Goal: Task Accomplishment & Management: Use online tool/utility

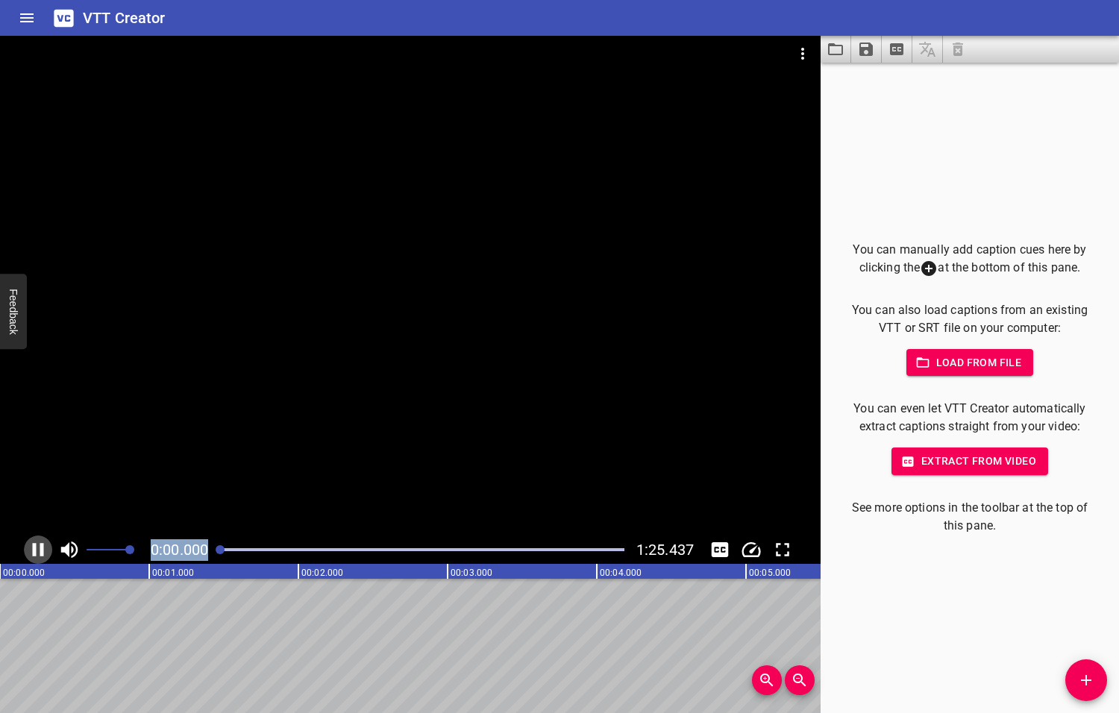
click at [24, 535] on button "Play/Pause" at bounding box center [38, 549] width 28 height 28
click at [38, 549] on icon "Play/Pause" at bounding box center [39, 549] width 10 height 13
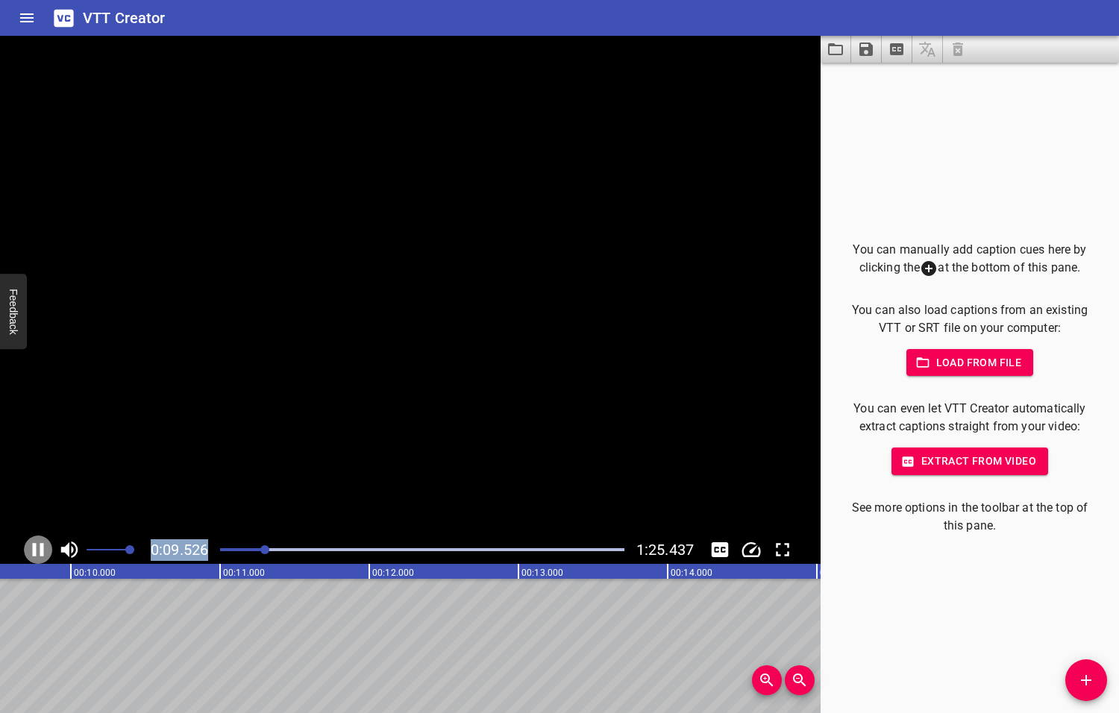
click at [43, 544] on icon "Play/Pause" at bounding box center [38, 549] width 11 height 13
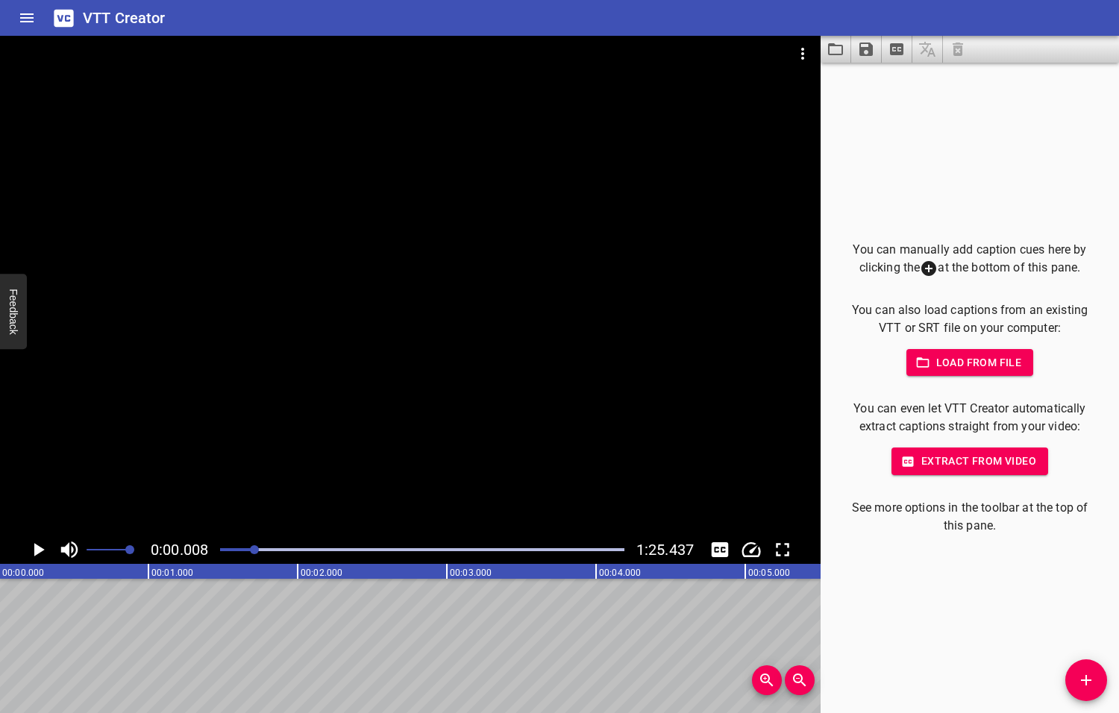
drag, startPoint x: 256, startPoint y: 549, endPoint x: 247, endPoint y: 553, distance: 9.7
click at [250, 553] on div at bounding box center [254, 549] width 9 height 9
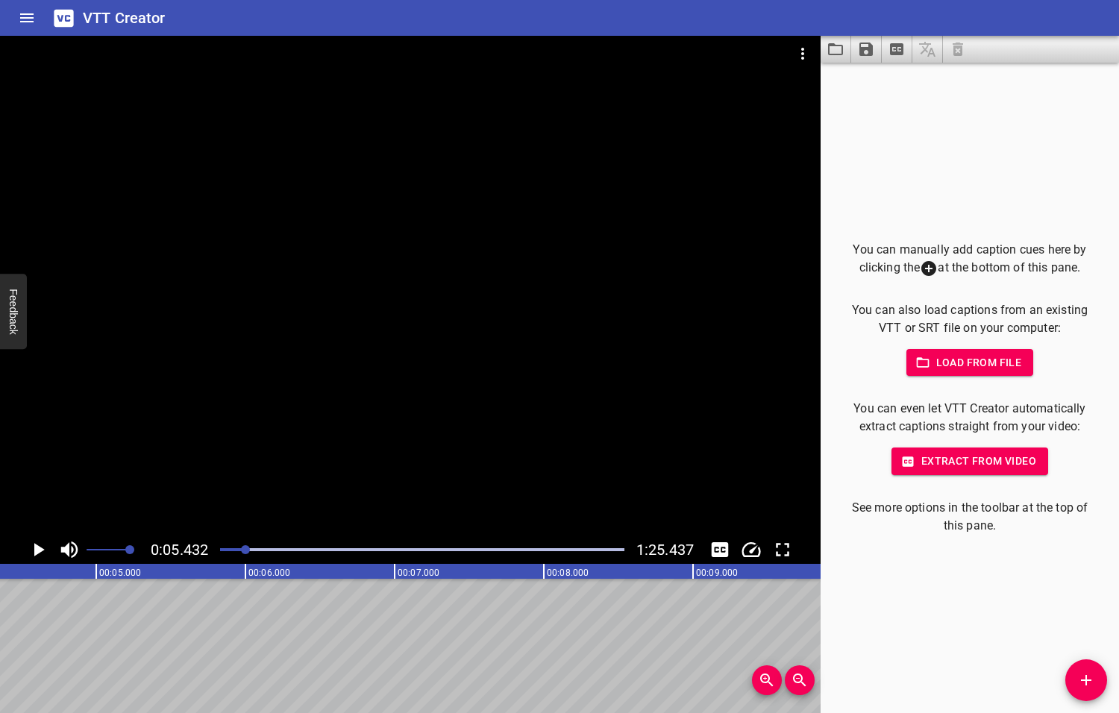
scroll to position [0, 810]
drag, startPoint x: 245, startPoint y: 550, endPoint x: 233, endPoint y: 553, distance: 12.1
click at [233, 553] on div at bounding box center [231, 549] width 9 height 9
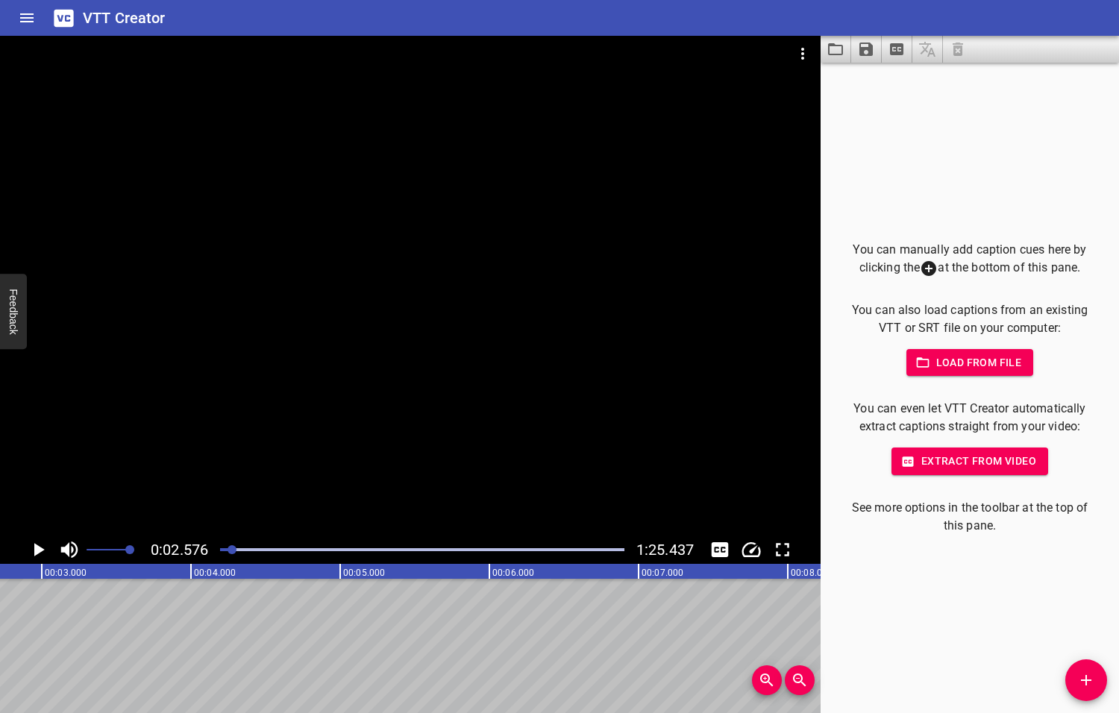
scroll to position [0, 384]
click at [1095, 679] on span "Add Cue" at bounding box center [1086, 680] width 42 height 18
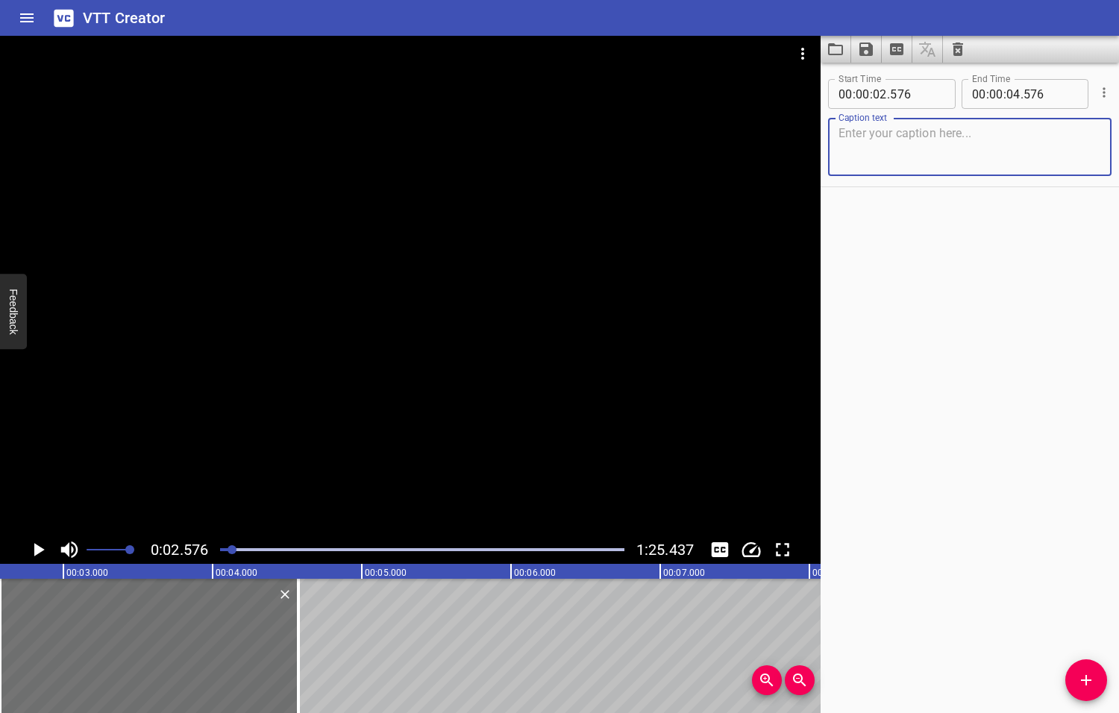
click at [866, 149] on textarea at bounding box center [969, 147] width 262 height 43
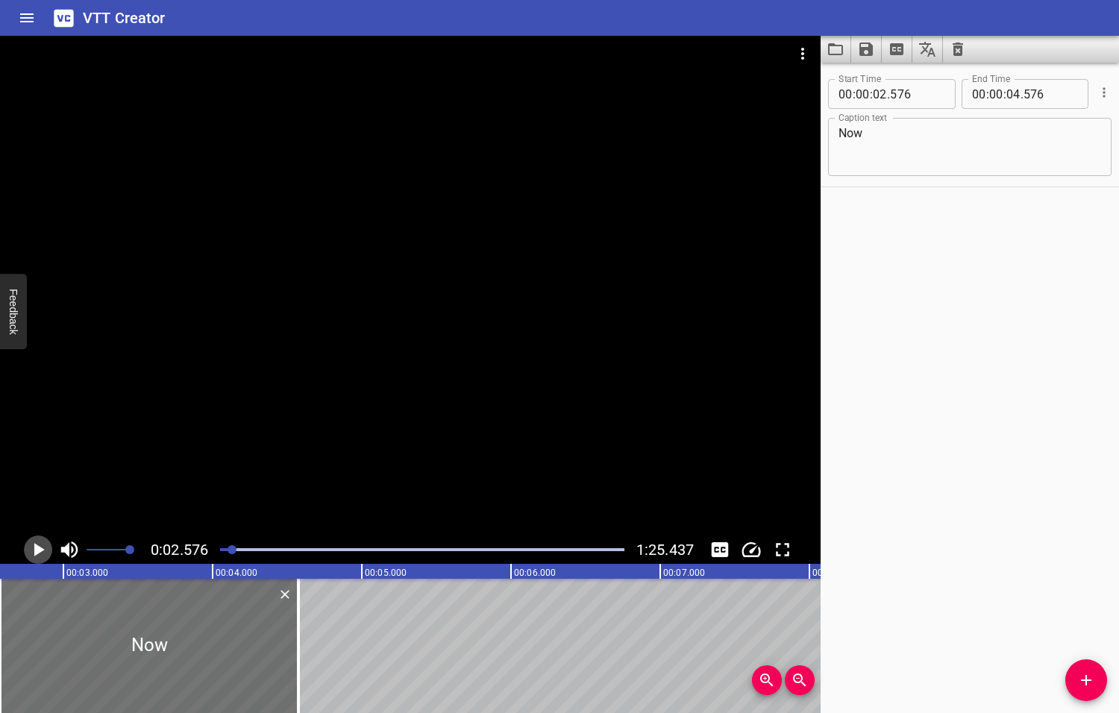
click at [37, 549] on icon "Play/Pause" at bounding box center [39, 549] width 10 height 13
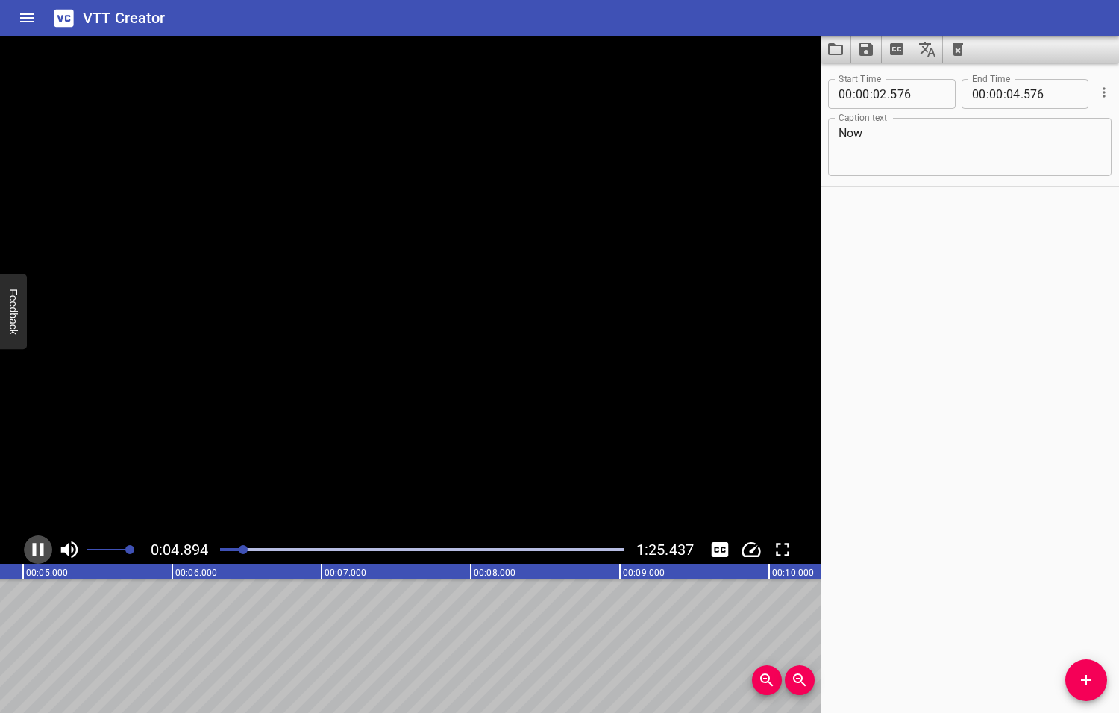
click at [37, 549] on icon "Play/Pause" at bounding box center [38, 549] width 22 height 22
click at [875, 130] on textarea "Now" at bounding box center [969, 147] width 262 height 43
click at [39, 550] on icon "Play/Pause" at bounding box center [39, 549] width 10 height 13
click at [39, 550] on icon "Play/Pause" at bounding box center [38, 549] width 22 height 22
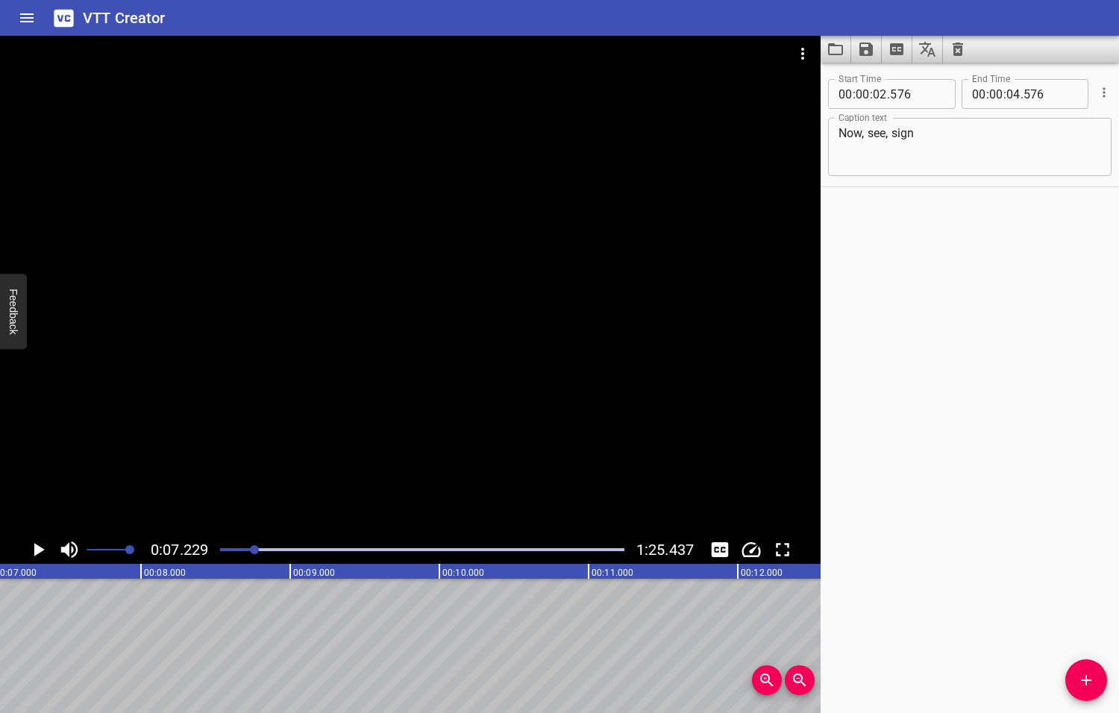
scroll to position [0, 1078]
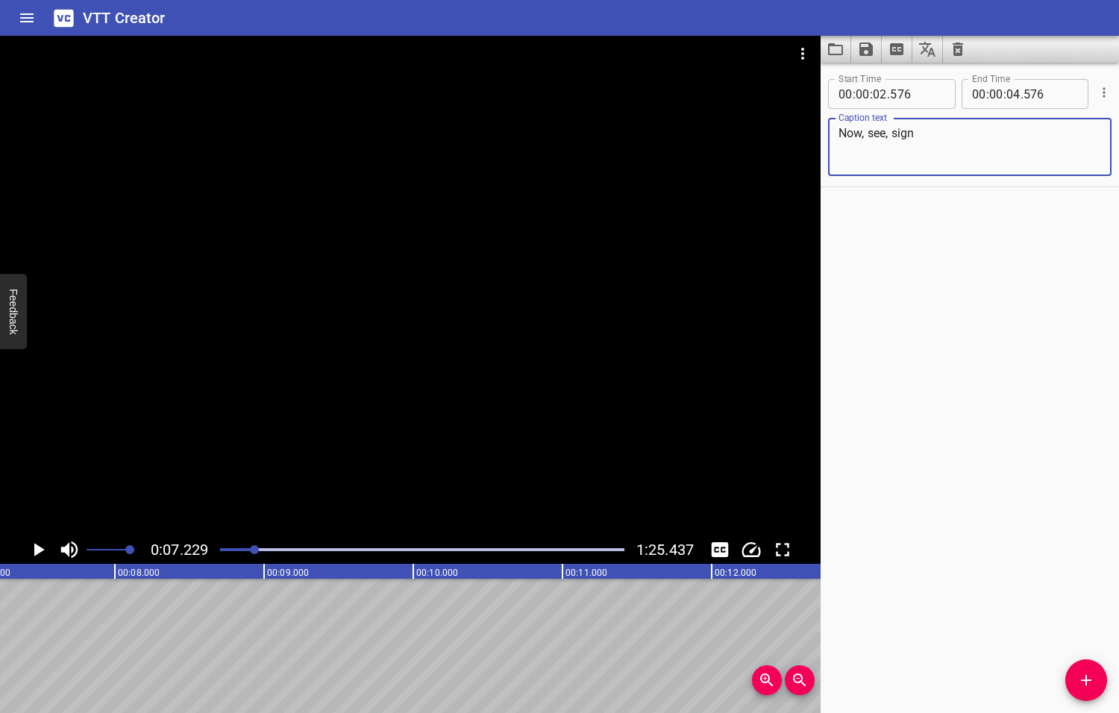
click at [893, 130] on textarea "Now, see, sign" at bounding box center [969, 147] width 262 height 43
click at [935, 134] on textarea "Now, see, in sign" at bounding box center [969, 147] width 262 height 43
type textarea "Now, see, in sign language"
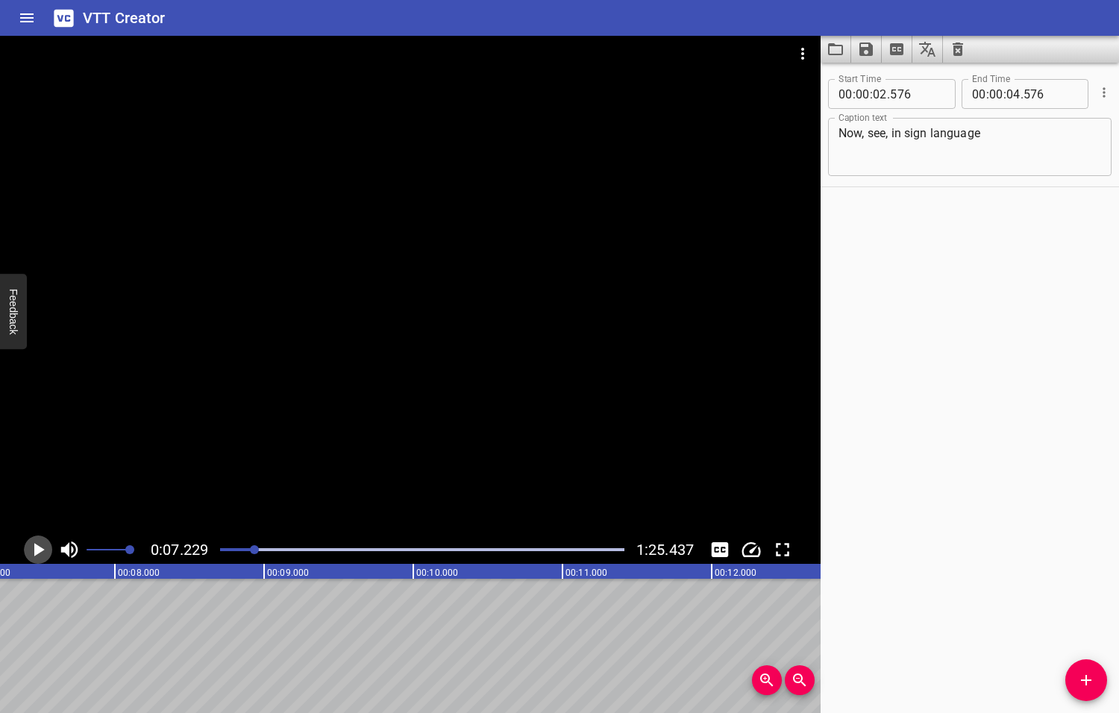
click at [36, 551] on icon "Play/Pause" at bounding box center [39, 549] width 10 height 13
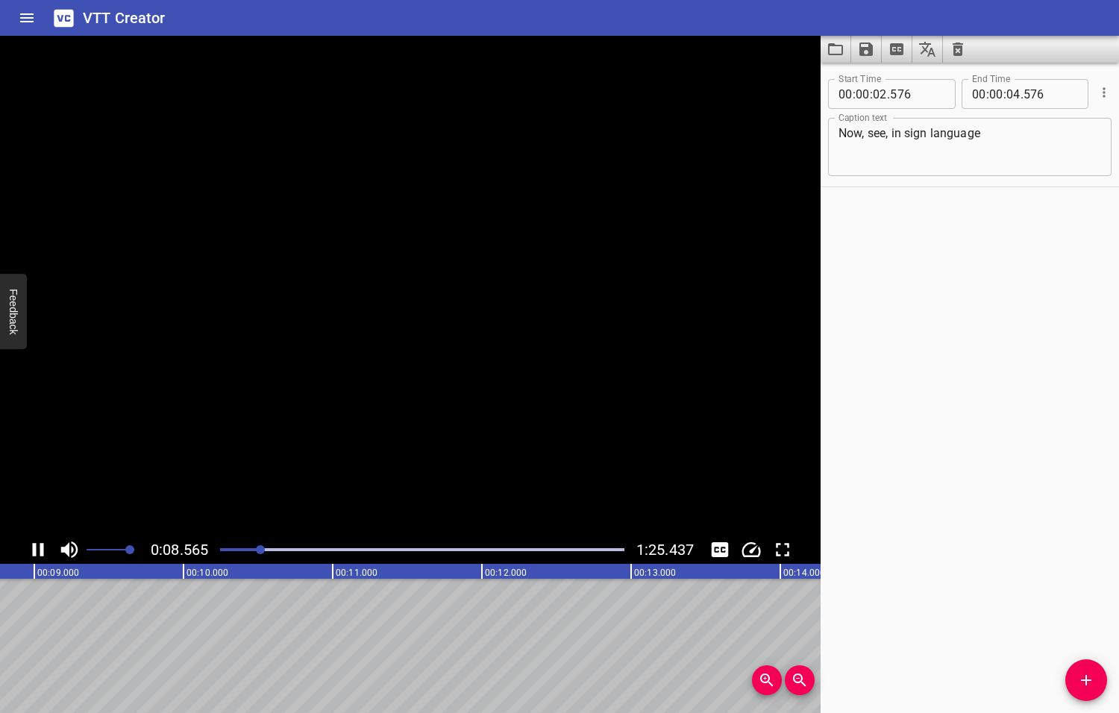
click at [36, 551] on icon "Play/Pause" at bounding box center [38, 549] width 22 height 22
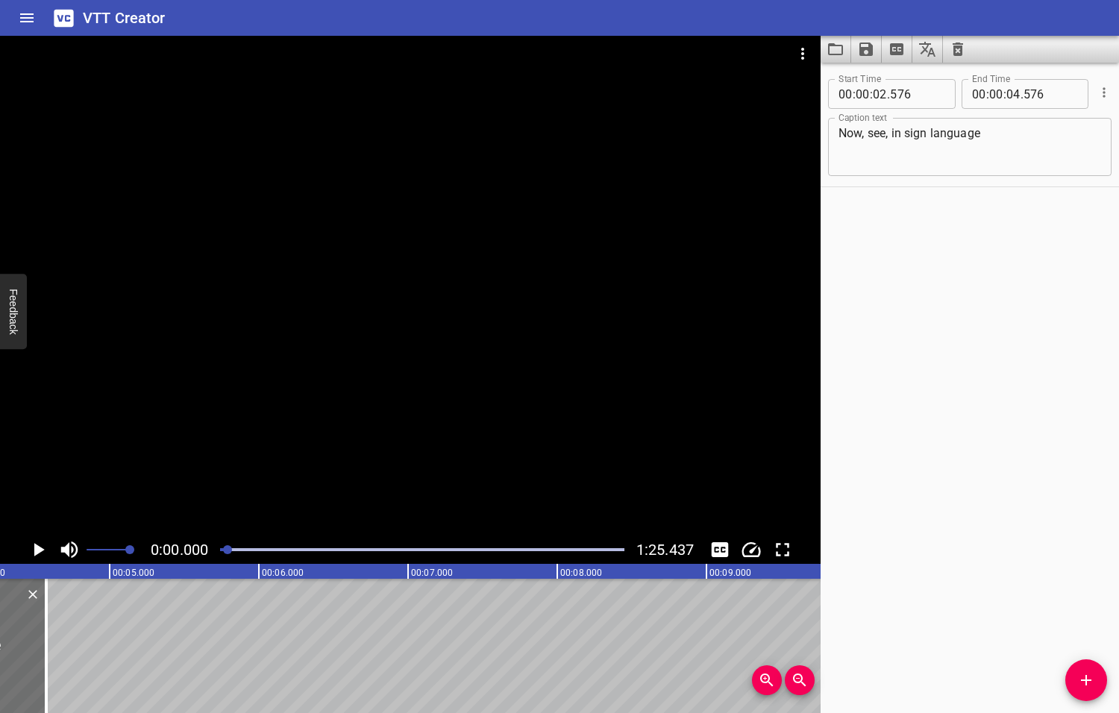
drag, startPoint x: 264, startPoint y: 550, endPoint x: 229, endPoint y: 550, distance: 35.0
click at [229, 550] on div at bounding box center [227, 549] width 9 height 9
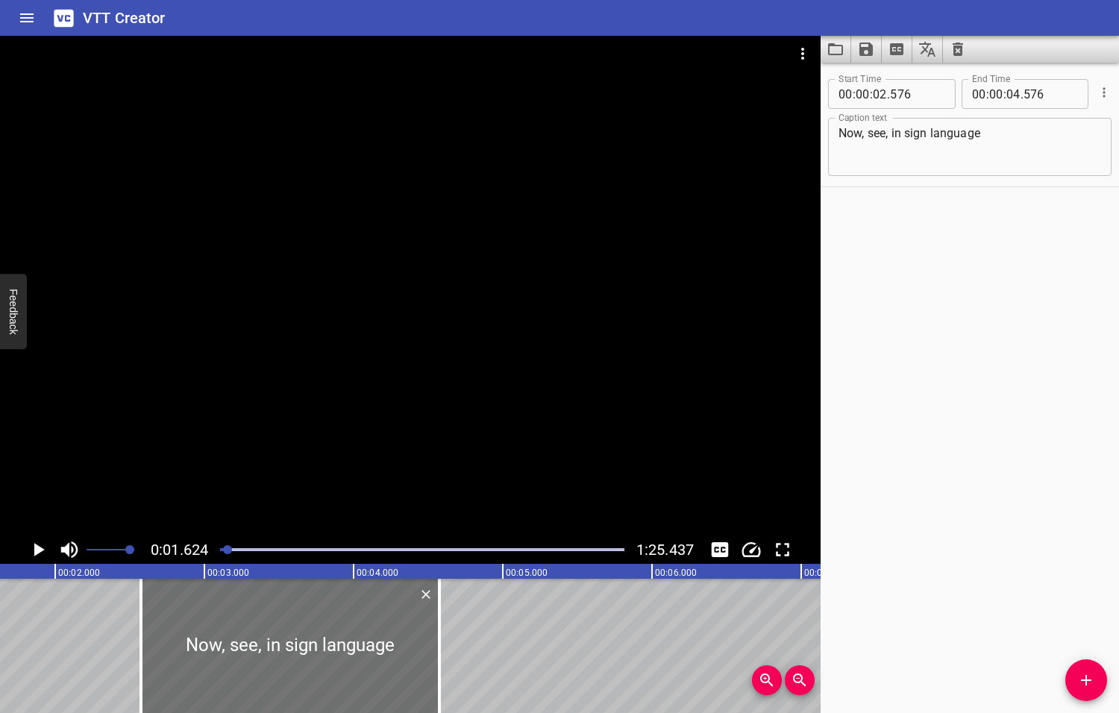
scroll to position [0, 242]
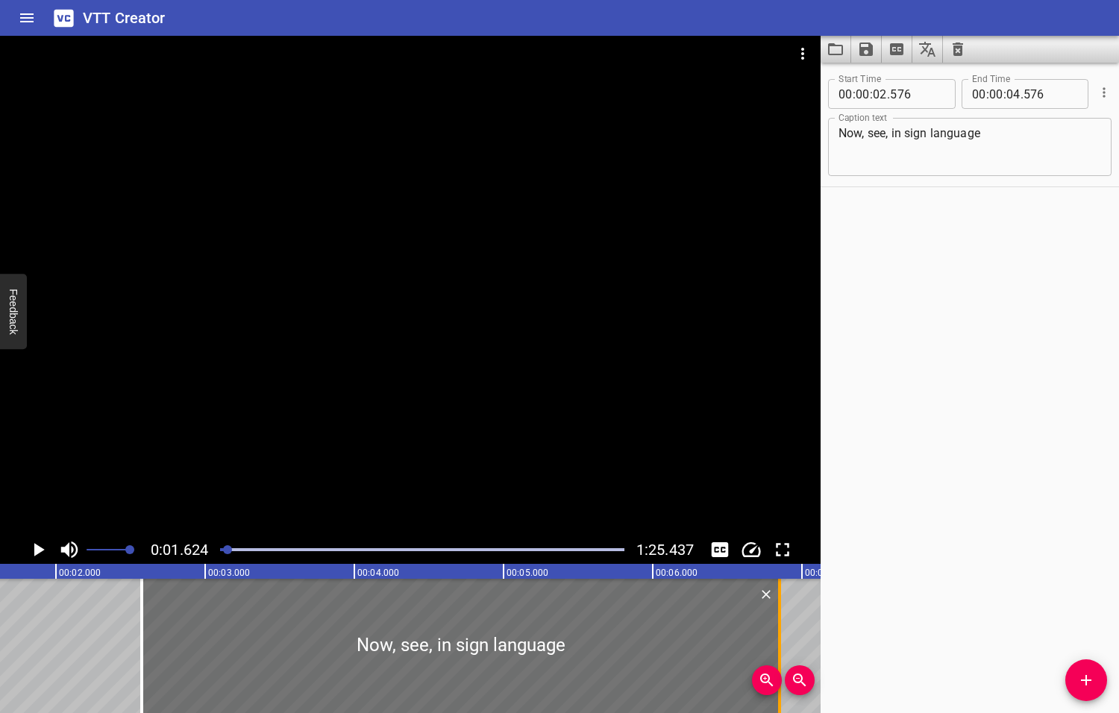
drag, startPoint x: 440, startPoint y: 637, endPoint x: 779, endPoint y: 619, distance: 339.0
click at [780, 615] on div at bounding box center [779, 646] width 3 height 134
type input "06"
type input "856"
click at [37, 551] on icon "Play/Pause" at bounding box center [39, 549] width 10 height 13
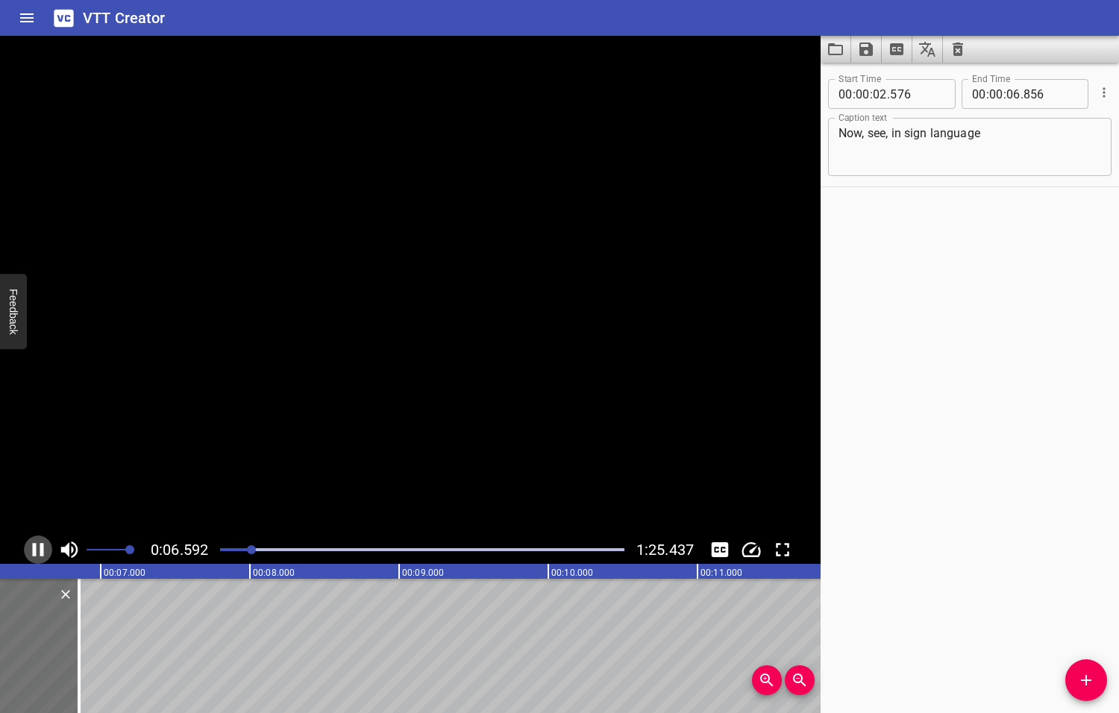
click at [34, 551] on icon "Play/Pause" at bounding box center [38, 549] width 11 height 13
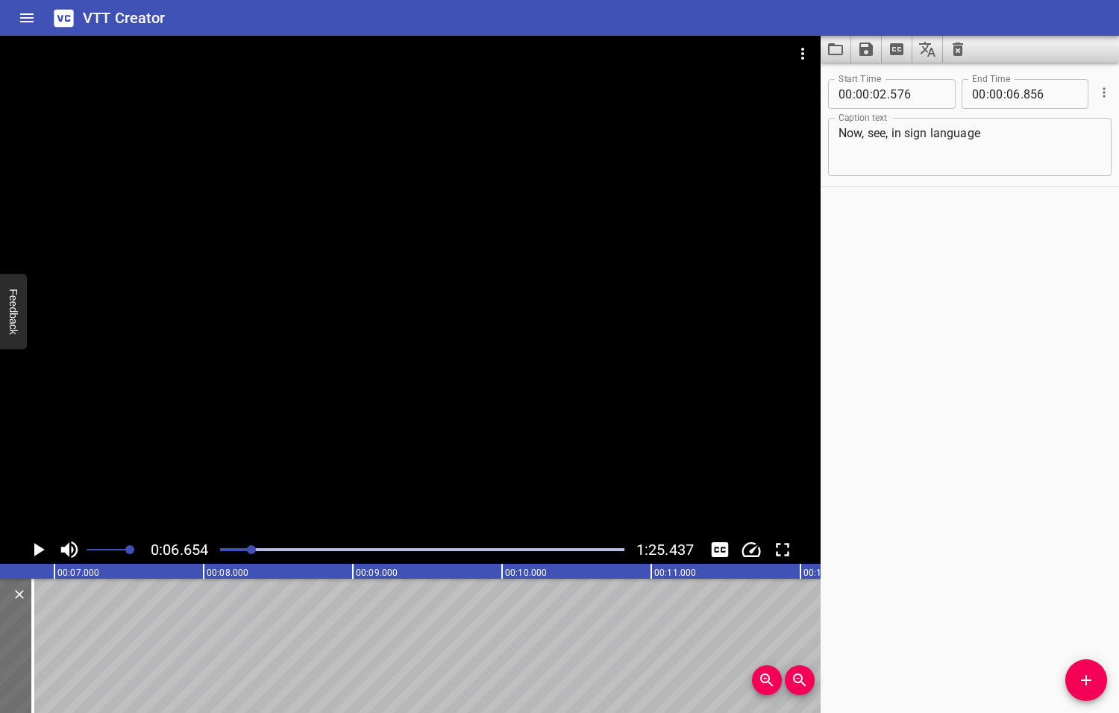
scroll to position [0, 993]
click at [37, 551] on icon "Play/Pause" at bounding box center [39, 549] width 10 height 13
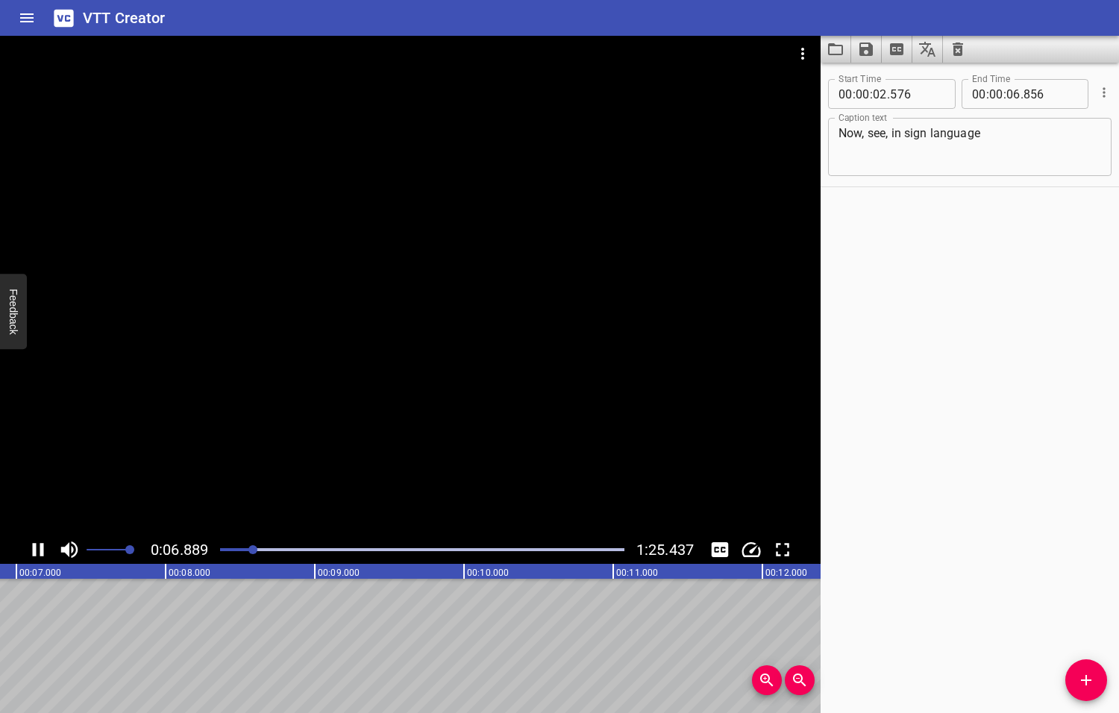
click at [37, 551] on icon "Play/Pause" at bounding box center [38, 549] width 22 height 22
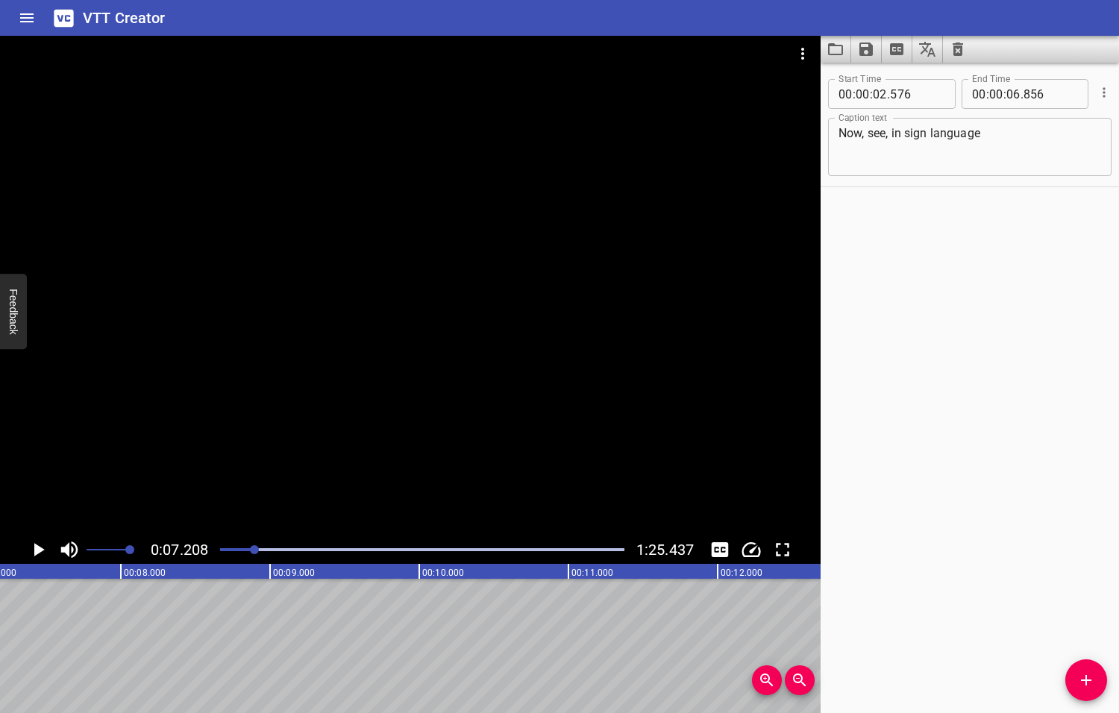
scroll to position [0, 1075]
click at [1086, 678] on icon "Add Cue" at bounding box center [1086, 680] width 18 height 18
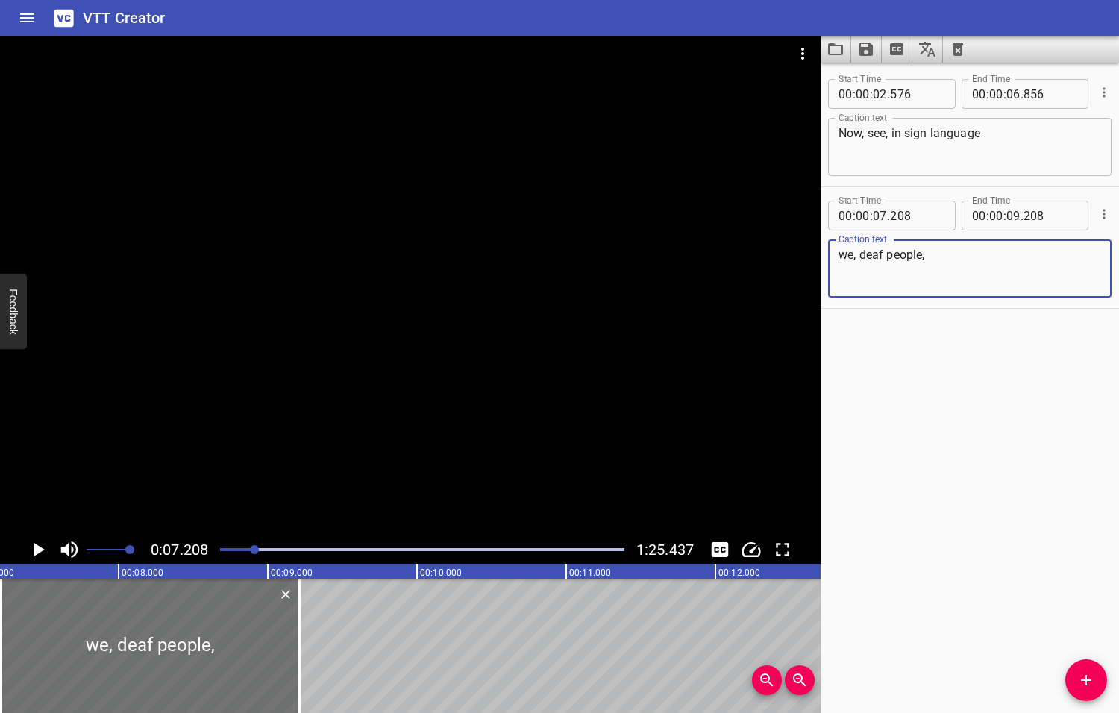
type textarea "we, deaf people,"
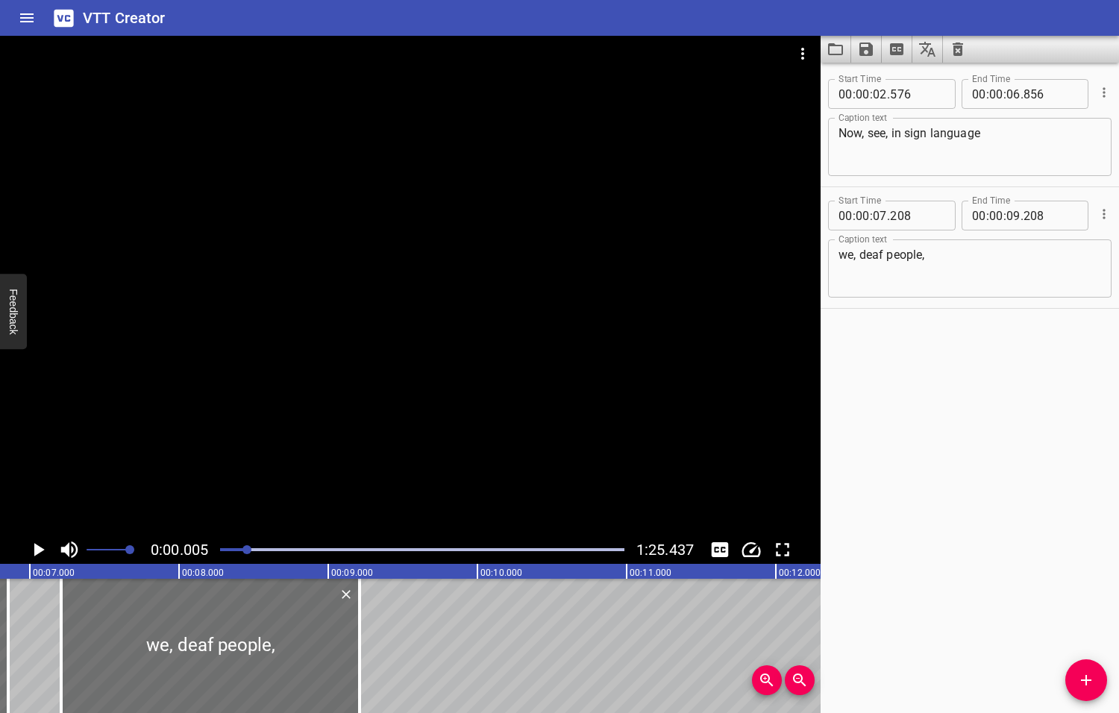
click at [248, 549] on div at bounding box center [246, 549] width 9 height 9
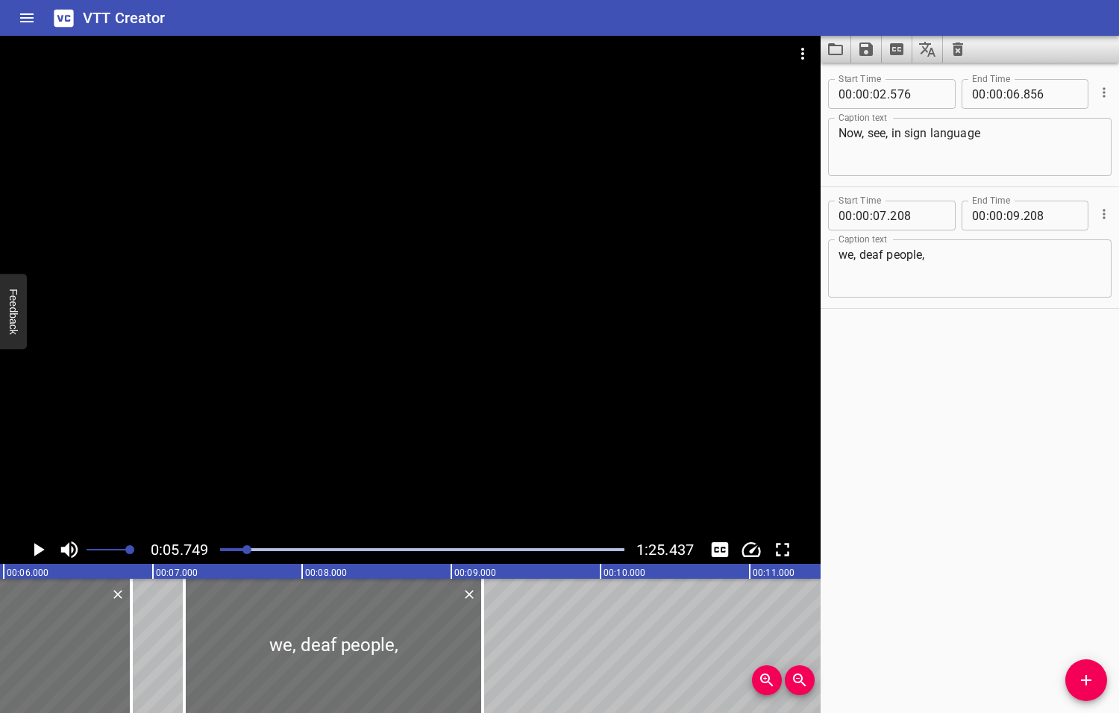
scroll to position [0, 858]
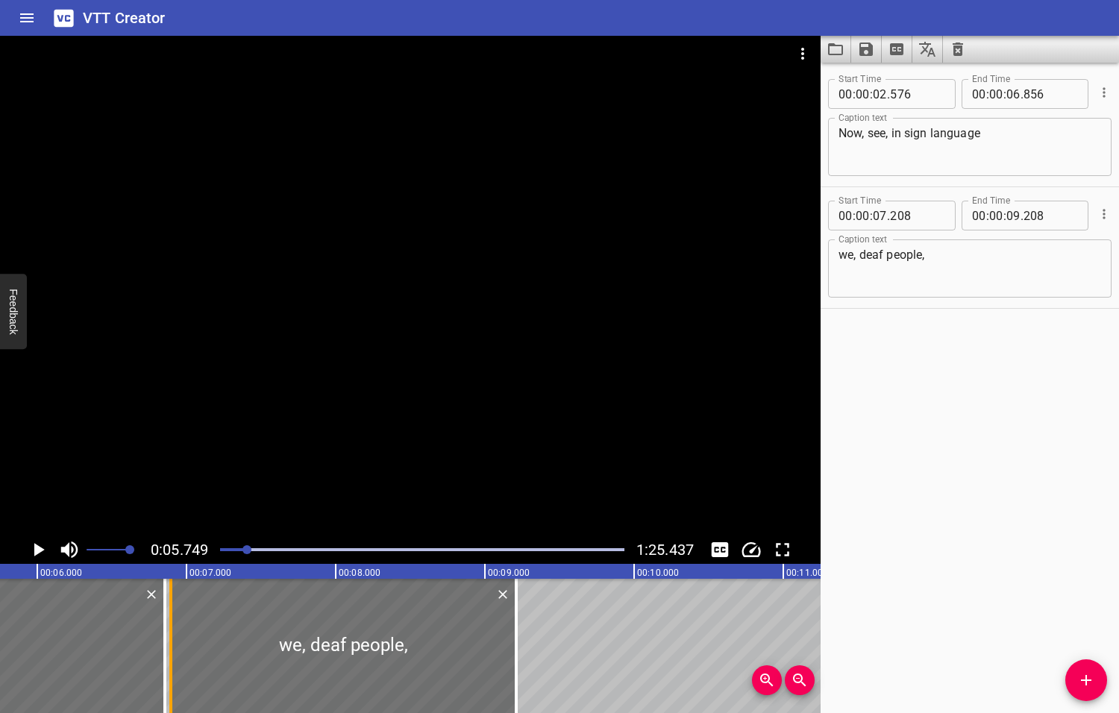
drag, startPoint x: 218, startPoint y: 629, endPoint x: 171, endPoint y: 626, distance: 47.1
click at [171, 626] on div at bounding box center [170, 646] width 3 height 134
type input "06"
type input "893"
click at [40, 547] on icon "Play/Pause" at bounding box center [38, 549] width 22 height 22
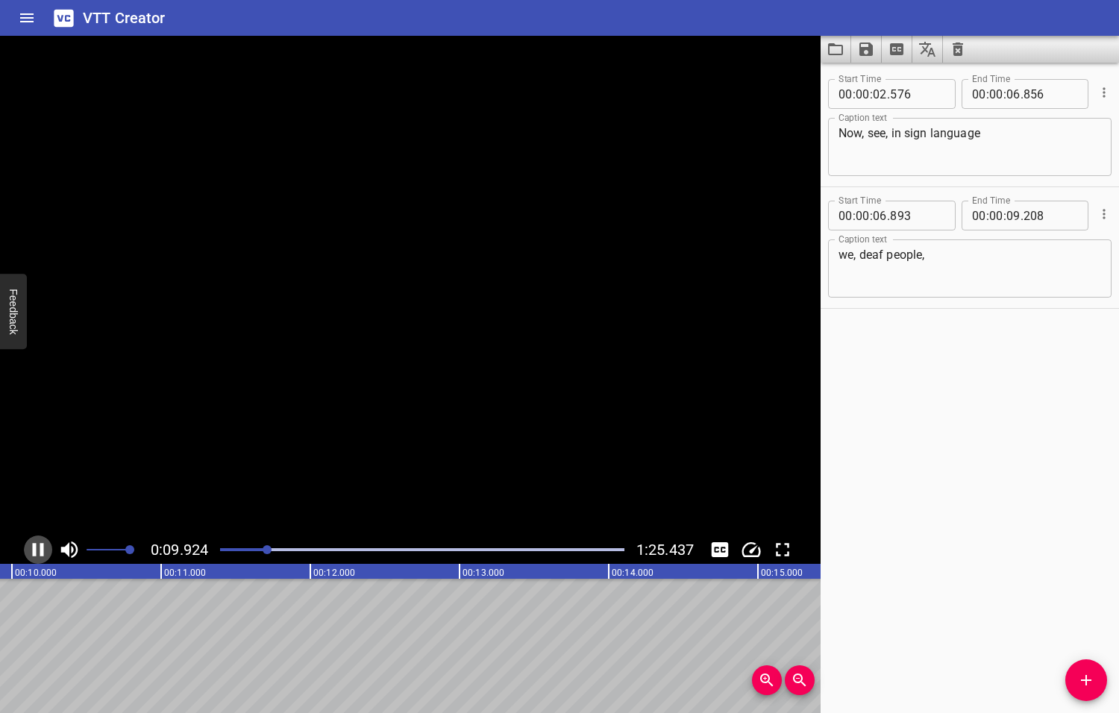
click at [40, 547] on icon "Play/Pause" at bounding box center [38, 549] width 11 height 13
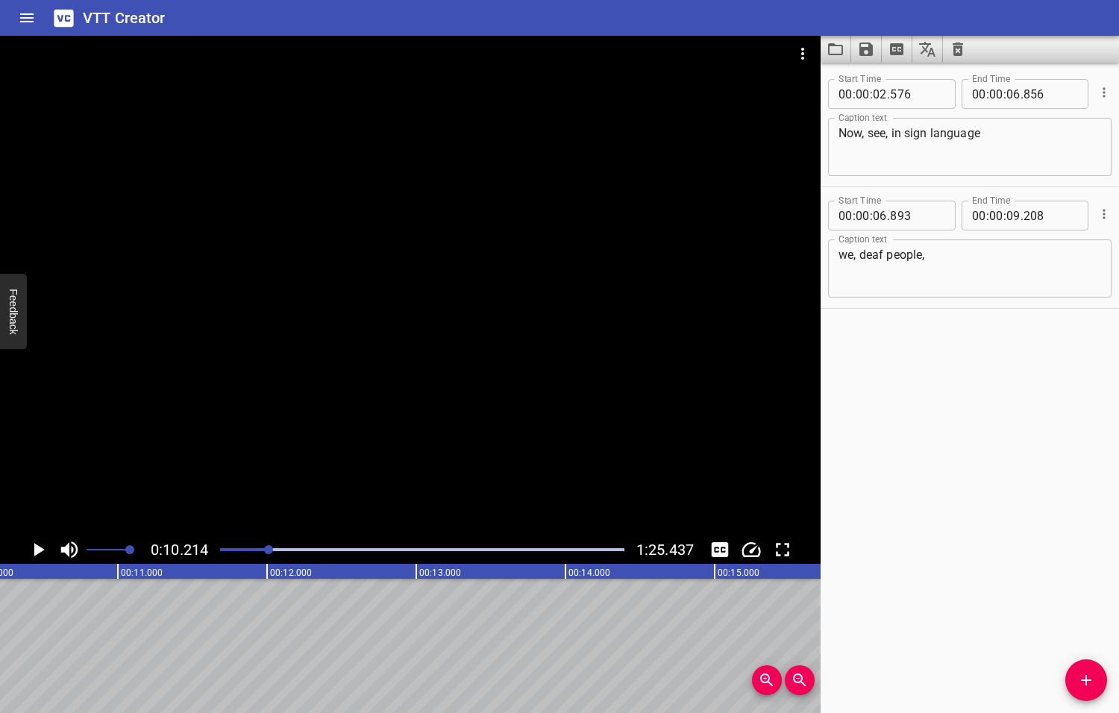
scroll to position [0, 1523]
click at [839, 254] on textarea "we, deaf people," at bounding box center [969, 269] width 262 height 43
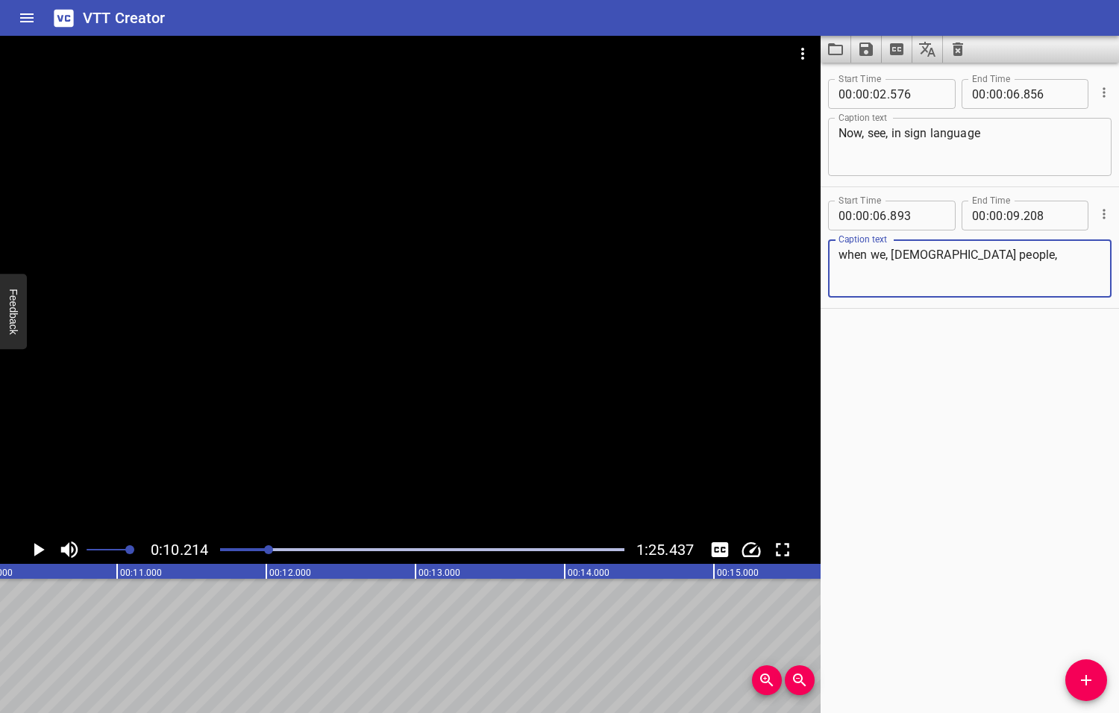
click at [974, 254] on textarea "when we, [DEMOGRAPHIC_DATA] people," at bounding box center [969, 269] width 262 height 43
type textarea "when we, deaf people, sign,"
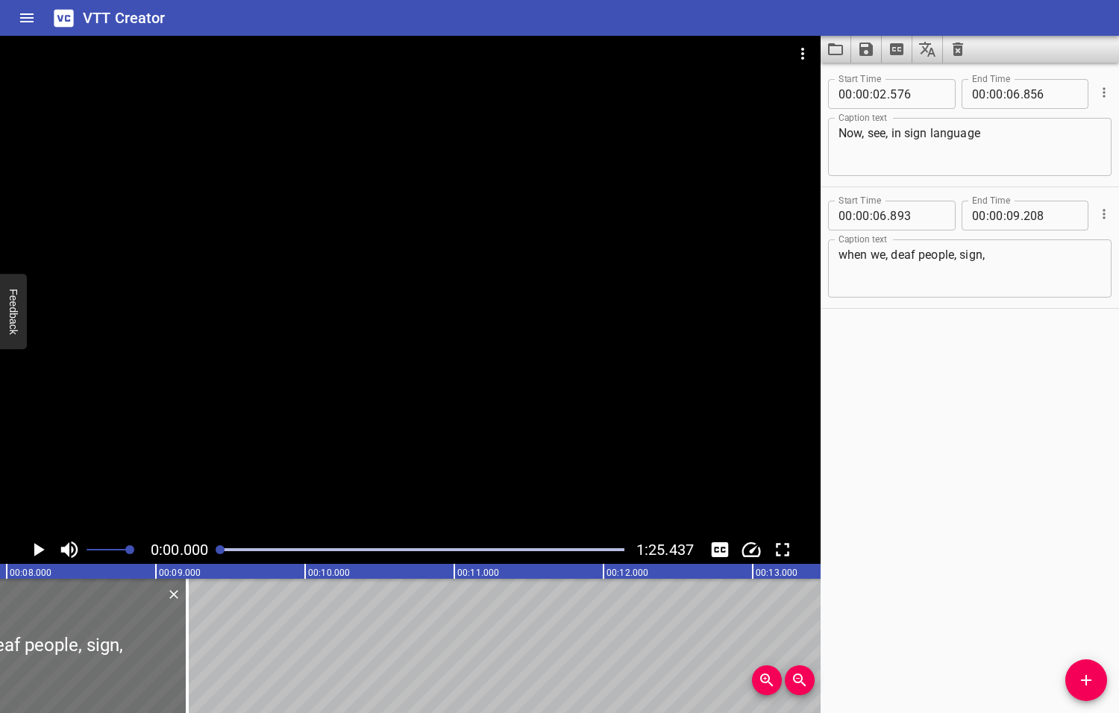
drag, startPoint x: 268, startPoint y: 550, endPoint x: 219, endPoint y: 556, distance: 48.8
click at [219, 556] on div at bounding box center [422, 549] width 422 height 21
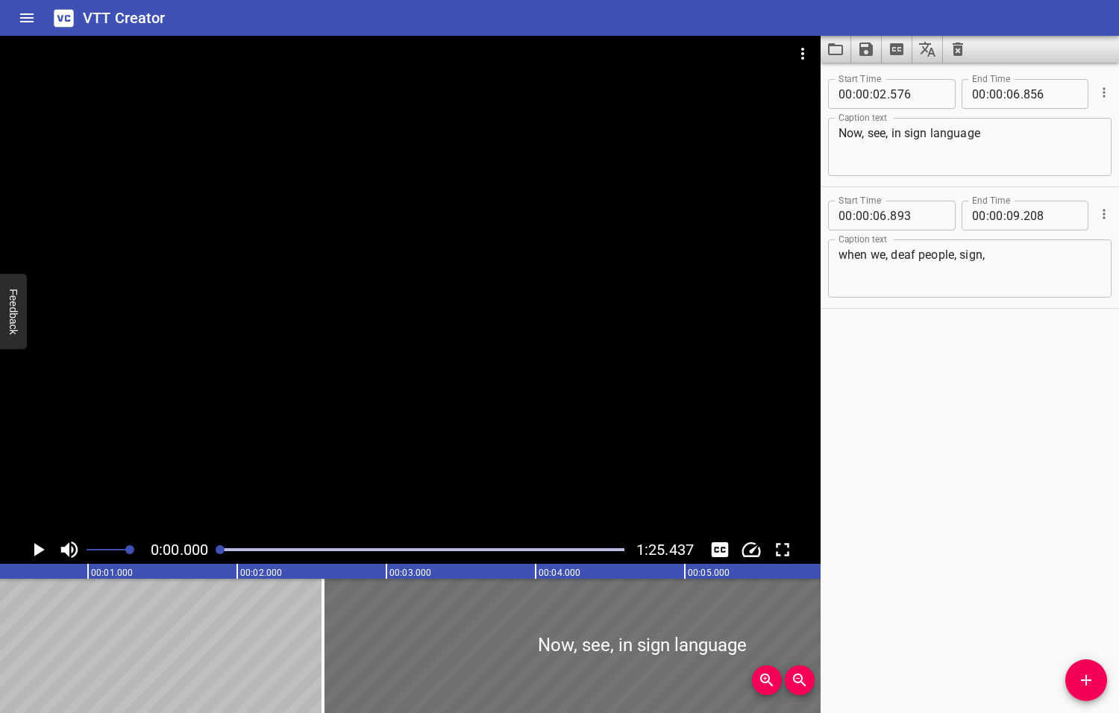
scroll to position [0, 0]
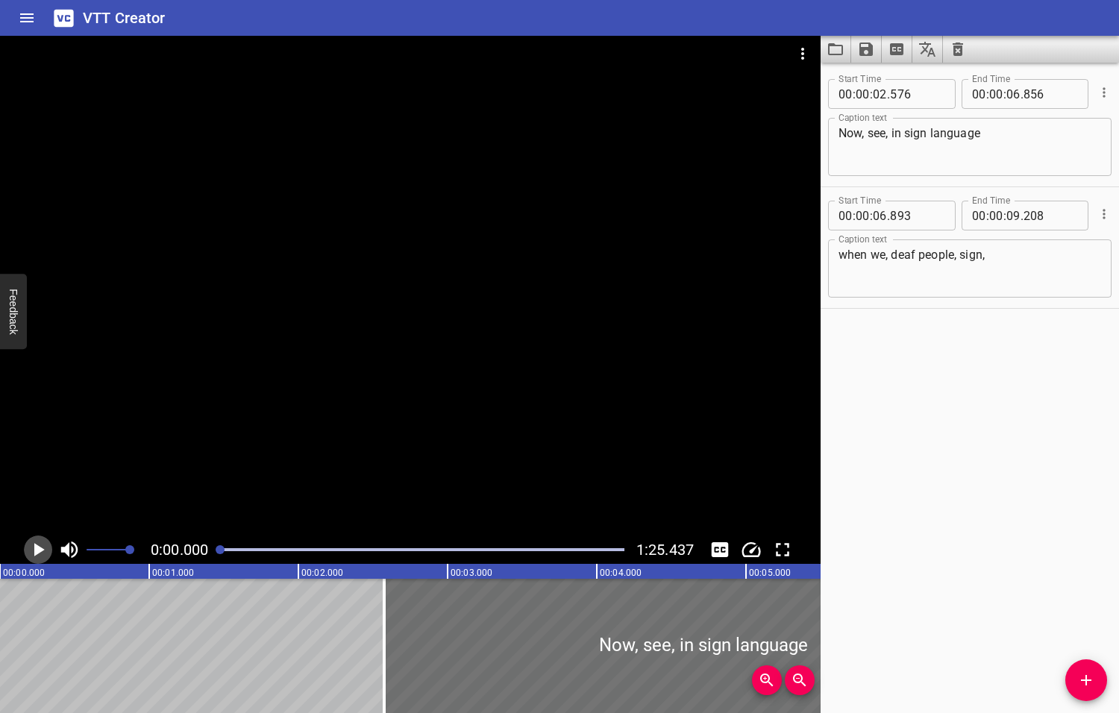
click at [38, 550] on icon "Play/Pause" at bounding box center [39, 549] width 10 height 13
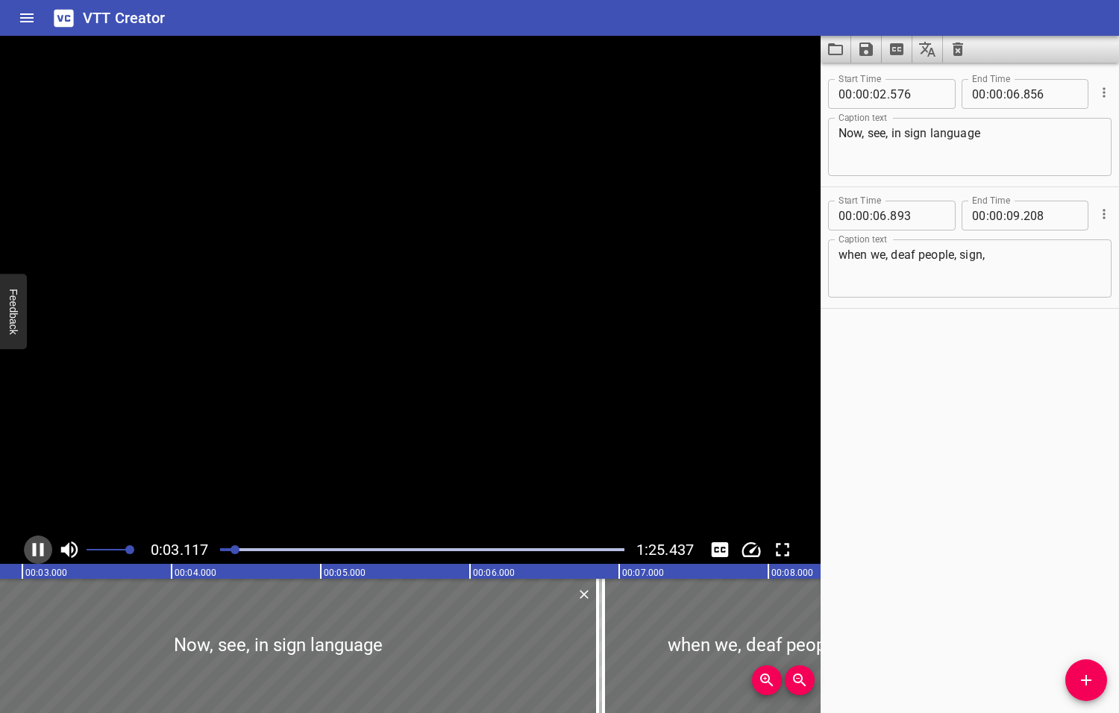
click at [38, 550] on icon "Play/Pause" at bounding box center [38, 549] width 22 height 22
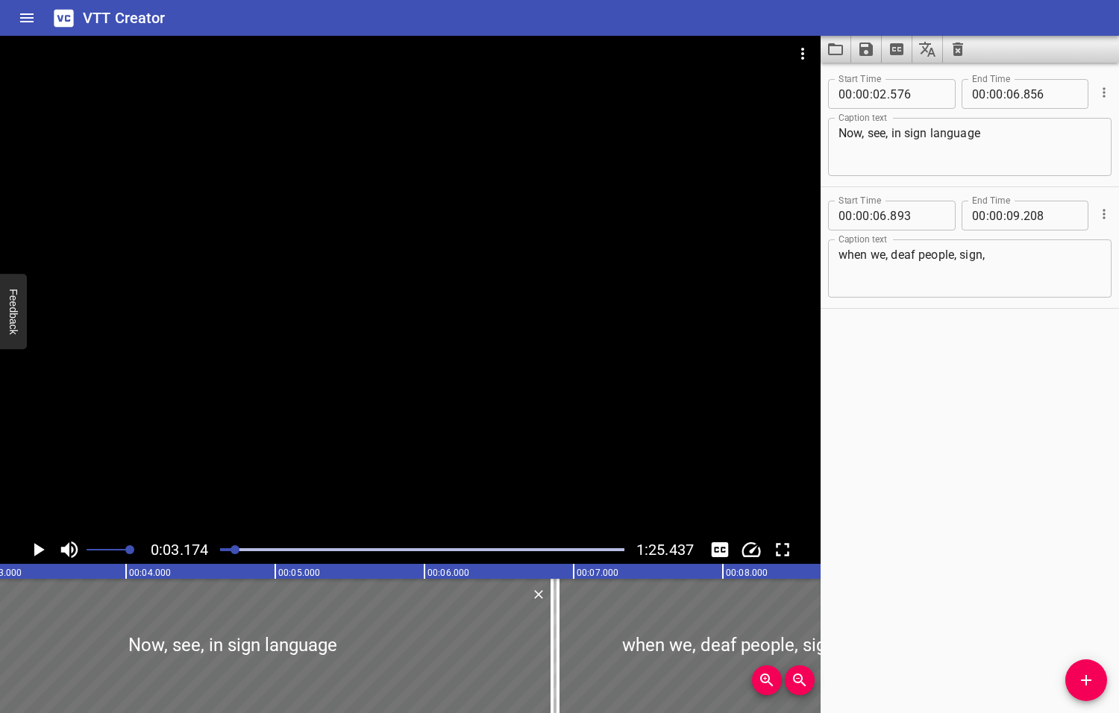
scroll to position [0, 474]
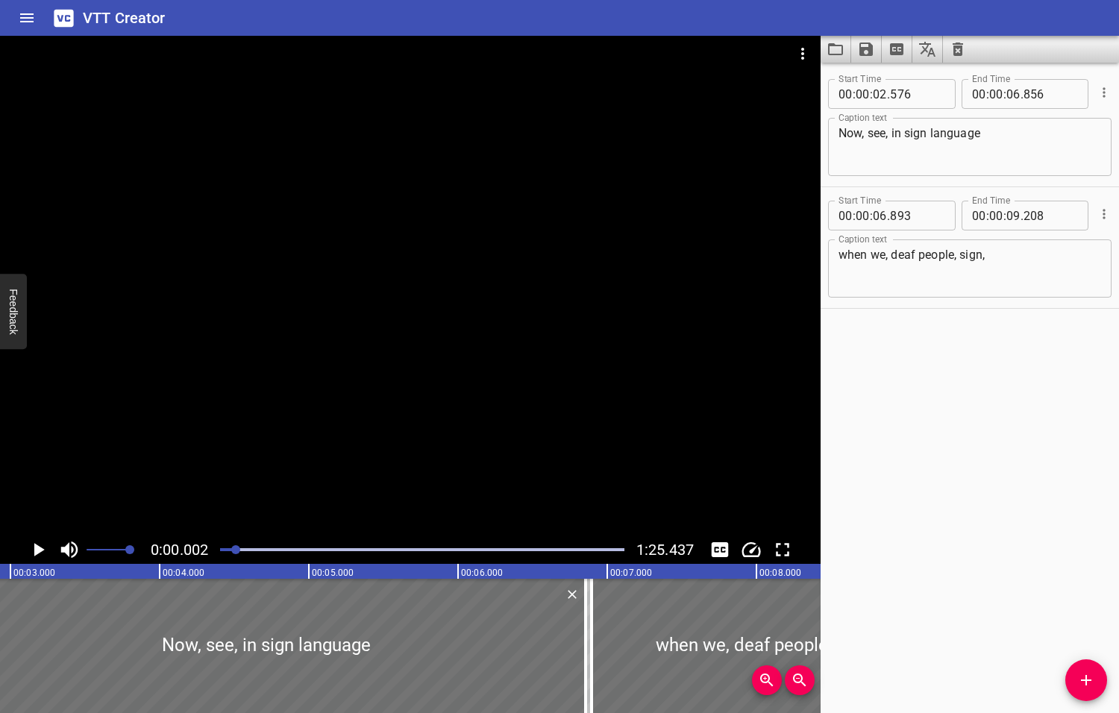
click at [233, 547] on div at bounding box center [235, 549] width 9 height 9
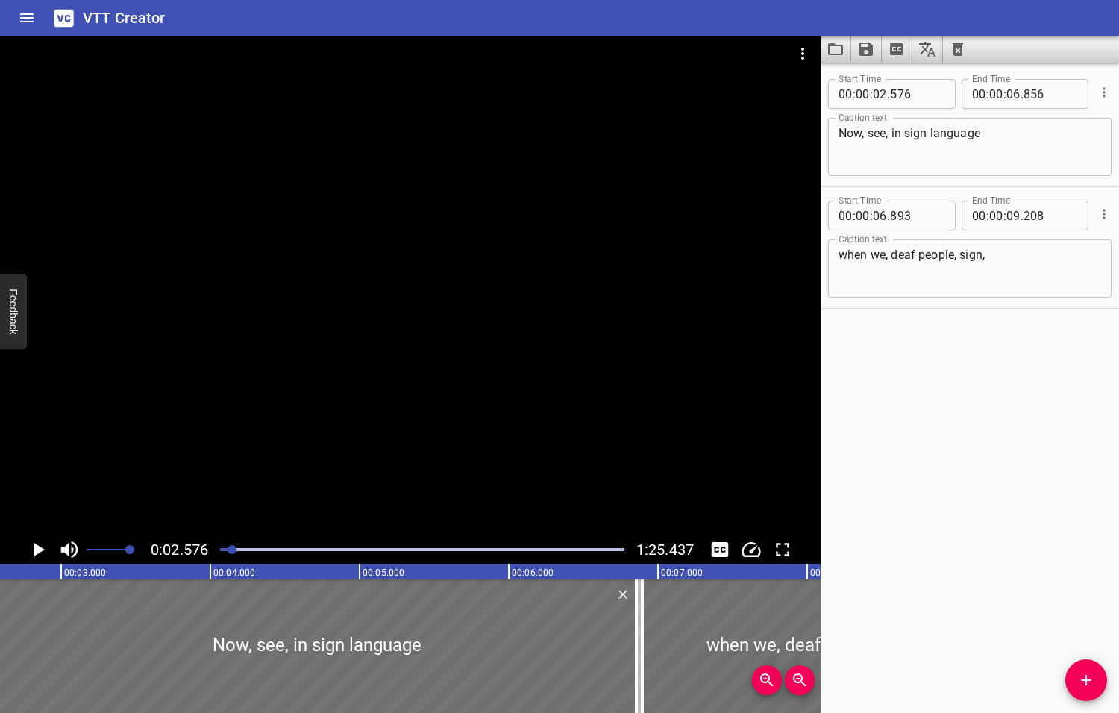
scroll to position [0, 384]
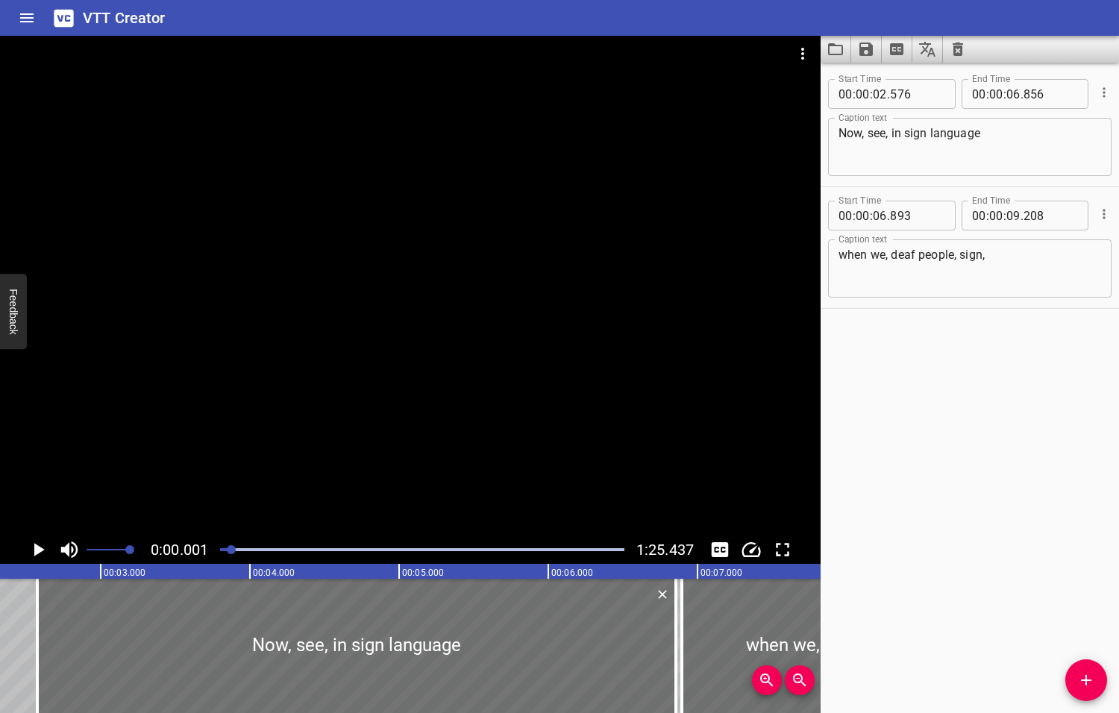
click at [233, 550] on div at bounding box center [231, 549] width 9 height 9
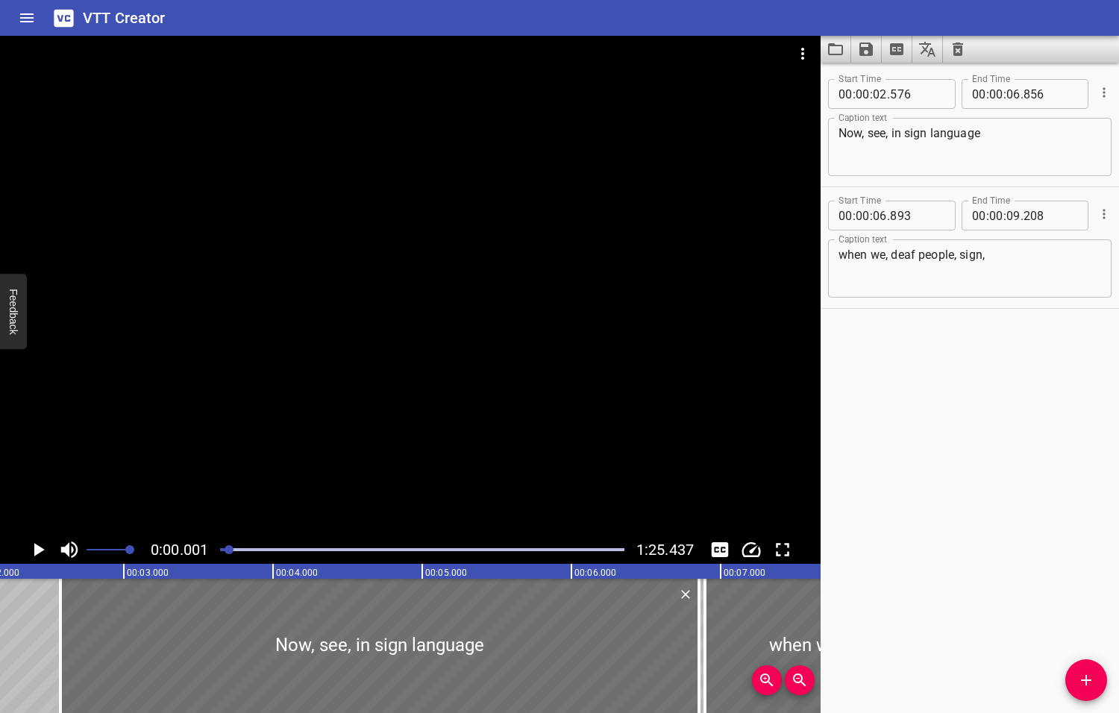
click at [228, 552] on div at bounding box center [228, 549] width 9 height 9
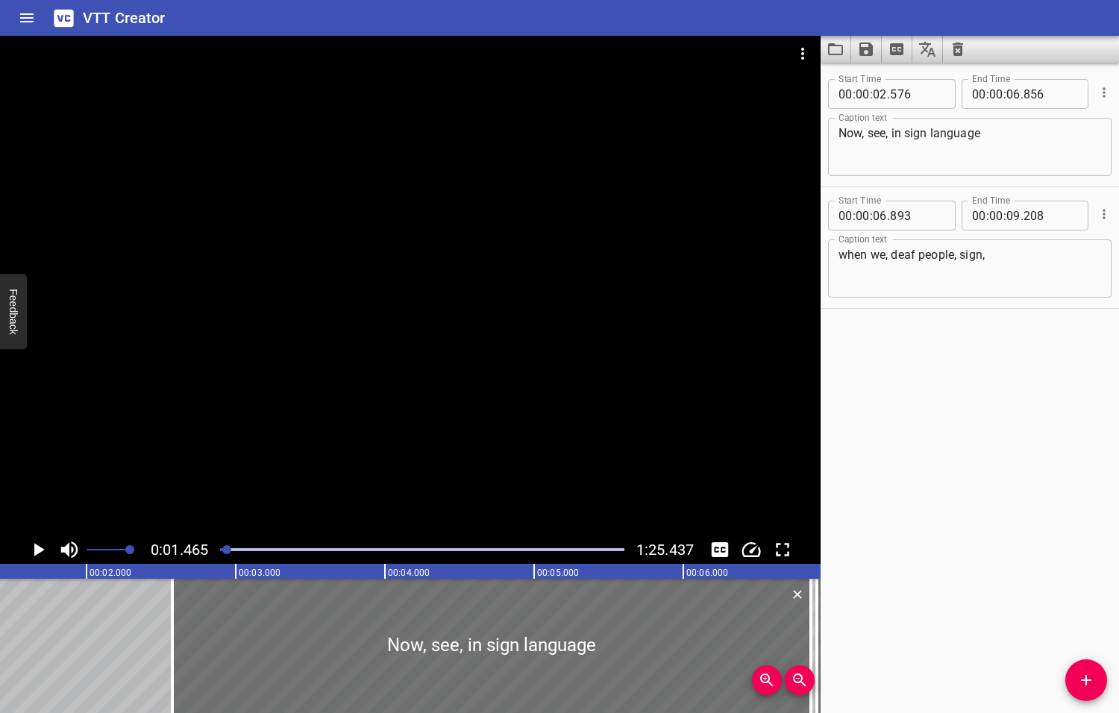
scroll to position [0, 218]
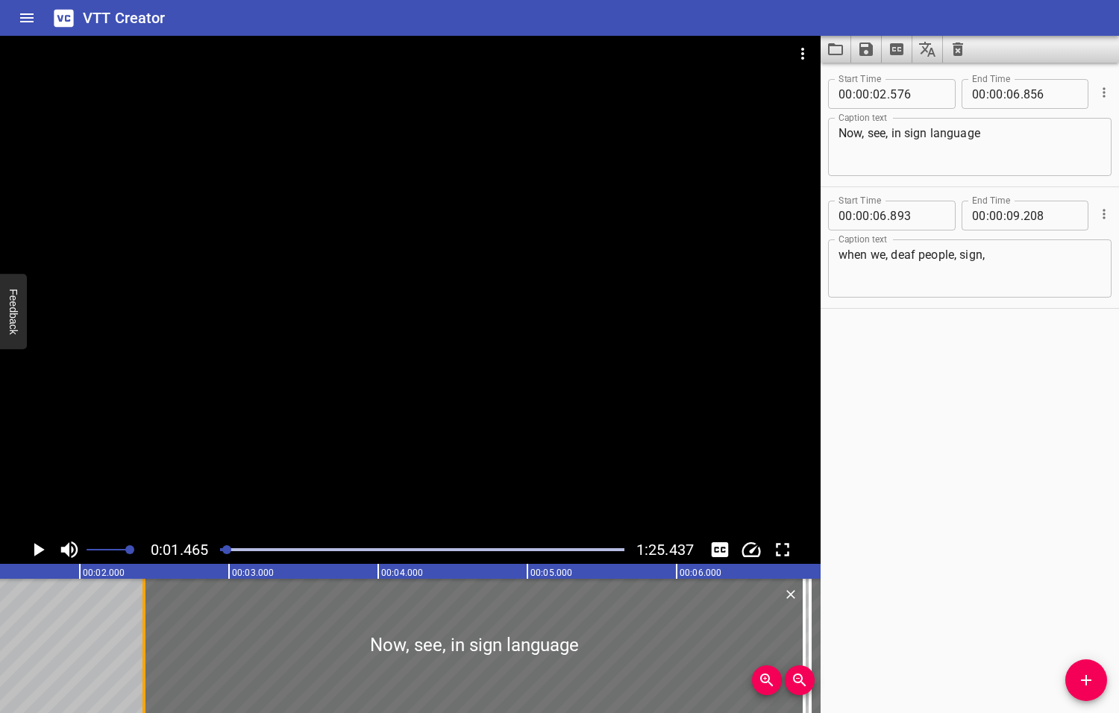
drag, startPoint x: 165, startPoint y: 647, endPoint x: 143, endPoint y: 646, distance: 21.6
click at [143, 646] on div at bounding box center [143, 646] width 3 height 134
type input "431"
click at [40, 549] on icon "Play/Pause" at bounding box center [39, 549] width 10 height 13
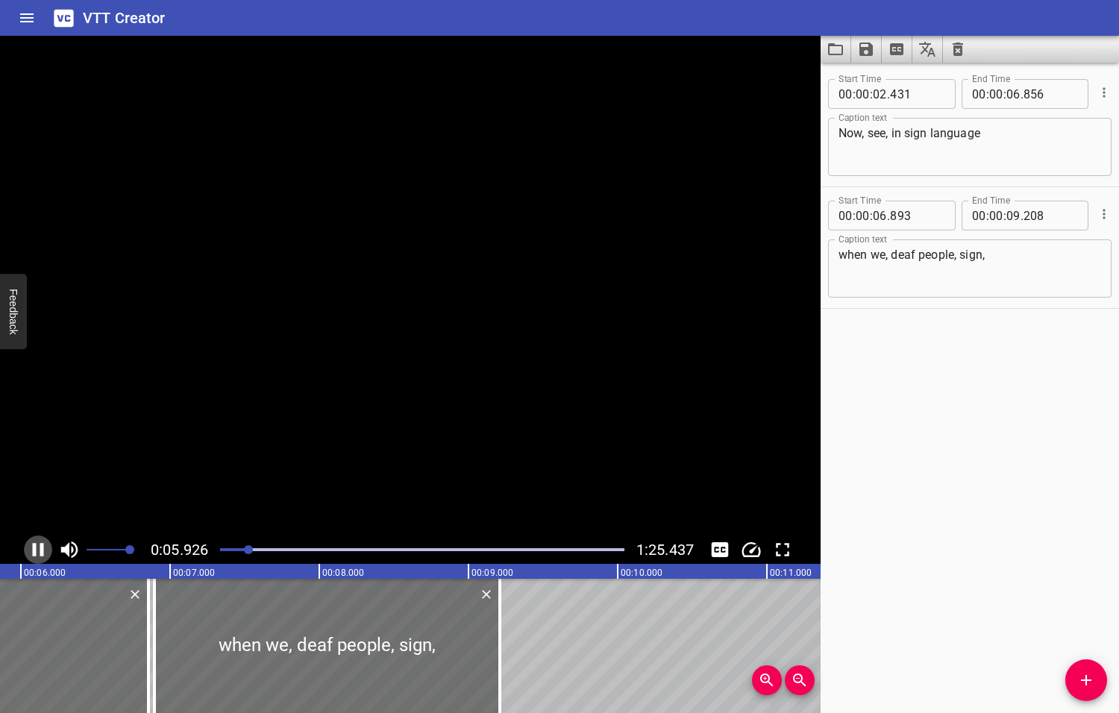
click at [40, 549] on icon "Play/Pause" at bounding box center [38, 549] width 22 height 22
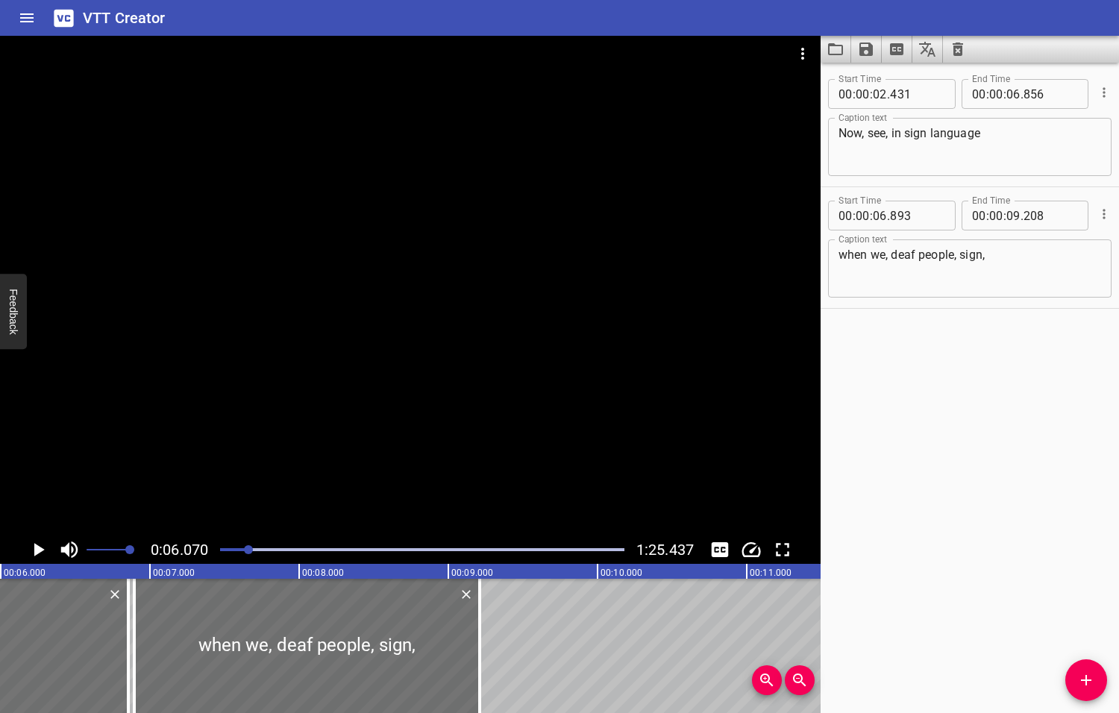
scroll to position [0, 905]
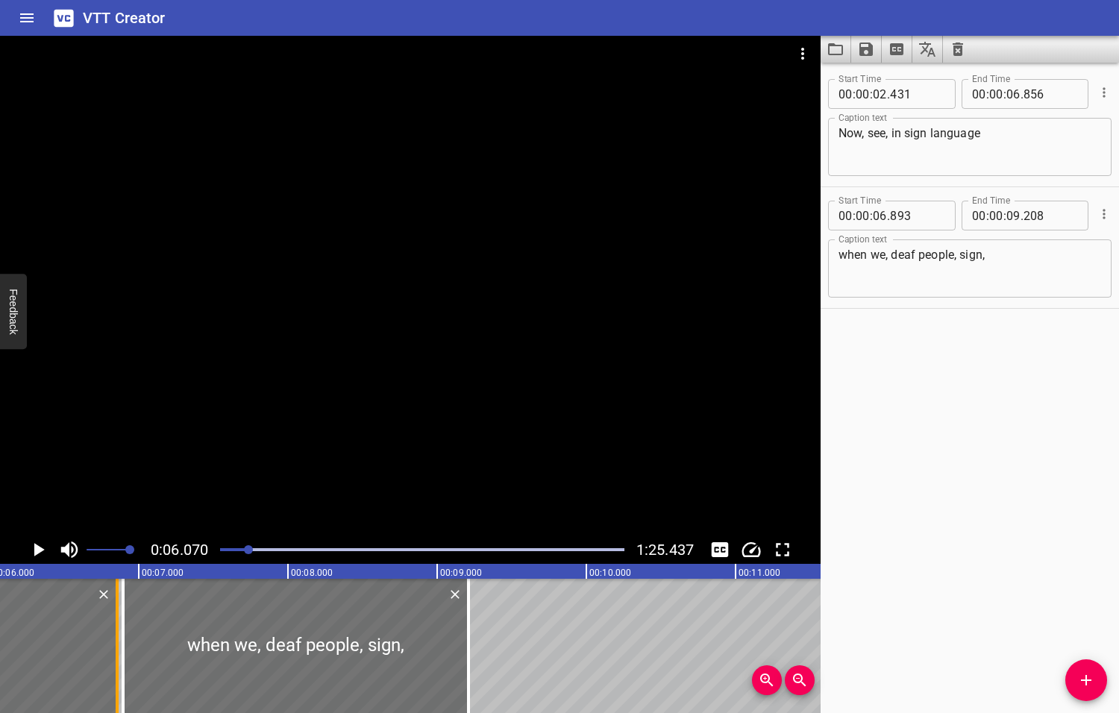
click at [110, 644] on div at bounding box center [117, 646] width 15 height 134
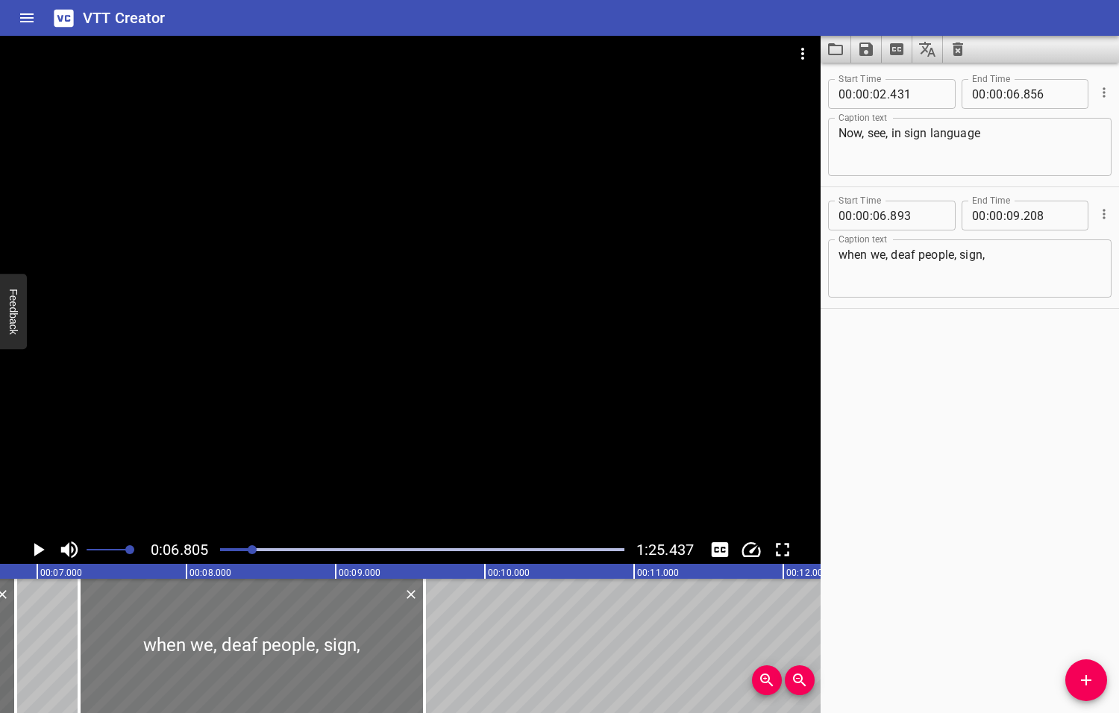
scroll to position [0, 1015]
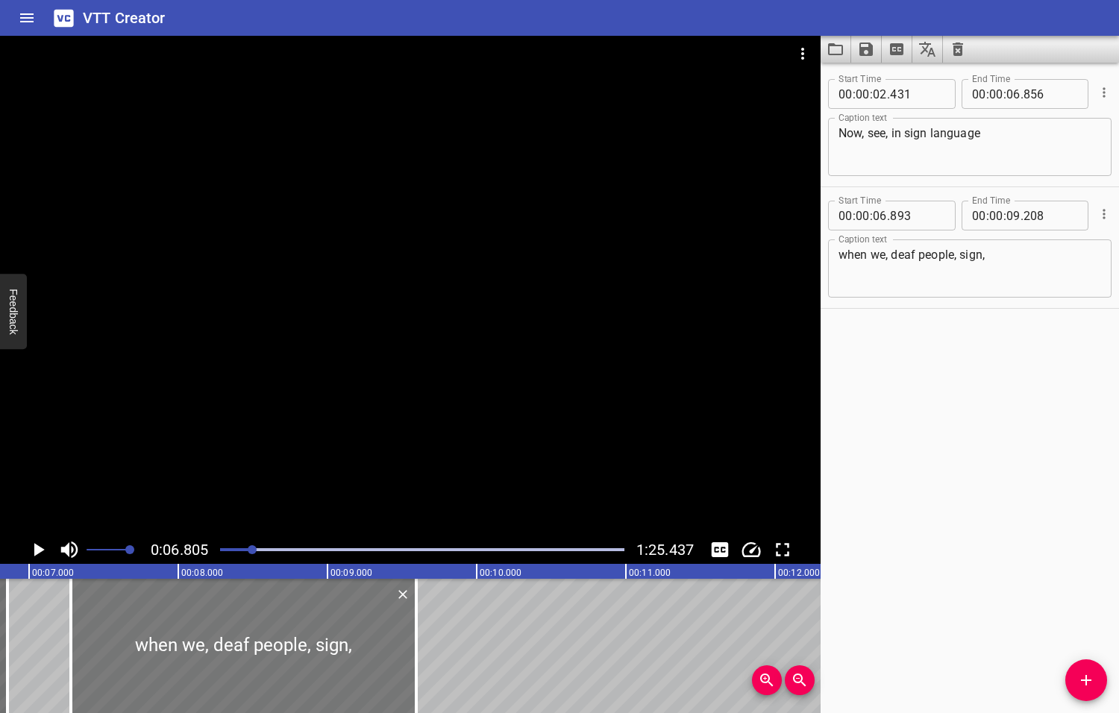
drag, startPoint x: 110, startPoint y: 644, endPoint x: 102, endPoint y: 641, distance: 8.3
click at [106, 643] on div at bounding box center [243, 646] width 345 height 134
type input "07"
type input "348"
type input "663"
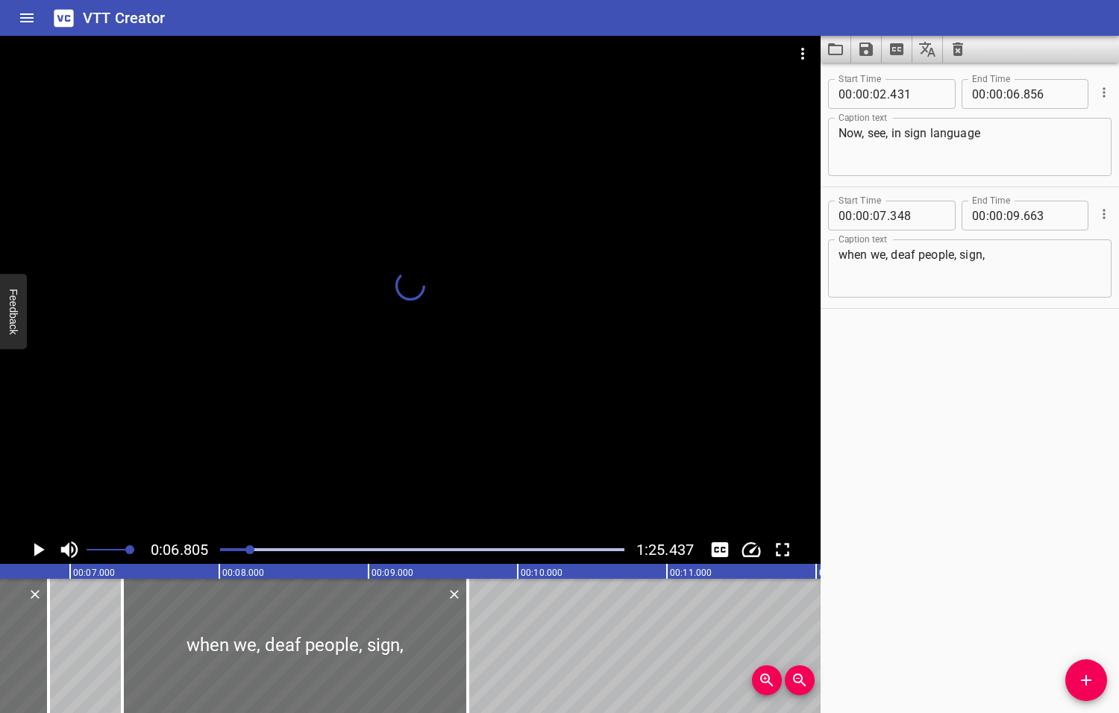
drag, startPoint x: 251, startPoint y: 548, endPoint x: 236, endPoint y: 550, distance: 15.8
click at [245, 550] on div at bounding box center [249, 549] width 9 height 9
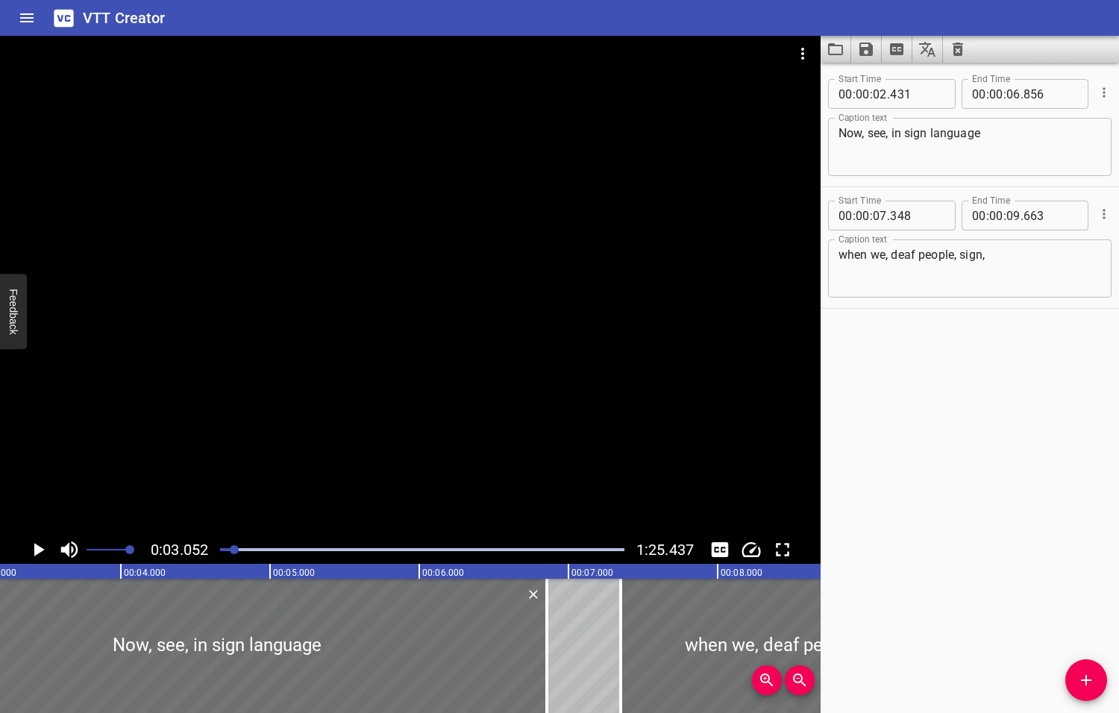
scroll to position [0, 455]
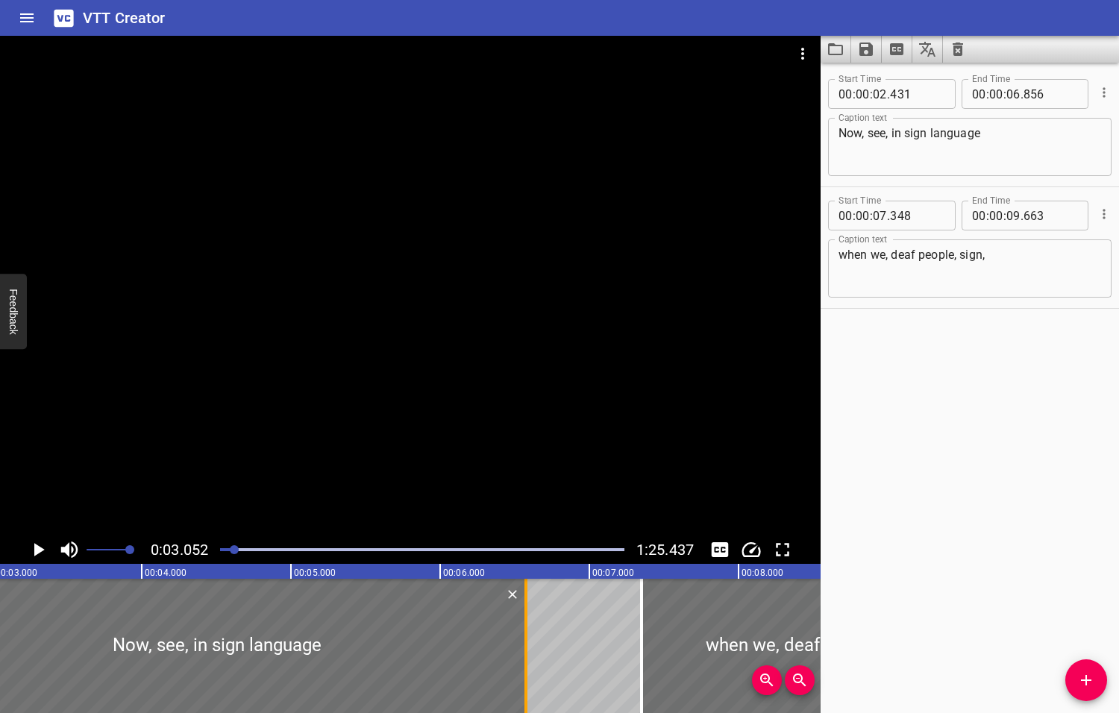
drag, startPoint x: 568, startPoint y: 638, endPoint x: 526, endPoint y: 647, distance: 42.6
click at [526, 647] on div at bounding box center [525, 646] width 15 height 134
type input "576"
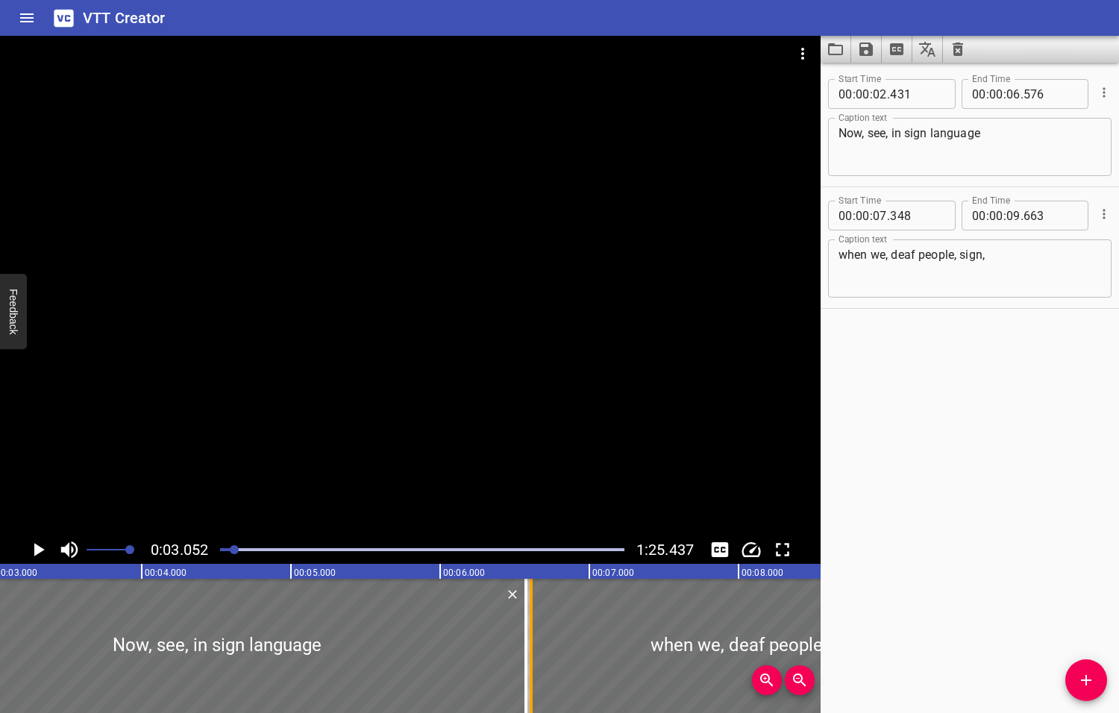
drag, startPoint x: 638, startPoint y: 649, endPoint x: 527, endPoint y: 649, distance: 110.4
click at [527, 649] on div at bounding box center [530, 646] width 15 height 134
type input "06"
type input "608"
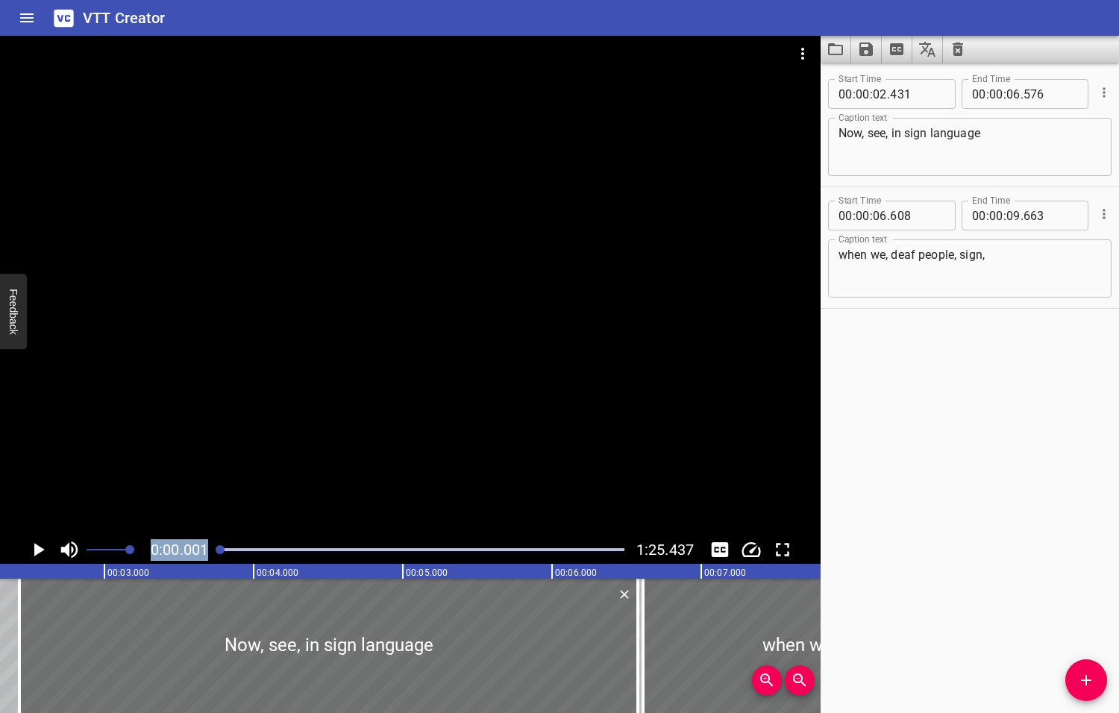
drag, startPoint x: 236, startPoint y: 547, endPoint x: 198, endPoint y: 553, distance: 39.4
click at [198, 553] on div "0:00.001 1:25.437" at bounding box center [410, 549] width 820 height 28
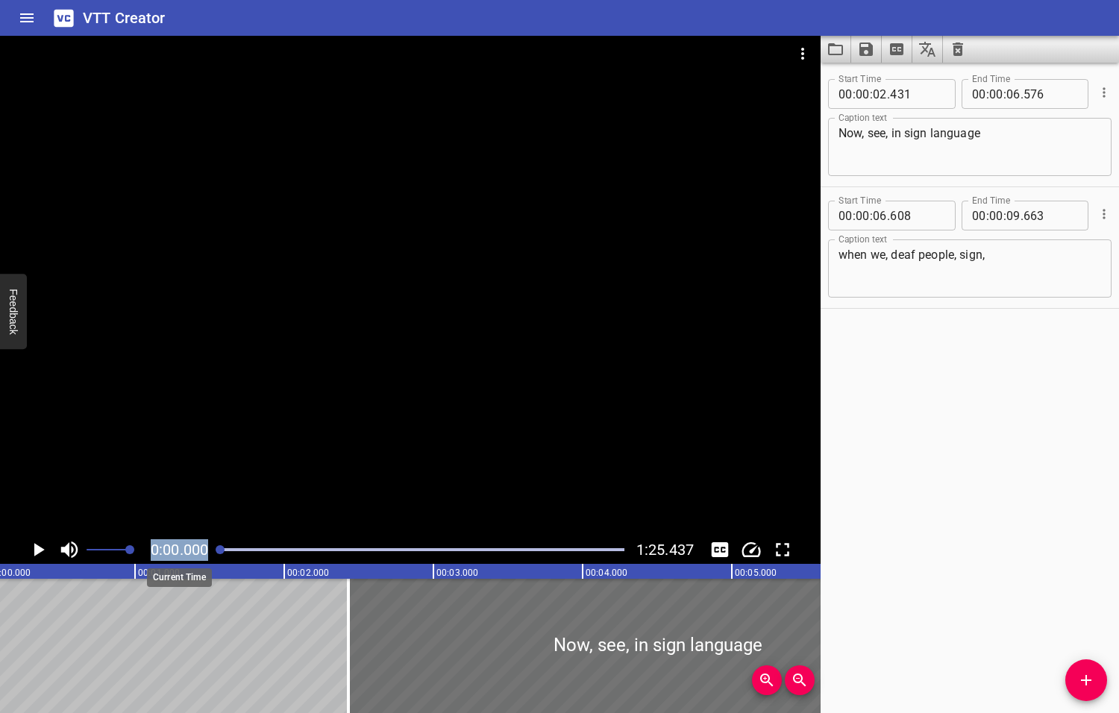
scroll to position [0, 0]
click at [38, 550] on icon "Play/Pause" at bounding box center [39, 549] width 10 height 13
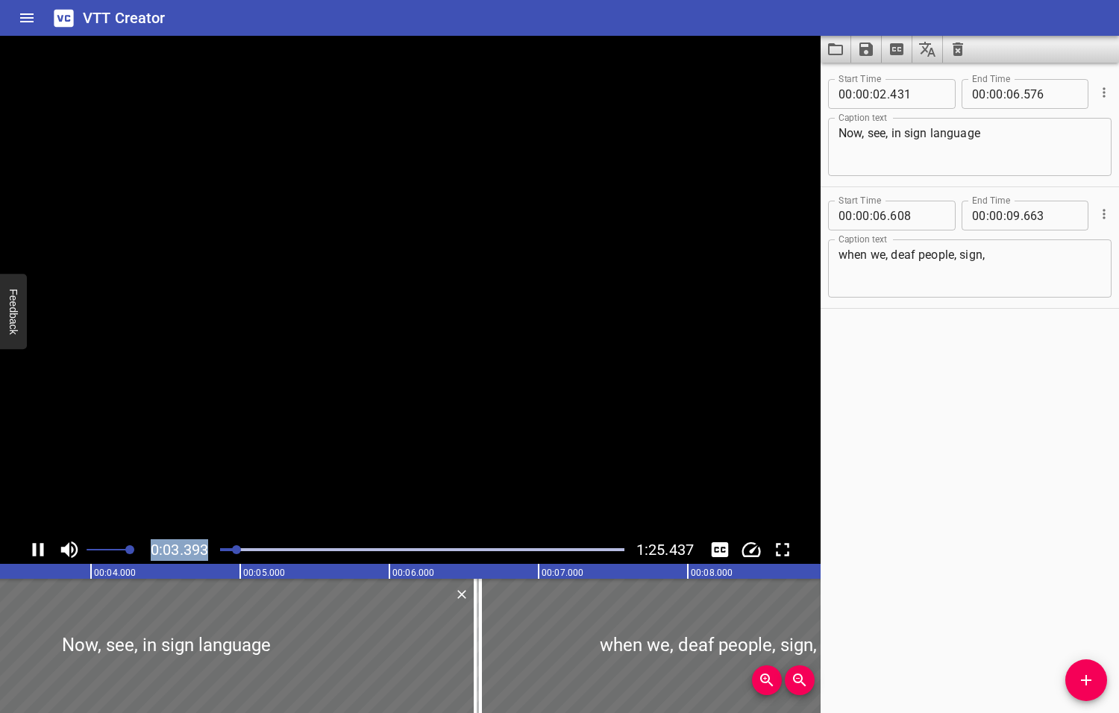
click at [38, 550] on icon "Play/Pause" at bounding box center [38, 549] width 22 height 22
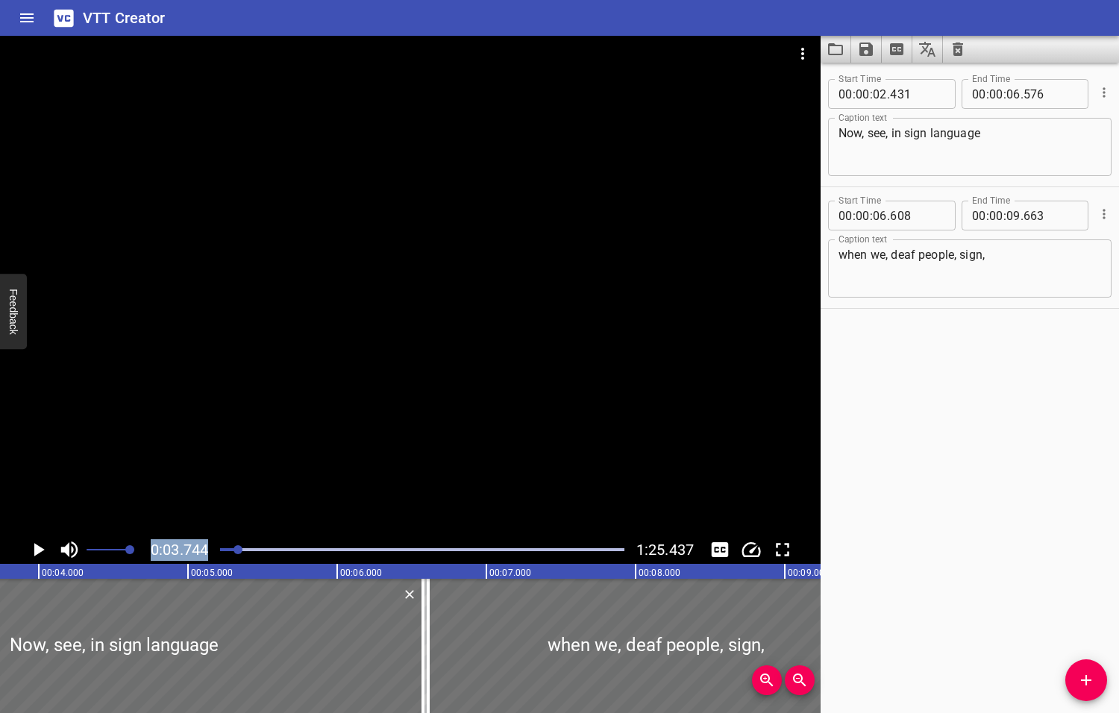
scroll to position [0, 559]
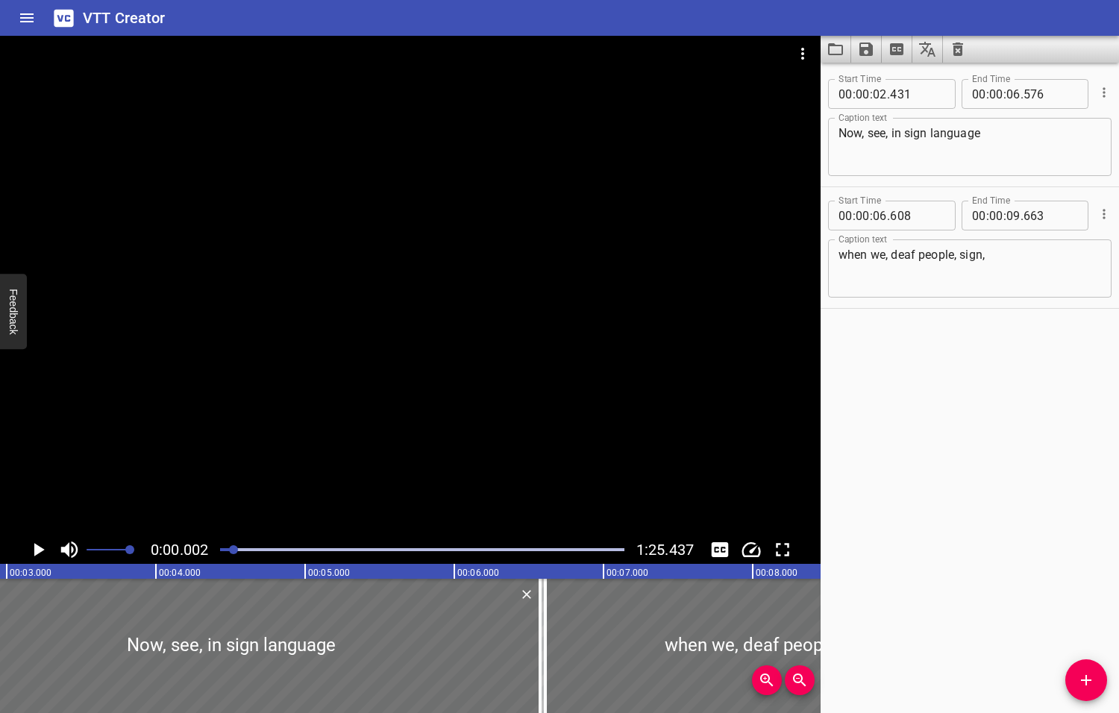
drag, startPoint x: 239, startPoint y: 549, endPoint x: 231, endPoint y: 550, distance: 7.5
click at [231, 550] on div at bounding box center [233, 549] width 9 height 9
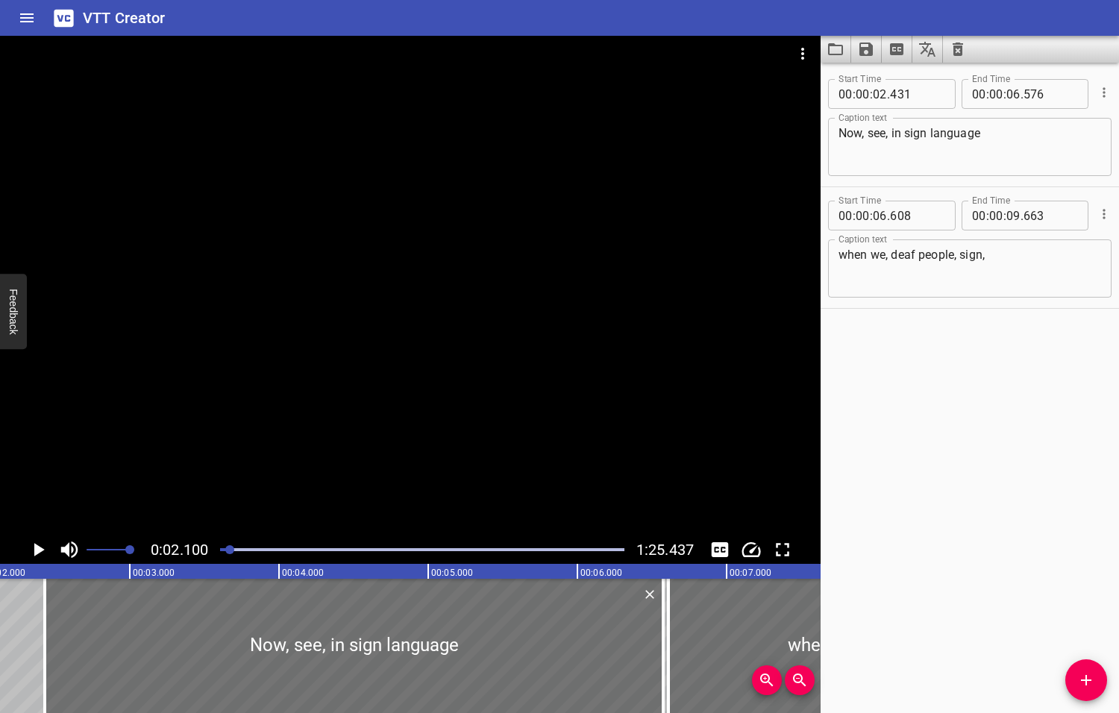
scroll to position [0, 313]
drag, startPoint x: 48, startPoint y: 635, endPoint x: 40, endPoint y: 634, distance: 7.5
click at [40, 634] on div at bounding box center [41, 646] width 3 height 134
type input "381"
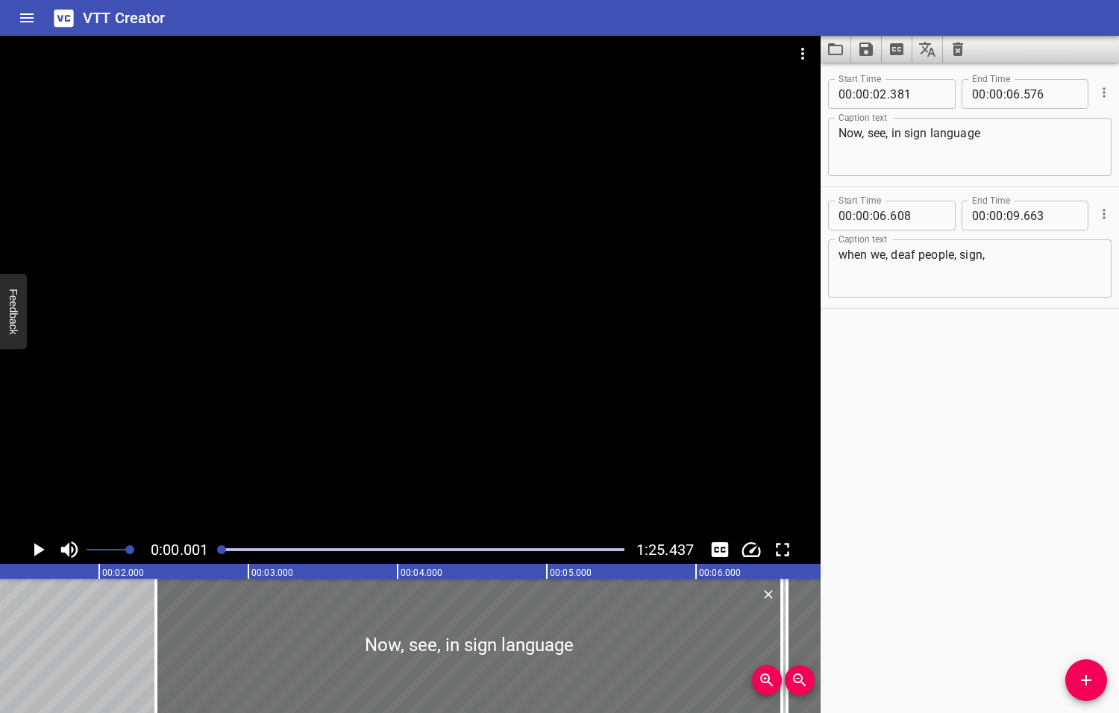
drag, startPoint x: 230, startPoint y: 549, endPoint x: 223, endPoint y: 552, distance: 8.0
click at [223, 552] on div at bounding box center [221, 549] width 9 height 9
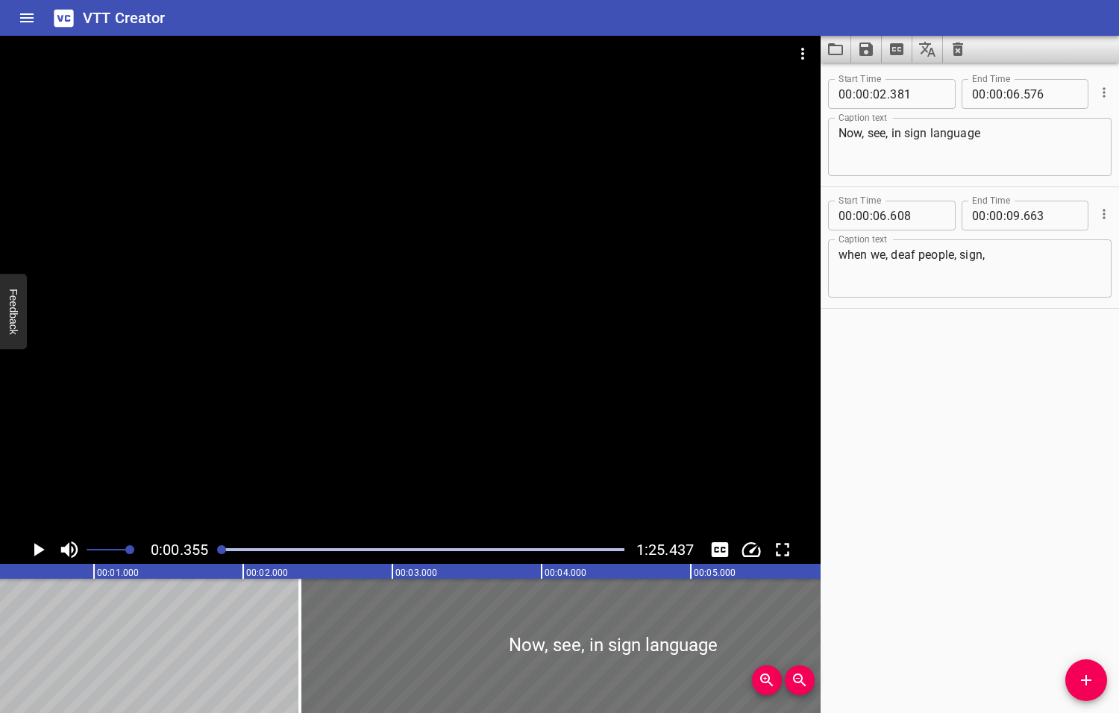
scroll to position [0, 53]
click at [37, 549] on icon "Play/Pause" at bounding box center [39, 549] width 10 height 13
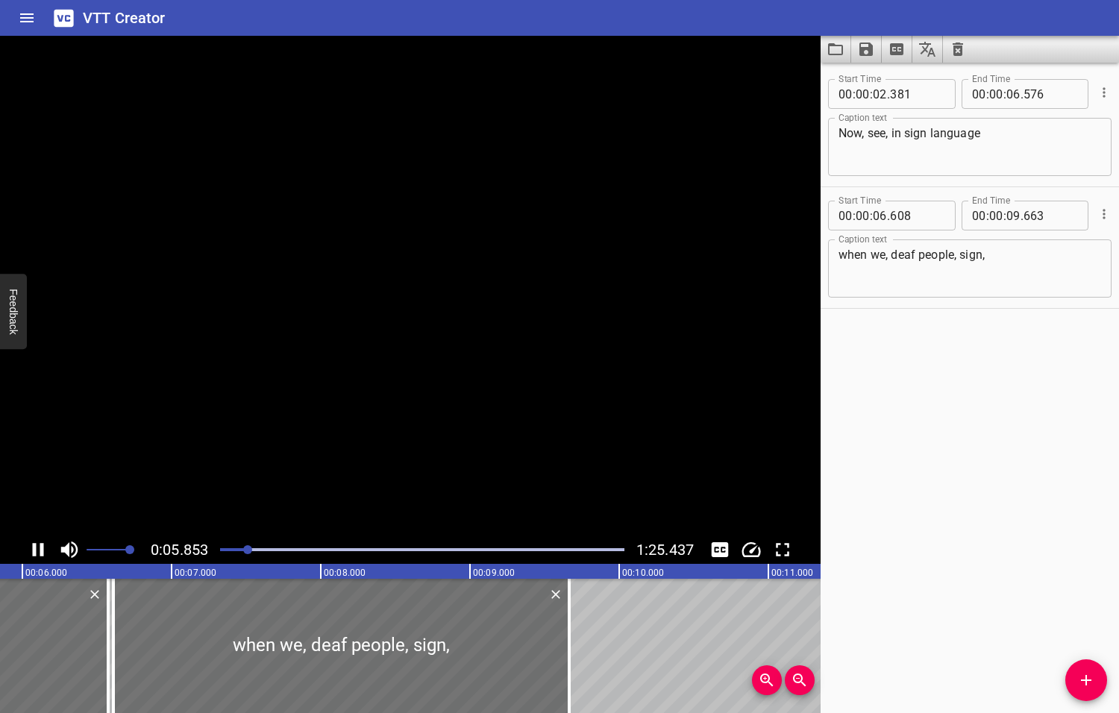
click at [37, 549] on icon "Play/Pause" at bounding box center [38, 549] width 22 height 22
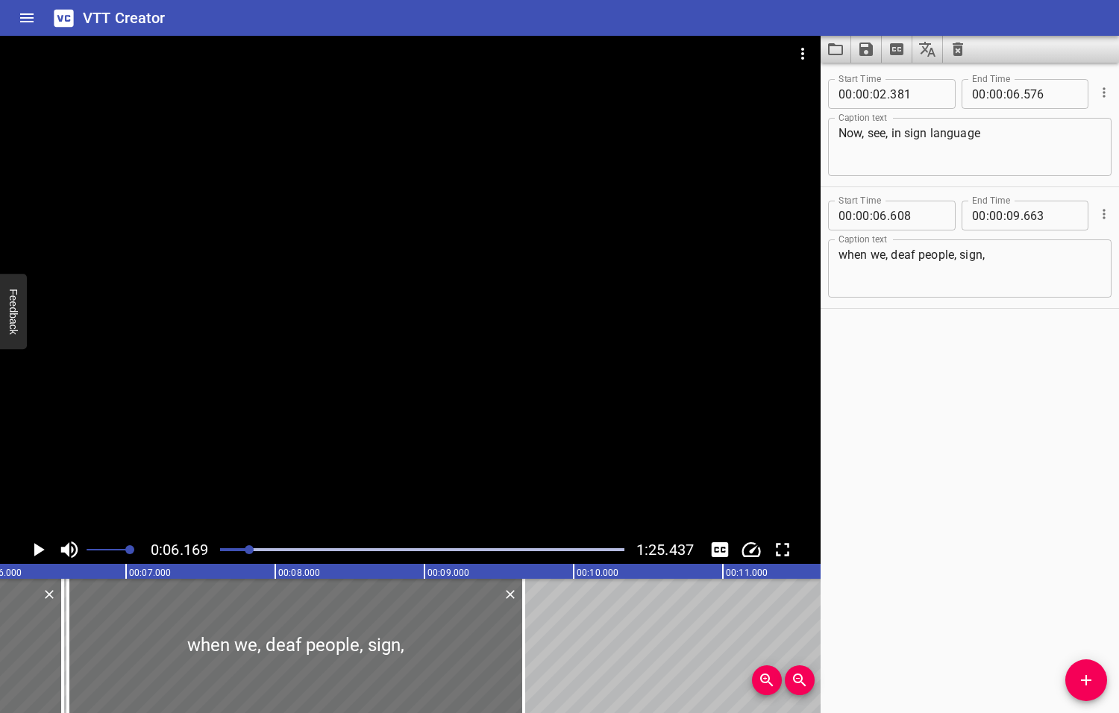
scroll to position [0, 920]
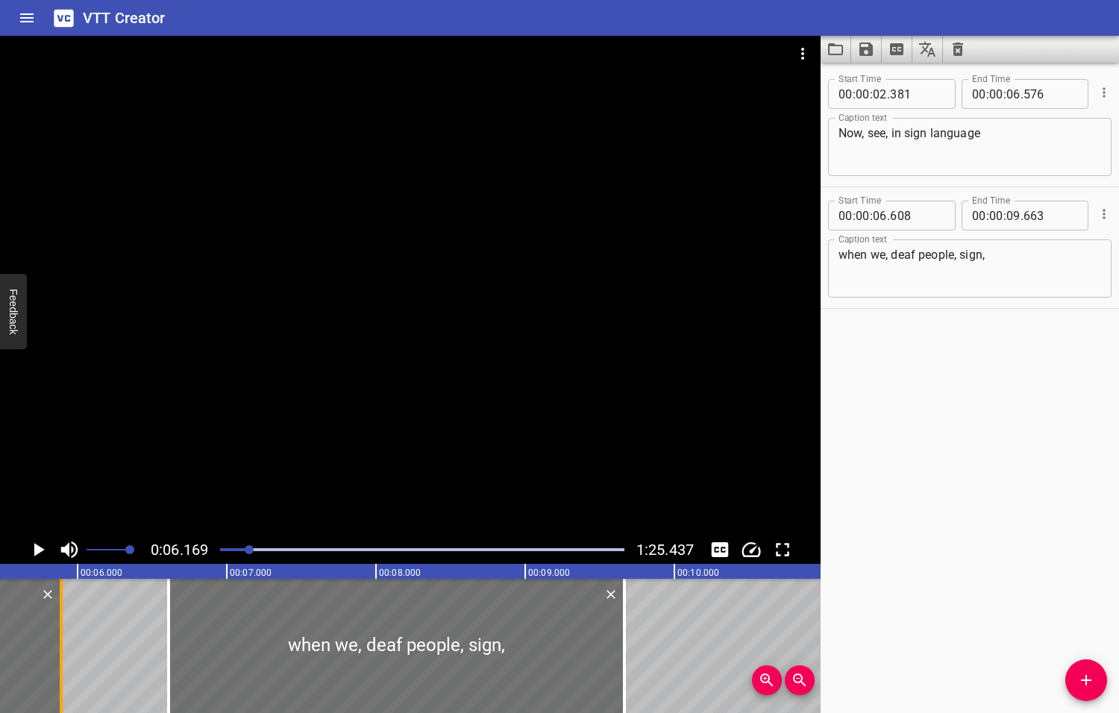
drag, startPoint x: 53, startPoint y: 634, endPoint x: 4, endPoint y: 617, distance: 51.4
type input "05"
drag, startPoint x: 10, startPoint y: 613, endPoint x: 64, endPoint y: 624, distance: 54.8
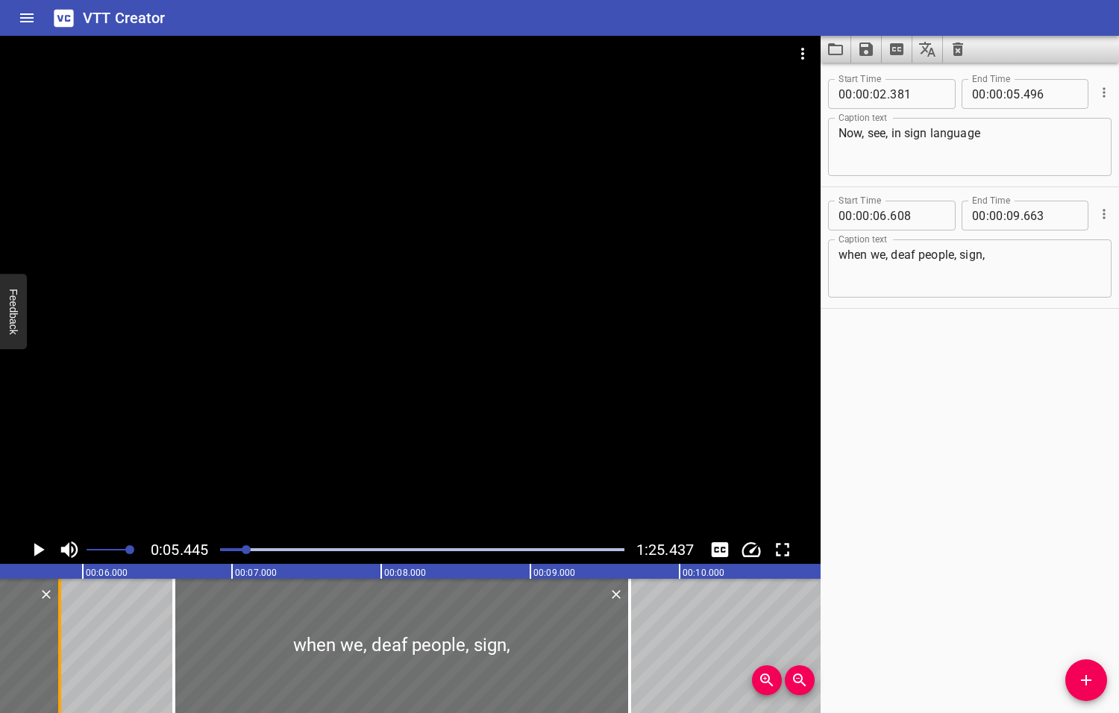
click at [64, 624] on div at bounding box center [59, 646] width 15 height 134
type input "856"
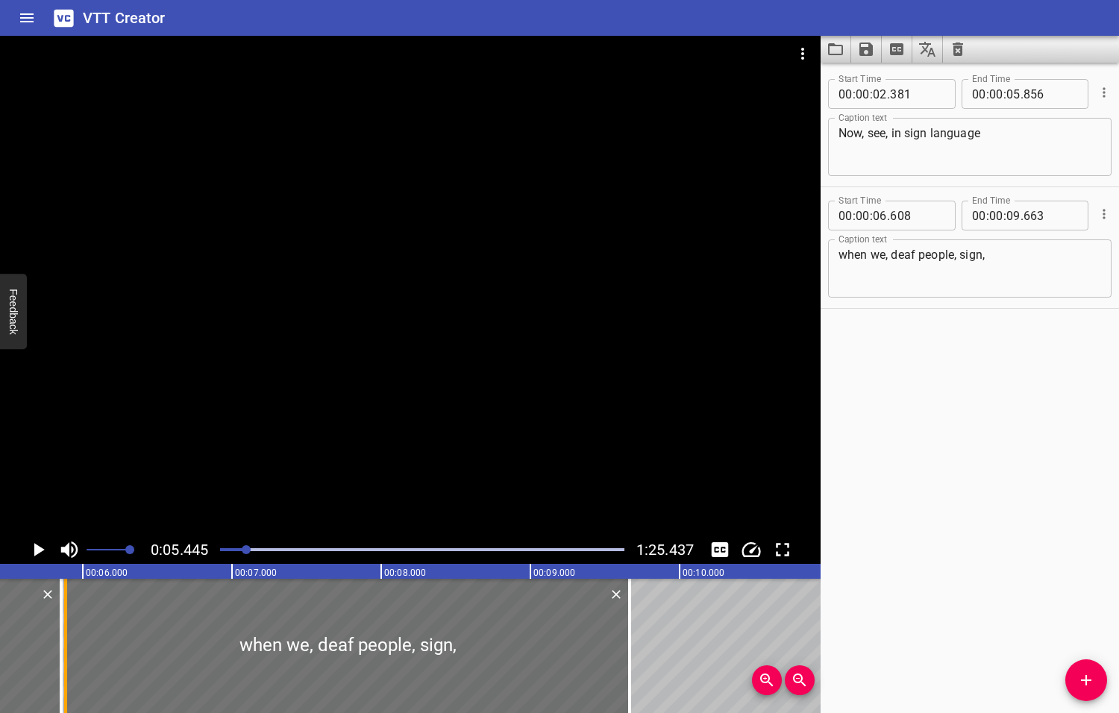
drag, startPoint x: 172, startPoint y: 633, endPoint x: 64, endPoint y: 625, distance: 108.4
click at [64, 625] on div at bounding box center [65, 646] width 3 height 134
type input "05"
type input "883"
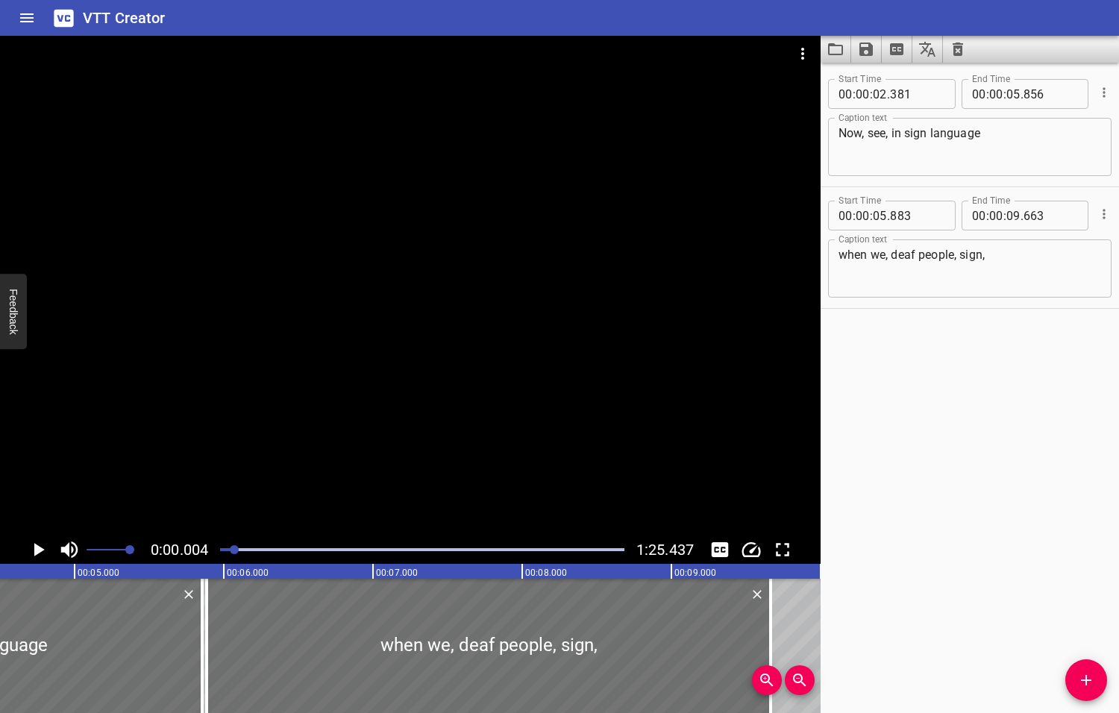
drag, startPoint x: 248, startPoint y: 550, endPoint x: 233, endPoint y: 548, distance: 15.1
click at [233, 548] on div at bounding box center [234, 549] width 9 height 9
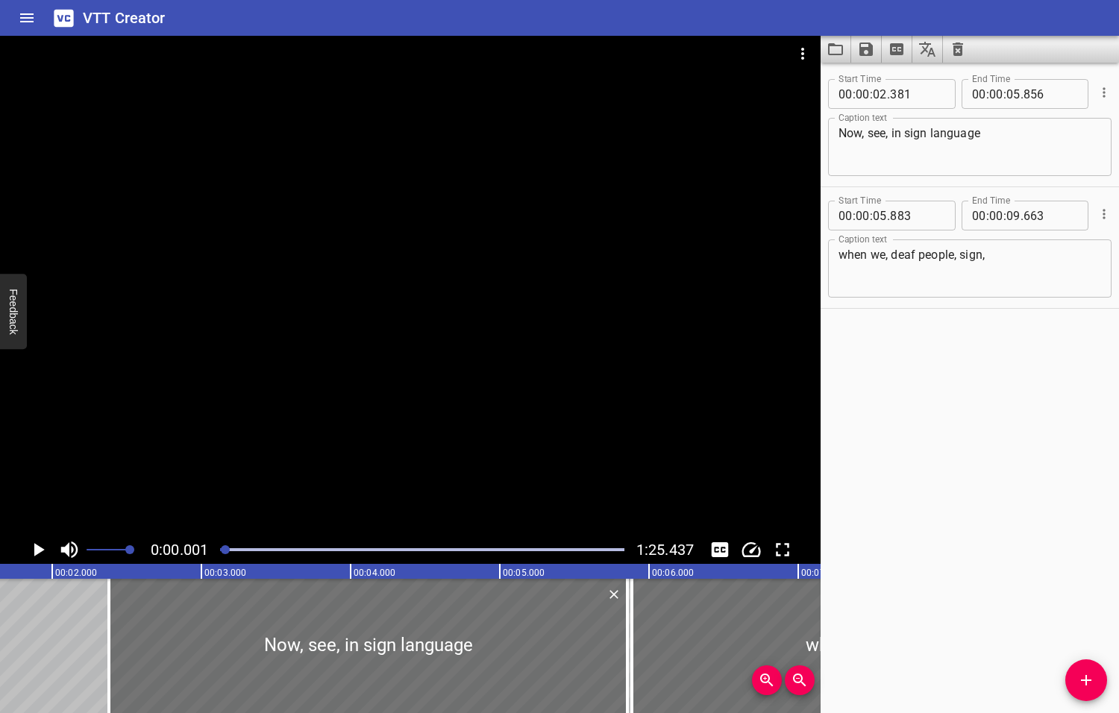
click at [225, 547] on div at bounding box center [225, 549] width 9 height 9
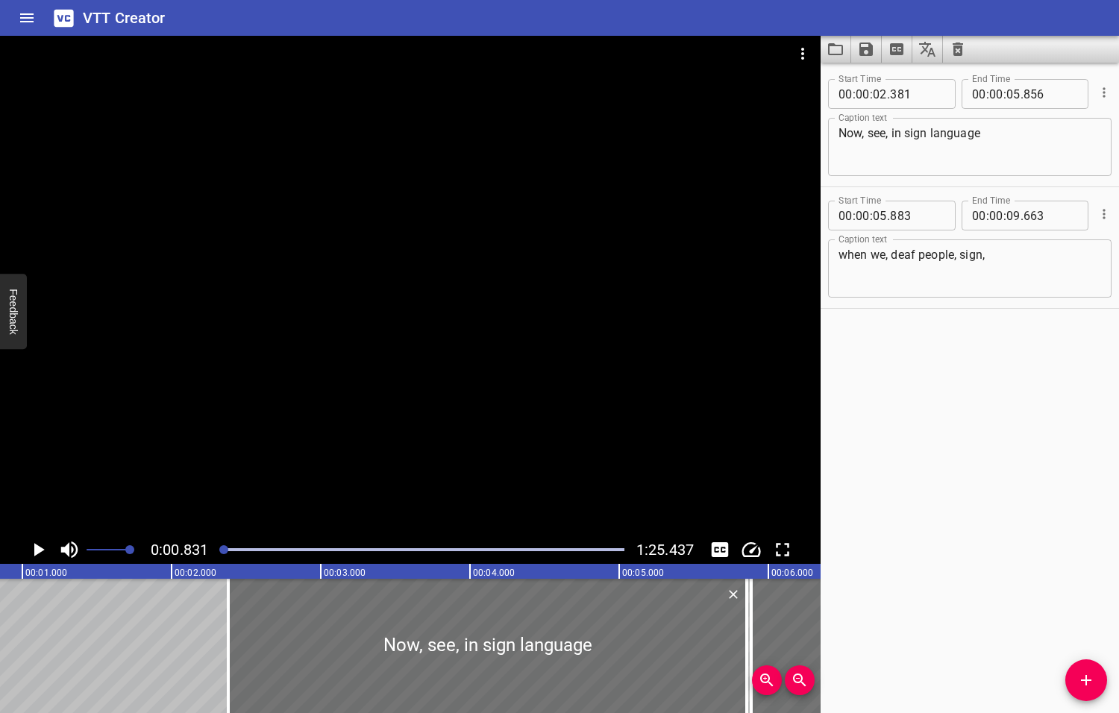
scroll to position [0, 124]
click at [37, 549] on icon "Play/Pause" at bounding box center [39, 549] width 10 height 13
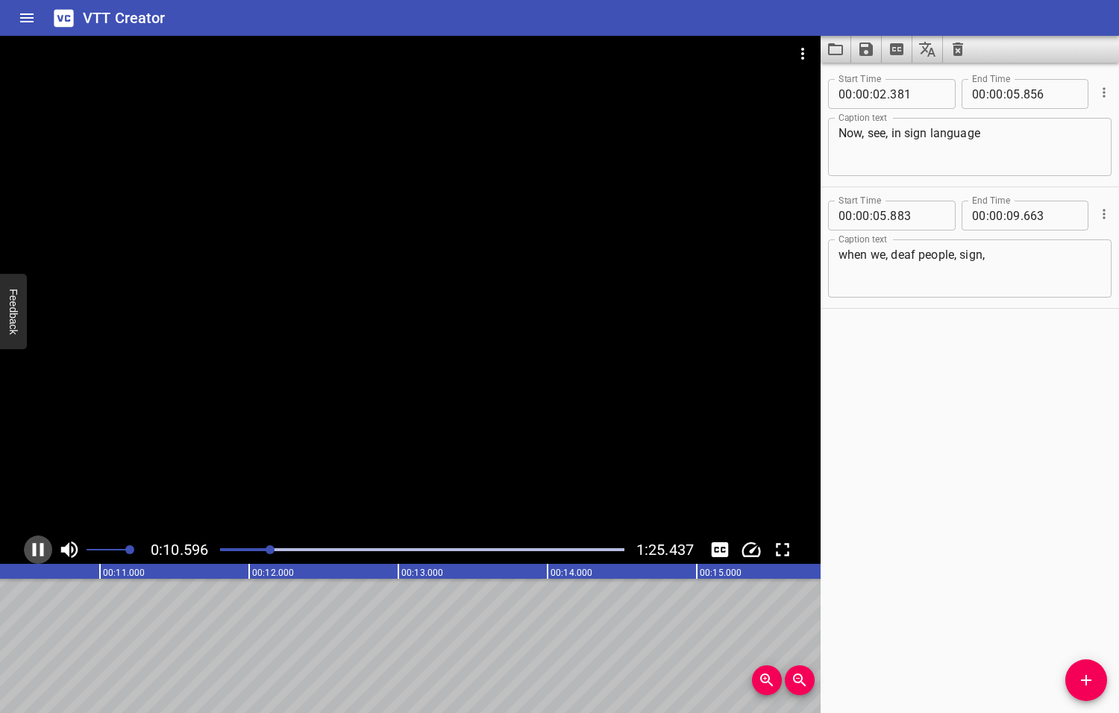
click at [43, 548] on icon "Play/Pause" at bounding box center [38, 549] width 11 height 13
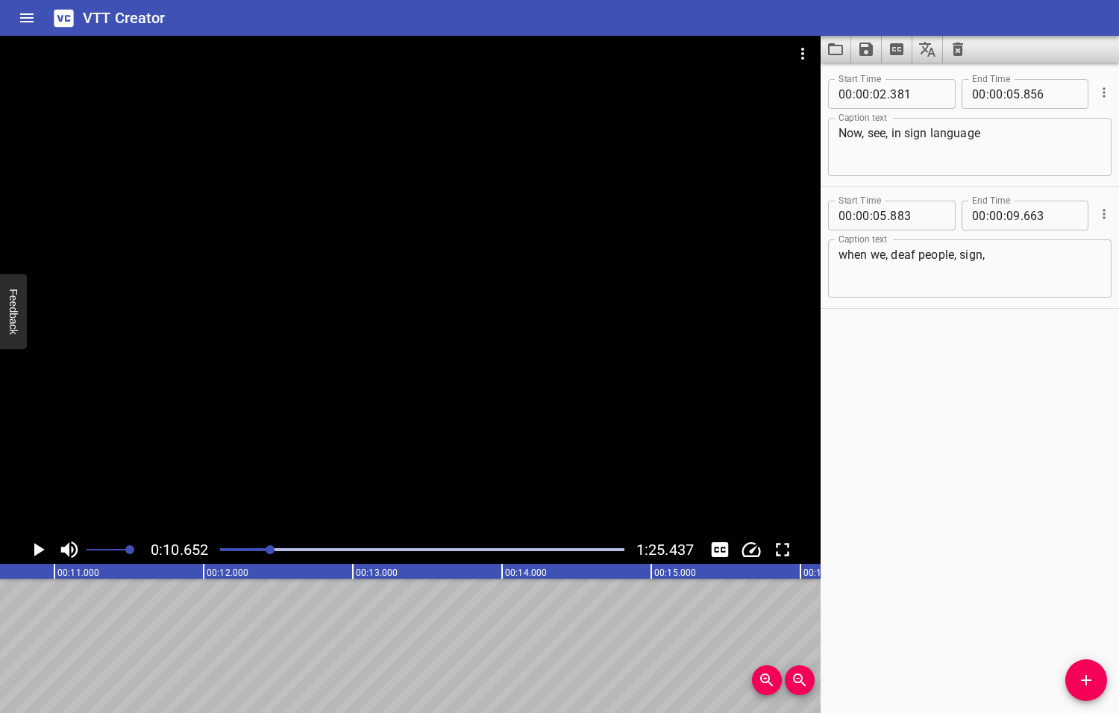
scroll to position [0, 1588]
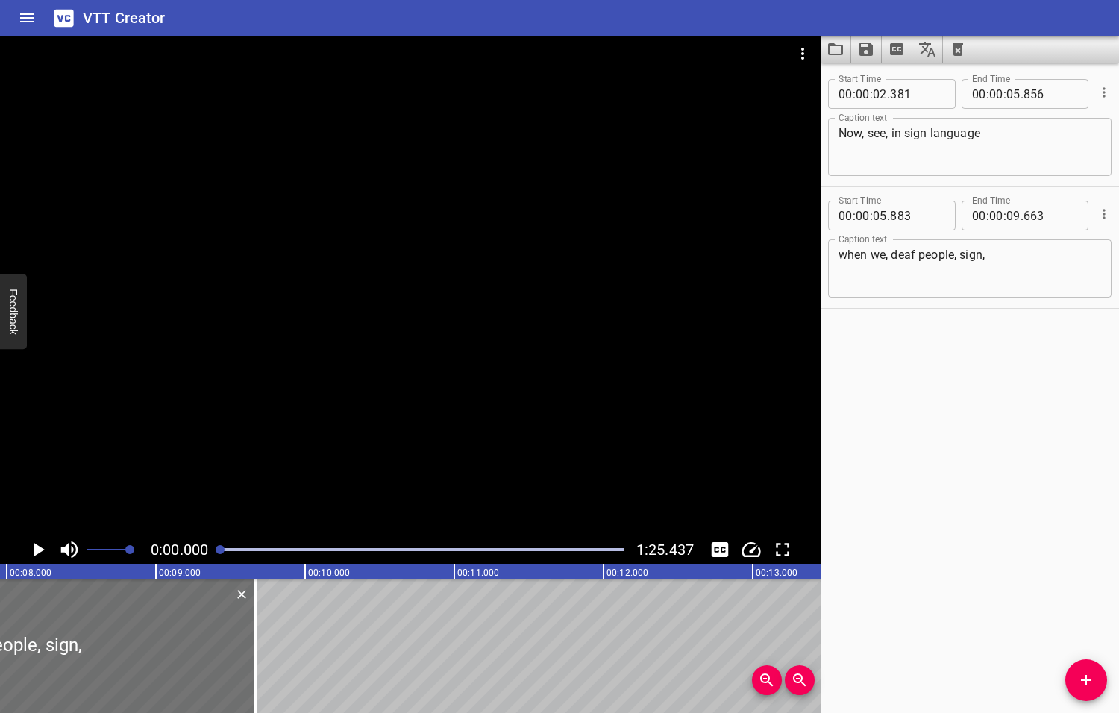
drag, startPoint x: 273, startPoint y: 550, endPoint x: 218, endPoint y: 556, distance: 54.7
click at [218, 556] on div at bounding box center [422, 549] width 422 height 21
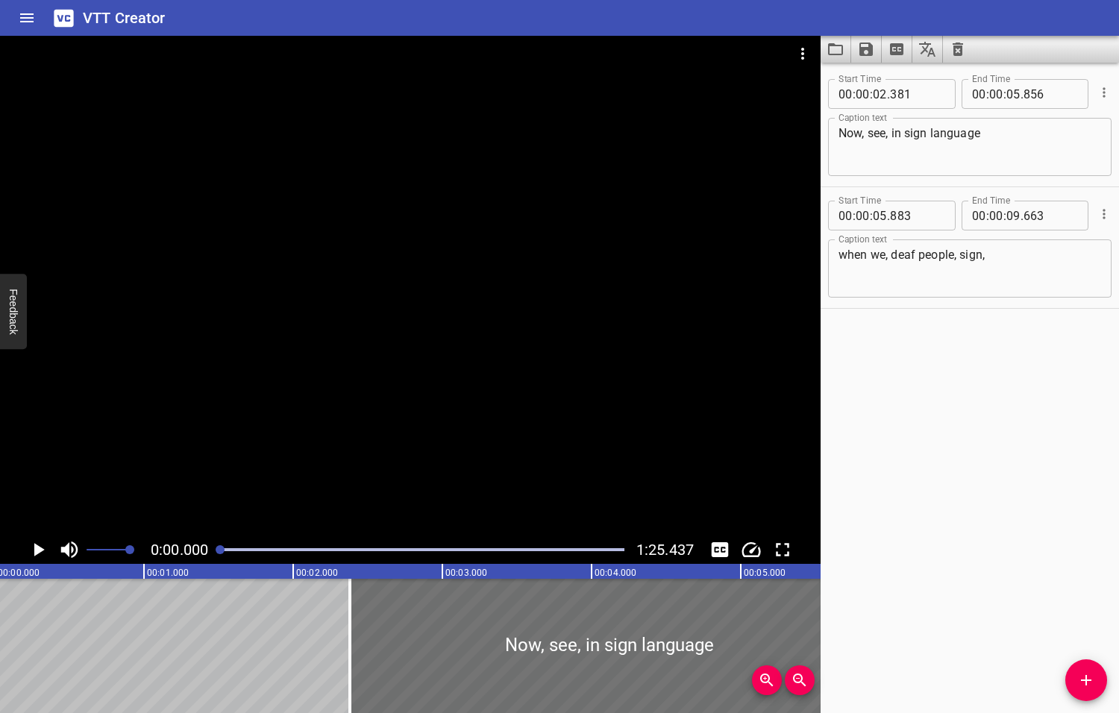
scroll to position [0, 0]
click at [37, 549] on icon "Play/Pause" at bounding box center [39, 549] width 10 height 13
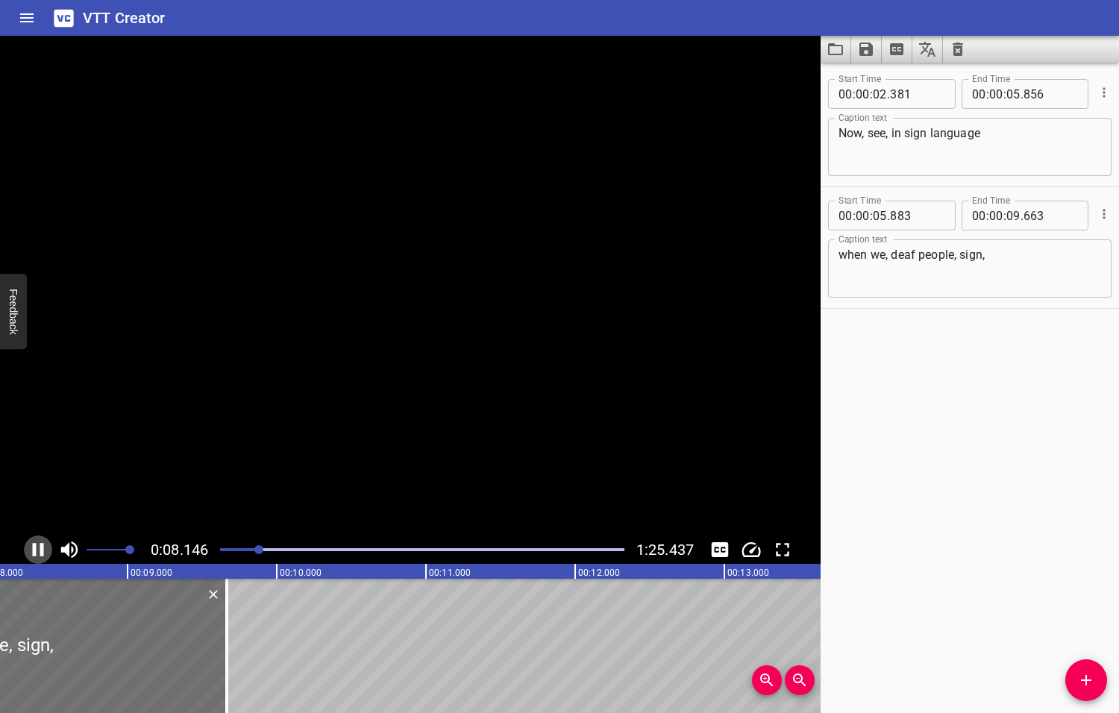
click at [37, 549] on icon "Play/Pause" at bounding box center [38, 549] width 22 height 22
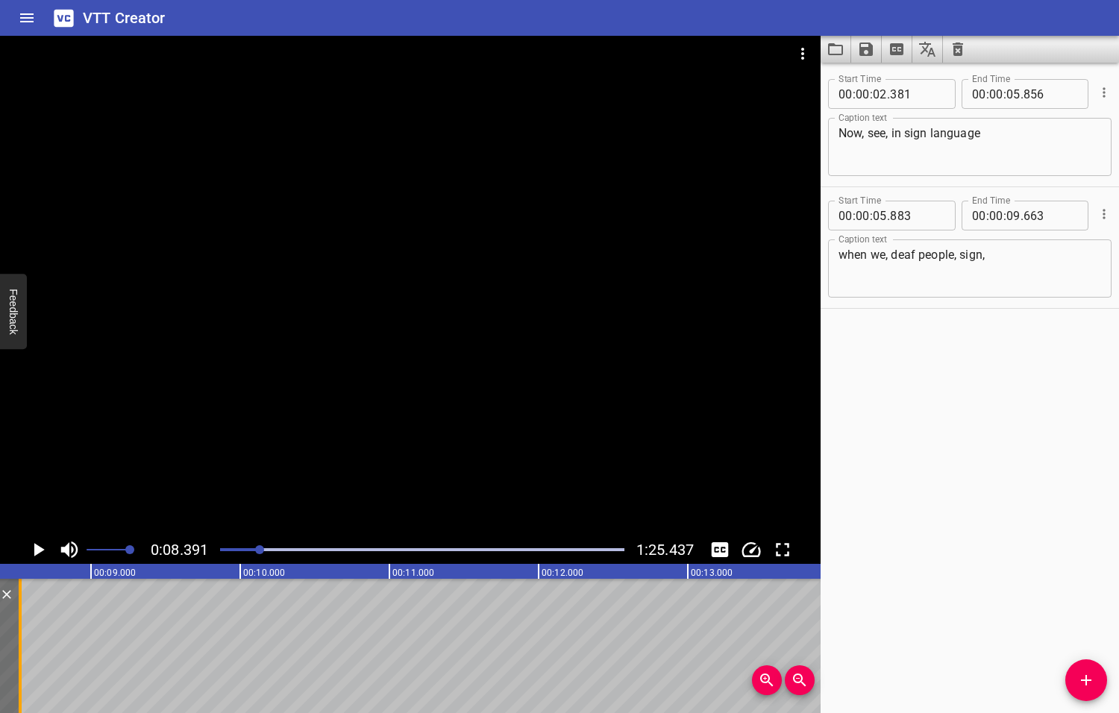
drag, startPoint x: 183, startPoint y: 651, endPoint x: 13, endPoint y: 645, distance: 170.1
click at [13, 645] on div at bounding box center [20, 646] width 15 height 134
type input "08"
type input "523"
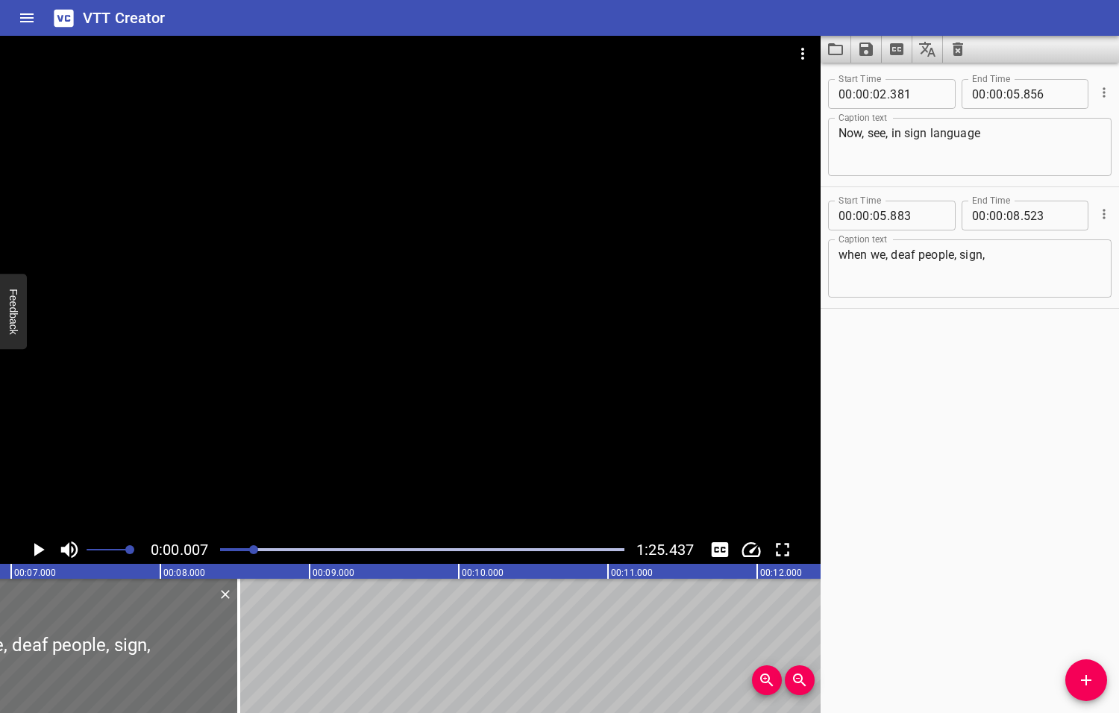
click at [255, 547] on div at bounding box center [253, 549] width 9 height 9
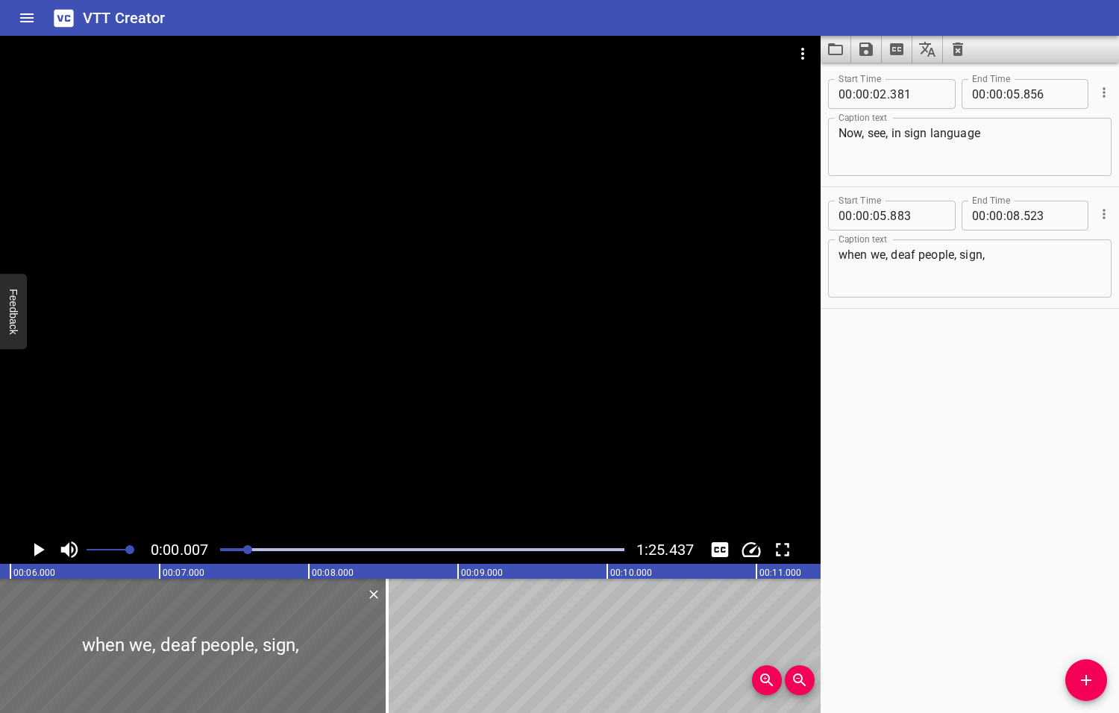
drag, startPoint x: 255, startPoint y: 548, endPoint x: 246, endPoint y: 549, distance: 9.0
click at [246, 549] on div at bounding box center [247, 549] width 9 height 9
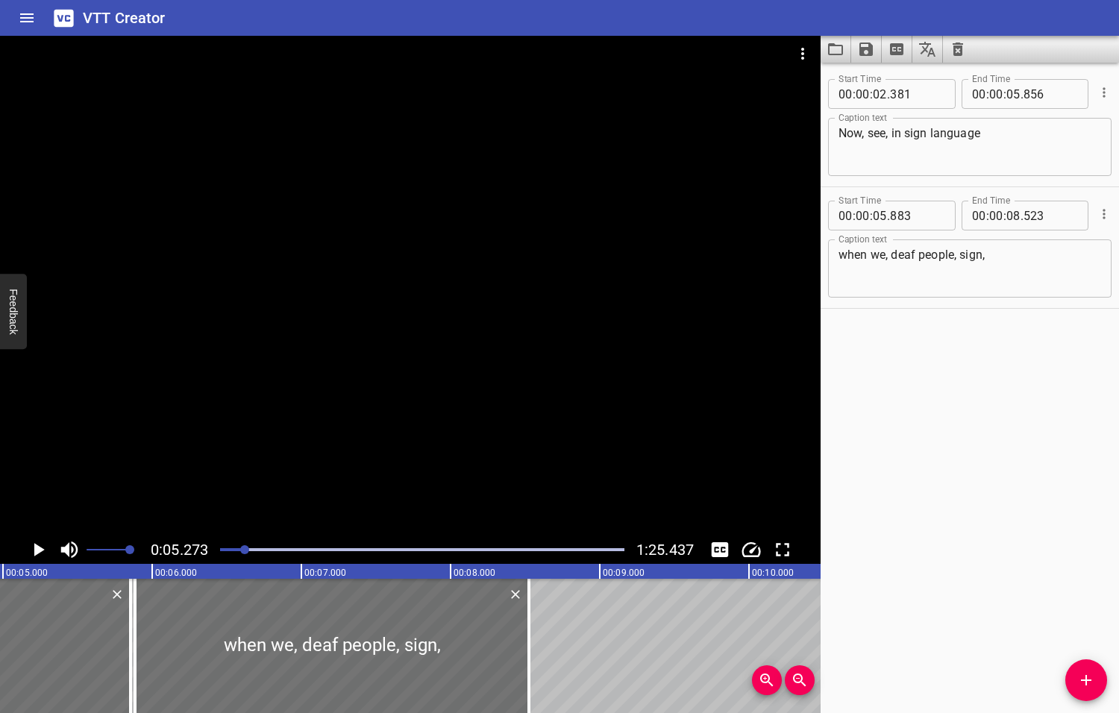
click at [240, 550] on div at bounding box center [244, 549] width 9 height 9
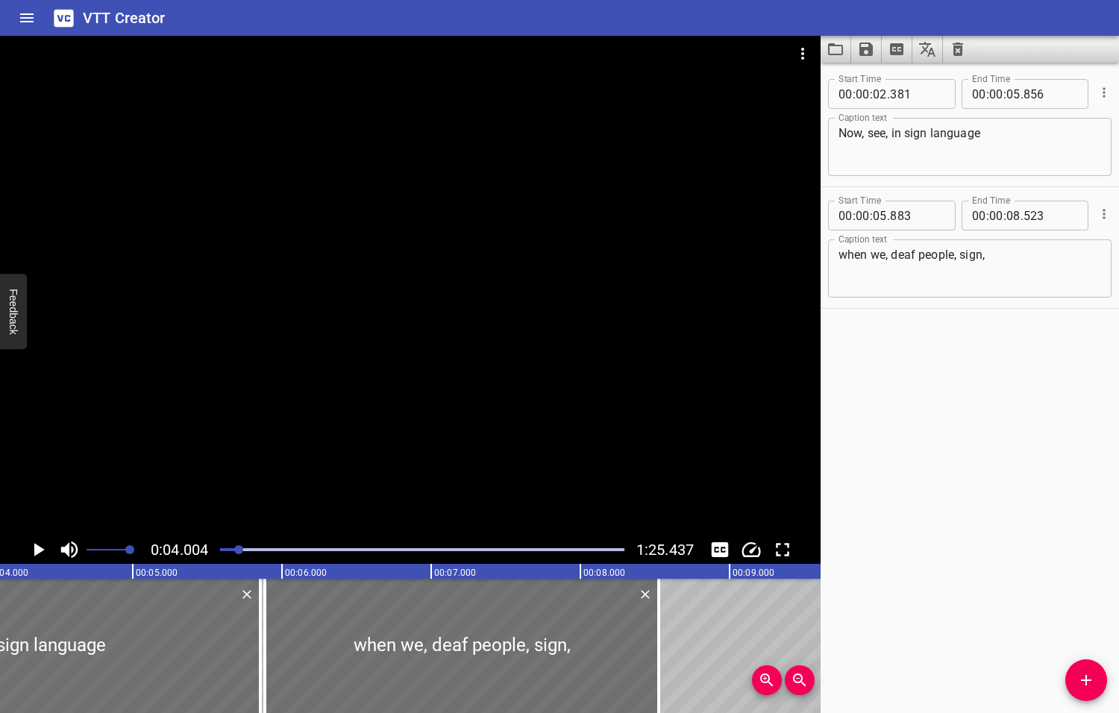
scroll to position [0, 597]
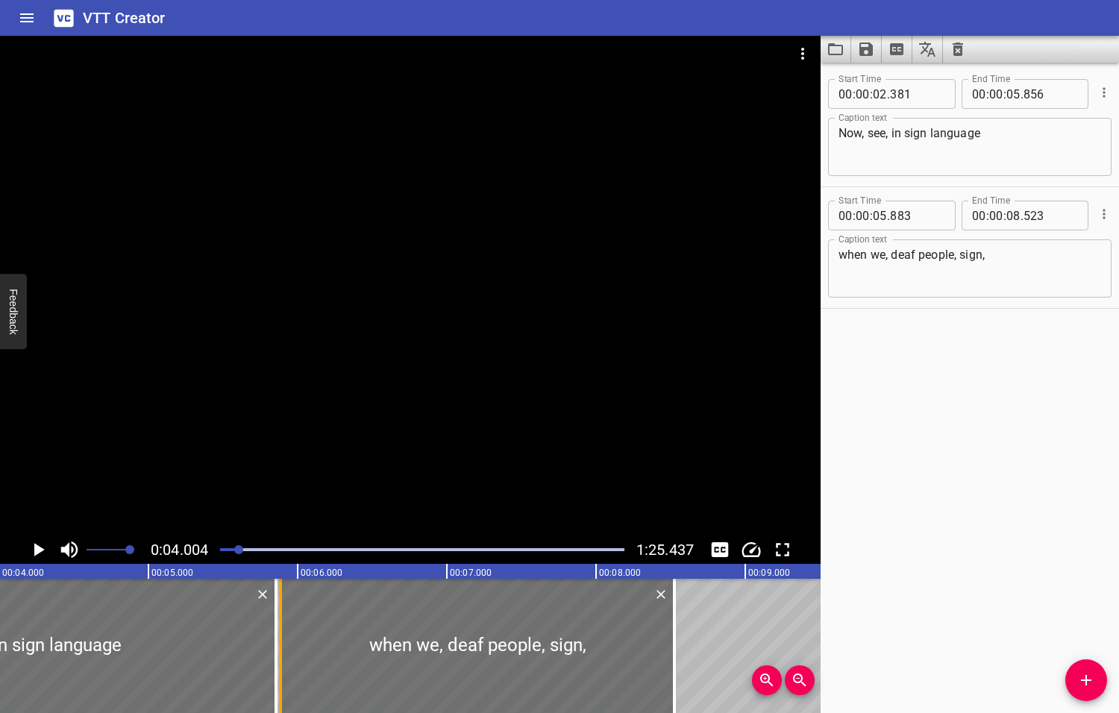
click at [277, 650] on div at bounding box center [280, 646] width 15 height 134
type input "903"
drag, startPoint x: 272, startPoint y: 650, endPoint x: 229, endPoint y: 652, distance: 43.3
click at [229, 652] on div at bounding box center [232, 646] width 15 height 134
type input "566"
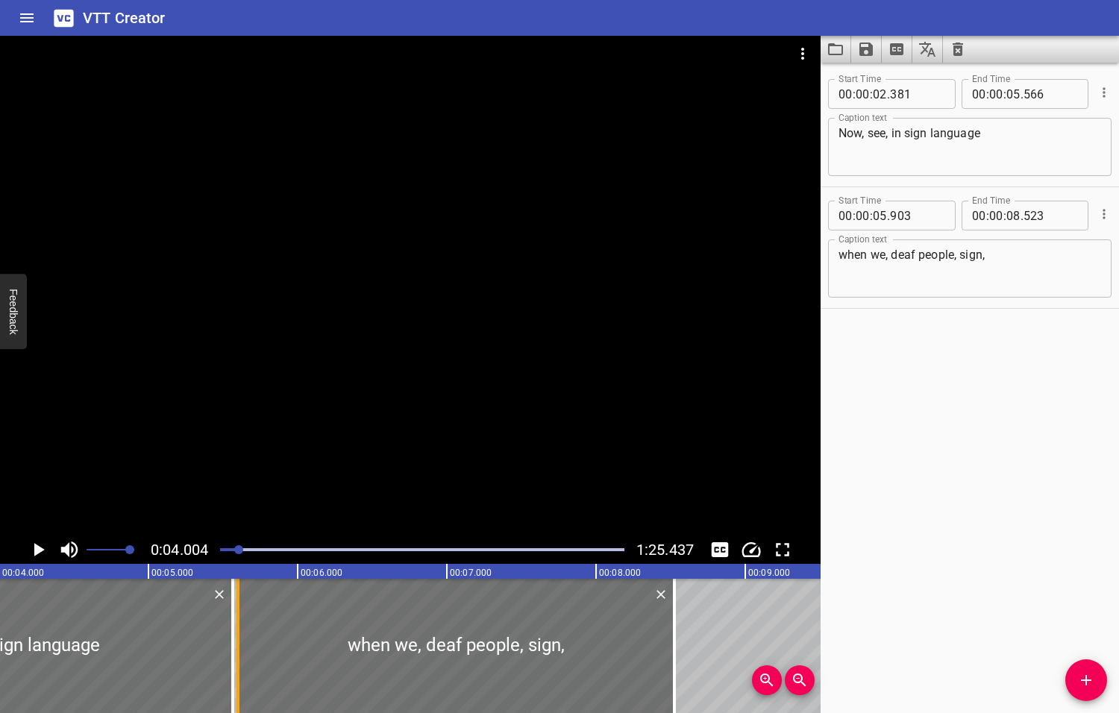
drag, startPoint x: 275, startPoint y: 652, endPoint x: 234, endPoint y: 652, distance: 41.0
click at [234, 652] on div at bounding box center [237, 646] width 15 height 134
type input "598"
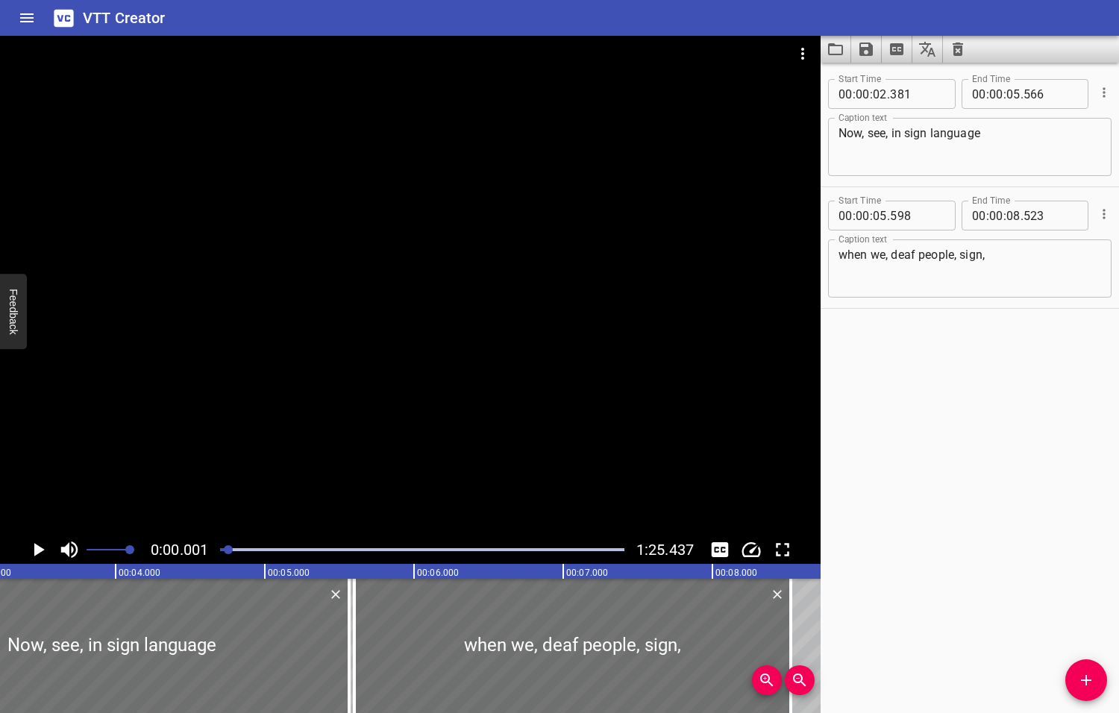
drag, startPoint x: 243, startPoint y: 550, endPoint x: 230, endPoint y: 550, distance: 13.4
click at [230, 550] on div at bounding box center [228, 549] width 9 height 9
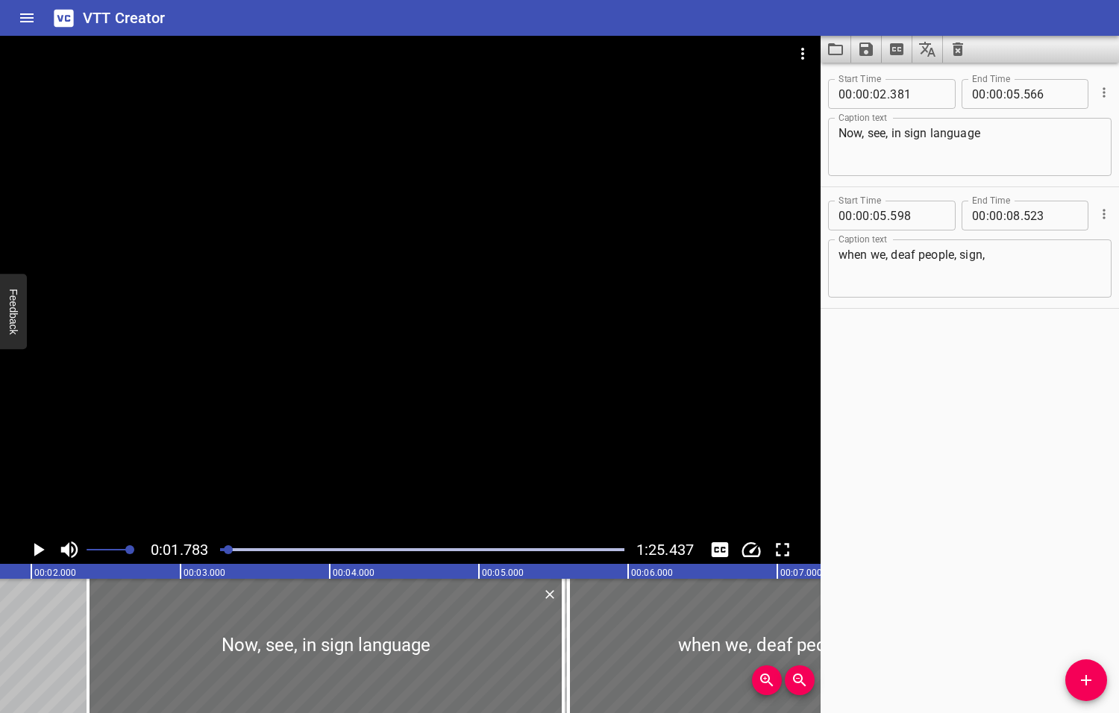
scroll to position [0, 265]
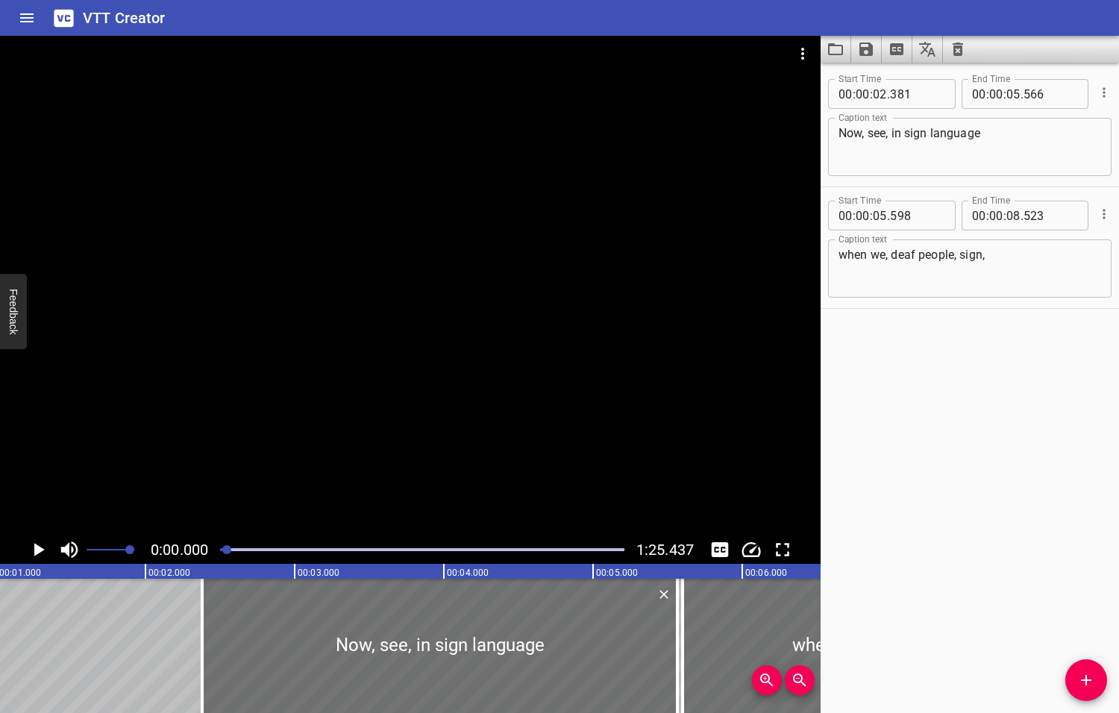
drag, startPoint x: 230, startPoint y: 548, endPoint x: 210, endPoint y: 548, distance: 20.1
click at [210, 548] on div "0:00.000 1:25.437" at bounding box center [410, 549] width 820 height 28
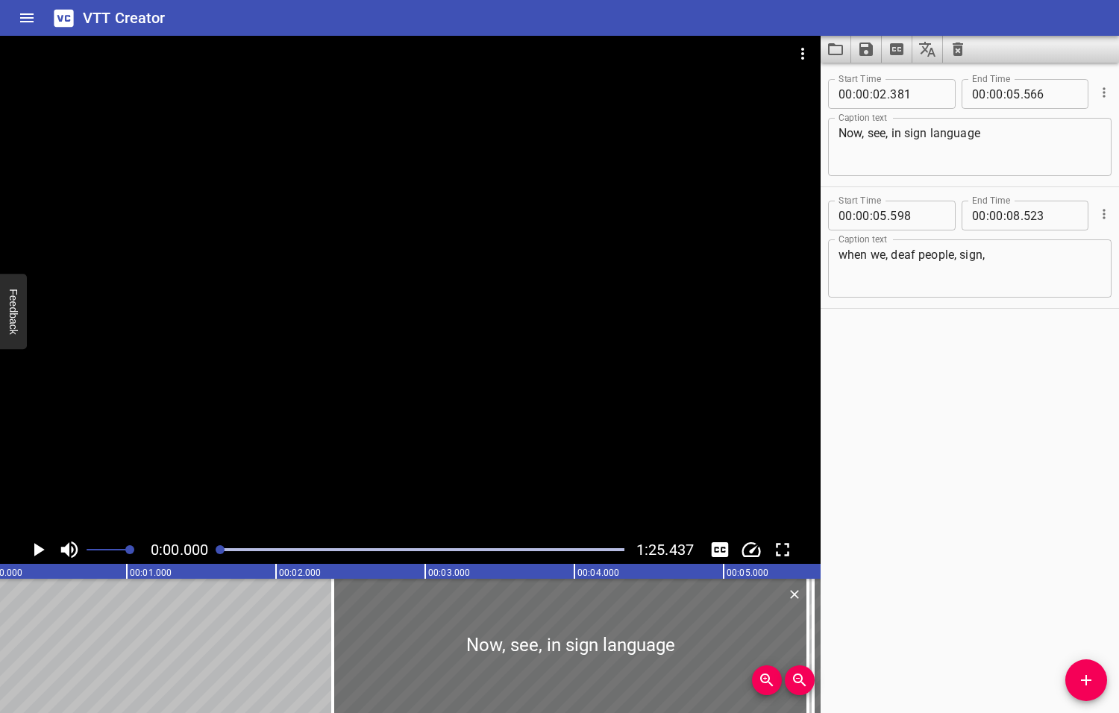
scroll to position [0, 0]
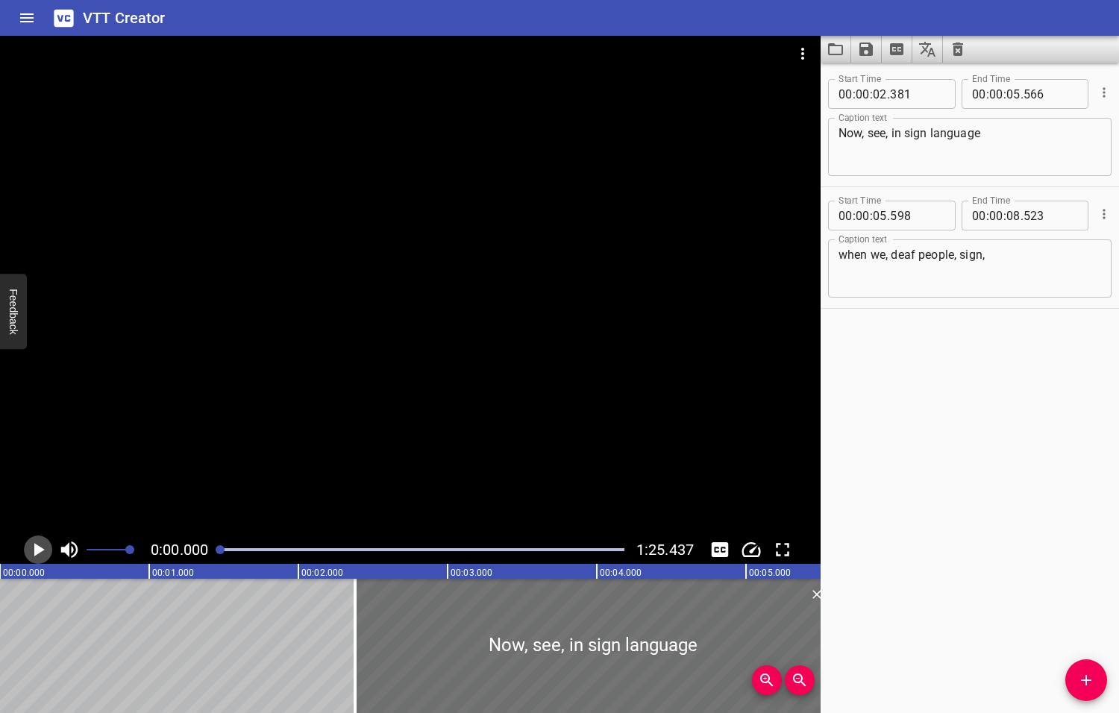
click at [40, 549] on icon "Play/Pause" at bounding box center [39, 549] width 10 height 13
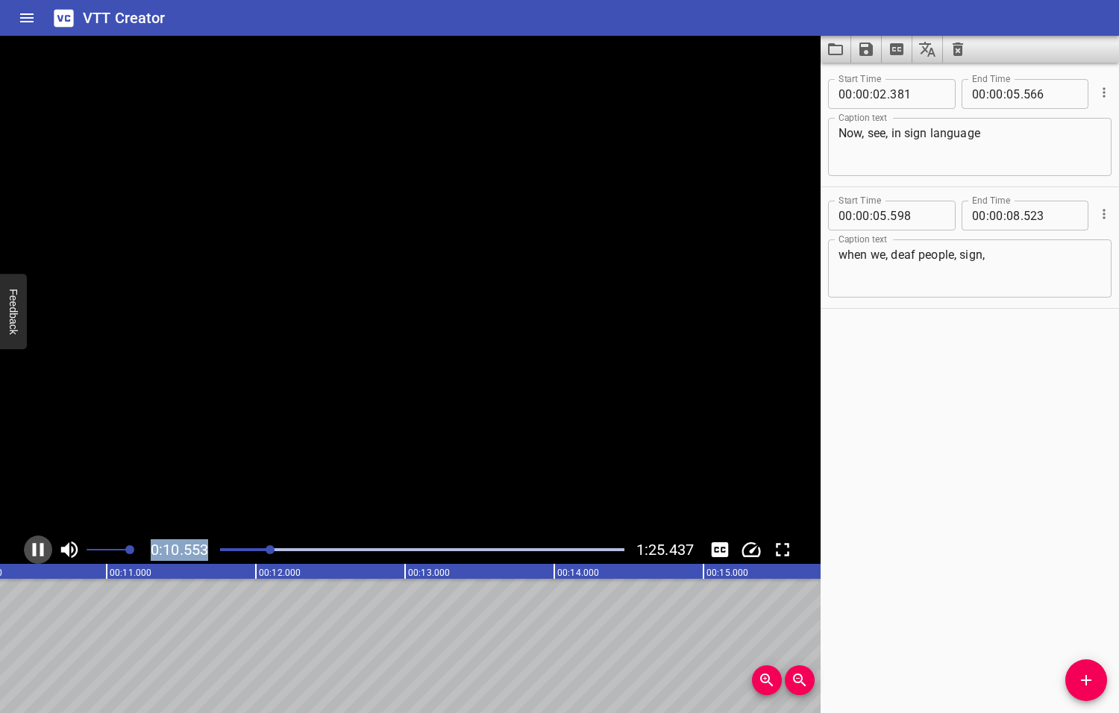
click at [40, 550] on icon "Play/Pause" at bounding box center [38, 549] width 22 height 22
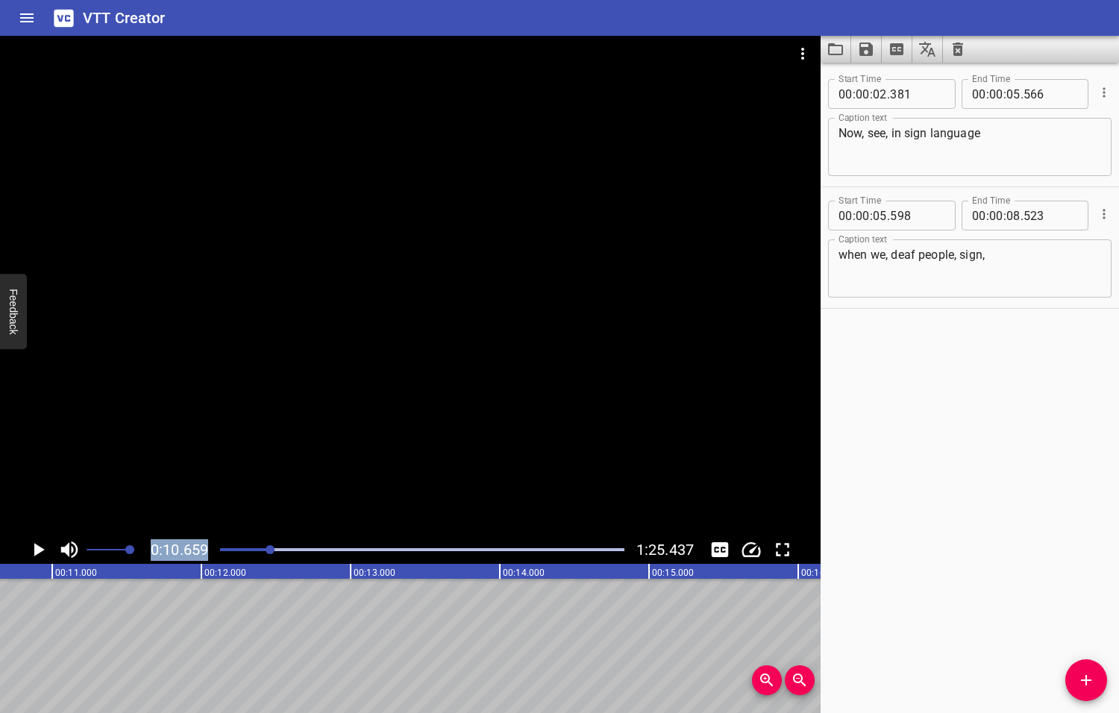
scroll to position [0, 1590]
click at [1090, 682] on icon "Add Cue" at bounding box center [1086, 680] width 18 height 18
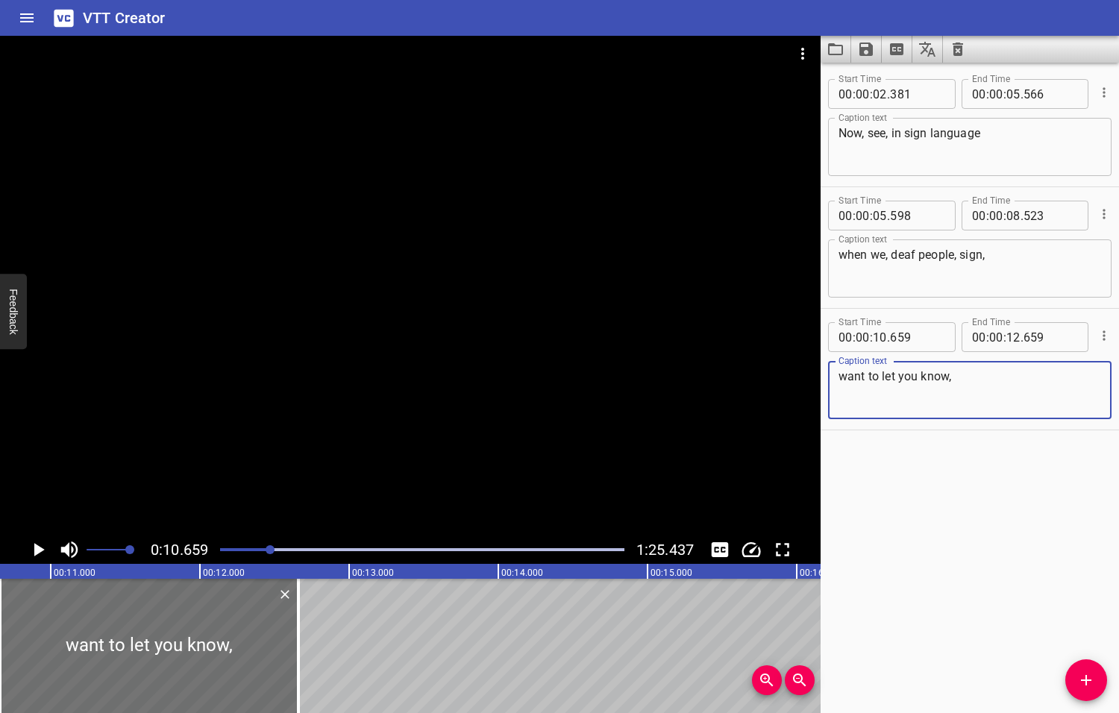
type textarea "want to let you know,"
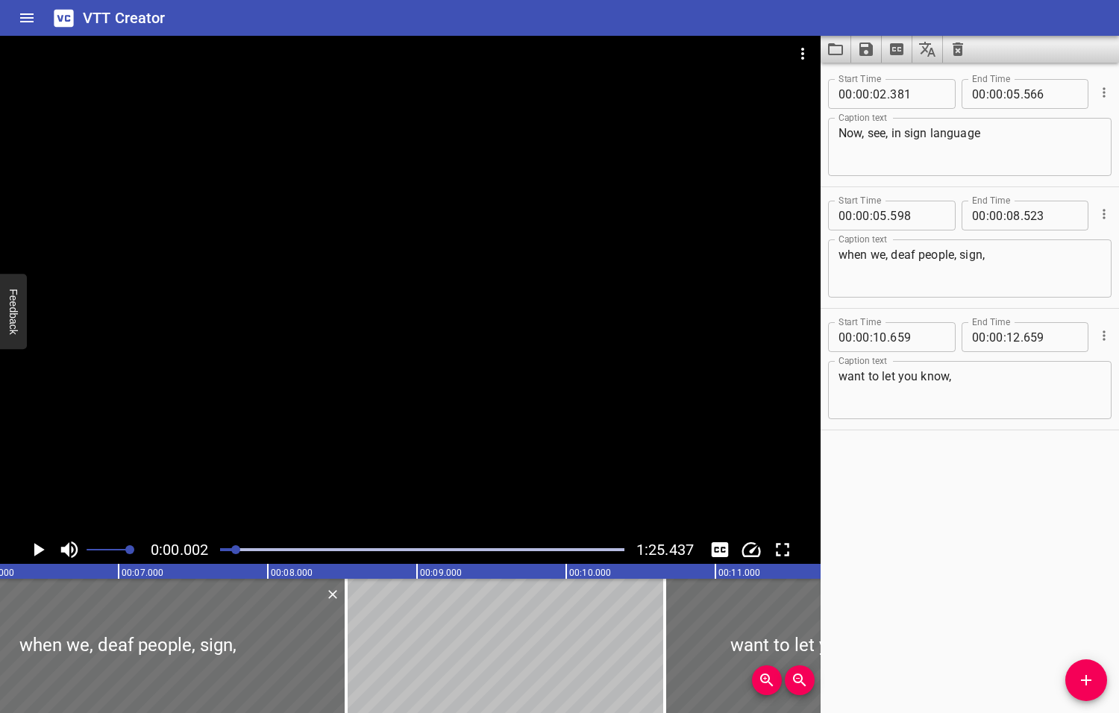
drag, startPoint x: 273, startPoint y: 549, endPoint x: 227, endPoint y: 556, distance: 46.0
click at [235, 556] on div at bounding box center [422, 549] width 422 height 21
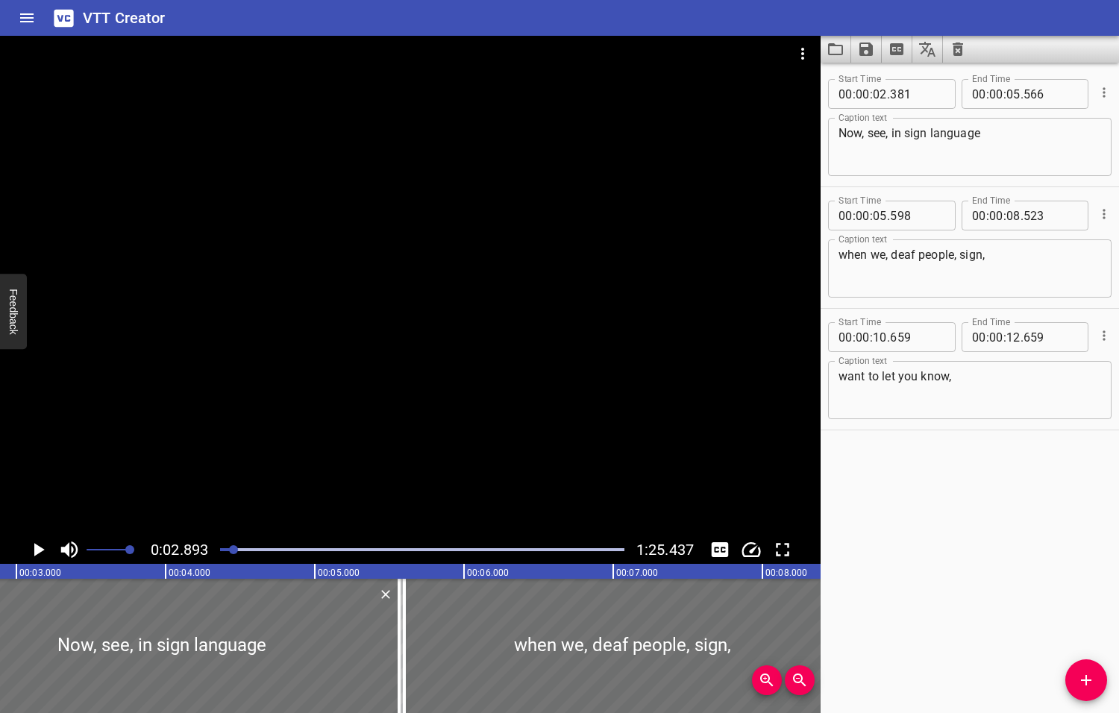
drag, startPoint x: 227, startPoint y: 556, endPoint x: 215, endPoint y: 552, distance: 13.2
click at [215, 552] on div at bounding box center [422, 549] width 422 height 21
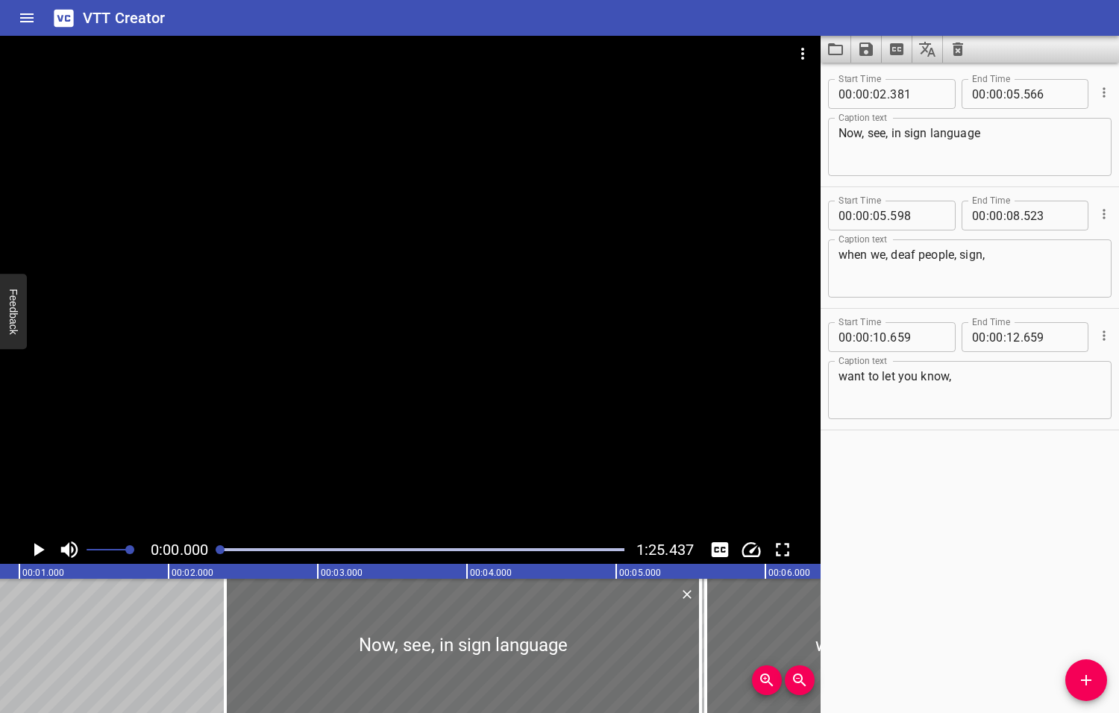
scroll to position [0, 0]
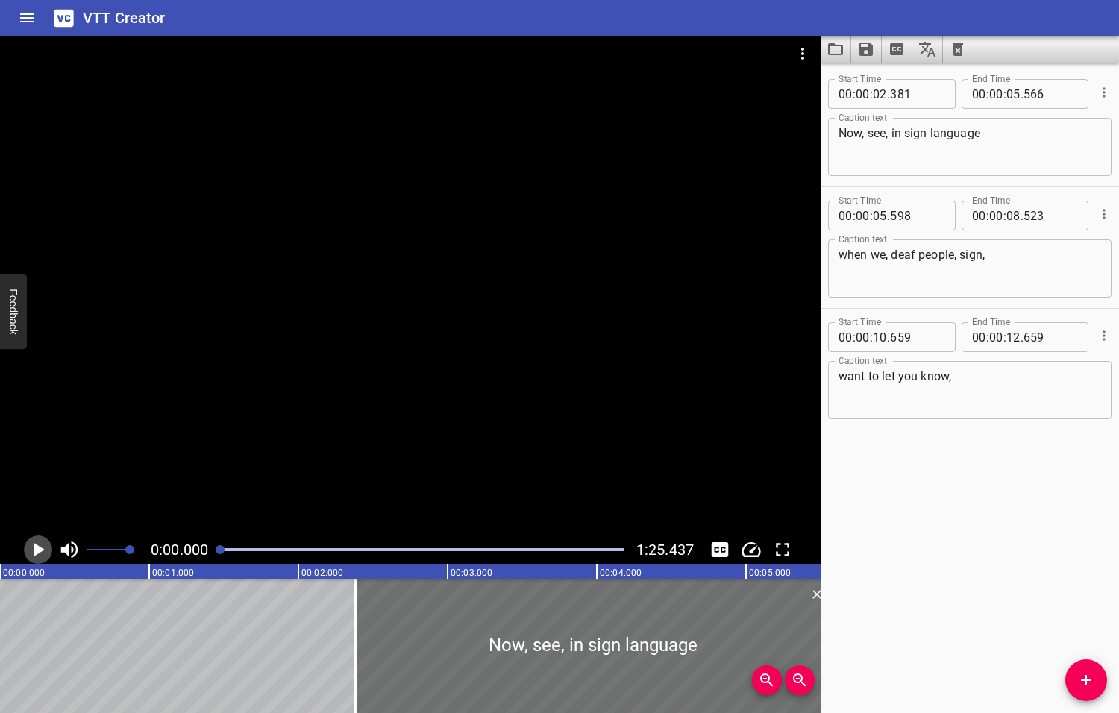
click at [39, 550] on icon "Play/Pause" at bounding box center [39, 549] width 10 height 13
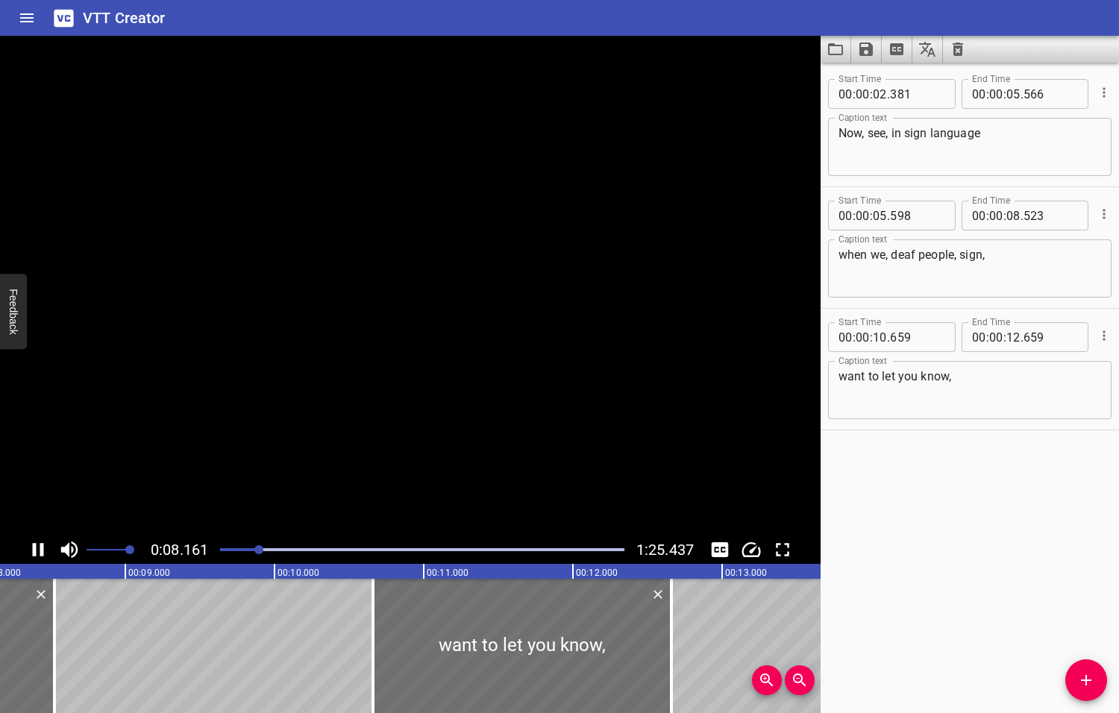
click at [39, 550] on icon "Play/Pause" at bounding box center [38, 549] width 22 height 22
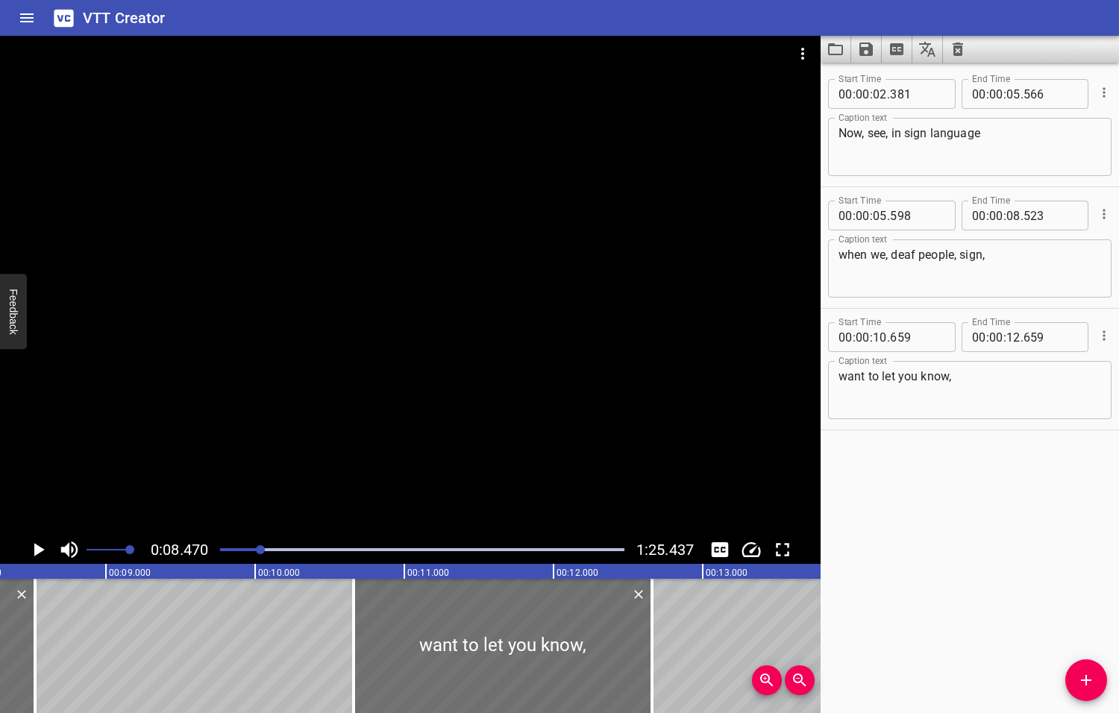
scroll to position [0, 1263]
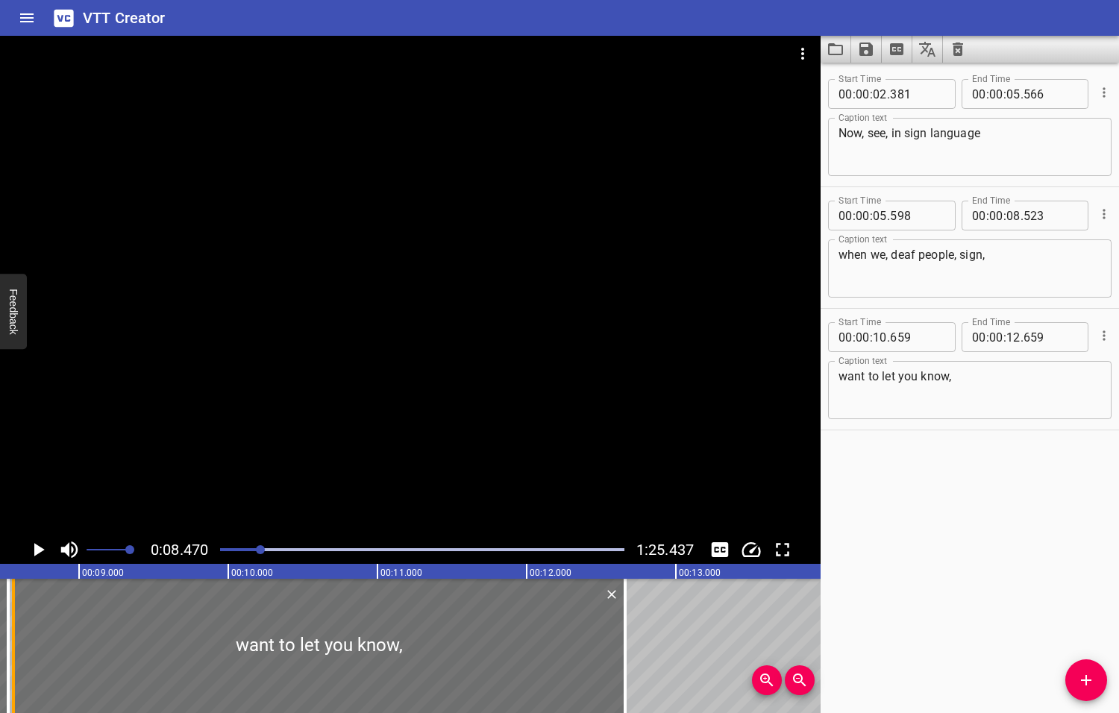
drag, startPoint x: 330, startPoint y: 647, endPoint x: 17, endPoint y: 653, distance: 313.3
click at [17, 653] on div at bounding box center [13, 646] width 15 height 134
type input "08"
type input "559"
click at [38, 547] on icon "Play/Pause" at bounding box center [39, 549] width 10 height 13
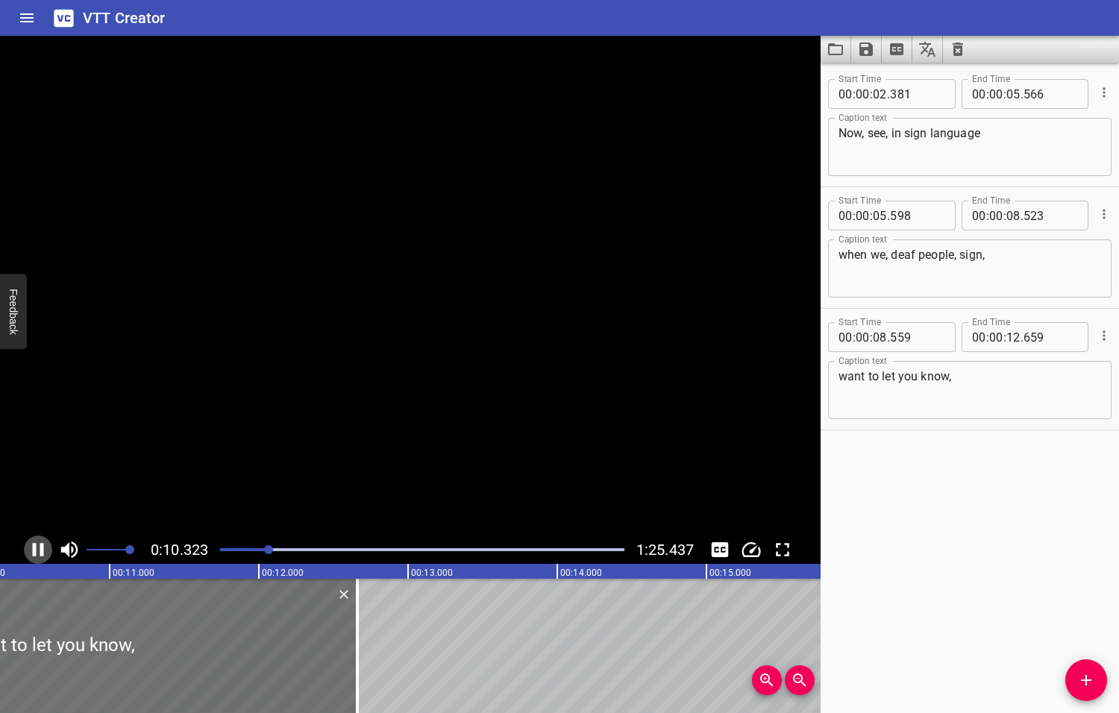
click at [38, 547] on icon "Play/Pause" at bounding box center [38, 549] width 22 height 22
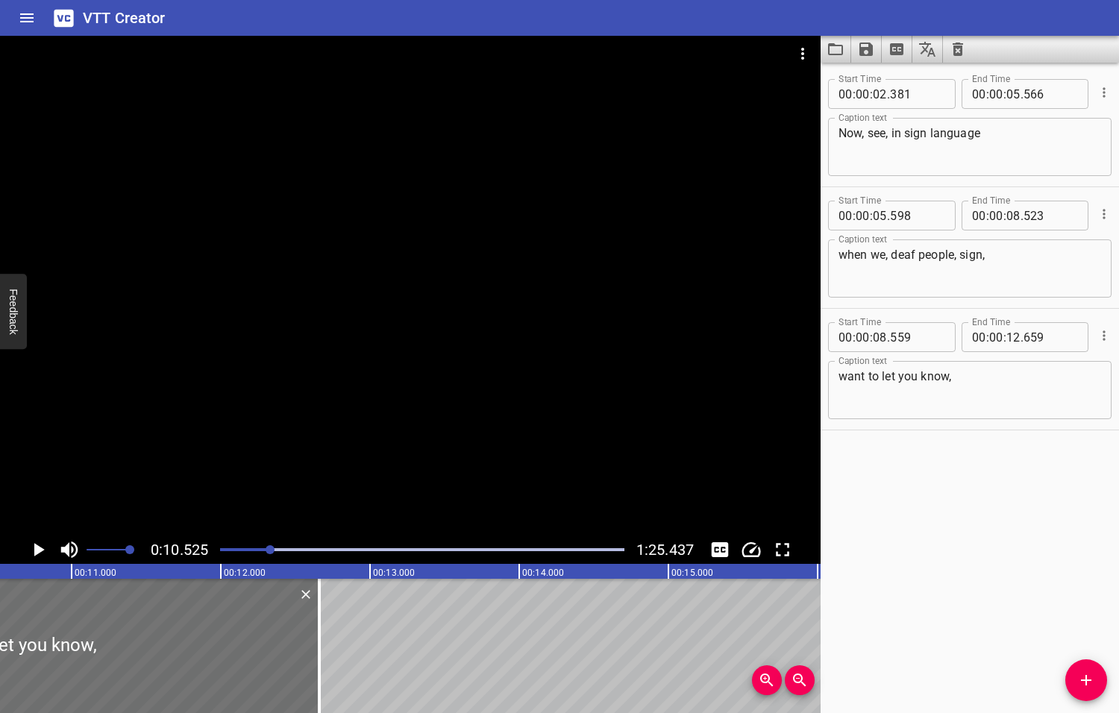
scroll to position [0, 1570]
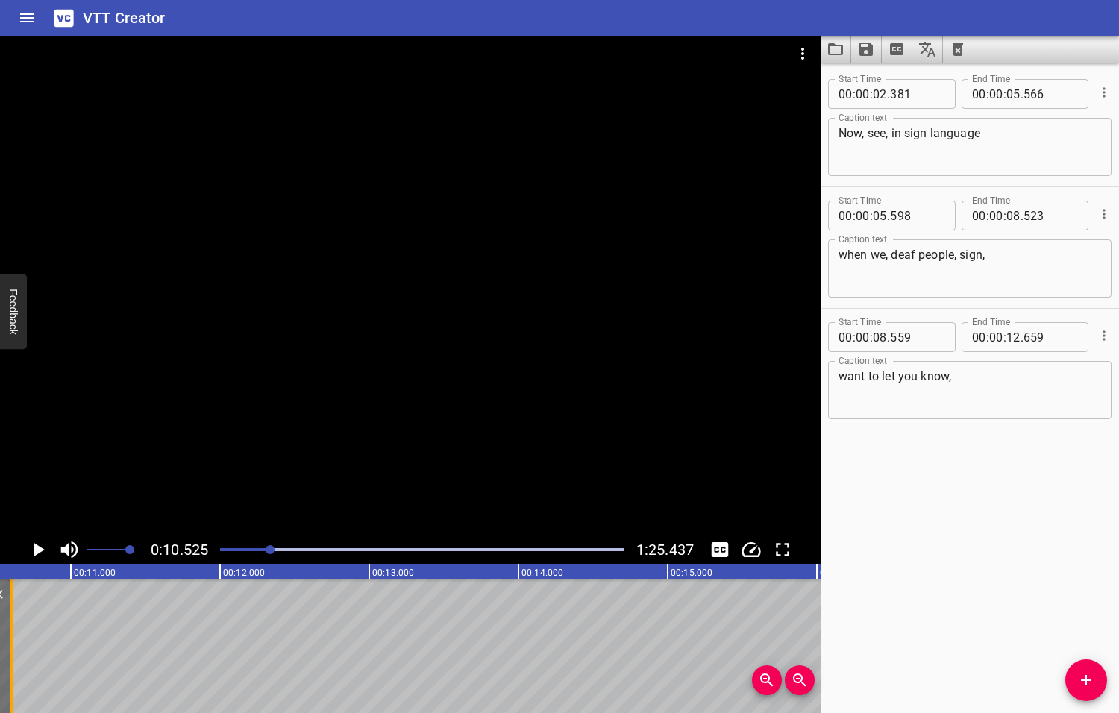
drag, startPoint x: 315, startPoint y: 658, endPoint x: 8, endPoint y: 642, distance: 306.9
click at [8, 642] on div at bounding box center [11, 646] width 15 height 134
type input "10"
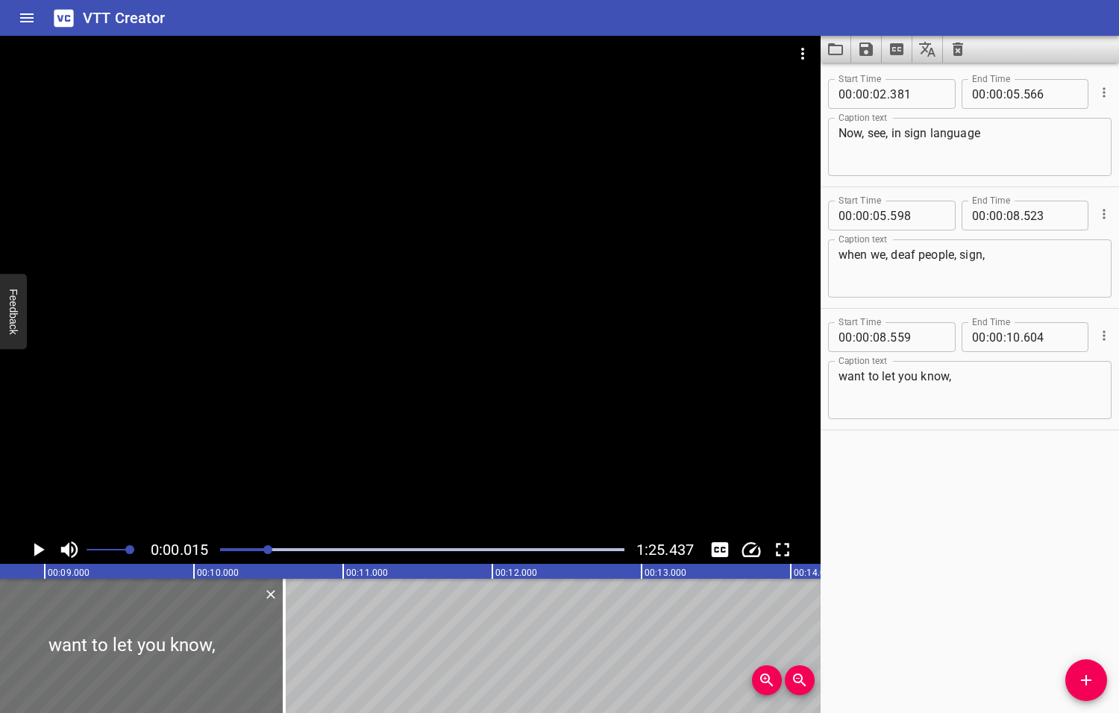
drag, startPoint x: 270, startPoint y: 550, endPoint x: 262, endPoint y: 550, distance: 8.2
click at [263, 550] on div at bounding box center [267, 549] width 9 height 9
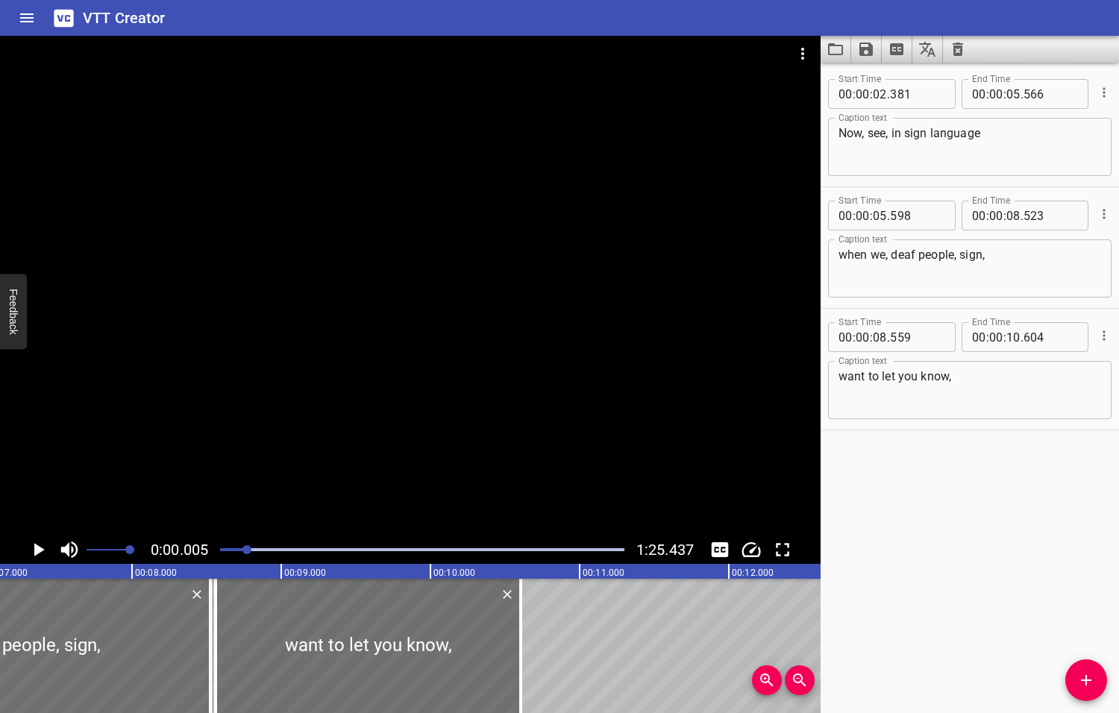
drag, startPoint x: 262, startPoint y: 549, endPoint x: 248, endPoint y: 550, distance: 14.2
click at [248, 550] on div at bounding box center [246, 549] width 9 height 9
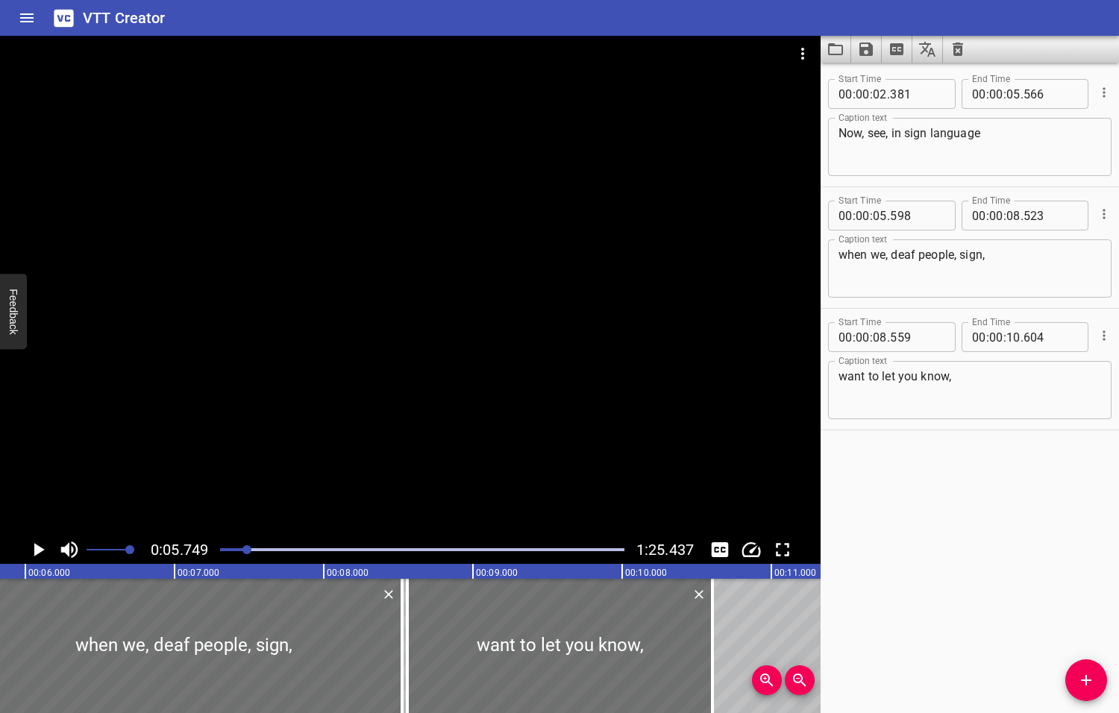
scroll to position [0, 858]
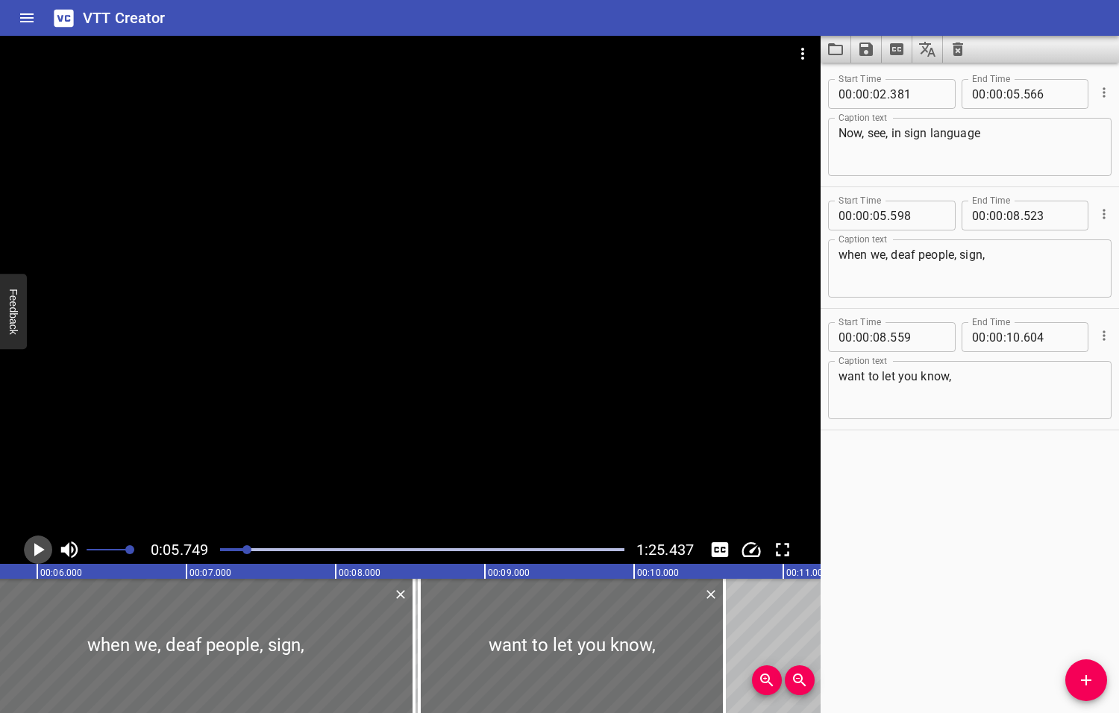
click at [37, 550] on icon "Play/Pause" at bounding box center [39, 549] width 10 height 13
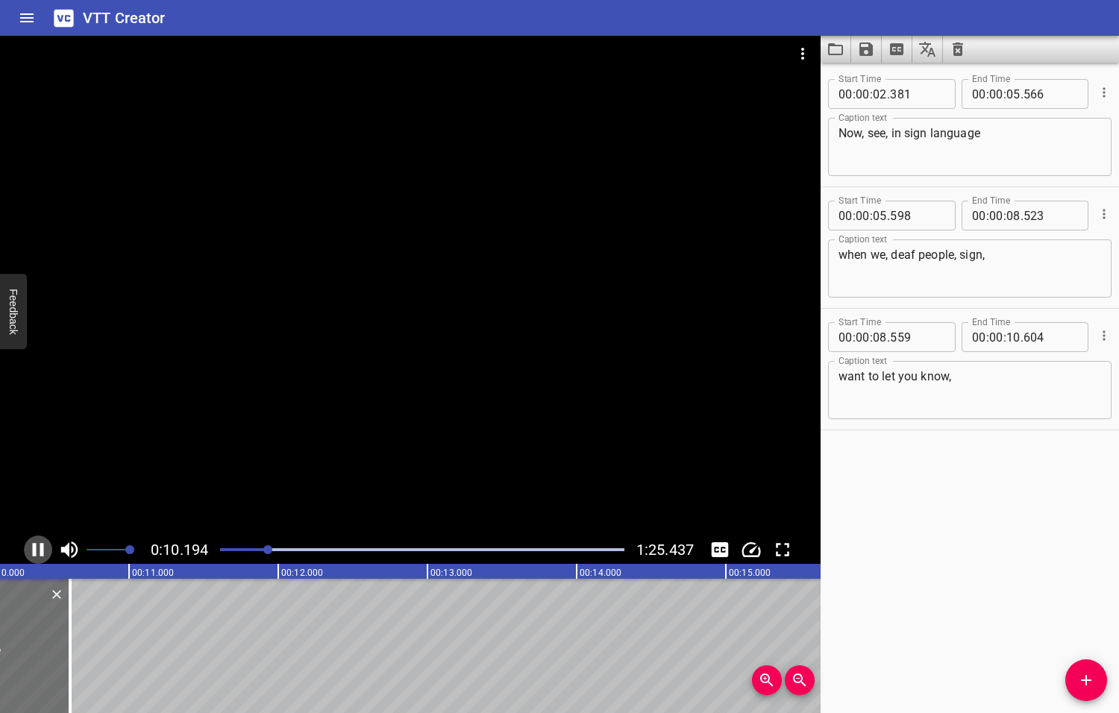
click at [38, 547] on icon "Play/Pause" at bounding box center [38, 549] width 22 height 22
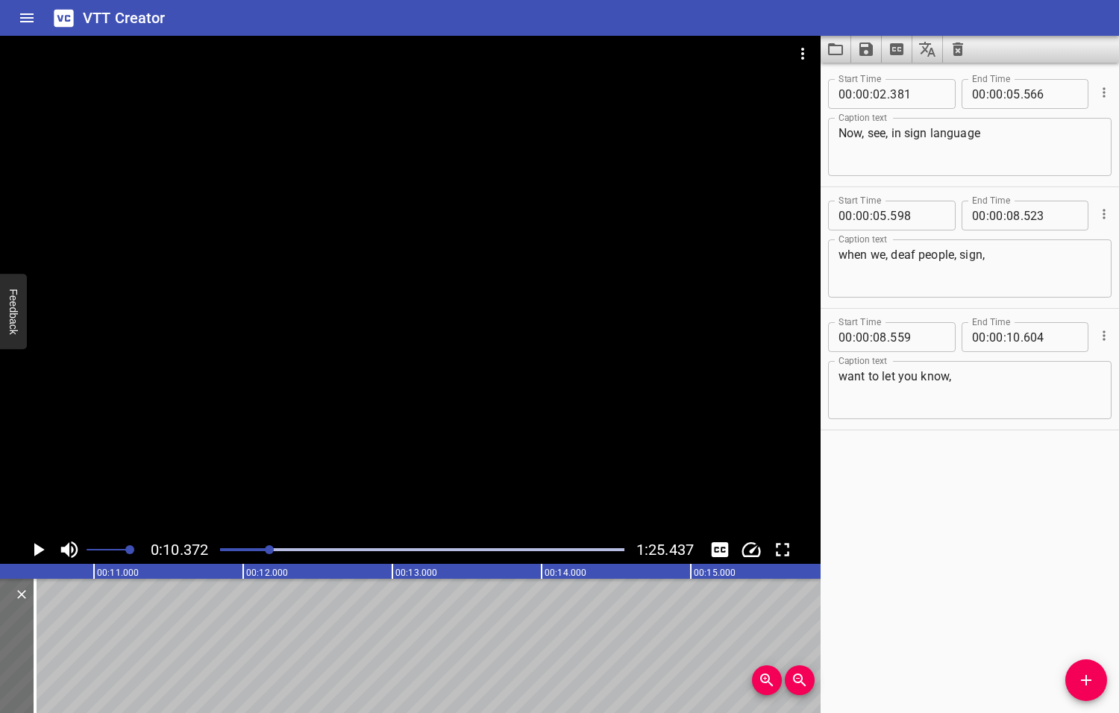
scroll to position [0, 1547]
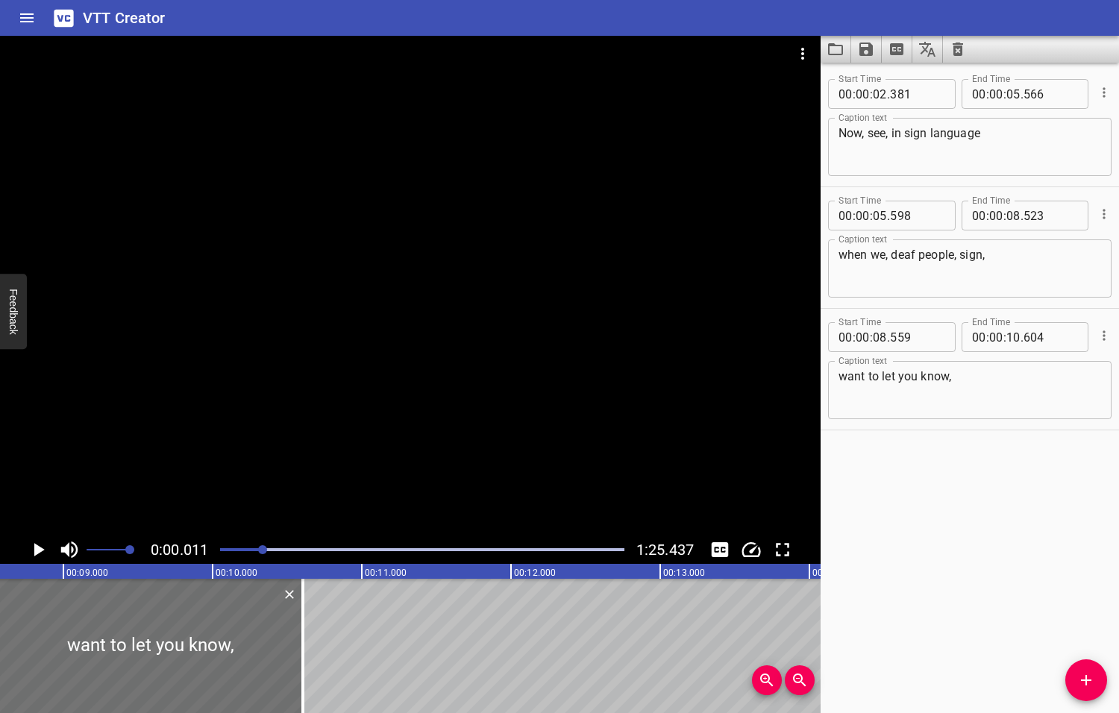
click at [264, 549] on div at bounding box center [262, 549] width 9 height 9
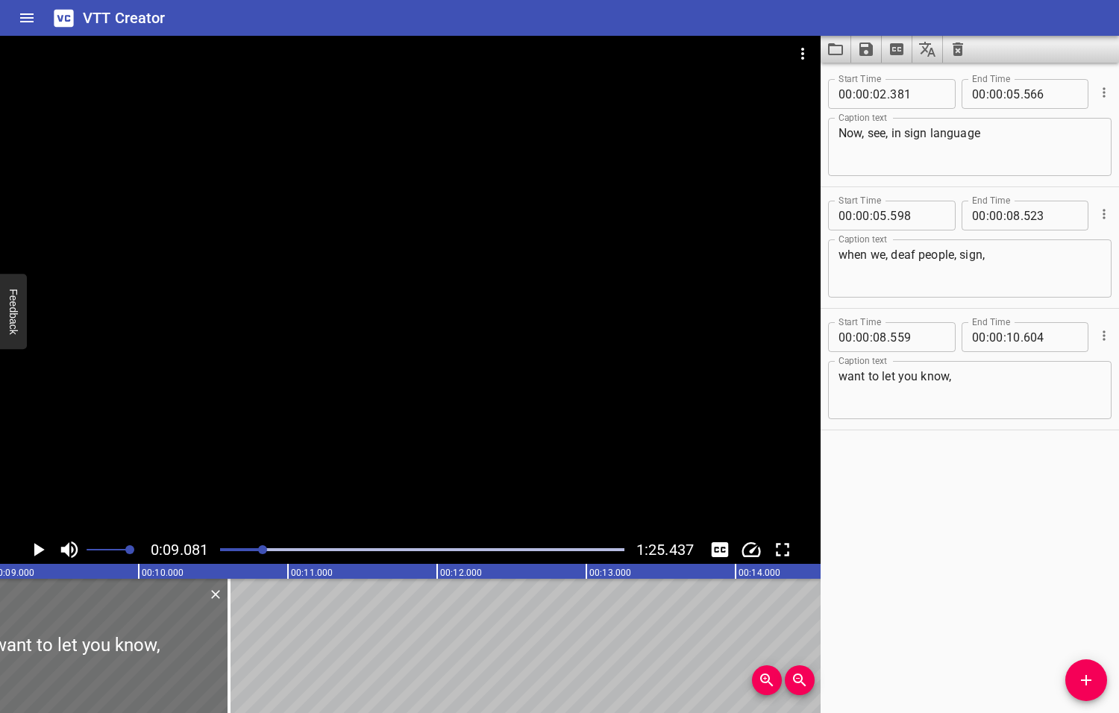
scroll to position [0, 1354]
drag, startPoint x: 227, startPoint y: 630, endPoint x: 189, endPoint y: 637, distance: 38.6
click at [189, 637] on div at bounding box center [189, 646] width 3 height 134
type input "349"
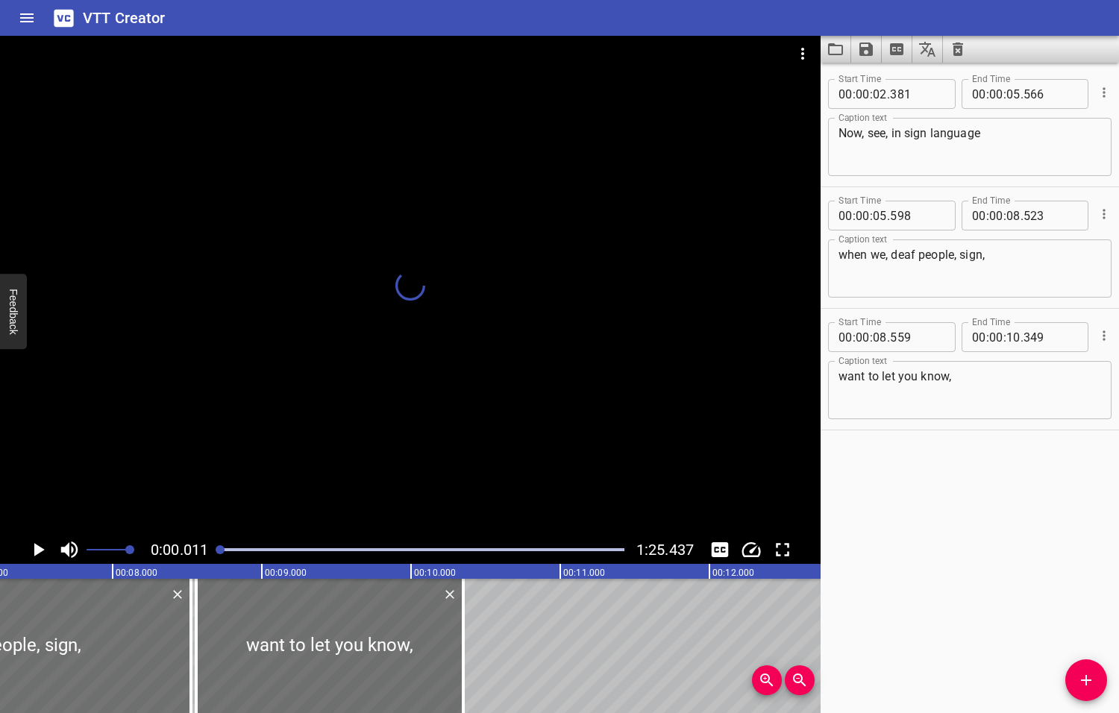
drag, startPoint x: 264, startPoint y: 550, endPoint x: 206, endPoint y: 559, distance: 58.8
click at [206, 559] on div "0:00.011 1:25.437" at bounding box center [410, 549] width 820 height 28
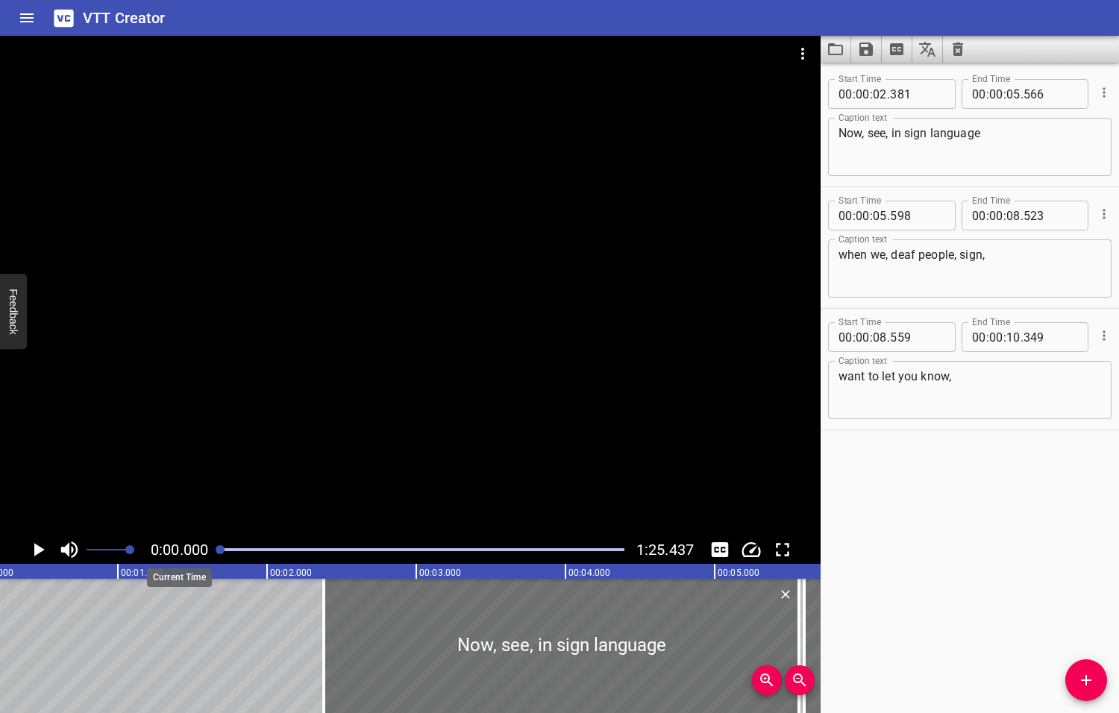
scroll to position [0, 0]
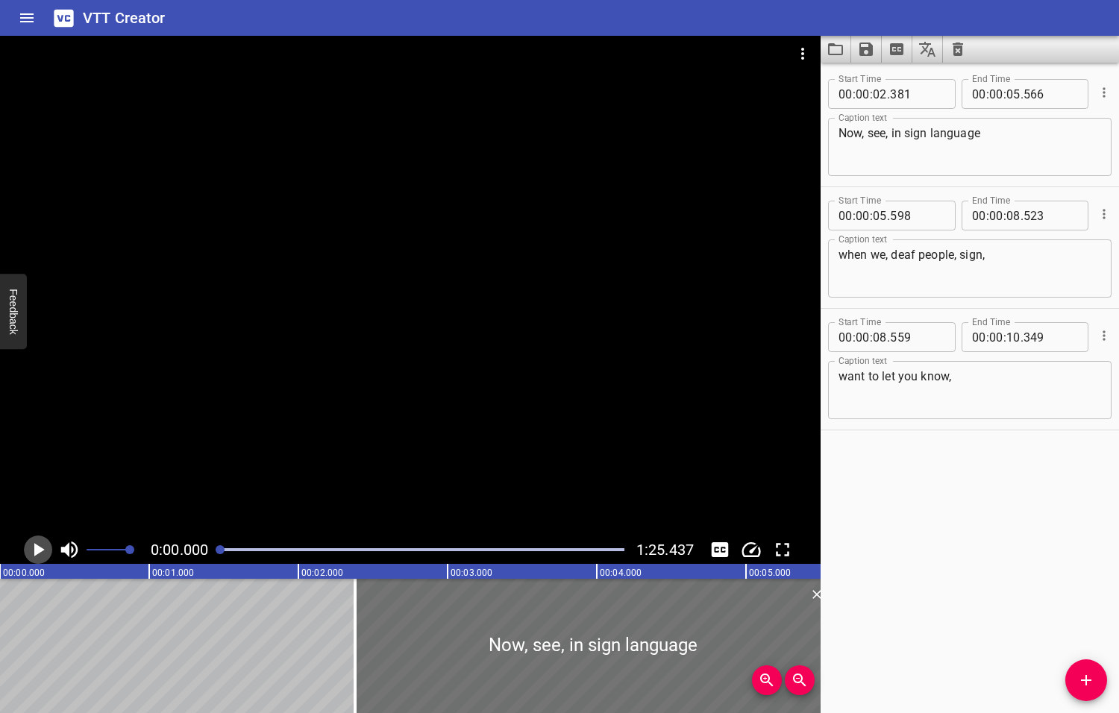
click at [41, 550] on icon "Play/Pause" at bounding box center [39, 549] width 10 height 13
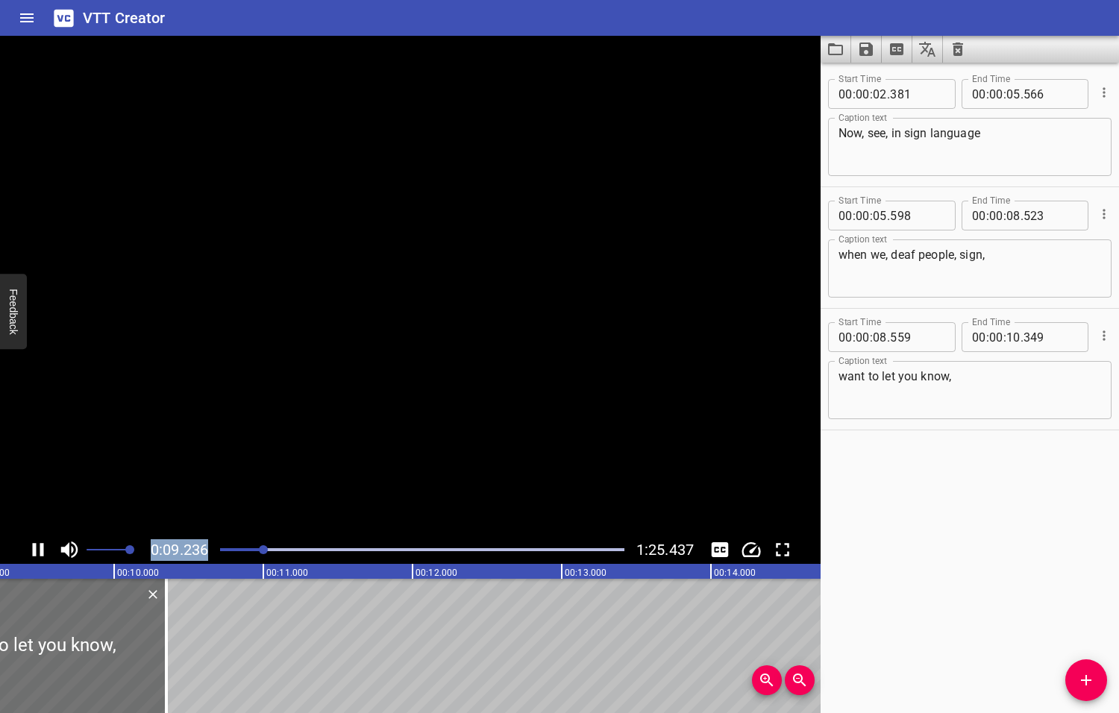
click at [40, 550] on icon "Play/Pause" at bounding box center [38, 549] width 11 height 13
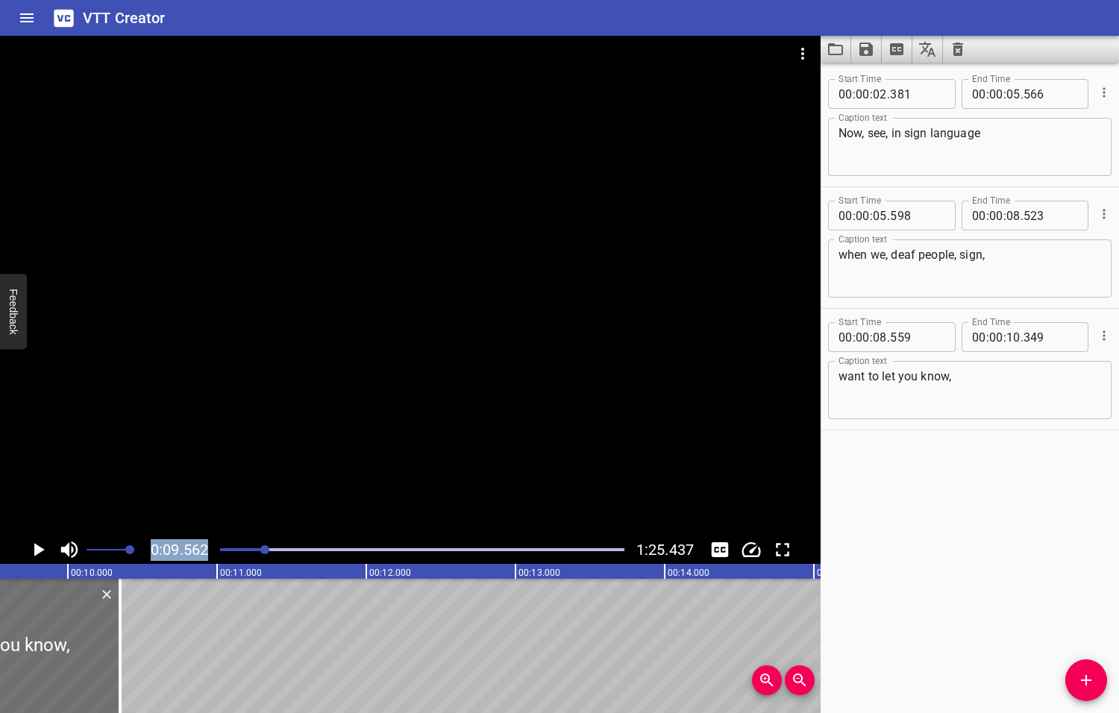
scroll to position [0, 1426]
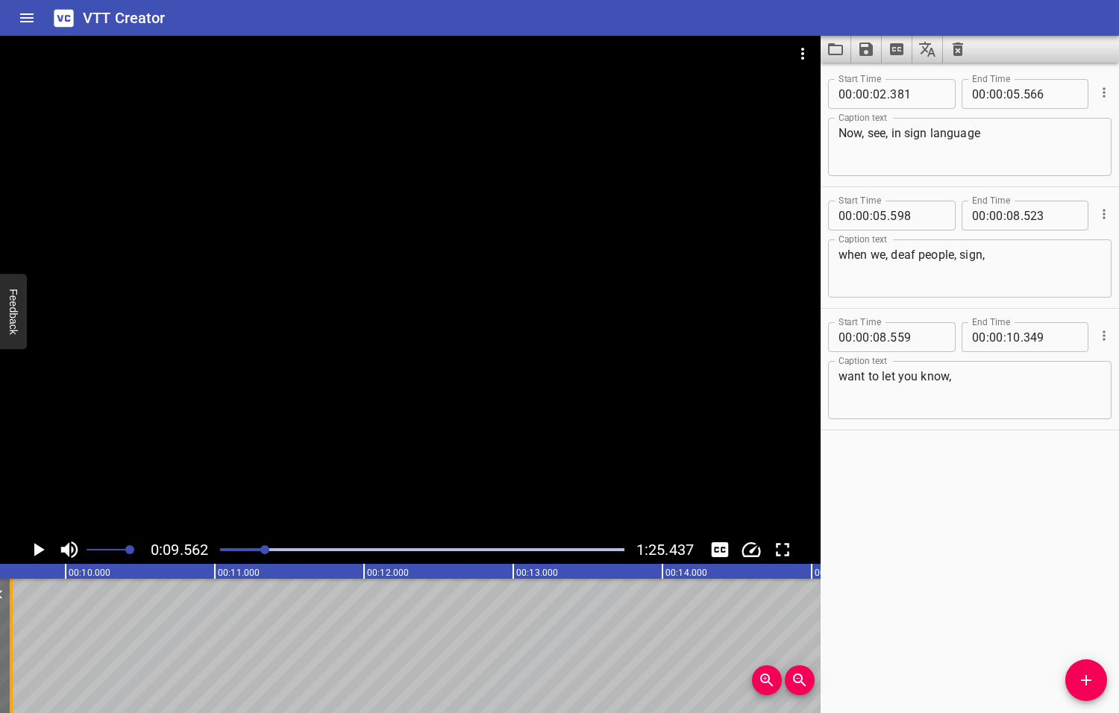
drag, startPoint x: 116, startPoint y: 620, endPoint x: 10, endPoint y: 614, distance: 106.8
click at [10, 614] on div at bounding box center [11, 646] width 3 height 134
type input "09"
type input "634"
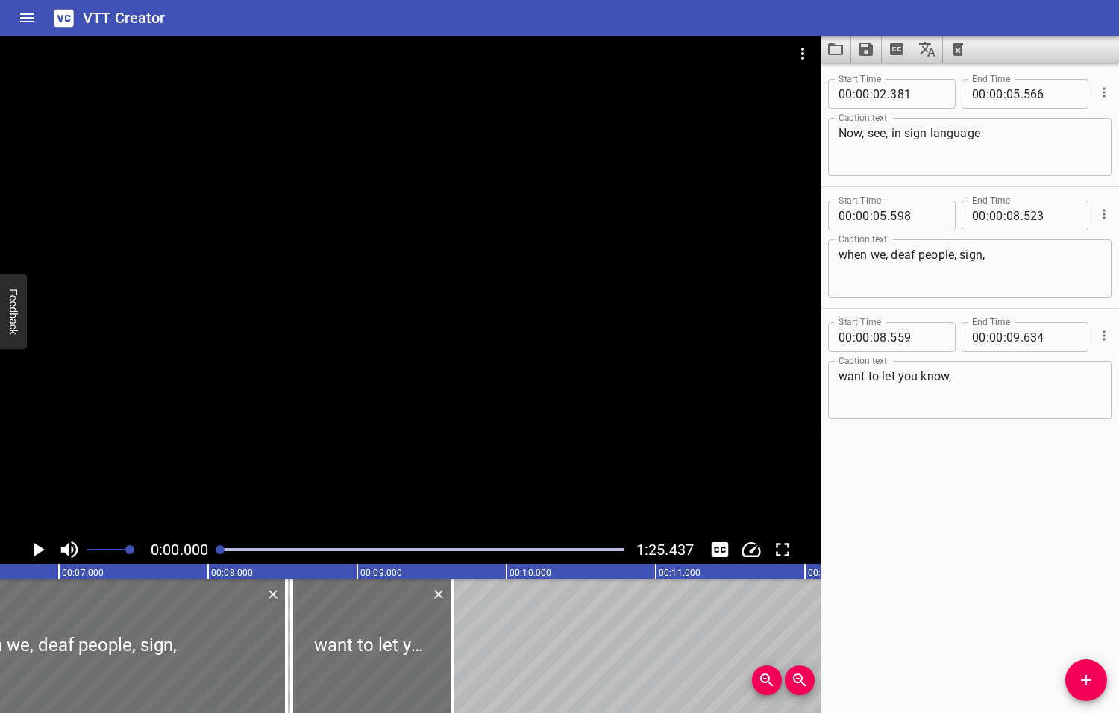
drag, startPoint x: 268, startPoint y: 548, endPoint x: 213, endPoint y: 555, distance: 55.6
click at [213, 555] on div at bounding box center [422, 549] width 422 height 21
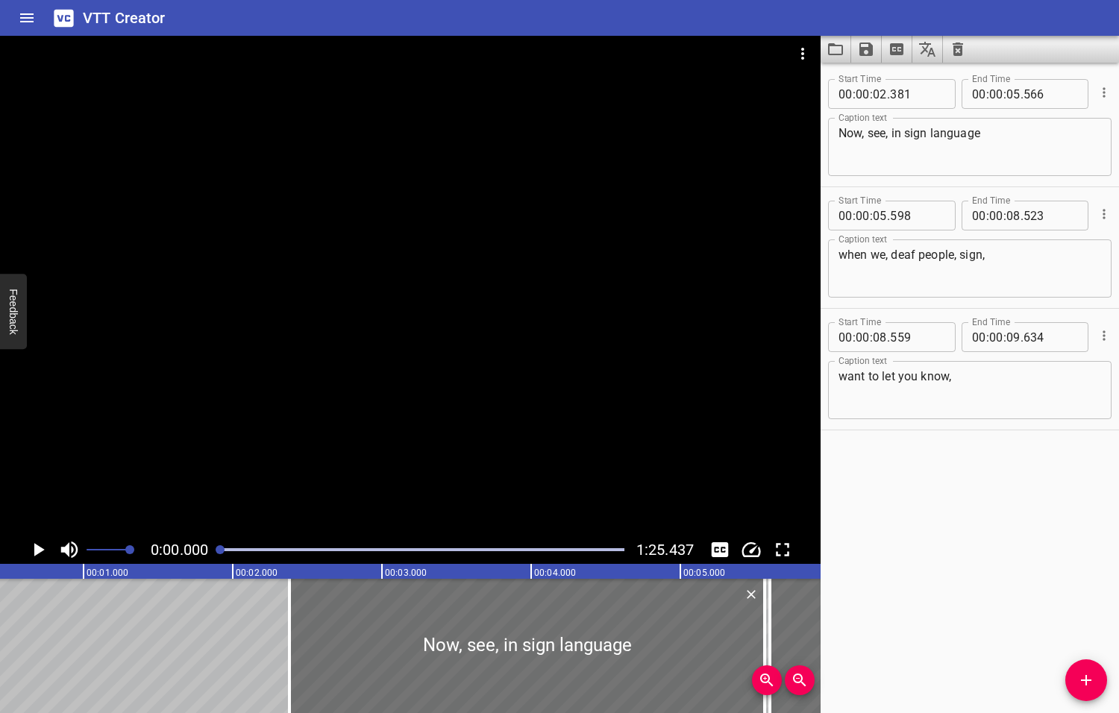
scroll to position [0, 0]
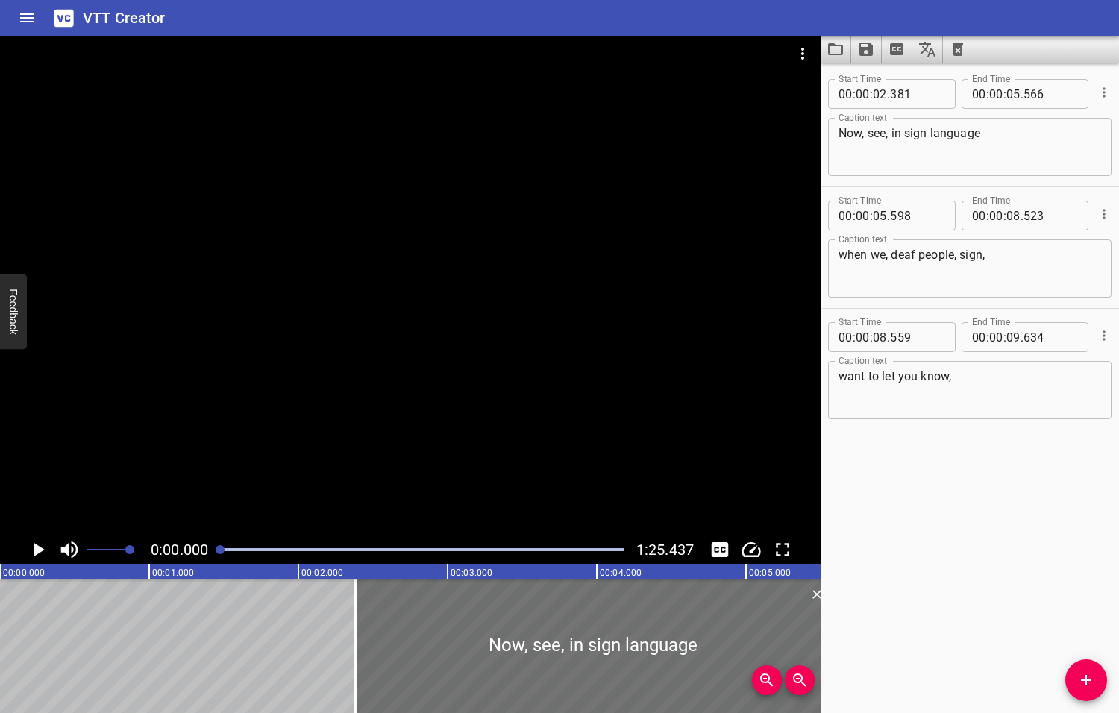
click at [38, 550] on icon "Play/Pause" at bounding box center [39, 549] width 10 height 13
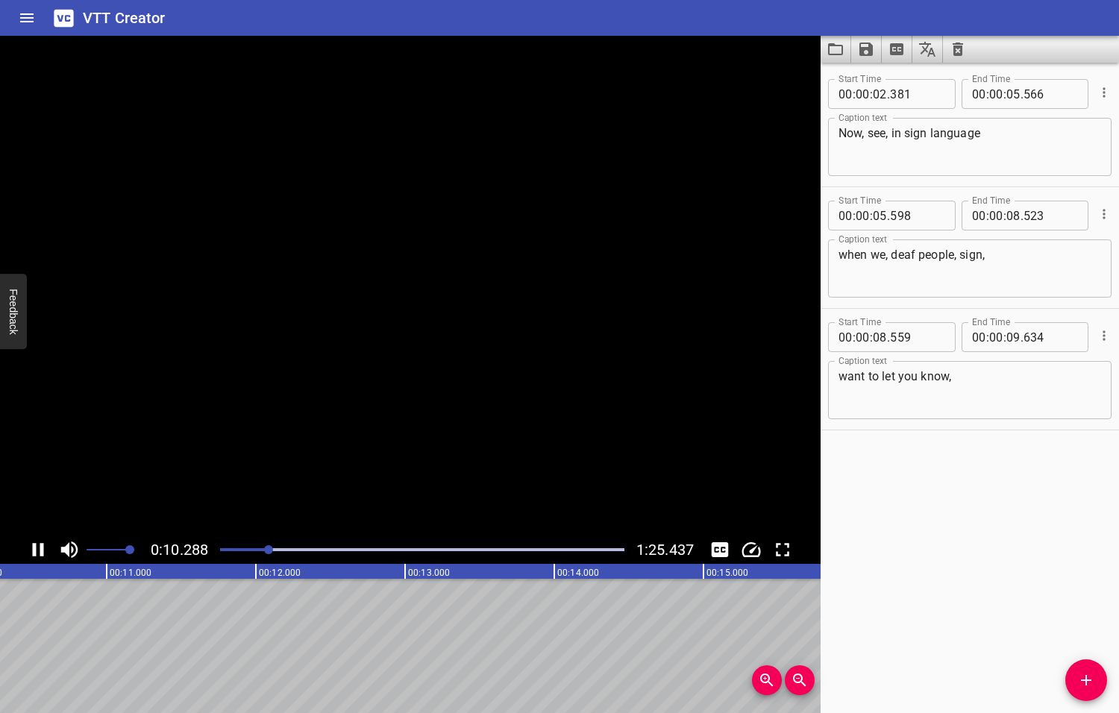
click at [38, 550] on icon "Play/Pause" at bounding box center [38, 549] width 22 height 22
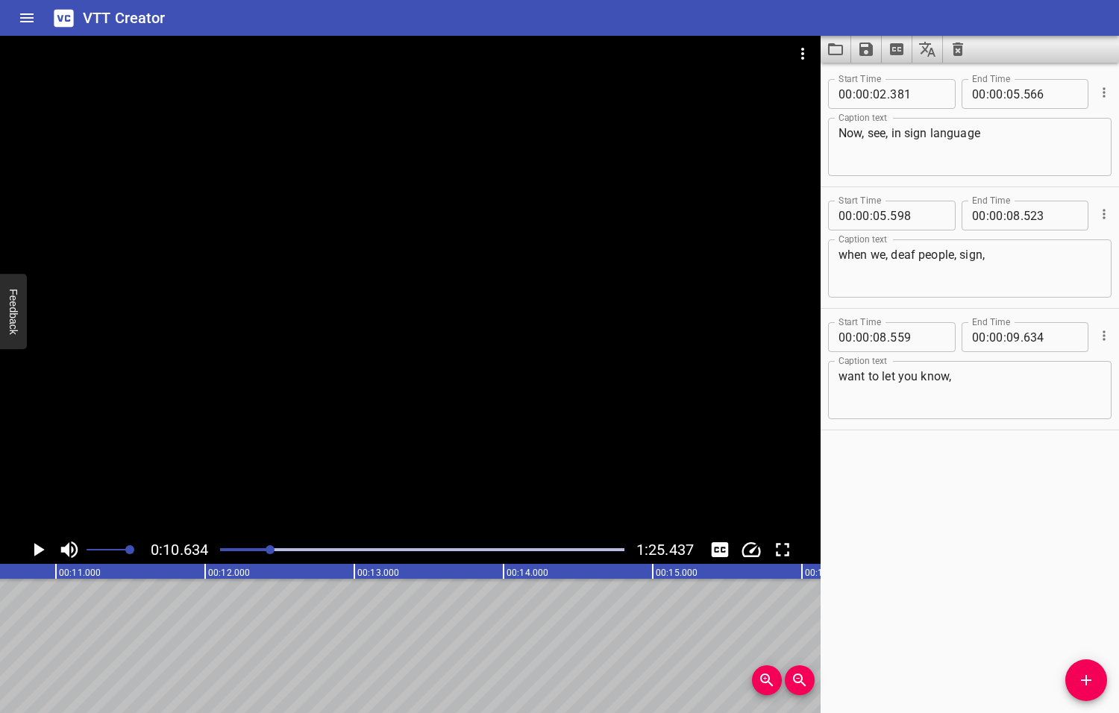
scroll to position [0, 1585]
click at [38, 550] on icon "Play/Pause" at bounding box center [39, 549] width 10 height 13
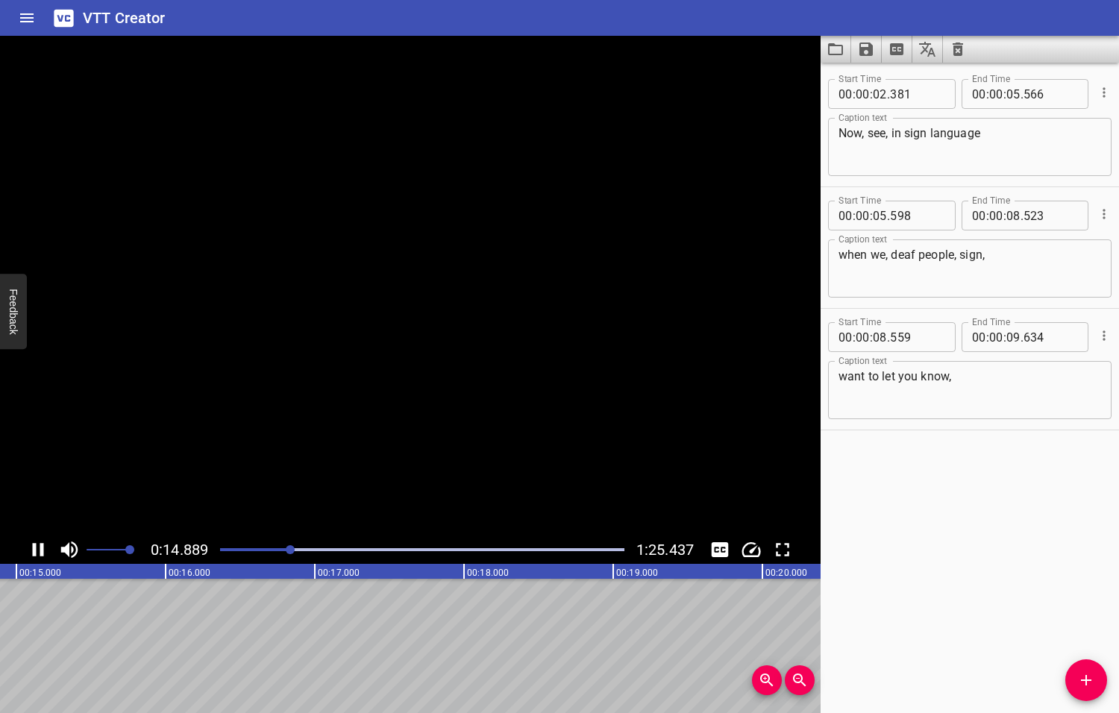
click at [38, 550] on icon "Play/Pause" at bounding box center [38, 549] width 22 height 22
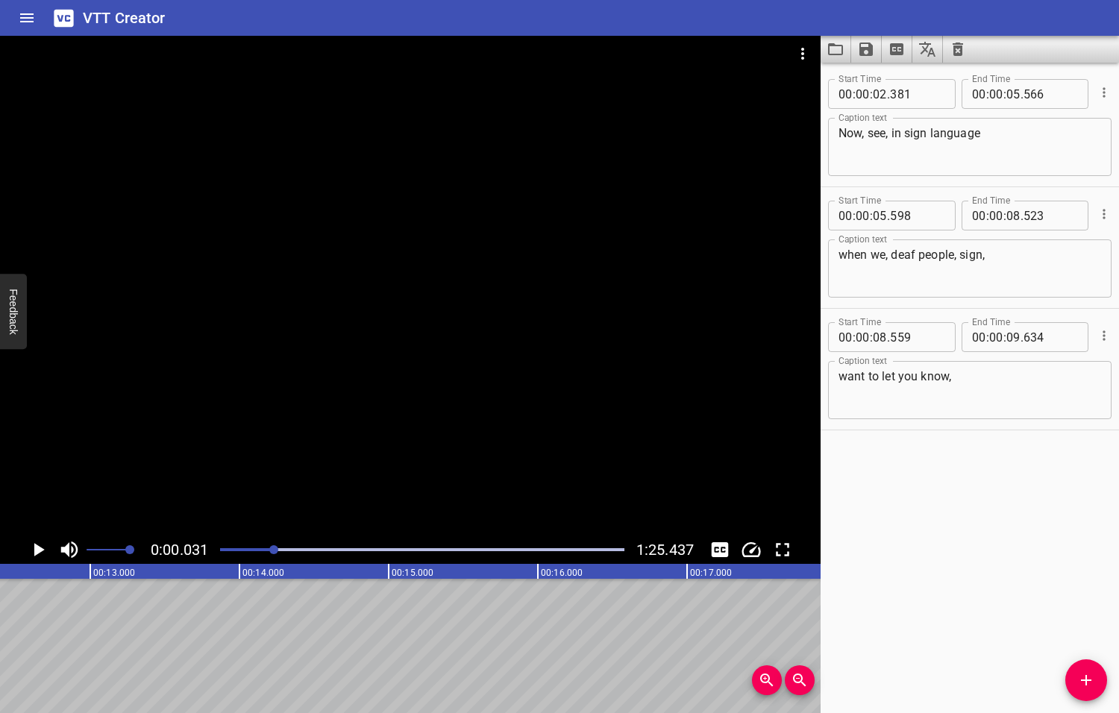
drag, startPoint x: 292, startPoint y: 550, endPoint x: 275, endPoint y: 552, distance: 16.5
click at [275, 552] on div at bounding box center [273, 549] width 9 height 9
click at [270, 552] on div at bounding box center [271, 549] width 9 height 9
click at [1090, 684] on icon "Add Cue" at bounding box center [1086, 680] width 18 height 18
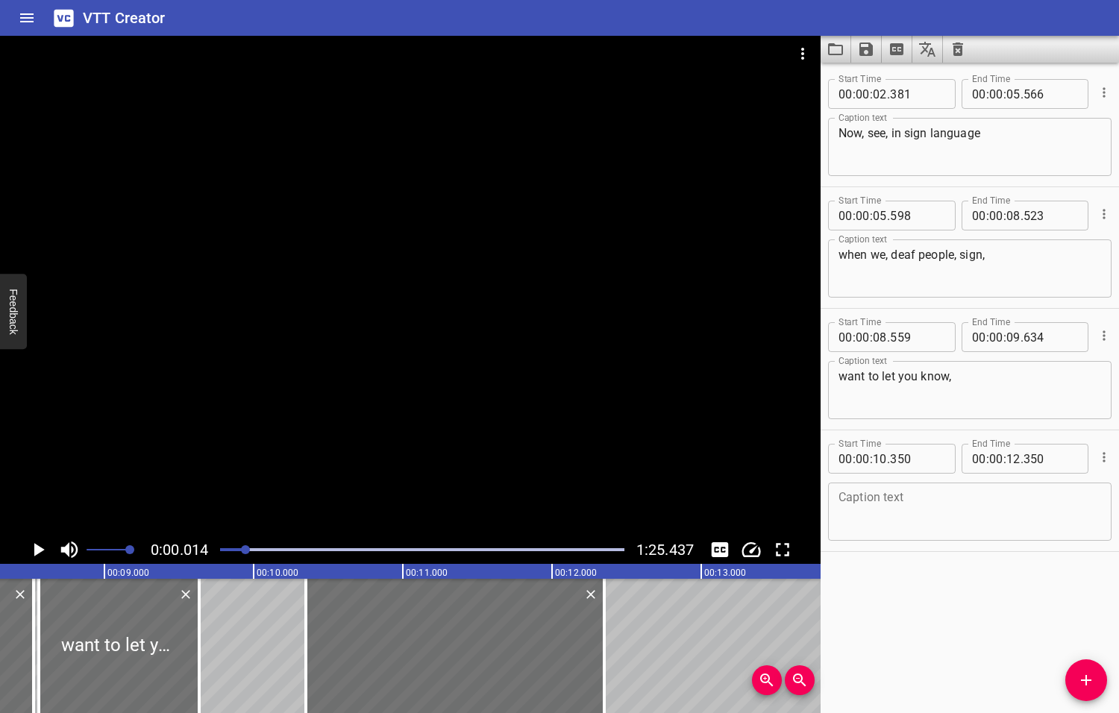
drag, startPoint x: 270, startPoint y: 549, endPoint x: 247, endPoint y: 553, distance: 23.5
click at [247, 553] on div at bounding box center [245, 549] width 9 height 9
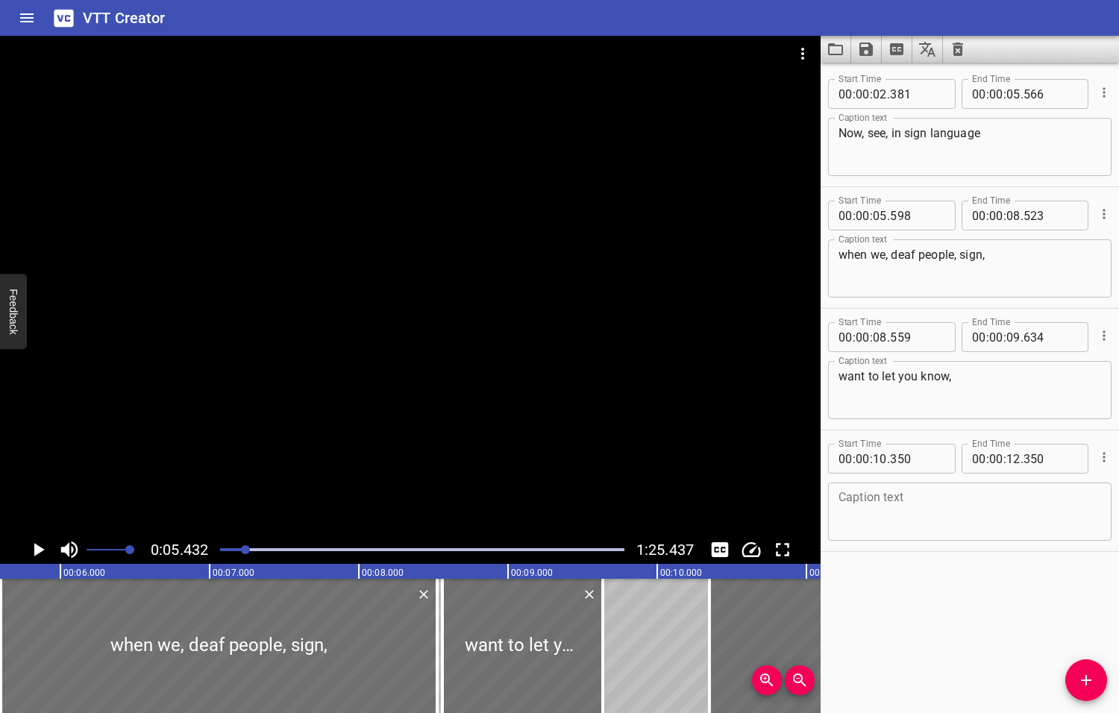
scroll to position [0, 810]
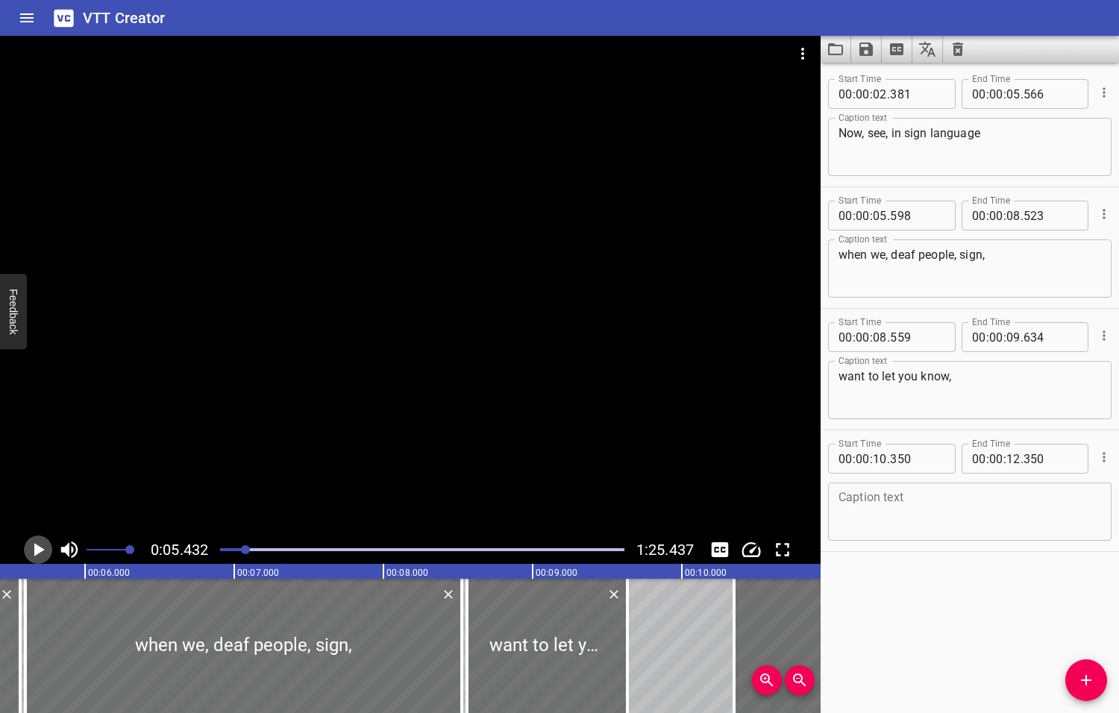
click at [40, 548] on icon "Play/Pause" at bounding box center [39, 549] width 10 height 13
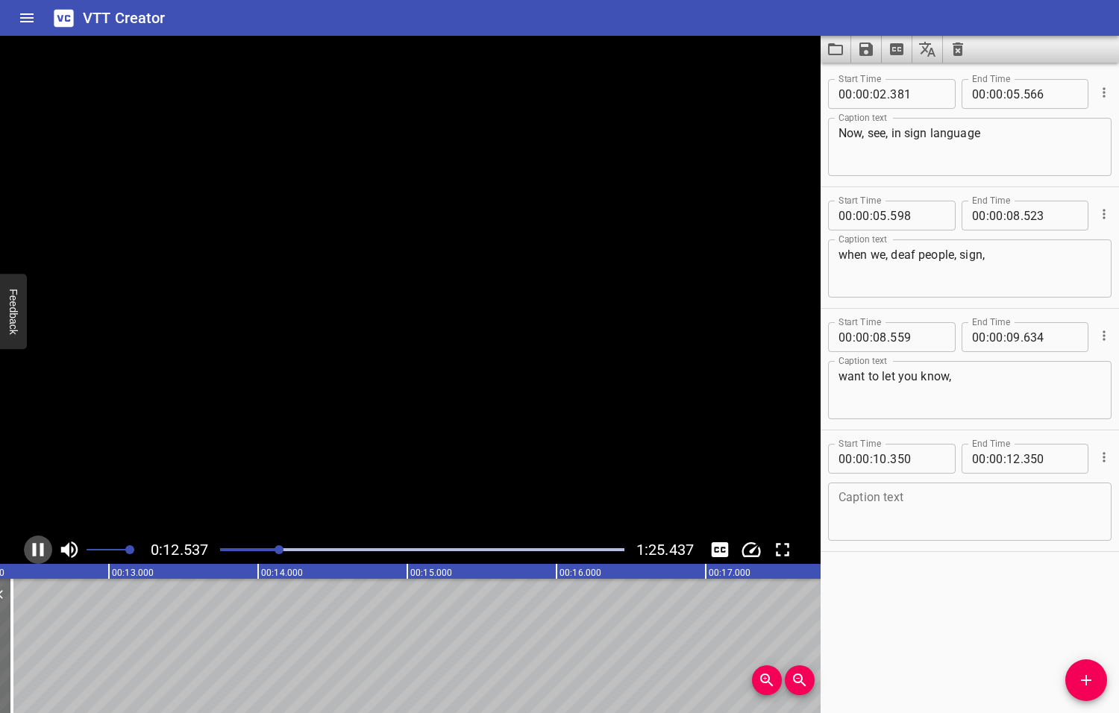
click at [40, 548] on icon "Play/Pause" at bounding box center [38, 549] width 22 height 22
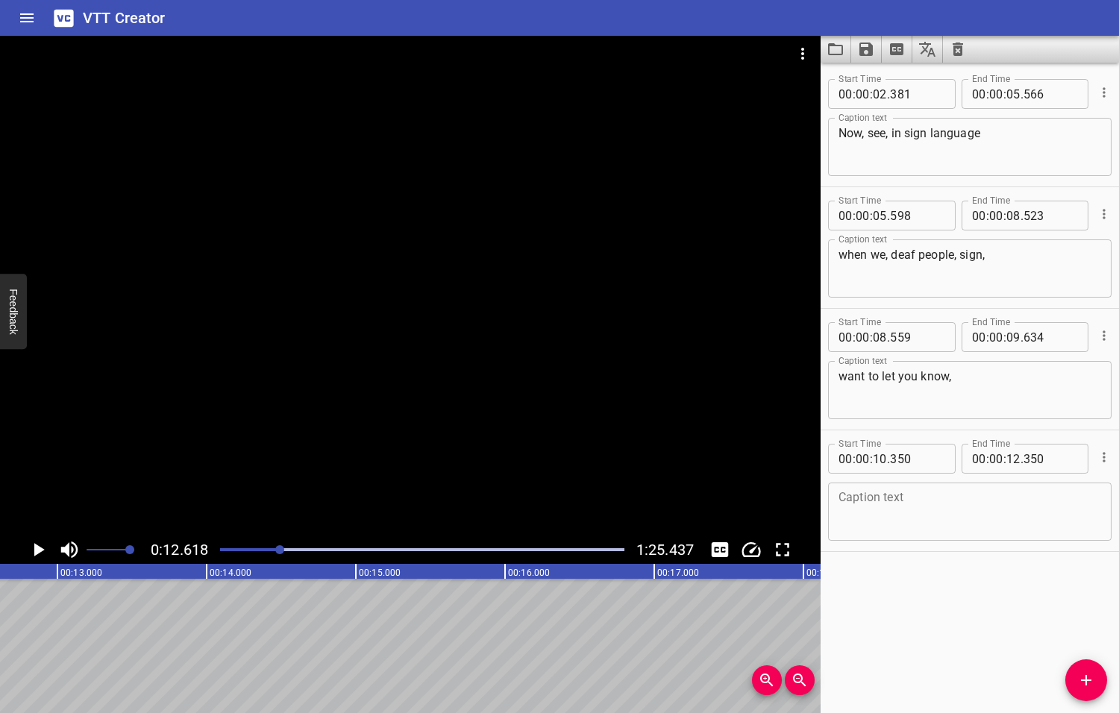
click at [885, 501] on textarea at bounding box center [969, 512] width 262 height 43
type textarea "sign language already have music in it"
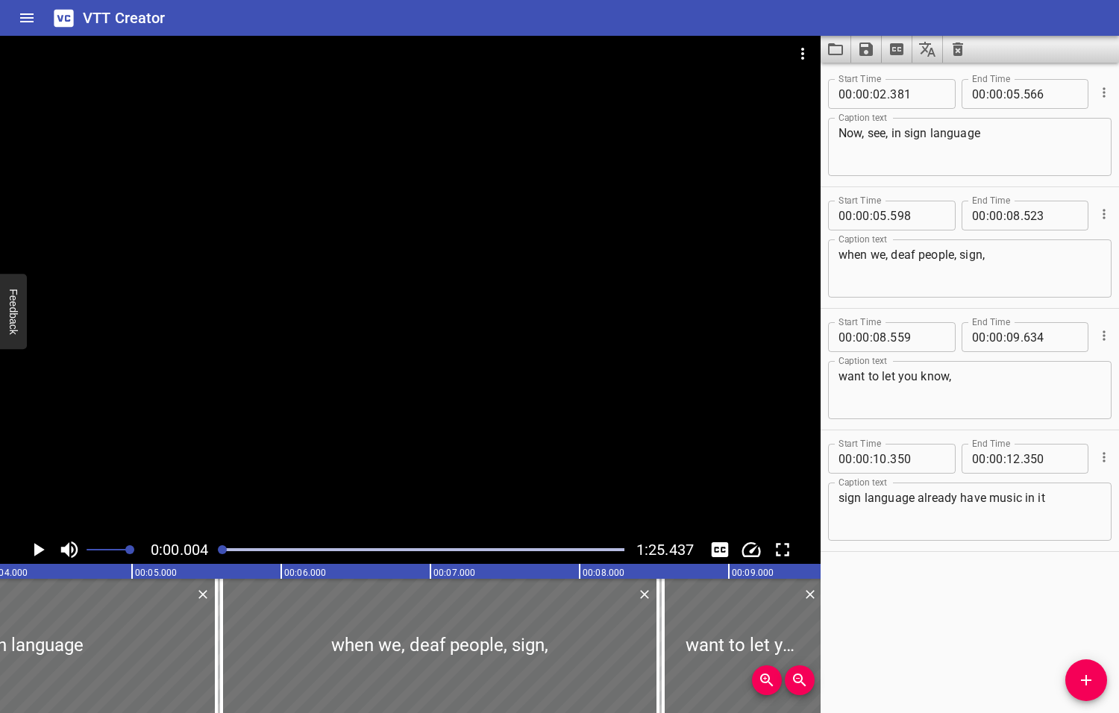
drag, startPoint x: 281, startPoint y: 548, endPoint x: 222, endPoint y: 558, distance: 59.7
click at [222, 558] on div at bounding box center [422, 549] width 422 height 21
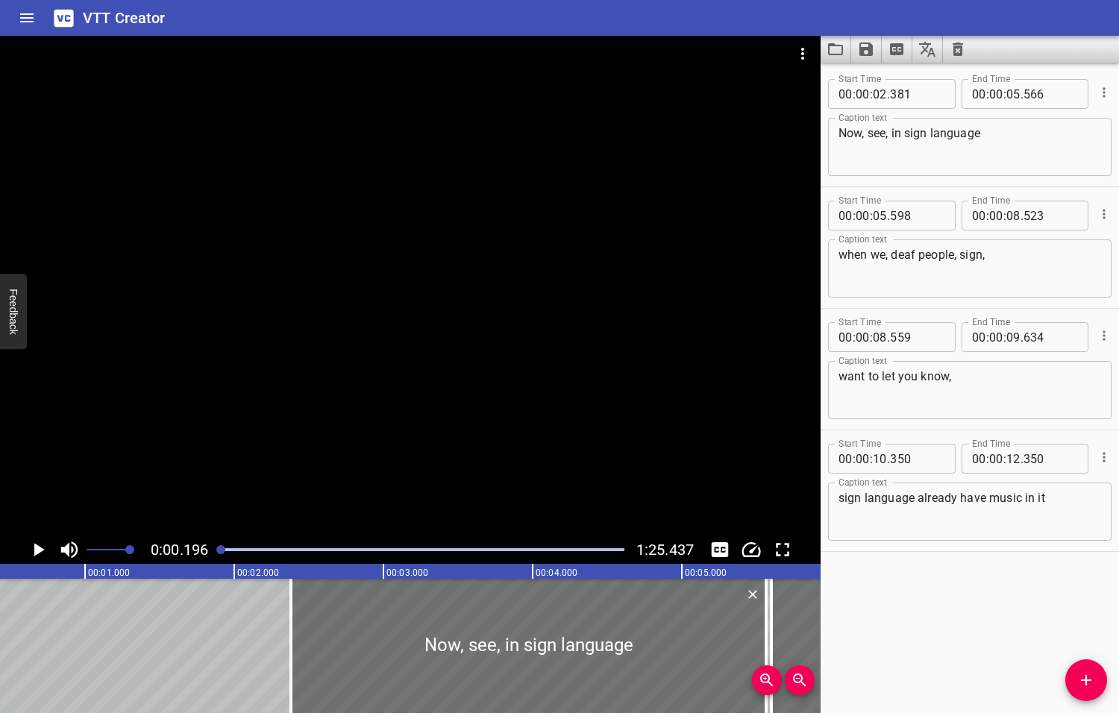
scroll to position [0, 29]
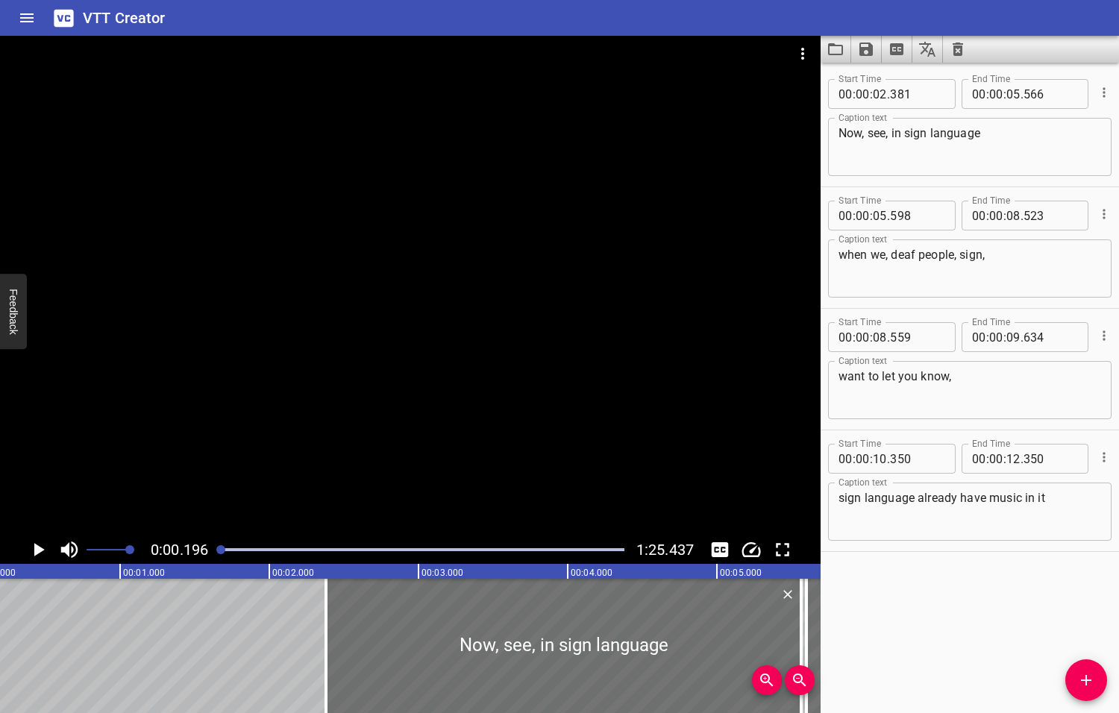
click at [38, 549] on icon "Play/Pause" at bounding box center [39, 549] width 10 height 13
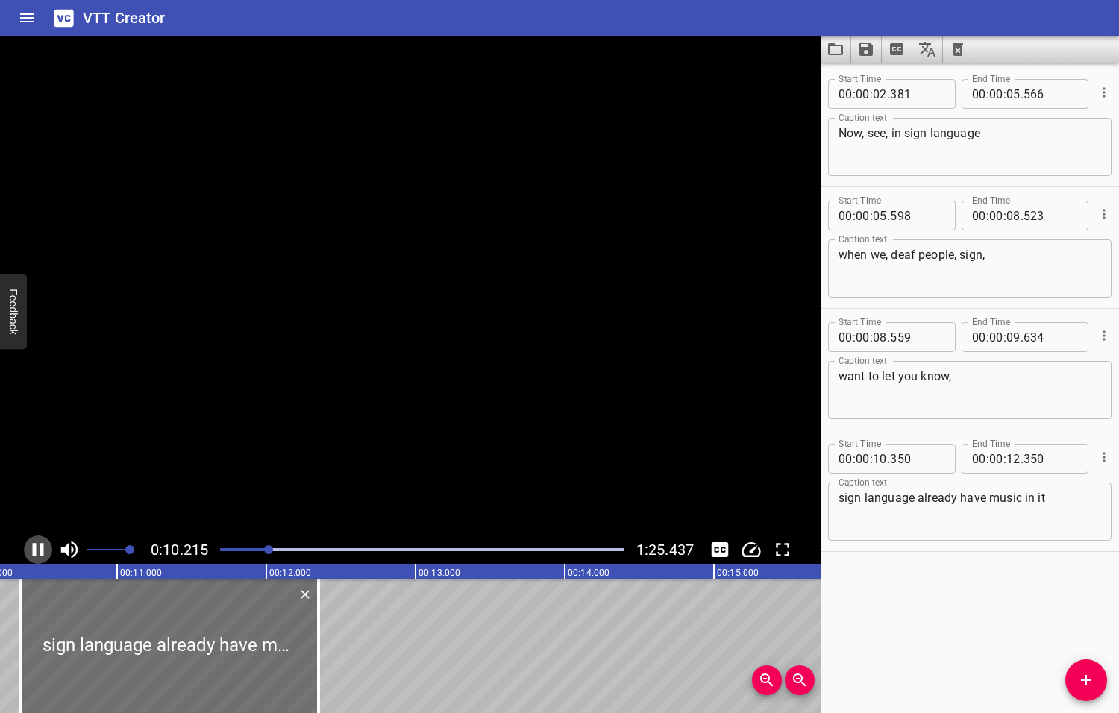
click at [38, 549] on icon "Play/Pause" at bounding box center [38, 549] width 22 height 22
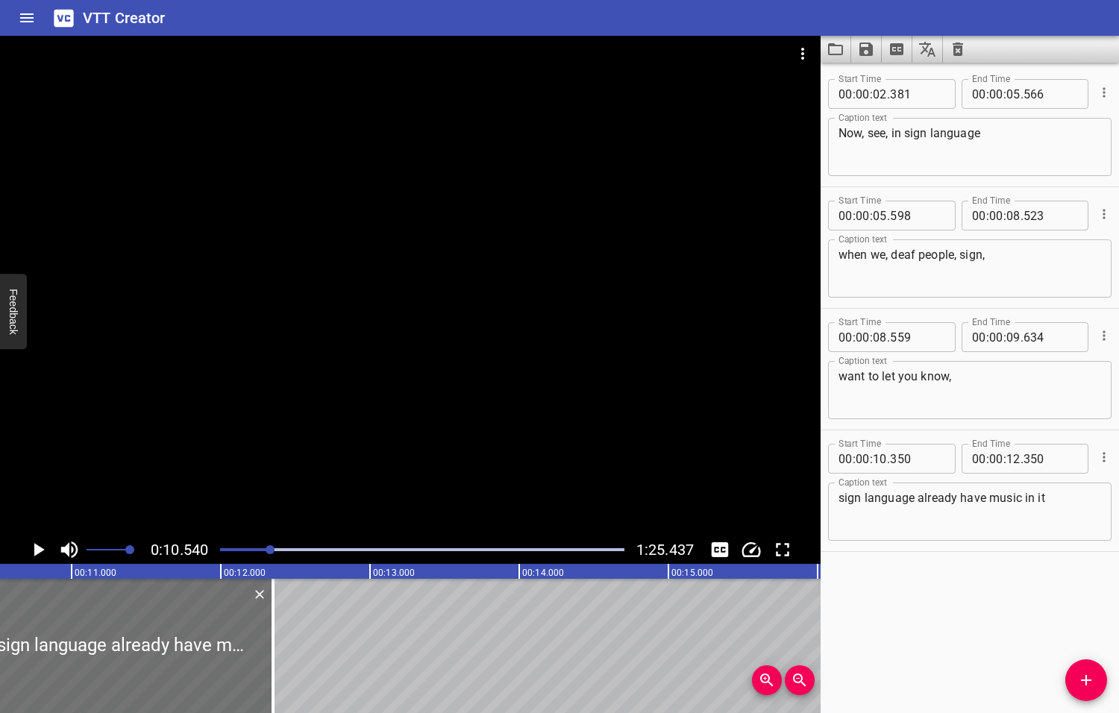
scroll to position [0, 1572]
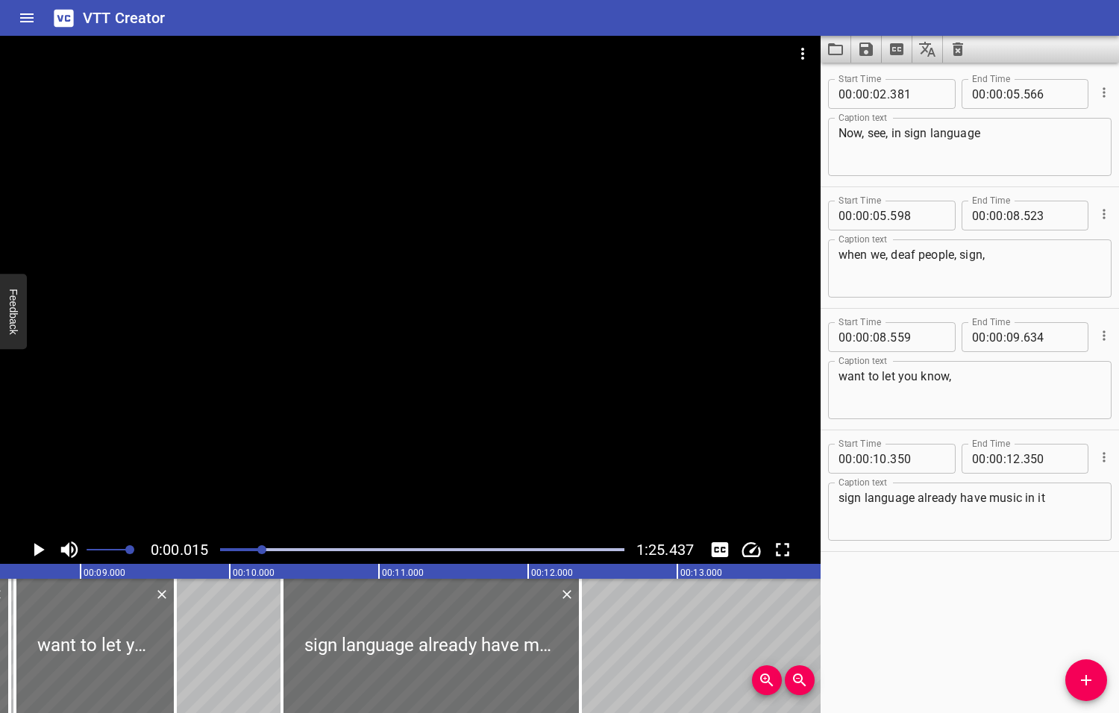
click at [262, 550] on div at bounding box center [261, 549] width 9 height 9
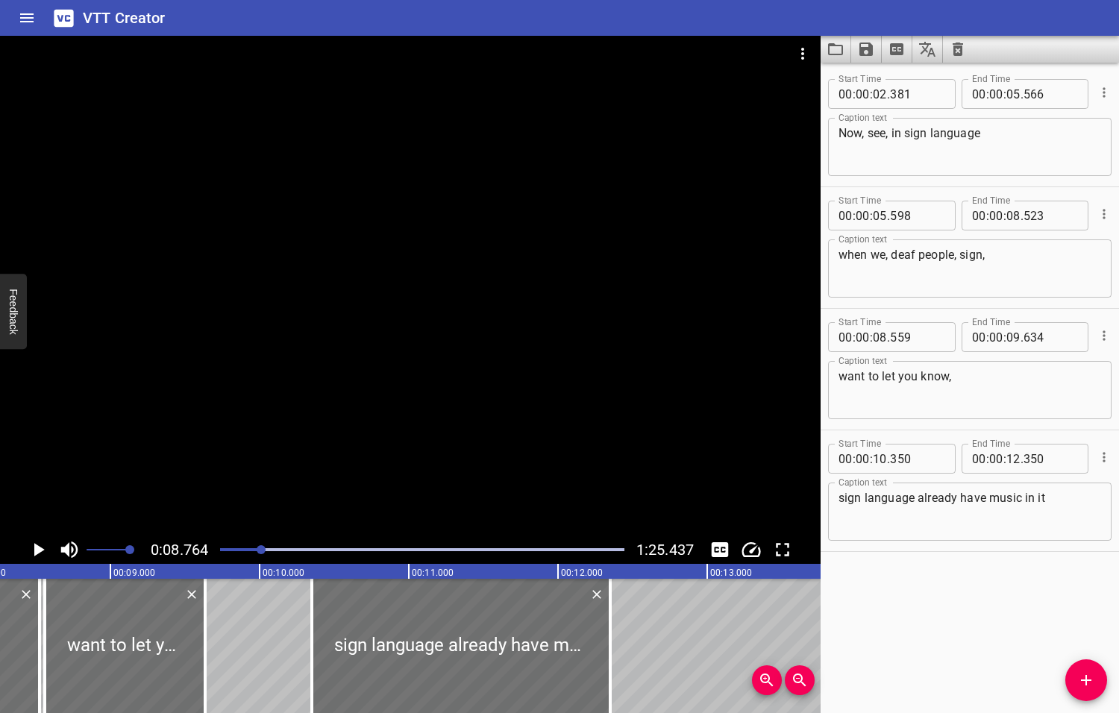
scroll to position [0, 1307]
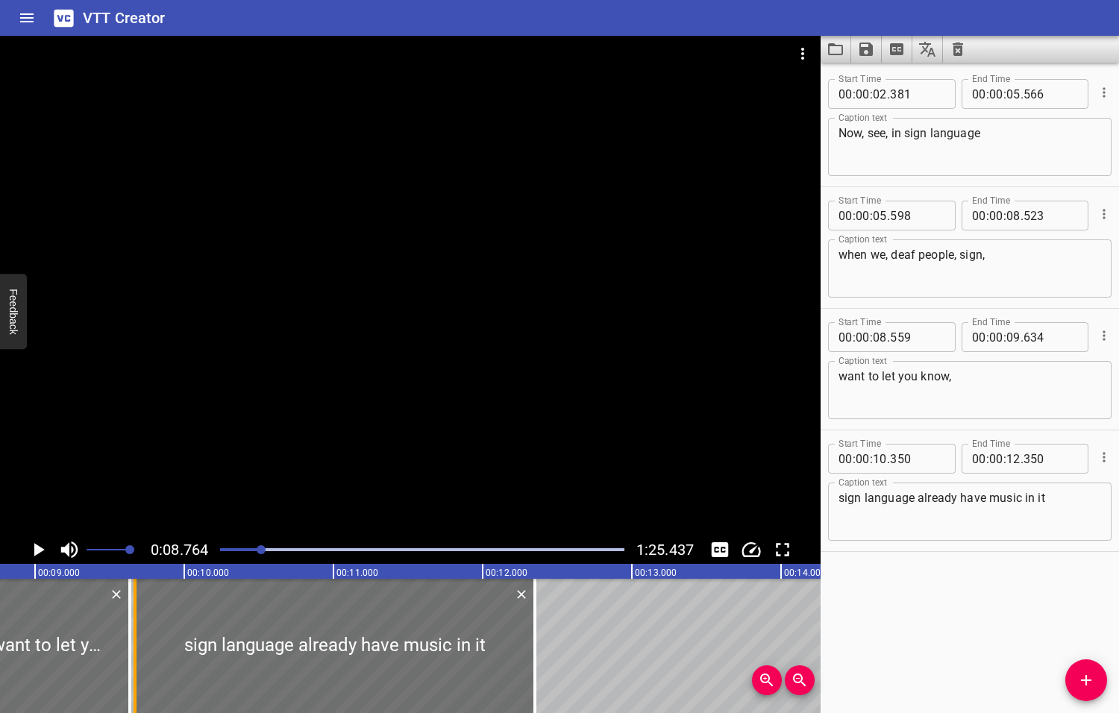
drag, startPoint x: 233, startPoint y: 627, endPoint x: 131, endPoint y: 627, distance: 101.4
click at [131, 627] on div at bounding box center [135, 646] width 15 height 134
type input "09"
type input "670"
click at [37, 548] on icon "Play/Pause" at bounding box center [39, 549] width 10 height 13
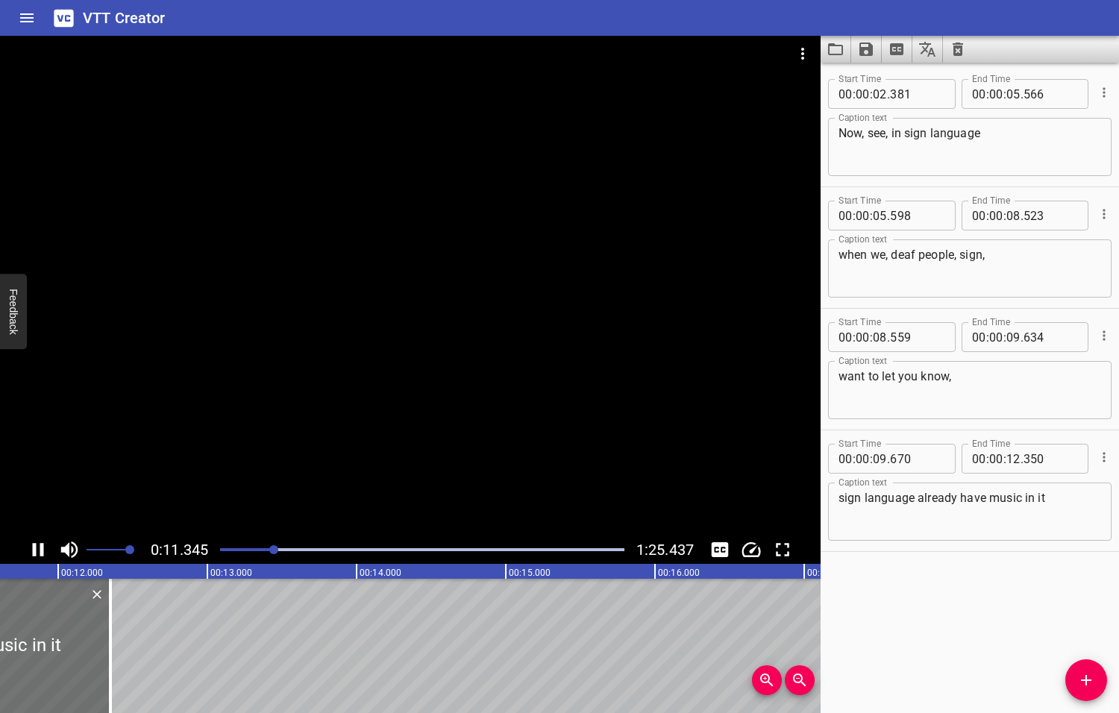
click at [37, 549] on icon "Play/Pause" at bounding box center [38, 549] width 22 height 22
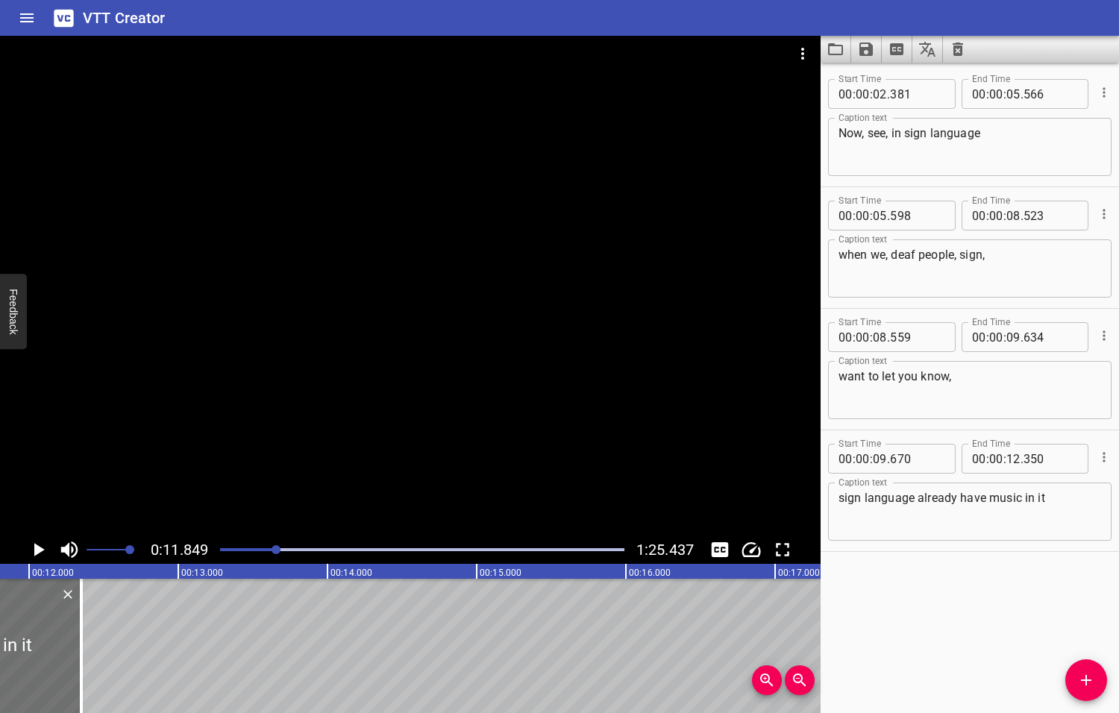
scroll to position [0, 1767]
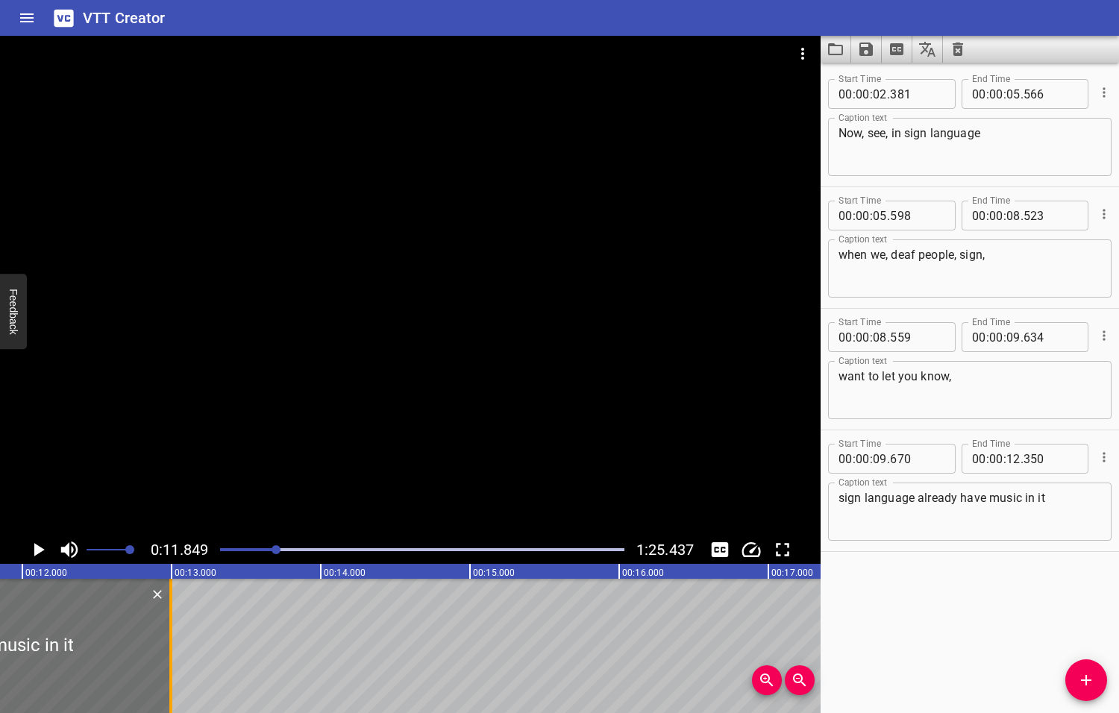
drag, startPoint x: 72, startPoint y: 621, endPoint x: 168, endPoint y: 643, distance: 98.6
click at [168, 643] on div at bounding box center [170, 646] width 15 height 134
type input "995"
click at [40, 548] on icon "Play/Pause" at bounding box center [39, 549] width 10 height 13
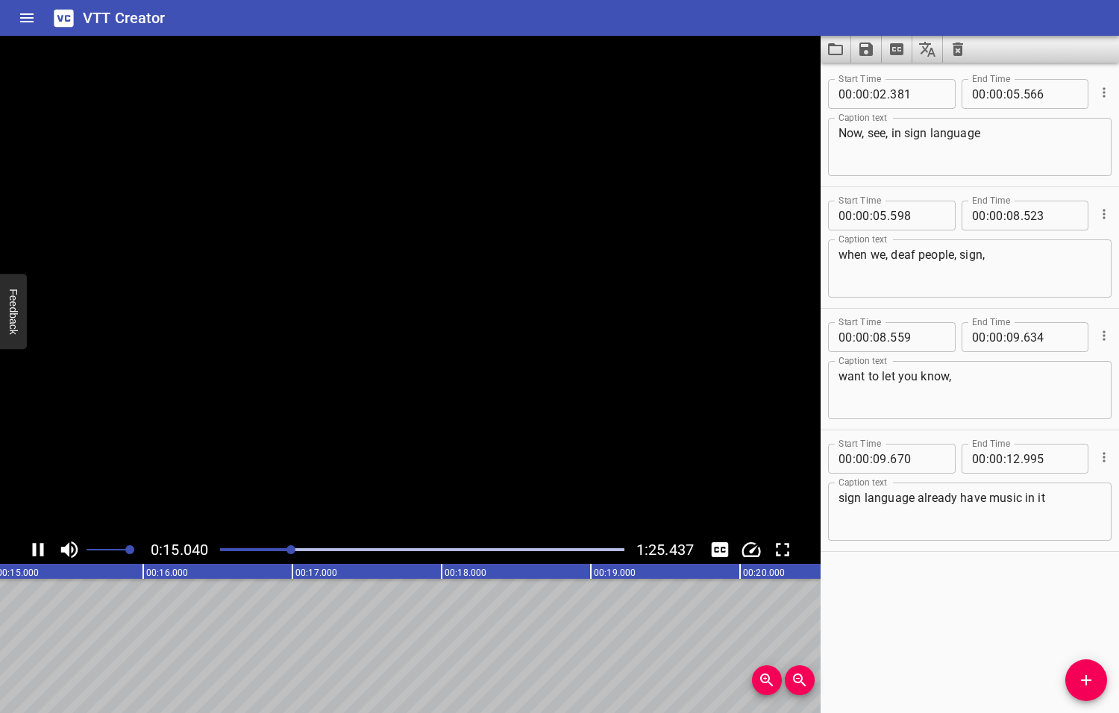
click at [40, 548] on icon "Play/Pause" at bounding box center [38, 549] width 11 height 13
click at [1062, 500] on textarea "sign language already have music in it" at bounding box center [969, 512] width 262 height 43
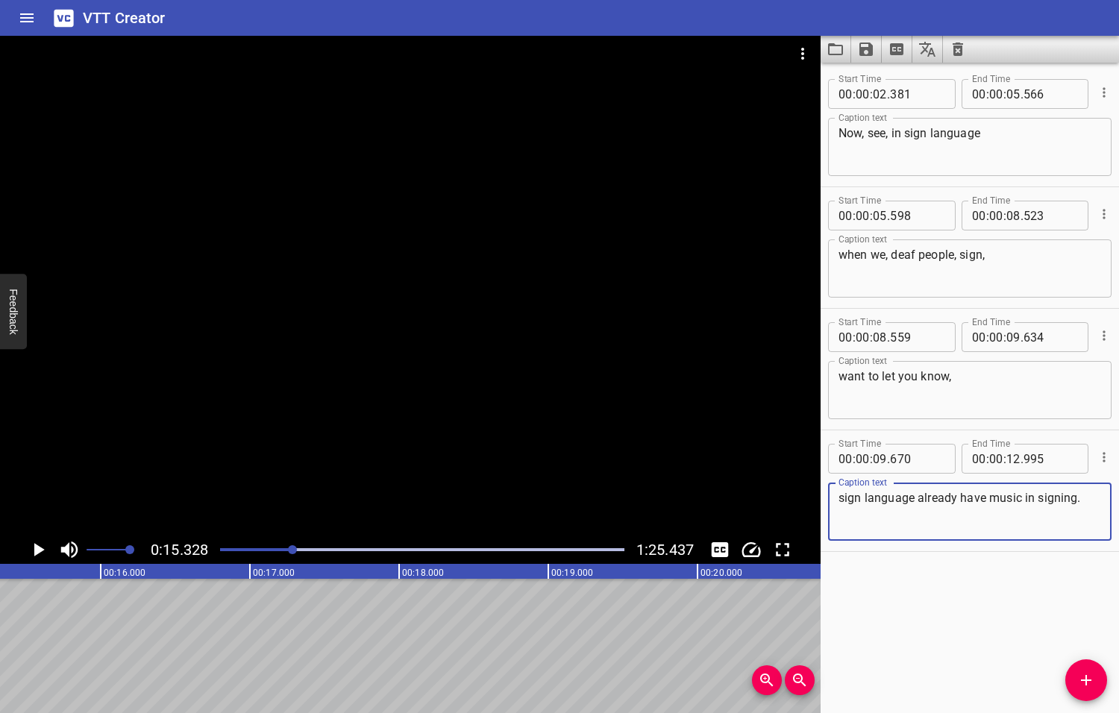
type textarea "sign language already have music in signing."
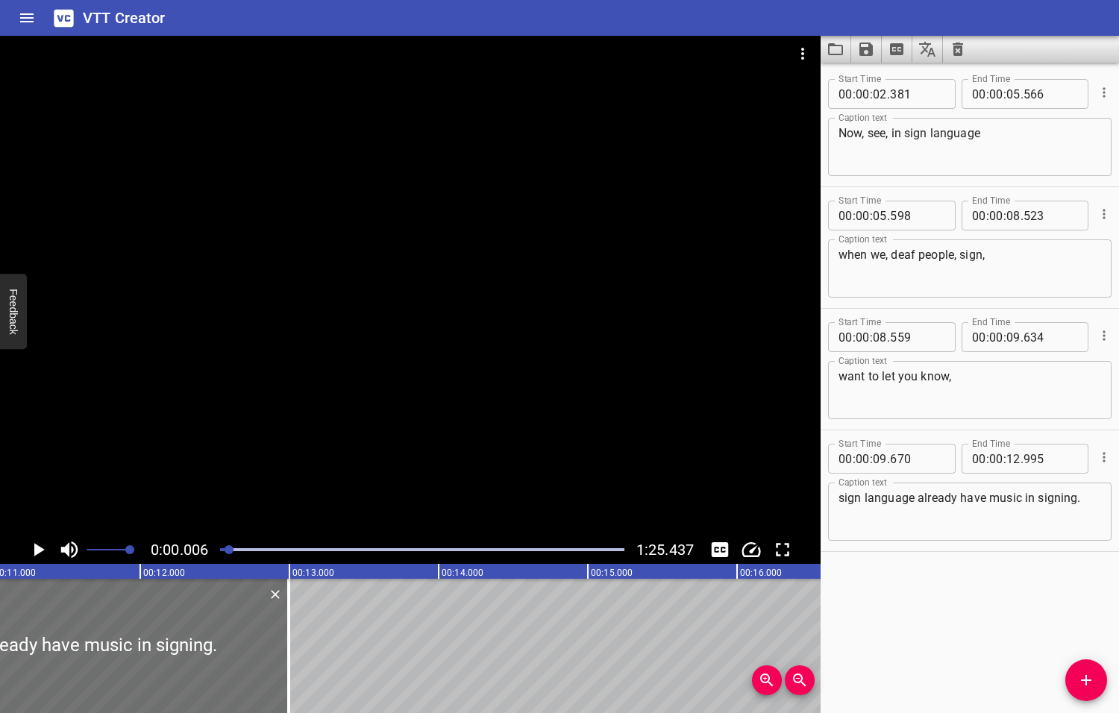
drag, startPoint x: 293, startPoint y: 549, endPoint x: 218, endPoint y: 554, distance: 74.8
click at [218, 554] on div at bounding box center [422, 549] width 422 height 21
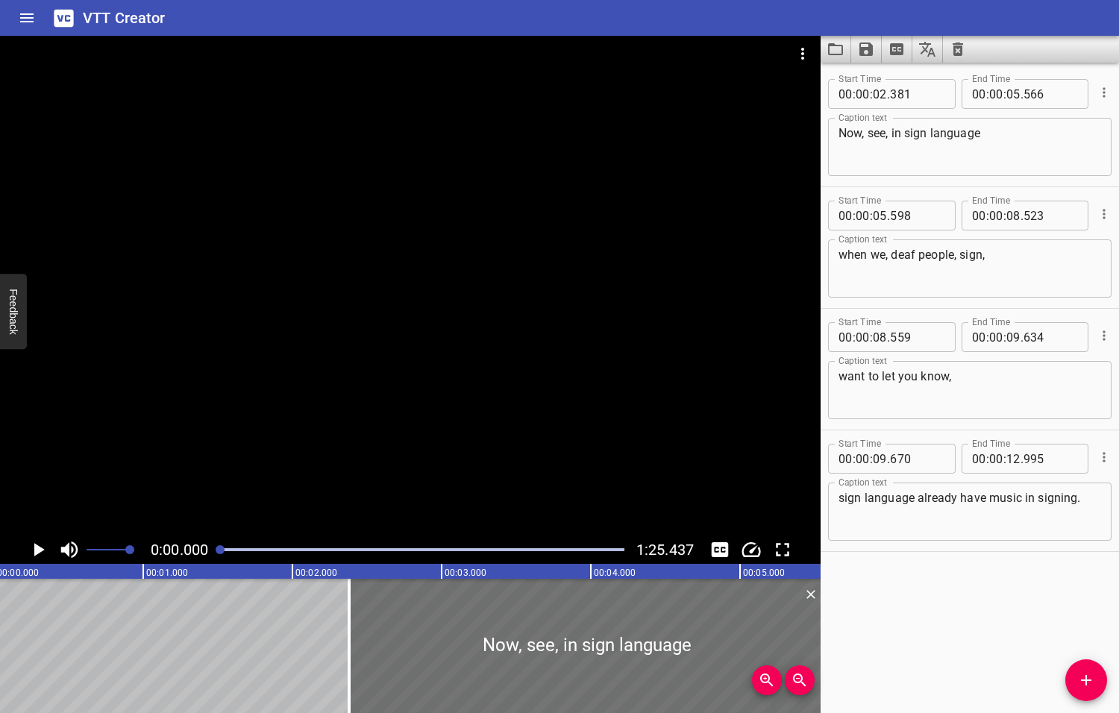
scroll to position [0, 0]
click at [39, 550] on icon "Play/Pause" at bounding box center [39, 549] width 10 height 13
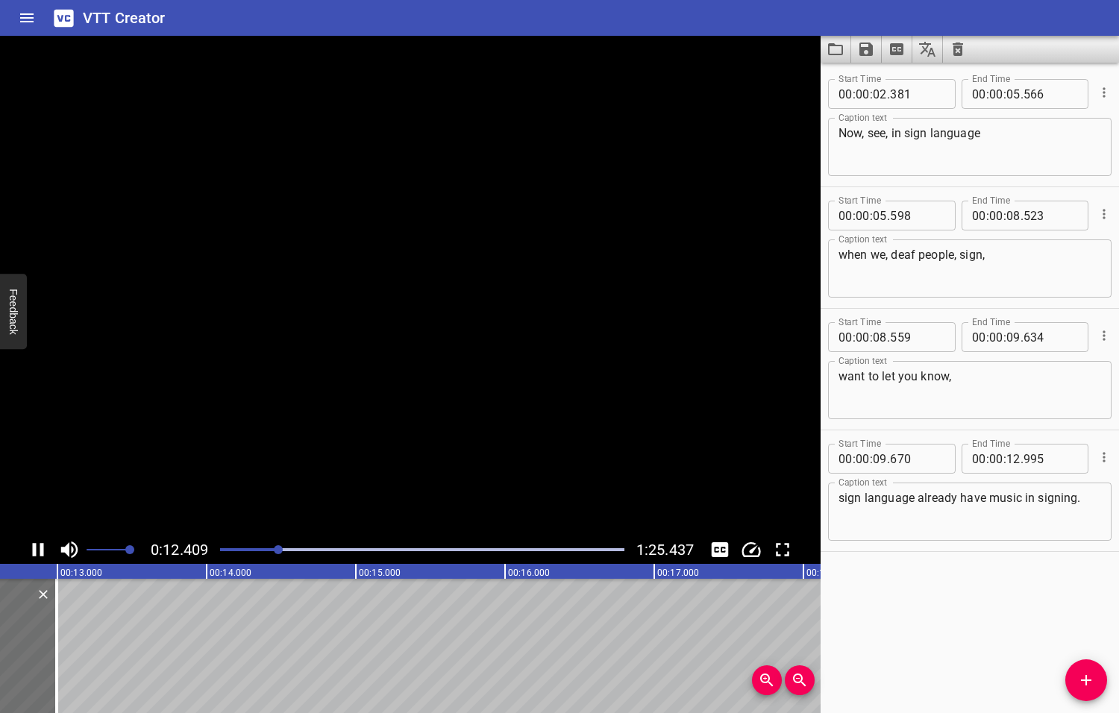
click at [48, 552] on icon "Play/Pause" at bounding box center [38, 549] width 22 height 22
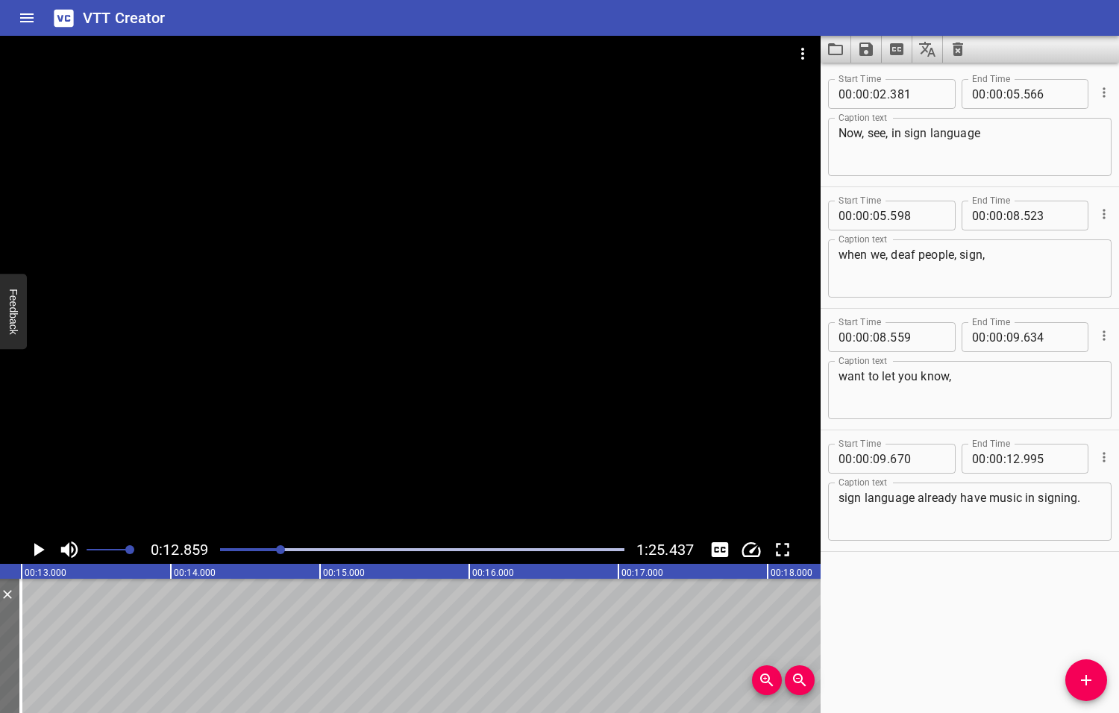
scroll to position [0, 1918]
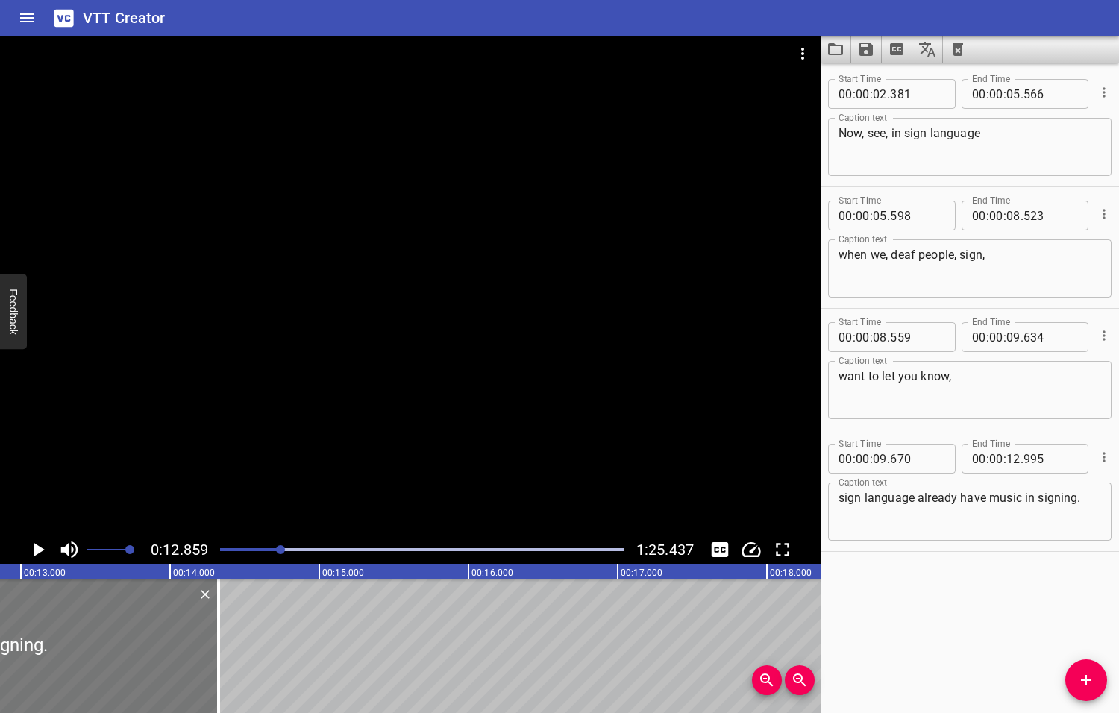
drag, startPoint x: 16, startPoint y: 633, endPoint x: 210, endPoint y: 647, distance: 194.3
click at [215, 650] on div at bounding box center [218, 646] width 15 height 134
type input "14"
click at [39, 550] on icon "Play/Pause" at bounding box center [39, 549] width 10 height 13
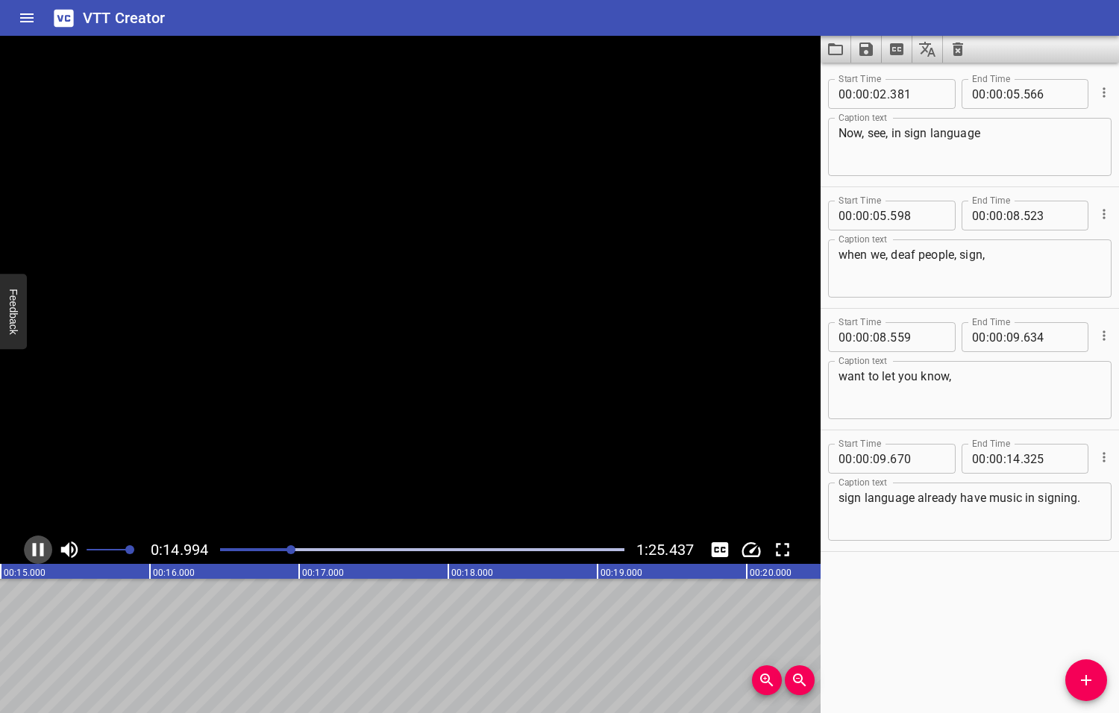
click at [39, 550] on icon "Play/Pause" at bounding box center [38, 549] width 22 height 22
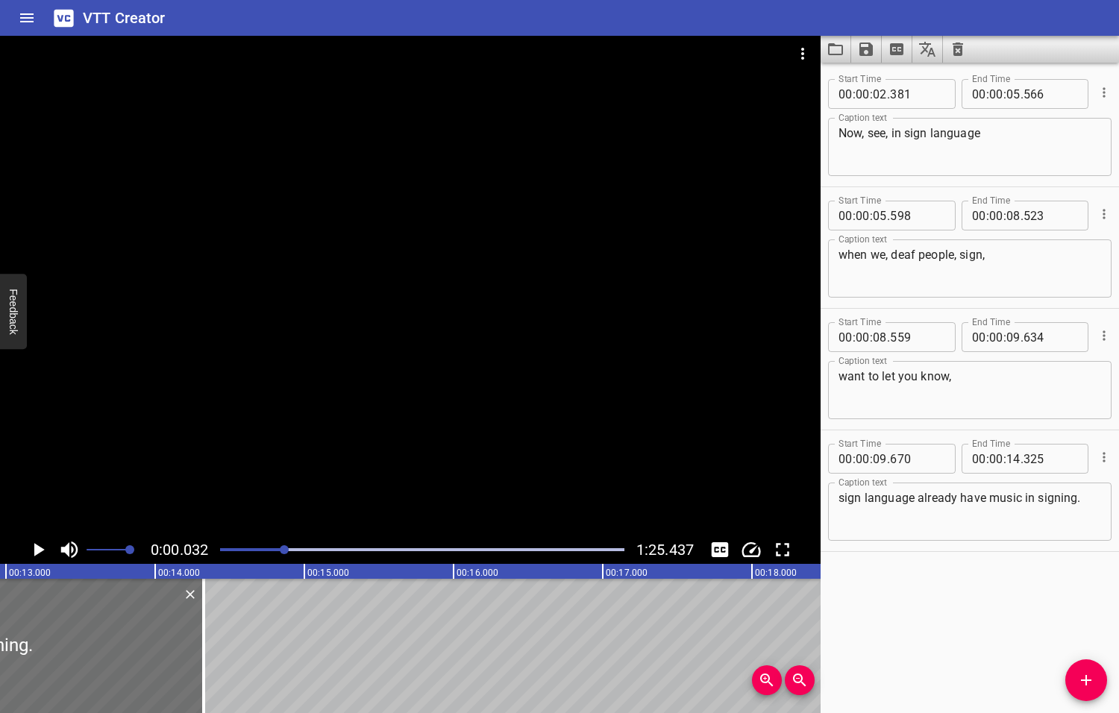
drag, startPoint x: 293, startPoint y: 550, endPoint x: 265, endPoint y: 555, distance: 28.7
click at [265, 555] on div at bounding box center [422, 549] width 422 height 21
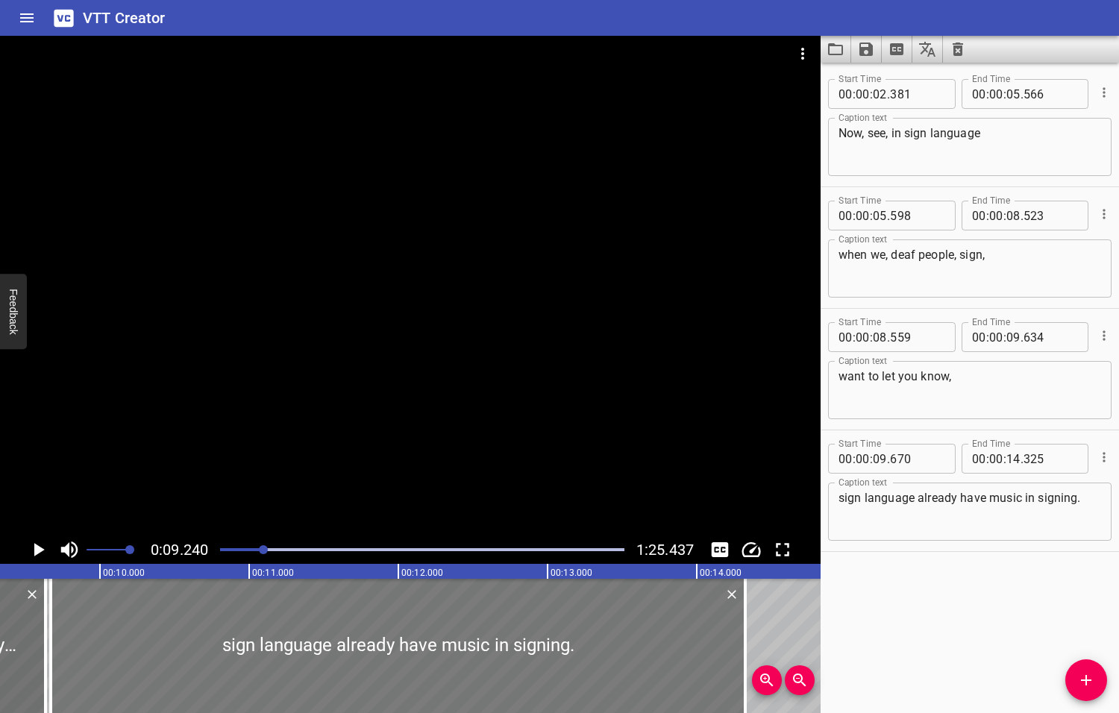
scroll to position [0, 1378]
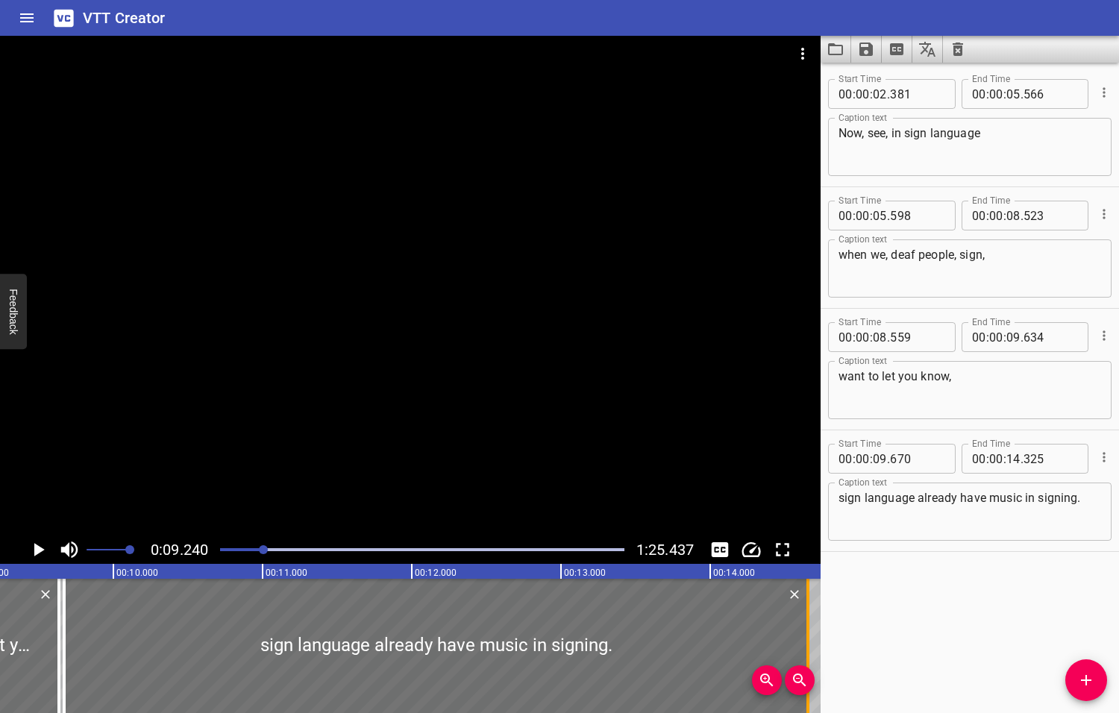
drag, startPoint x: 760, startPoint y: 648, endPoint x: 808, endPoint y: 641, distance: 48.9
click at [808, 641] on div at bounding box center [807, 646] width 3 height 134
type input "655"
click at [38, 550] on icon "Play/Pause" at bounding box center [39, 549] width 10 height 13
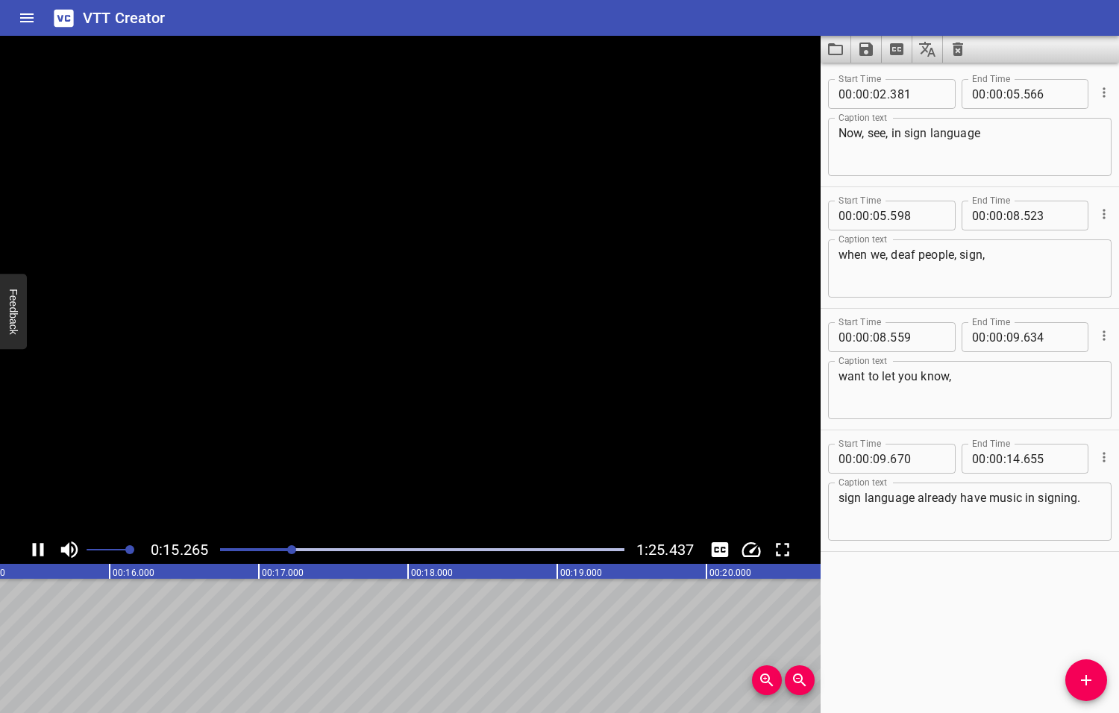
click at [38, 550] on icon "Play/Pause" at bounding box center [38, 549] width 22 height 22
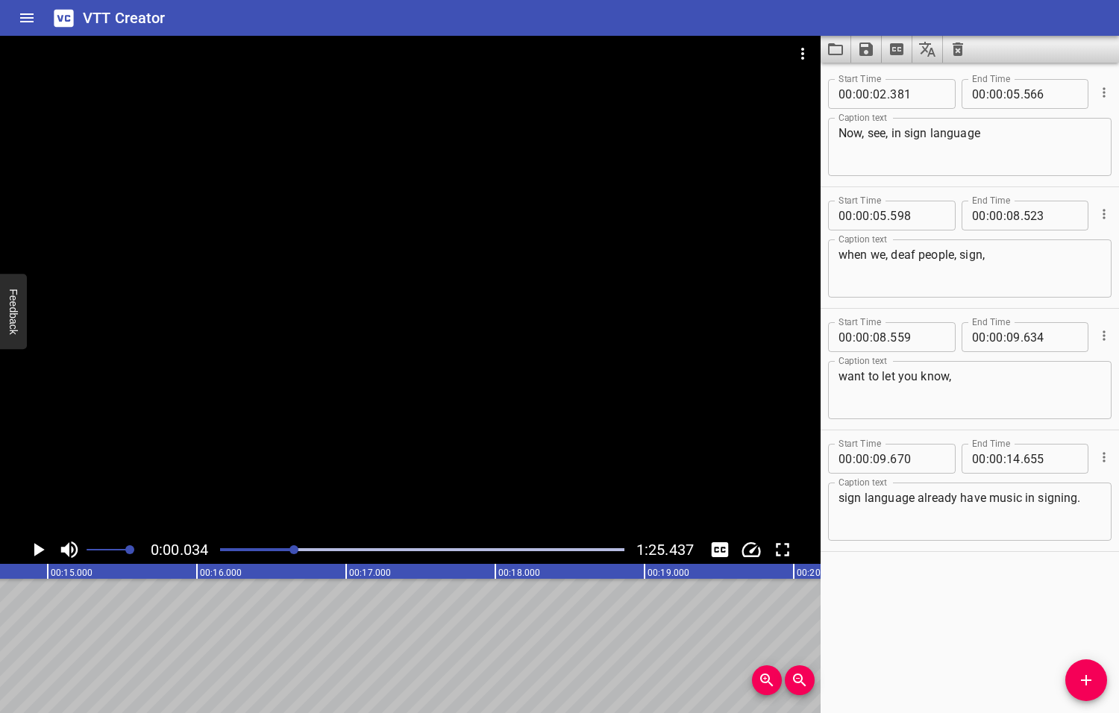
click at [289, 549] on div at bounding box center [293, 549] width 9 height 9
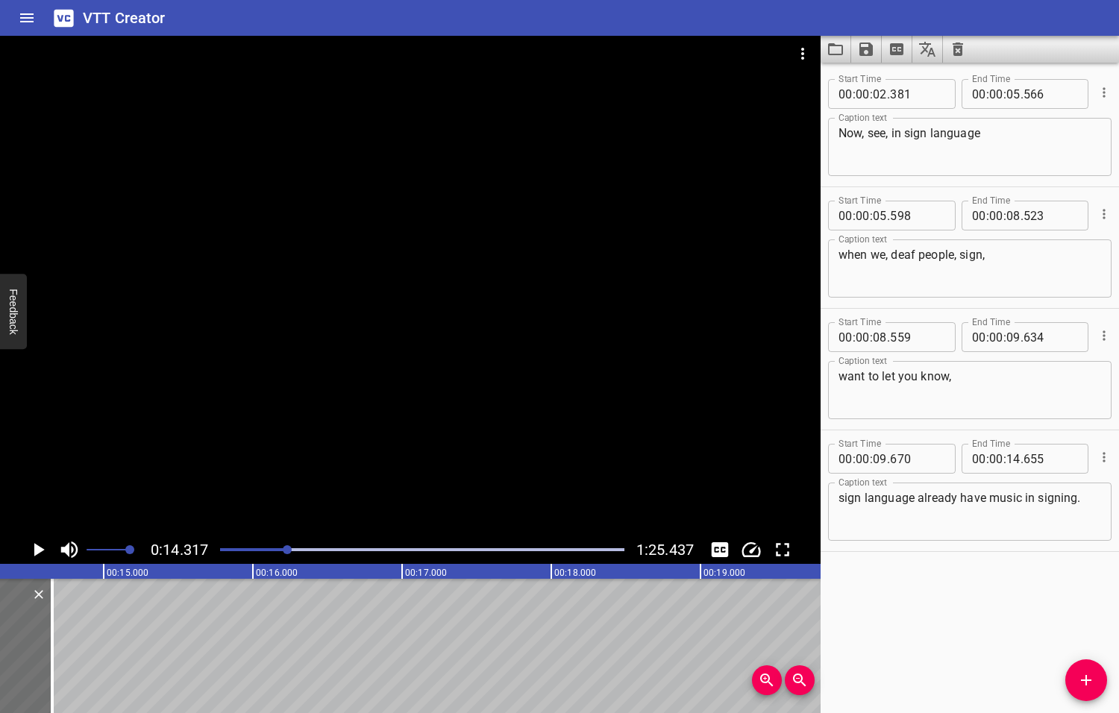
scroll to position [0, 2135]
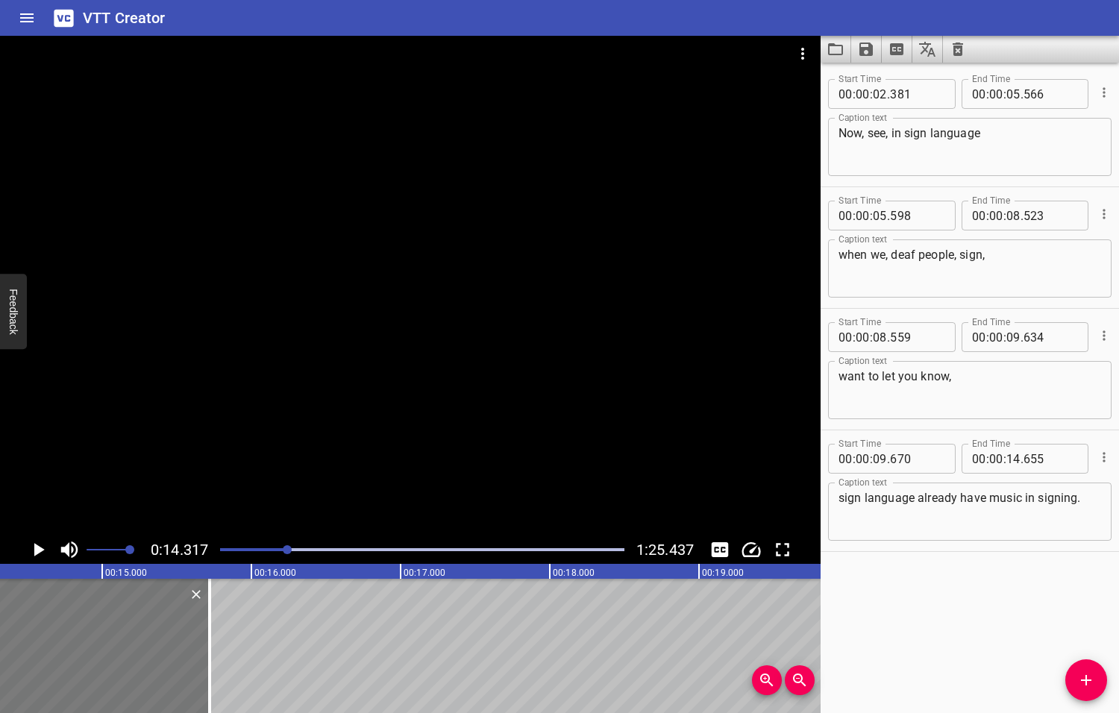
drag, startPoint x: 51, startPoint y: 632, endPoint x: 162, endPoint y: 624, distance: 111.4
click at [210, 638] on div at bounding box center [209, 646] width 3 height 134
type input "15"
click at [37, 550] on icon "Play/Pause" at bounding box center [39, 549] width 10 height 13
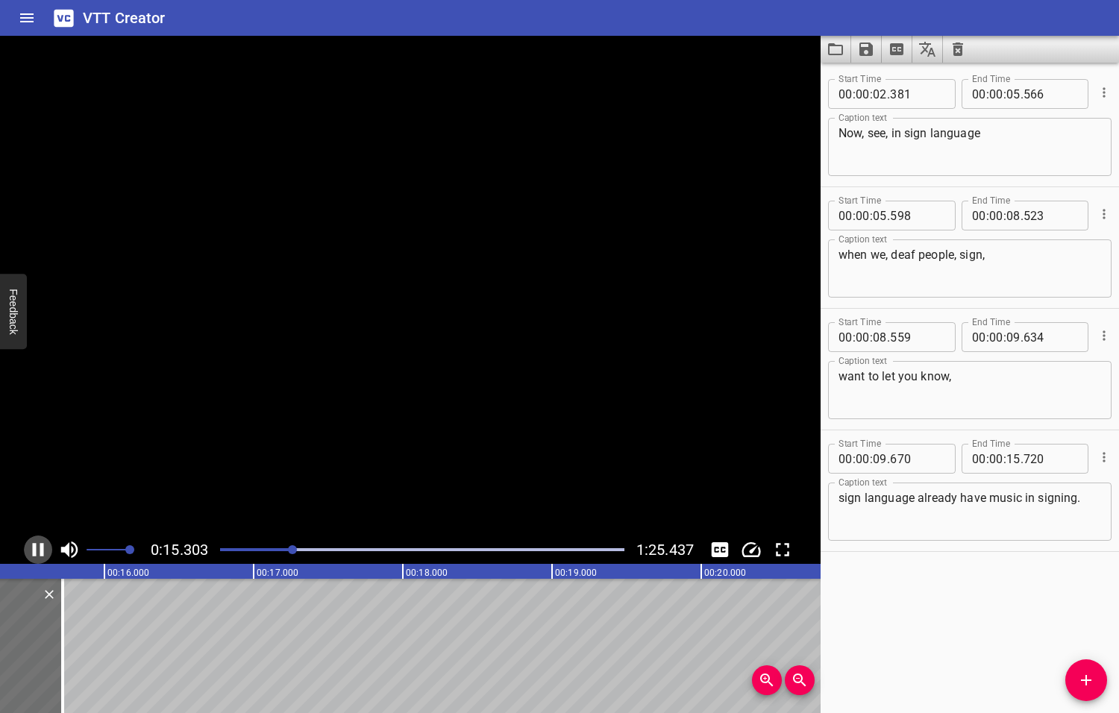
click at [37, 550] on icon "Play/Pause" at bounding box center [38, 549] width 22 height 22
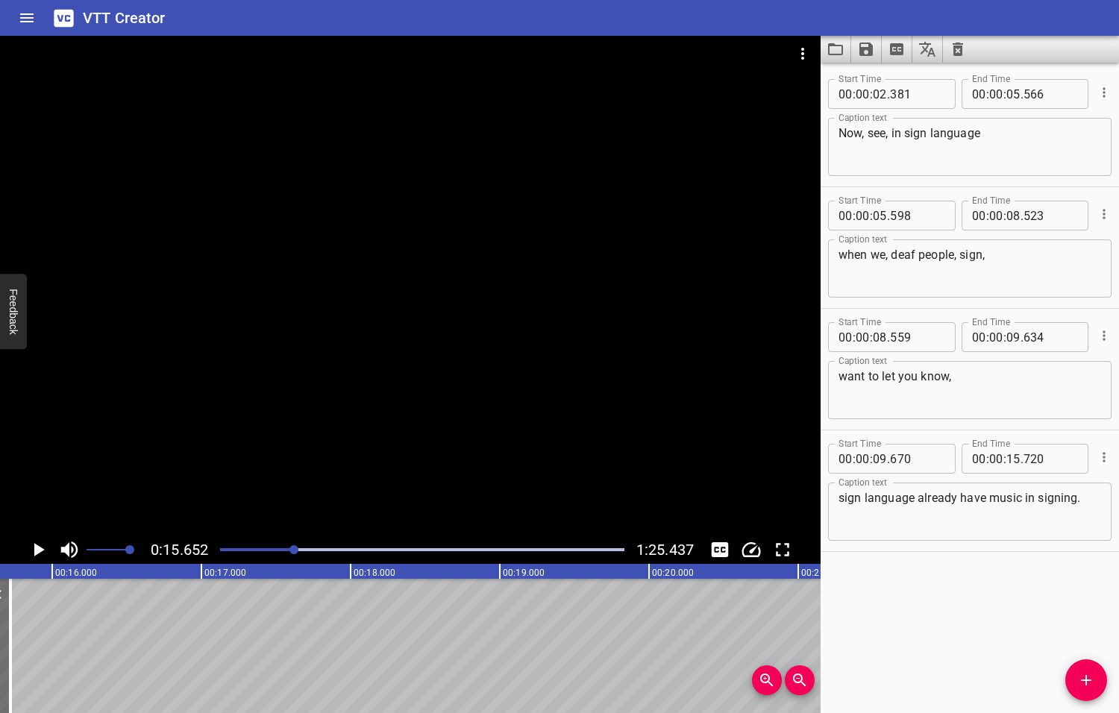
scroll to position [0, 2334]
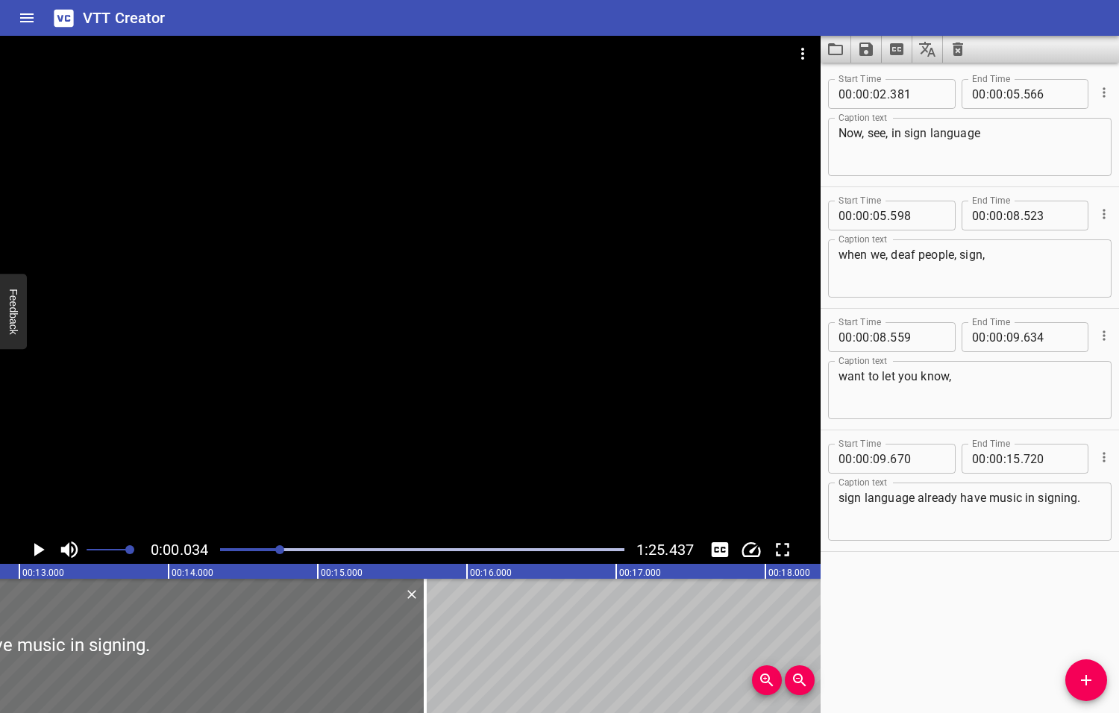
drag, startPoint x: 295, startPoint y: 548, endPoint x: 281, endPoint y: 552, distance: 14.7
click at [281, 552] on div at bounding box center [279, 549] width 9 height 9
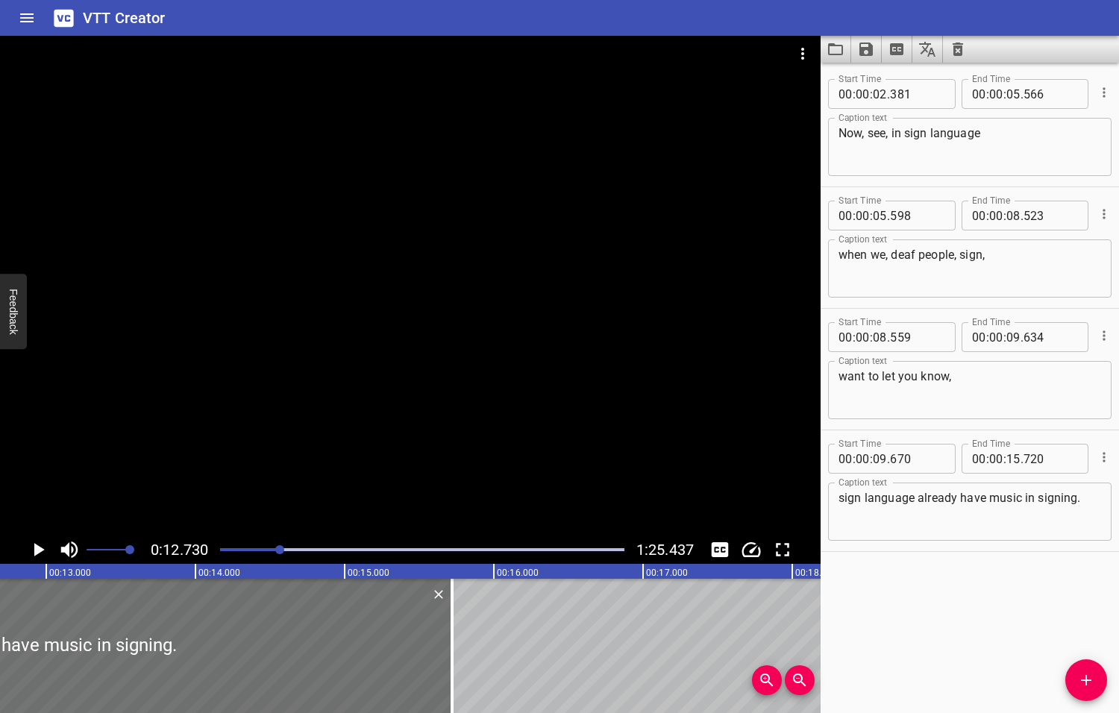
scroll to position [0, 1899]
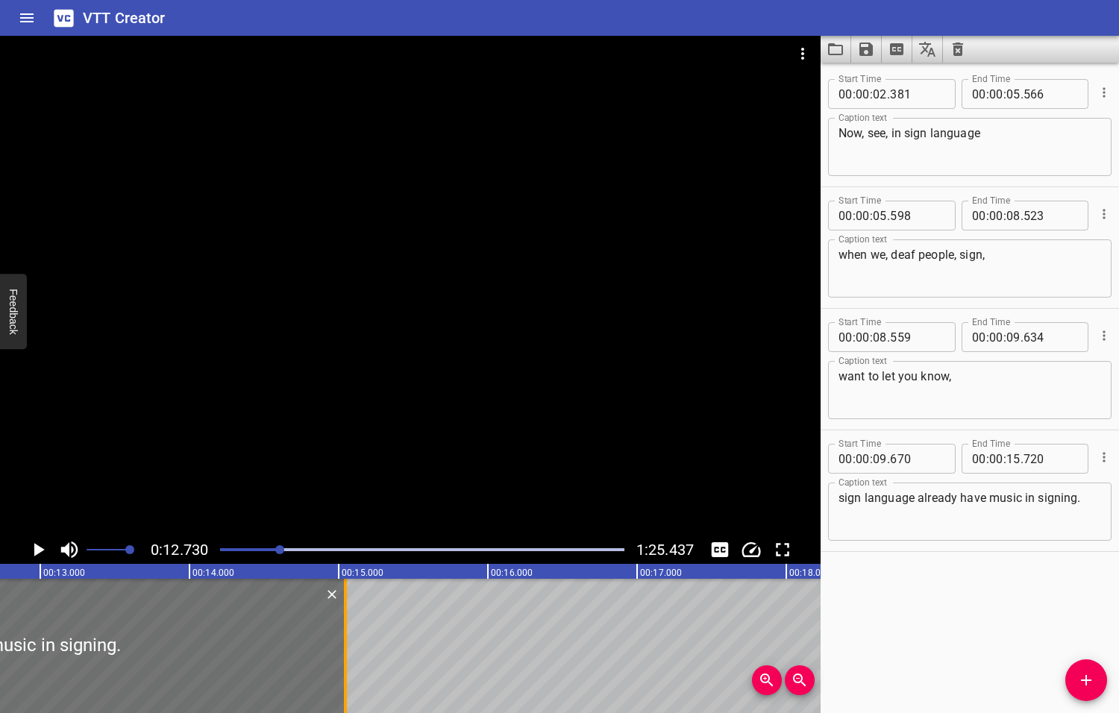
drag, startPoint x: 446, startPoint y: 649, endPoint x: 345, endPoint y: 650, distance: 100.7
click at [345, 650] on div at bounding box center [345, 646] width 3 height 134
type input "045"
click at [39, 546] on icon "Play/Pause" at bounding box center [39, 549] width 10 height 13
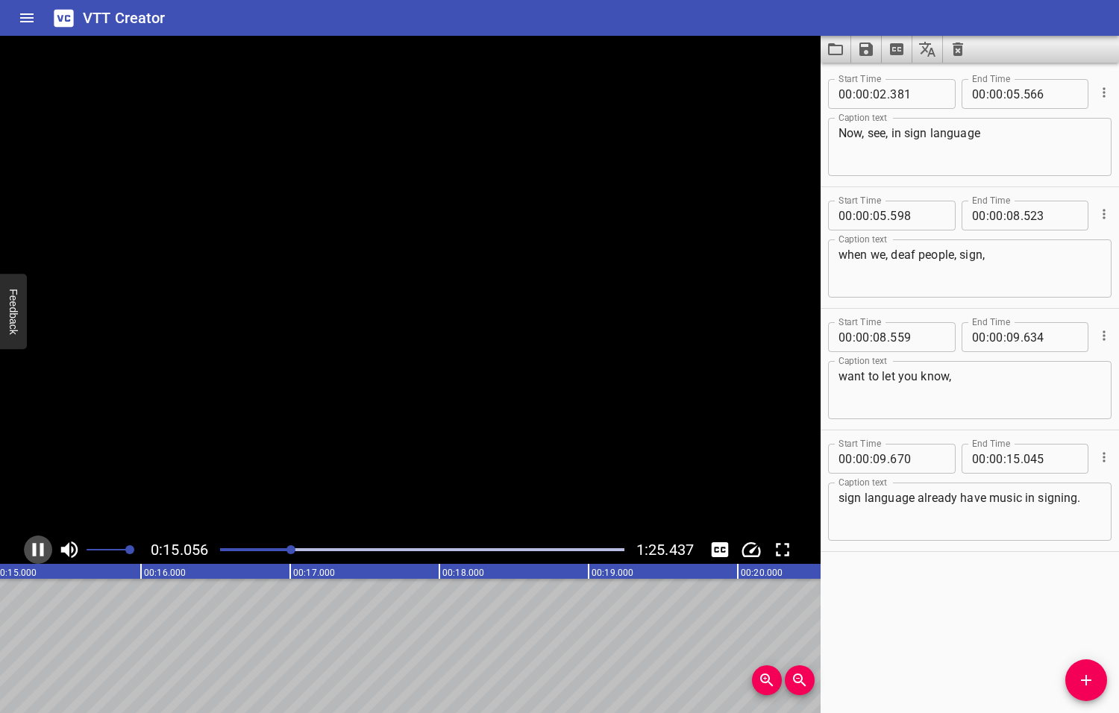
click at [39, 546] on icon "Play/Pause" at bounding box center [38, 549] width 22 height 22
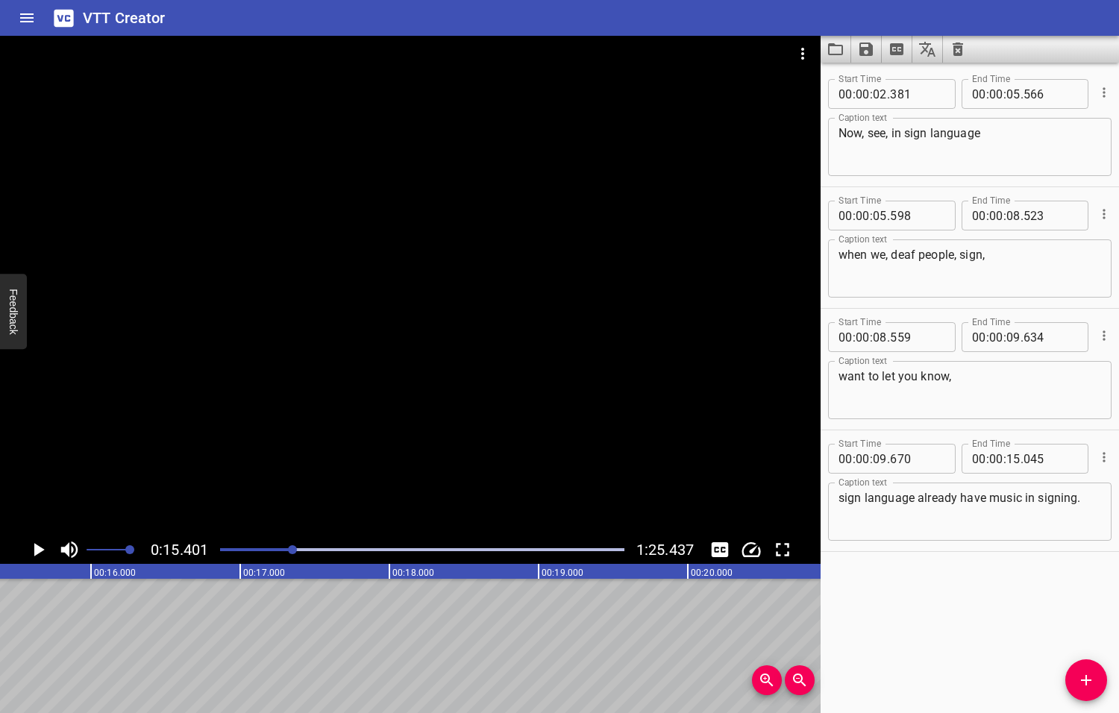
scroll to position [0, 2297]
click at [1081, 500] on textarea "sign language already have music in signing." at bounding box center [969, 512] width 262 height 43
type textarea "sign language already have music in signing,"
click at [1087, 676] on icon "Add Cue" at bounding box center [1086, 680] width 18 height 18
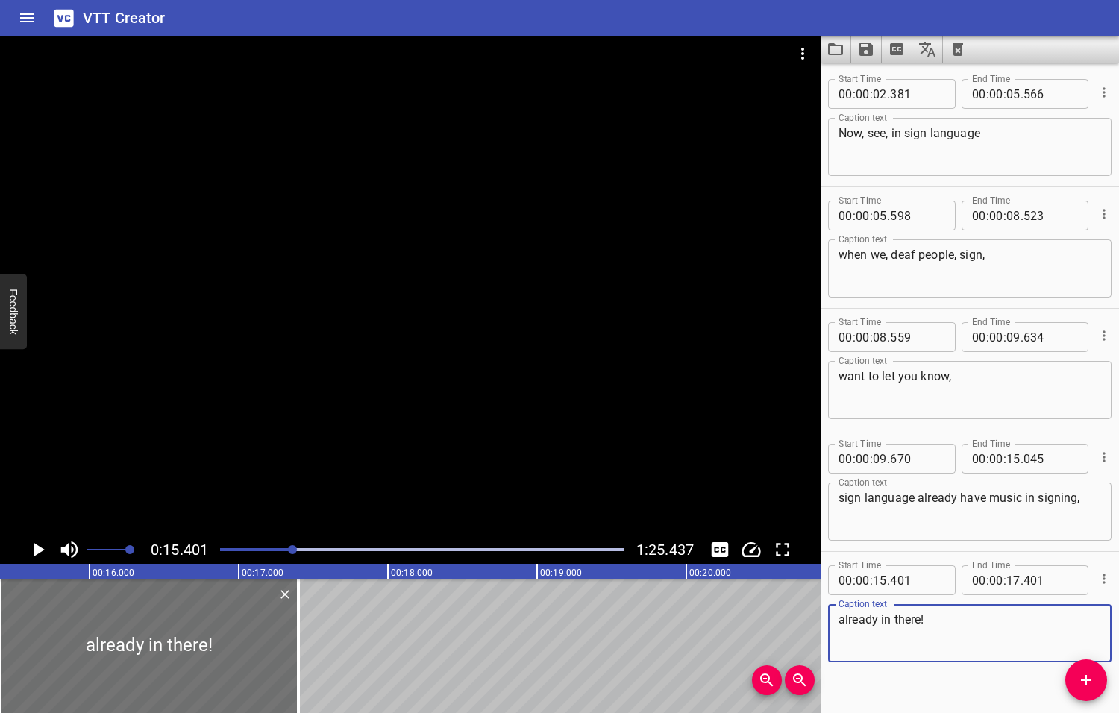
type textarea "already in there!"
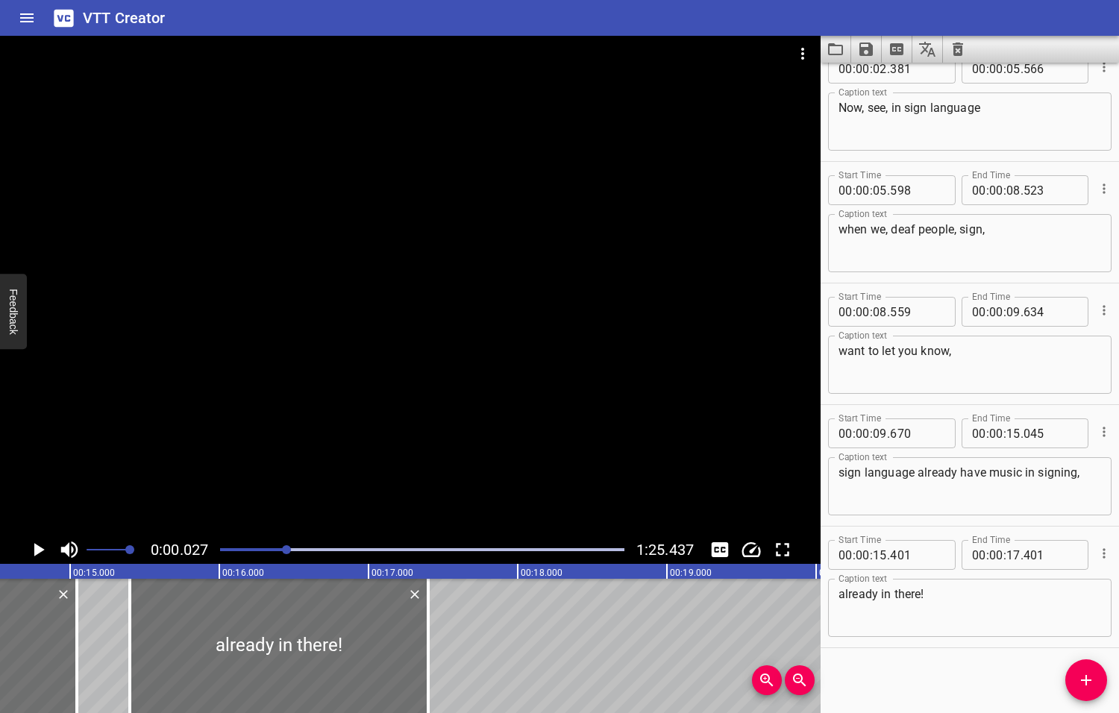
scroll to position [28, 0]
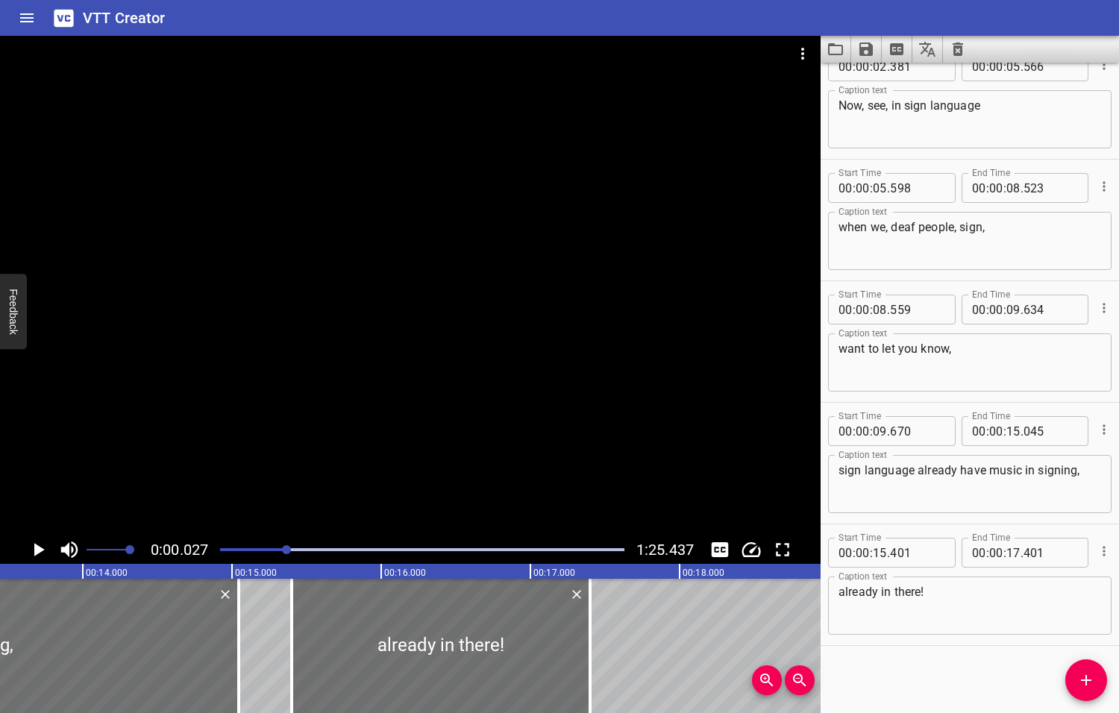
click at [288, 550] on div at bounding box center [286, 549] width 9 height 9
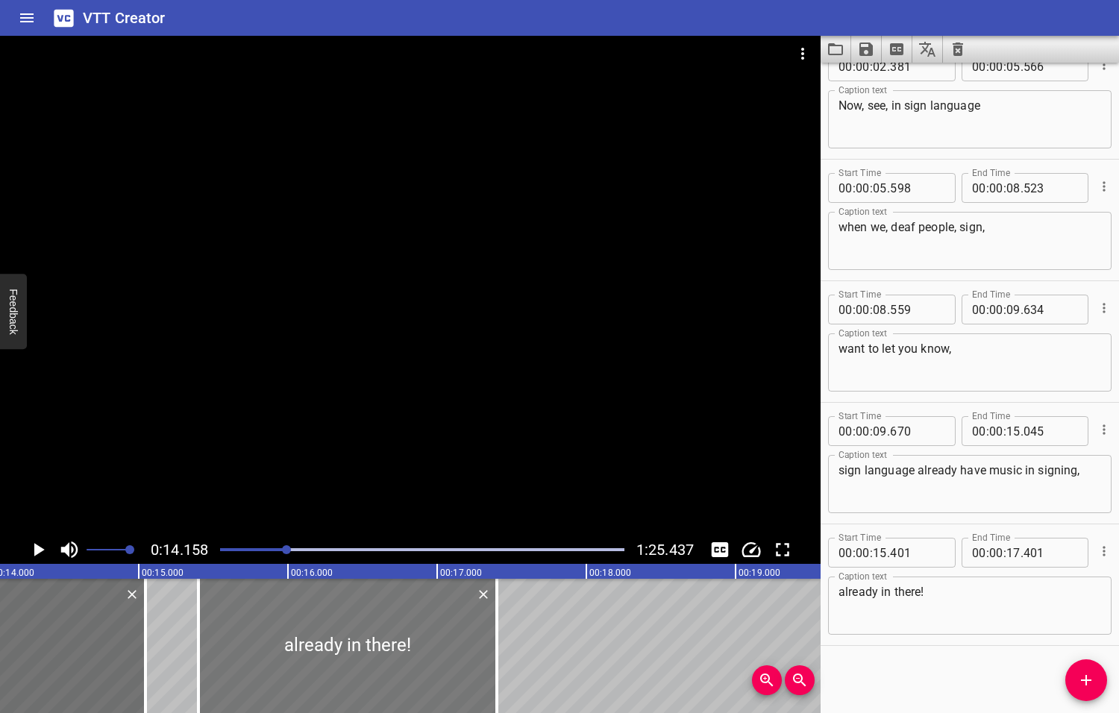
scroll to position [0, 2111]
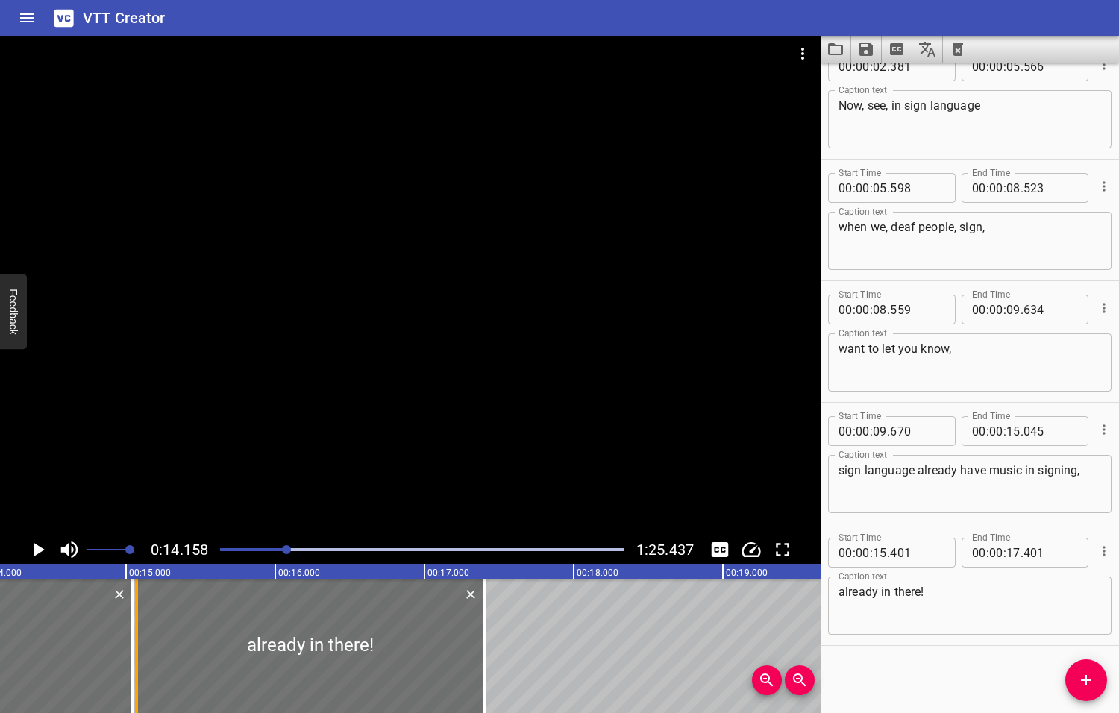
drag, startPoint x: 188, startPoint y: 650, endPoint x: 139, endPoint y: 649, distance: 49.2
click at [139, 649] on div at bounding box center [136, 646] width 15 height 134
type input "071"
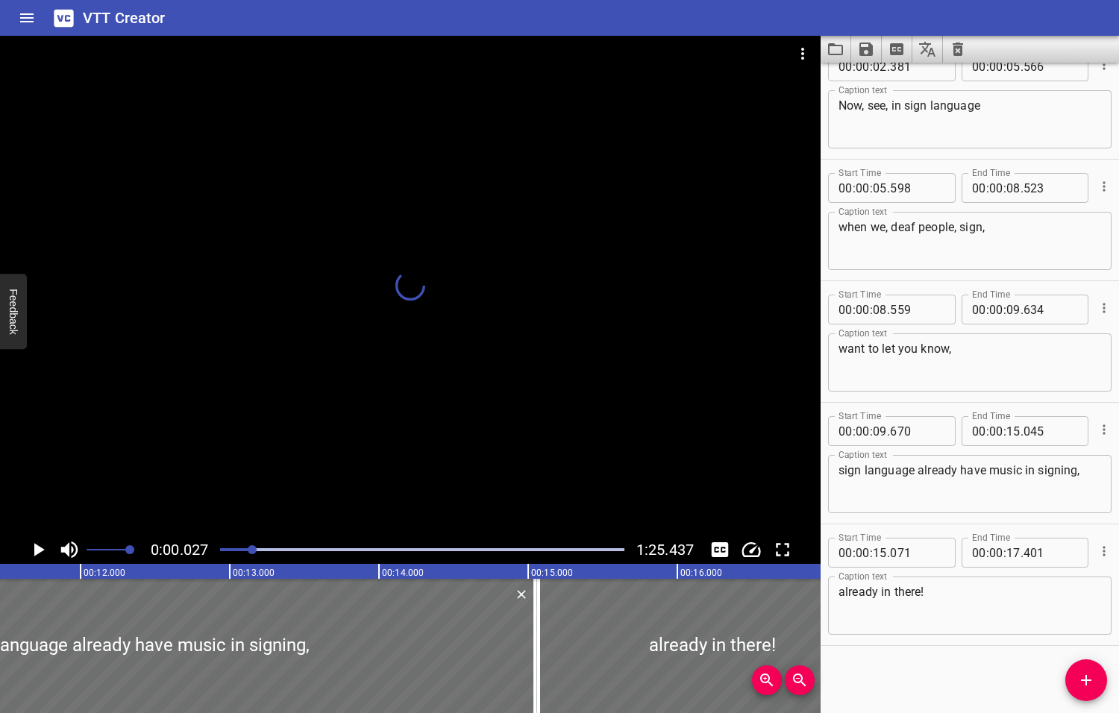
drag, startPoint x: 288, startPoint y: 549, endPoint x: 254, endPoint y: 553, distance: 34.5
click at [254, 553] on div at bounding box center [252, 549] width 9 height 9
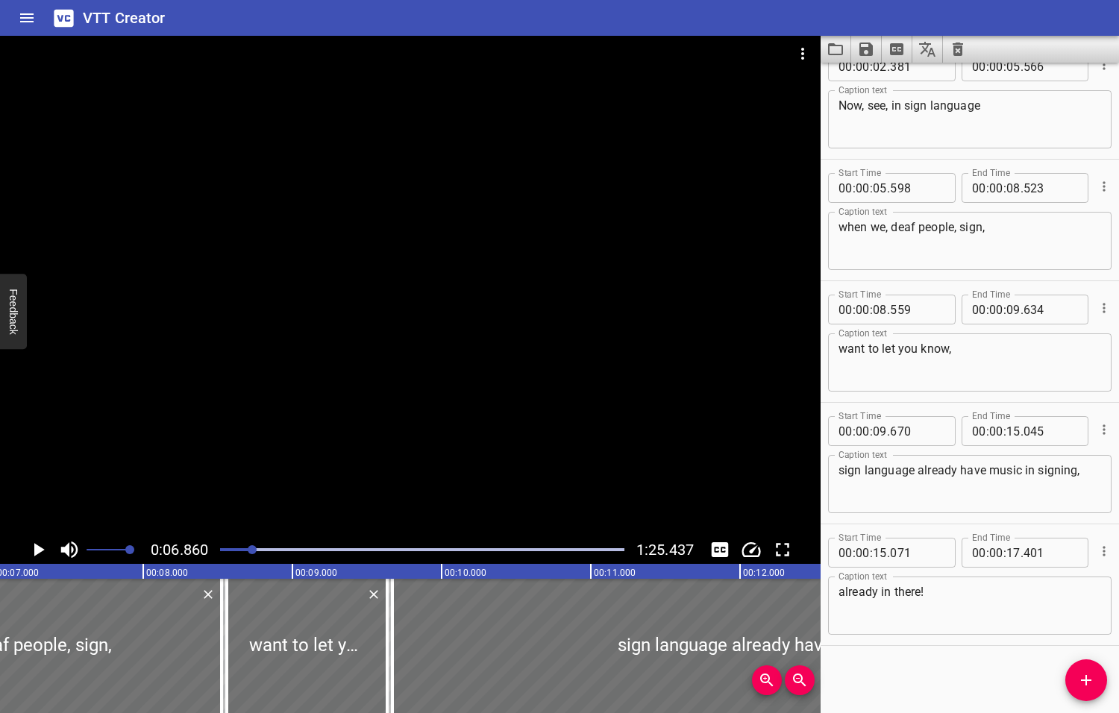
scroll to position [0, 1023]
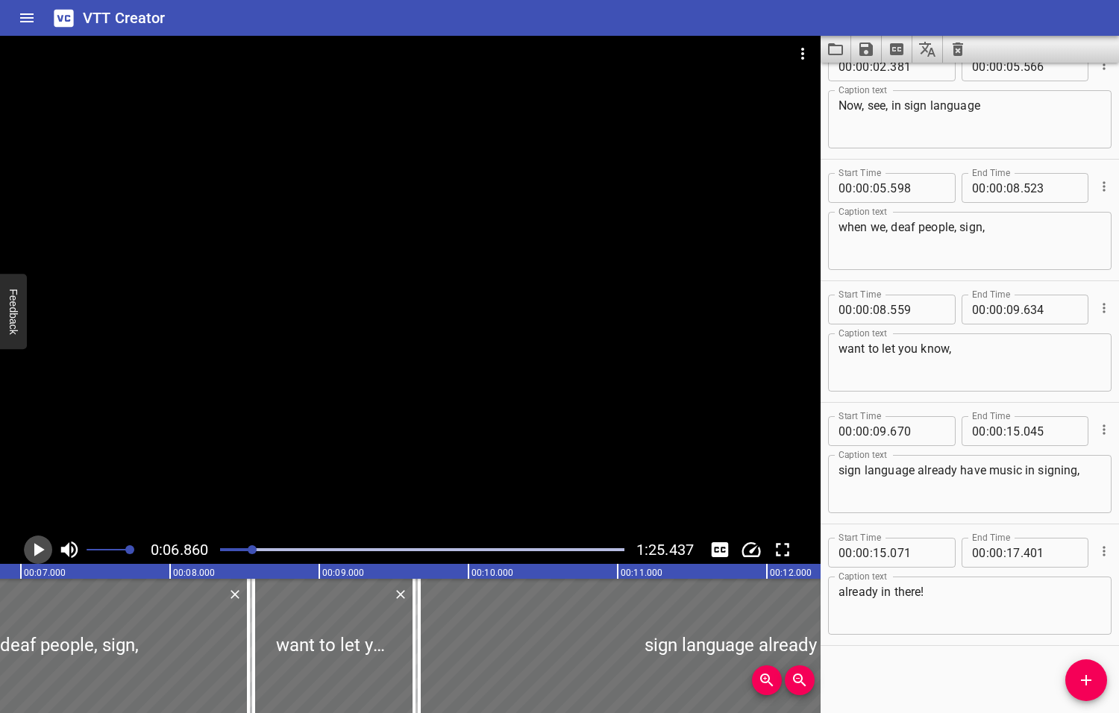
click at [34, 552] on icon "Play/Pause" at bounding box center [39, 549] width 10 height 13
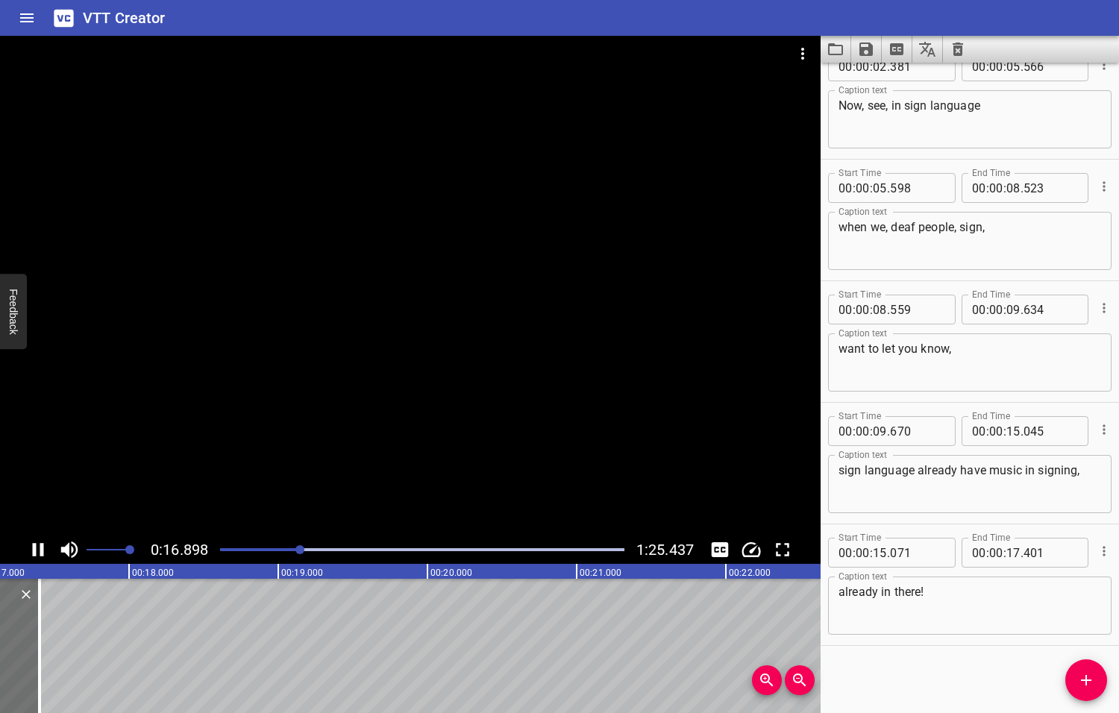
click at [28, 552] on icon "Play/Pause" at bounding box center [38, 549] width 22 height 22
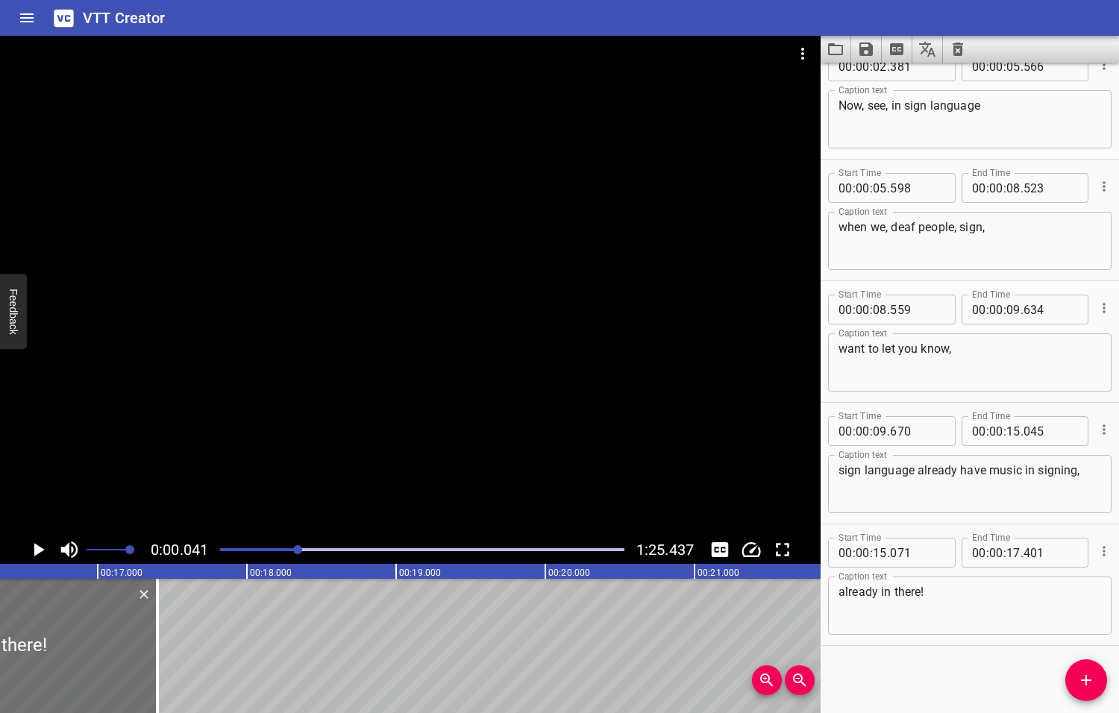
click at [299, 550] on div at bounding box center [297, 549] width 9 height 9
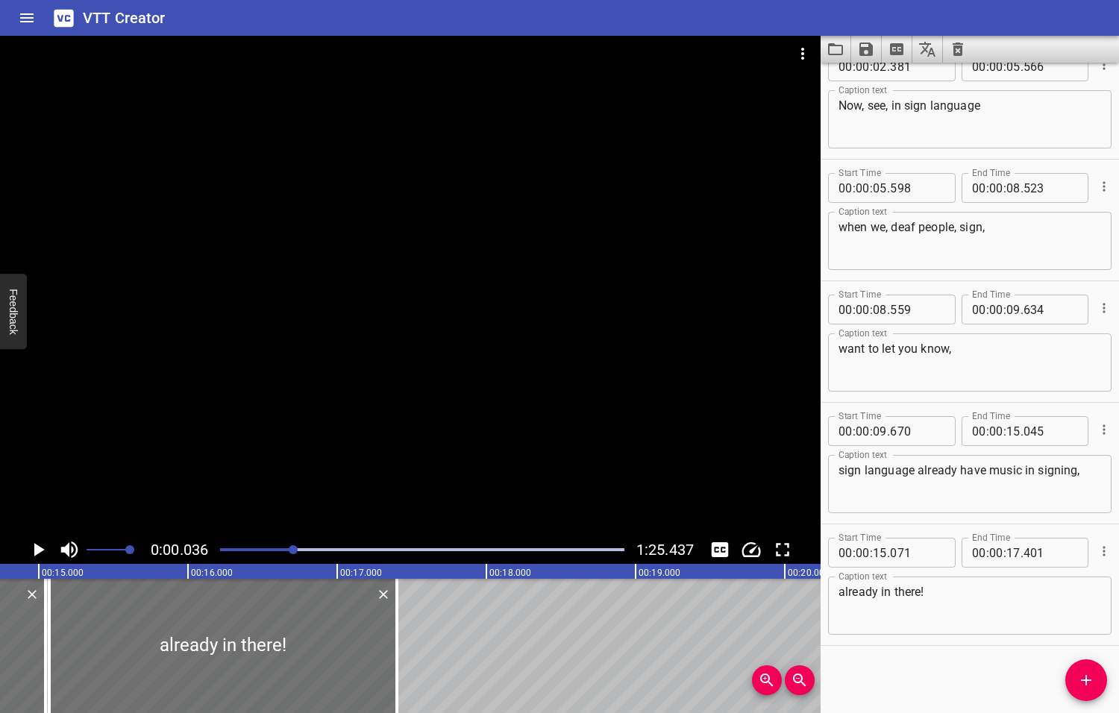
click at [289, 551] on div at bounding box center [293, 549] width 9 height 9
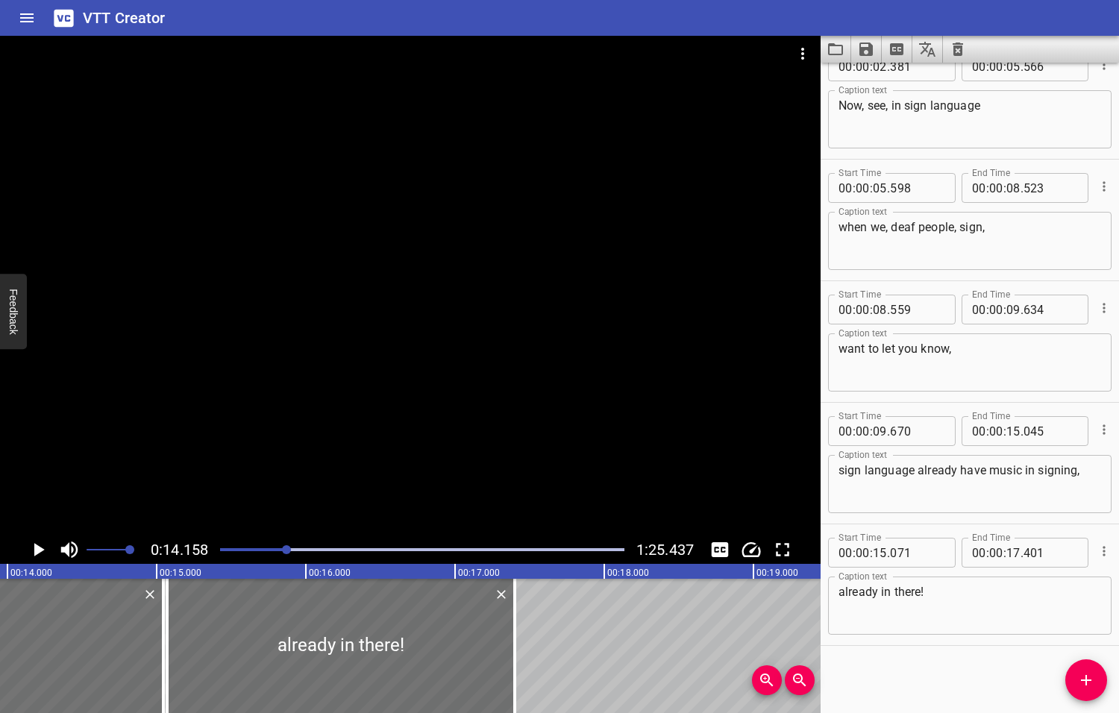
scroll to position [0, 2111]
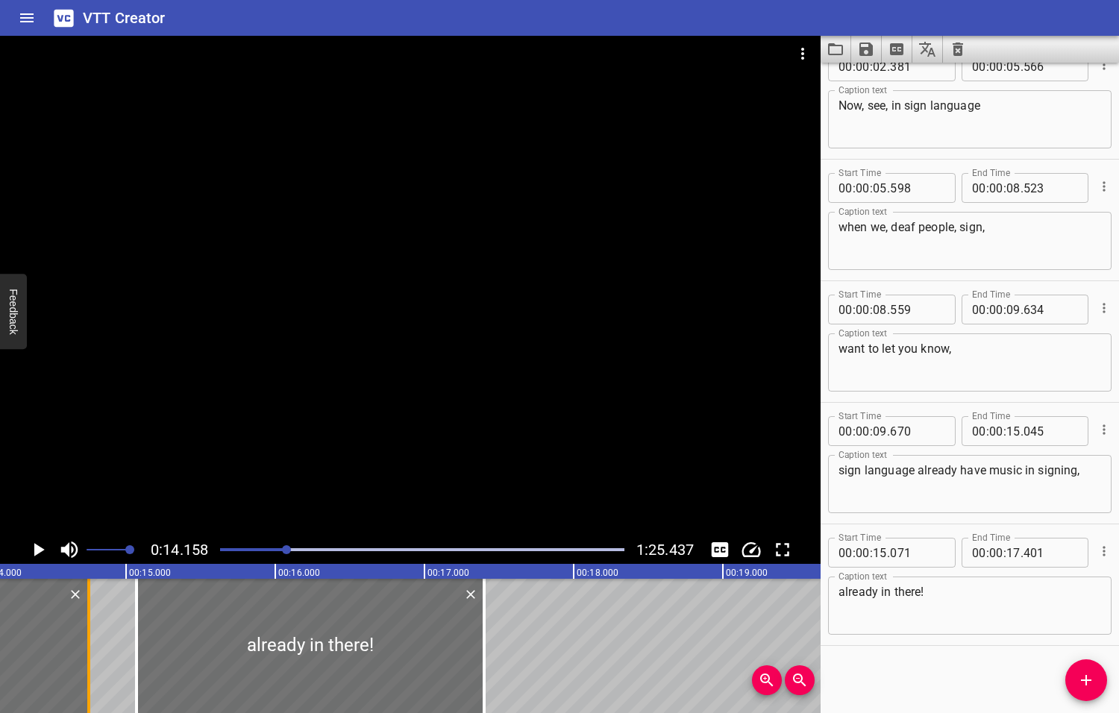
drag, startPoint x: 128, startPoint y: 635, endPoint x: 84, endPoint y: 638, distance: 44.1
click at [84, 637] on div at bounding box center [88, 646] width 15 height 134
type input "14"
type input "750"
drag, startPoint x: 122, startPoint y: 638, endPoint x: 89, endPoint y: 638, distance: 32.8
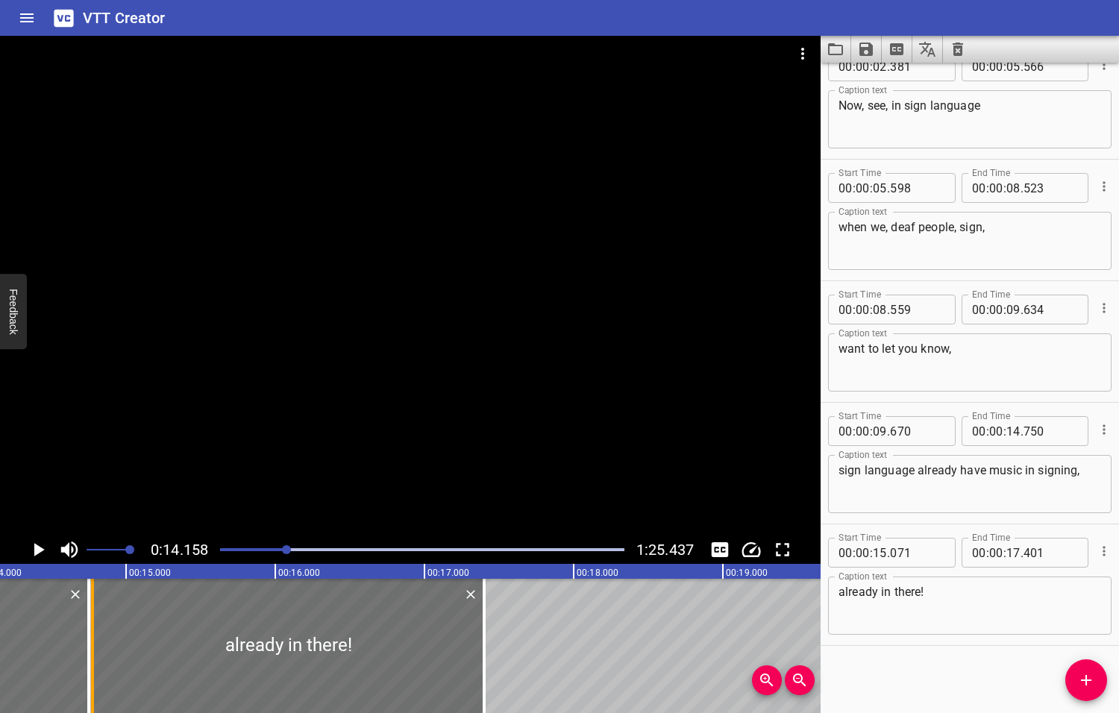
click at [89, 638] on div at bounding box center [92, 646] width 15 height 134
type input "14"
type input "776"
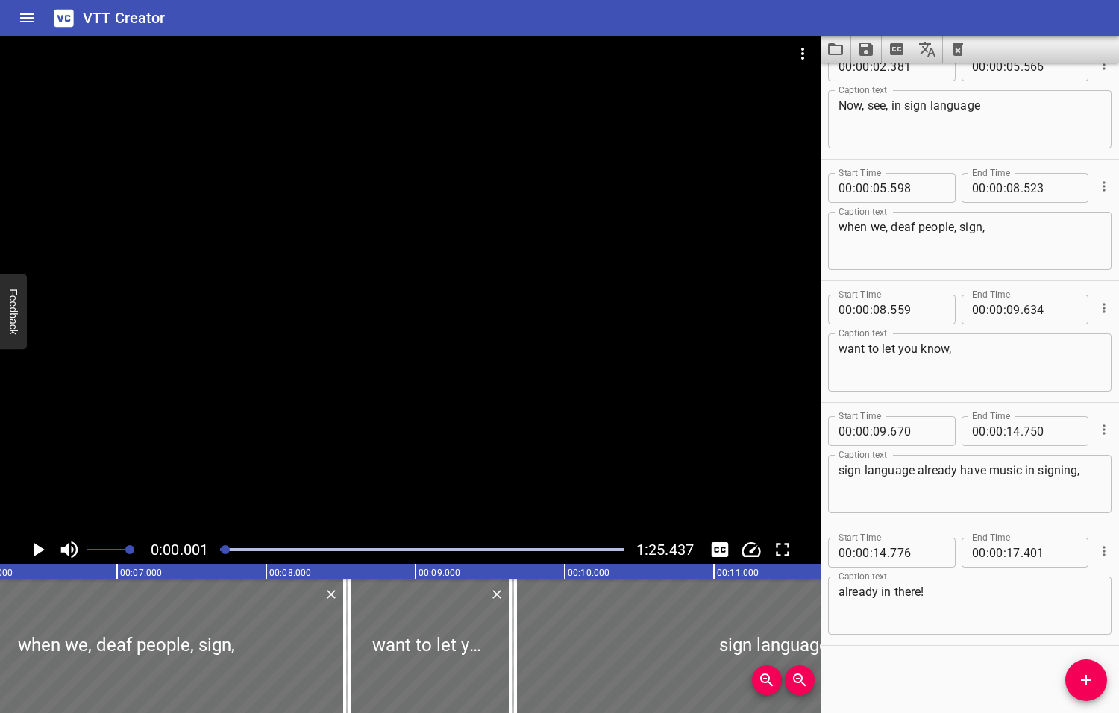
drag, startPoint x: 289, startPoint y: 550, endPoint x: 223, endPoint y: 557, distance: 66.7
click at [223, 557] on div at bounding box center [422, 549] width 422 height 21
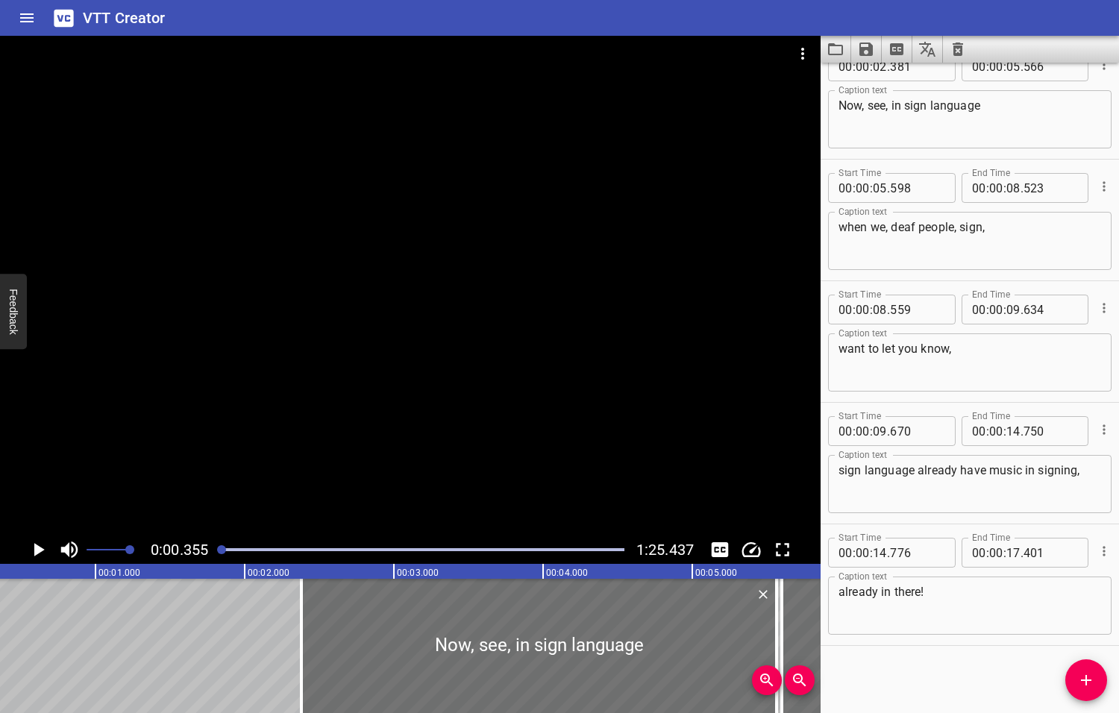
scroll to position [0, 53]
click at [37, 550] on icon "Play/Pause" at bounding box center [39, 549] width 10 height 13
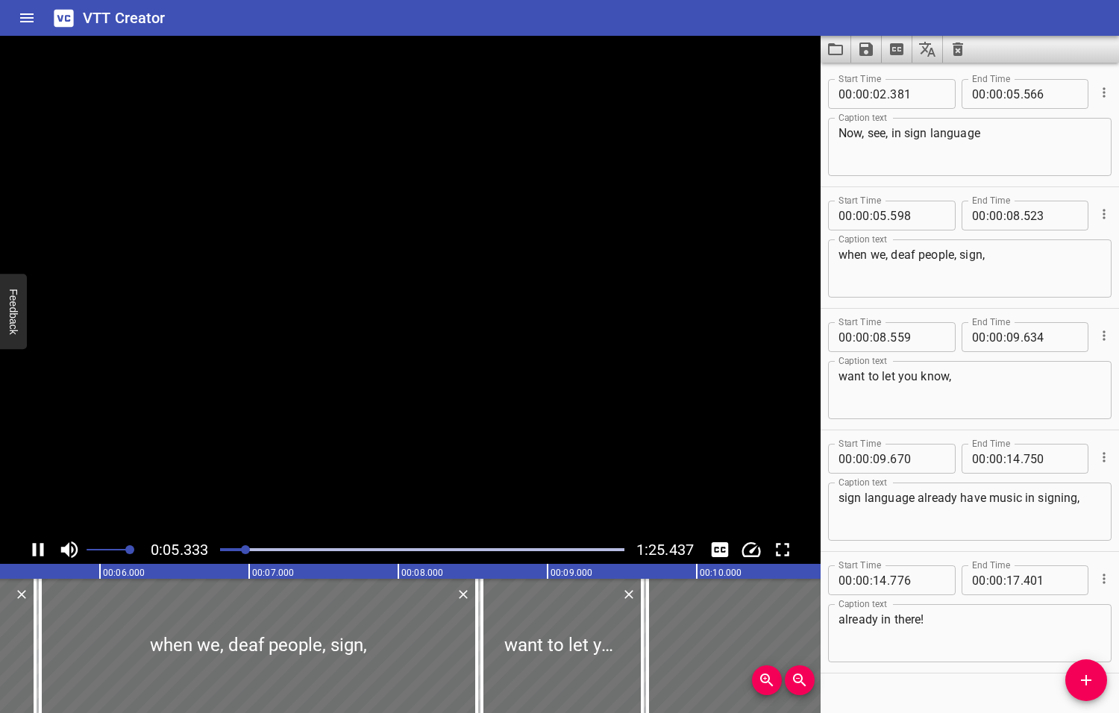
scroll to position [28, 0]
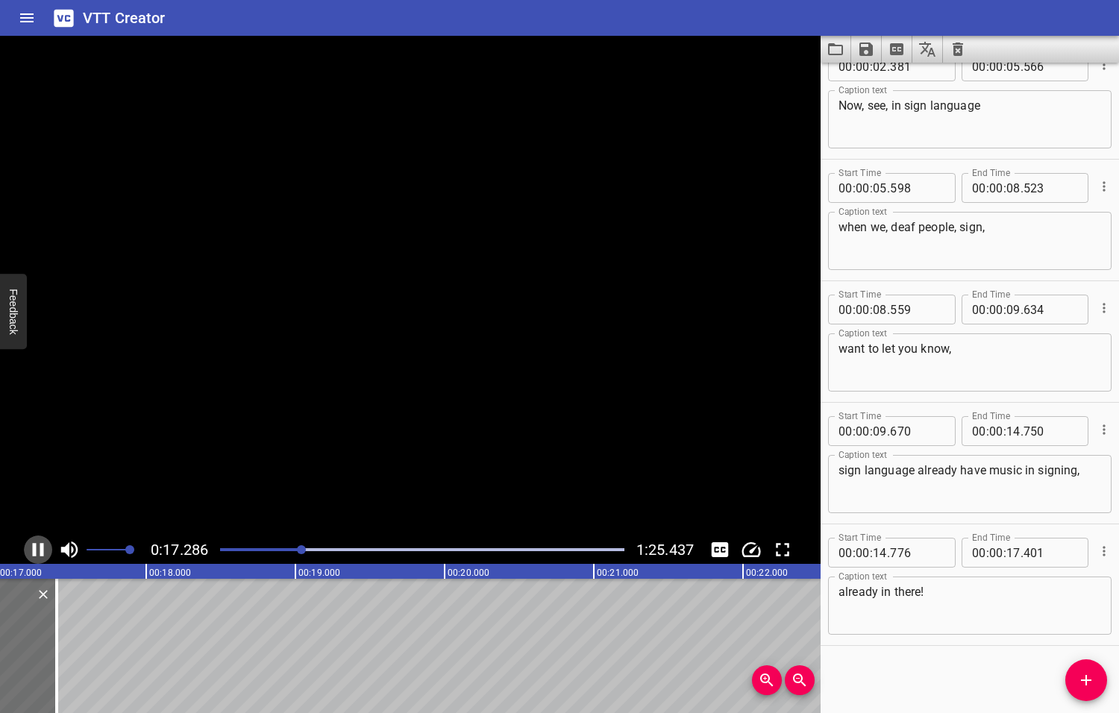
click at [37, 550] on icon "Play/Pause" at bounding box center [38, 549] width 22 height 22
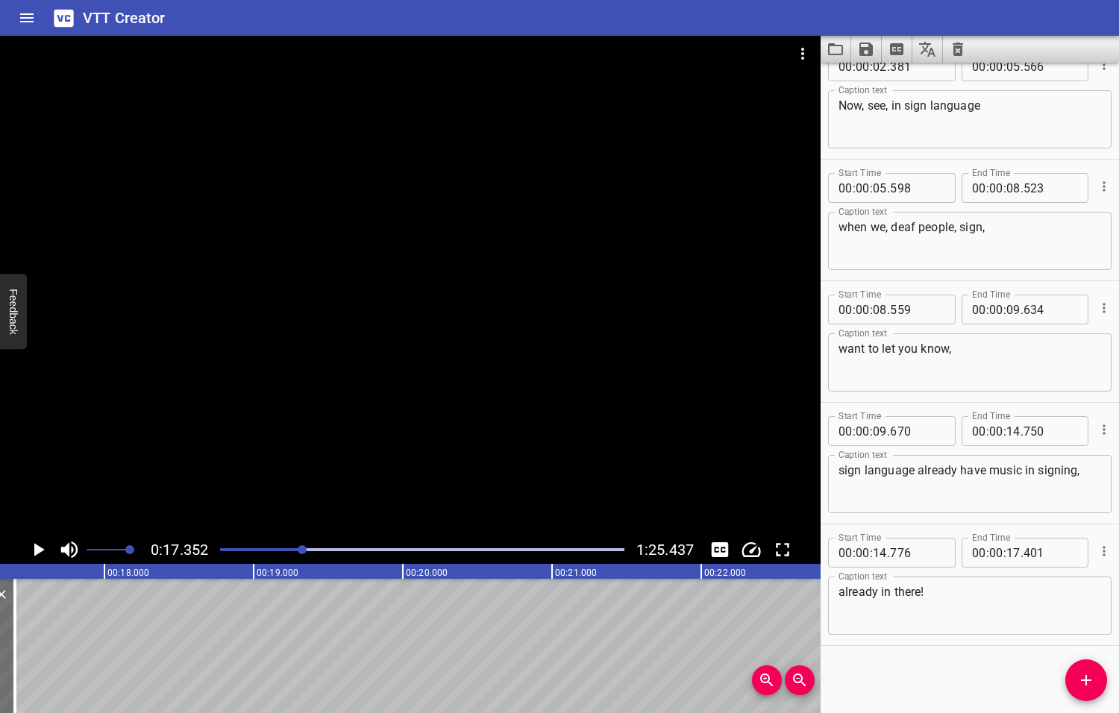
scroll to position [0, 2588]
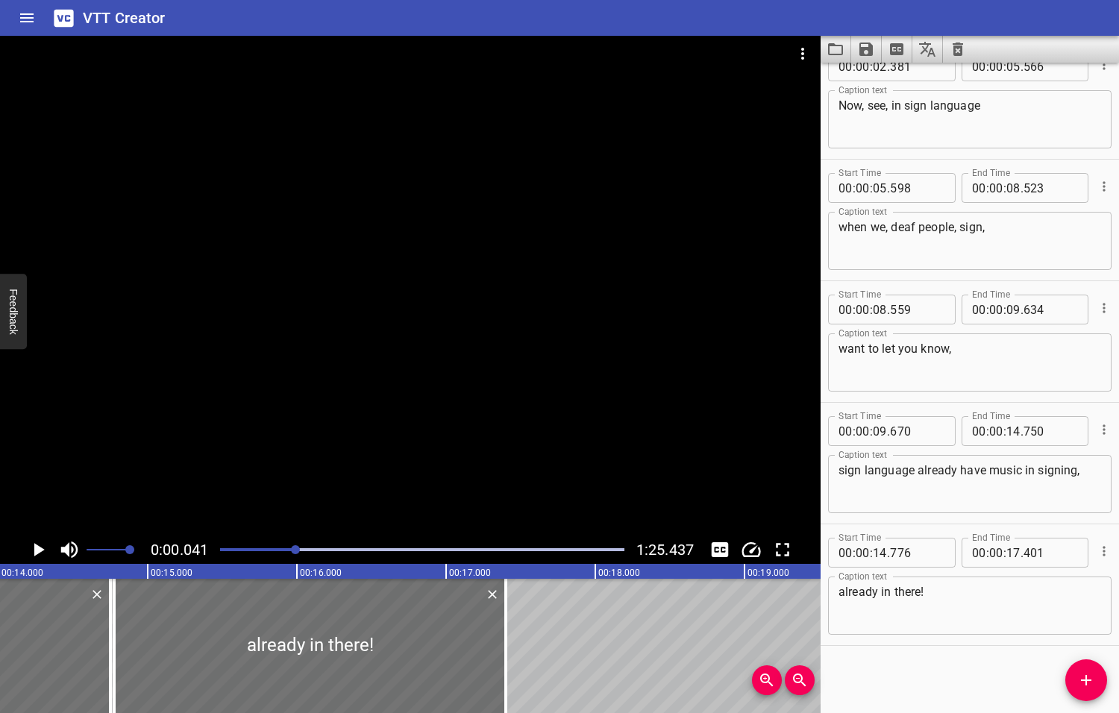
click at [297, 551] on div at bounding box center [295, 549] width 9 height 9
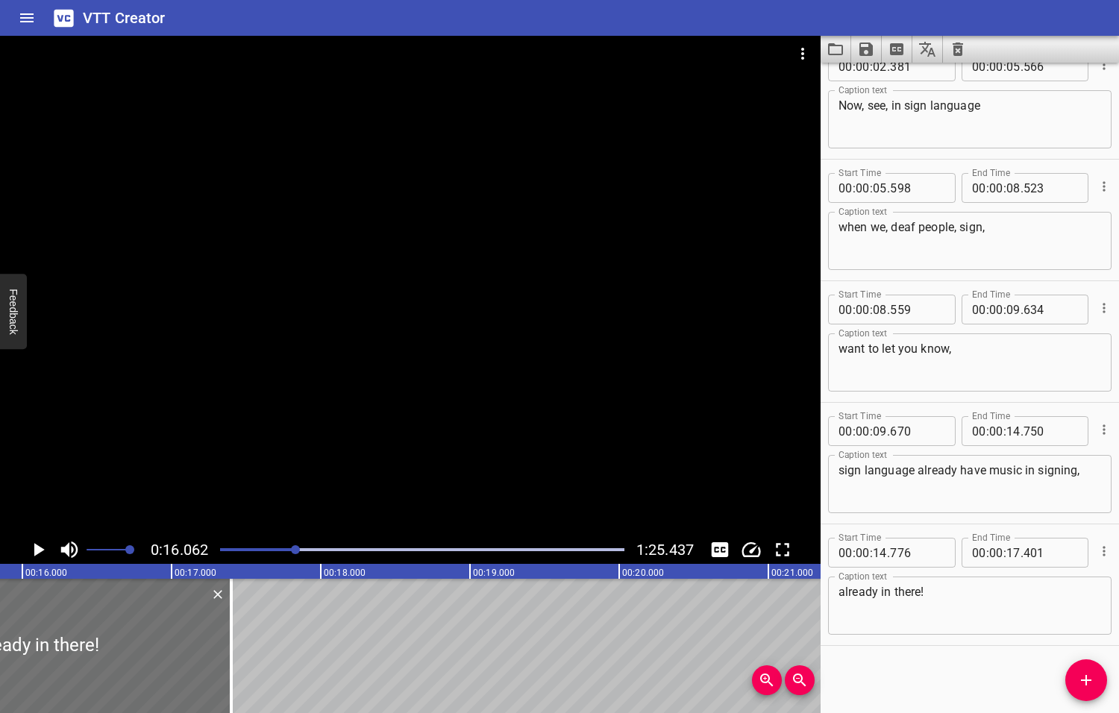
scroll to position [0, 2395]
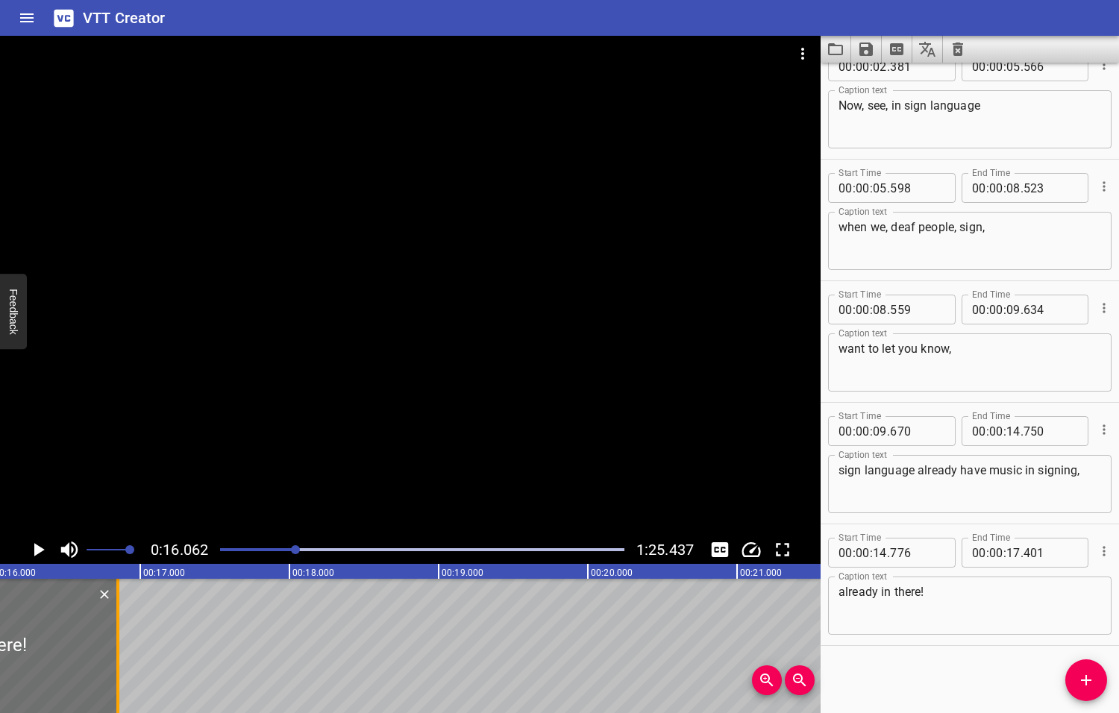
drag, startPoint x: 198, startPoint y: 657, endPoint x: 116, endPoint y: 661, distance: 82.1
click at [116, 661] on div at bounding box center [117, 646] width 3 height 134
type input "16"
click at [40, 549] on icon "Play/Pause" at bounding box center [39, 549] width 10 height 13
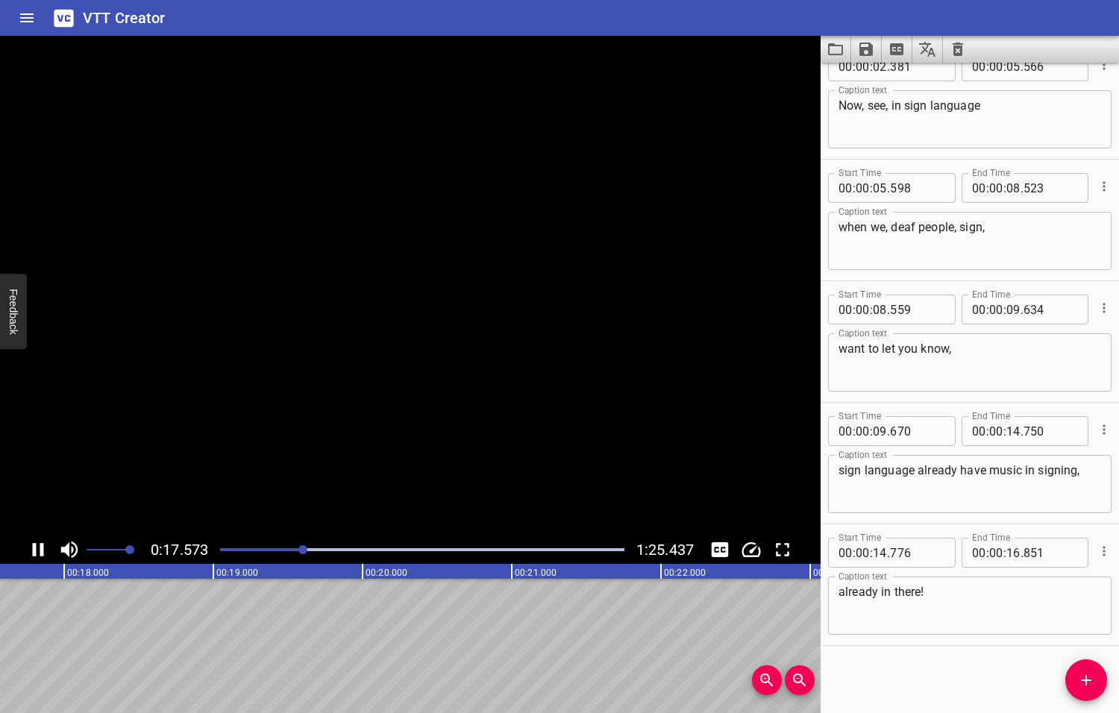
click at [40, 549] on icon "Play/Pause" at bounding box center [38, 549] width 11 height 13
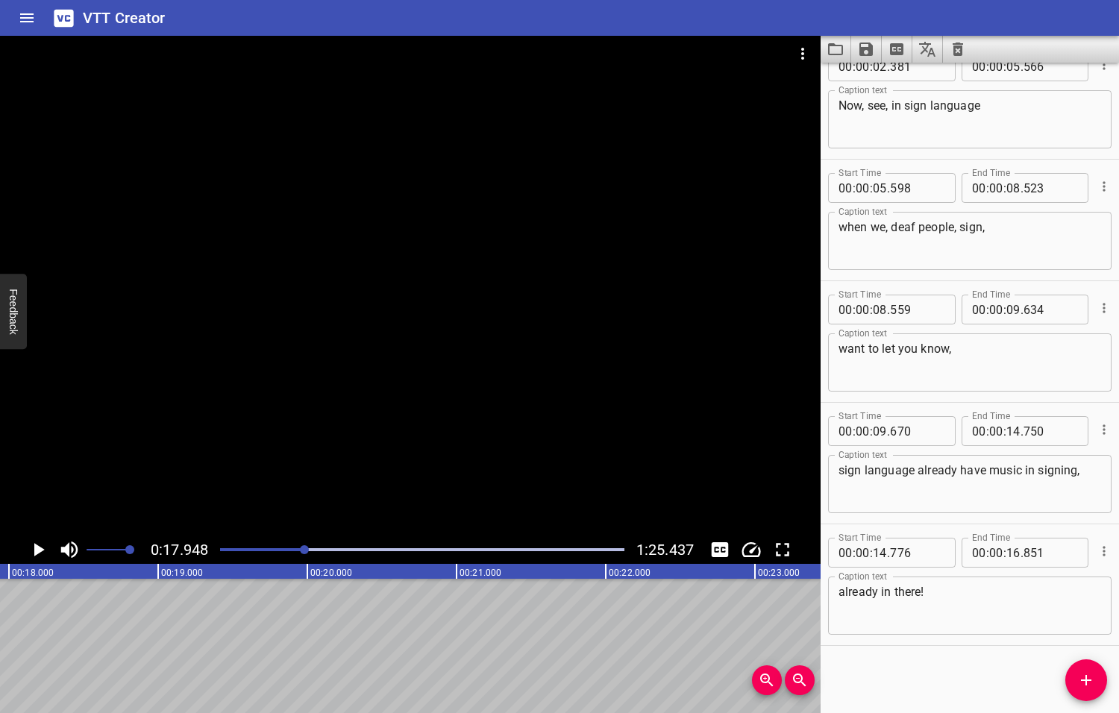
scroll to position [0, 2676]
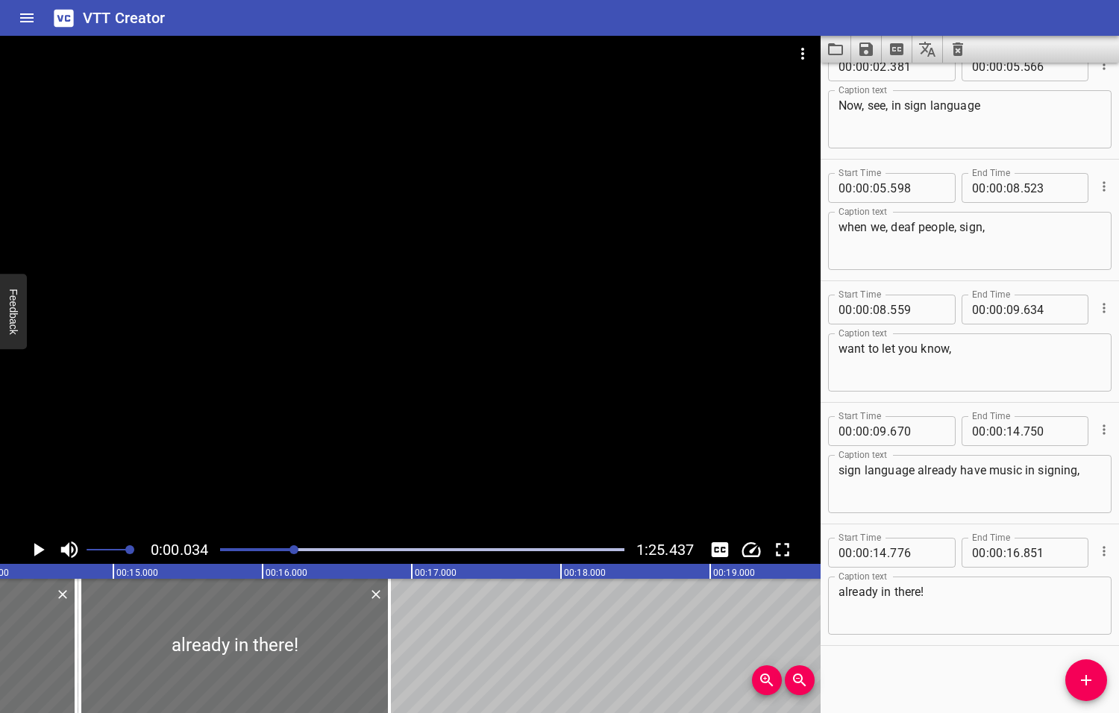
drag, startPoint x: 304, startPoint y: 548, endPoint x: 295, endPoint y: 549, distance: 9.0
click at [295, 549] on div at bounding box center [293, 549] width 9 height 9
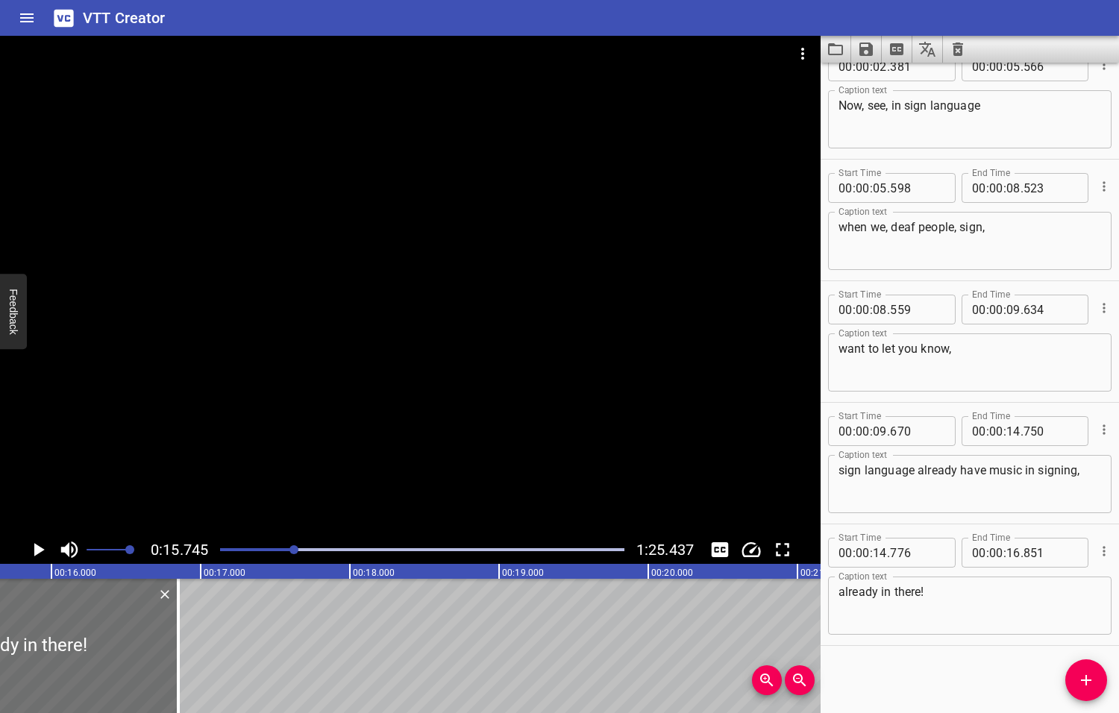
scroll to position [0, 2348]
drag, startPoint x: 160, startPoint y: 642, endPoint x: 136, endPoint y: 644, distance: 23.9
click at [136, 644] on div at bounding box center [140, 646] width 15 height 134
type input "691"
click at [40, 547] on icon "Play/Pause" at bounding box center [39, 549] width 10 height 13
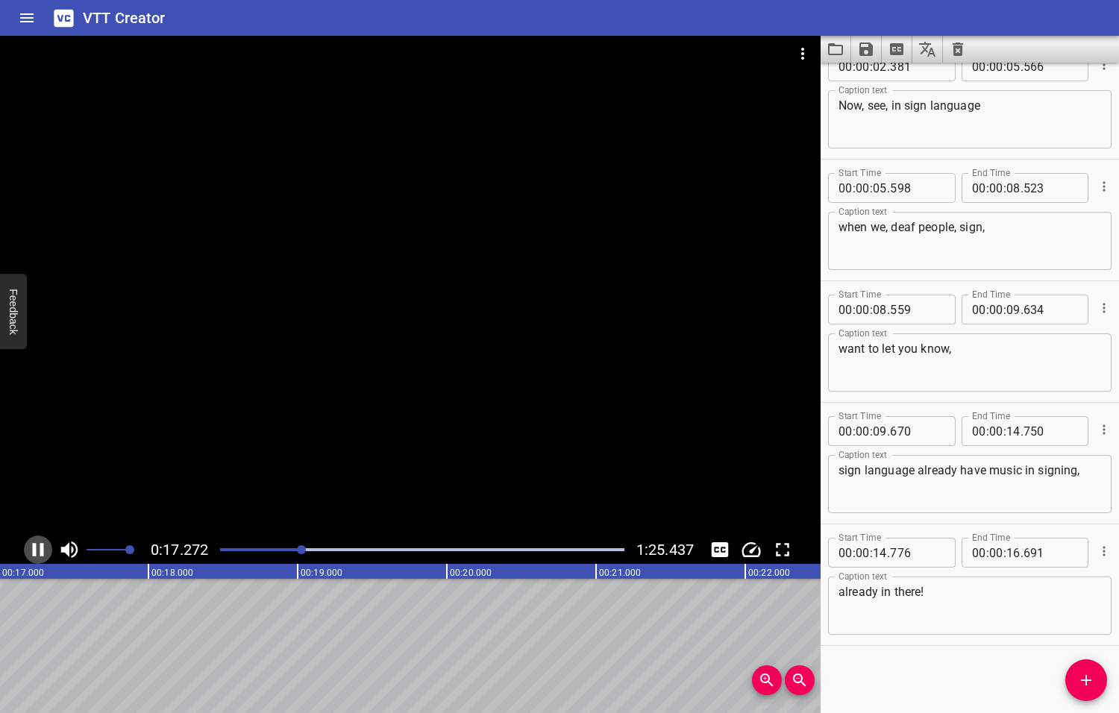
click at [40, 548] on icon "Play/Pause" at bounding box center [38, 549] width 11 height 13
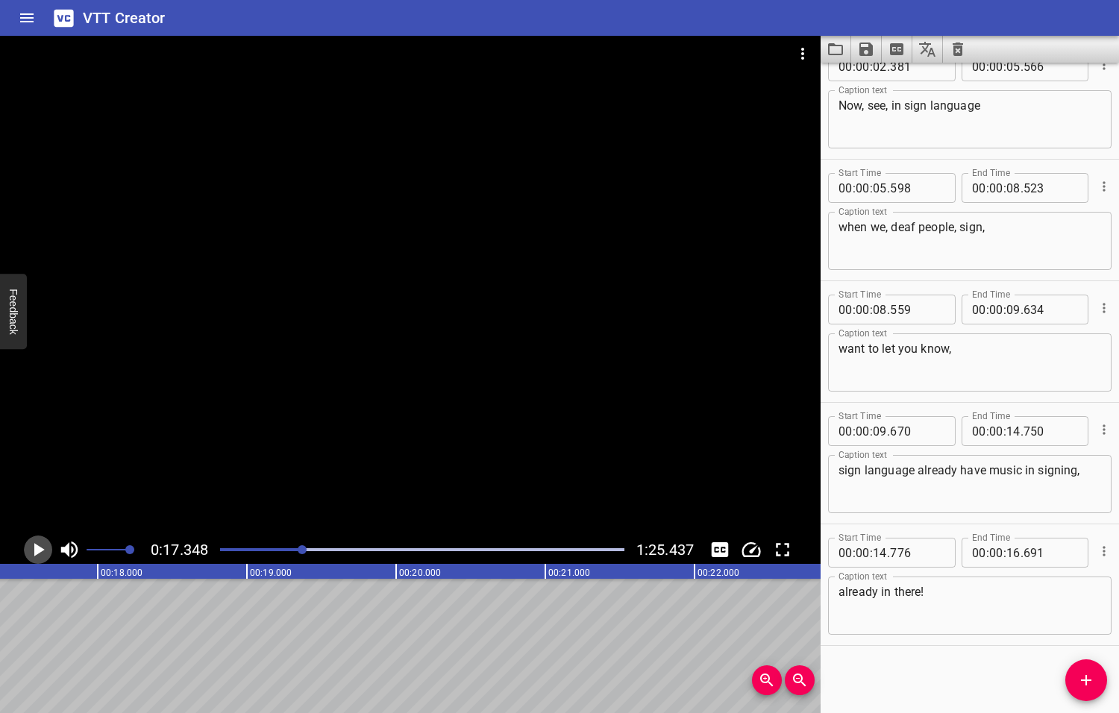
click at [40, 548] on icon "Play/Pause" at bounding box center [39, 549] width 10 height 13
click at [40, 548] on icon "Play/Pause" at bounding box center [38, 549] width 11 height 13
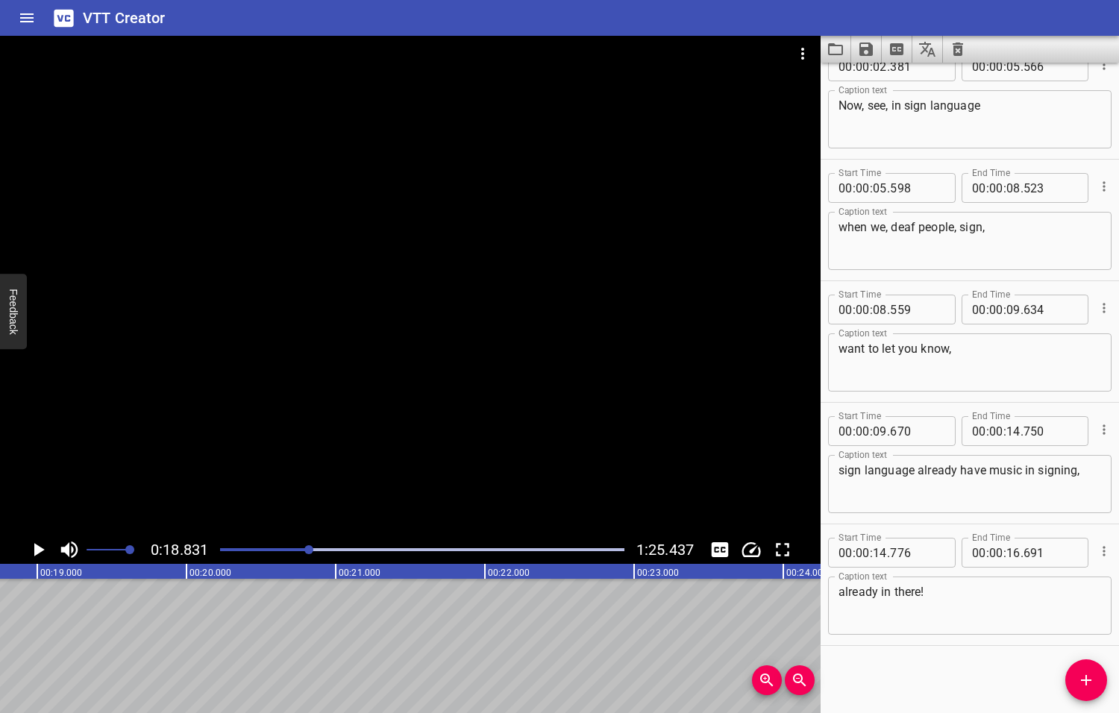
scroll to position [0, 2808]
click at [1092, 679] on icon "Add Cue" at bounding box center [1086, 680] width 18 height 18
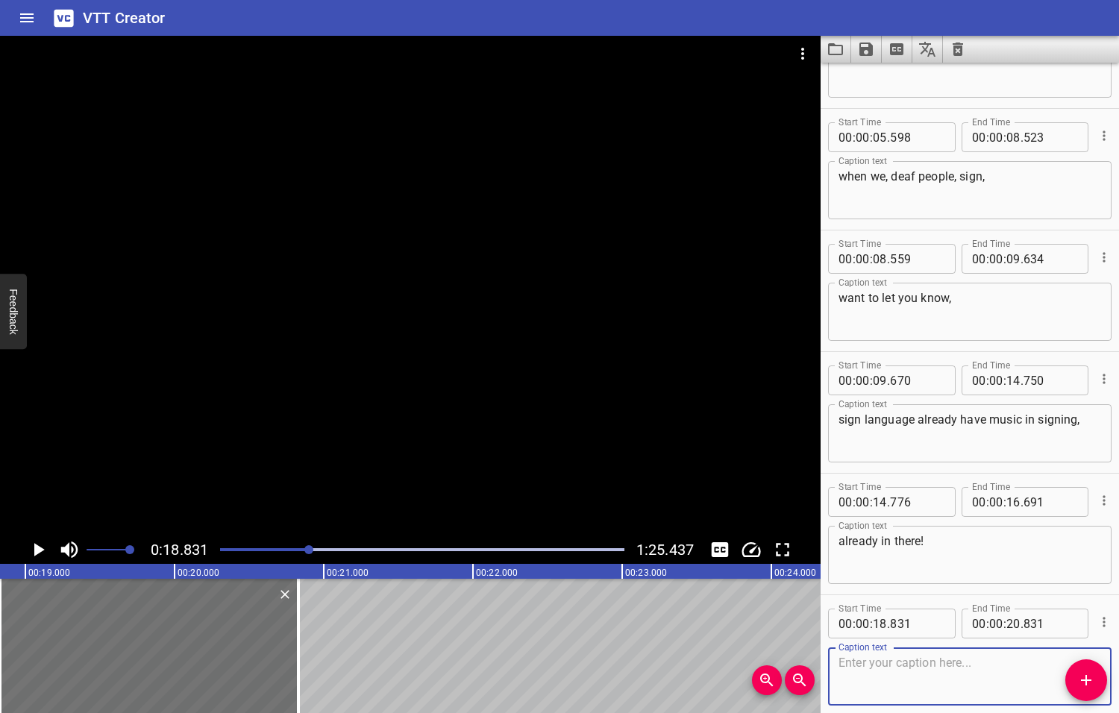
scroll to position [149, 0]
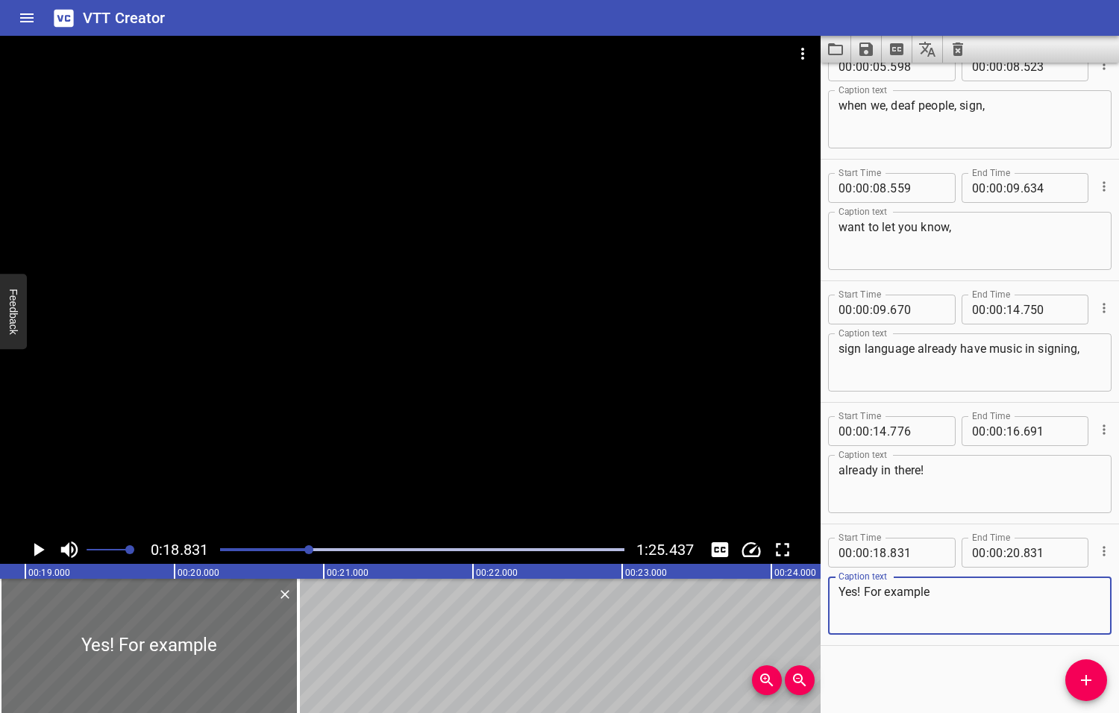
type textarea "Yes! For example"
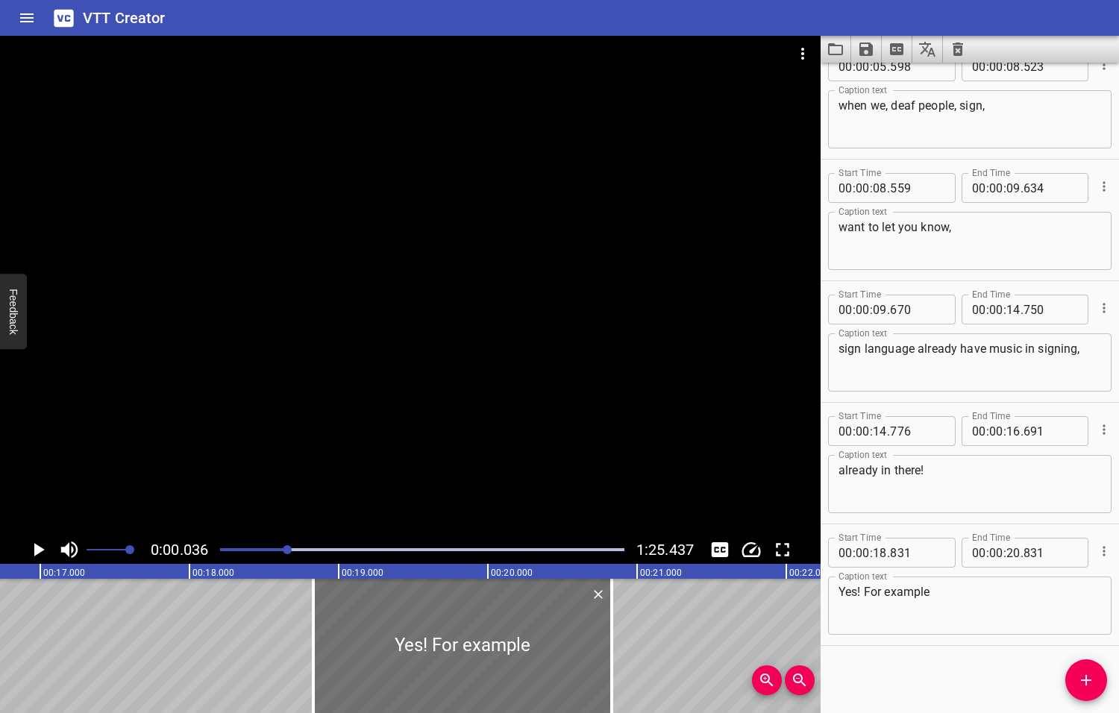
drag, startPoint x: 309, startPoint y: 550, endPoint x: 289, endPoint y: 553, distance: 21.0
click at [289, 553] on div at bounding box center [287, 549] width 9 height 9
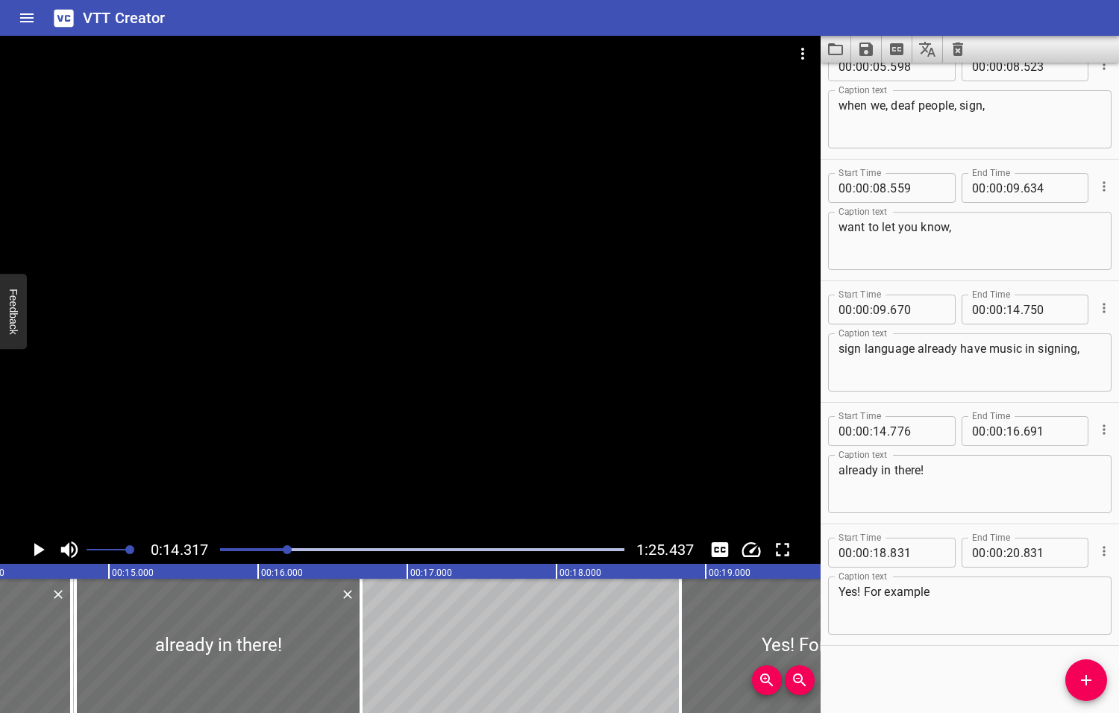
scroll to position [0, 2135]
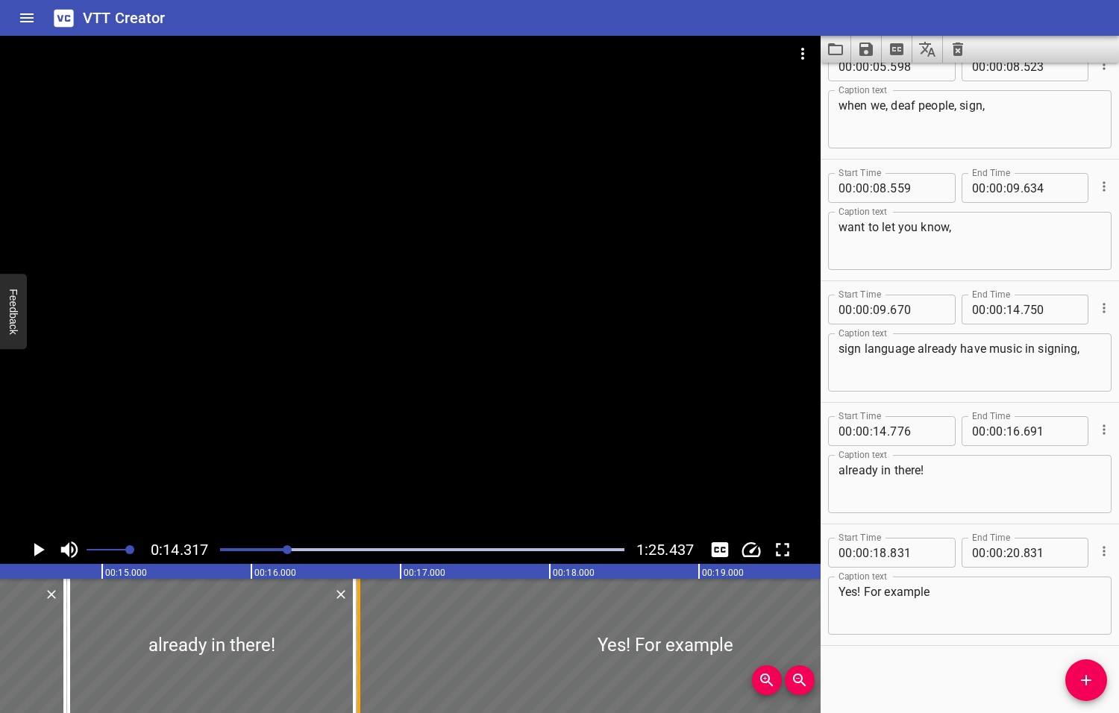
drag, startPoint x: 676, startPoint y: 656, endPoint x: 361, endPoint y: 658, distance: 314.7
click at [361, 658] on div at bounding box center [358, 646] width 15 height 134
type input "16"
type input "721"
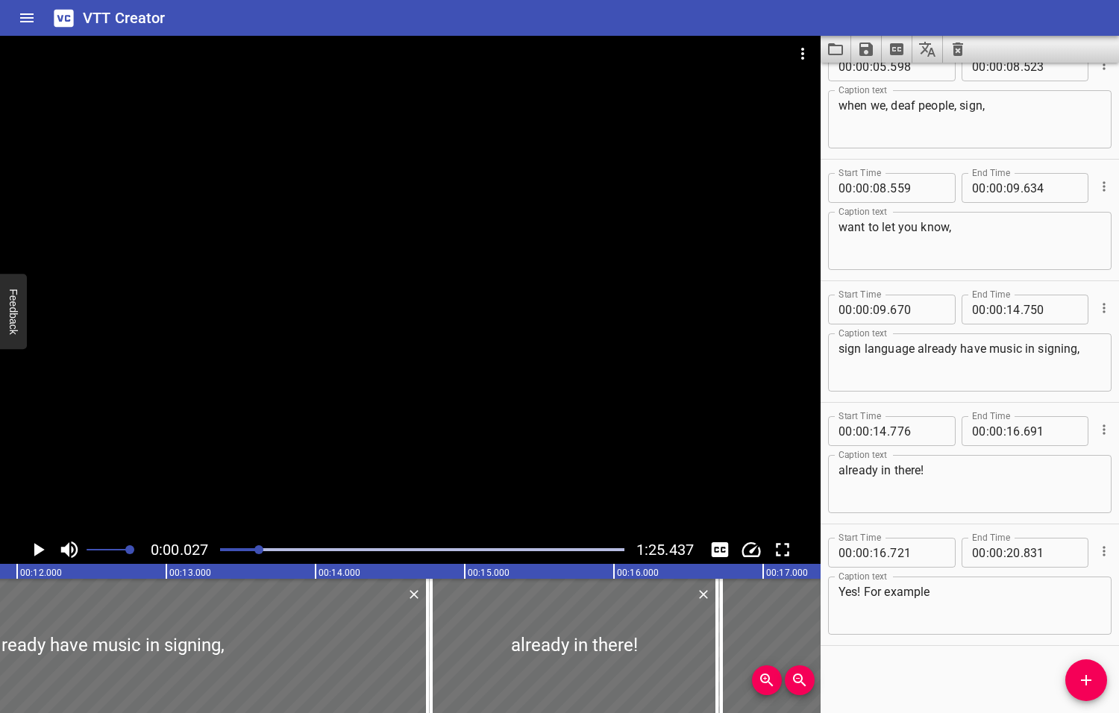
drag, startPoint x: 289, startPoint y: 548, endPoint x: 252, endPoint y: 552, distance: 36.7
click at [254, 552] on div at bounding box center [258, 549] width 9 height 9
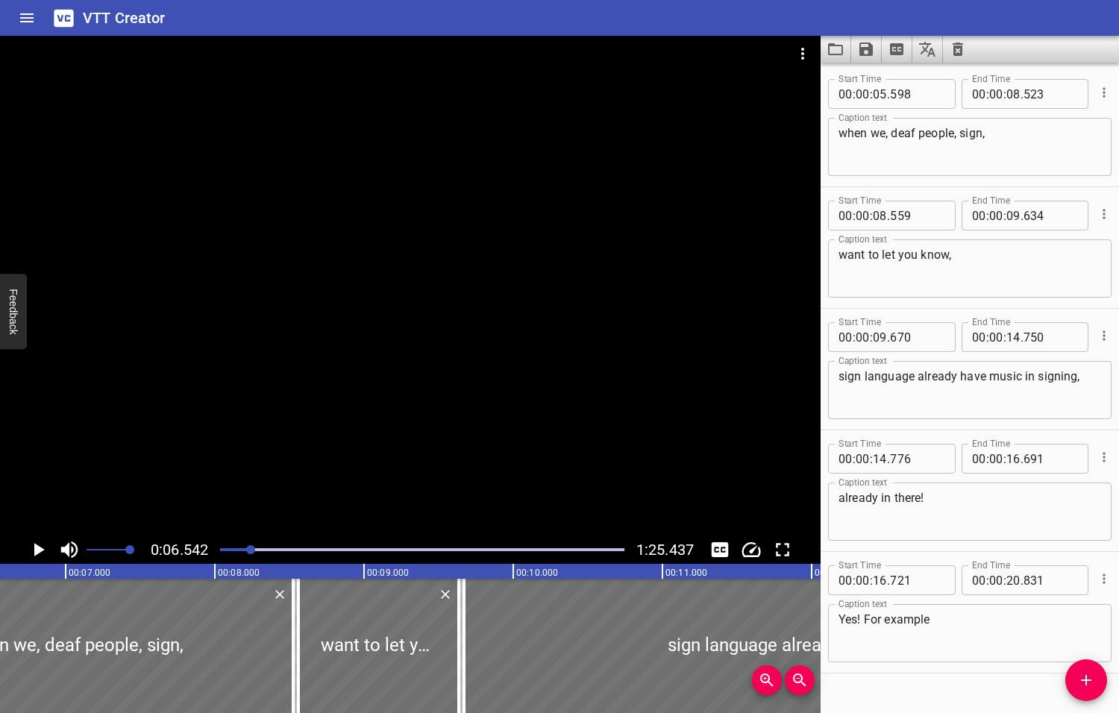
scroll to position [0, 975]
click at [41, 549] on icon "Play/Pause" at bounding box center [39, 549] width 10 height 13
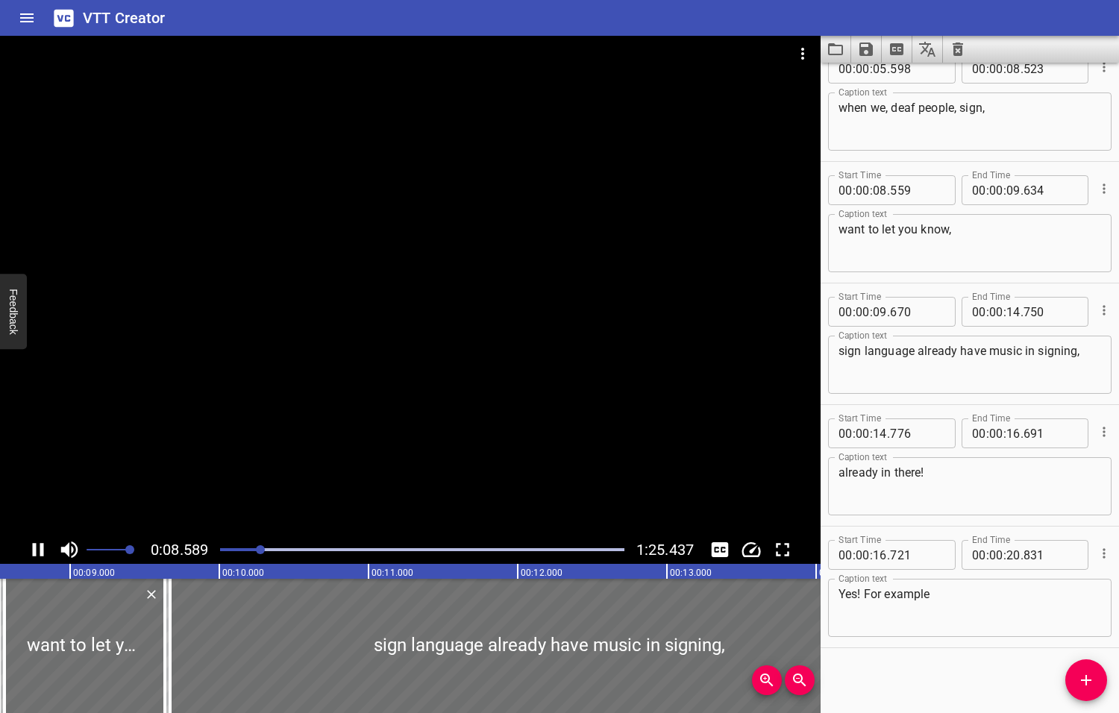
scroll to position [149, 0]
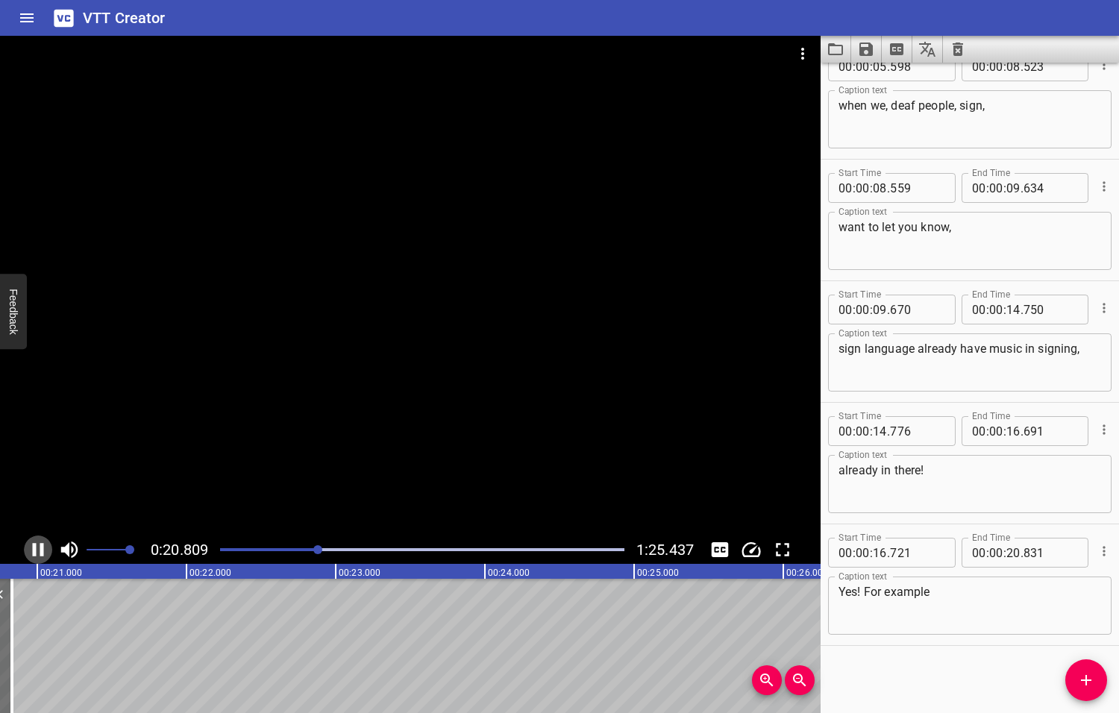
click at [40, 550] on icon "Play/Pause" at bounding box center [38, 549] width 22 height 22
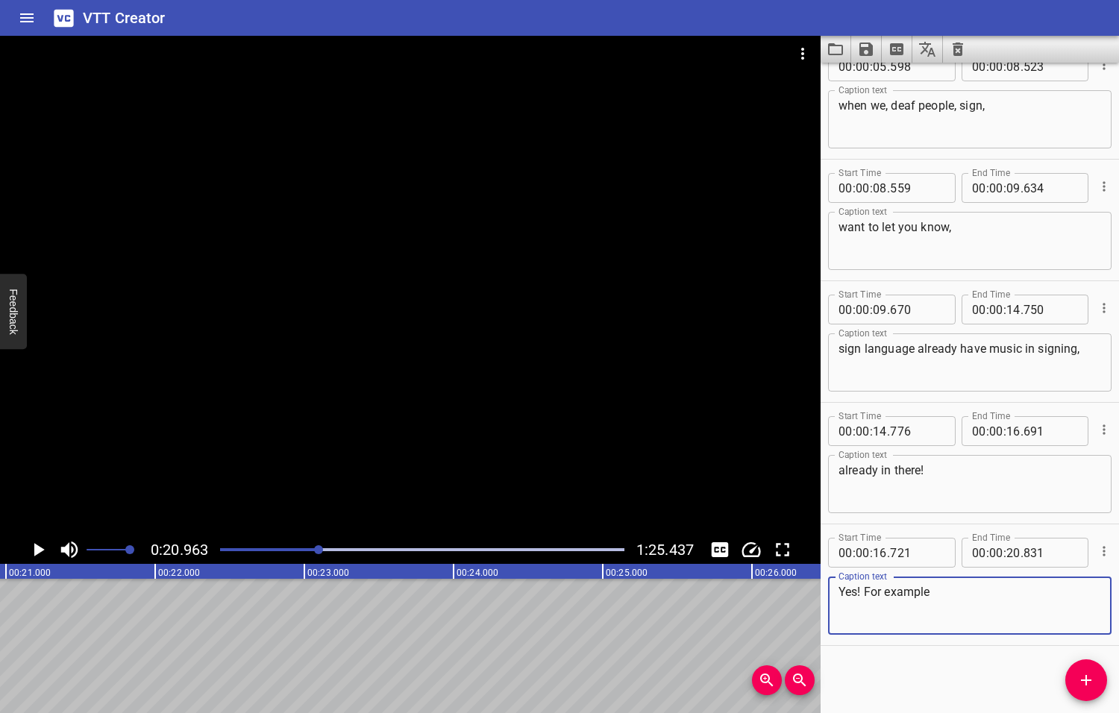
click at [936, 593] on textarea "Yes! For example" at bounding box center [969, 606] width 262 height 43
type textarea "Yes! For example - sign [PERSON_NAME]"
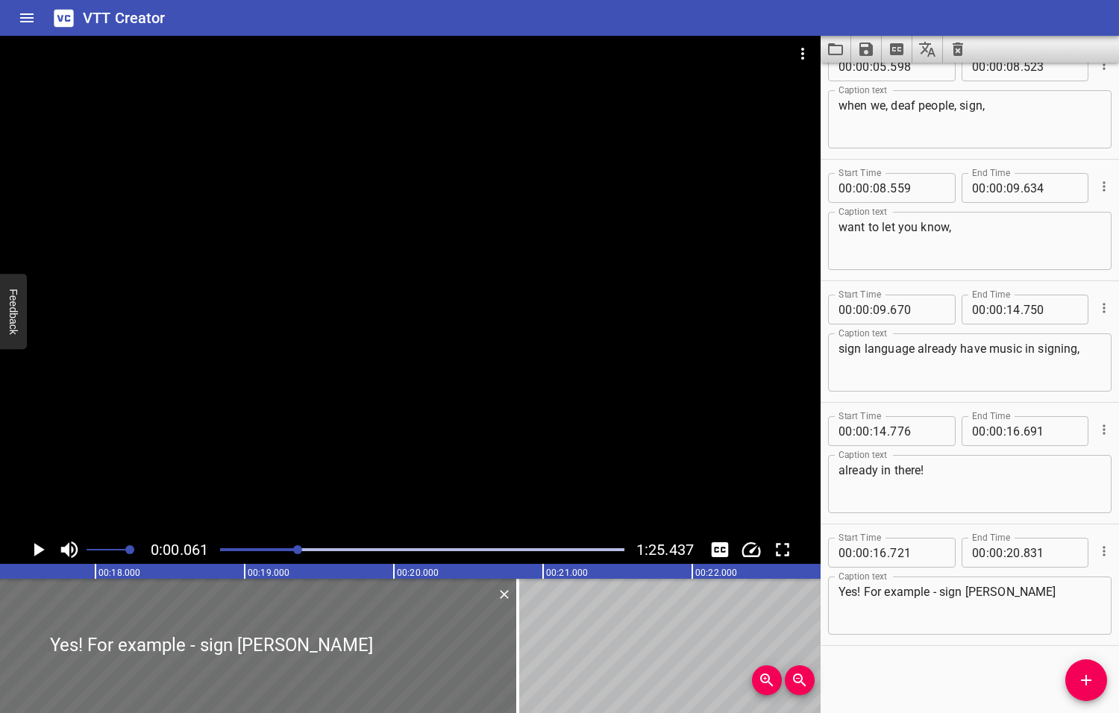
drag, startPoint x: 321, startPoint y: 550, endPoint x: 298, endPoint y: 556, distance: 23.0
click at [298, 556] on div at bounding box center [422, 549] width 422 height 21
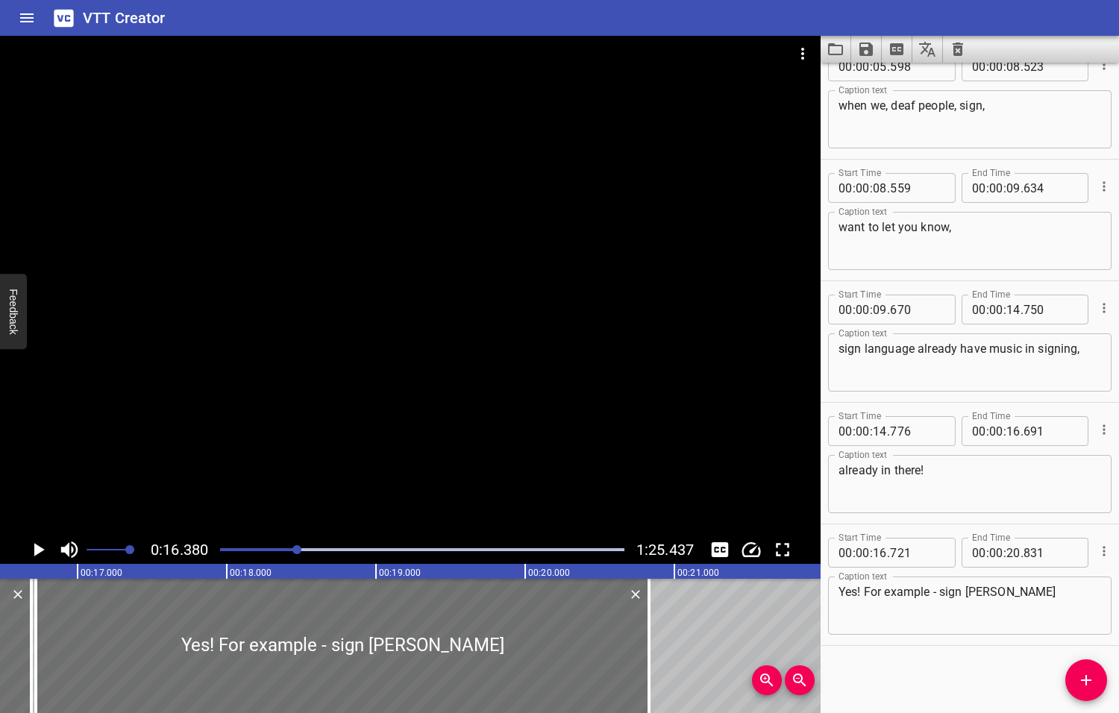
scroll to position [0, 2443]
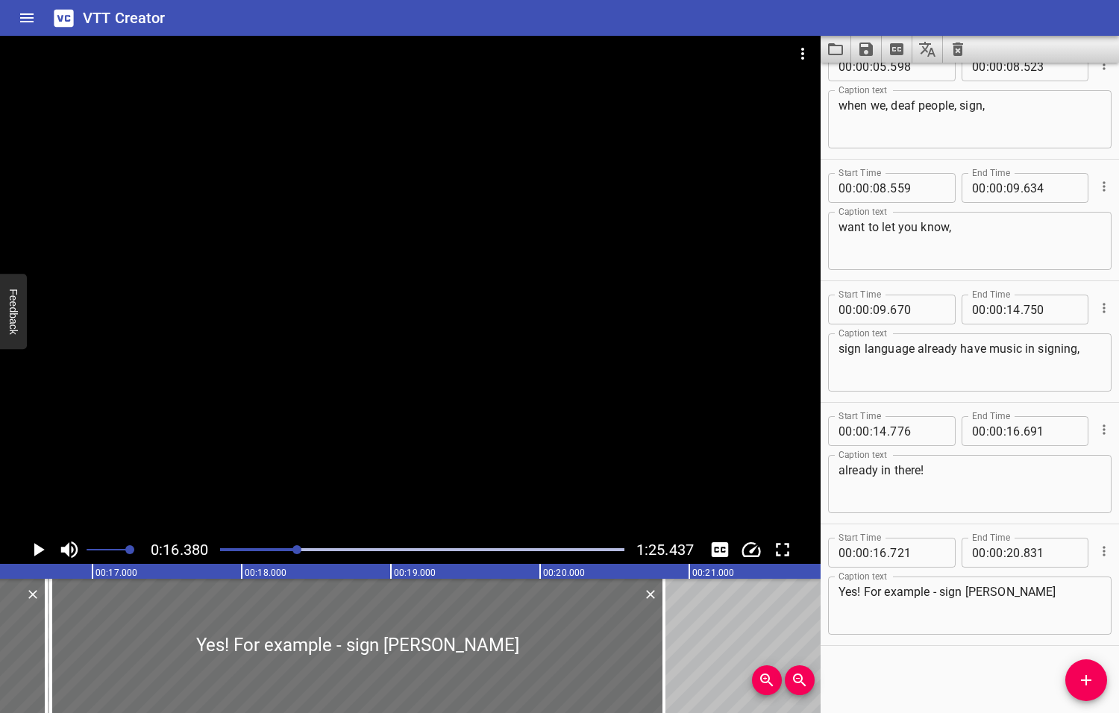
click at [39, 548] on icon "Play/Pause" at bounding box center [39, 549] width 10 height 13
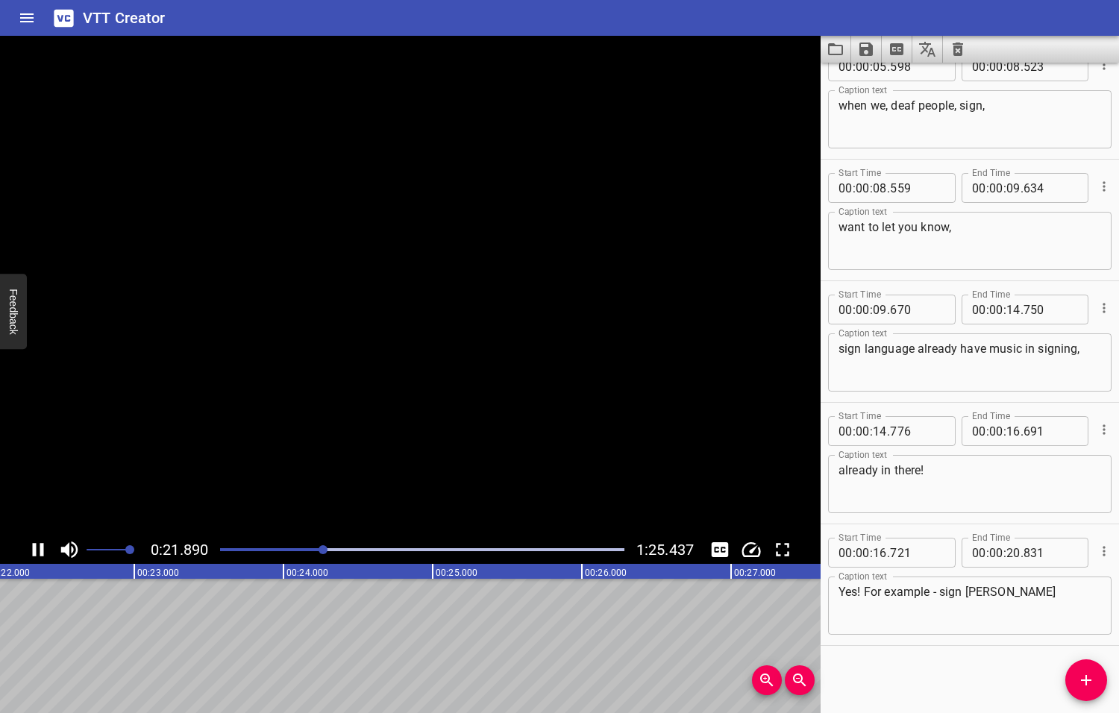
click at [39, 548] on icon "Play/Pause" at bounding box center [38, 549] width 22 height 22
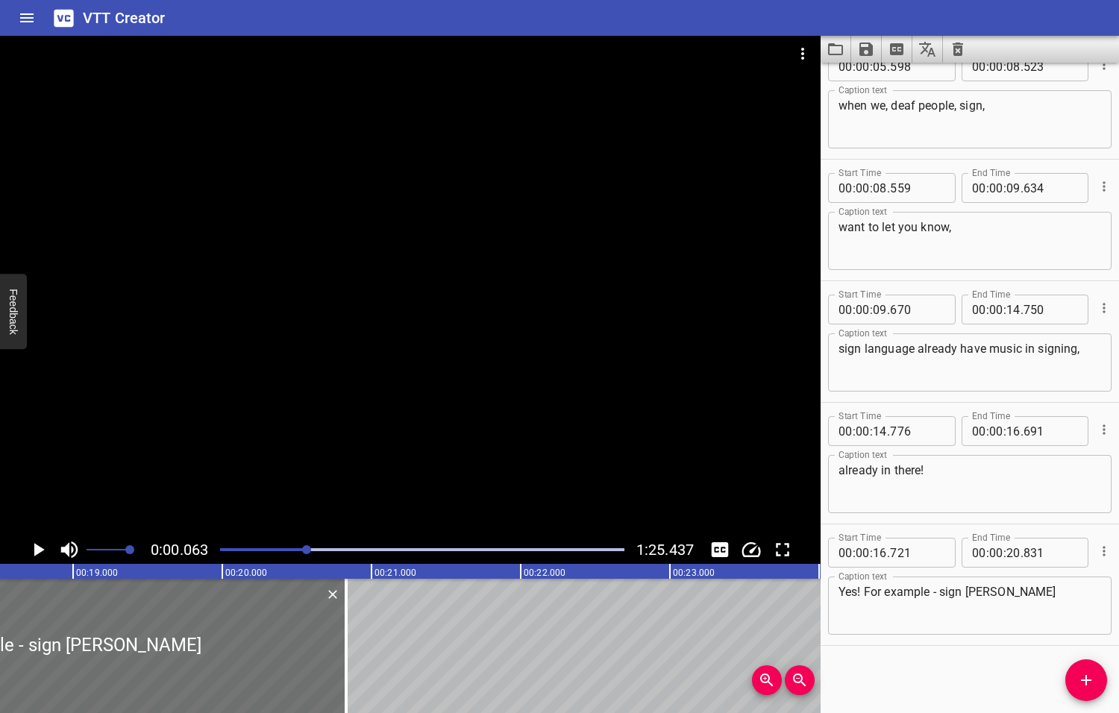
click at [303, 552] on div at bounding box center [306, 549] width 9 height 9
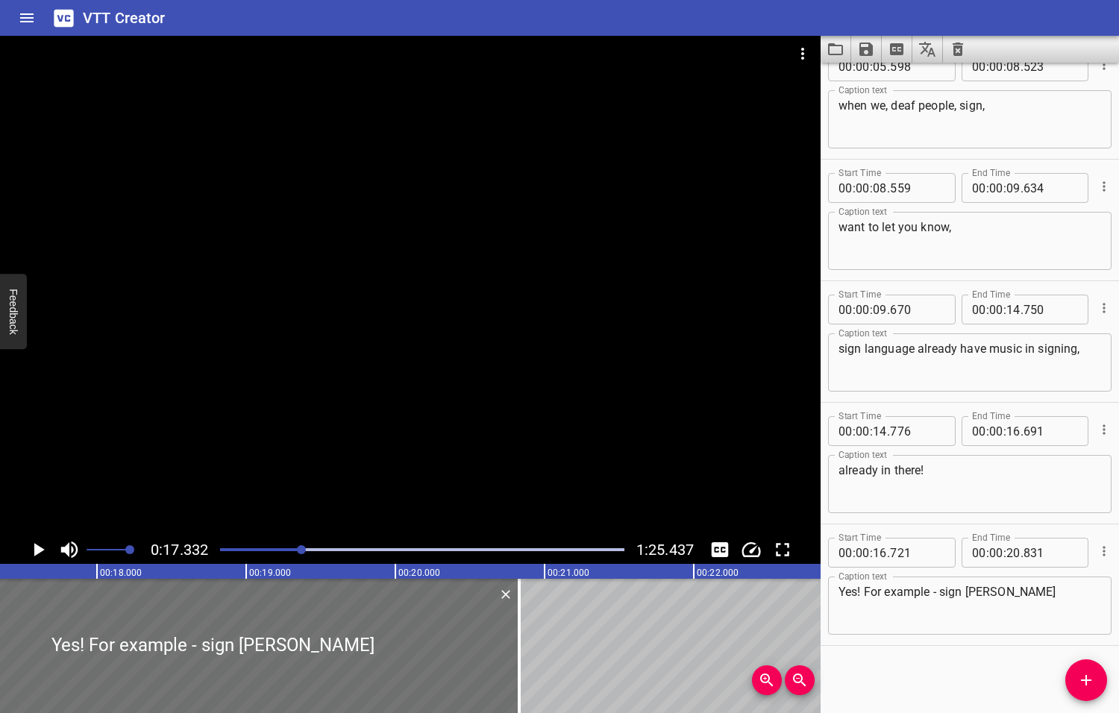
scroll to position [0, 2585]
drag, startPoint x: 522, startPoint y: 644, endPoint x: 490, endPoint y: 647, distance: 32.3
click at [490, 648] on div at bounding box center [489, 646] width 3 height 134
type input "616"
click at [40, 549] on icon "Play/Pause" at bounding box center [39, 549] width 10 height 13
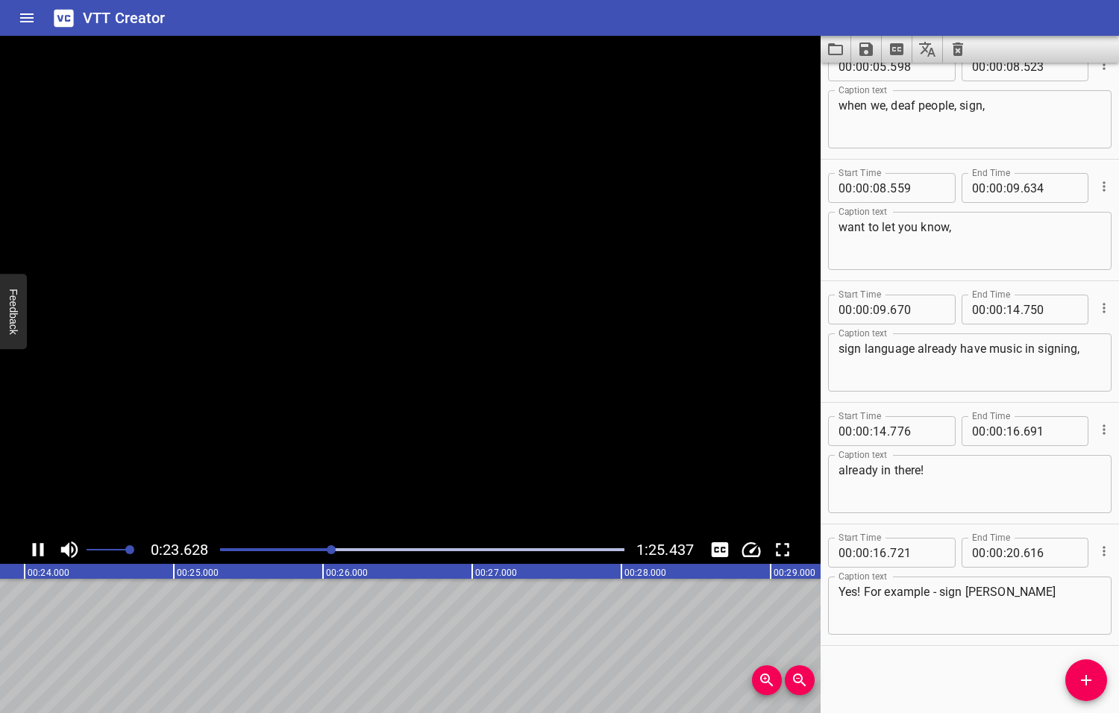
click at [40, 549] on icon "Play/Pause" at bounding box center [38, 549] width 22 height 22
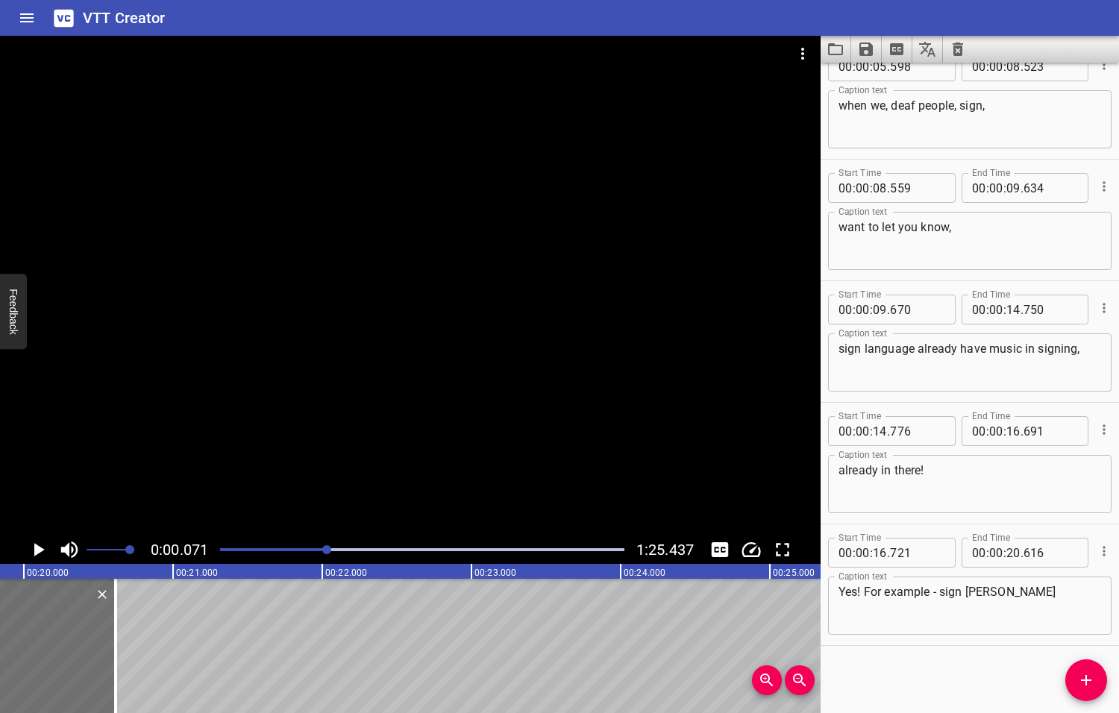
drag, startPoint x: 336, startPoint y: 547, endPoint x: 327, endPoint y: 549, distance: 8.3
click at [327, 549] on div at bounding box center [326, 549] width 9 height 9
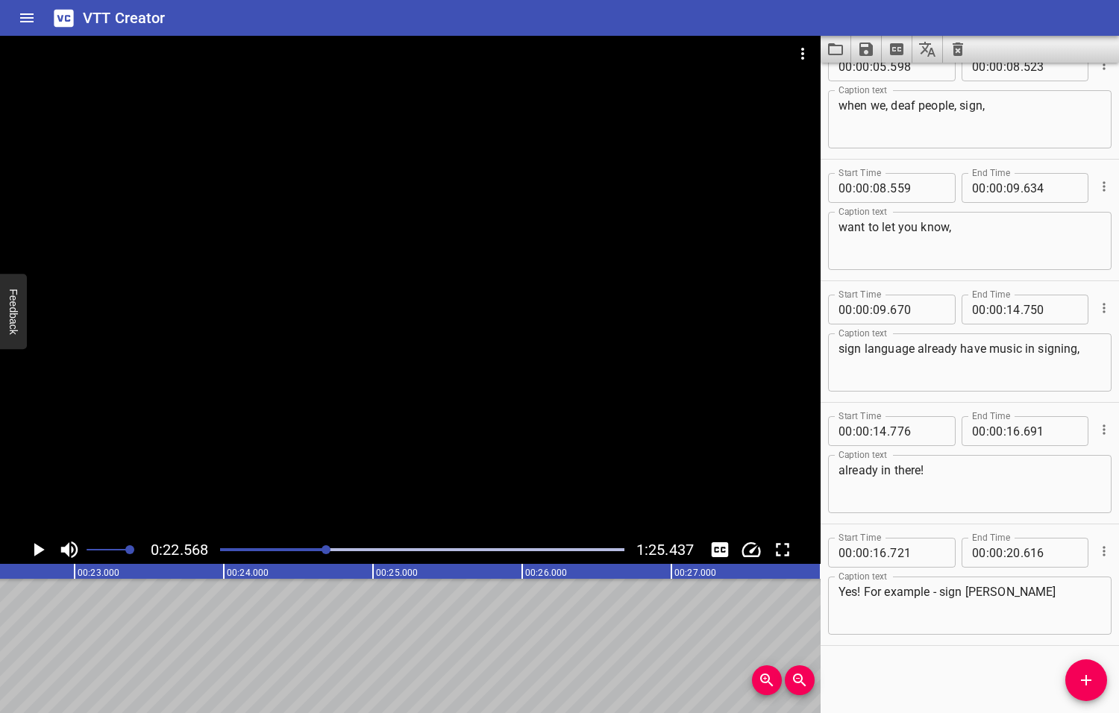
scroll to position [0, 3365]
click at [1084, 682] on icon "Add Cue" at bounding box center [1086, 680] width 18 height 18
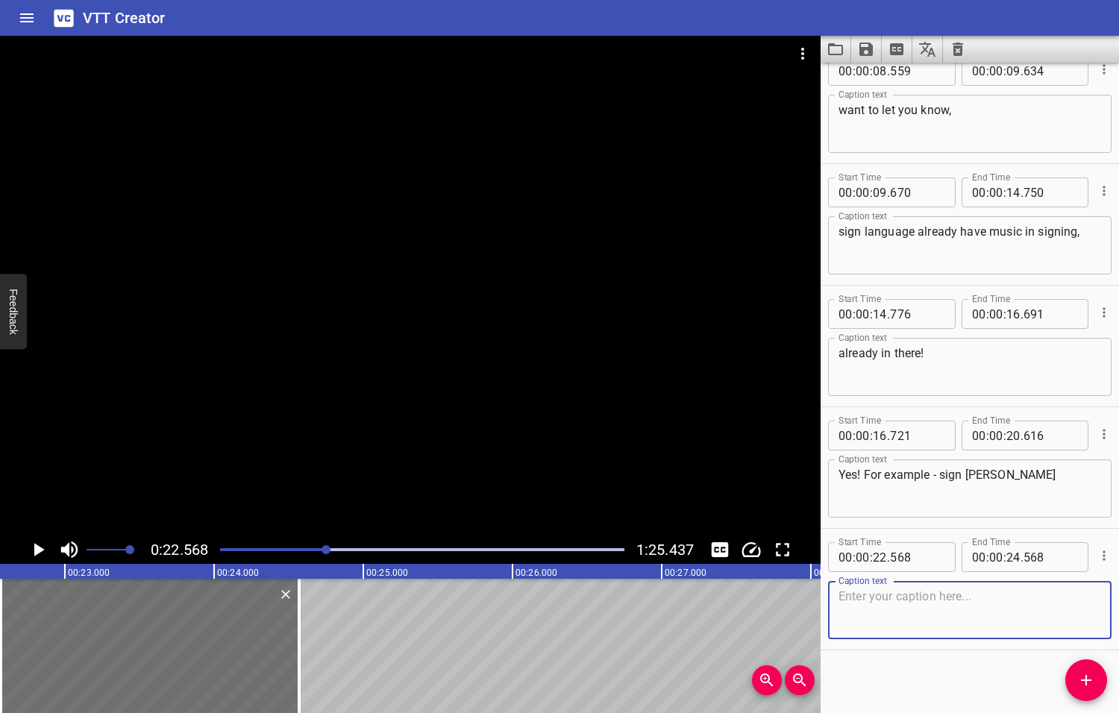
scroll to position [268, 0]
type textarea "How many beats?"
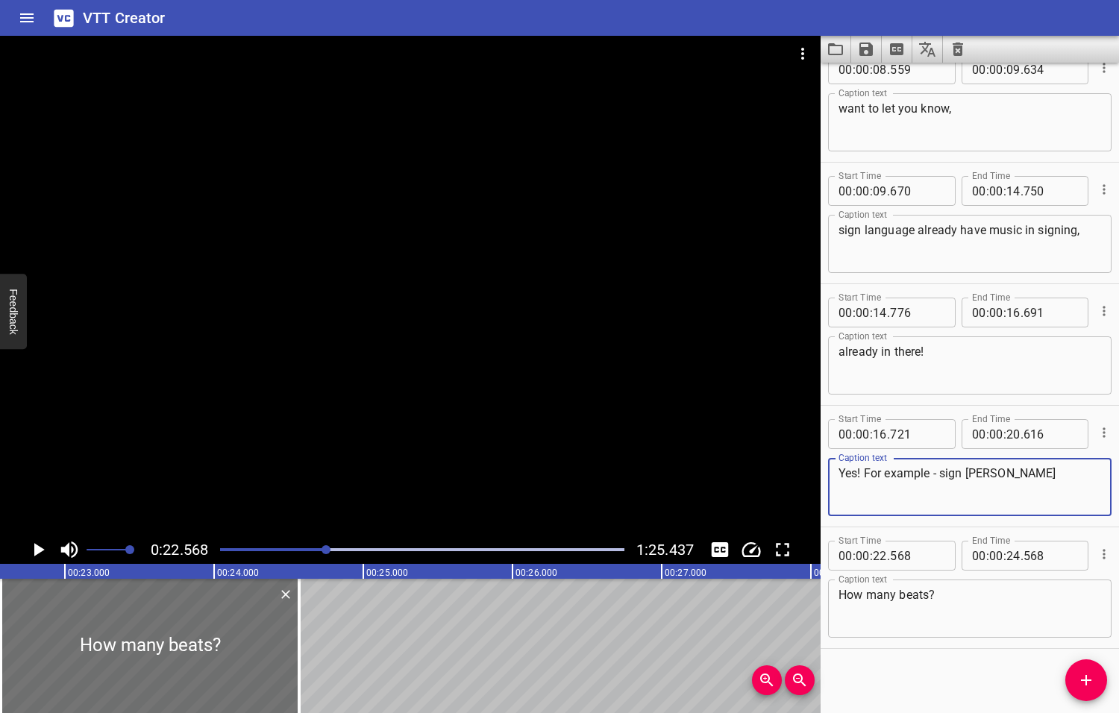
click at [1001, 470] on textarea "Yes! For example - sign [PERSON_NAME]" at bounding box center [969, 487] width 262 height 43
type textarea "Yes! For example - sign [PERSON_NAME],"
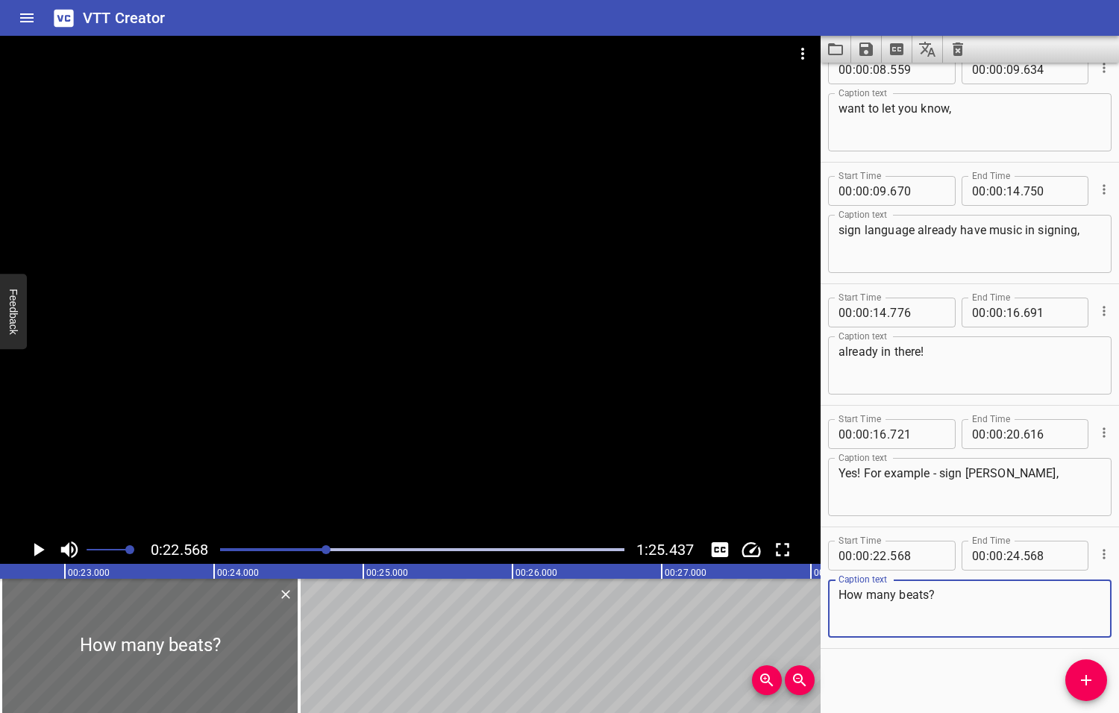
click at [846, 593] on textarea "How many beats?" at bounding box center [969, 609] width 262 height 43
type textarea "how many beats?"
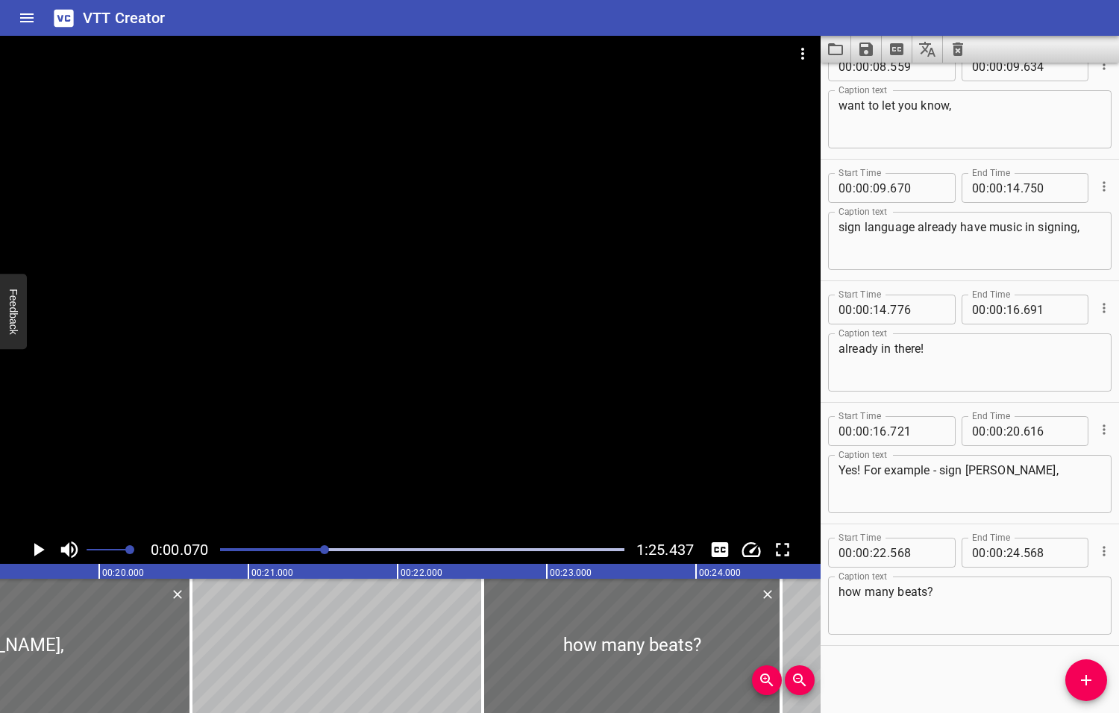
click at [325, 550] on div at bounding box center [324, 549] width 9 height 9
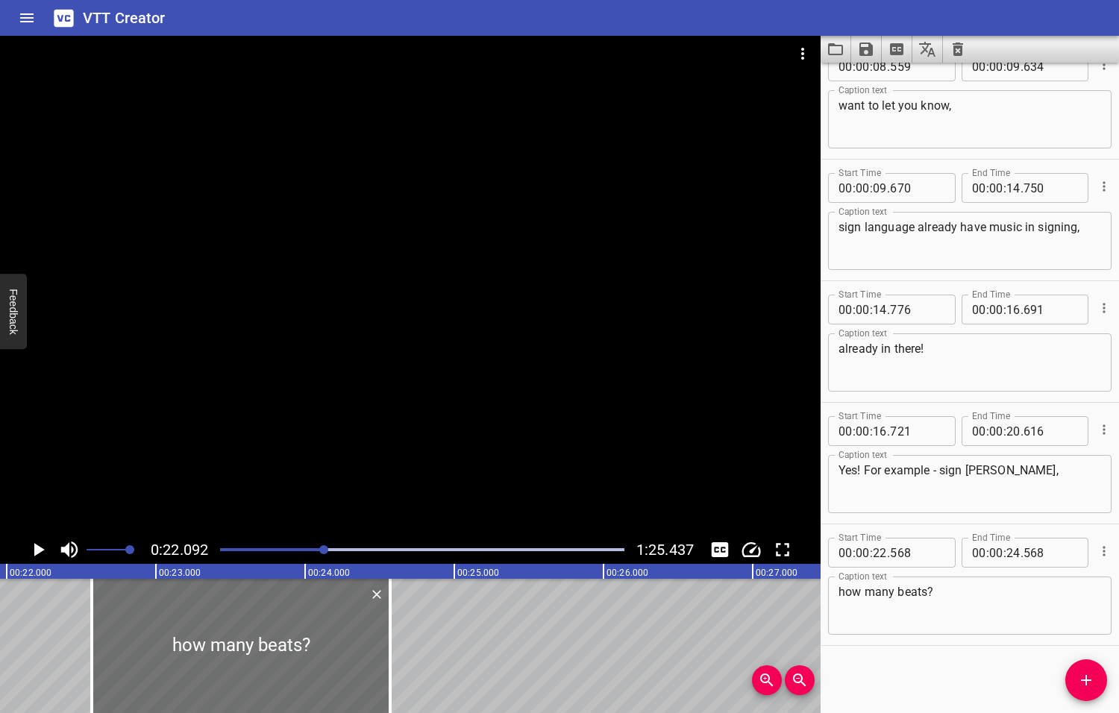
scroll to position [0, 3294]
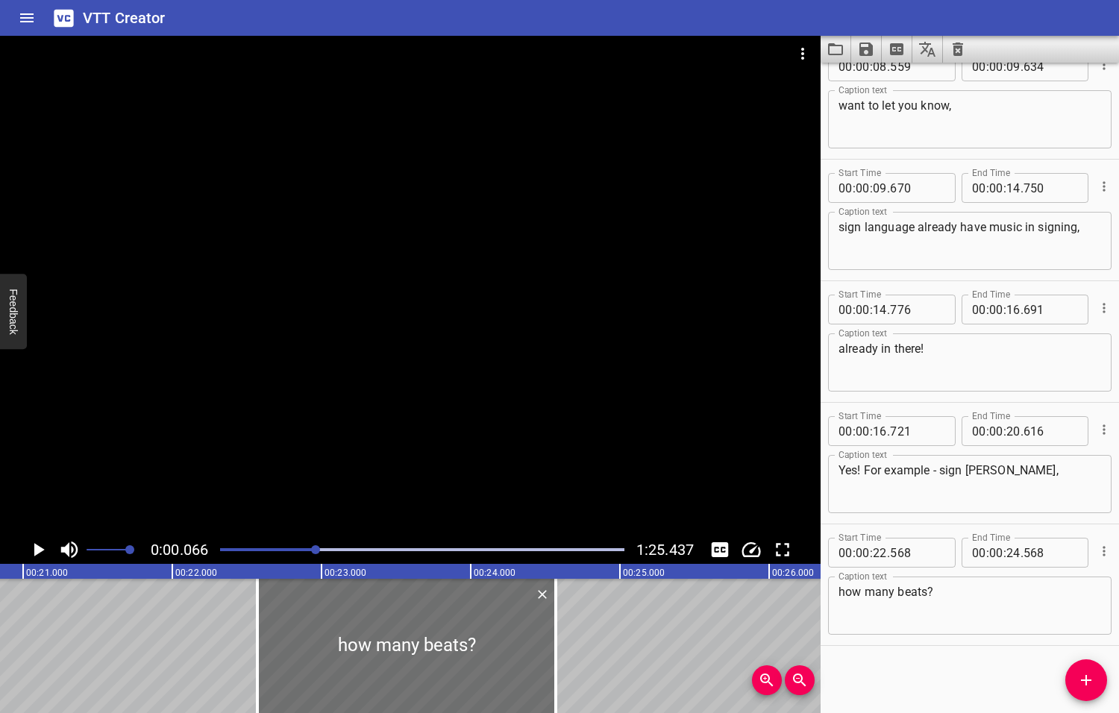
drag, startPoint x: 325, startPoint y: 550, endPoint x: 317, endPoint y: 551, distance: 8.2
click at [317, 551] on div at bounding box center [315, 549] width 9 height 9
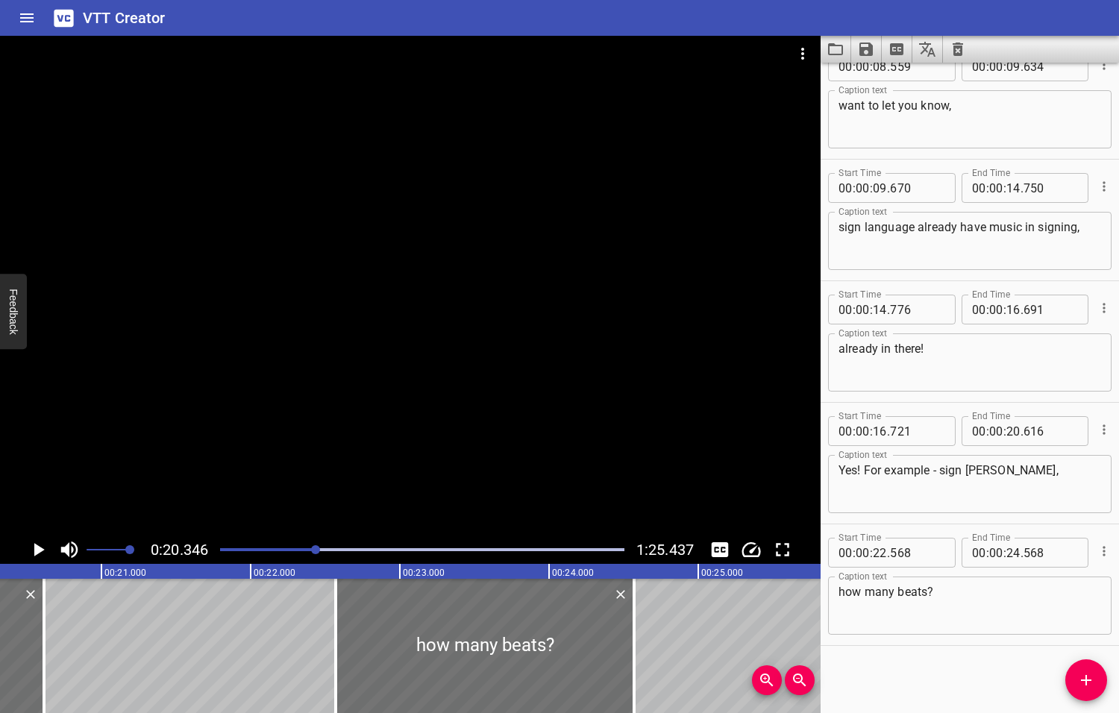
scroll to position [0, 3034]
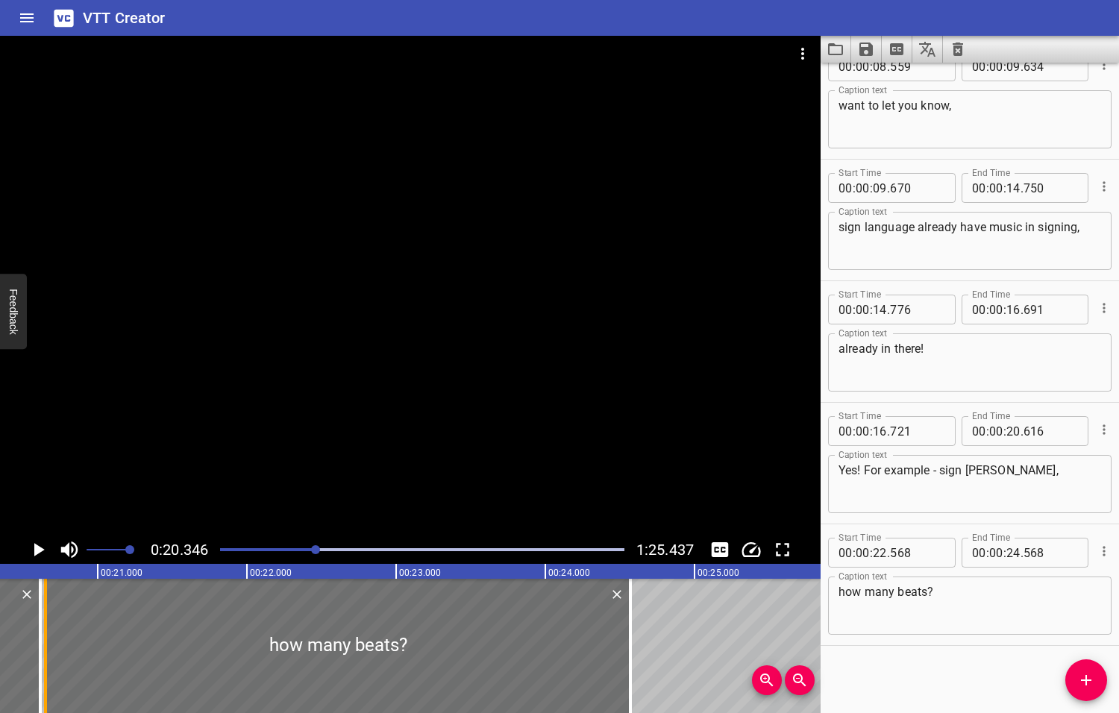
drag, startPoint x: 329, startPoint y: 647, endPoint x: 43, endPoint y: 655, distance: 286.5
click at [43, 655] on div at bounding box center [45, 646] width 15 height 134
type input "20"
type input "648"
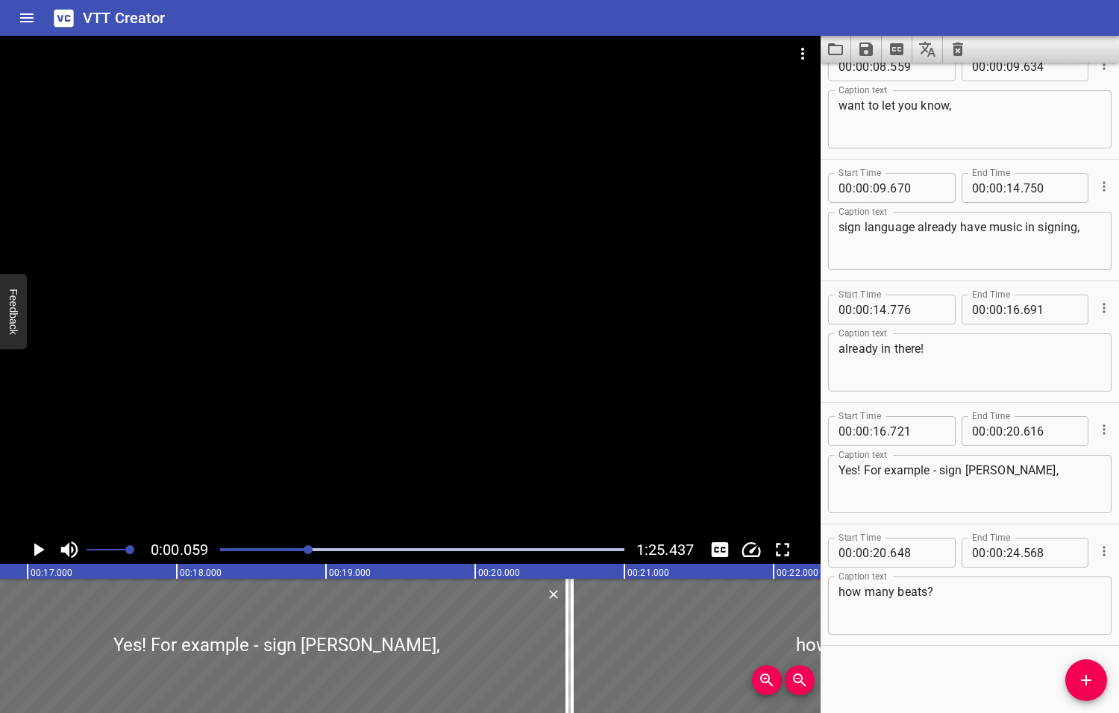
drag, startPoint x: 319, startPoint y: 548, endPoint x: 309, endPoint y: 551, distance: 10.1
click at [309, 551] on div at bounding box center [307, 549] width 9 height 9
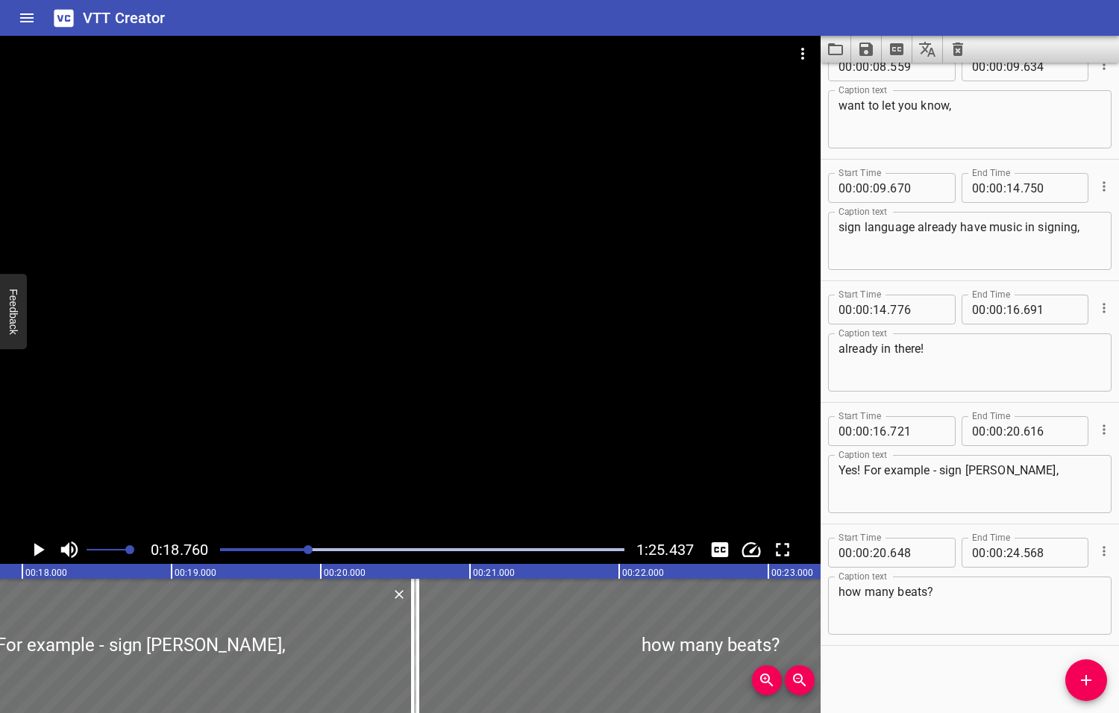
scroll to position [0, 2798]
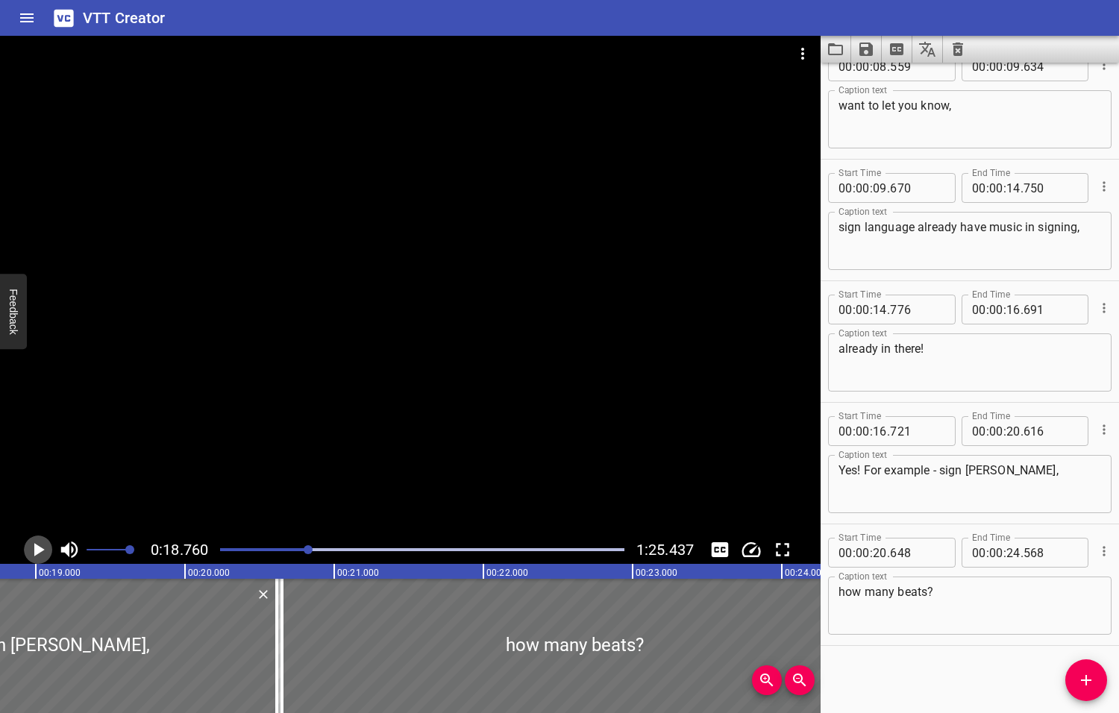
click at [37, 550] on icon "Play/Pause" at bounding box center [39, 549] width 10 height 13
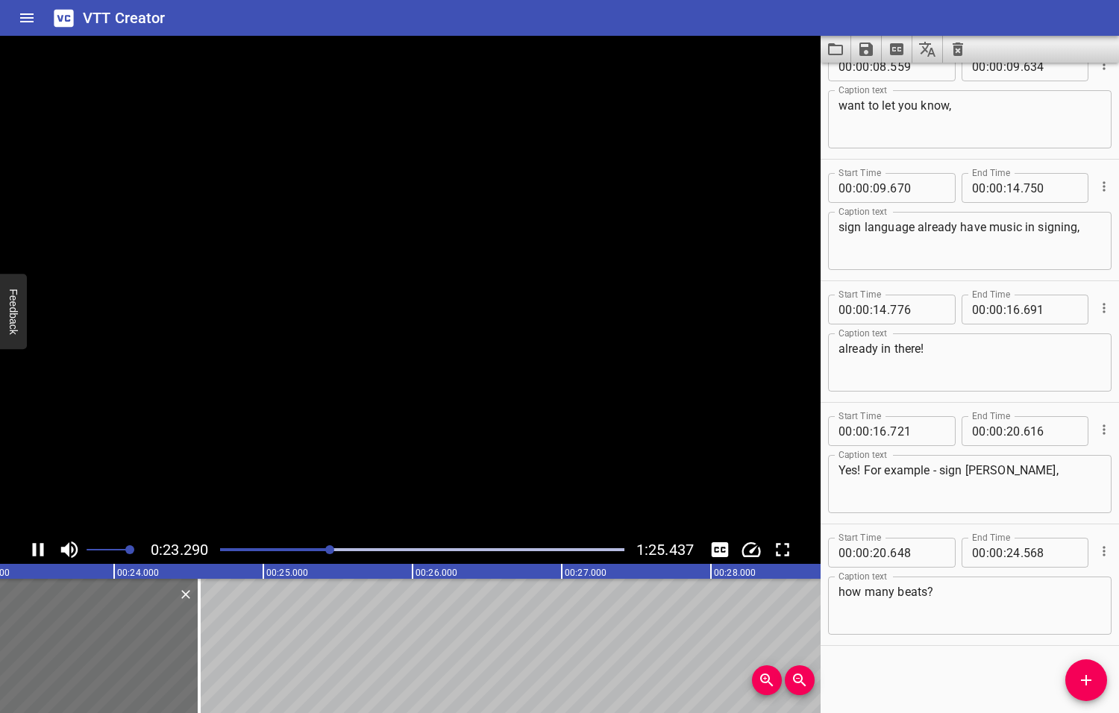
click at [37, 550] on icon "Play/Pause" at bounding box center [38, 549] width 22 height 22
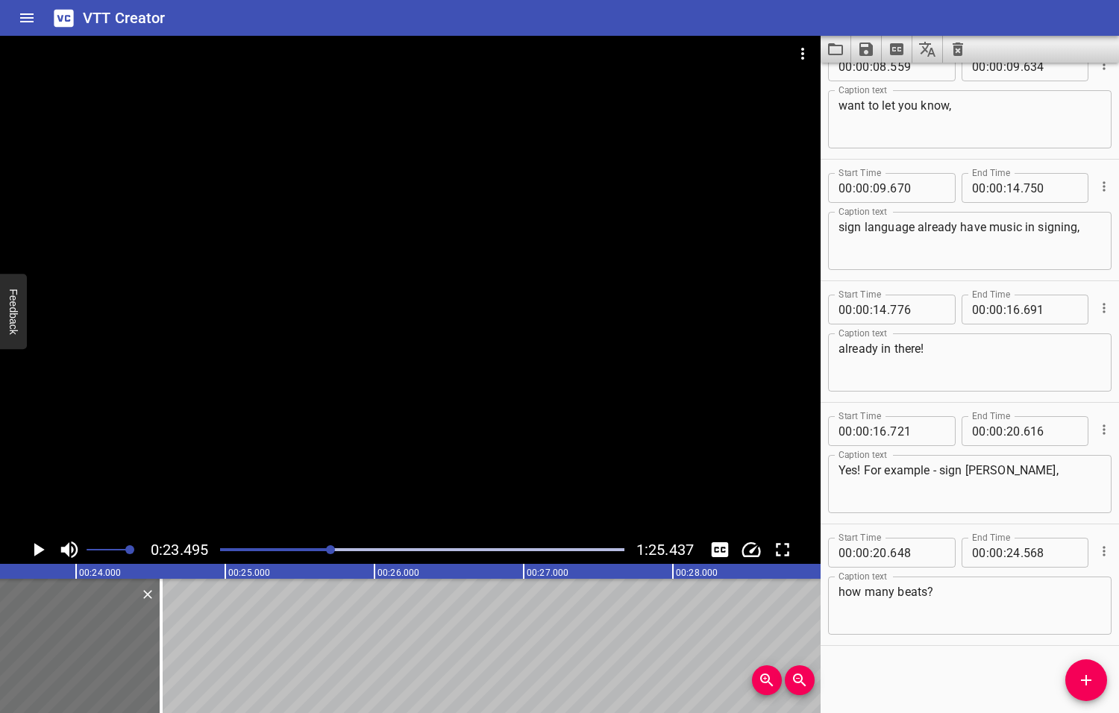
scroll to position [0, 3504]
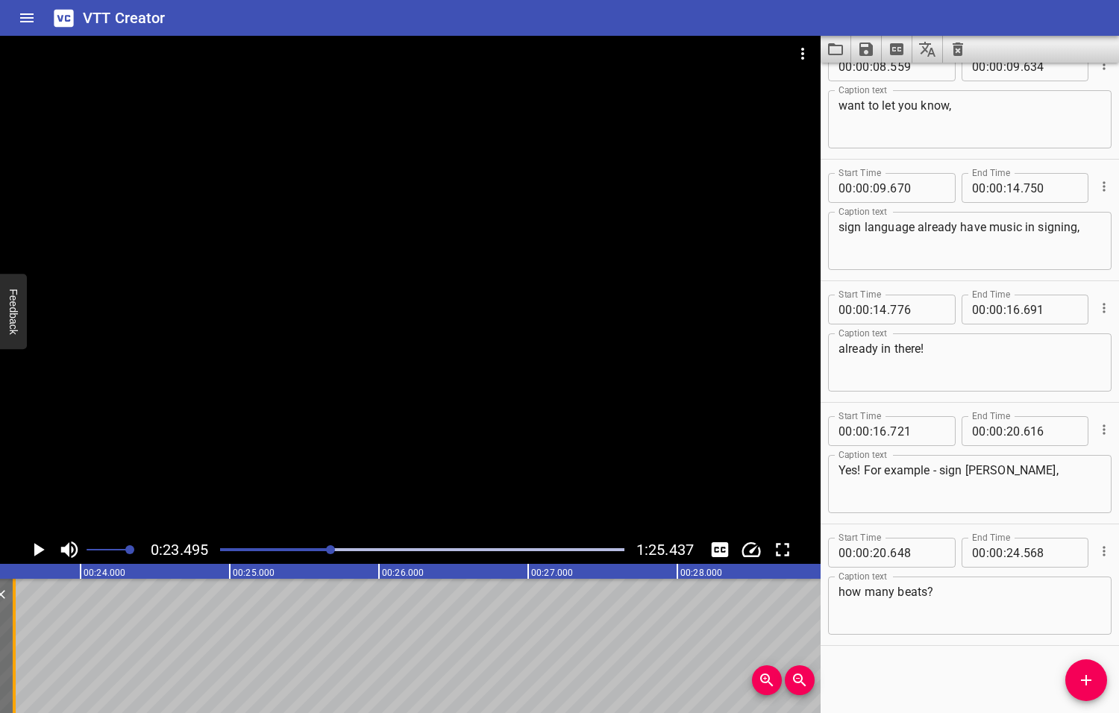
drag, startPoint x: 158, startPoint y: 644, endPoint x: 7, endPoint y: 639, distance: 151.4
type input "23"
type input "508"
click at [37, 550] on icon "Play/Pause" at bounding box center [39, 549] width 10 height 13
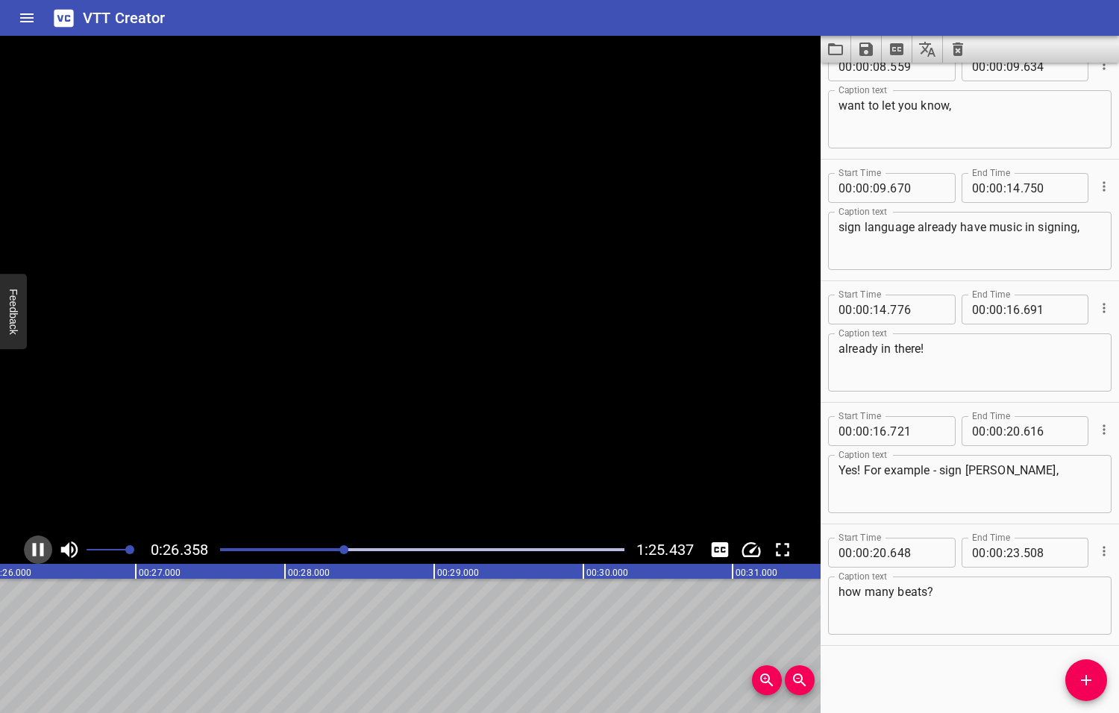
click at [37, 550] on icon "Play/Pause" at bounding box center [38, 549] width 22 height 22
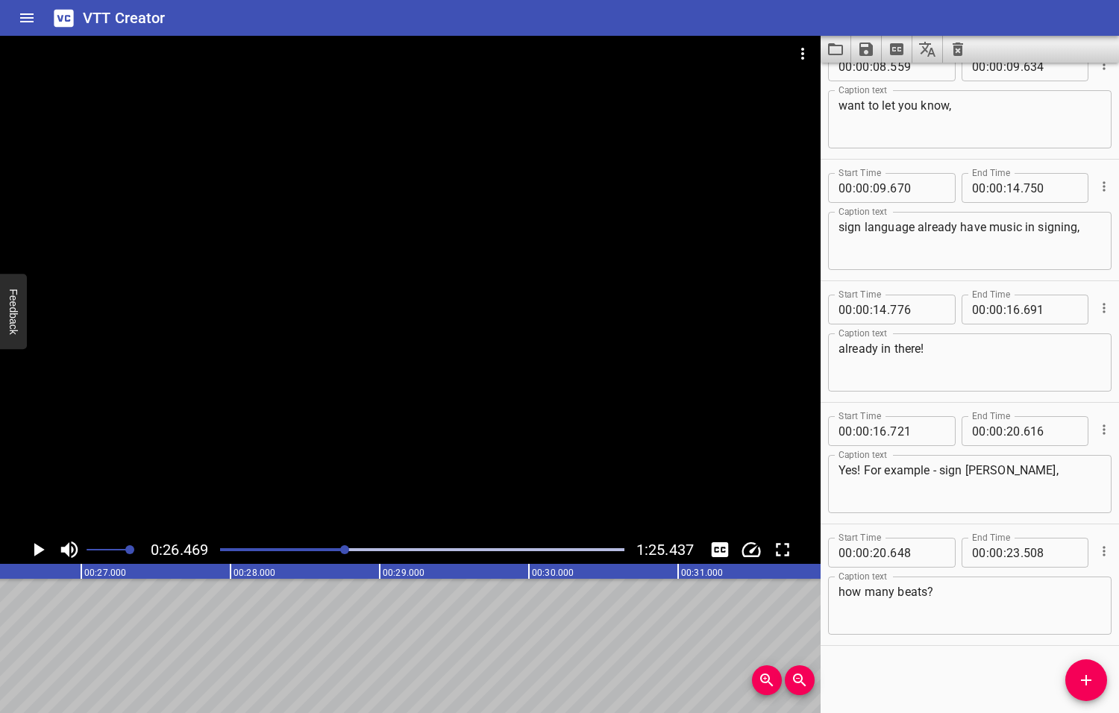
scroll to position [0, 3948]
click at [1089, 681] on icon "Add Cue" at bounding box center [1086, 680] width 18 height 18
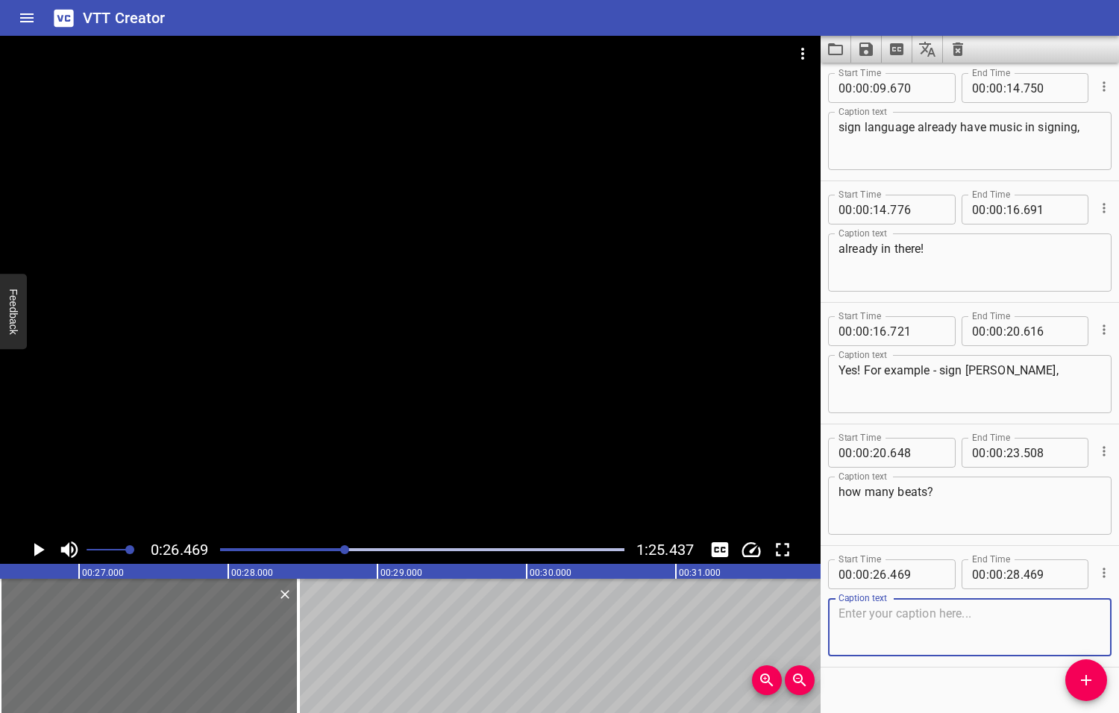
scroll to position [392, 0]
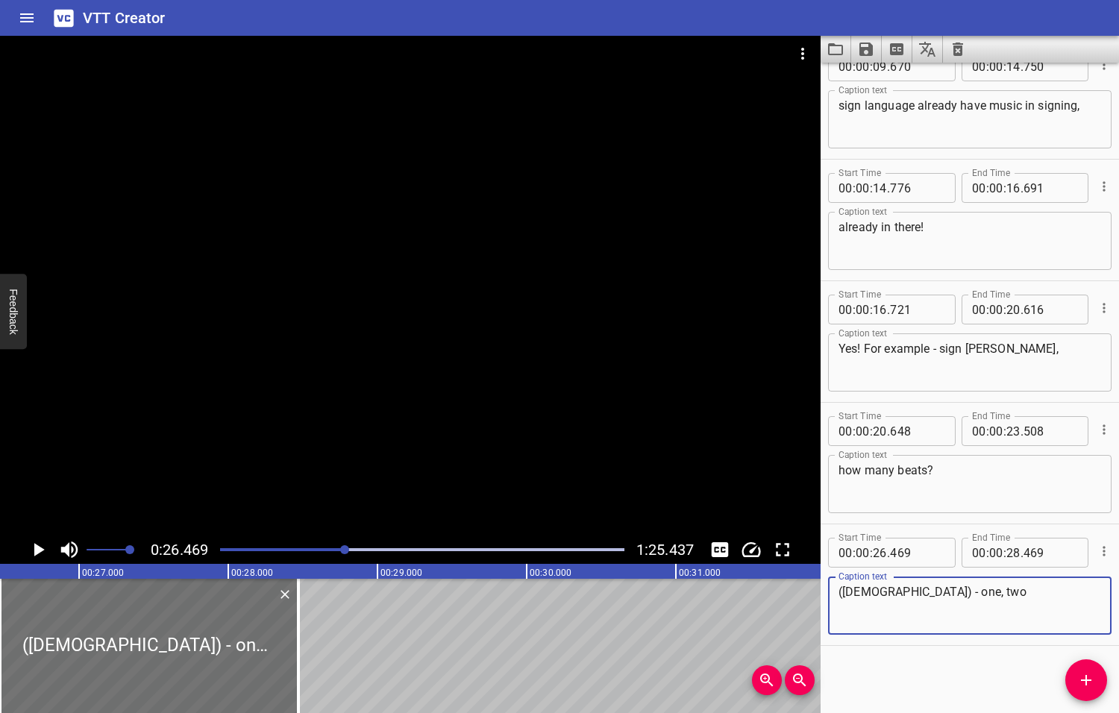
type textarea "([DEMOGRAPHIC_DATA]) - one, two"
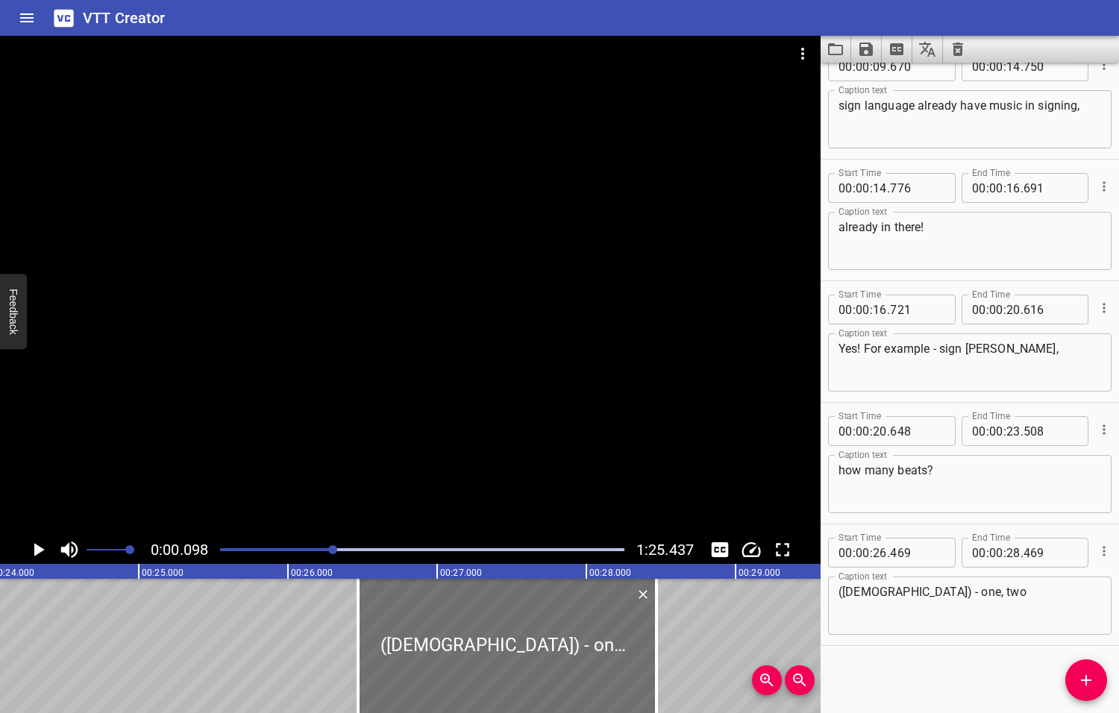
drag, startPoint x: 347, startPoint y: 550, endPoint x: 333, endPoint y: 550, distance: 13.4
click at [333, 550] on div at bounding box center [332, 549] width 9 height 9
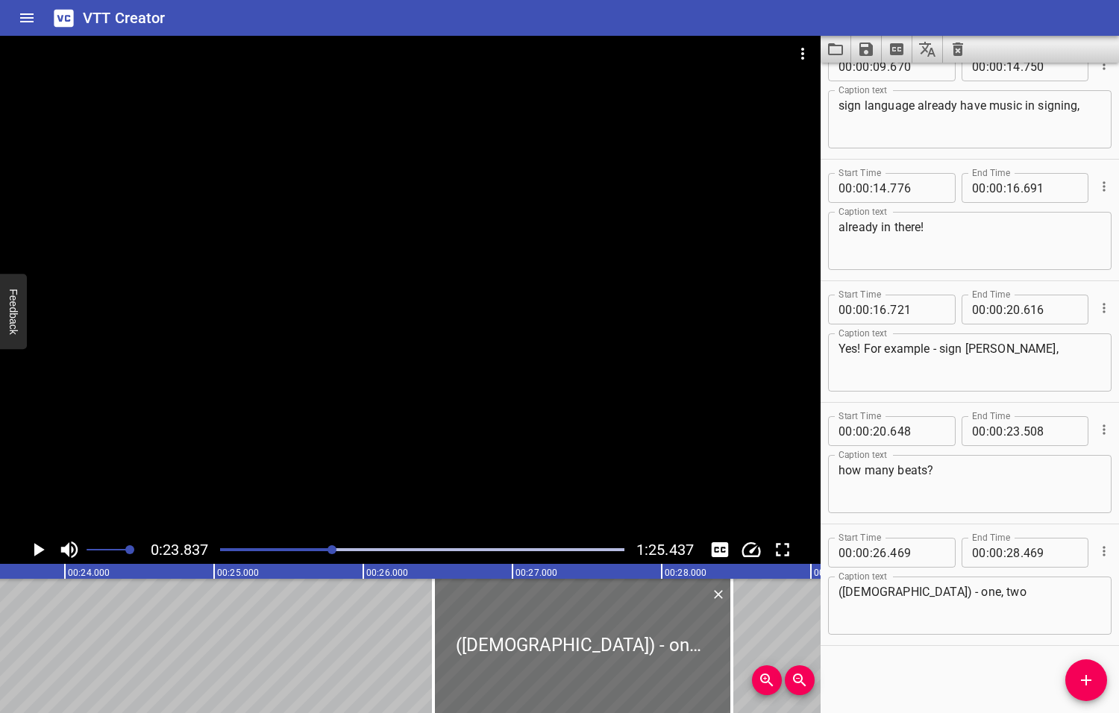
scroll to position [0, 3555]
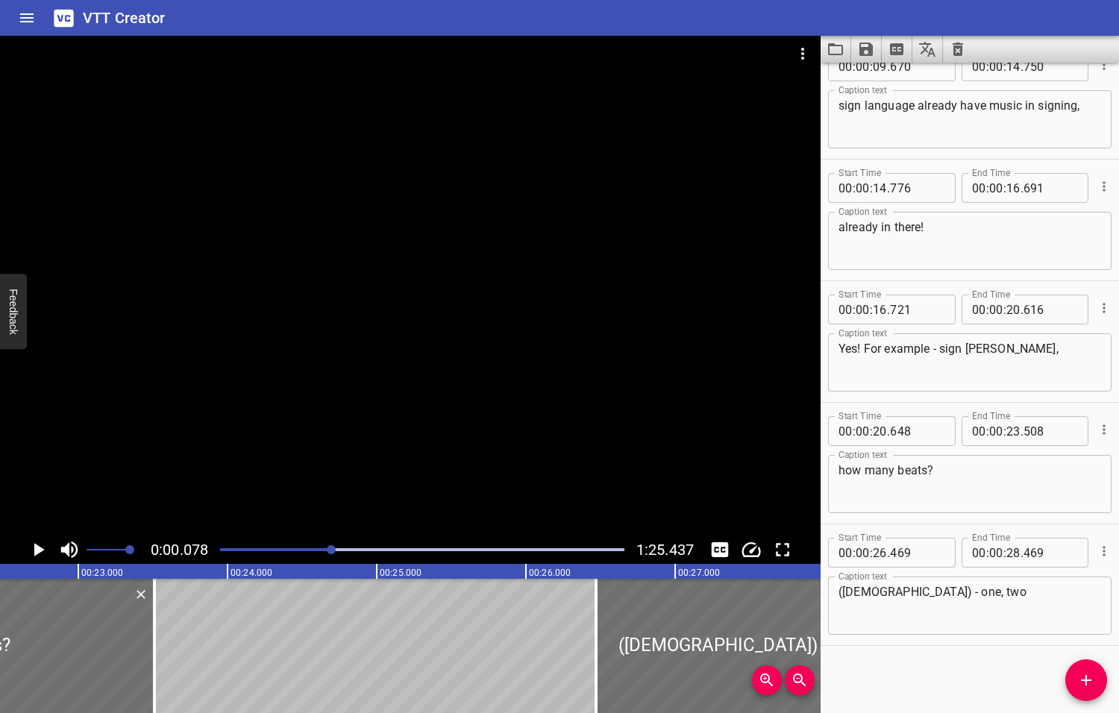
drag, startPoint x: 333, startPoint y: 550, endPoint x: 318, endPoint y: 551, distance: 15.7
click at [327, 551] on div at bounding box center [331, 549] width 9 height 9
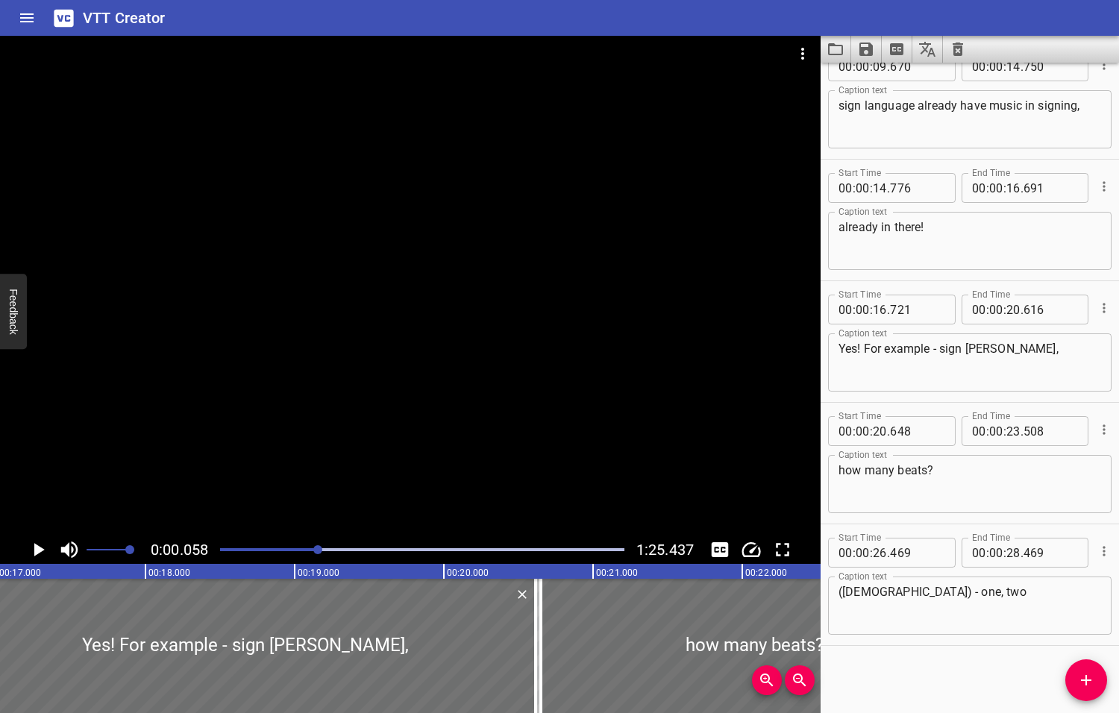
click at [322, 551] on div at bounding box center [317, 549] width 9 height 9
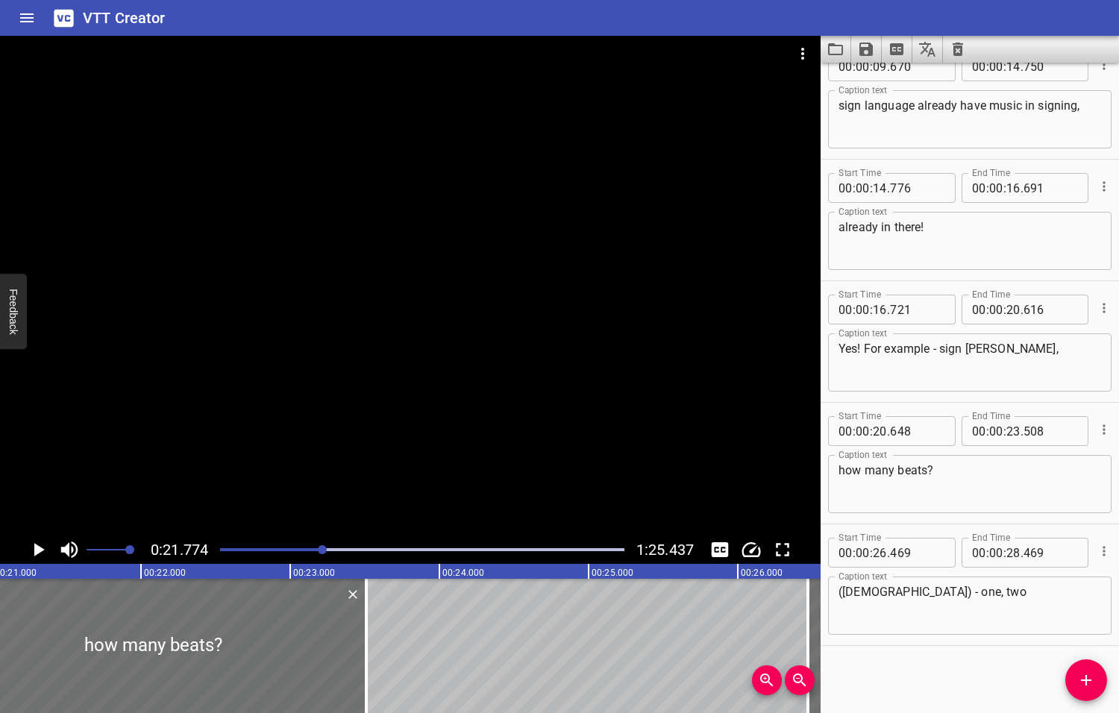
scroll to position [0, 3248]
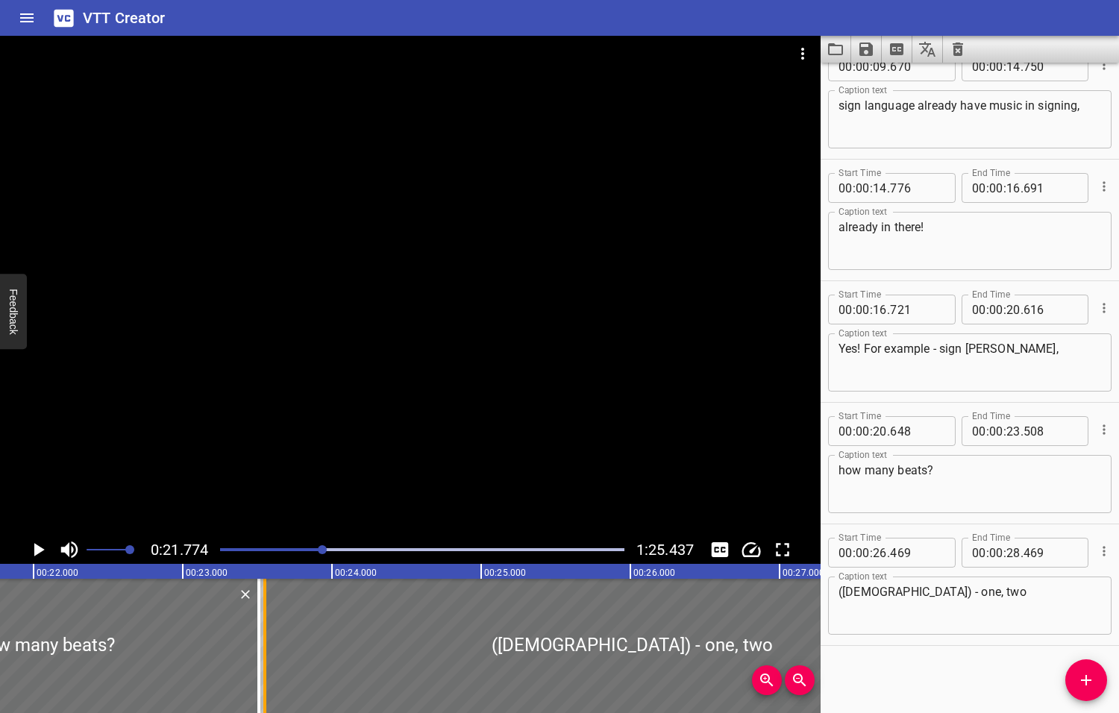
drag, startPoint x: 703, startPoint y: 647, endPoint x: 268, endPoint y: 670, distance: 436.1
click at [268, 670] on div at bounding box center [264, 646] width 15 height 134
type input "23"
type input "549"
click at [39, 550] on icon "Play/Pause" at bounding box center [39, 549] width 10 height 13
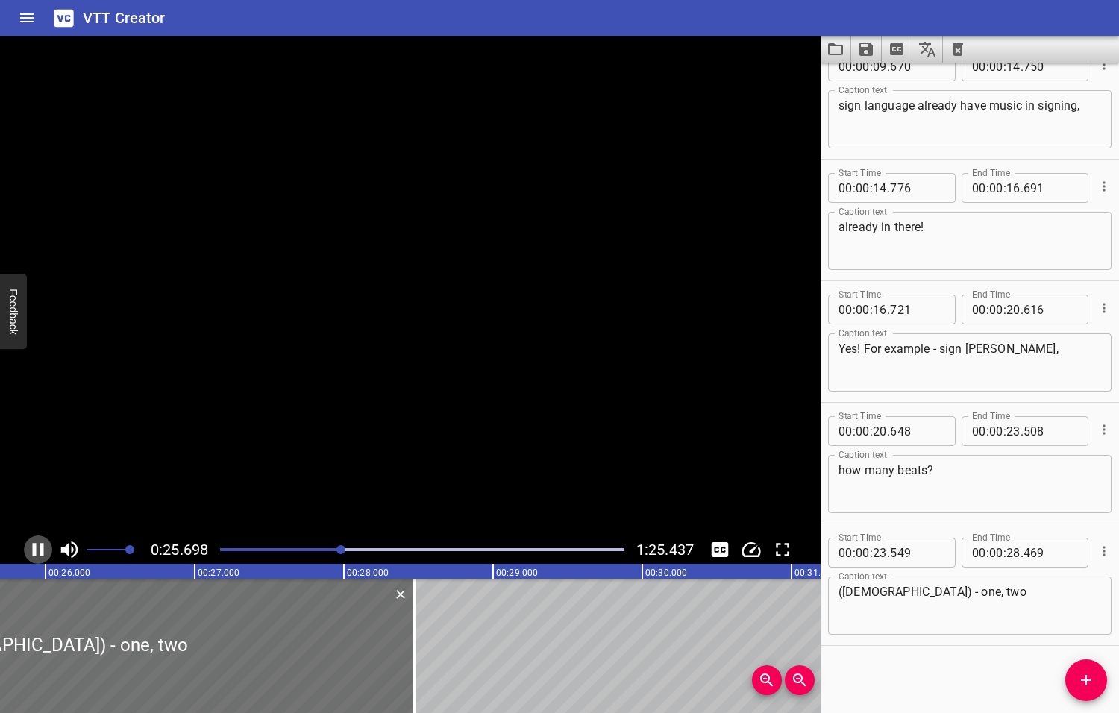
click at [39, 550] on icon "Play/Pause" at bounding box center [38, 549] width 22 height 22
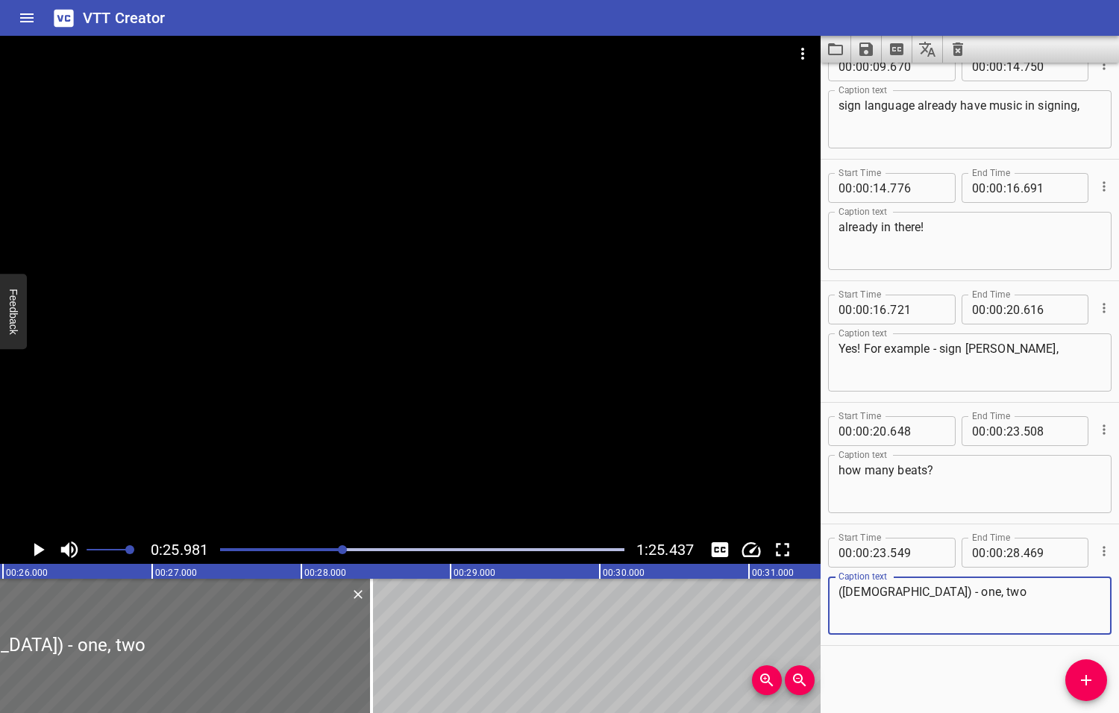
click at [949, 593] on textarea "([DEMOGRAPHIC_DATA]) - one, two" at bounding box center [969, 606] width 262 height 43
click at [939, 592] on textarea "([DEMOGRAPHIC_DATA]) - one, two. Two beats" at bounding box center [969, 606] width 262 height 43
click at [941, 589] on textarea "([DEMOGRAPHIC_DATA]) - one, twoTwo beats" at bounding box center [969, 606] width 262 height 43
type textarea "([DEMOGRAPHIC_DATA]) - one, two - two beats"
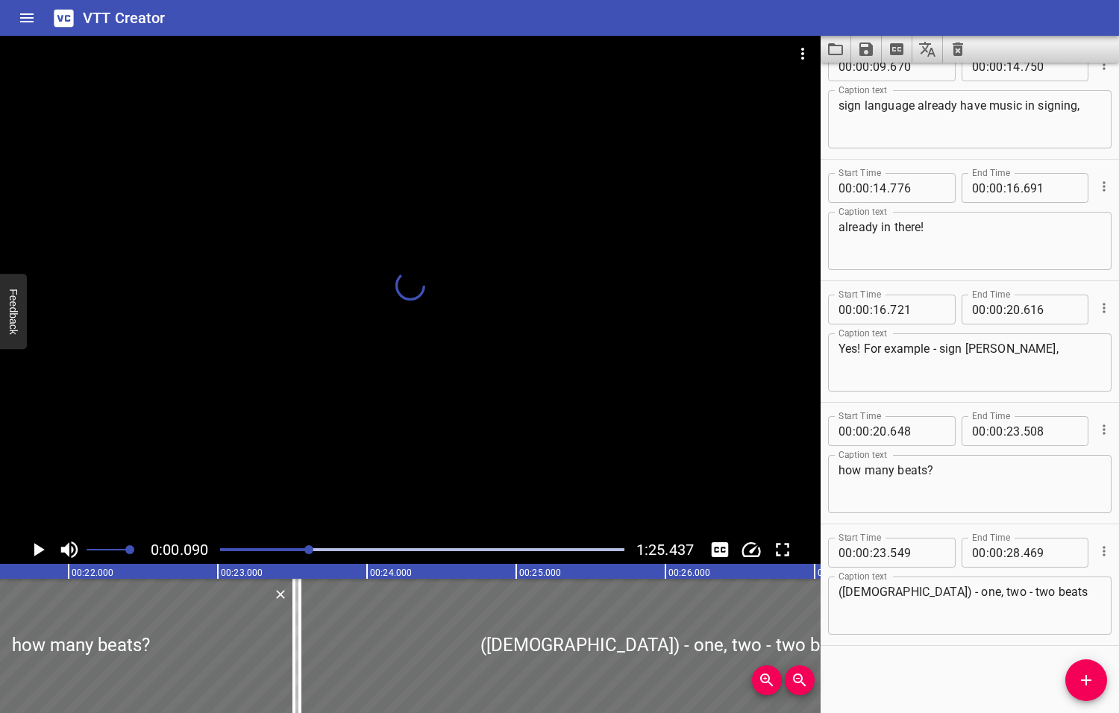
drag, startPoint x: 342, startPoint y: 551, endPoint x: 310, endPoint y: 562, distance: 33.0
click at [310, 562] on div "0:00.090 1:25.437" at bounding box center [410, 549] width 820 height 28
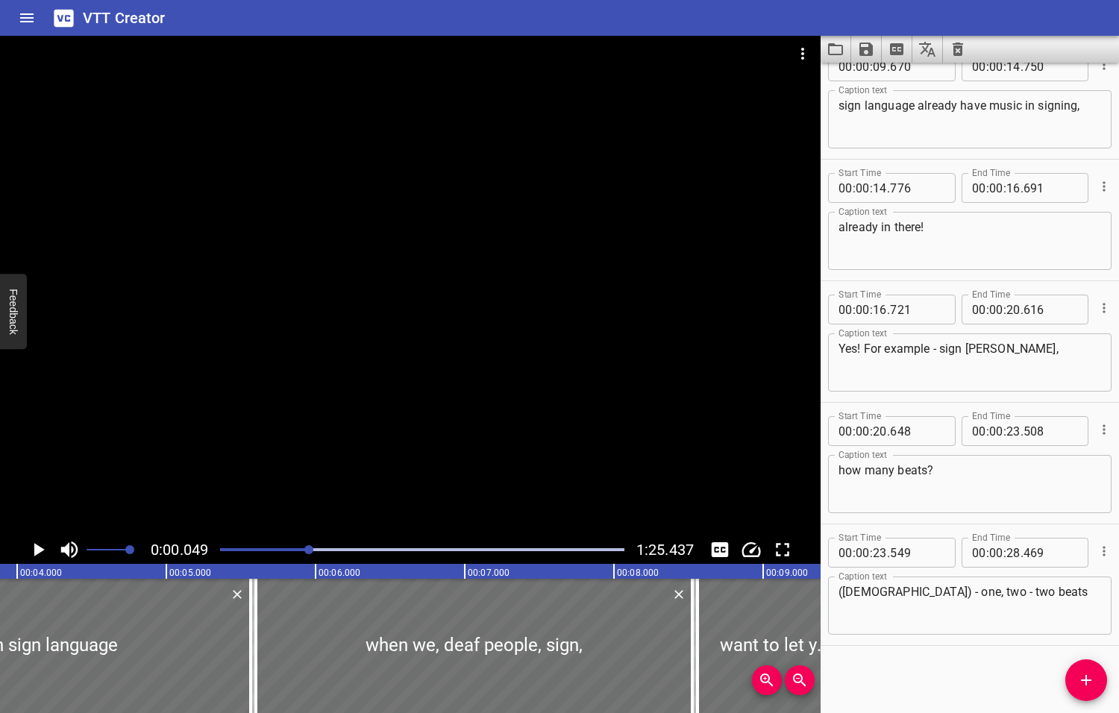
scroll to position [0, 7]
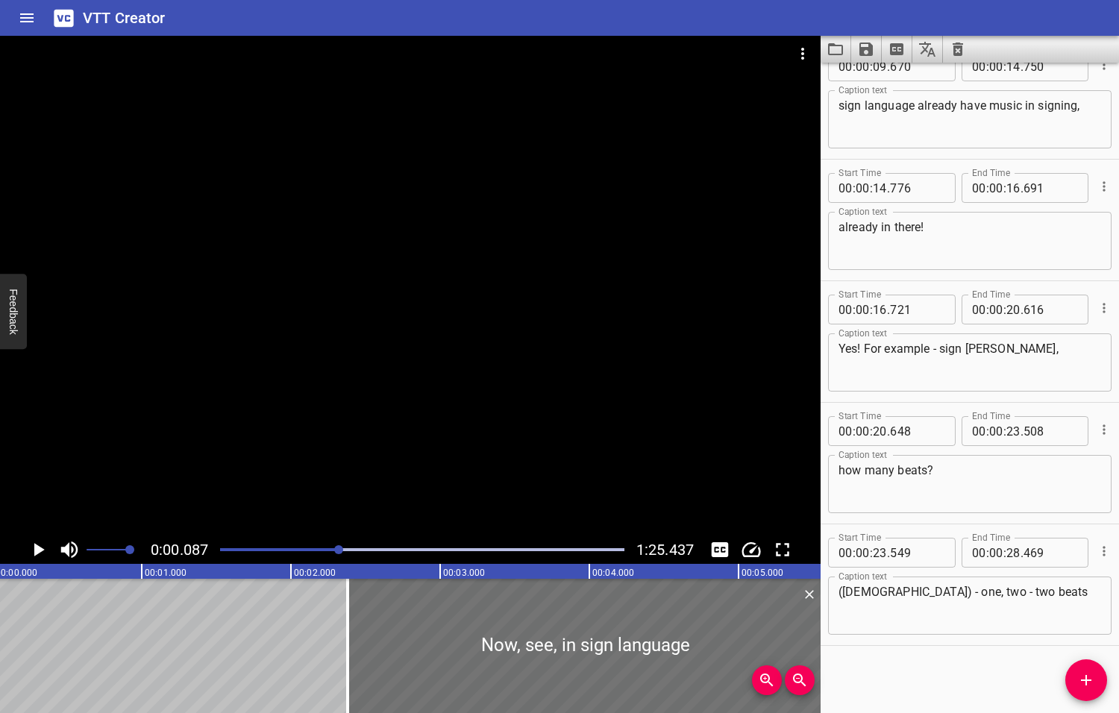
drag, startPoint x: 311, startPoint y: 549, endPoint x: 340, endPoint y: 546, distance: 29.2
click at [340, 546] on div at bounding box center [338, 549] width 9 height 9
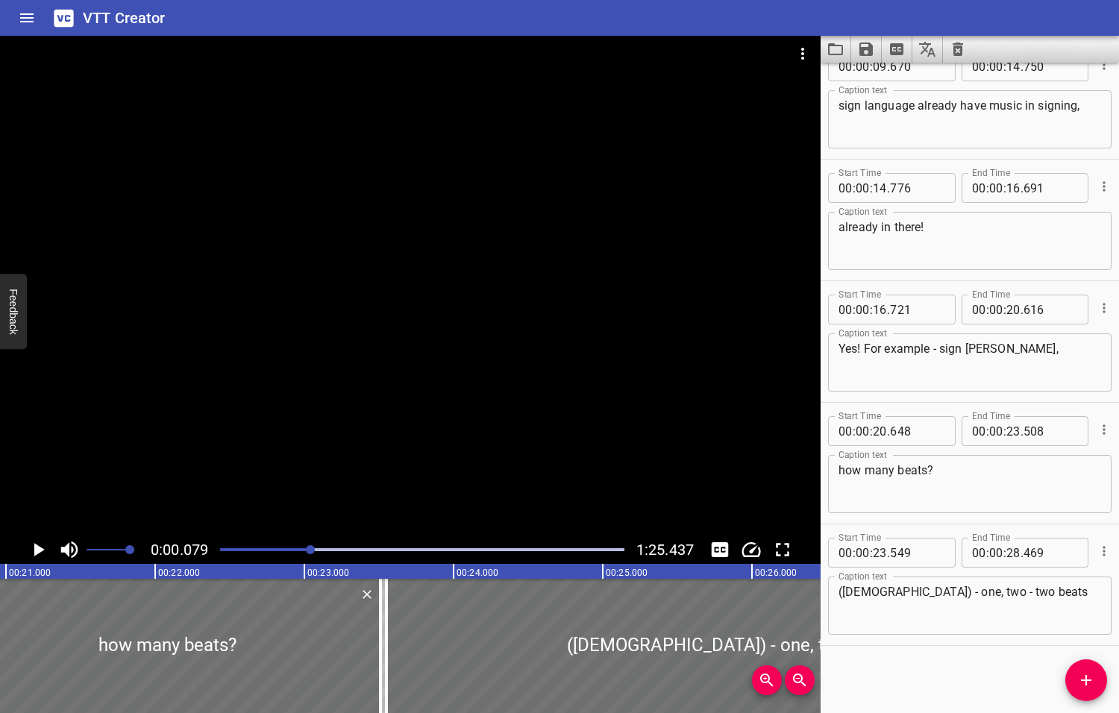
drag, startPoint x: 324, startPoint y: 548, endPoint x: 312, endPoint y: 550, distance: 12.1
click at [312, 550] on div at bounding box center [310, 549] width 9 height 9
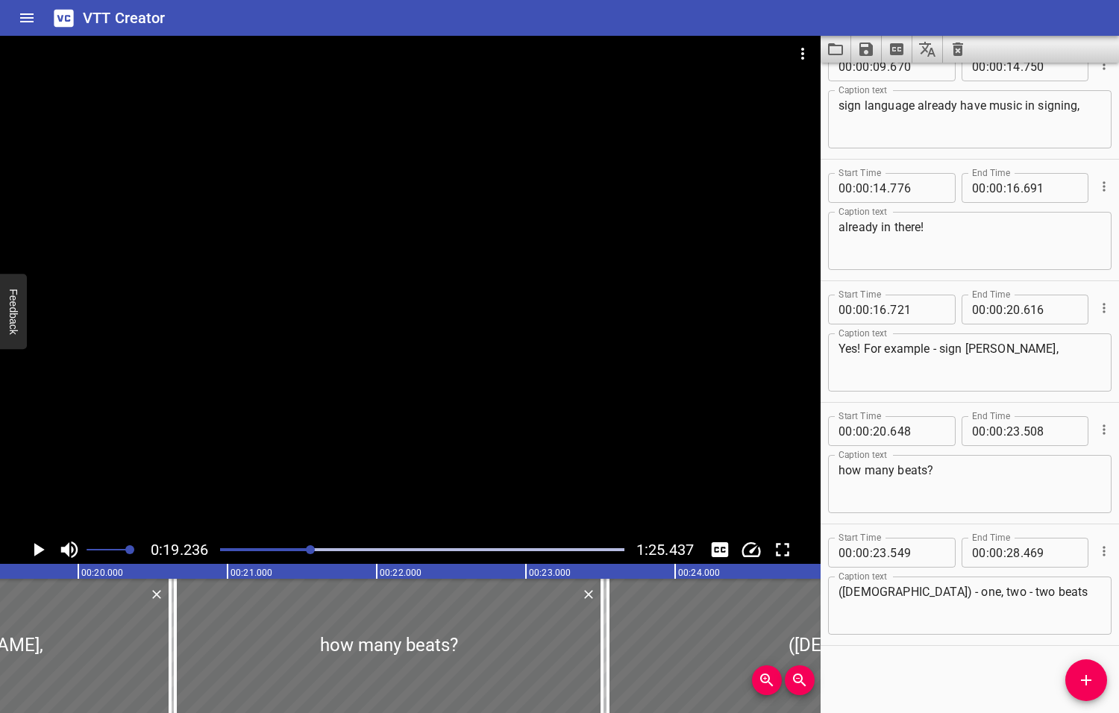
scroll to position [0, 2869]
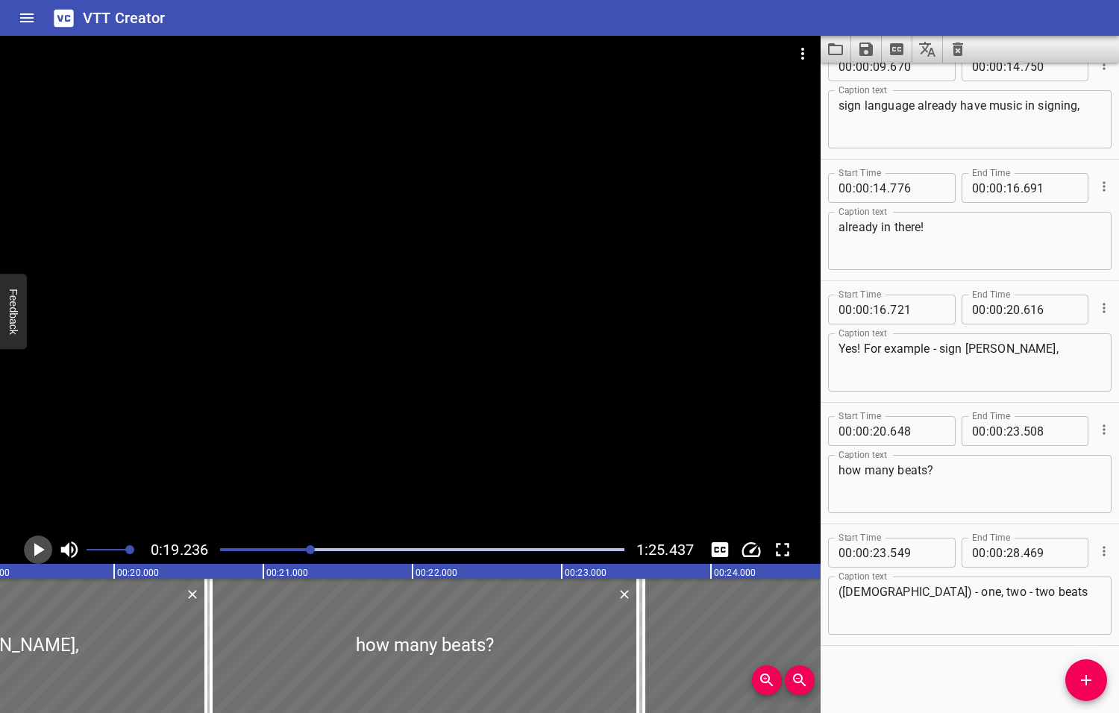
click at [39, 549] on icon "Play/Pause" at bounding box center [39, 549] width 10 height 13
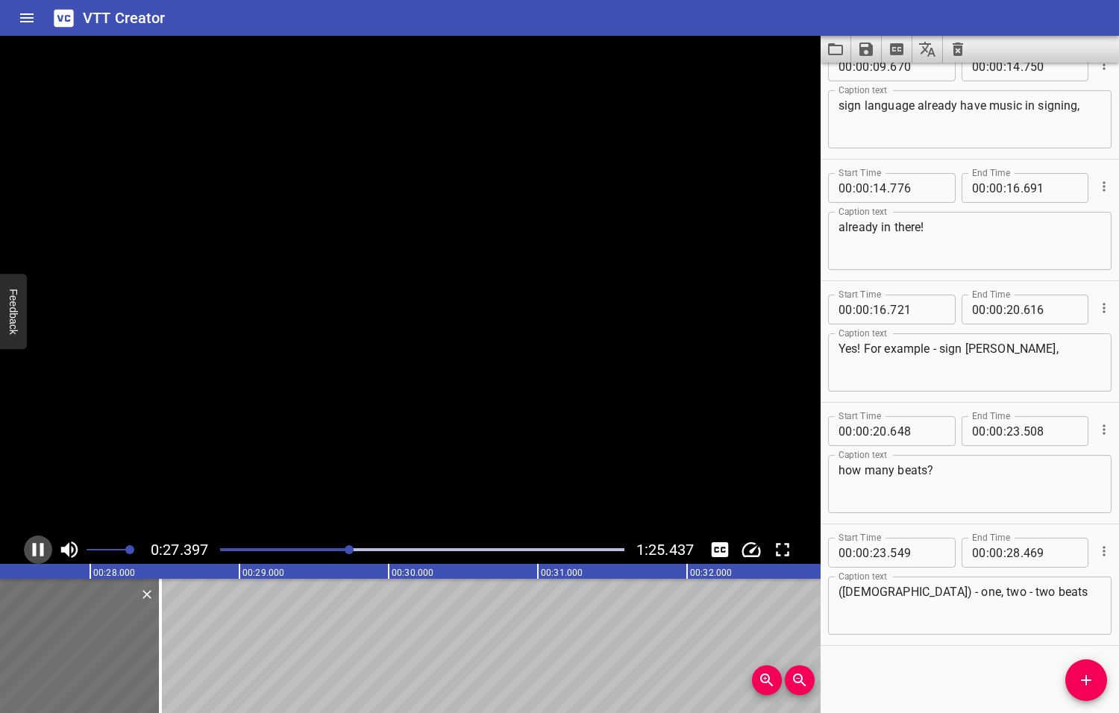
click at [39, 549] on icon "Play/Pause" at bounding box center [38, 549] width 22 height 22
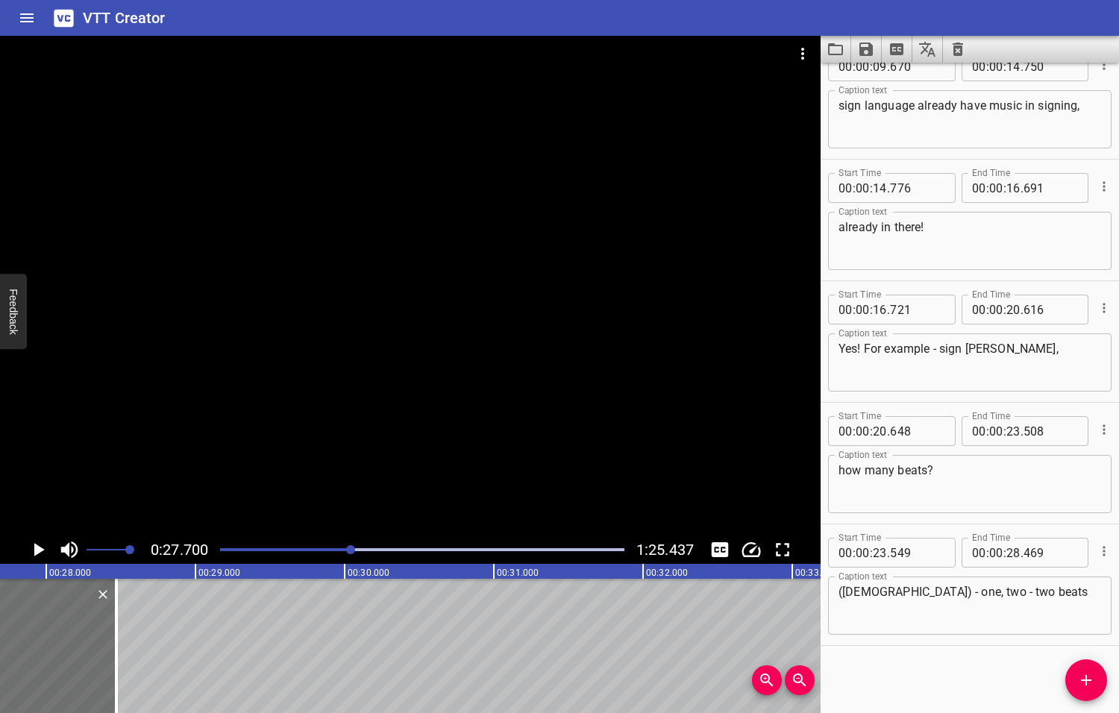
scroll to position [0, 4131]
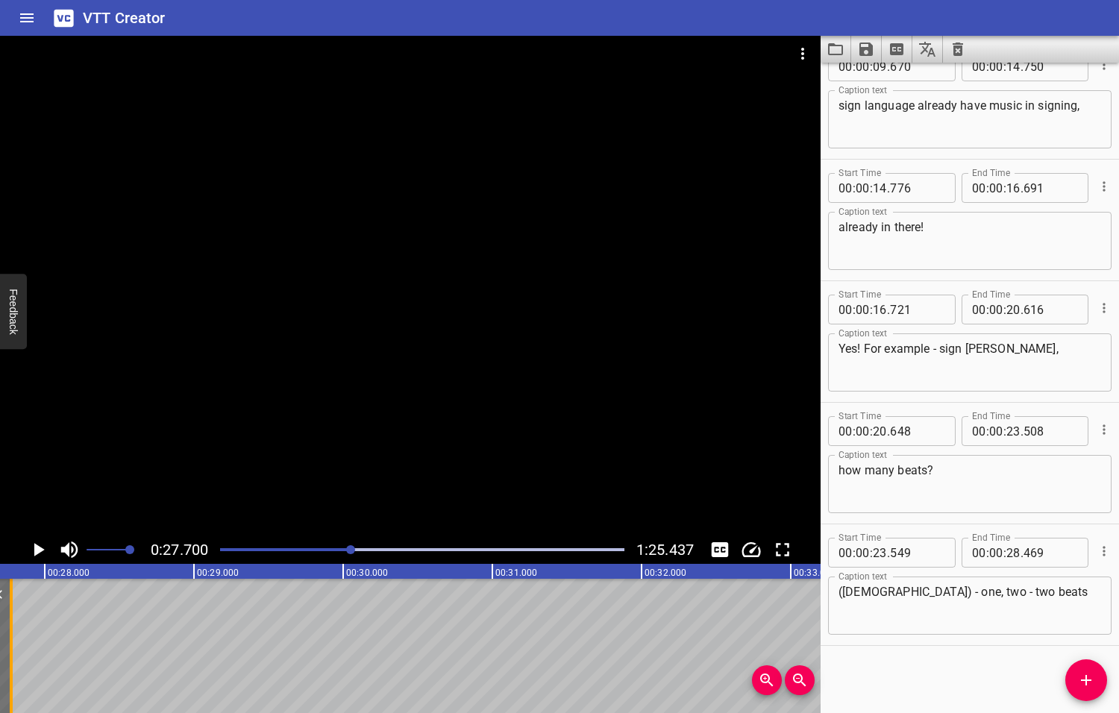
drag, startPoint x: 115, startPoint y: 634, endPoint x: 11, endPoint y: 623, distance: 104.3
click at [11, 623] on div at bounding box center [11, 646] width 3 height 134
type input "27"
type input "774"
click at [1009, 588] on textarea "([DEMOGRAPHIC_DATA]) - one, two - two beats" at bounding box center [969, 606] width 262 height 43
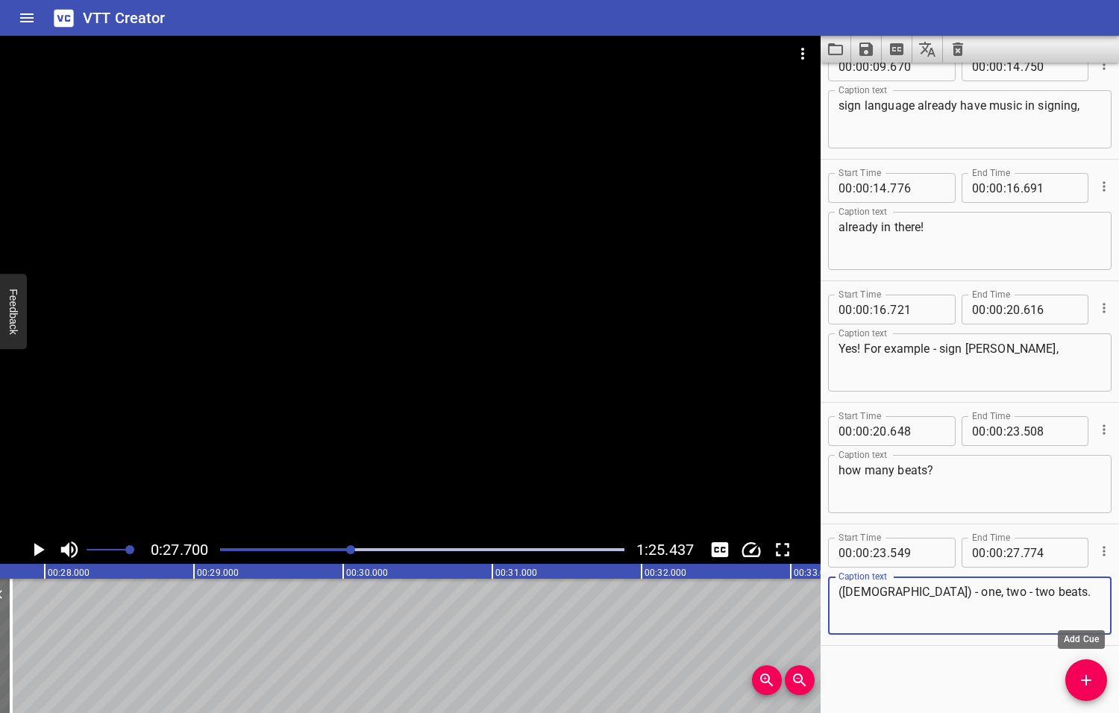
type textarea "([DEMOGRAPHIC_DATA]) - one, two - two beats."
click at [1077, 676] on icon "Add Cue" at bounding box center [1086, 680] width 18 height 18
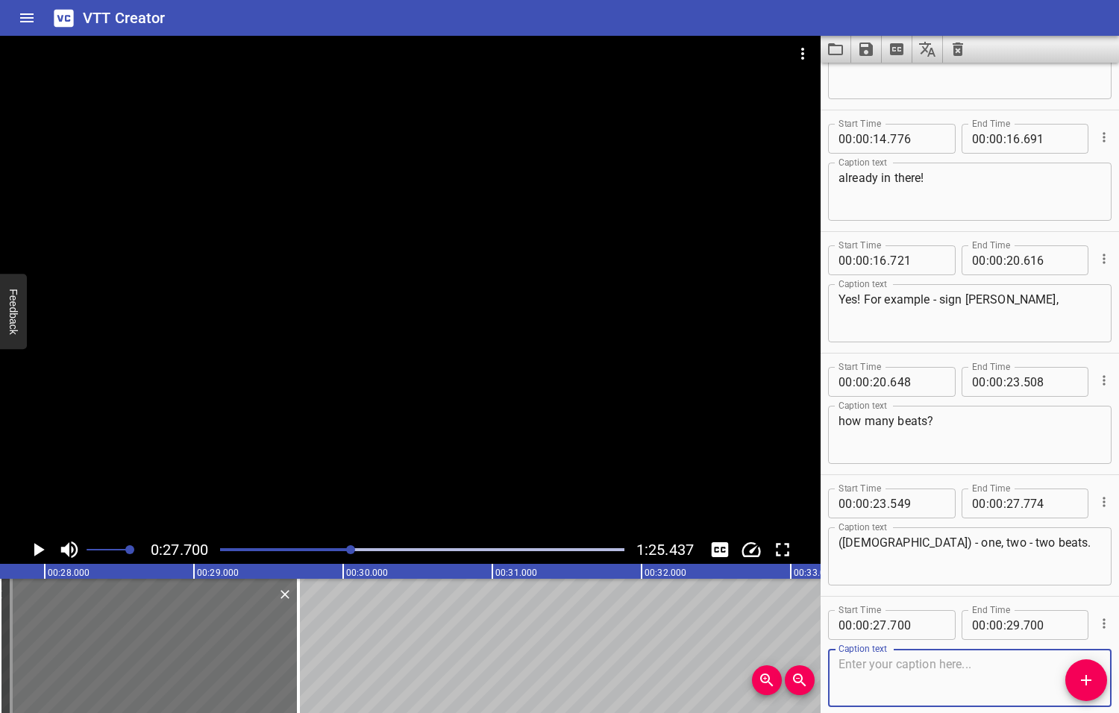
scroll to position [511, 0]
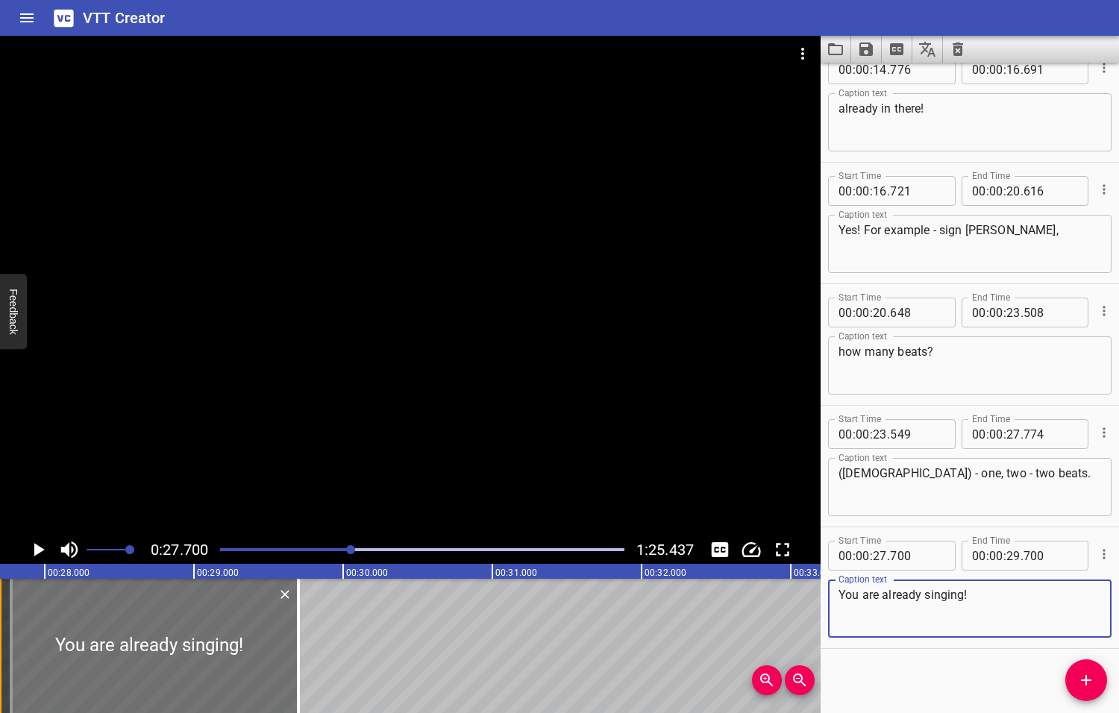
type textarea "You are already singing!"
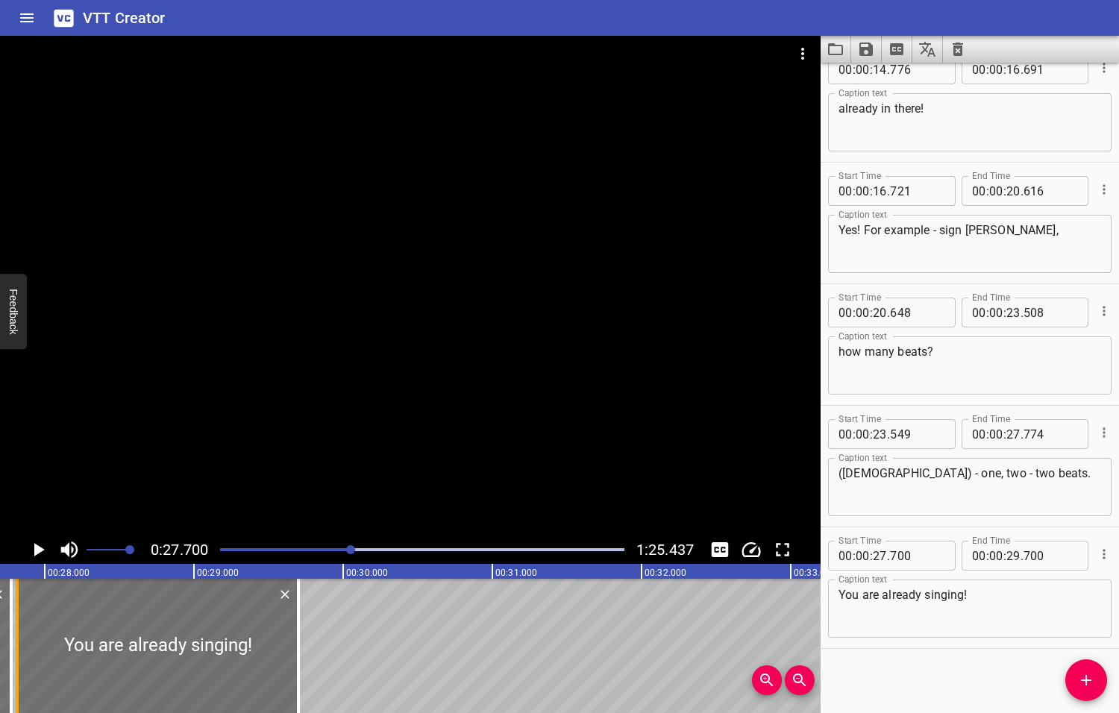
drag, startPoint x: 4, startPoint y: 636, endPoint x: 22, endPoint y: 638, distance: 17.3
click at [22, 638] on div at bounding box center [17, 646] width 15 height 134
type input "815"
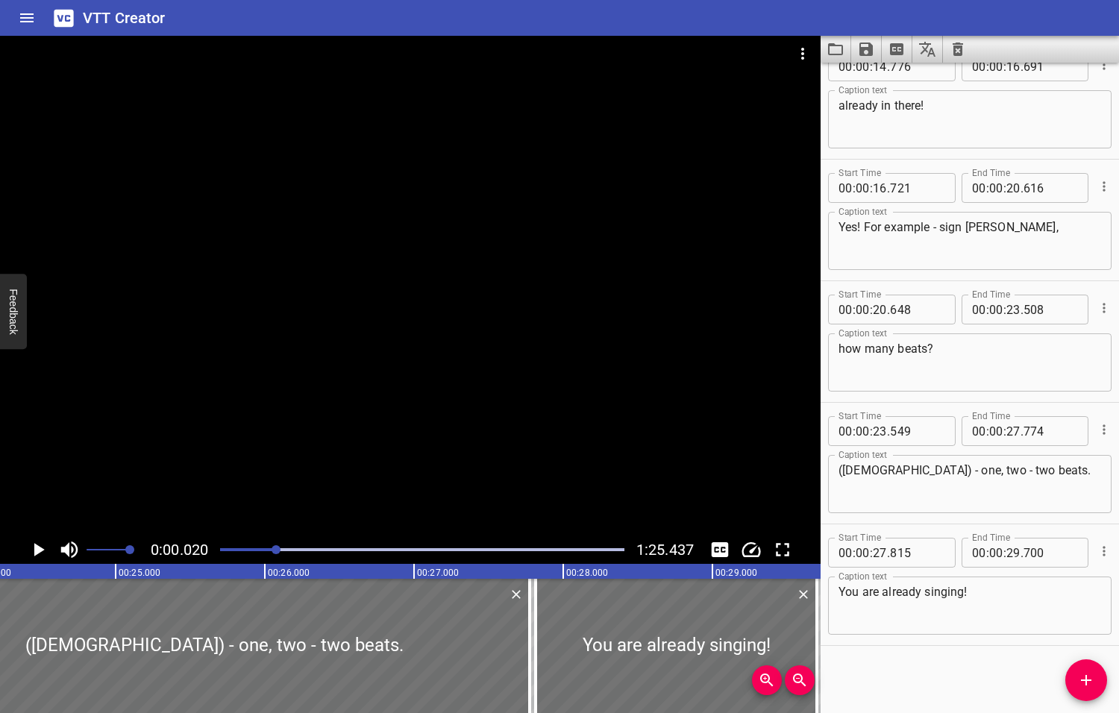
drag, startPoint x: 352, startPoint y: 549, endPoint x: 277, endPoint y: 551, distance: 74.6
click at [277, 551] on div at bounding box center [275, 549] width 9 height 9
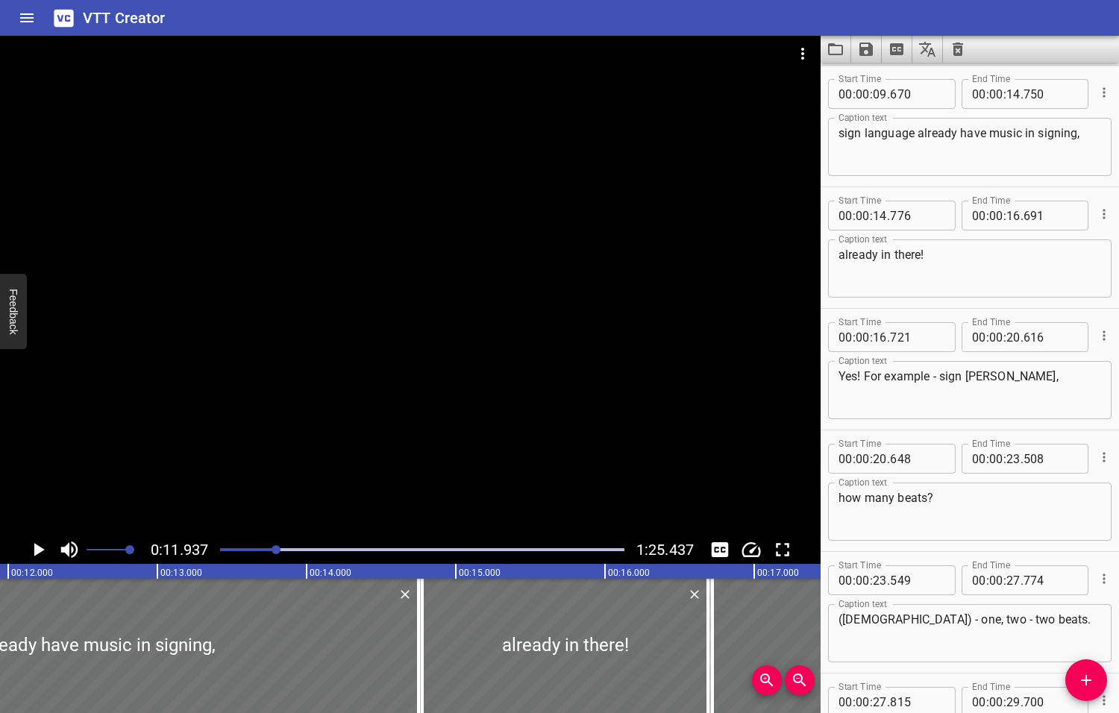
scroll to position [0, 1780]
click at [37, 550] on icon "Play/Pause" at bounding box center [39, 549] width 10 height 13
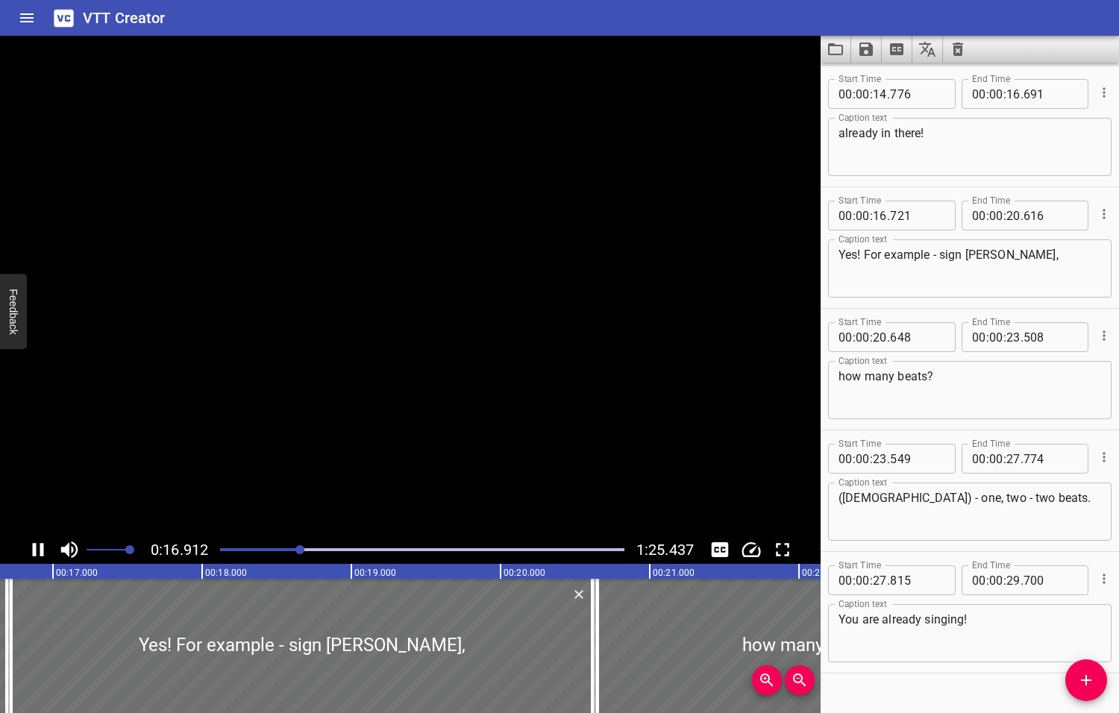
scroll to position [514, 0]
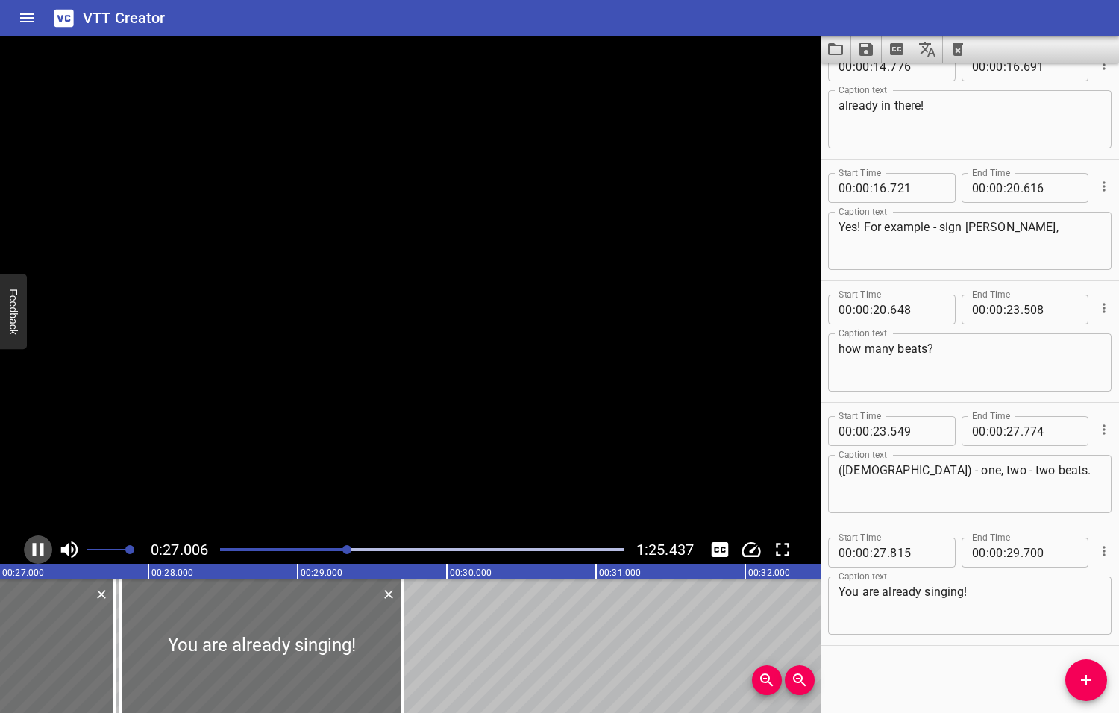
click at [37, 550] on icon "Play/Pause" at bounding box center [38, 549] width 22 height 22
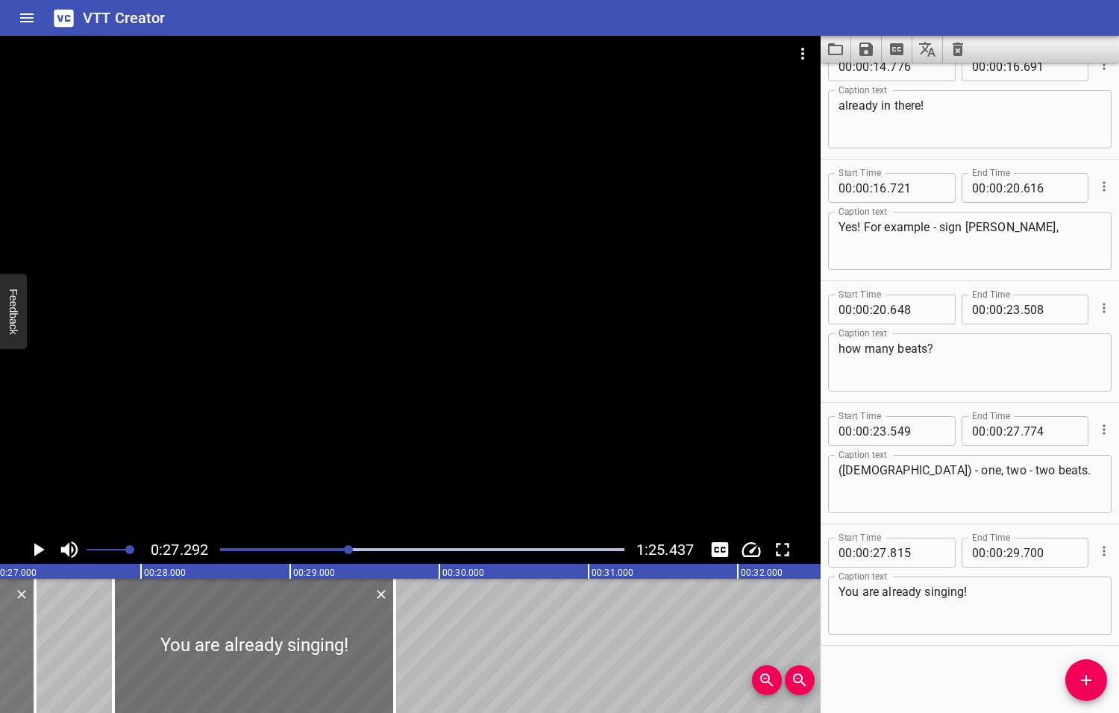
drag, startPoint x: 66, startPoint y: 644, endPoint x: 4, endPoint y: 650, distance: 61.4
type input "112"
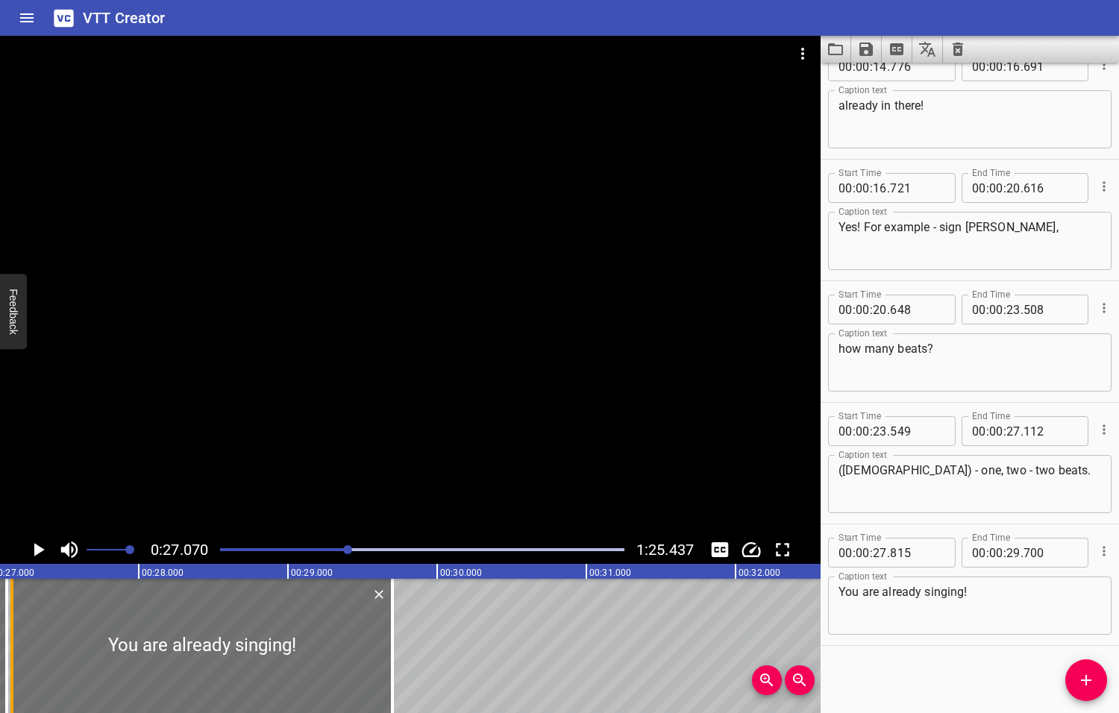
drag, startPoint x: 107, startPoint y: 641, endPoint x: 7, endPoint y: 639, distance: 99.2
click at [7, 639] on div at bounding box center [11, 646] width 15 height 134
type input "150"
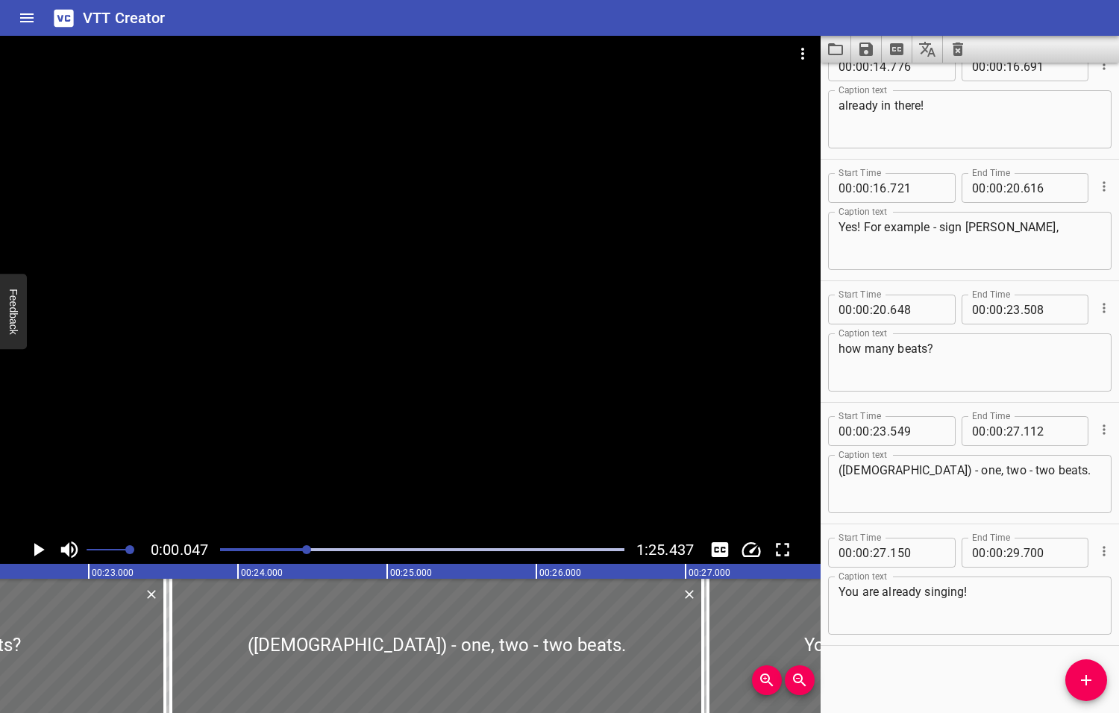
drag, startPoint x: 347, startPoint y: 548, endPoint x: 308, endPoint y: 556, distance: 40.4
click at [308, 556] on div at bounding box center [422, 549] width 422 height 21
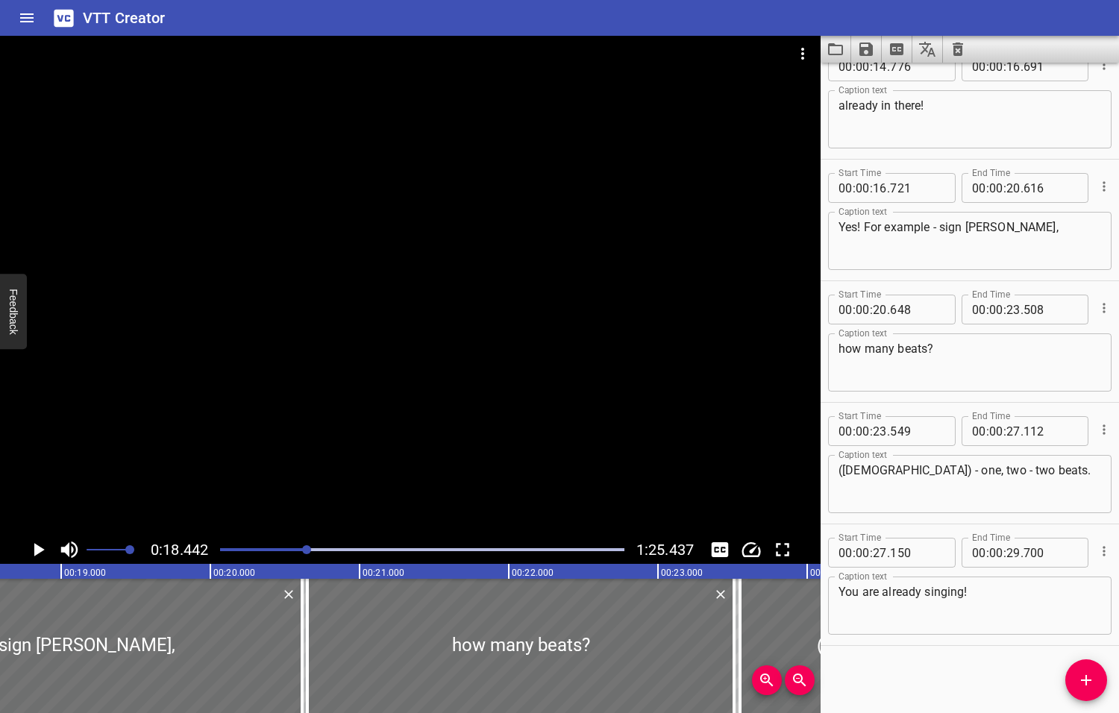
scroll to position [0, 2750]
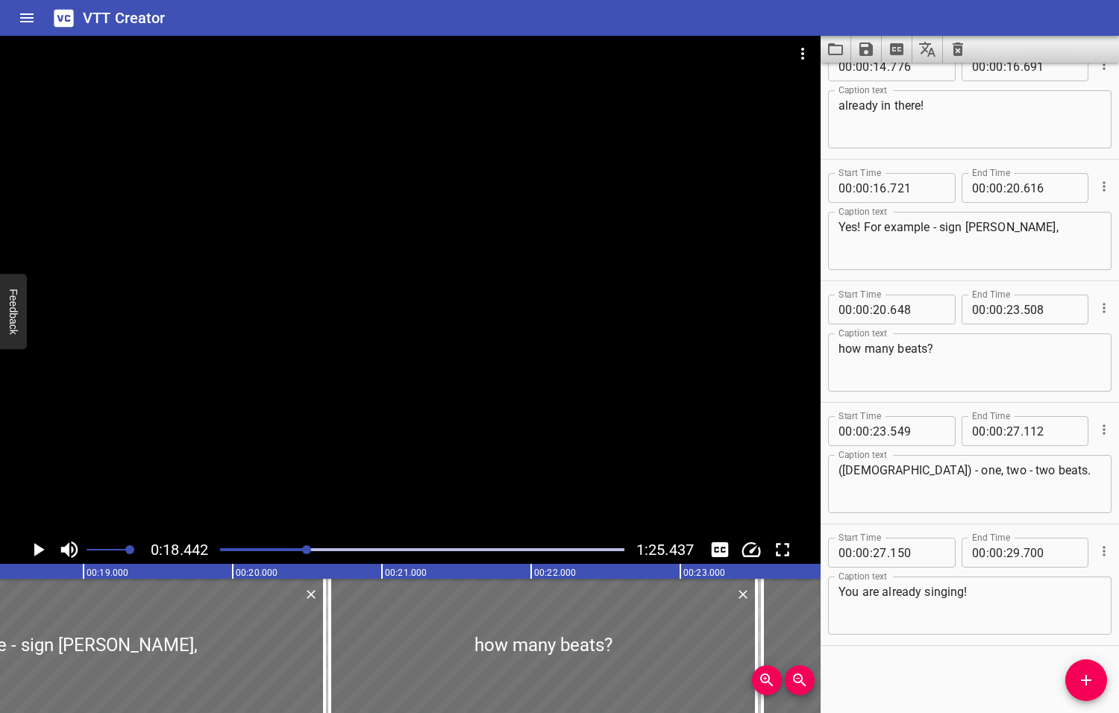
click at [37, 550] on icon "Play/Pause" at bounding box center [39, 549] width 10 height 13
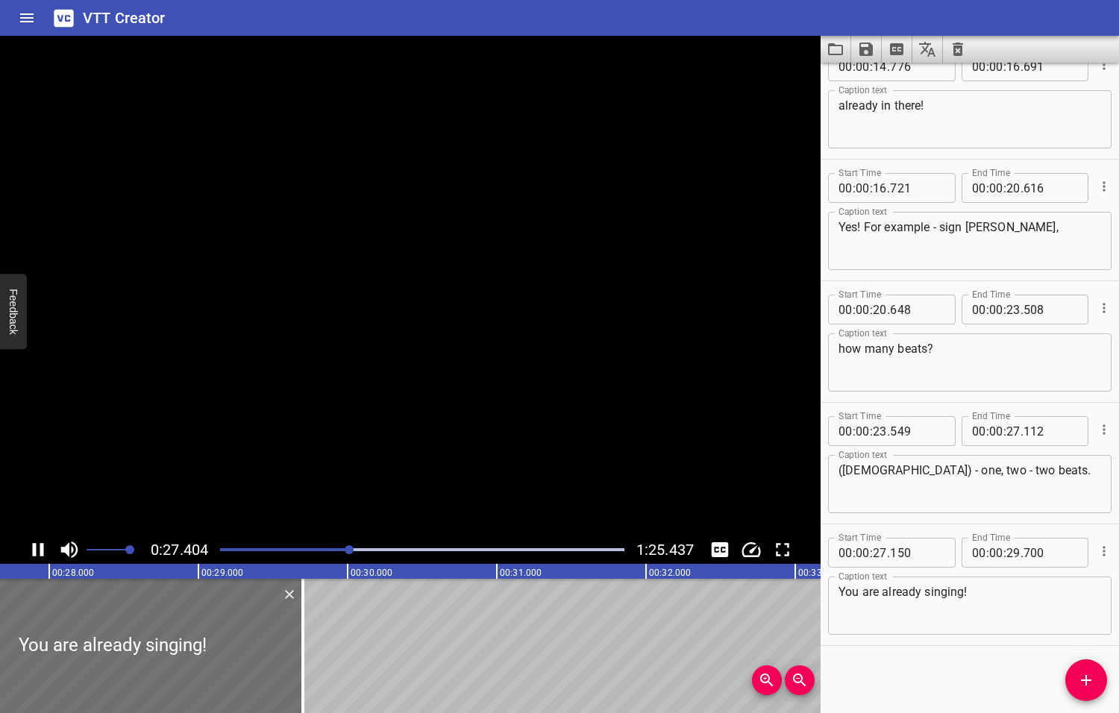
click at [40, 550] on icon "Play/Pause" at bounding box center [38, 549] width 11 height 13
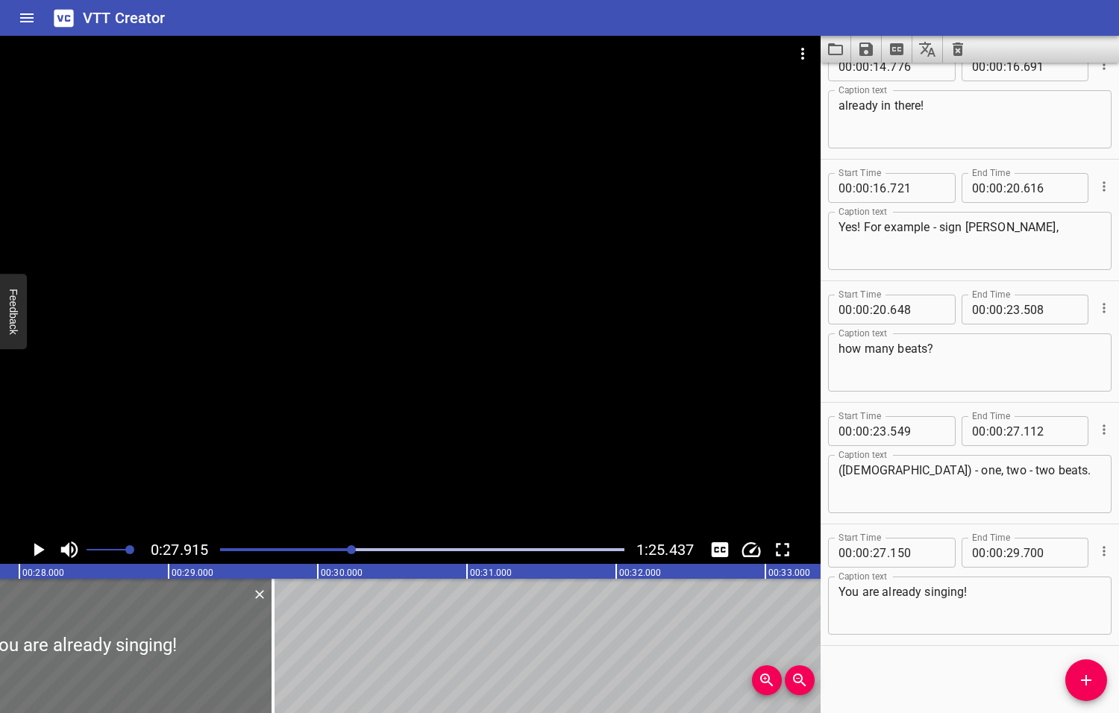
scroll to position [0, 4163]
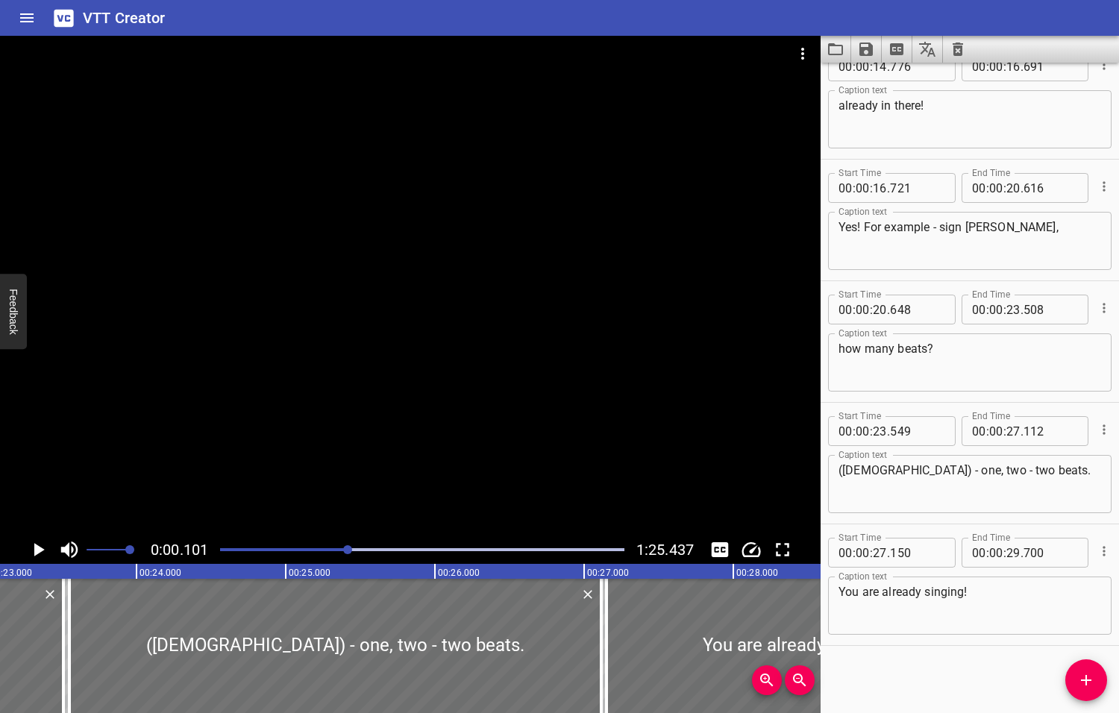
click at [349, 550] on div at bounding box center [347, 549] width 9 height 9
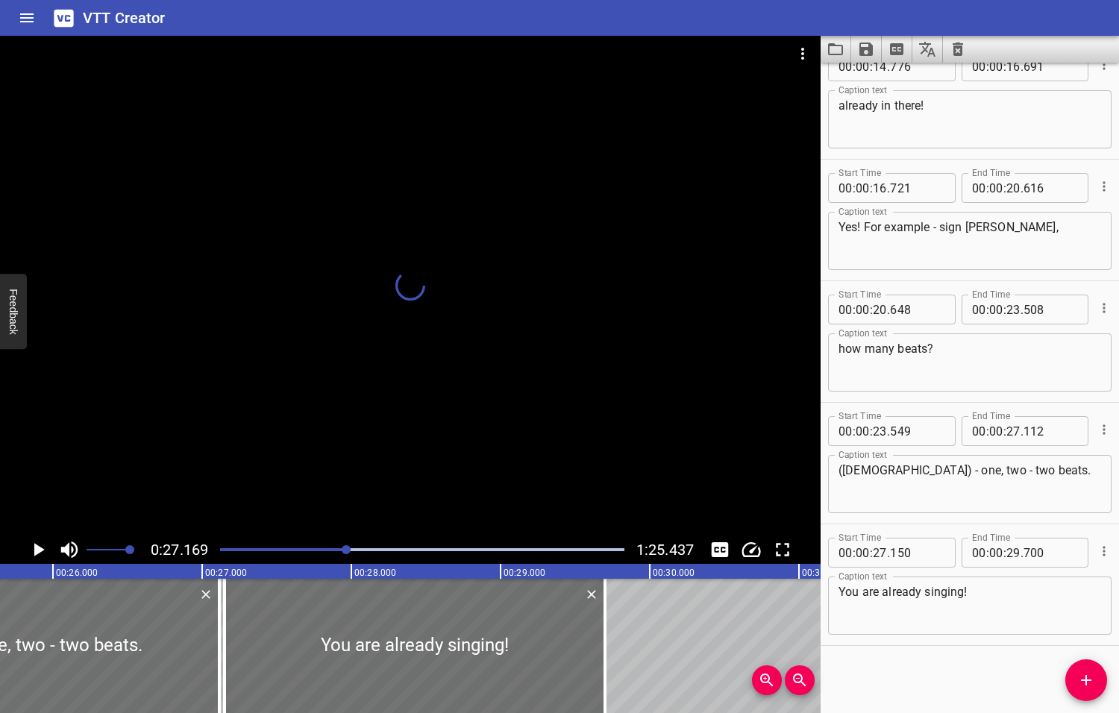
click at [342, 551] on div at bounding box center [346, 549] width 9 height 9
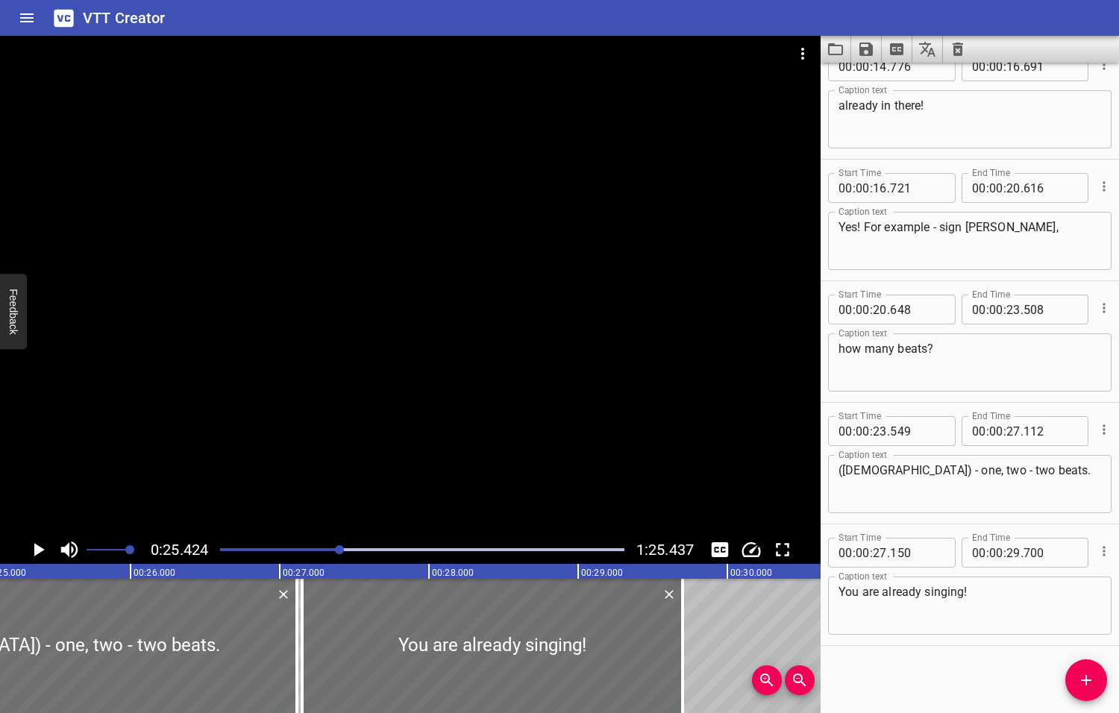
scroll to position [0, 3791]
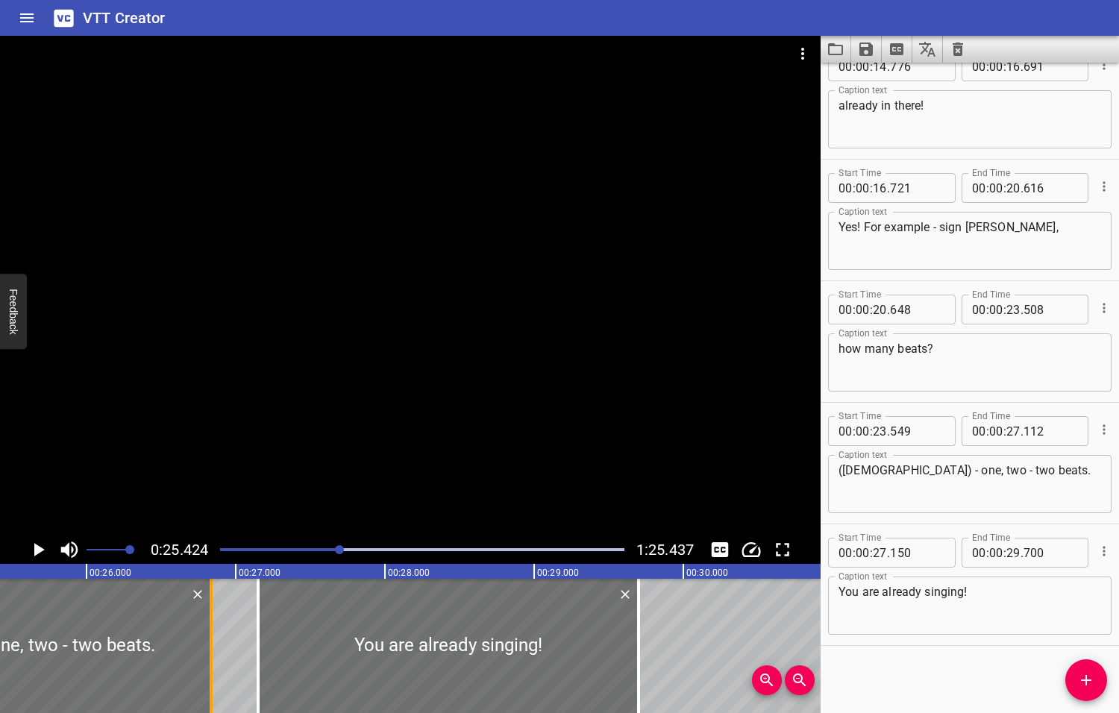
drag, startPoint x: 248, startPoint y: 649, endPoint x: 207, endPoint y: 654, distance: 42.1
click at [207, 654] on div at bounding box center [211, 646] width 15 height 134
type input "26"
type input "832"
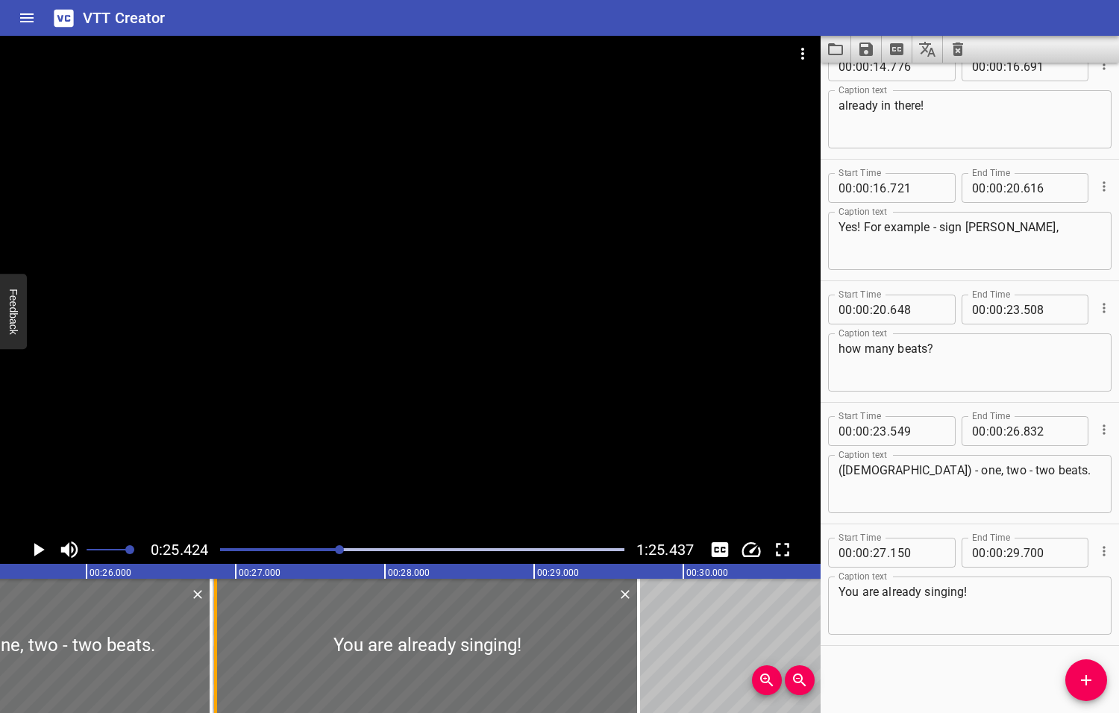
drag, startPoint x: 256, startPoint y: 648, endPoint x: 213, endPoint y: 648, distance: 42.5
click at [214, 648] on div at bounding box center [215, 646] width 3 height 134
type input "26"
type input "865"
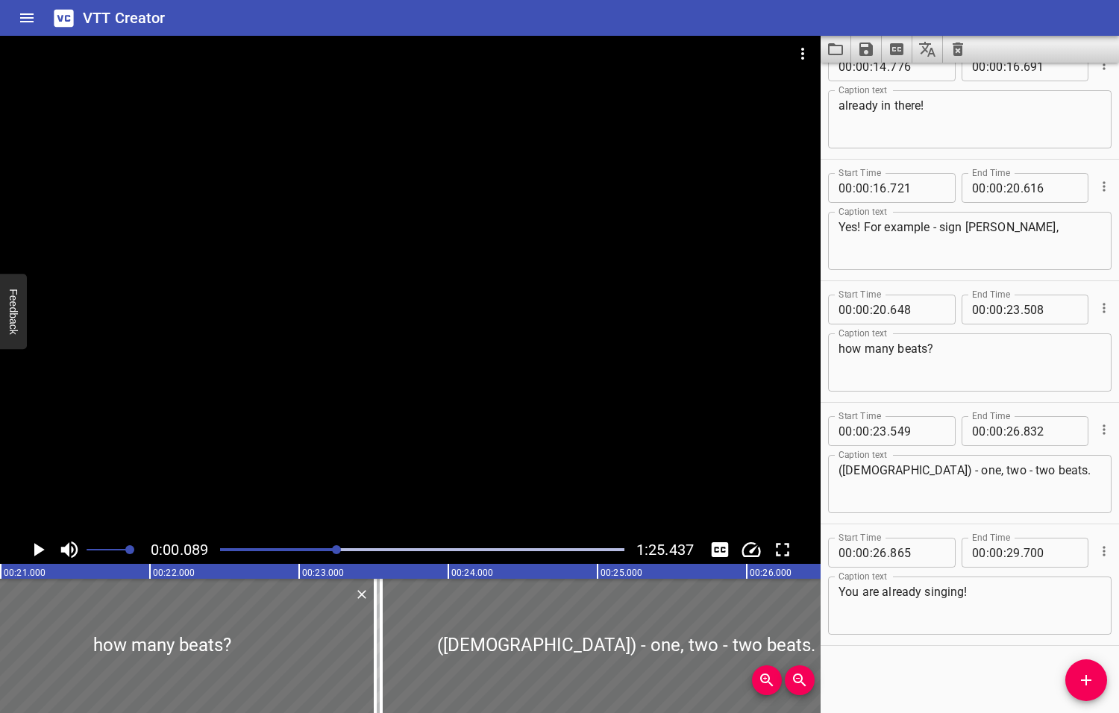
drag, startPoint x: 342, startPoint y: 550, endPoint x: 325, endPoint y: 550, distance: 16.4
click at [332, 550] on div at bounding box center [336, 549] width 9 height 9
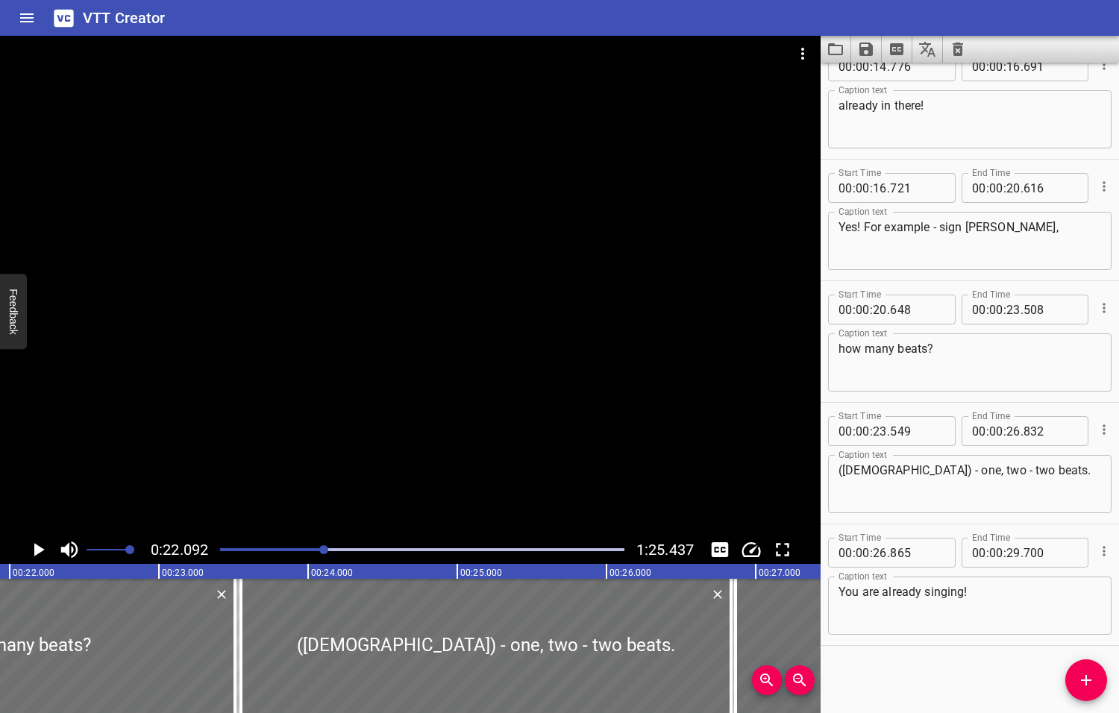
scroll to position [0, 3294]
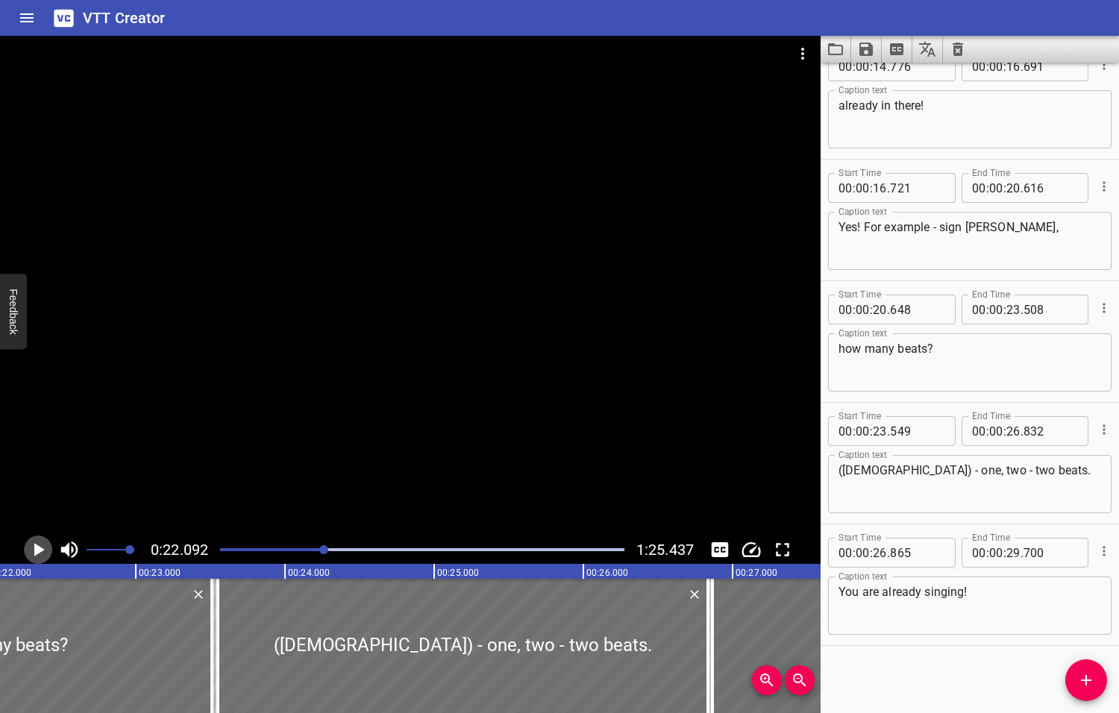
click at [39, 548] on icon "Play/Pause" at bounding box center [39, 549] width 10 height 13
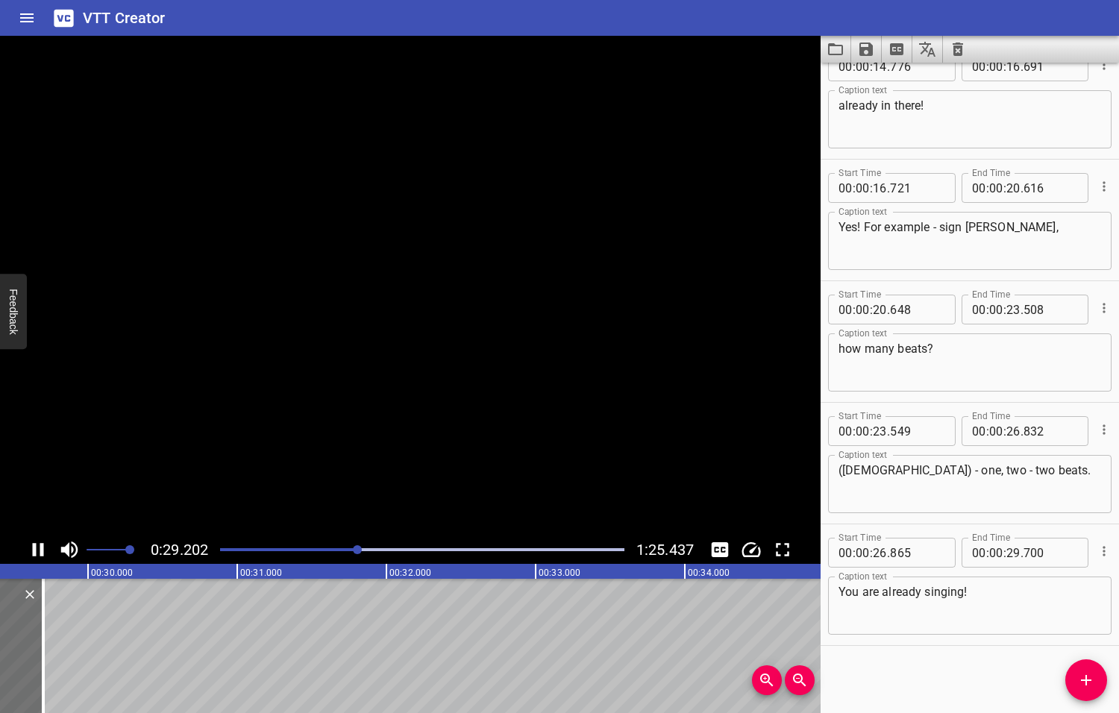
click at [39, 548] on icon "Play/Pause" at bounding box center [38, 549] width 22 height 22
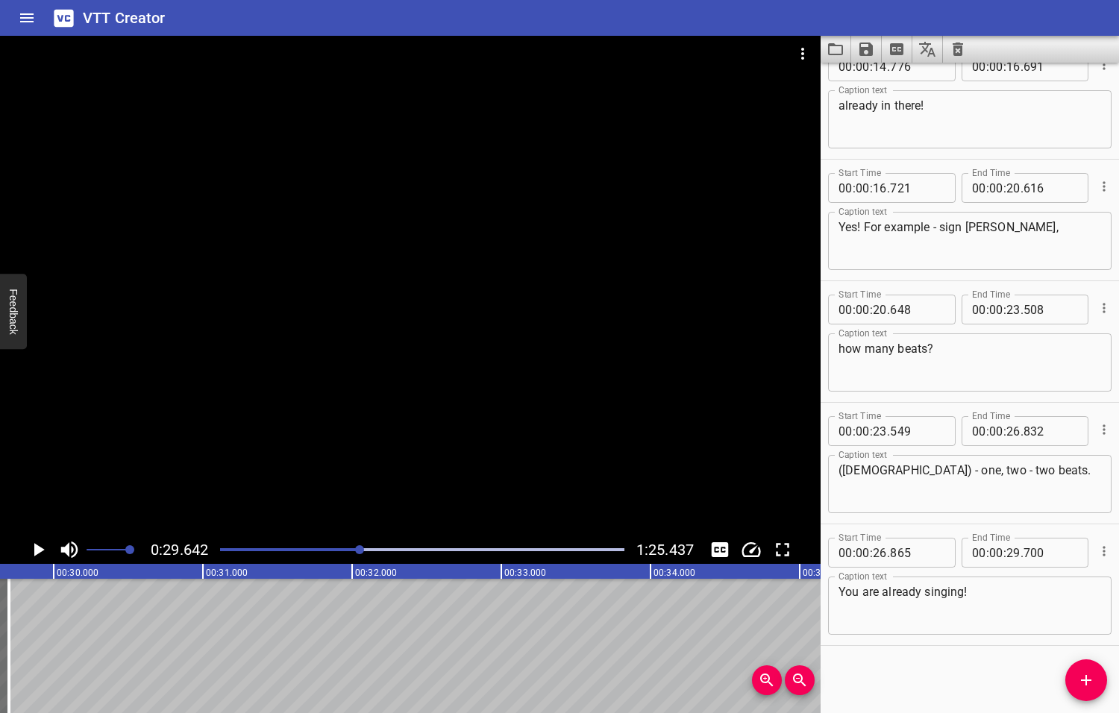
scroll to position [0, 4421]
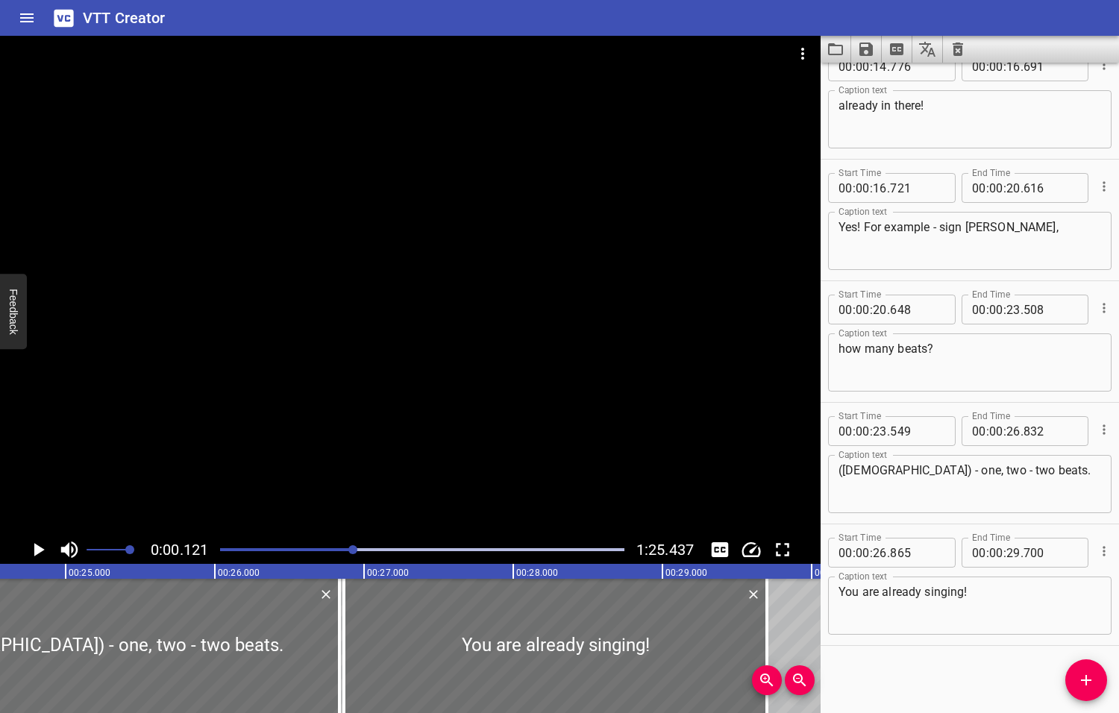
drag, startPoint x: 362, startPoint y: 549, endPoint x: 353, endPoint y: 552, distance: 8.7
click at [353, 552] on div at bounding box center [352, 549] width 9 height 9
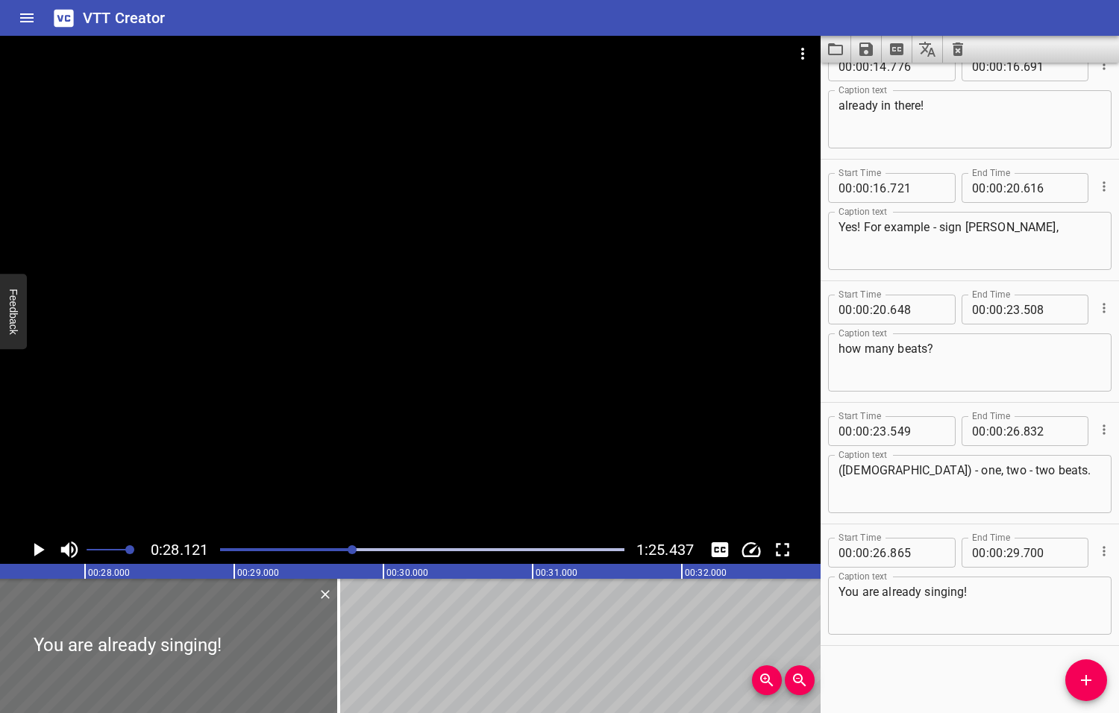
scroll to position [0, 4194]
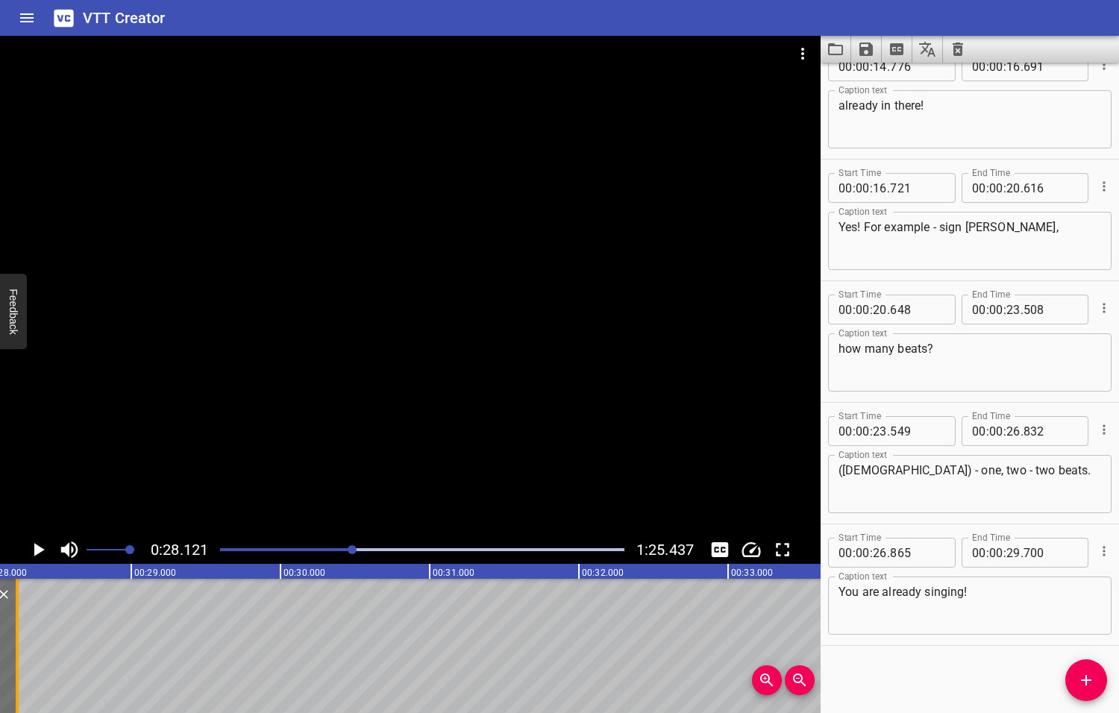
drag, startPoint x: 231, startPoint y: 661, endPoint x: 13, endPoint y: 664, distance: 218.5
click at [13, 664] on div at bounding box center [17, 646] width 15 height 134
type input "28"
type input "235"
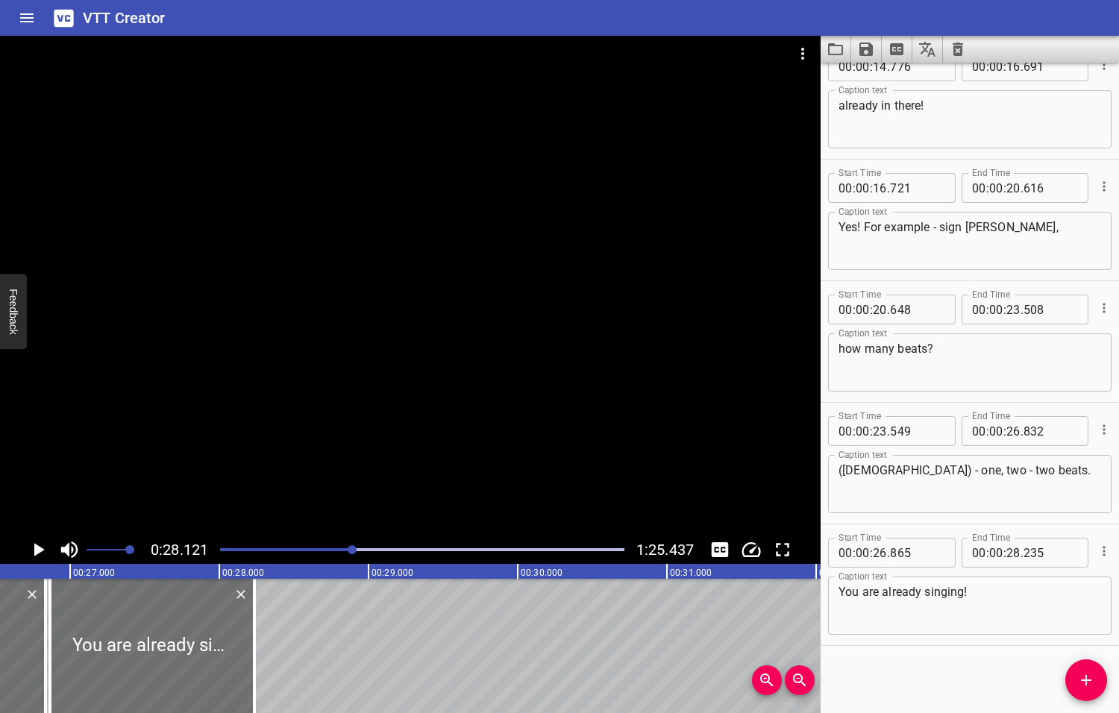
drag, startPoint x: 353, startPoint y: 548, endPoint x: 324, endPoint y: 552, distance: 29.3
click at [347, 552] on div at bounding box center [351, 549] width 9 height 9
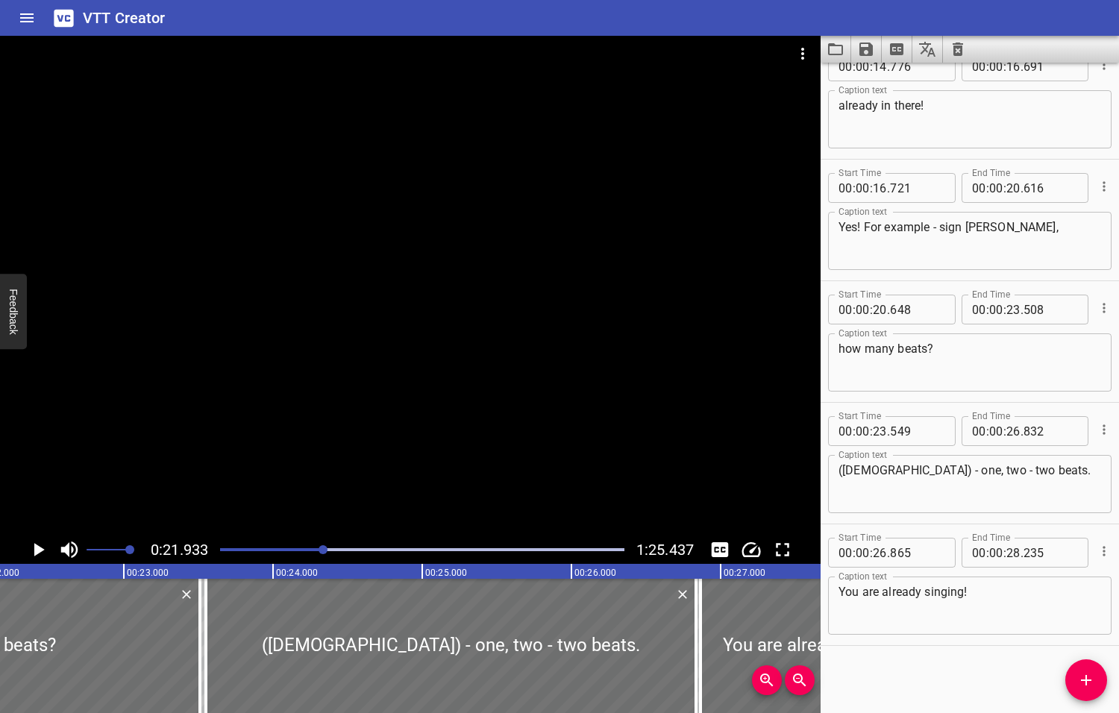
scroll to position [0, 3271]
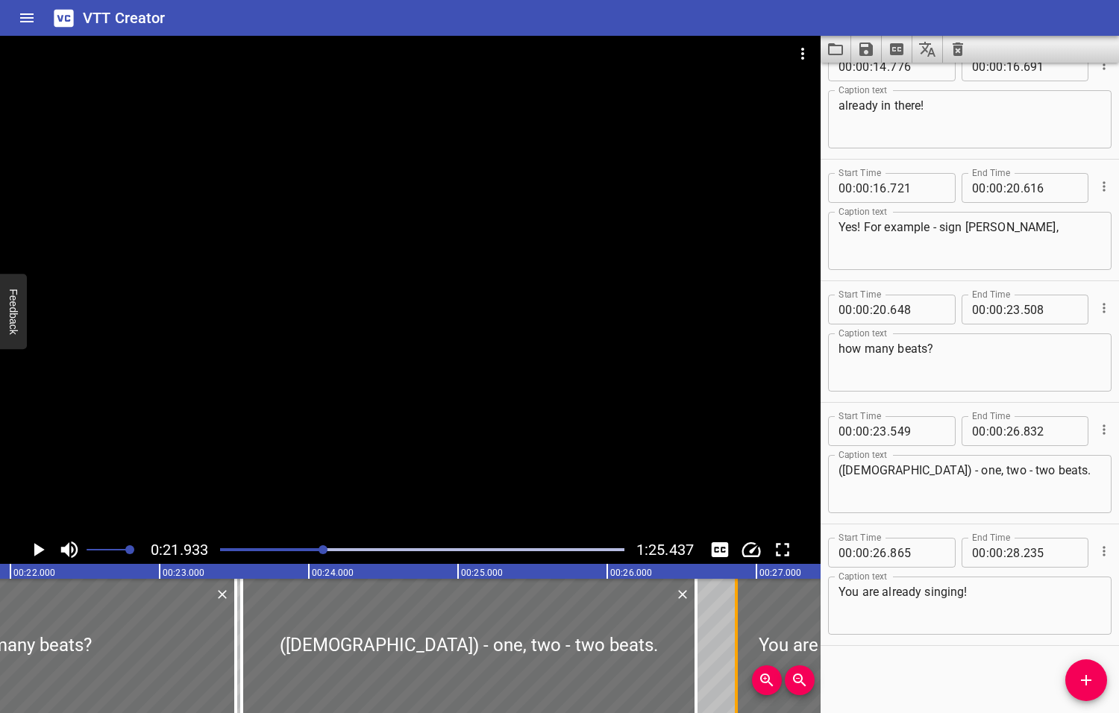
click at [691, 653] on div at bounding box center [695, 646] width 15 height 134
type input "592"
drag, startPoint x: 733, startPoint y: 647, endPoint x: 698, endPoint y: 652, distance: 35.3
click at [698, 652] on div at bounding box center [700, 646] width 15 height 134
type input "630"
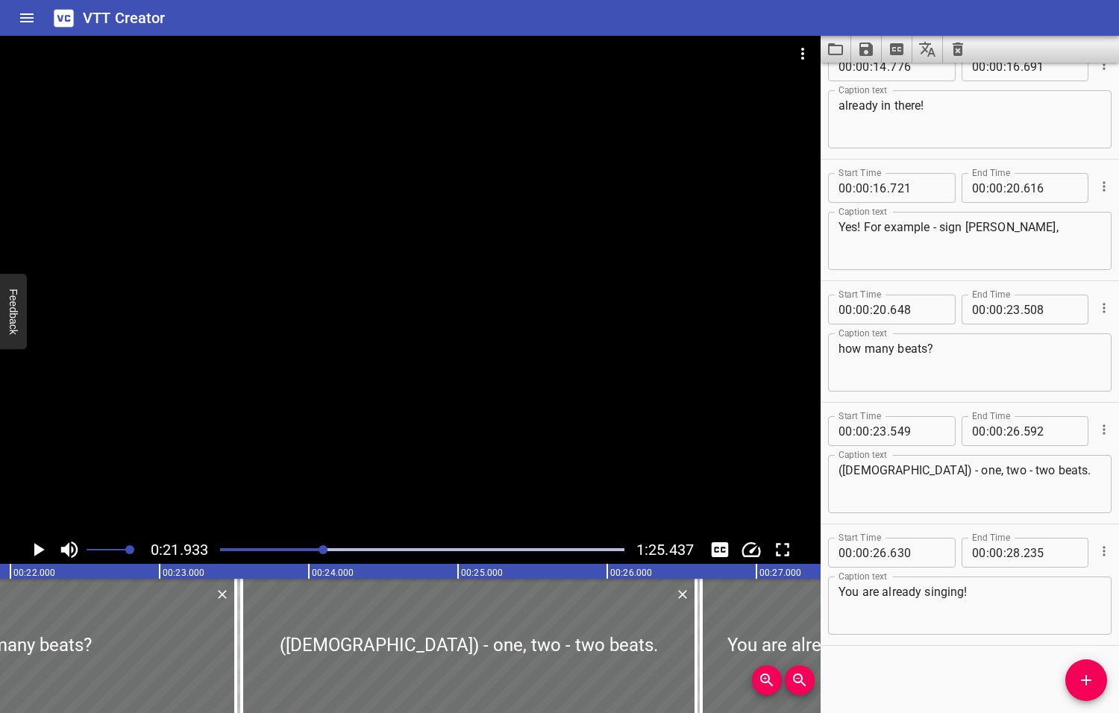
click at [41, 549] on icon "Play/Pause" at bounding box center [39, 549] width 10 height 13
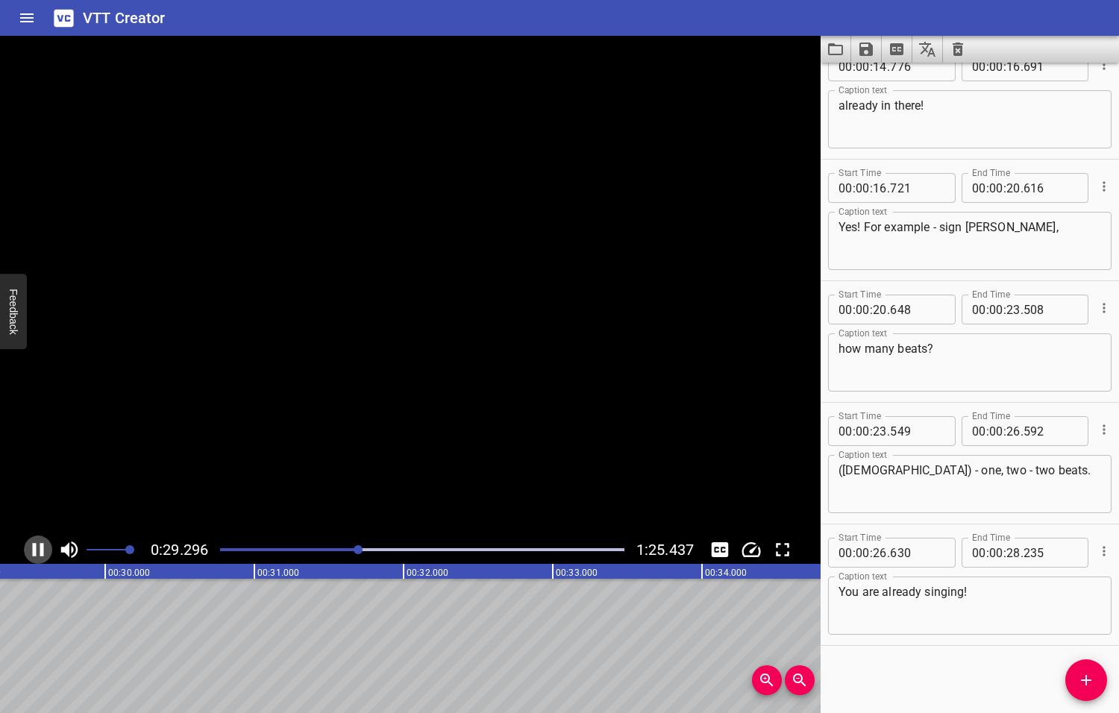
click at [41, 549] on icon "Play/Pause" at bounding box center [38, 549] width 11 height 13
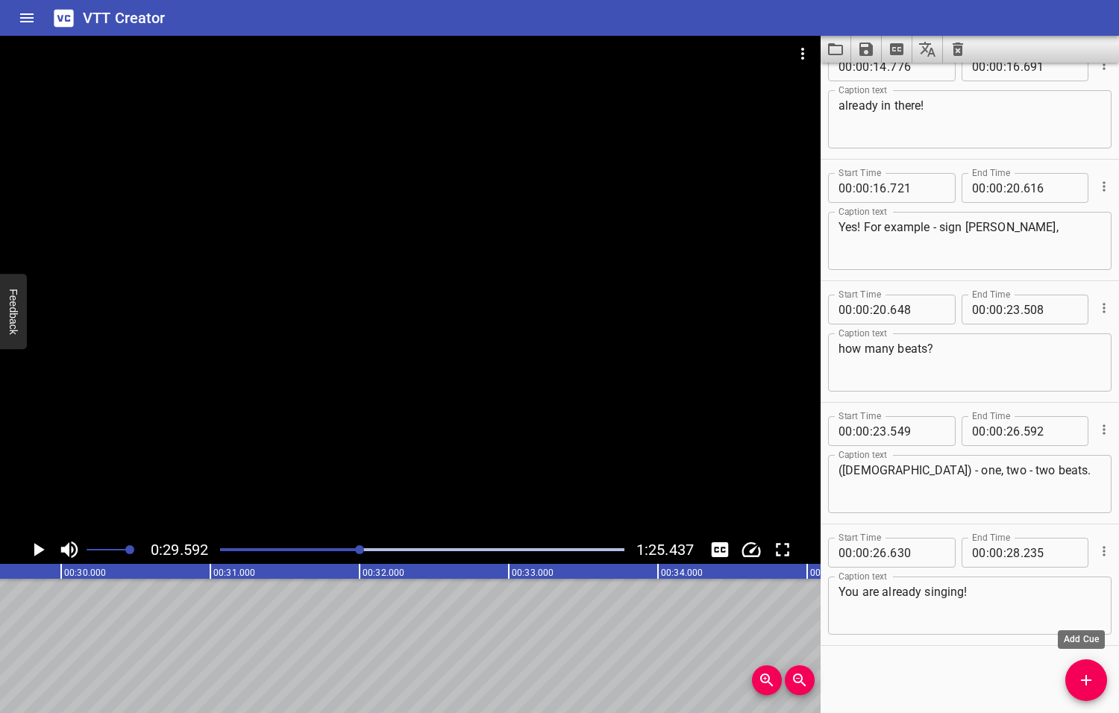
click at [1084, 682] on icon "Add Cue" at bounding box center [1086, 680] width 18 height 18
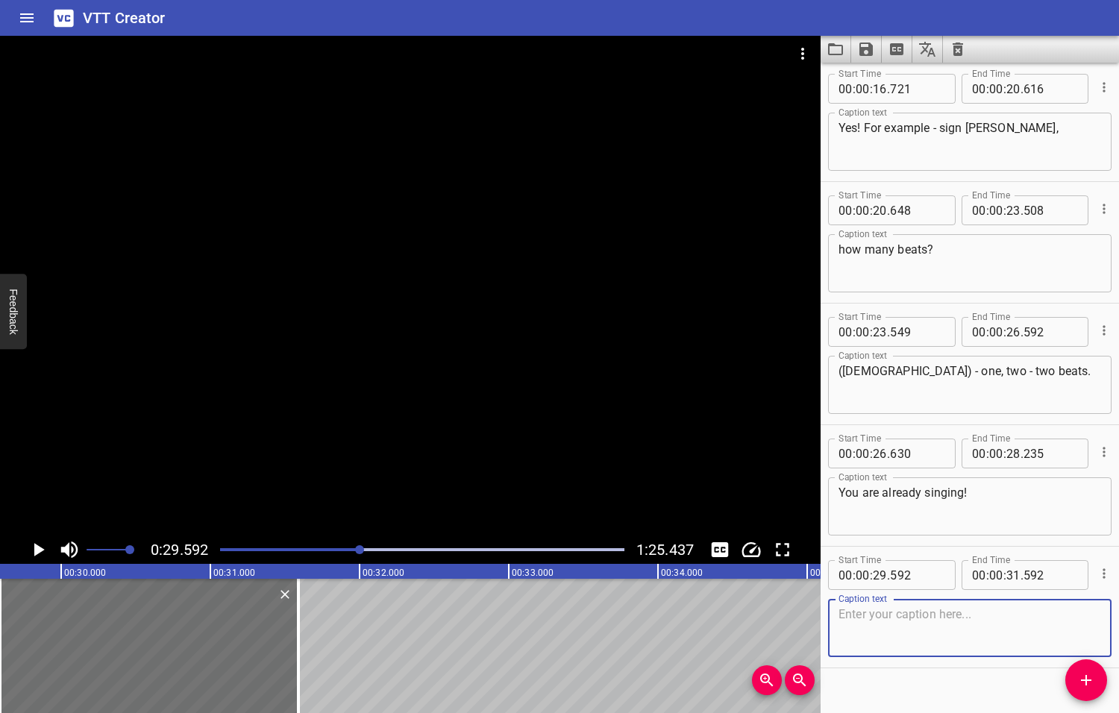
scroll to position [635, 0]
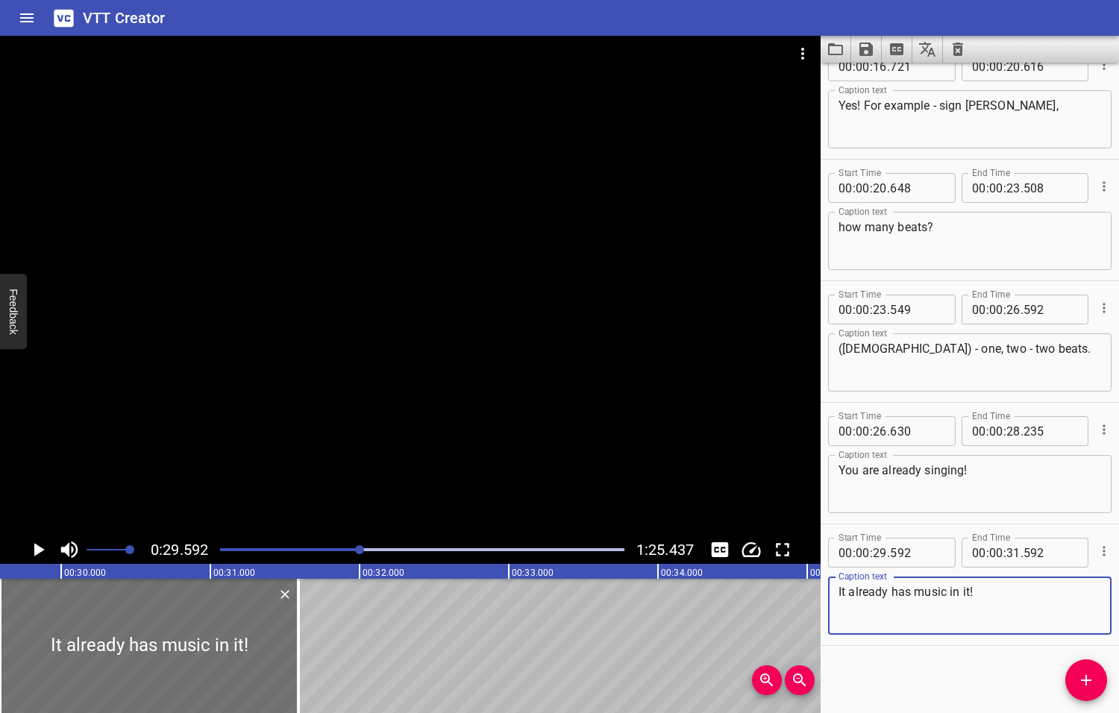
type textarea "It already has music in it!"
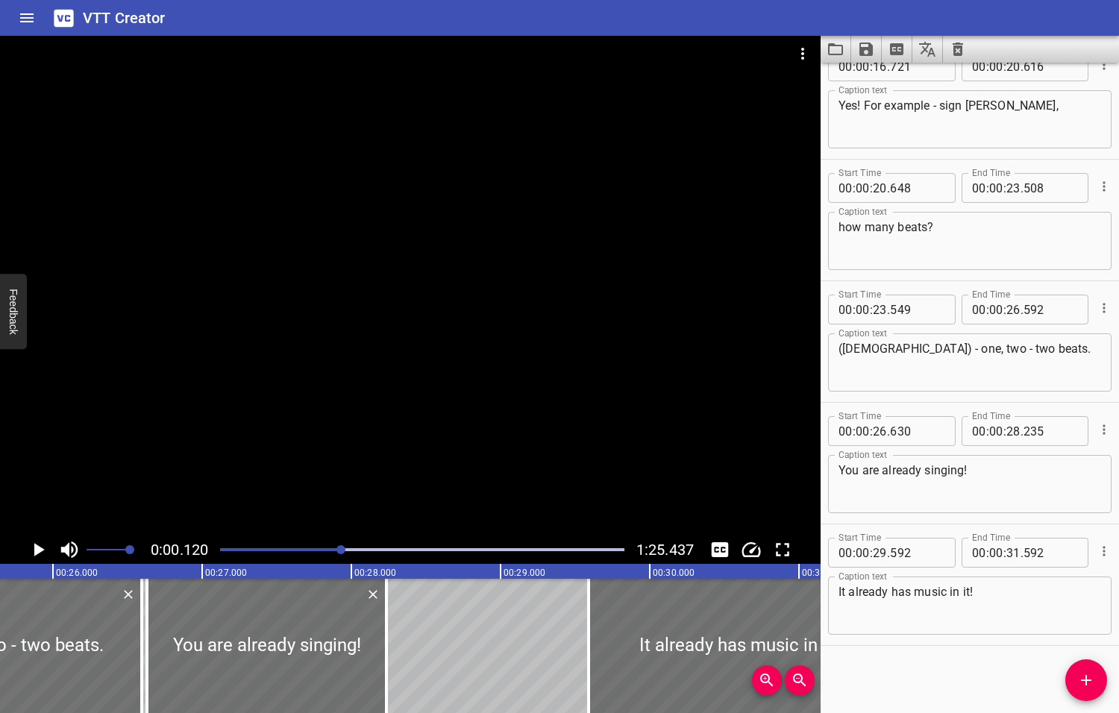
drag, startPoint x: 361, startPoint y: 550, endPoint x: 336, endPoint y: 555, distance: 25.9
click at [336, 555] on div at bounding box center [422, 549] width 422 height 21
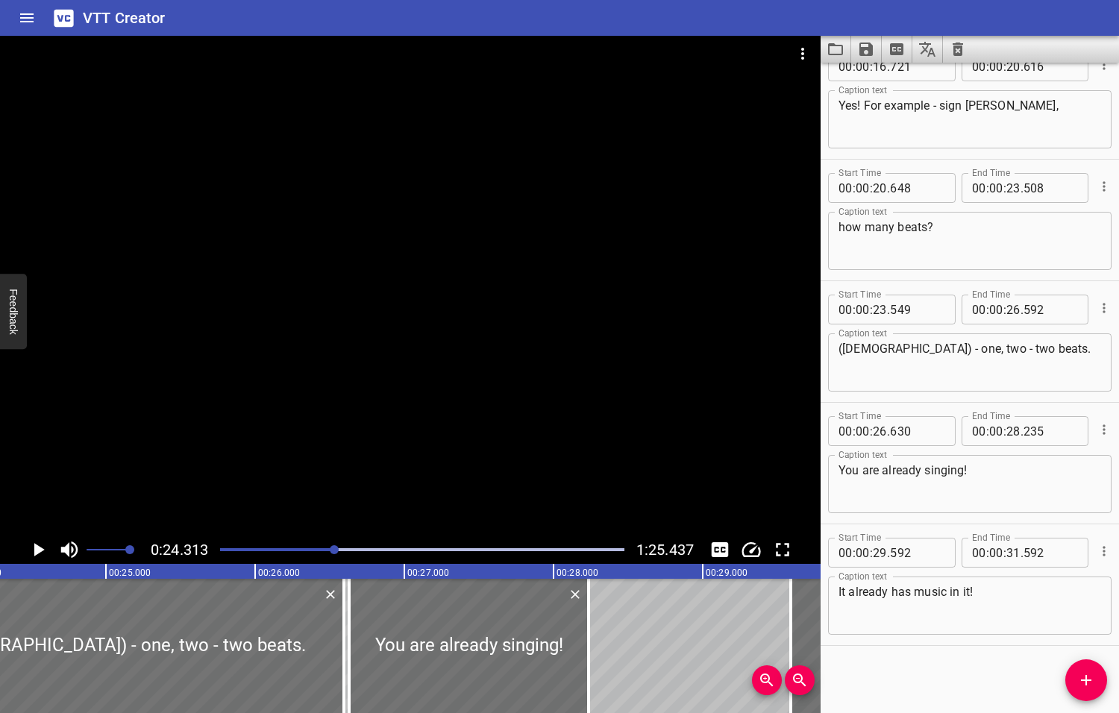
scroll to position [0, 3626]
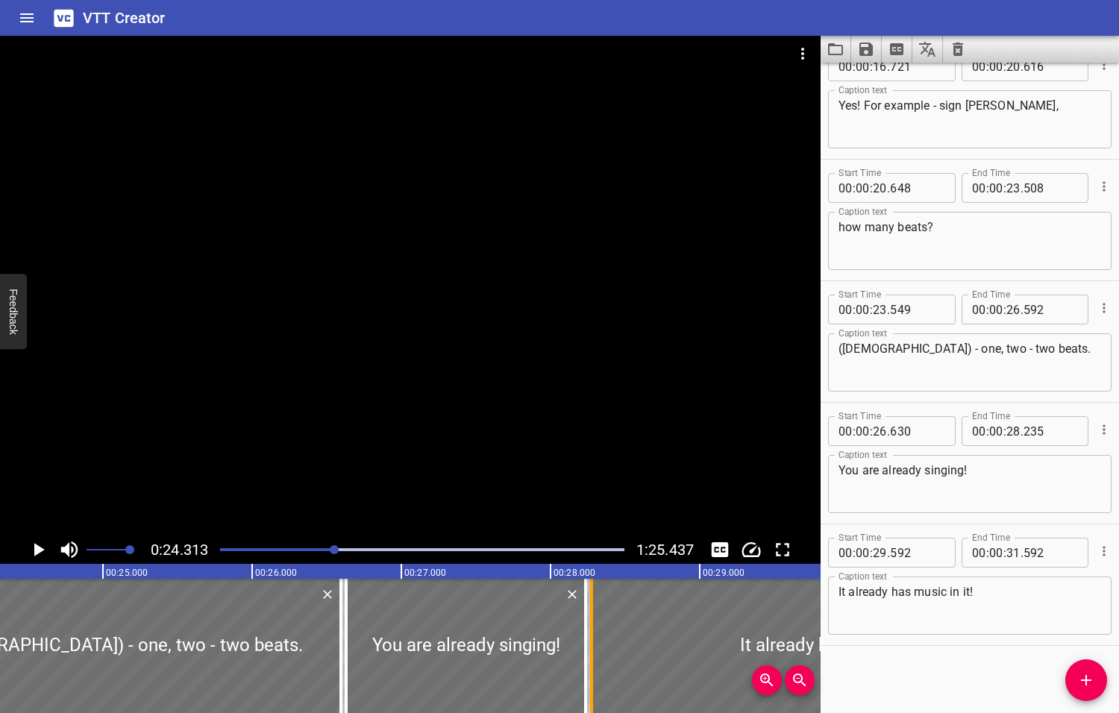
drag, startPoint x: 783, startPoint y: 641, endPoint x: 587, endPoint y: 650, distance: 196.3
click at [587, 650] on div at bounding box center [591, 646] width 15 height 134
type input "28"
type input "277"
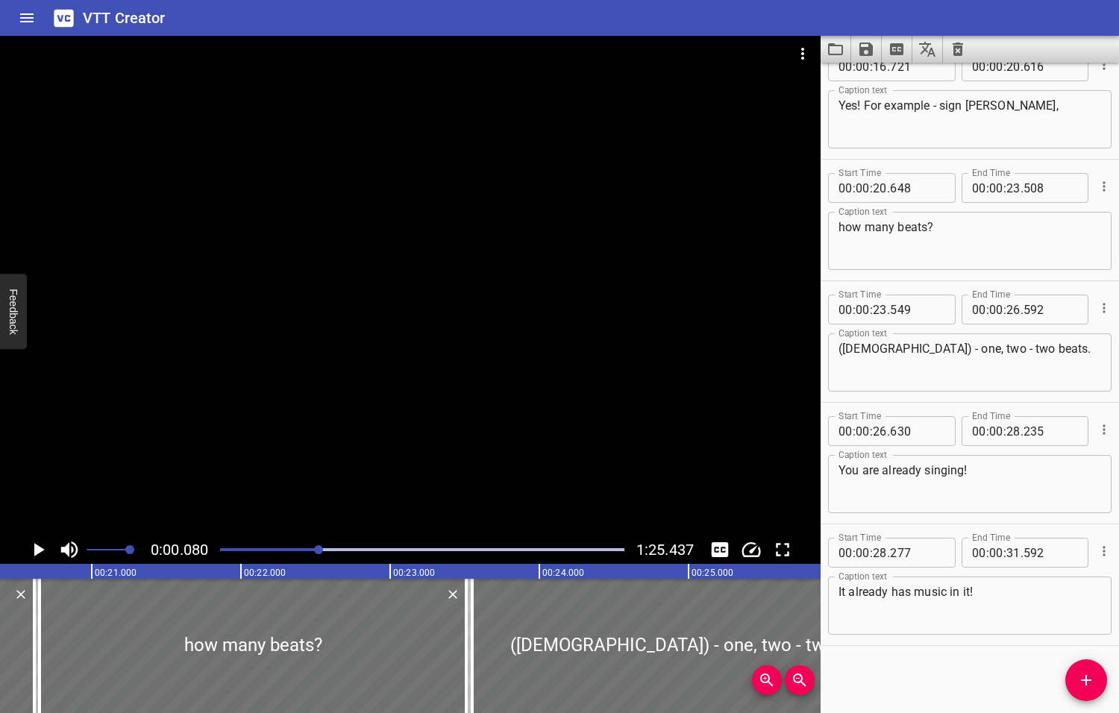
drag, startPoint x: 335, startPoint y: 548, endPoint x: 320, endPoint y: 549, distance: 14.9
click at [320, 549] on div at bounding box center [318, 549] width 9 height 9
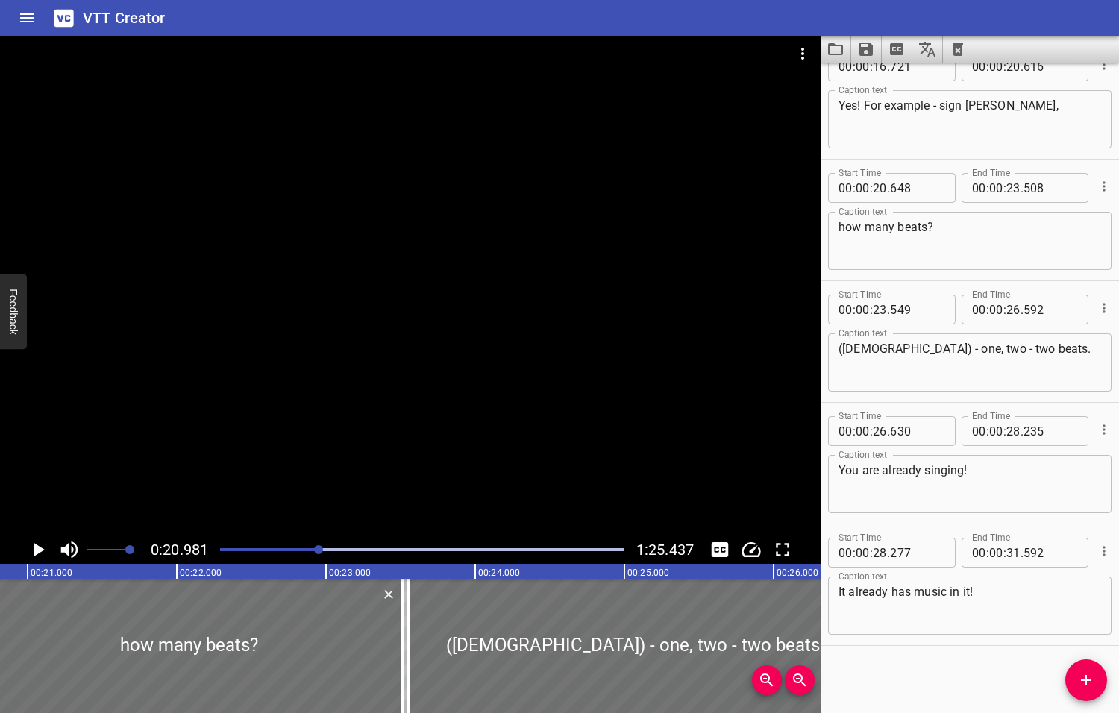
scroll to position [0, 3129]
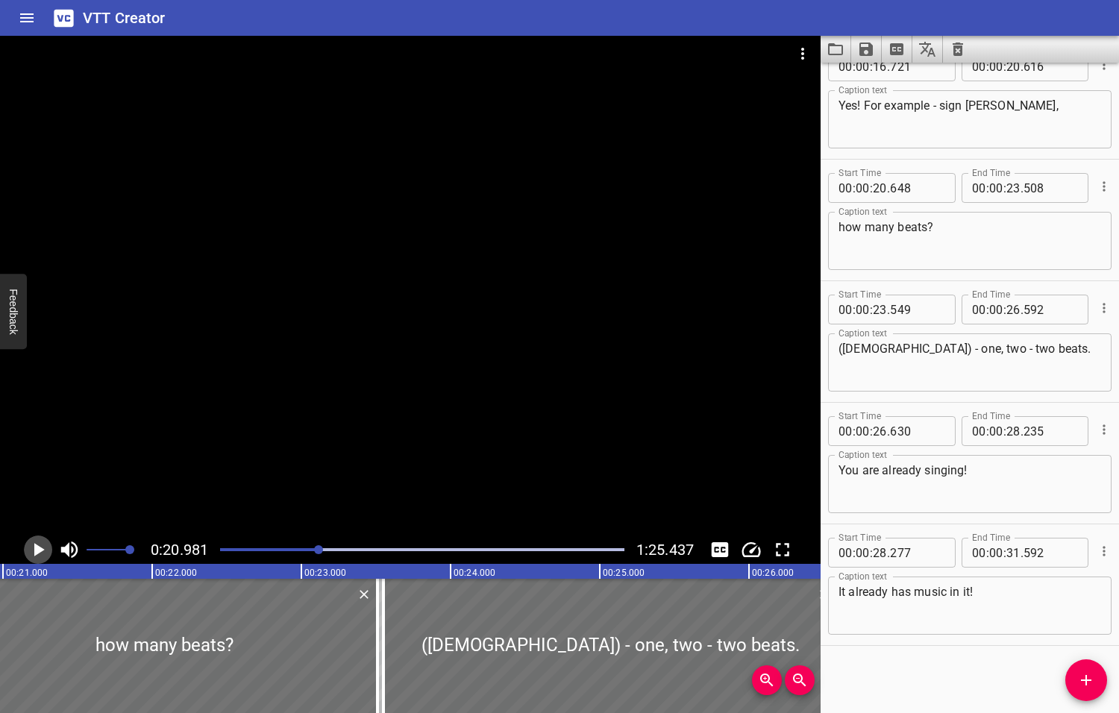
click at [37, 550] on icon "Play/Pause" at bounding box center [39, 549] width 10 height 13
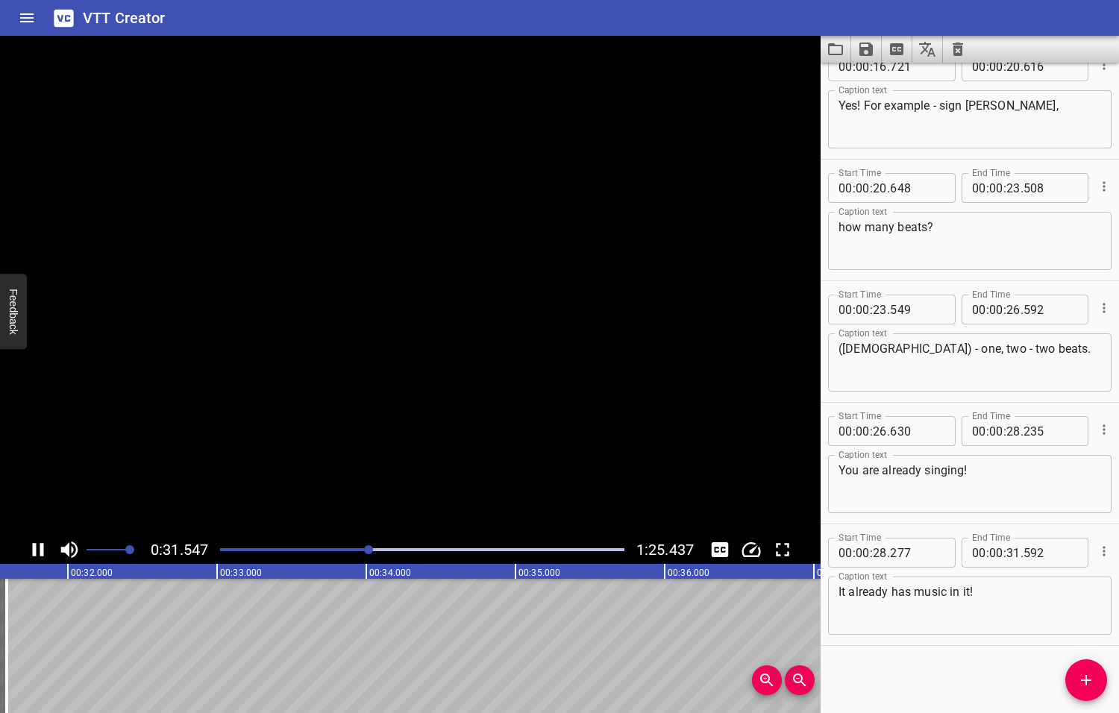
click at [39, 549] on icon "Play/Pause" at bounding box center [38, 549] width 22 height 22
click at [986, 591] on textarea "It already has music in it!" at bounding box center [969, 606] width 262 height 43
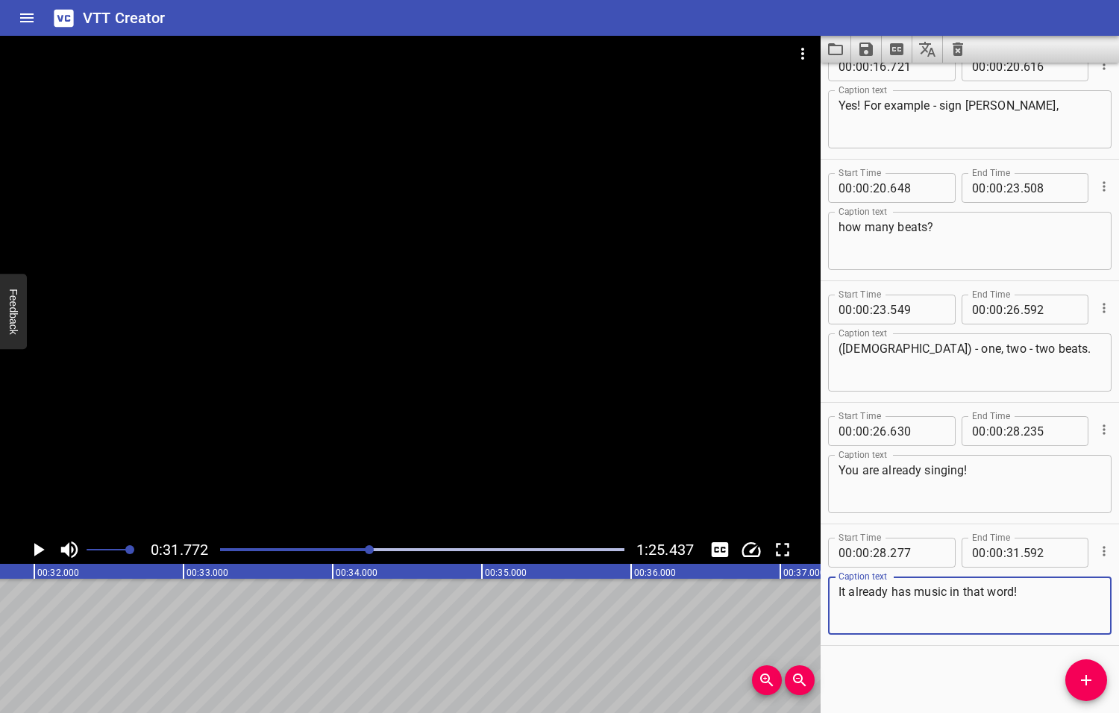
type textarea "It already has music in that word!"
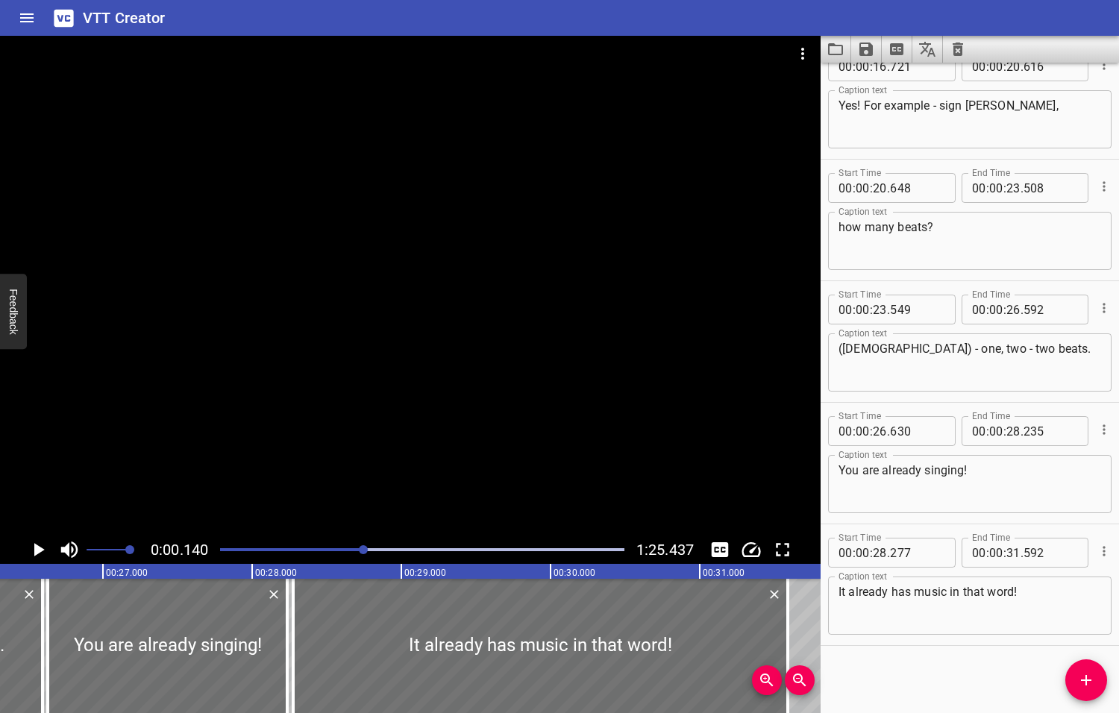
drag, startPoint x: 371, startPoint y: 549, endPoint x: 364, endPoint y: 550, distance: 7.6
click at [365, 551] on div at bounding box center [363, 549] width 9 height 9
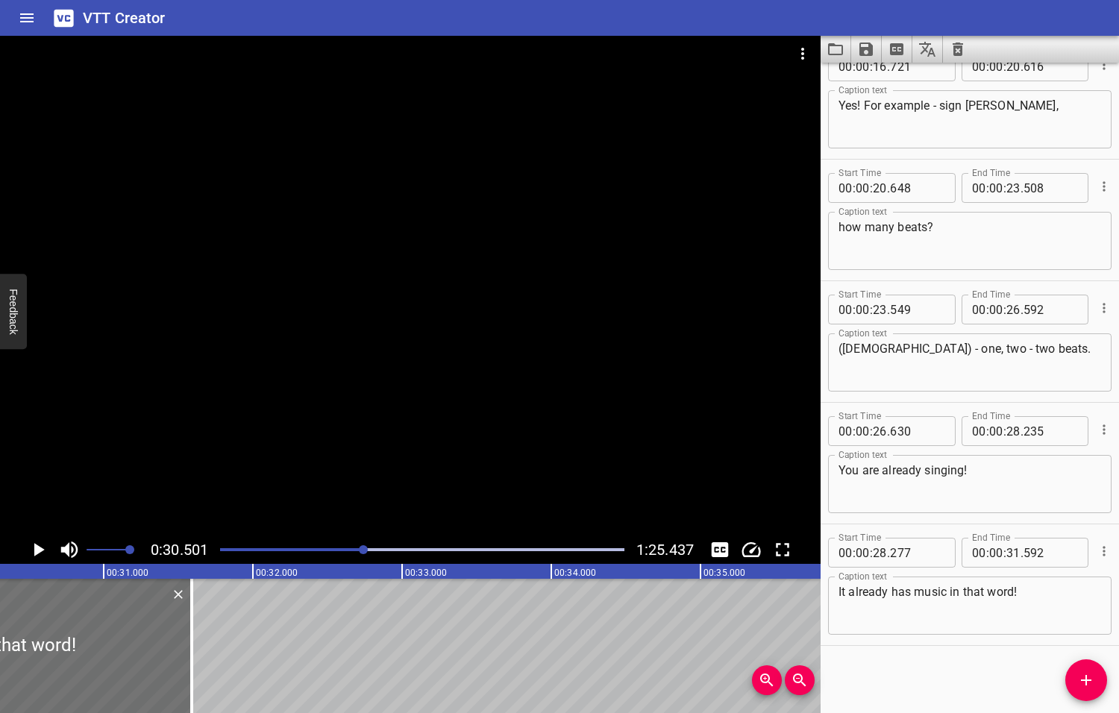
scroll to position [0, 4549]
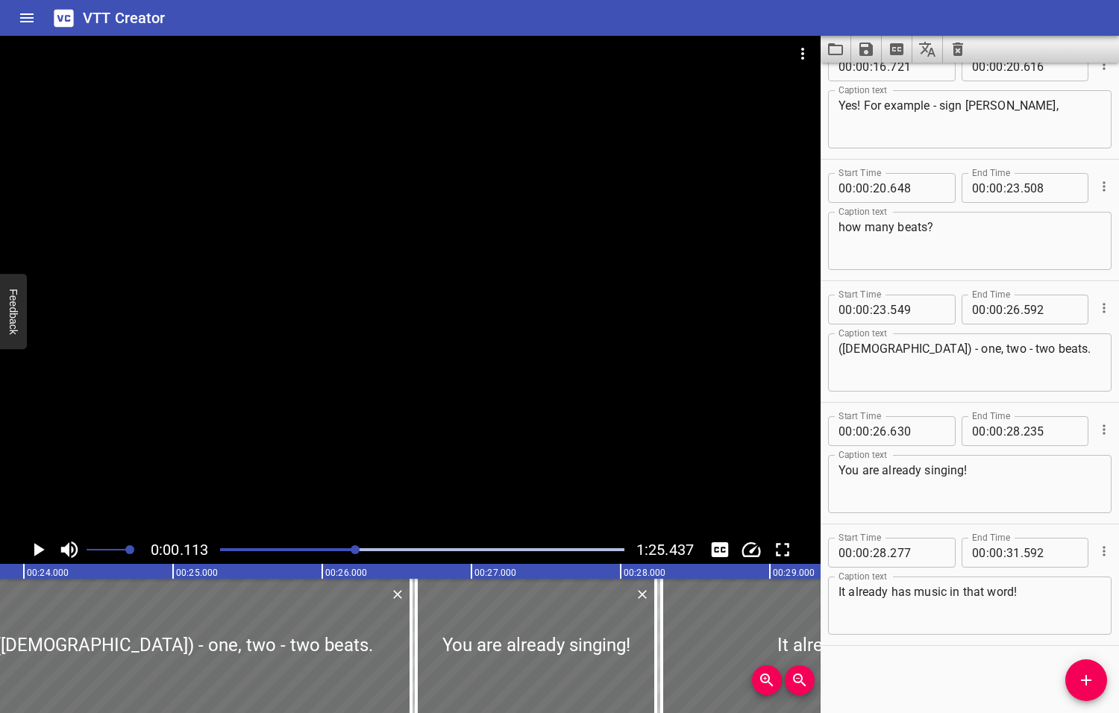
drag, startPoint x: 365, startPoint y: 547, endPoint x: 356, endPoint y: 546, distance: 9.8
click at [356, 548] on div at bounding box center [354, 549] width 9 height 9
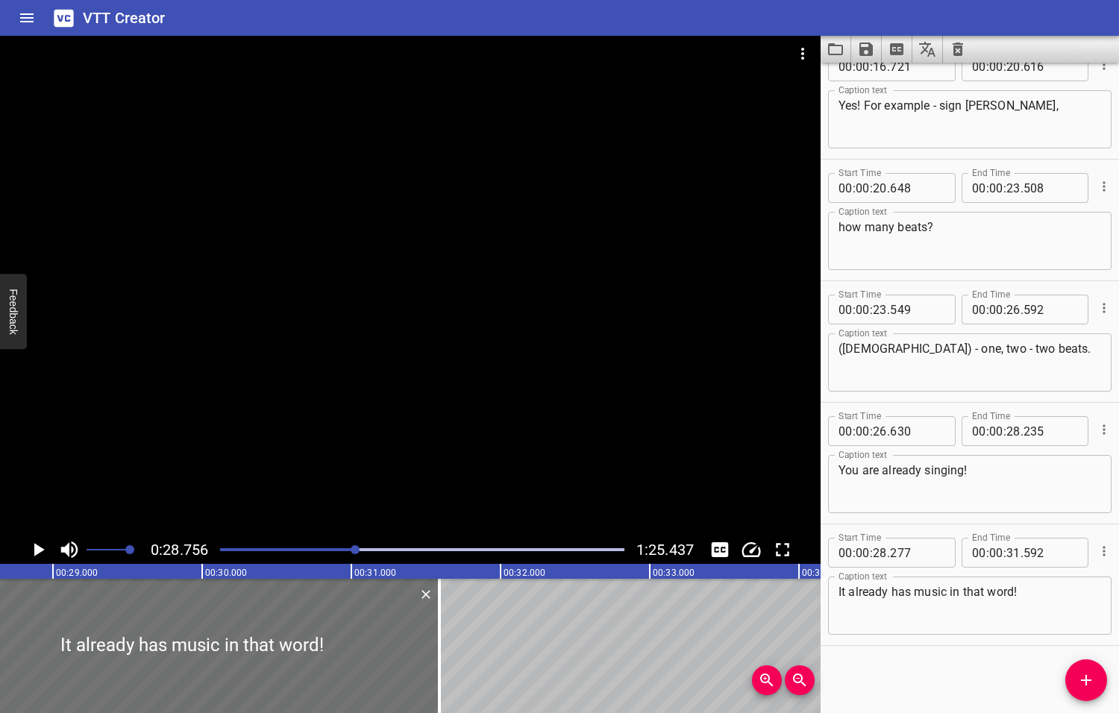
scroll to position [0, 4289]
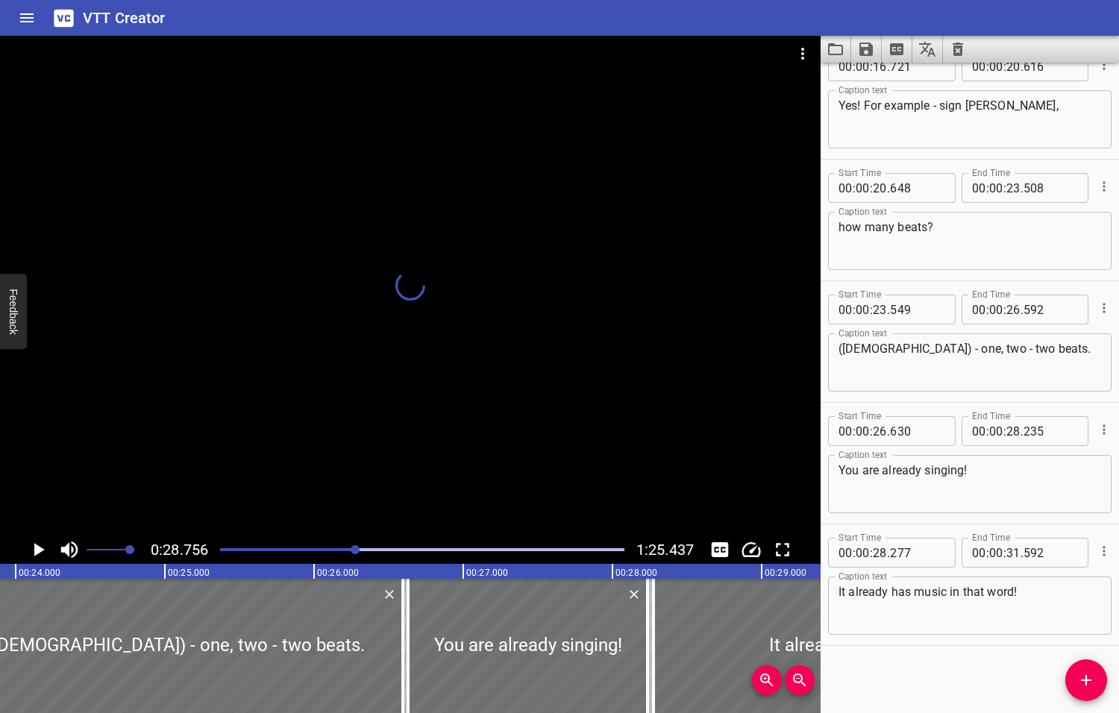
drag, startPoint x: 356, startPoint y: 549, endPoint x: 329, endPoint y: 553, distance: 27.8
click at [350, 553] on div at bounding box center [354, 549] width 9 height 9
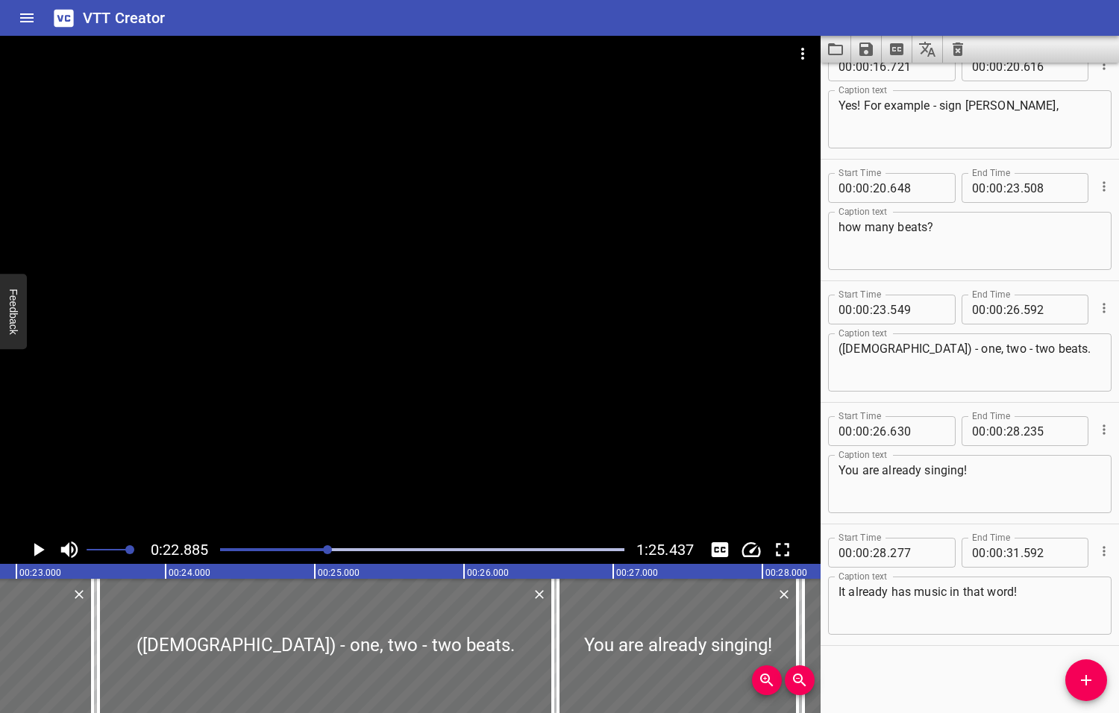
scroll to position [0, 3413]
click at [39, 550] on icon "Play/Pause" at bounding box center [39, 549] width 10 height 13
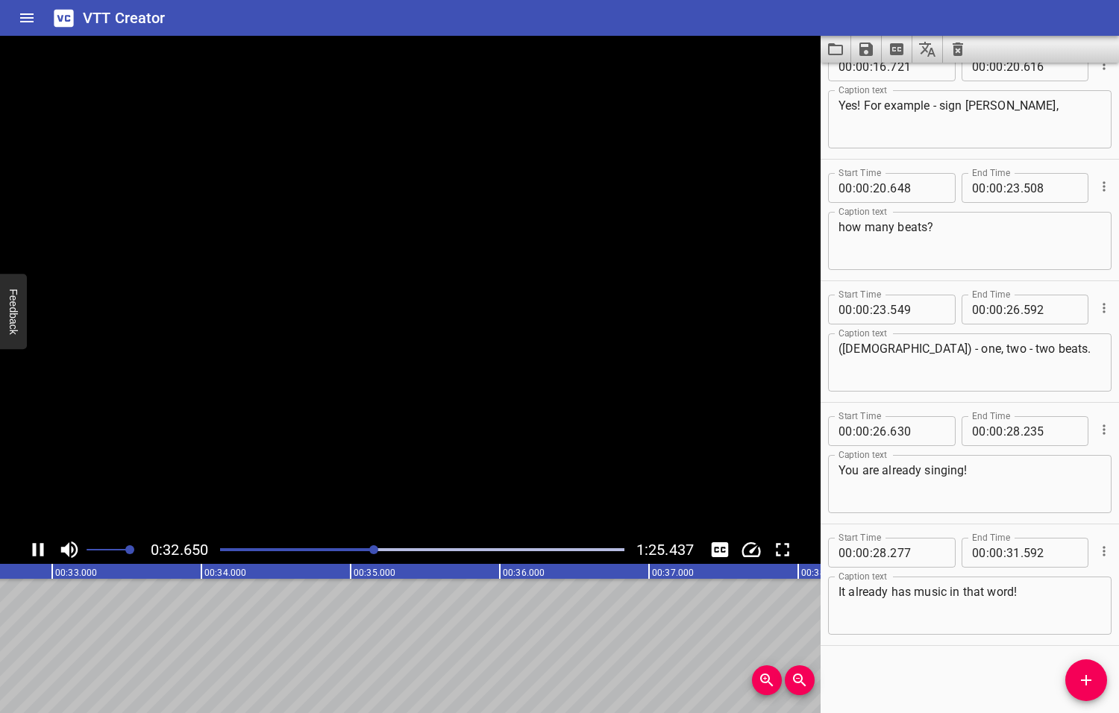
click at [37, 549] on icon "Play/Pause" at bounding box center [38, 549] width 22 height 22
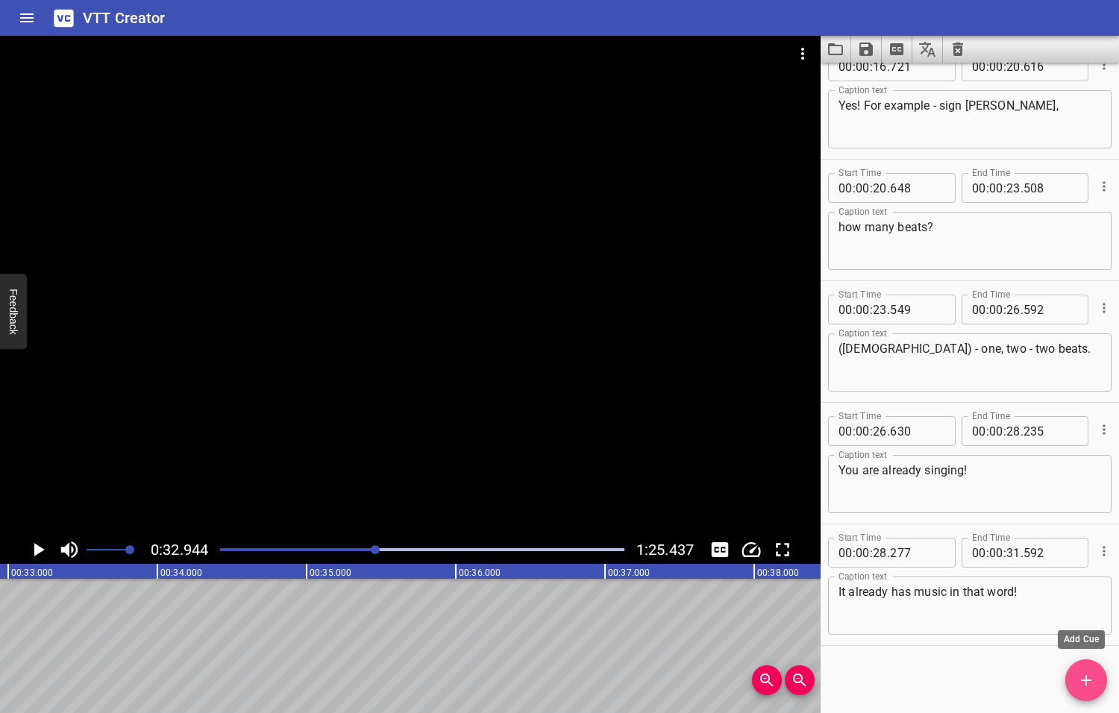
click at [1083, 680] on icon "Add Cue" at bounding box center [1086, 680] width 10 height 10
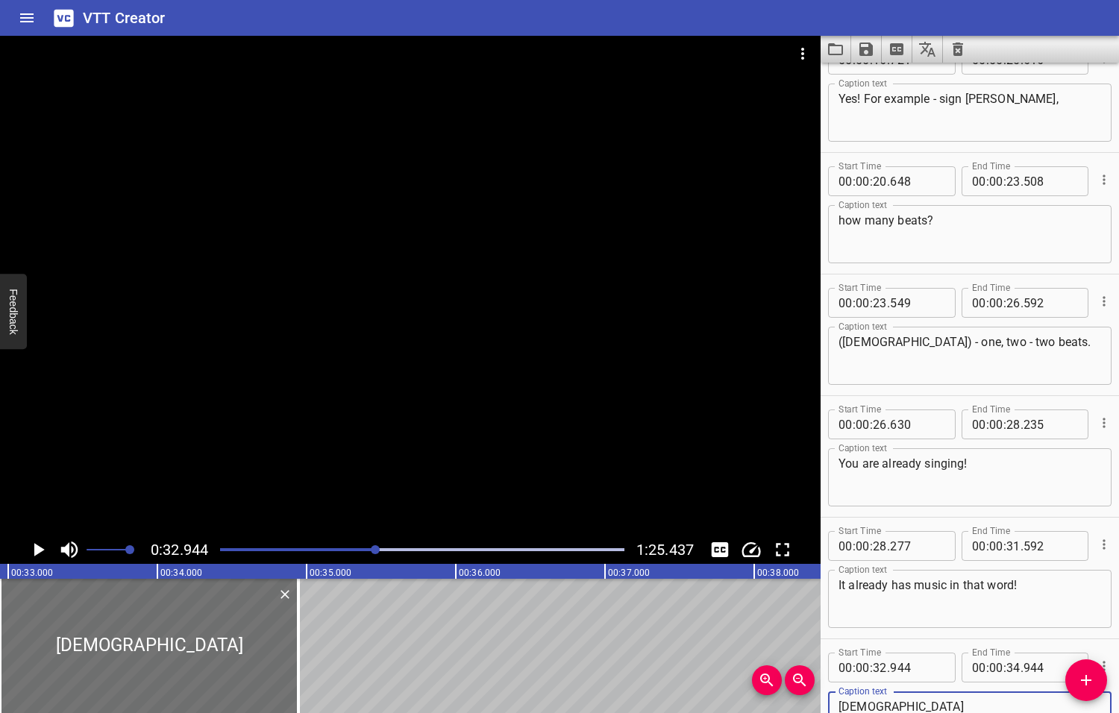
type textarea "[DEMOGRAPHIC_DATA]"
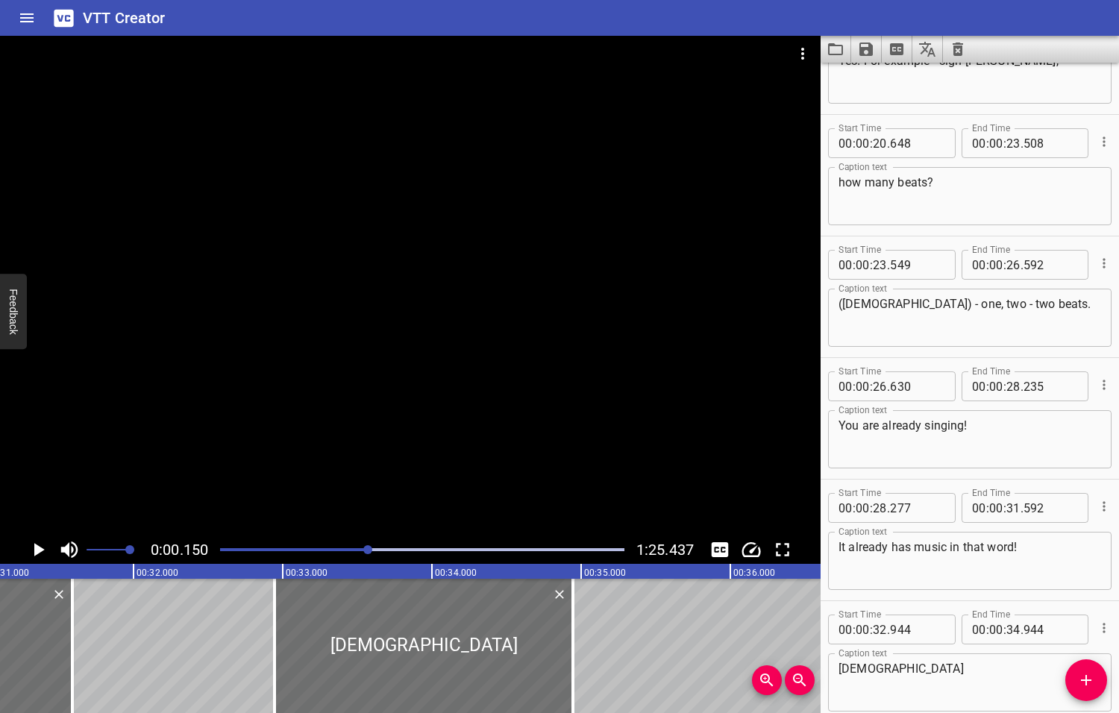
scroll to position [747, 0]
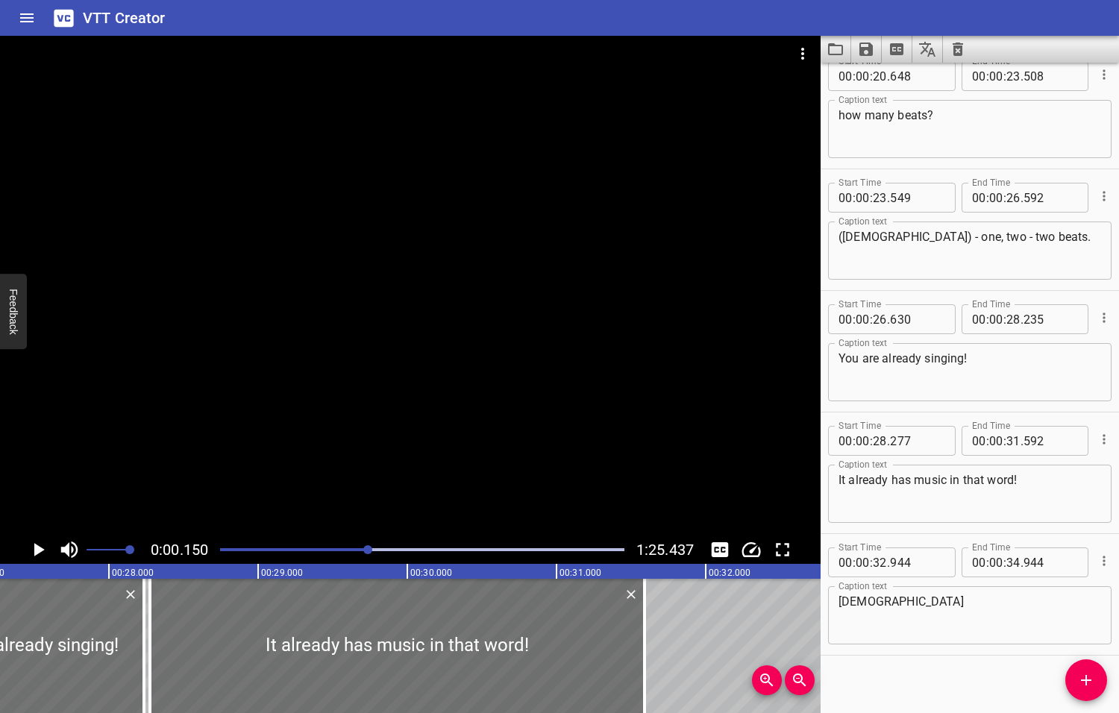
drag, startPoint x: 377, startPoint y: 548, endPoint x: 369, endPoint y: 550, distance: 7.6
click at [369, 550] on div at bounding box center [367, 549] width 9 height 9
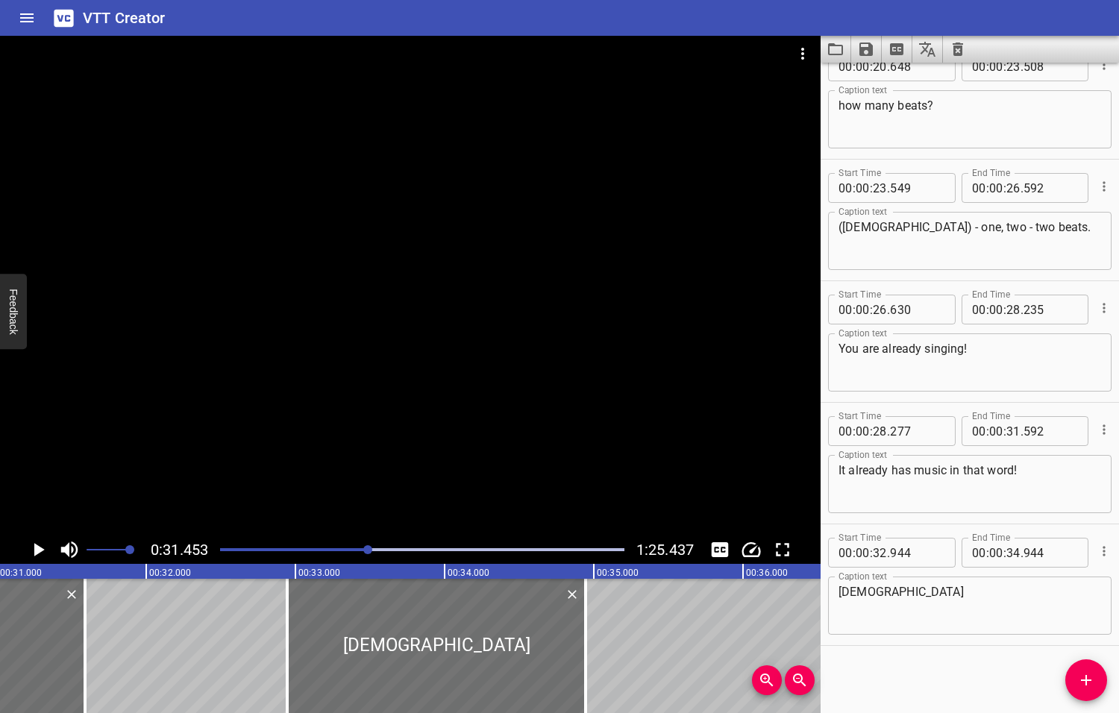
scroll to position [0, 4690]
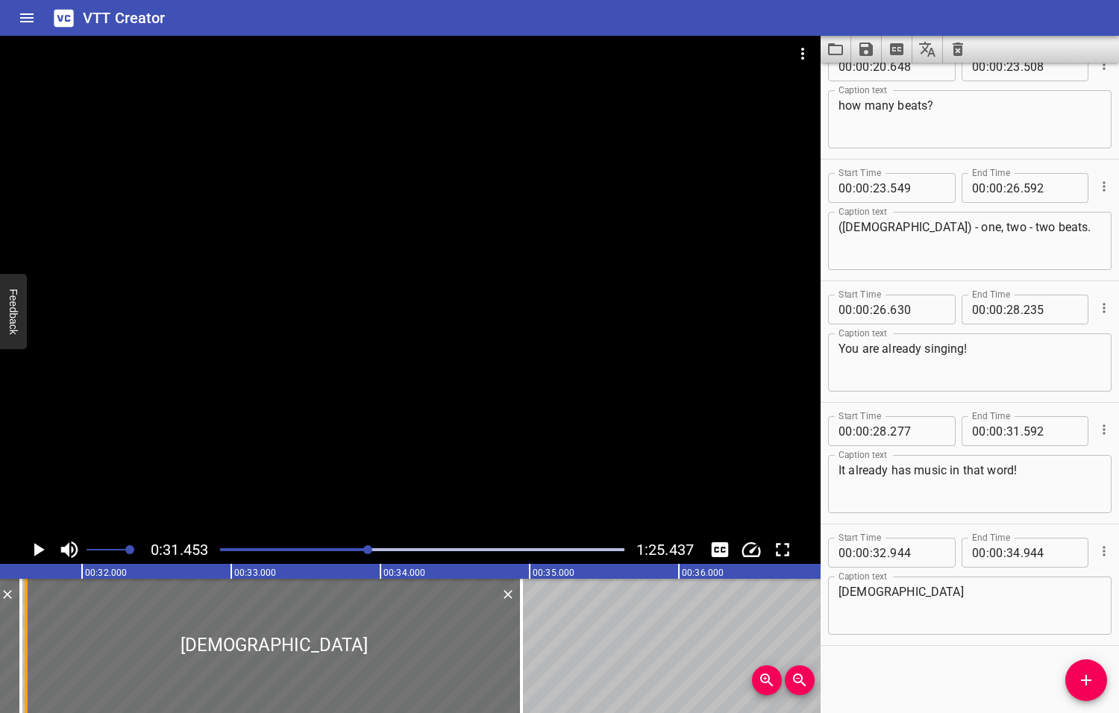
drag, startPoint x: 225, startPoint y: 654, endPoint x: 28, endPoint y: 654, distance: 196.9
click at [28, 654] on div at bounding box center [26, 646] width 15 height 134
type input "31"
type input "624"
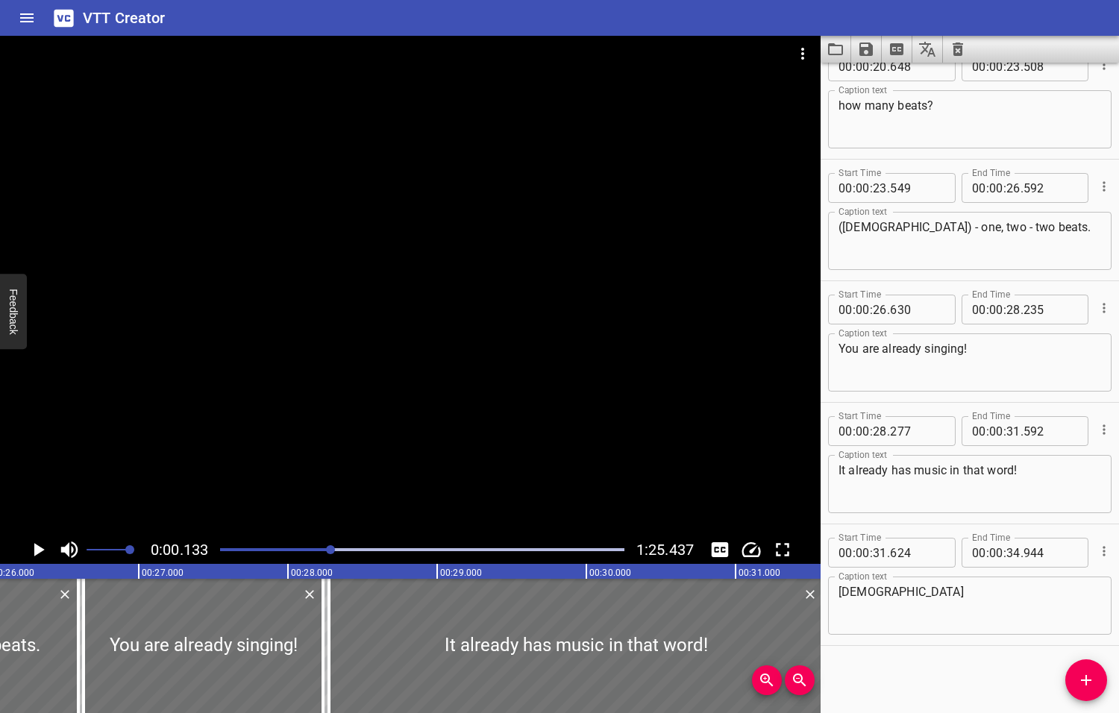
drag, startPoint x: 368, startPoint y: 549, endPoint x: 324, endPoint y: 552, distance: 44.1
click at [326, 553] on div at bounding box center [330, 549] width 9 height 9
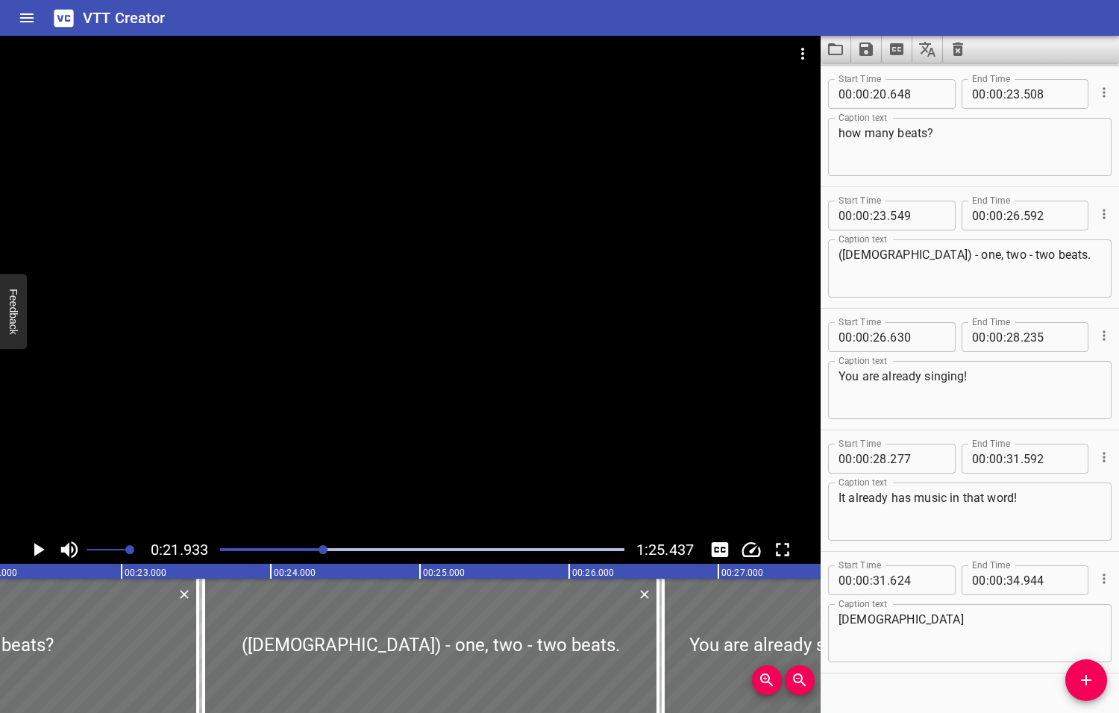
scroll to position [0, 3271]
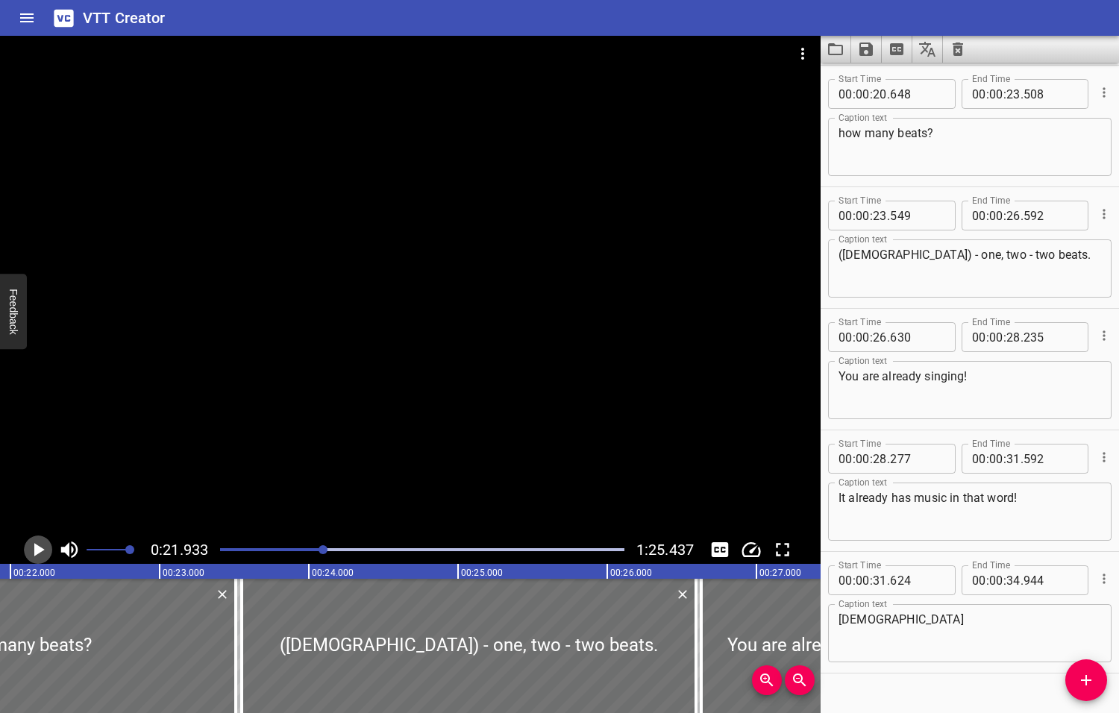
click at [37, 551] on icon "Play/Pause" at bounding box center [39, 549] width 10 height 13
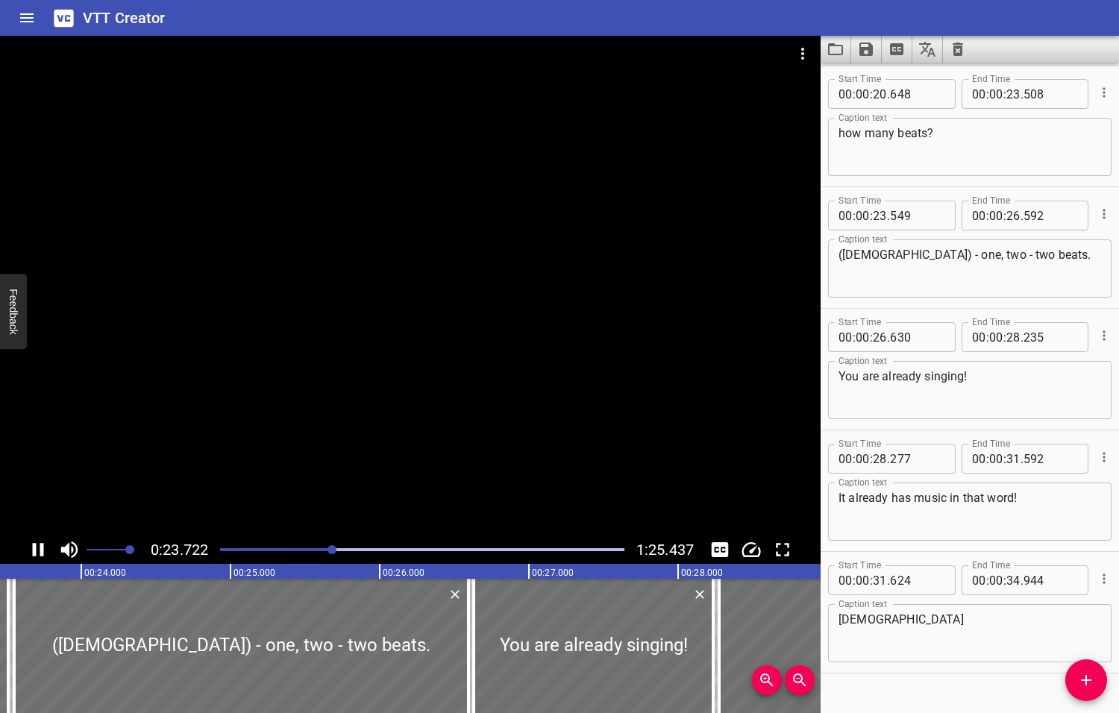
scroll to position [757, 0]
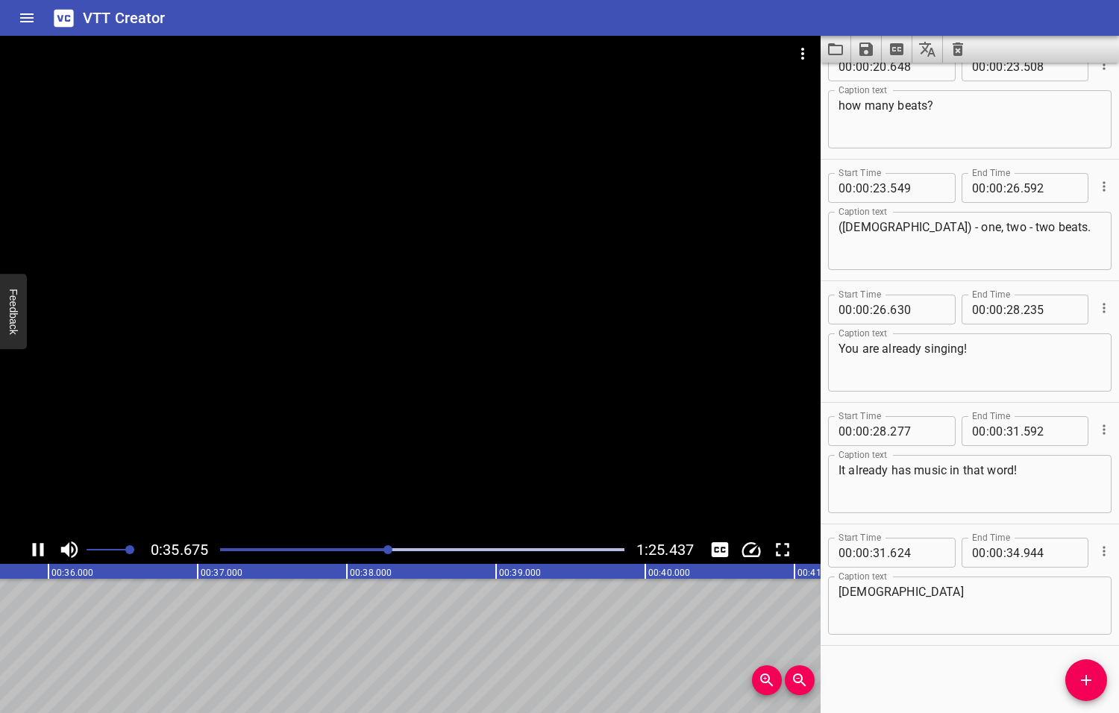
click at [37, 553] on icon "Play/Pause" at bounding box center [38, 549] width 22 height 22
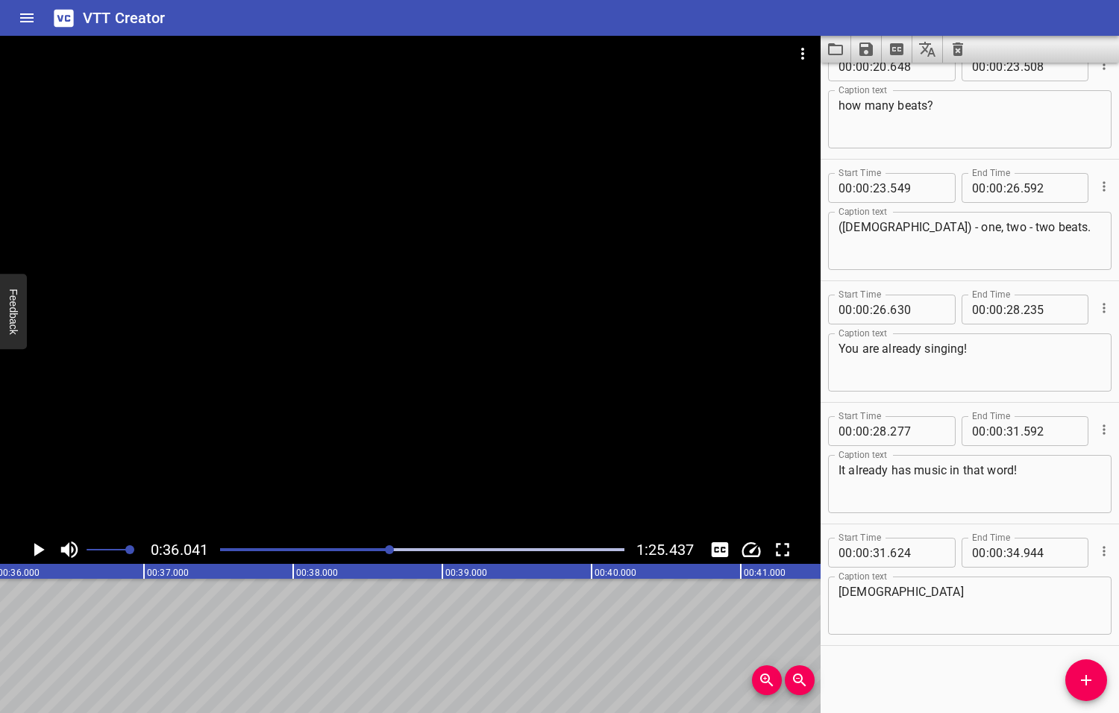
scroll to position [0, 5375]
click at [891, 593] on textarea "[DEMOGRAPHIC_DATA]" at bounding box center [969, 606] width 262 height 43
type textarea "[DEMOGRAPHIC_DATA] - two beats"
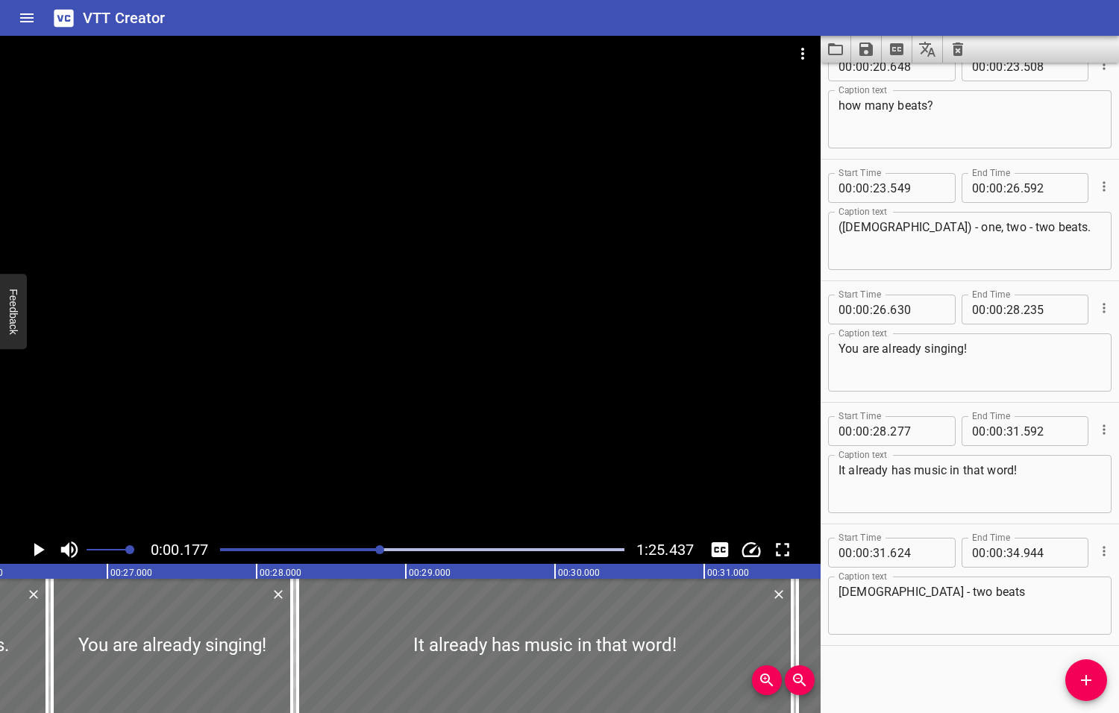
drag, startPoint x: 391, startPoint y: 550, endPoint x: 380, endPoint y: 553, distance: 10.7
click at [380, 553] on div at bounding box center [379, 549] width 9 height 9
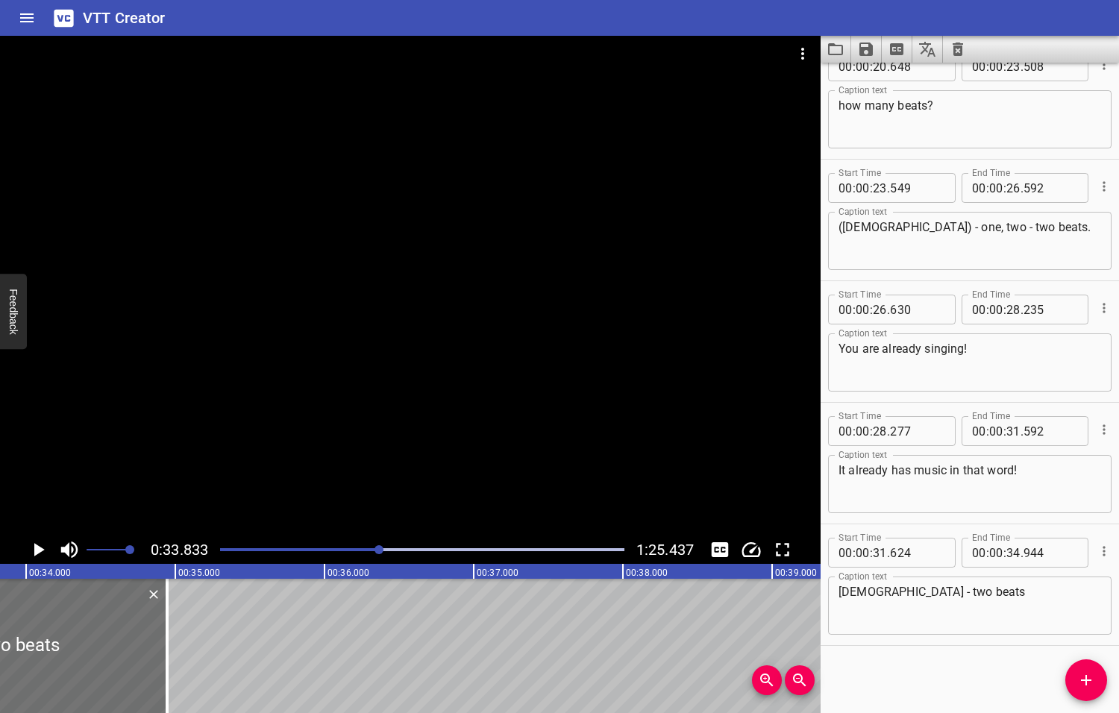
scroll to position [0, 5045]
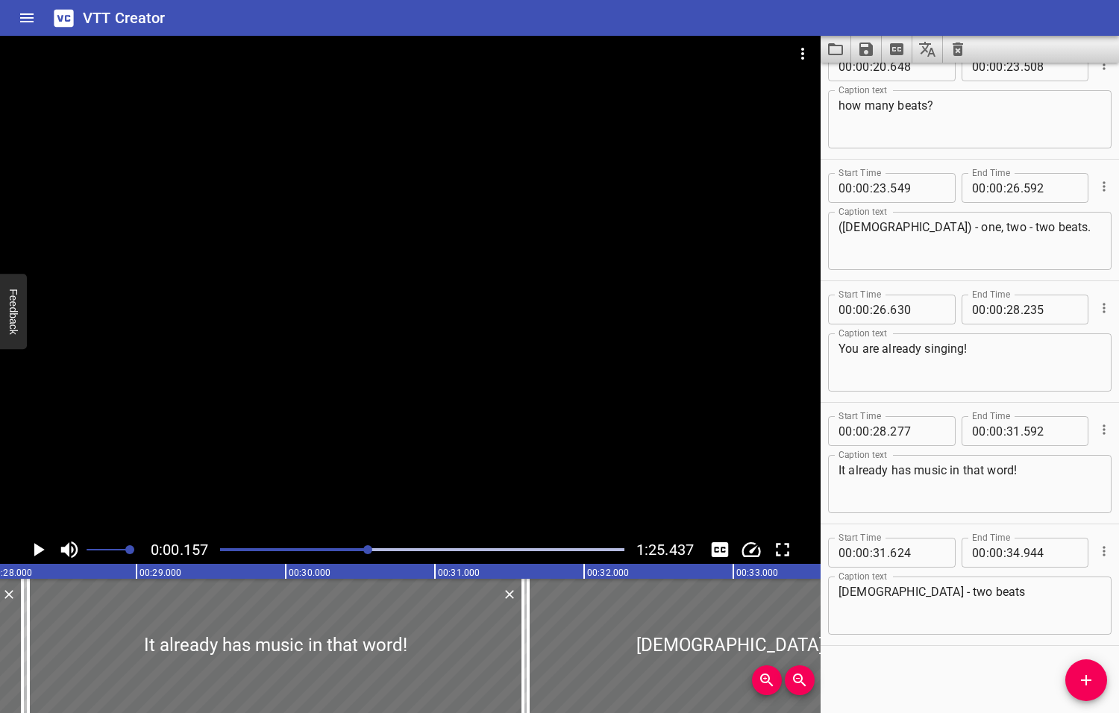
drag, startPoint x: 380, startPoint y: 550, endPoint x: 345, endPoint y: 554, distance: 36.1
click at [345, 555] on div at bounding box center [422, 549] width 422 height 21
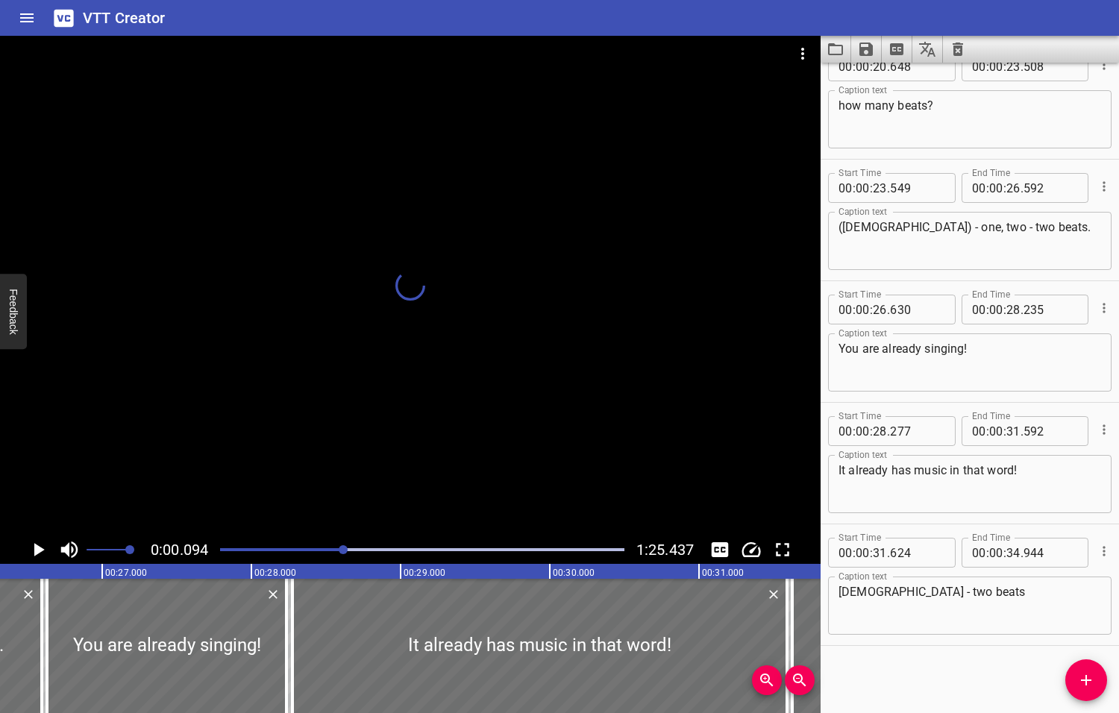
scroll to position [0, 3910]
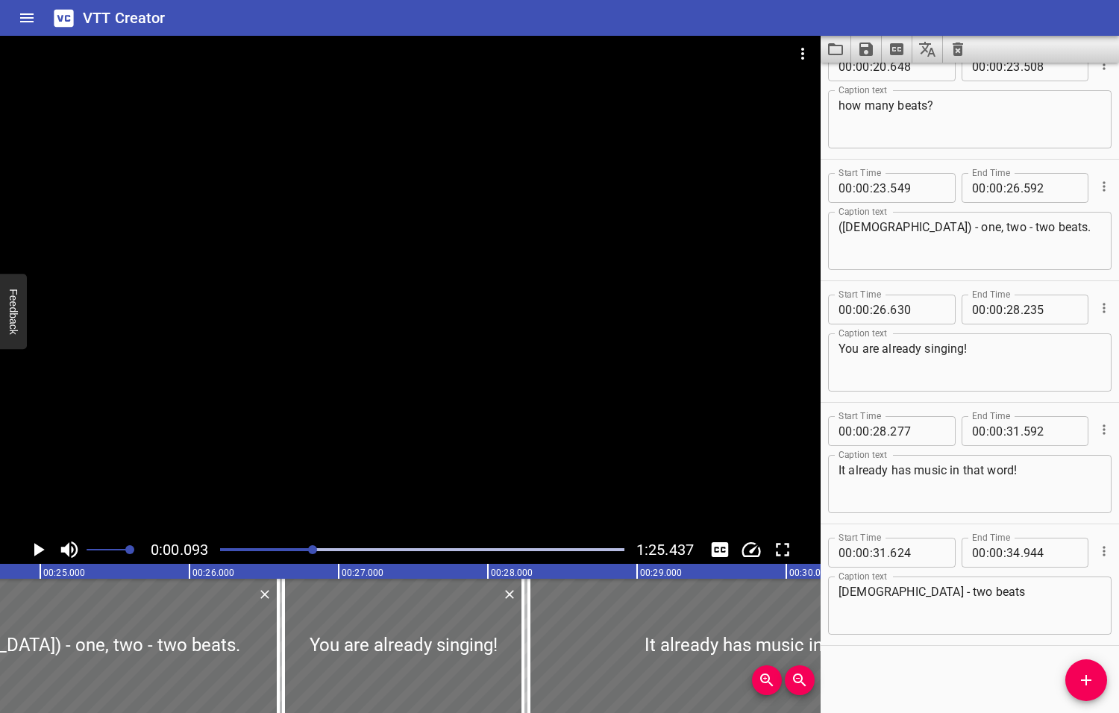
click at [314, 554] on div at bounding box center [422, 549] width 422 height 21
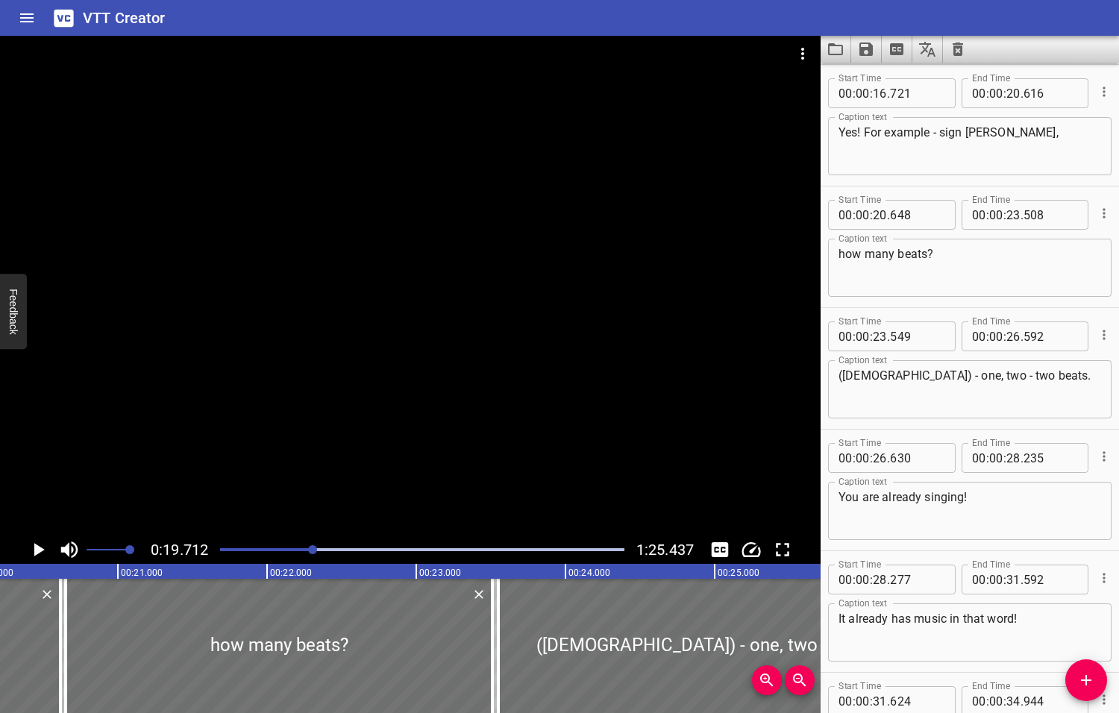
scroll to position [608, 0]
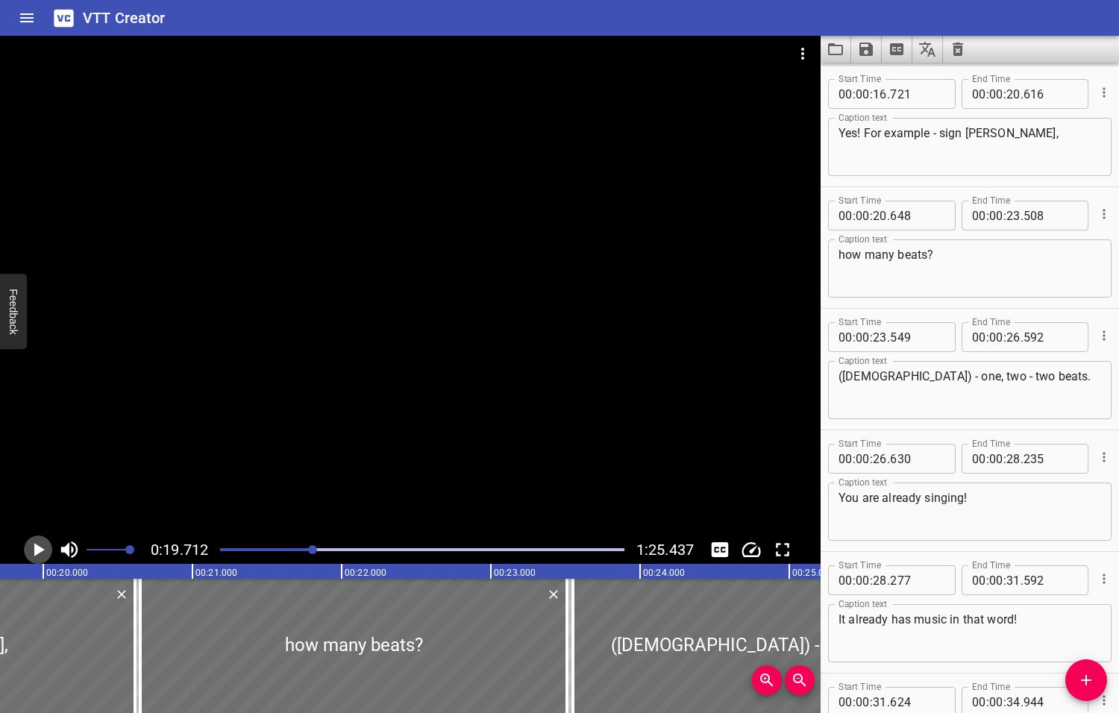
click at [38, 552] on icon "Play/Pause" at bounding box center [39, 549] width 10 height 13
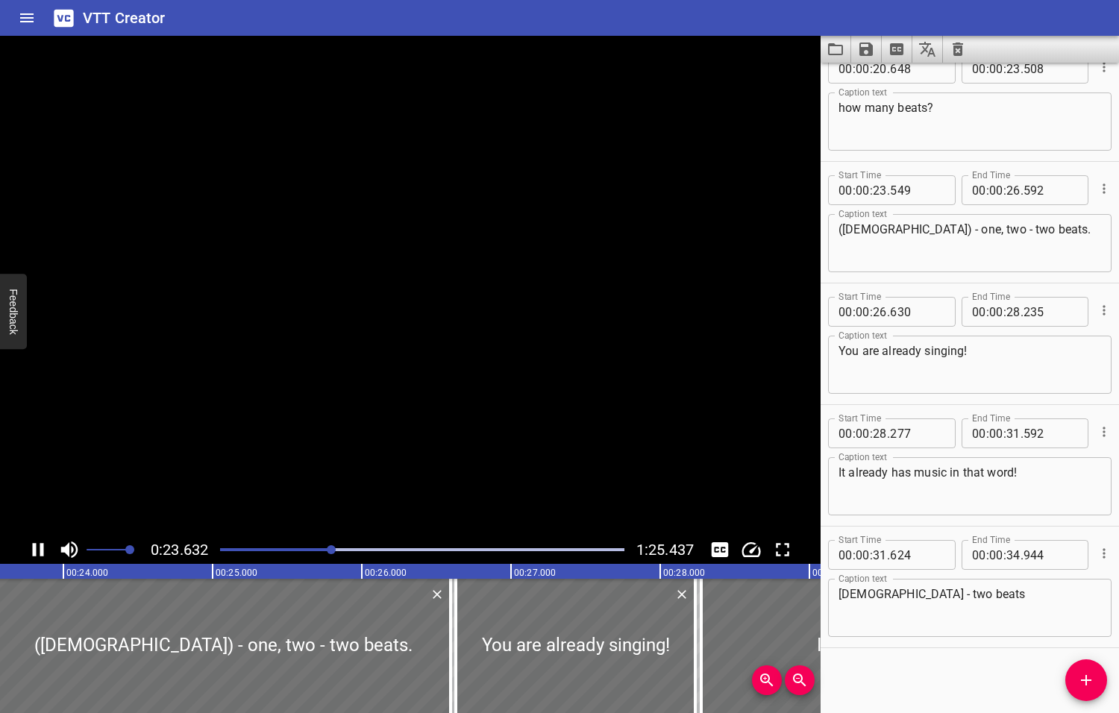
scroll to position [0, 0]
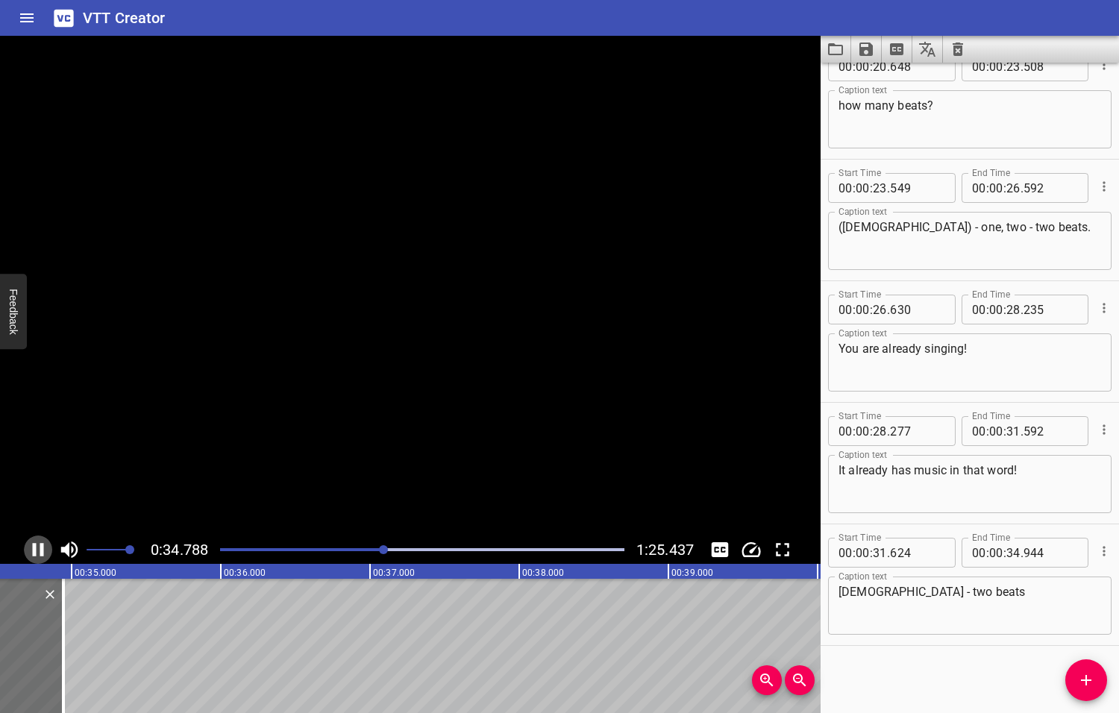
click at [38, 552] on icon "Play/Pause" at bounding box center [38, 549] width 22 height 22
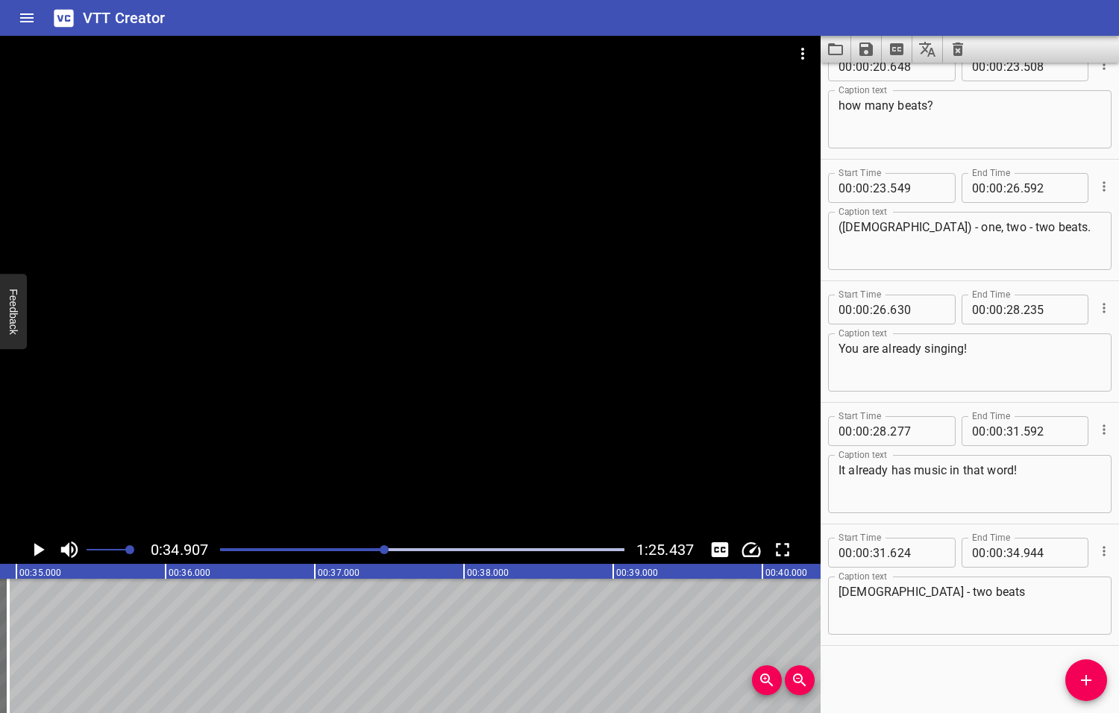
scroll to position [0, 5206]
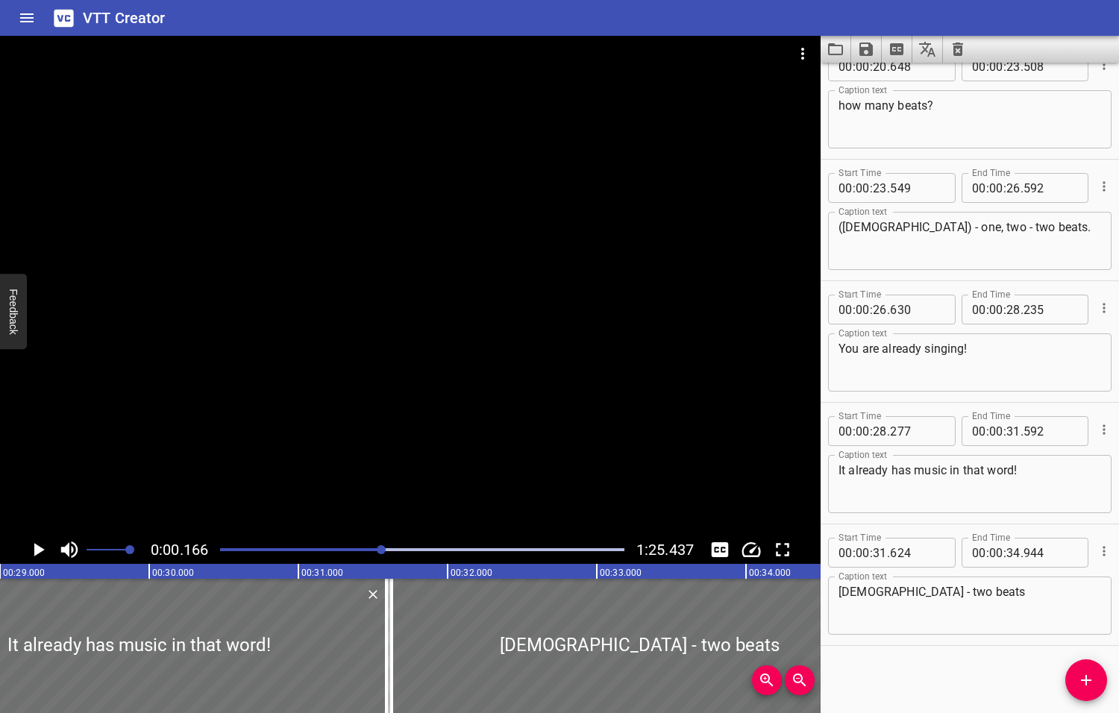
click at [382, 550] on div at bounding box center [381, 549] width 9 height 9
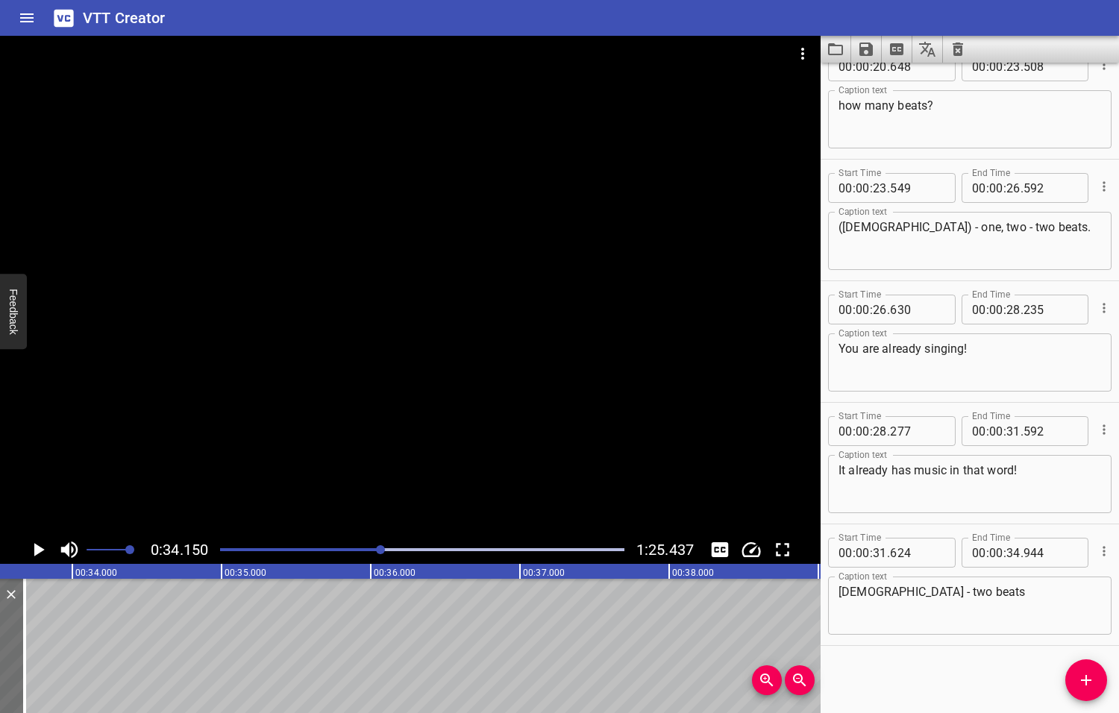
scroll to position [0, 4884]
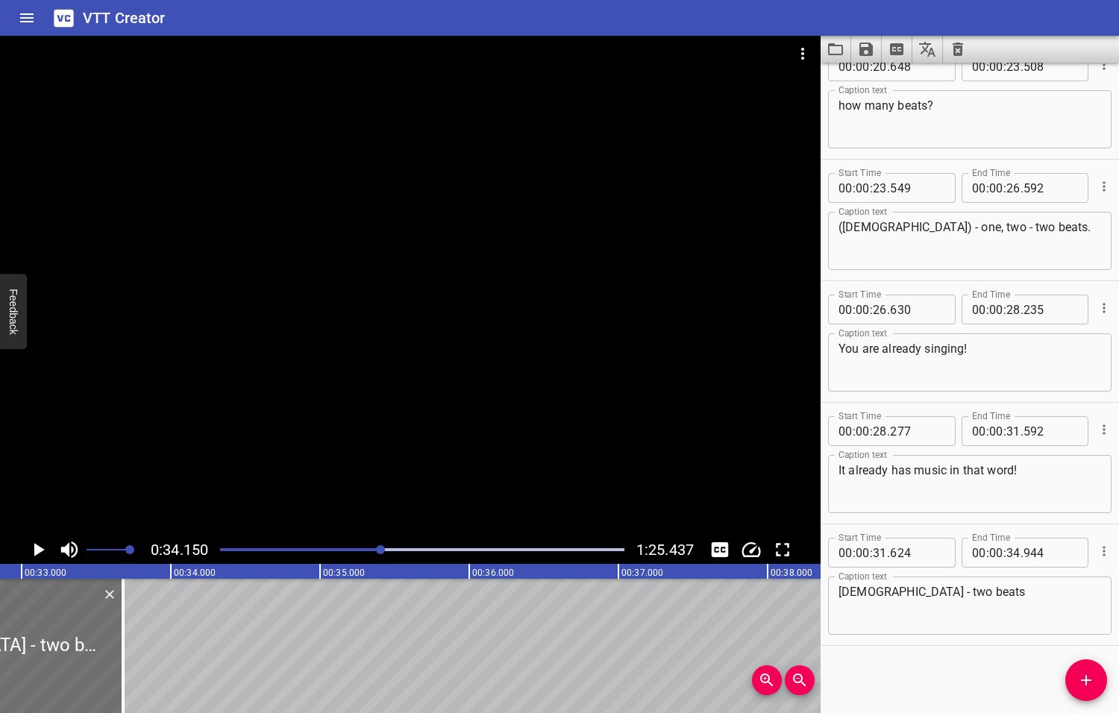
drag, startPoint x: 113, startPoint y: 668, endPoint x: -3, endPoint y: 667, distance: 115.6
click at [0, 667] on html "VTT Creator Caption Editor Batch Transcribe Login Sign Up Privacy Contact 0:34.…" at bounding box center [559, 356] width 1119 height 713
type input "32"
type input "767"
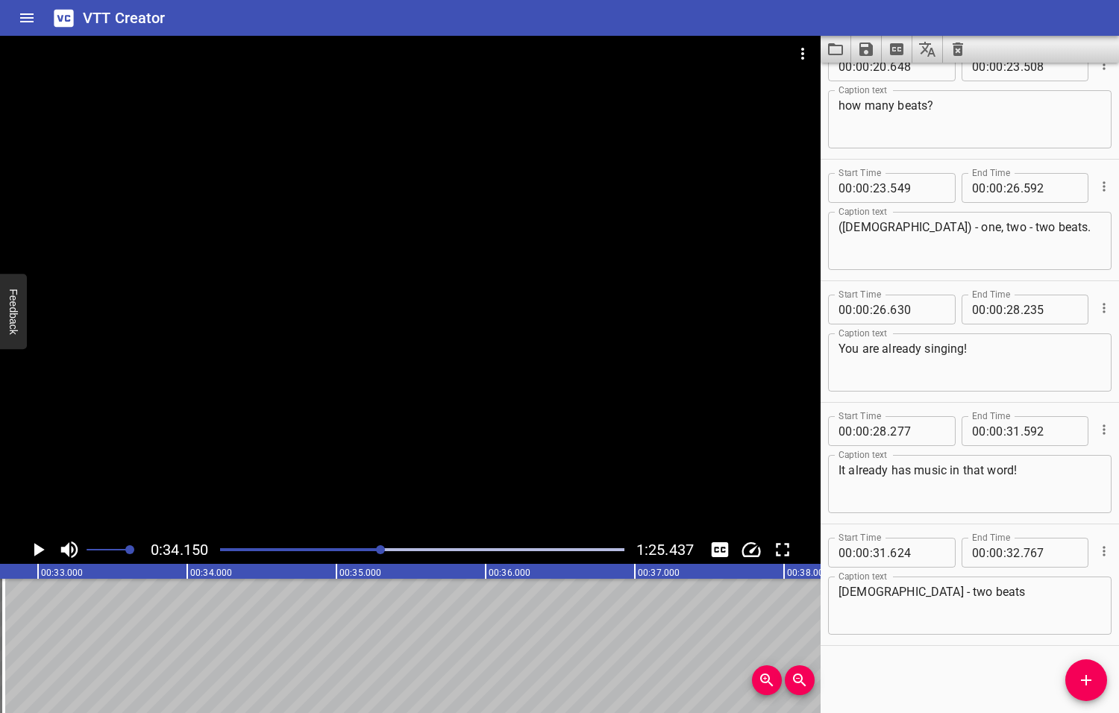
click at [376, 552] on div at bounding box center [380, 549] width 9 height 9
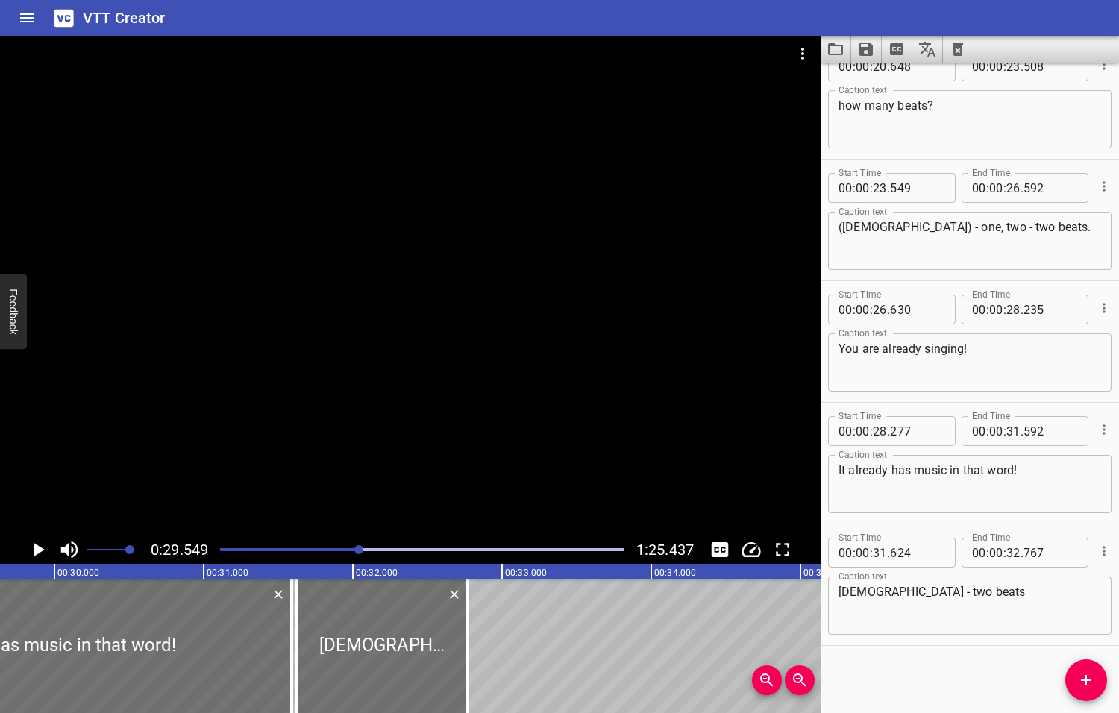
scroll to position [0, 4407]
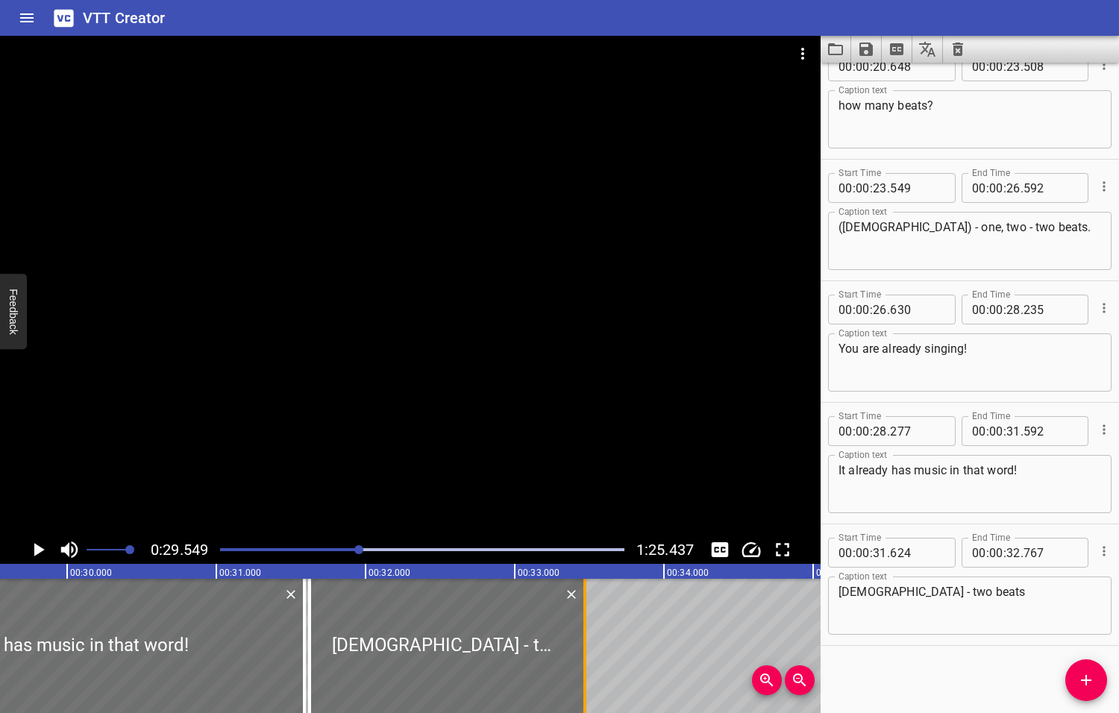
drag, startPoint x: 480, startPoint y: 644, endPoint x: 585, endPoint y: 649, distance: 104.5
click at [585, 649] on div at bounding box center [584, 646] width 3 height 134
type input "33"
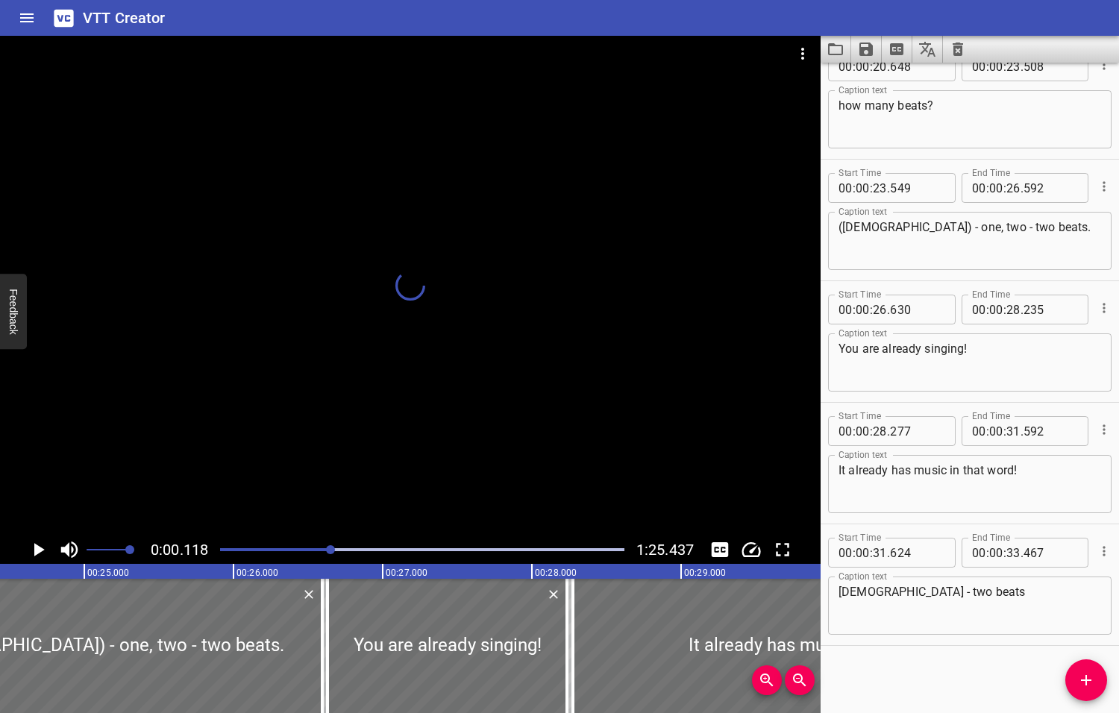
drag, startPoint x: 359, startPoint y: 550, endPoint x: 332, endPoint y: 551, distance: 27.6
click at [332, 551] on div at bounding box center [330, 549] width 9 height 9
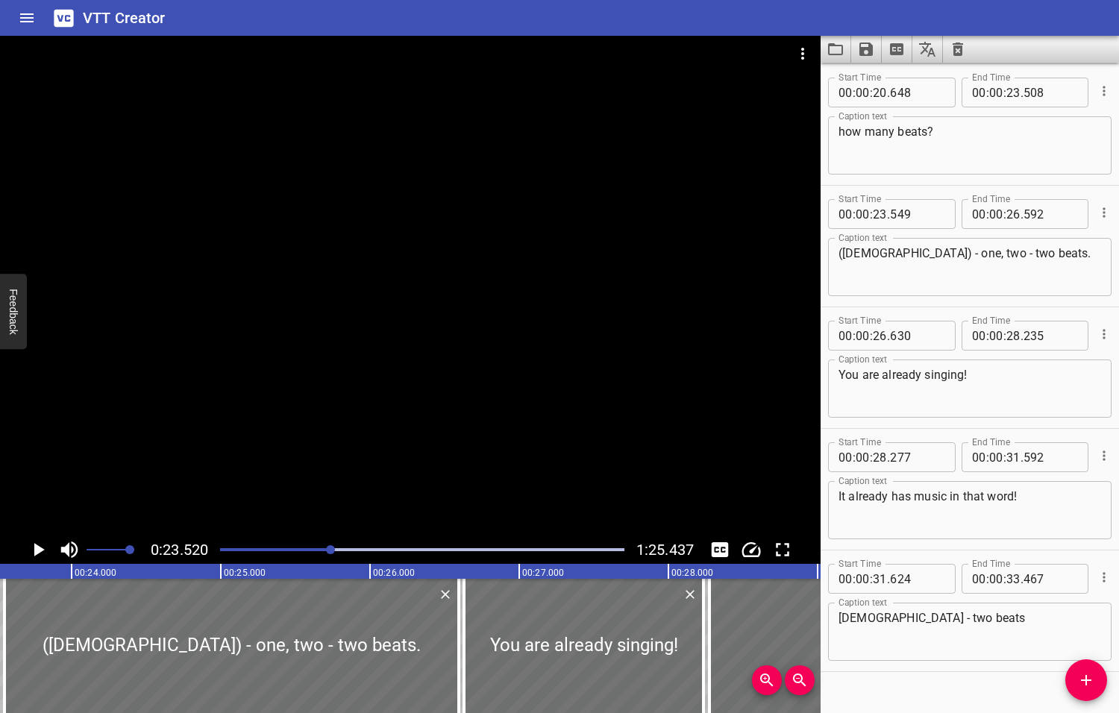
scroll to position [729, 0]
click at [37, 550] on icon "Play/Pause" at bounding box center [39, 549] width 10 height 13
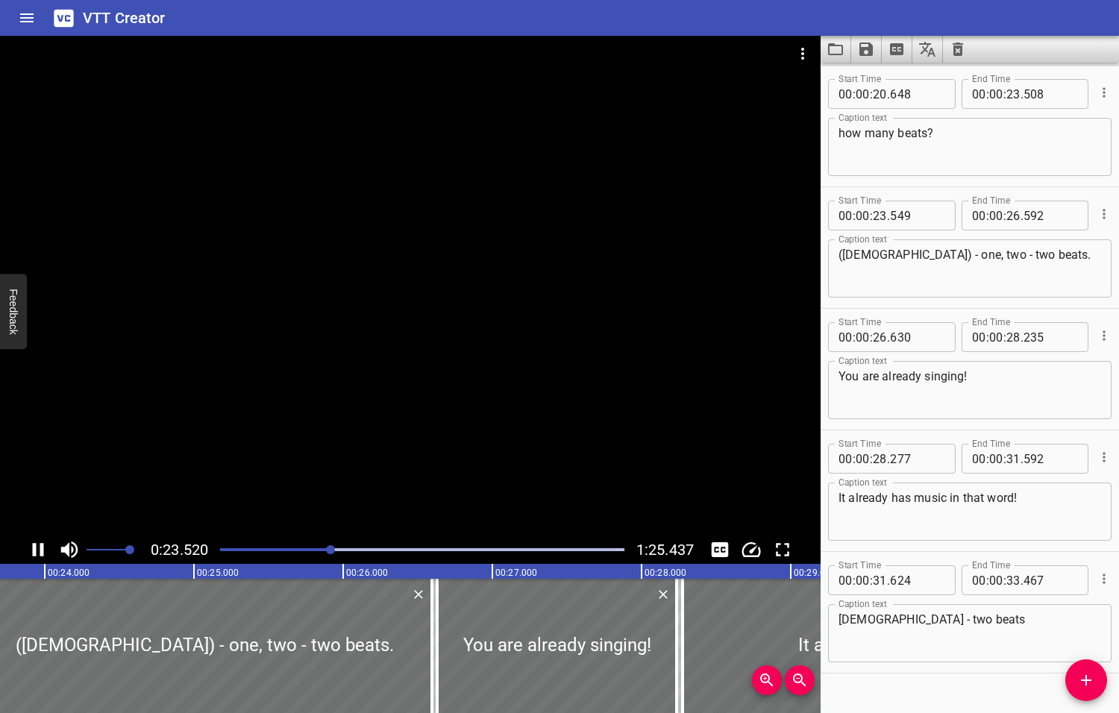
scroll to position [757, 0]
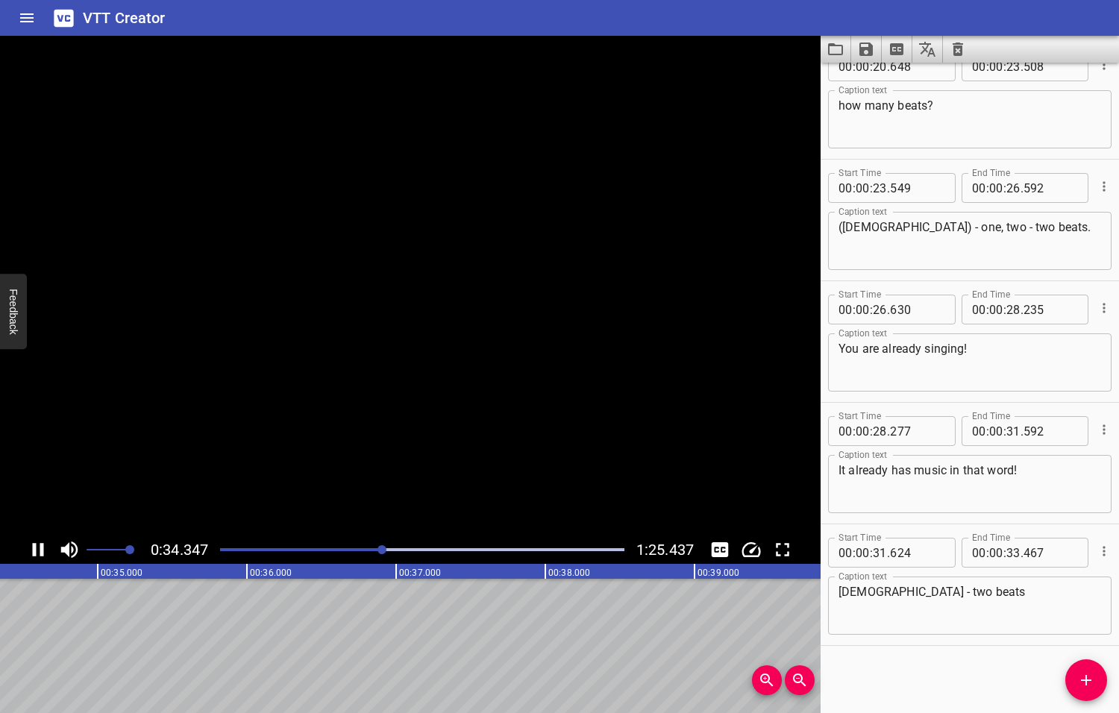
click at [39, 550] on icon "Play/Pause" at bounding box center [38, 549] width 22 height 22
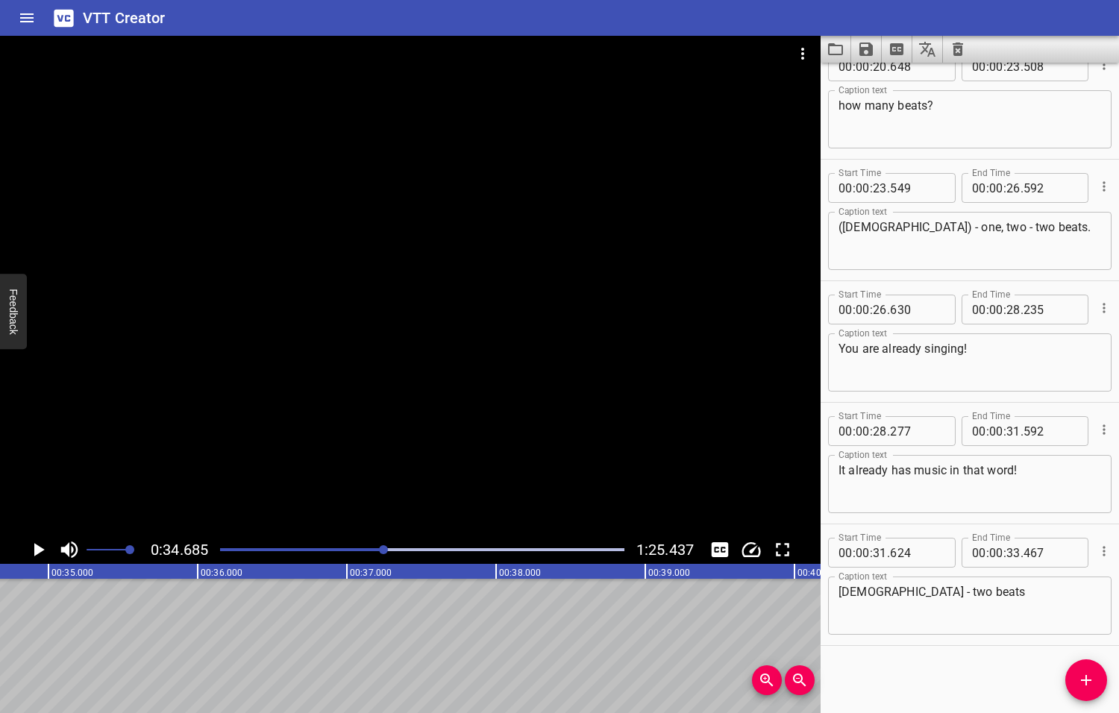
scroll to position [0, 5173]
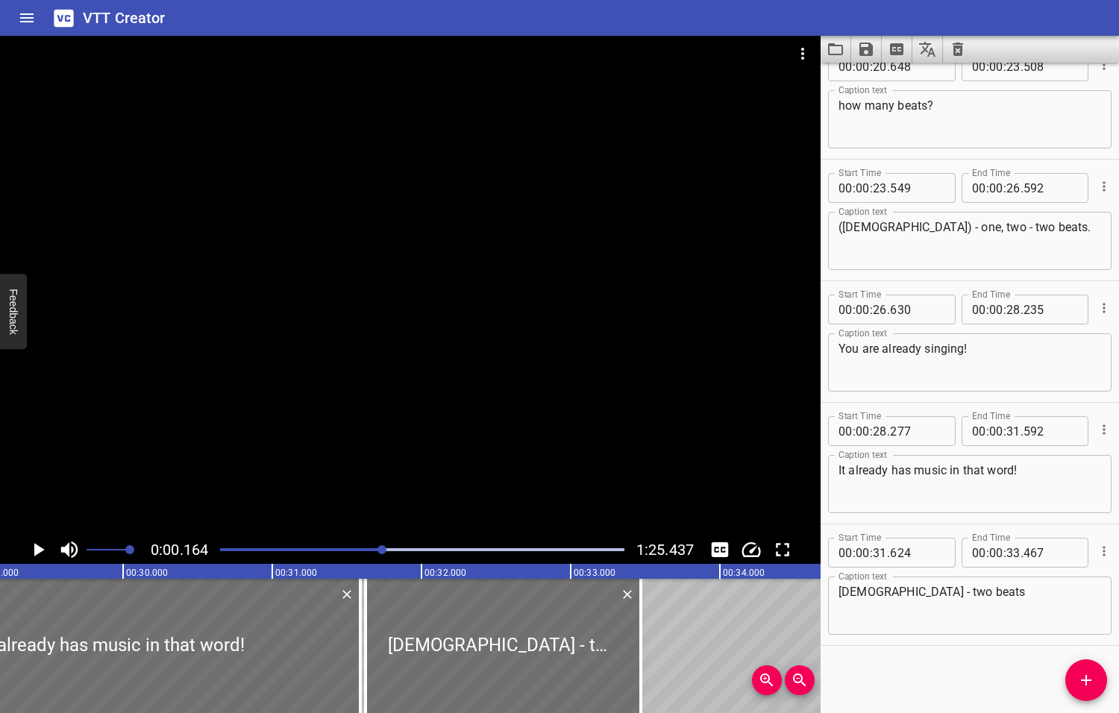
click at [383, 550] on div at bounding box center [381, 549] width 9 height 9
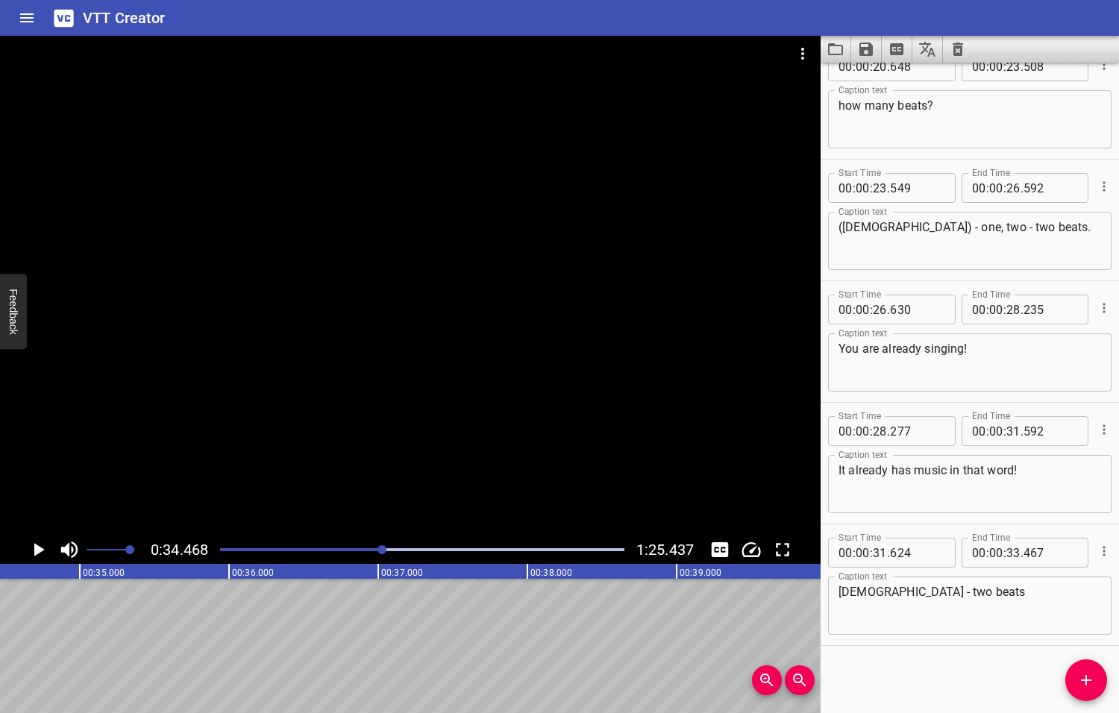
click at [380, 550] on div at bounding box center [381, 549] width 9 height 9
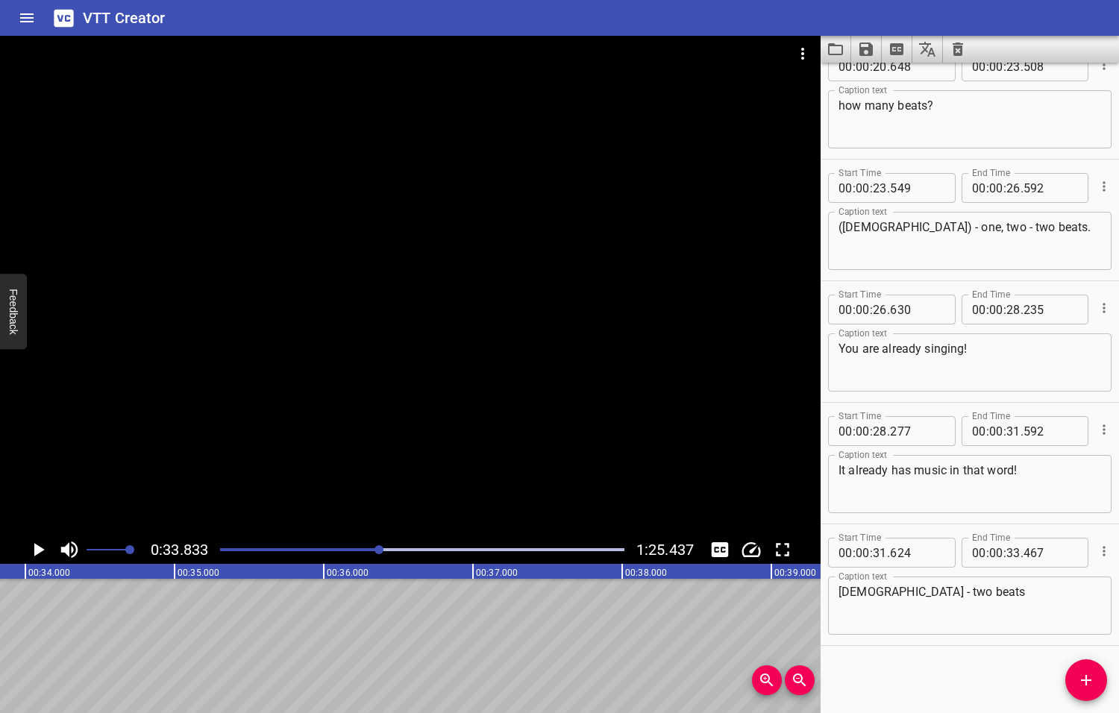
click at [378, 550] on div at bounding box center [378, 549] width 9 height 9
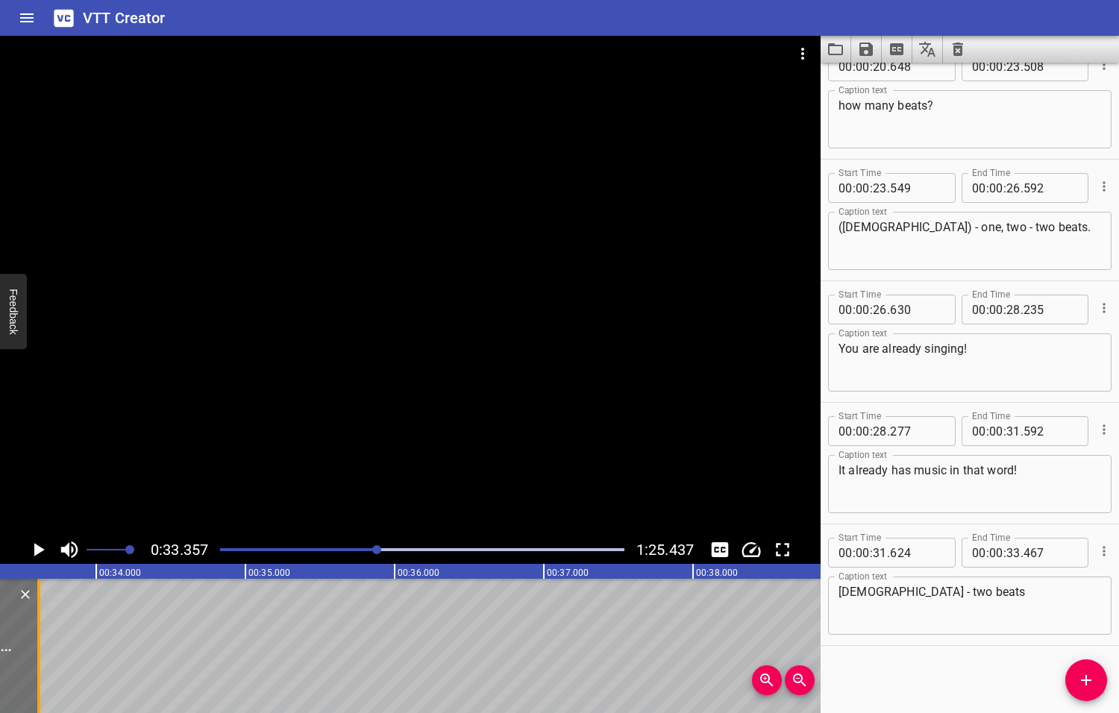
drag, startPoint x: 17, startPoint y: 655, endPoint x: 39, endPoint y: 655, distance: 21.6
click at [39, 655] on div at bounding box center [38, 646] width 3 height 134
type input "612"
click at [1088, 676] on icon "Add Cue" at bounding box center [1086, 680] width 18 height 18
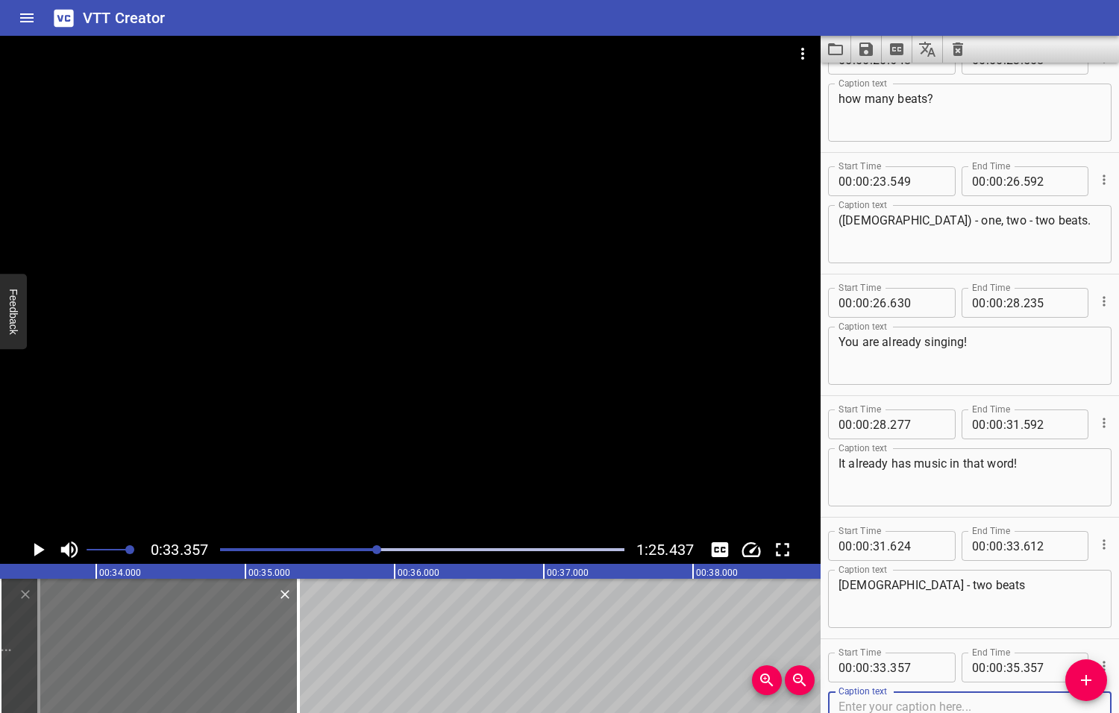
scroll to position [878, 0]
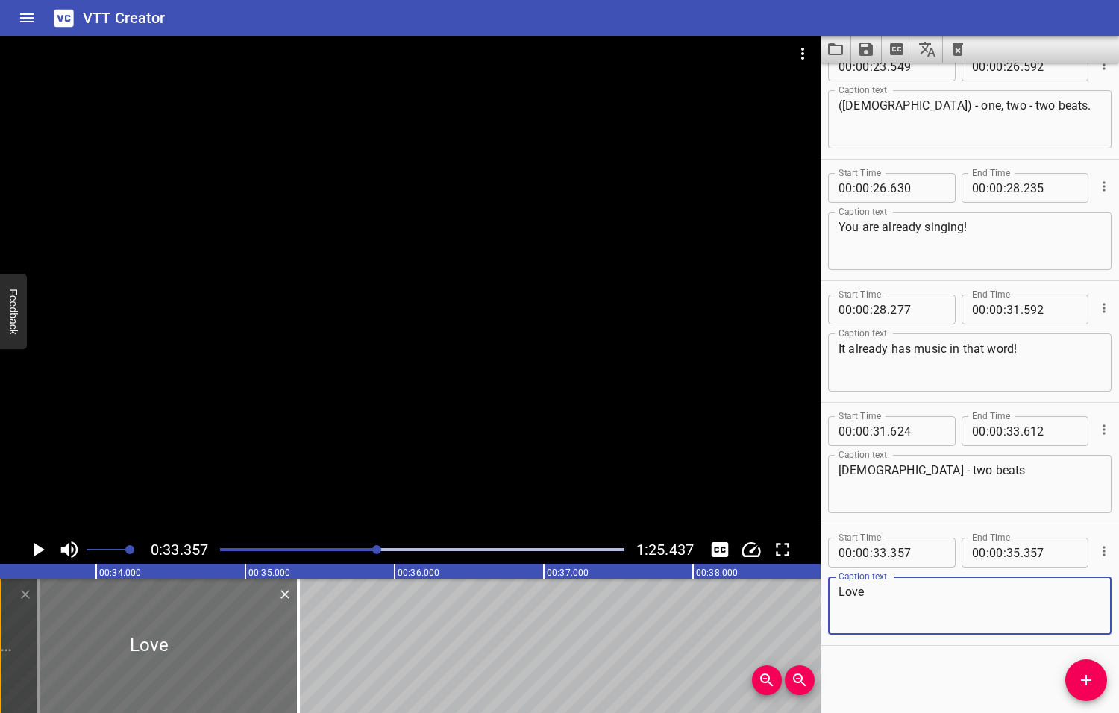
type textarea "Love"
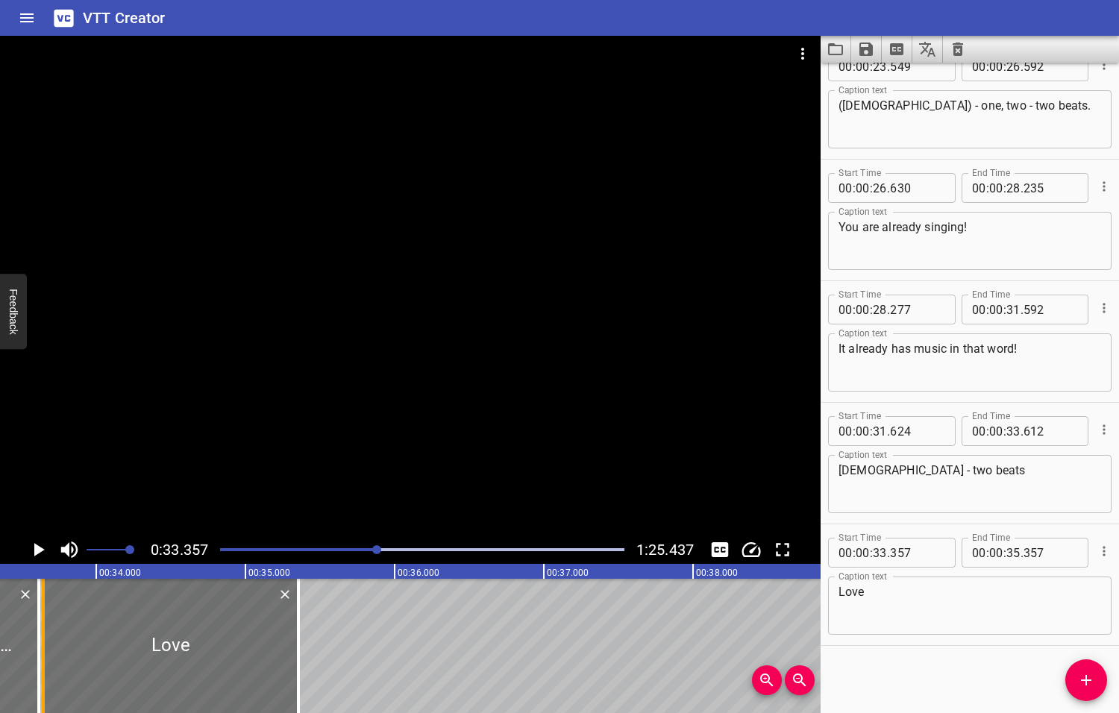
drag, startPoint x: 2, startPoint y: 645, endPoint x: 45, endPoint y: 647, distance: 43.3
click at [45, 647] on div at bounding box center [43, 646] width 15 height 134
type input "647"
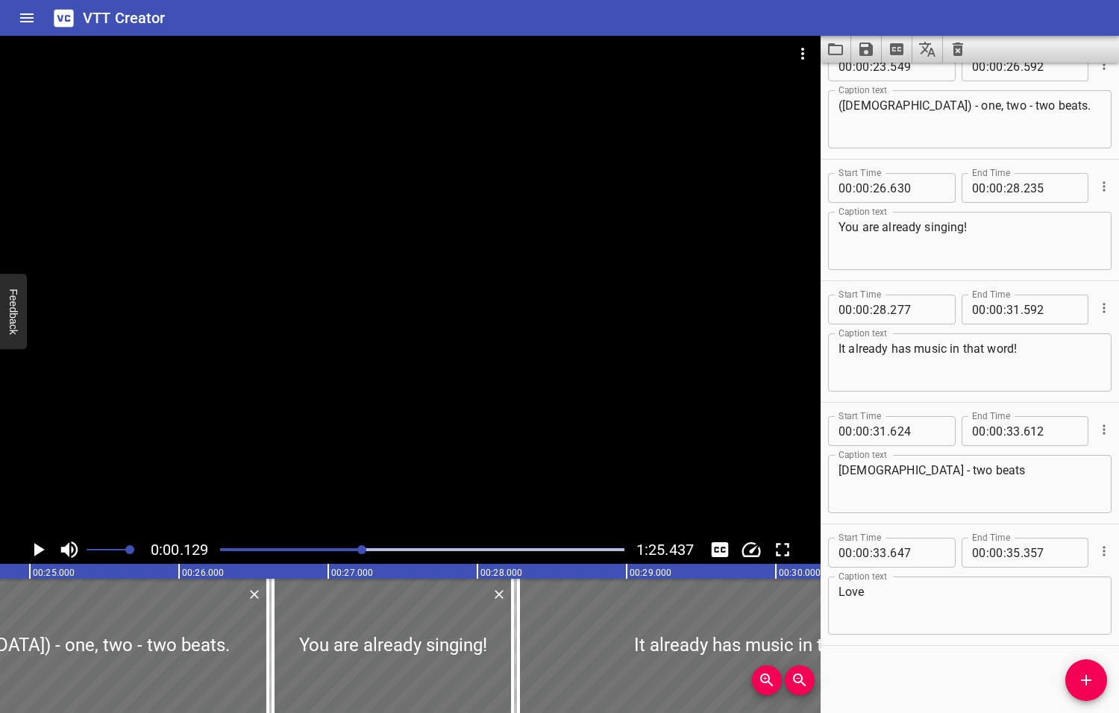
drag, startPoint x: 377, startPoint y: 549, endPoint x: 363, endPoint y: 550, distance: 13.5
click at [363, 550] on div at bounding box center [361, 549] width 9 height 9
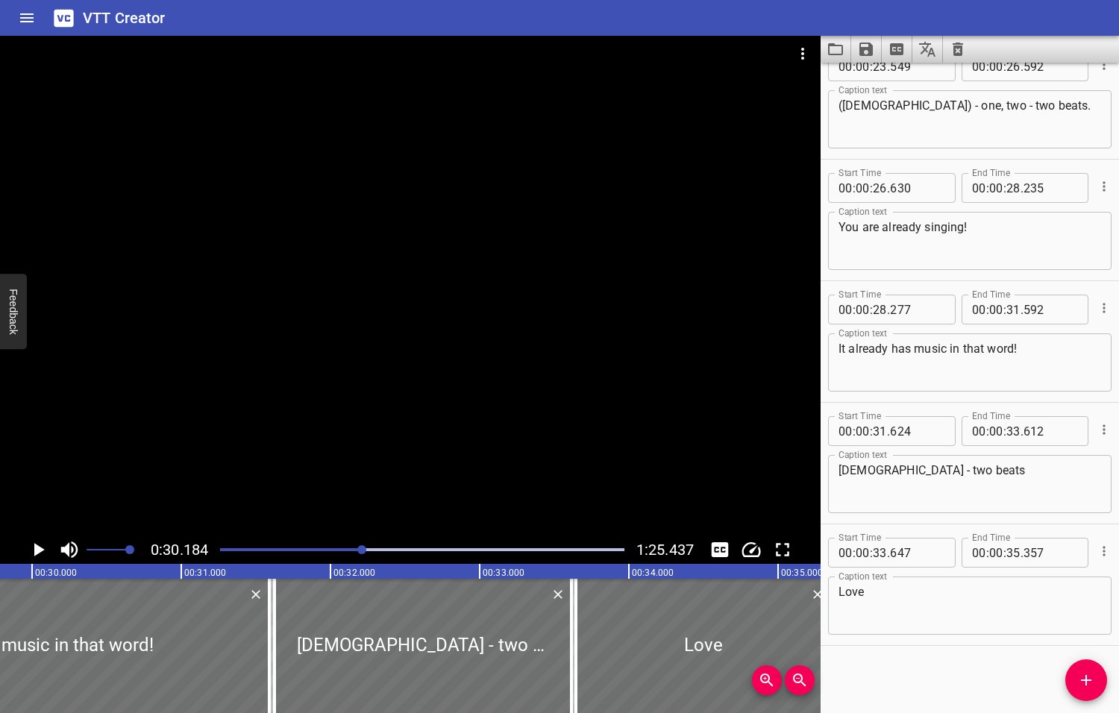
scroll to position [0, 4501]
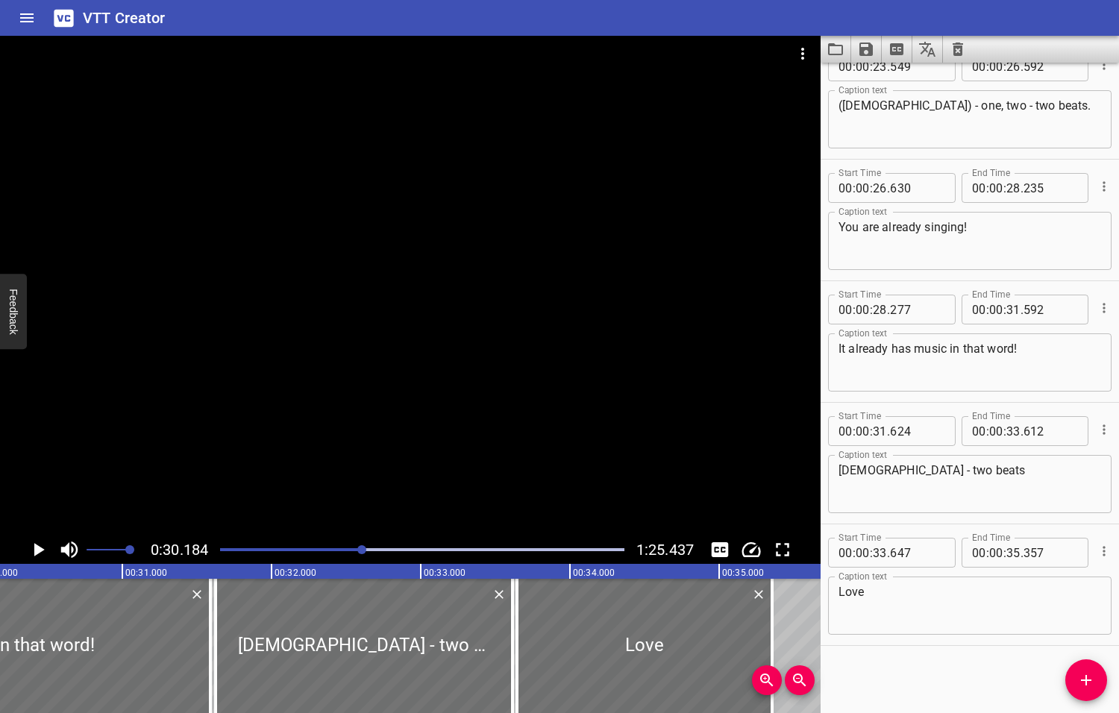
click at [38, 549] on icon "Play/Pause" at bounding box center [39, 549] width 10 height 13
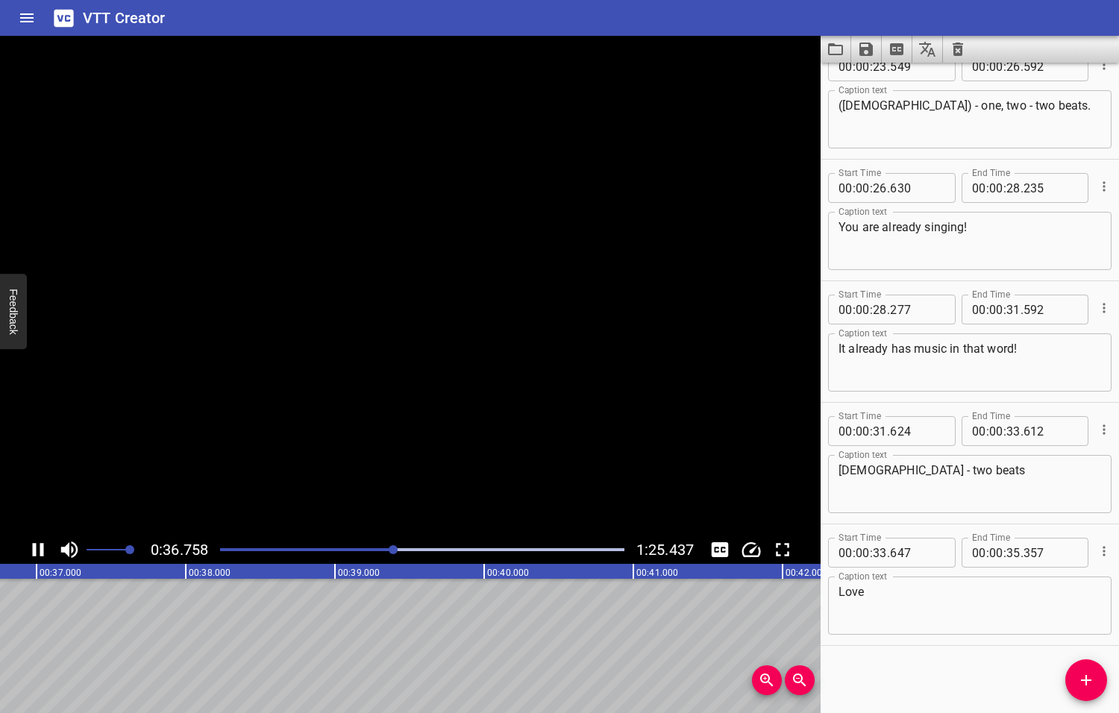
click at [38, 549] on icon "Play/Pause" at bounding box center [38, 549] width 22 height 22
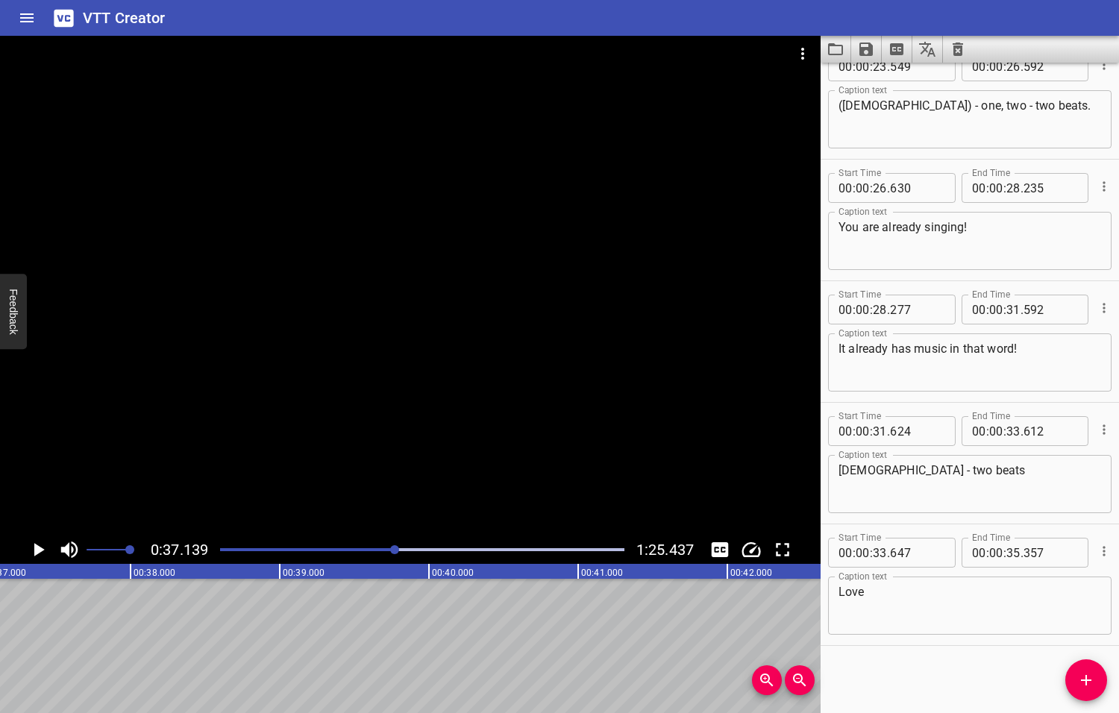
scroll to position [0, 5539]
click at [881, 594] on textarea "Love" at bounding box center [969, 606] width 262 height 43
type textarea "Love - one beat"
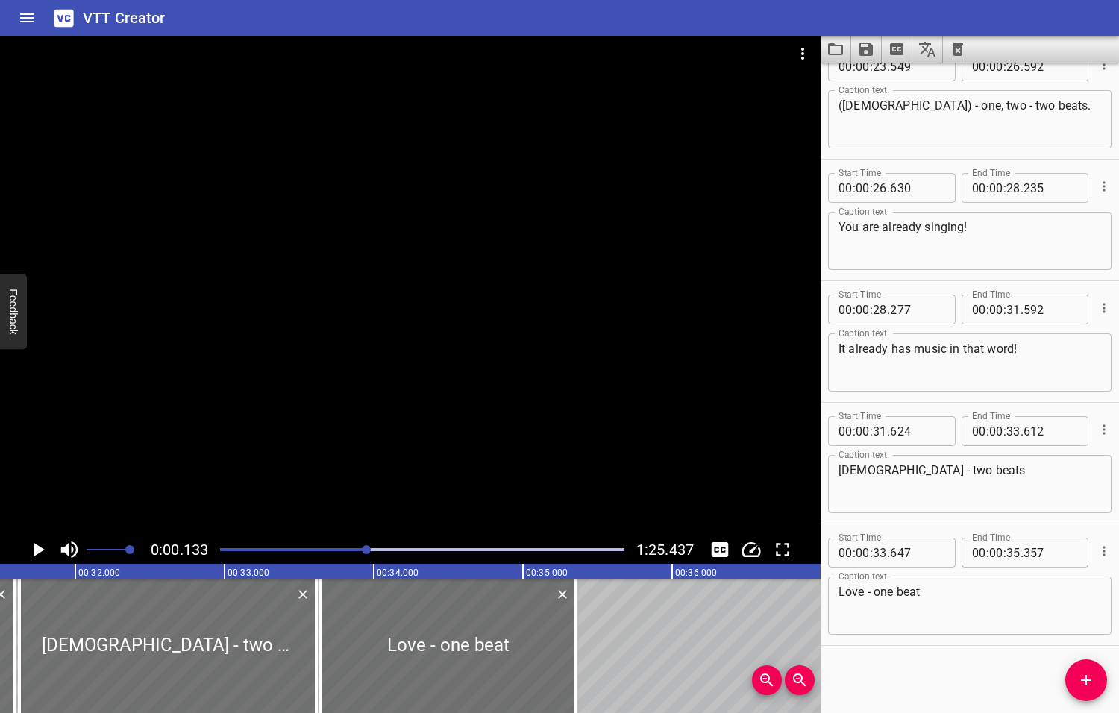
drag, startPoint x: 395, startPoint y: 548, endPoint x: 368, endPoint y: 550, distance: 27.7
click at [368, 550] on div at bounding box center [366, 549] width 9 height 9
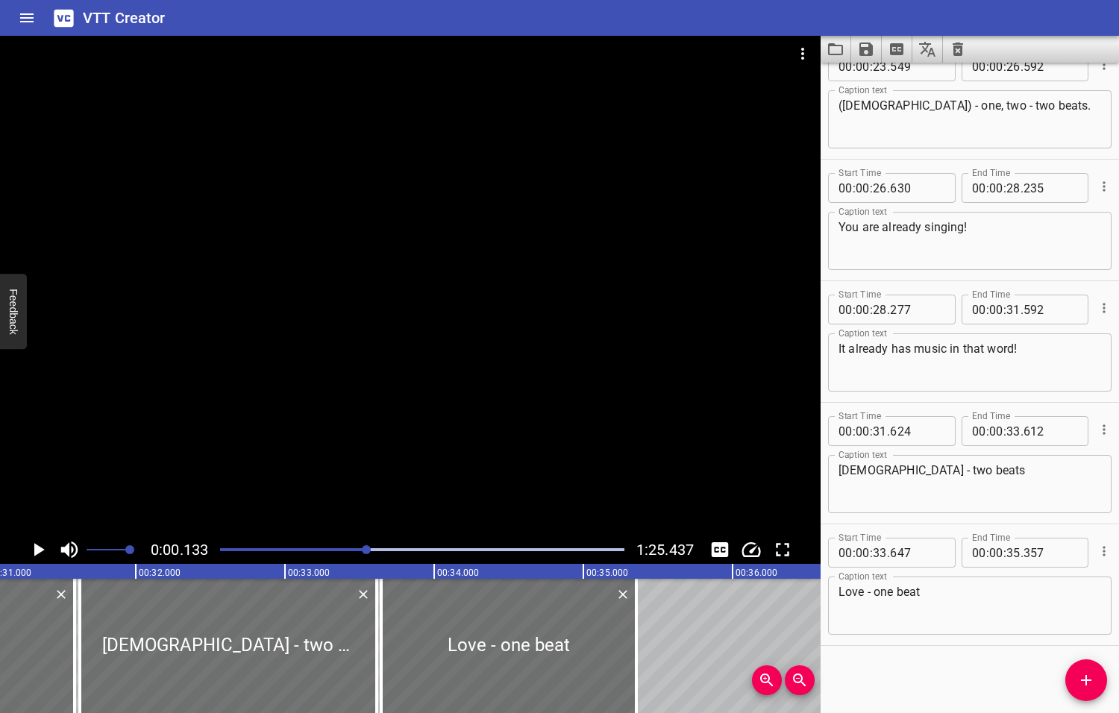
scroll to position [0, 4643]
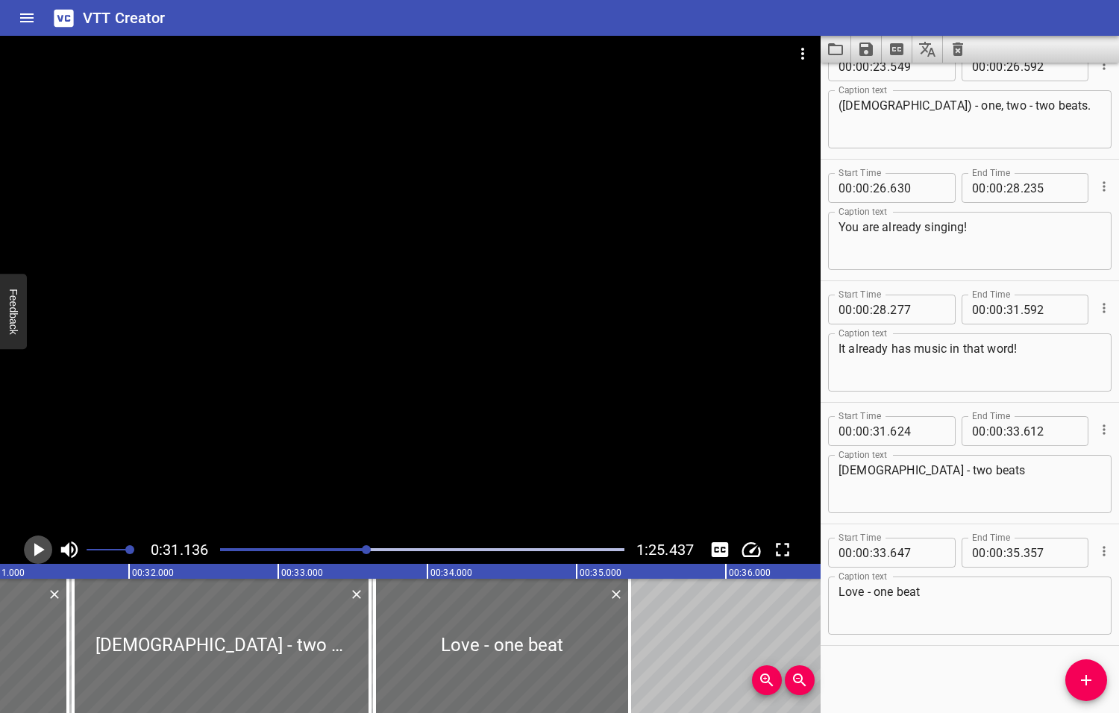
click at [35, 550] on icon "Play/Pause" at bounding box center [39, 549] width 10 height 13
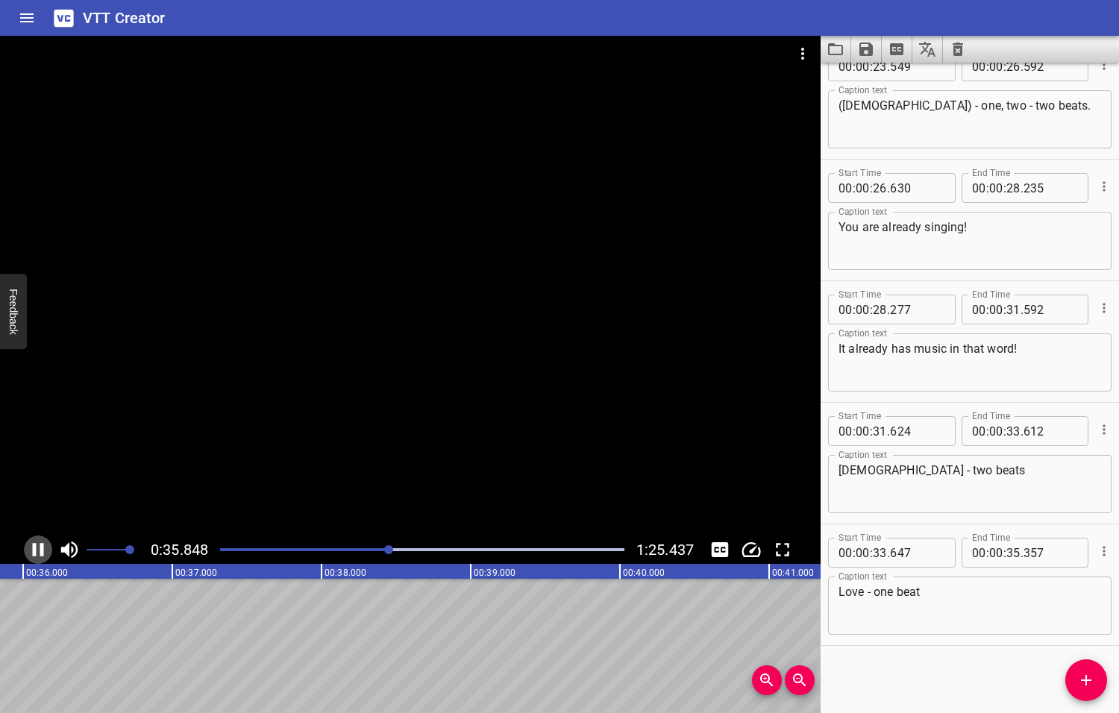
click at [35, 553] on icon "Play/Pause" at bounding box center [38, 549] width 11 height 13
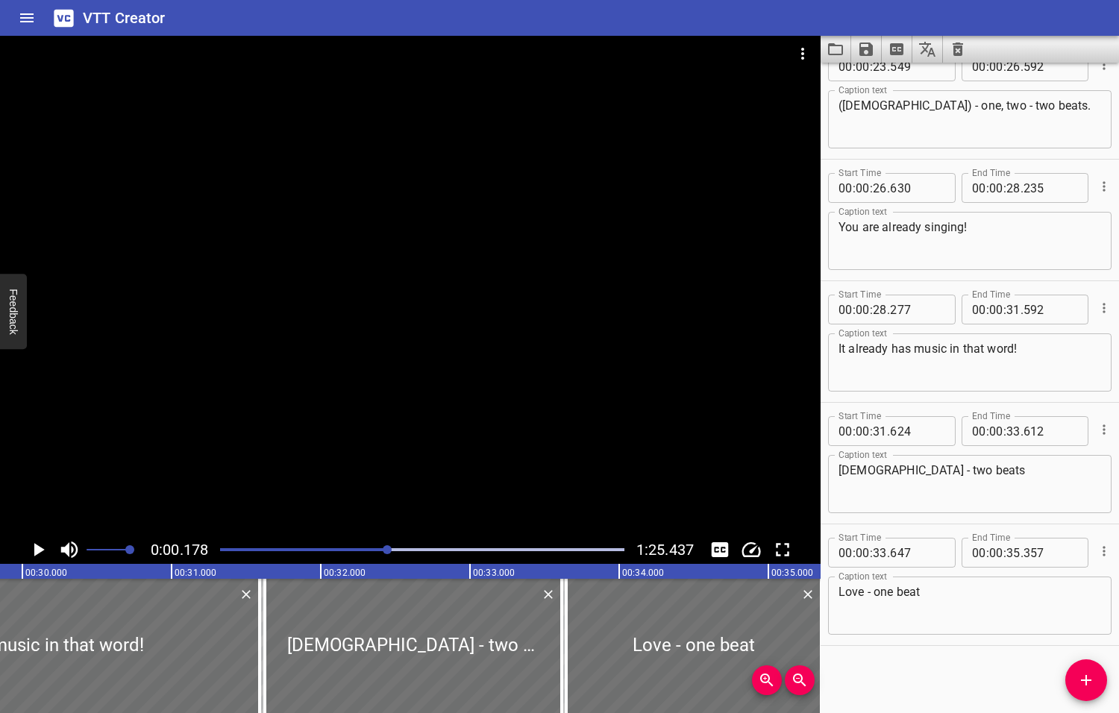
click at [388, 550] on div at bounding box center [387, 549] width 9 height 9
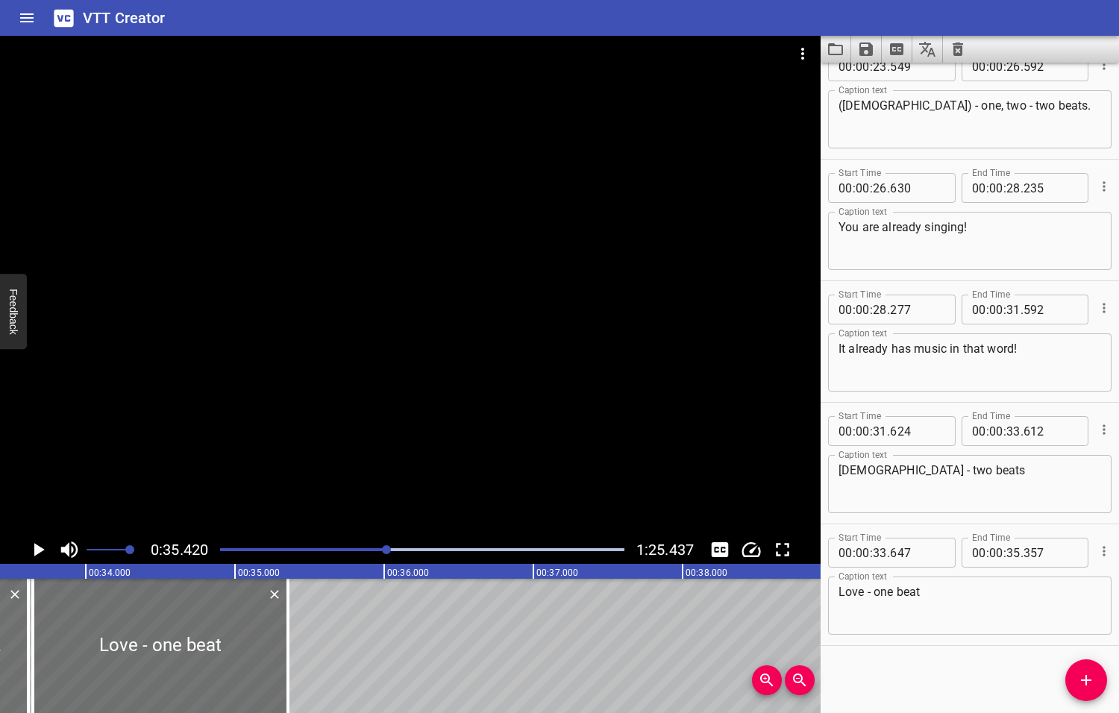
drag, startPoint x: 387, startPoint y: 550, endPoint x: 380, endPoint y: 553, distance: 7.8
click at [382, 553] on div at bounding box center [386, 549] width 9 height 9
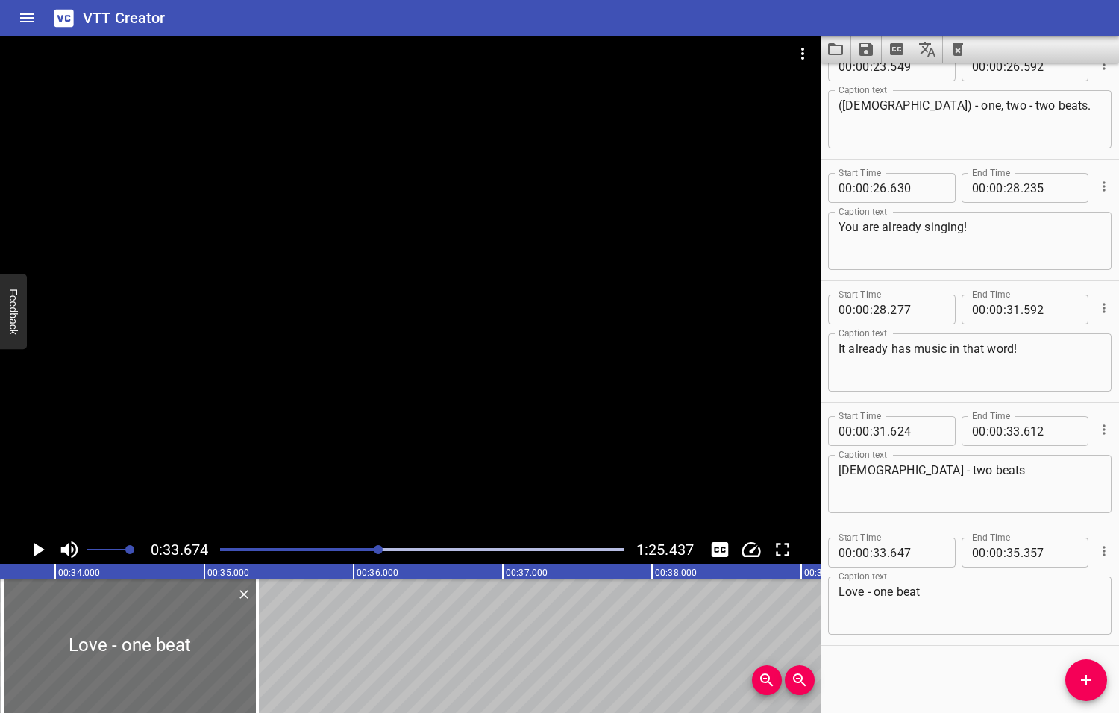
scroll to position [0, 5022]
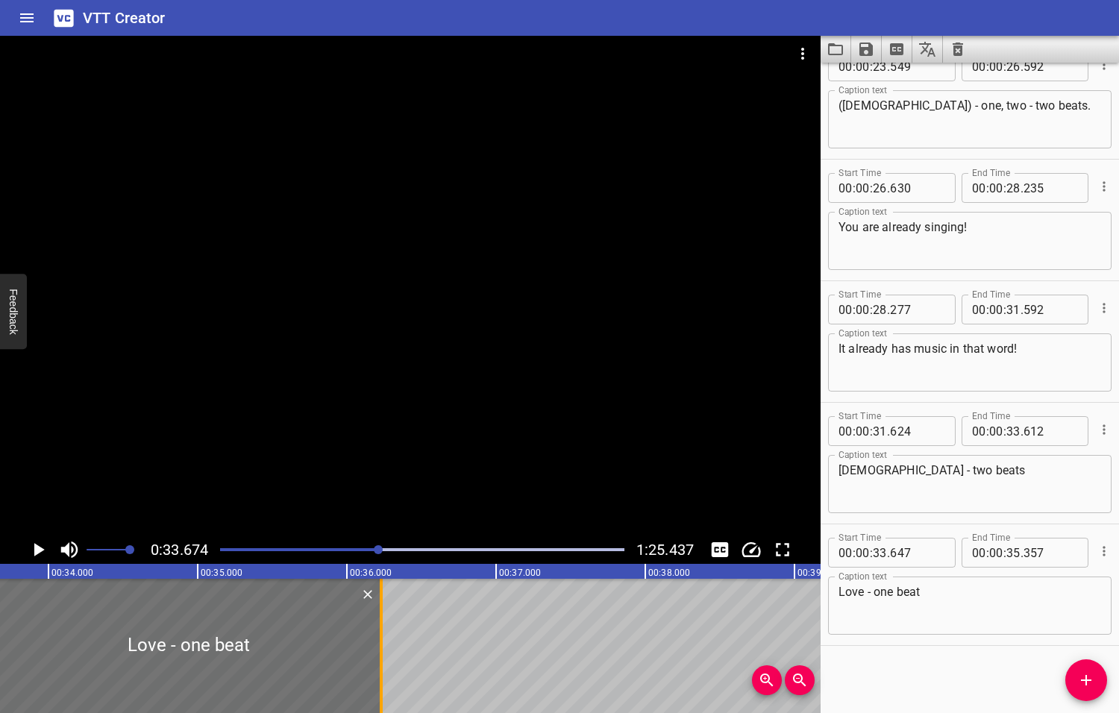
drag, startPoint x: 253, startPoint y: 640, endPoint x: 384, endPoint y: 644, distance: 131.3
click at [384, 644] on div at bounding box center [381, 646] width 15 height 134
type input "36"
type input "237"
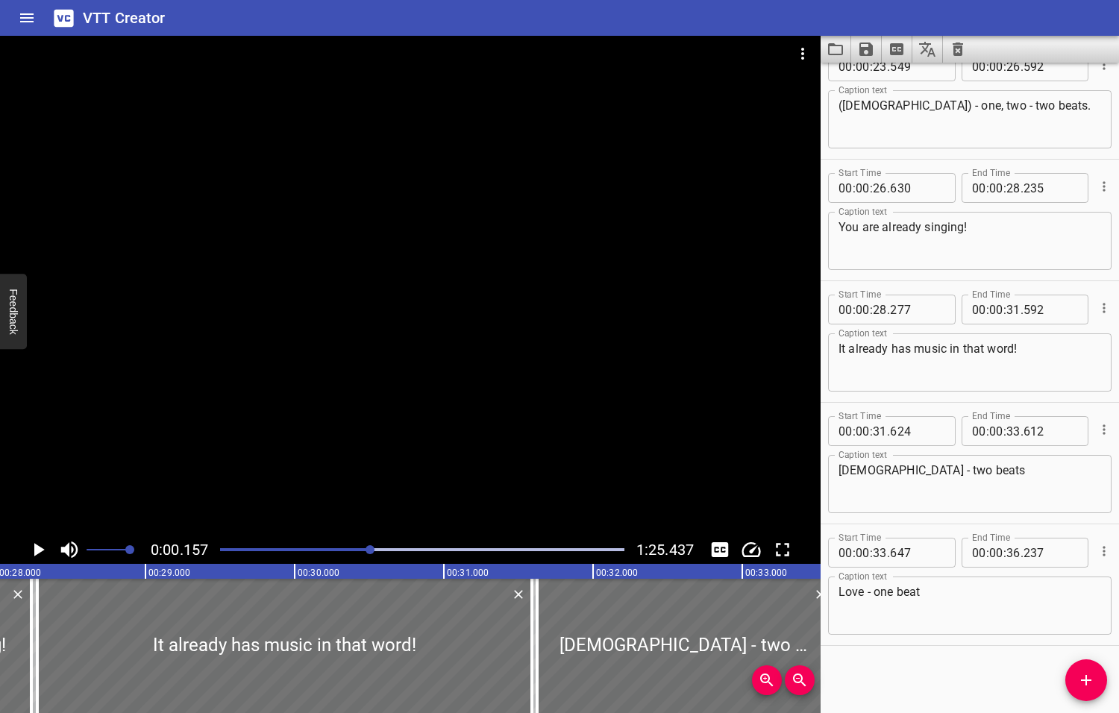
drag, startPoint x: 380, startPoint y: 549, endPoint x: 371, endPoint y: 549, distance: 9.7
click at [371, 549] on div at bounding box center [369, 549] width 9 height 9
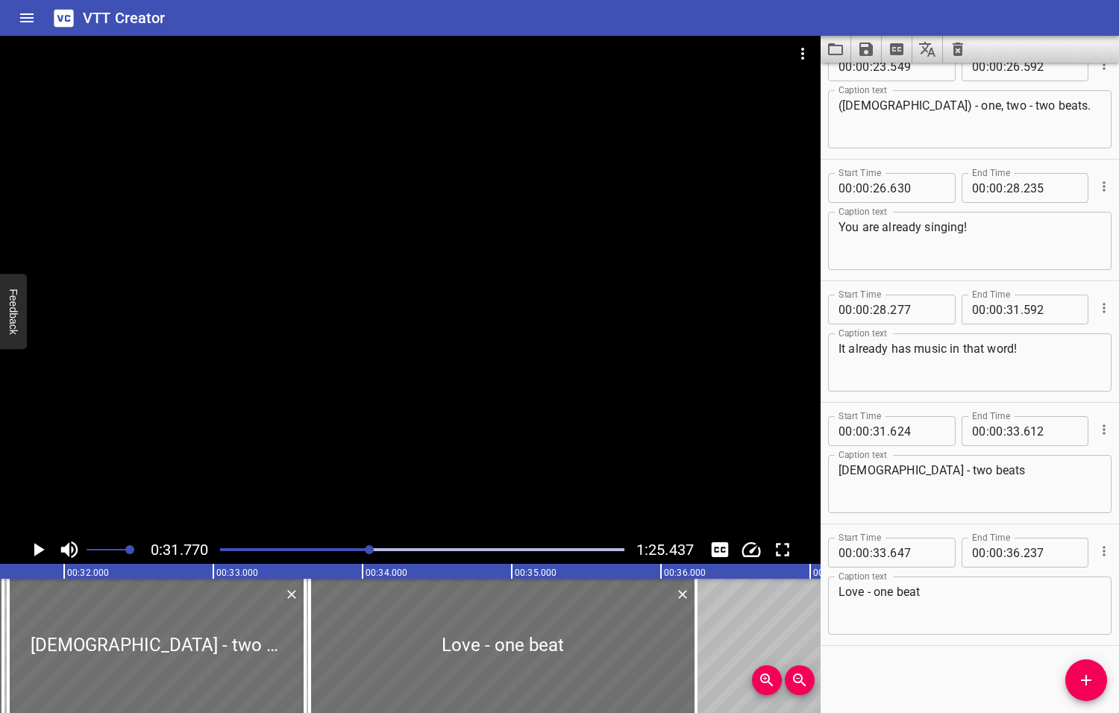
scroll to position [0, 4738]
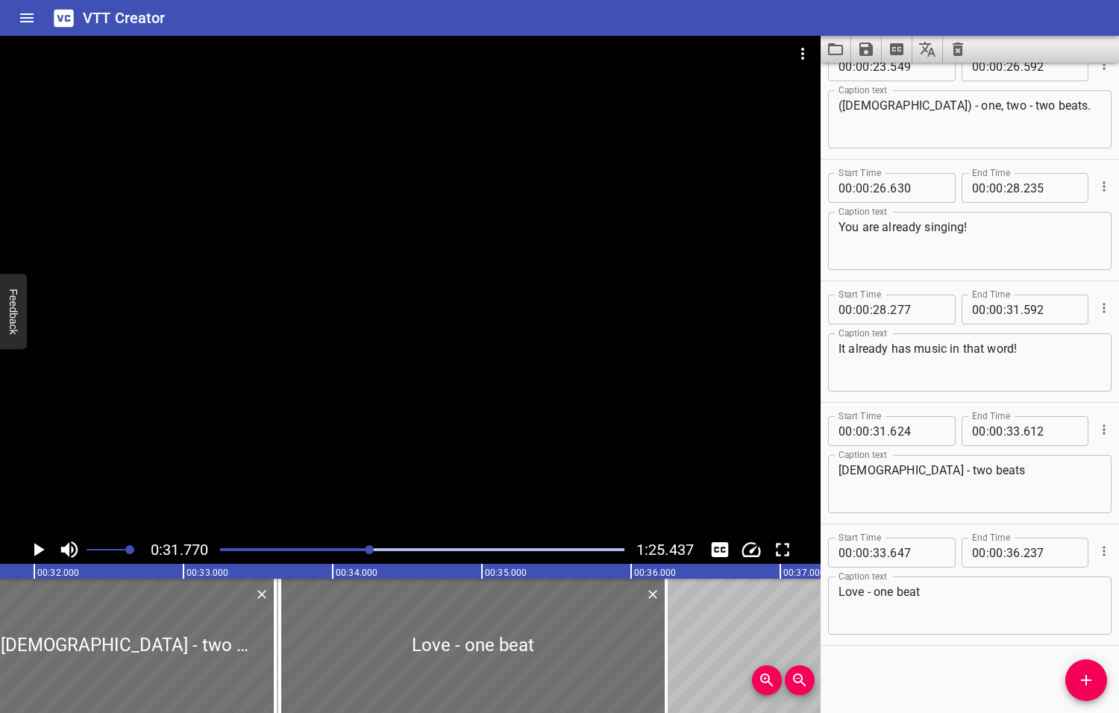
click at [39, 548] on icon "Play/Pause" at bounding box center [39, 549] width 10 height 13
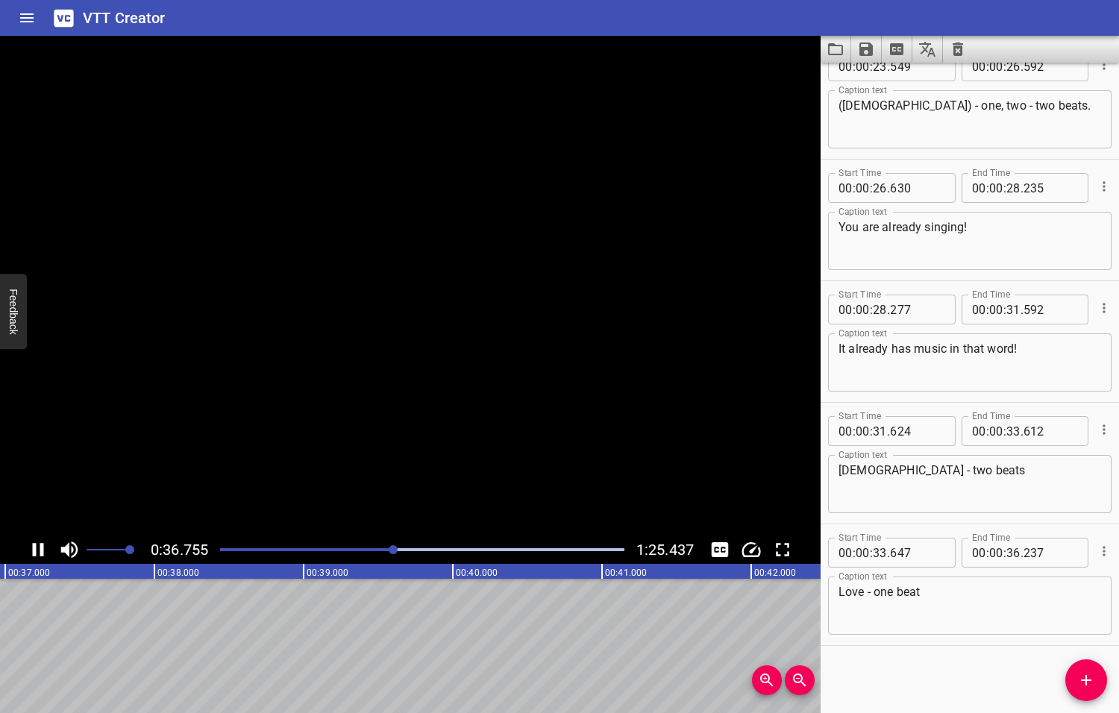
click at [39, 548] on icon "Play/Pause" at bounding box center [38, 549] width 22 height 22
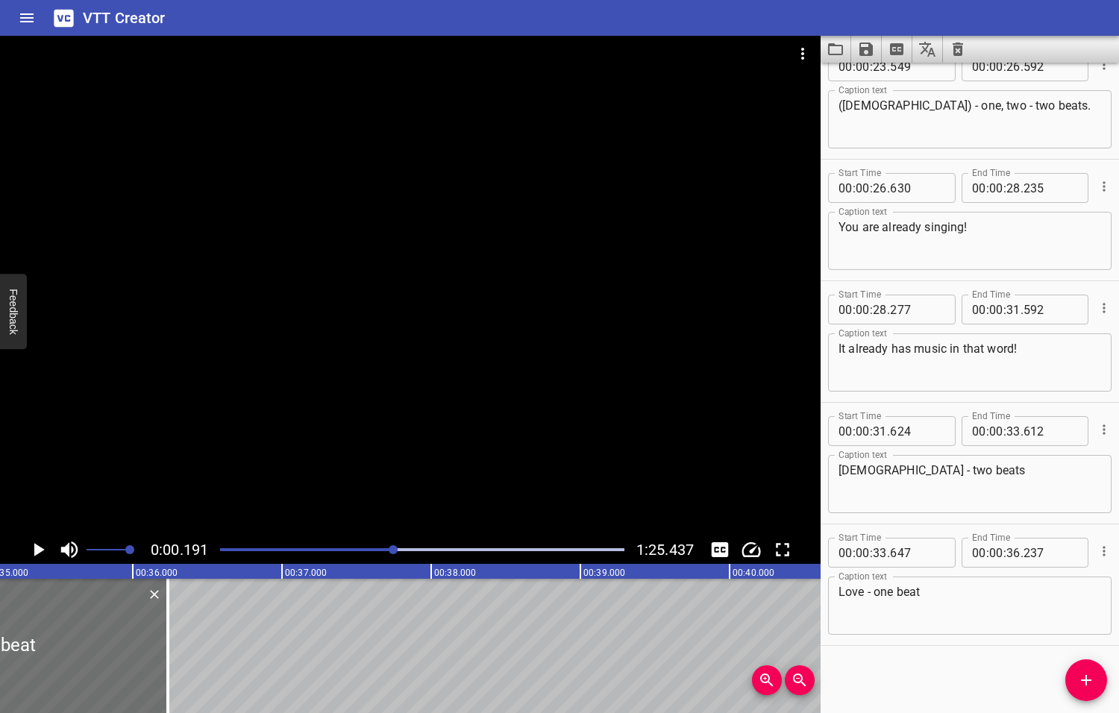
click at [394, 550] on div at bounding box center [393, 549] width 9 height 9
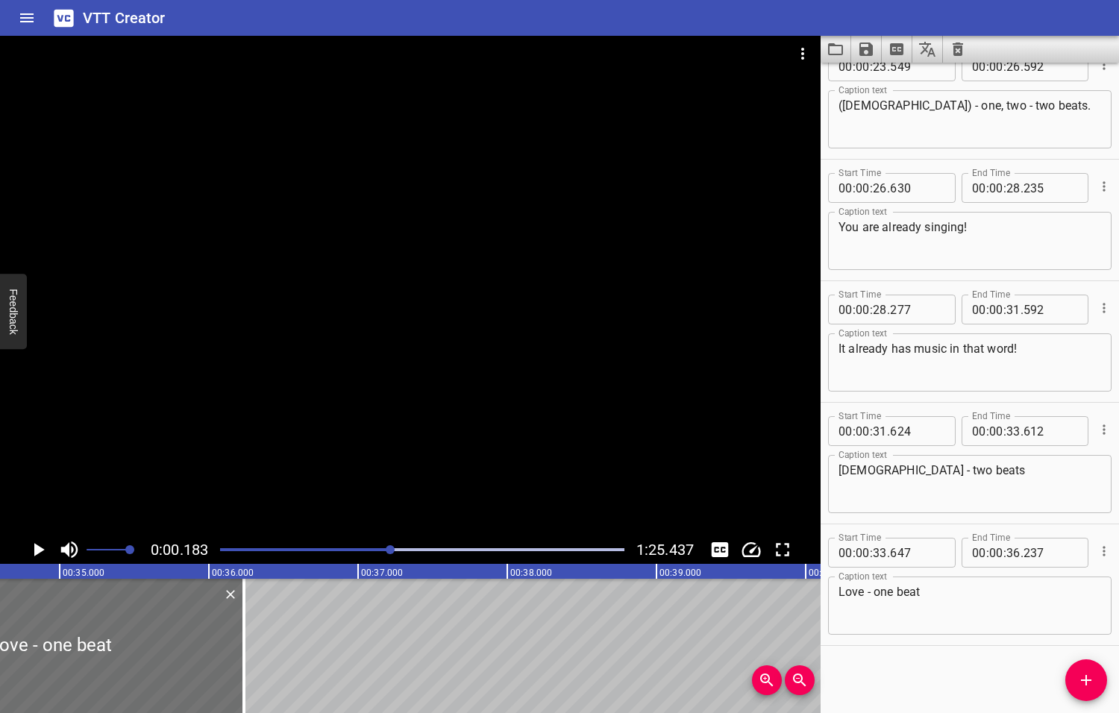
click at [386, 553] on div at bounding box center [390, 549] width 9 height 9
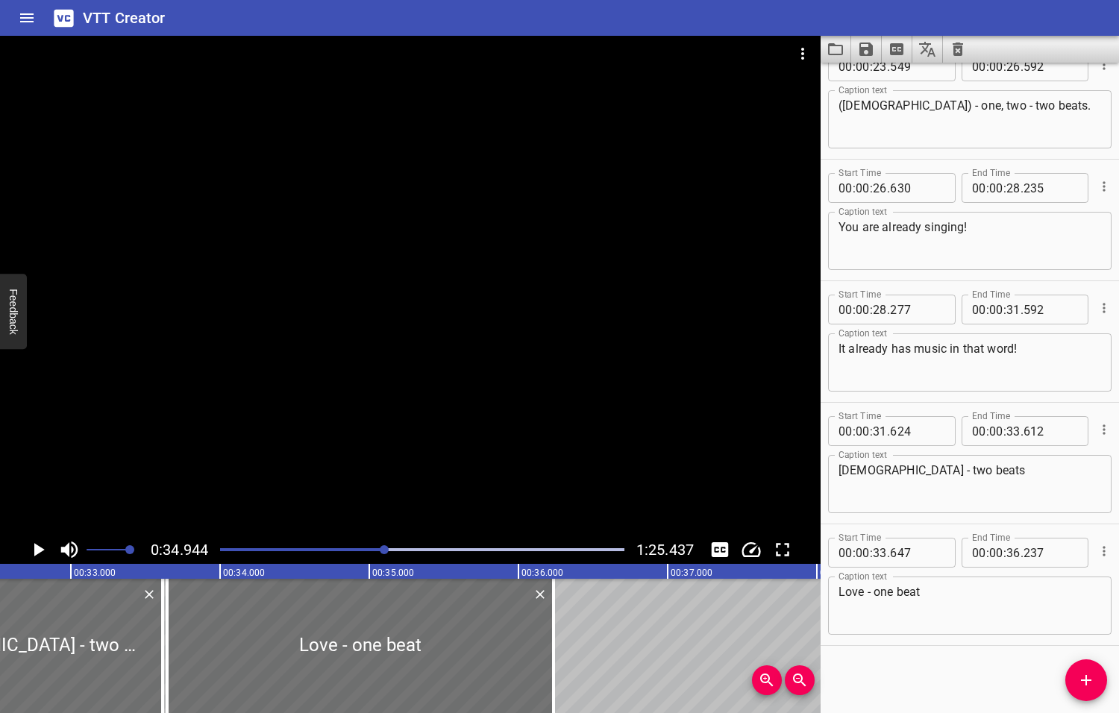
scroll to position [0, 5211]
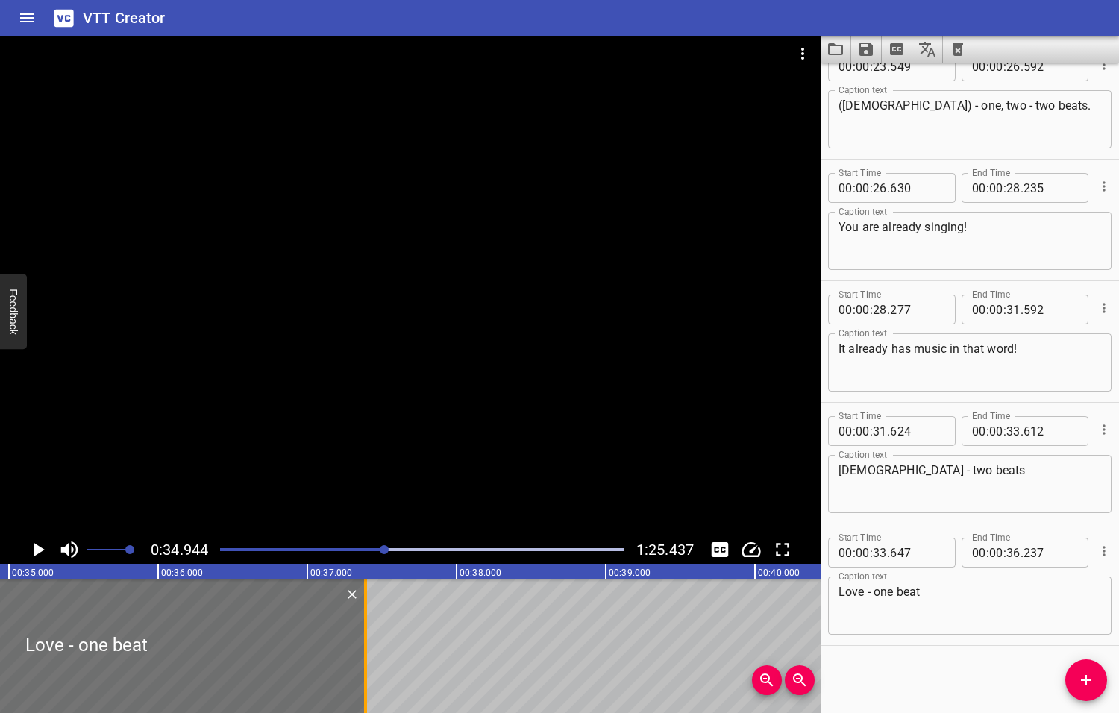
drag, startPoint x: 194, startPoint y: 638, endPoint x: 362, endPoint y: 635, distance: 168.6
click at [366, 638] on div at bounding box center [365, 646] width 15 height 134
type input "37"
type input "392"
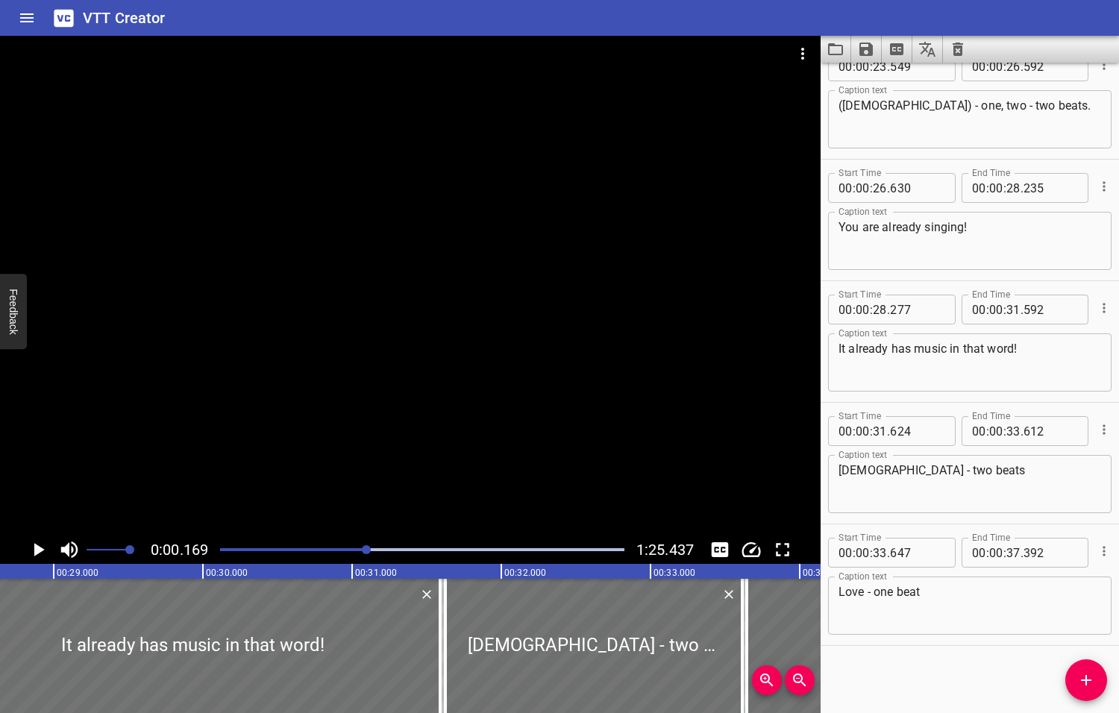
drag, startPoint x: 386, startPoint y: 550, endPoint x: 357, endPoint y: 554, distance: 29.4
click at [360, 557] on div at bounding box center [422, 549] width 422 height 21
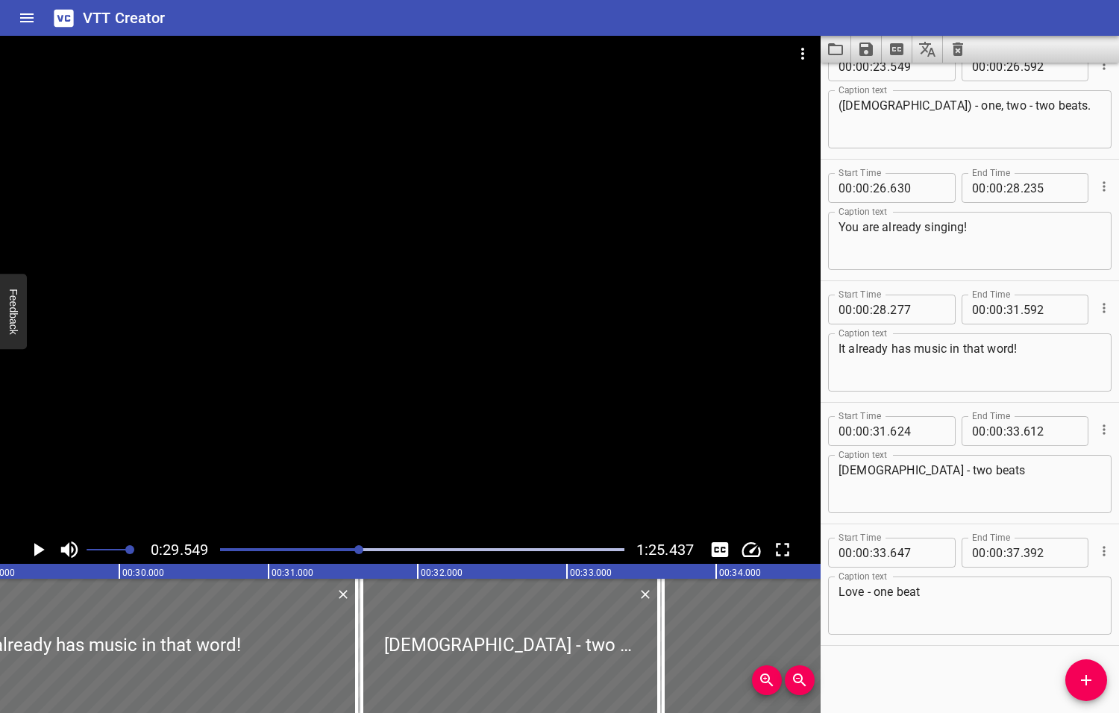
scroll to position [0, 4407]
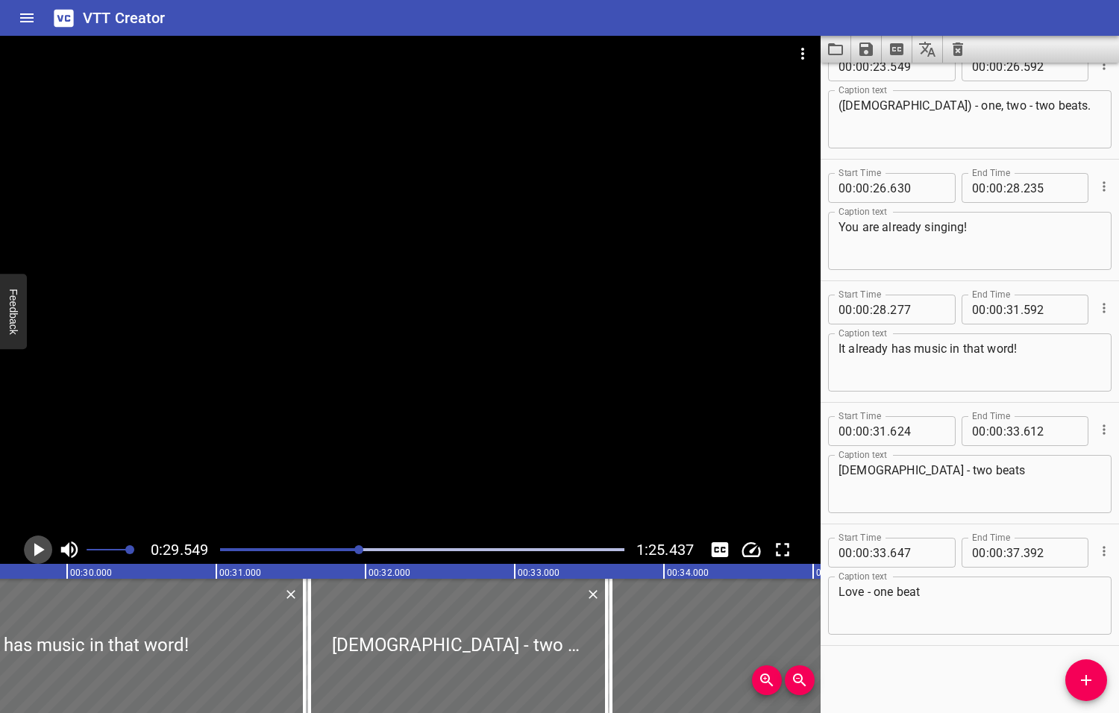
click at [38, 547] on icon "Play/Pause" at bounding box center [39, 549] width 10 height 13
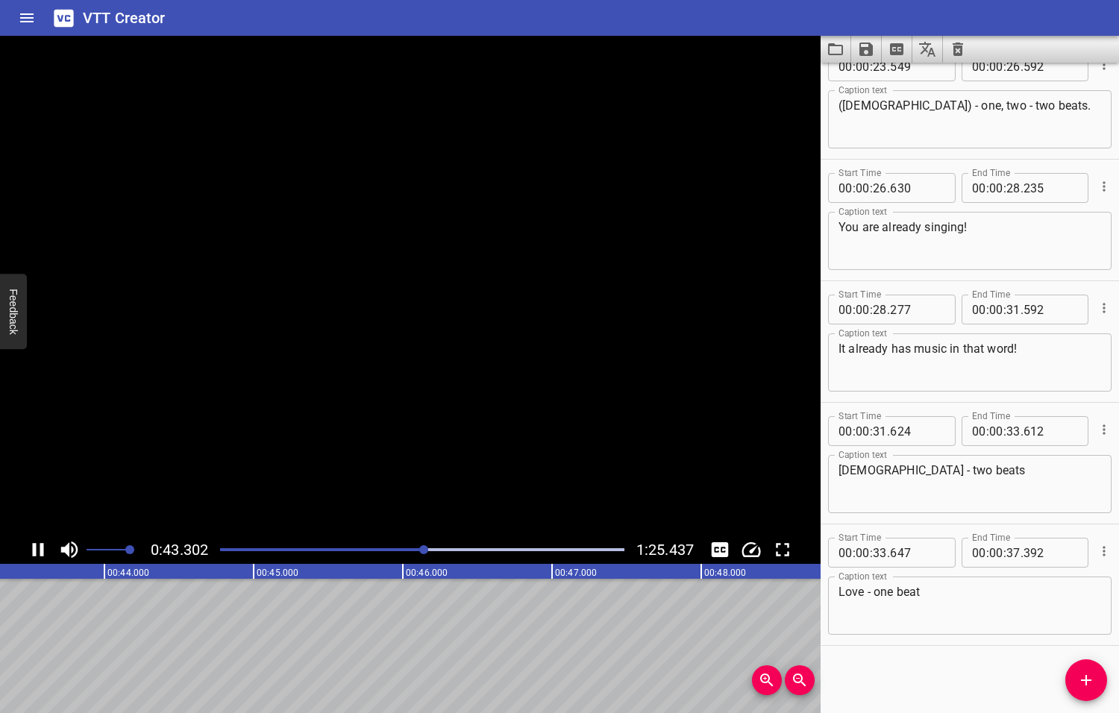
click at [38, 547] on icon "Play/Pause" at bounding box center [38, 549] width 22 height 22
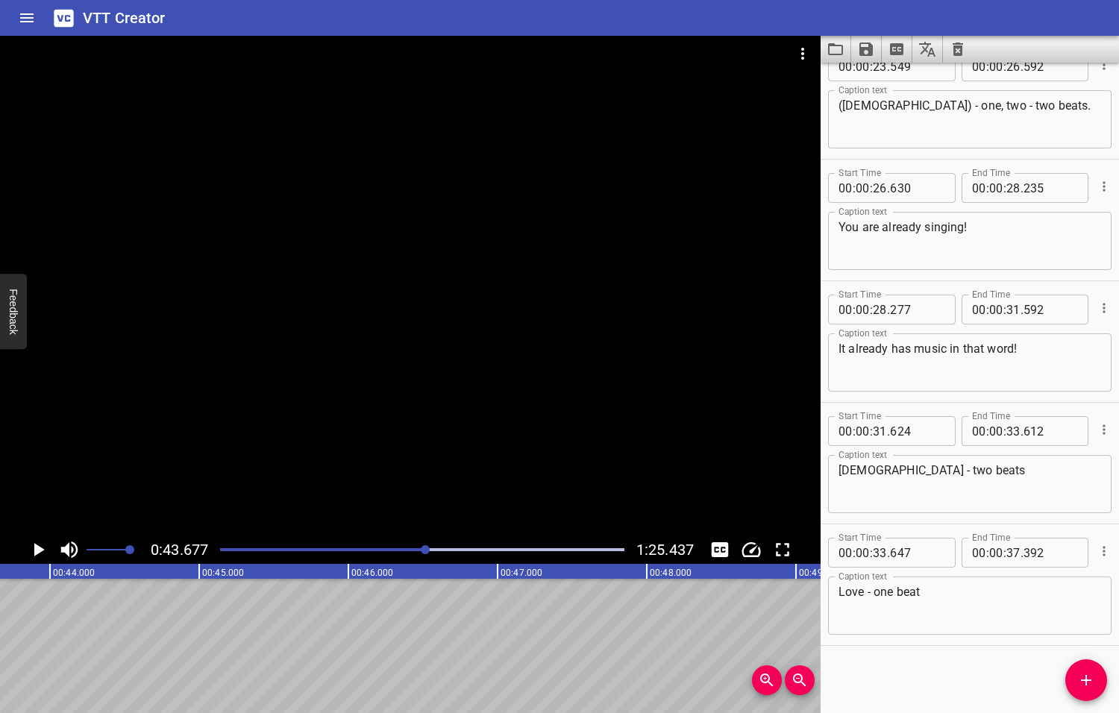
scroll to position [0, 6514]
click at [1087, 684] on icon "Add Cue" at bounding box center [1086, 680] width 18 height 18
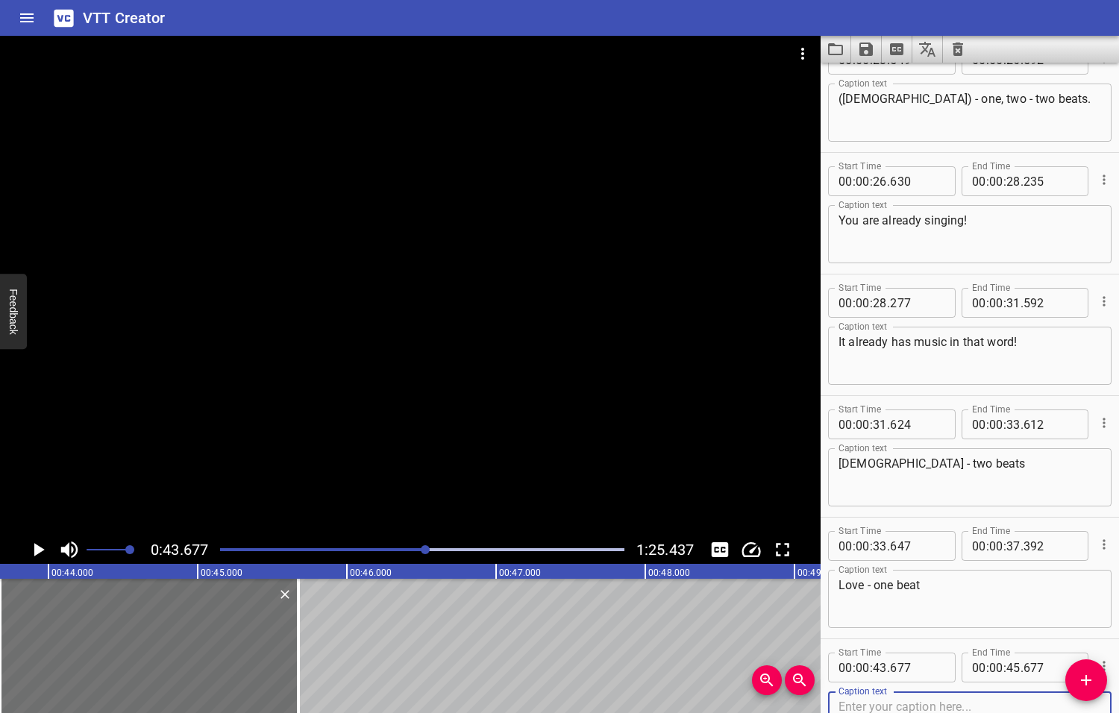
scroll to position [1000, 0]
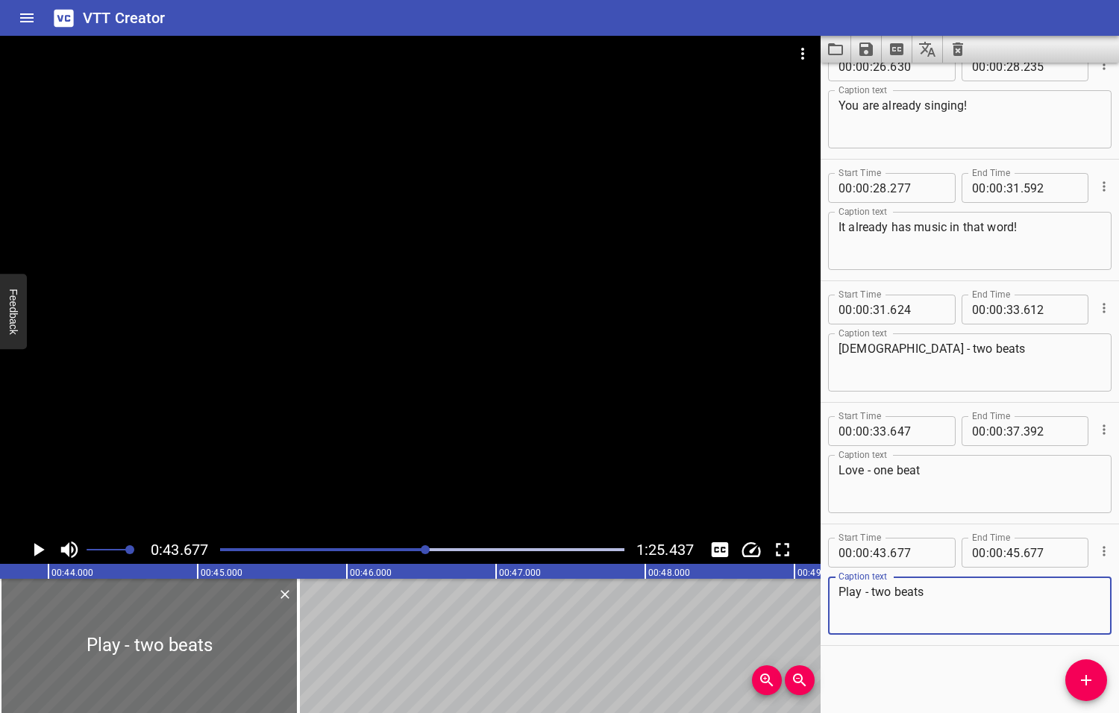
type textarea "Play - two beats"
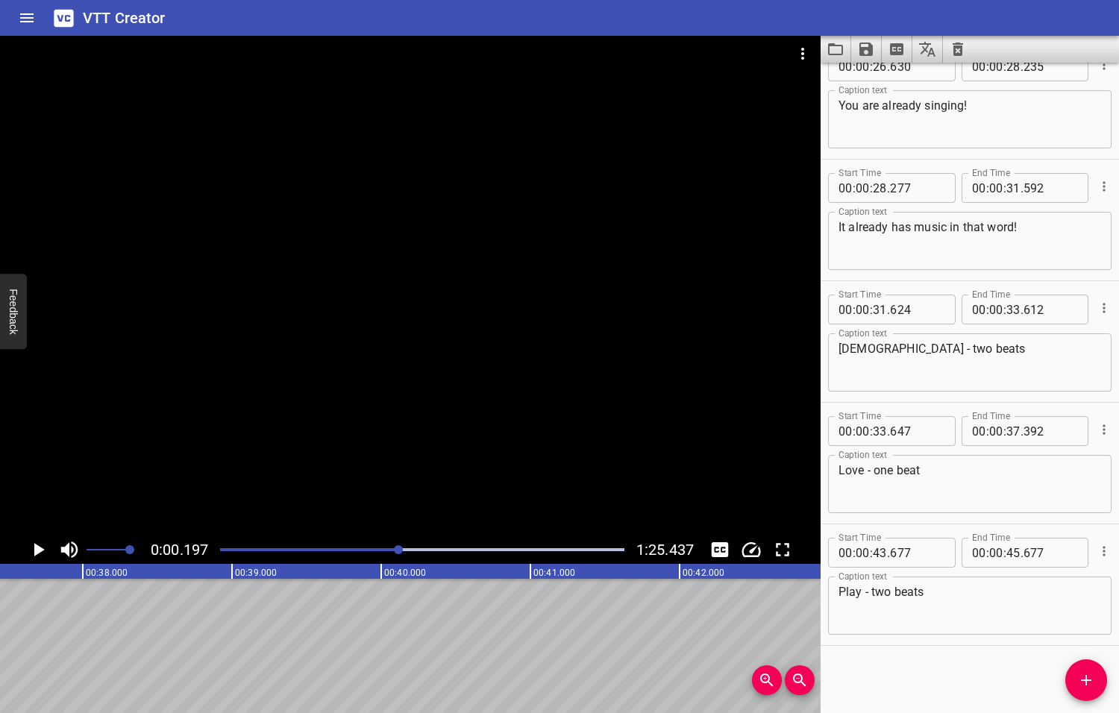
drag, startPoint x: 426, startPoint y: 550, endPoint x: 400, endPoint y: 555, distance: 26.5
click at [400, 555] on div at bounding box center [422, 549] width 422 height 21
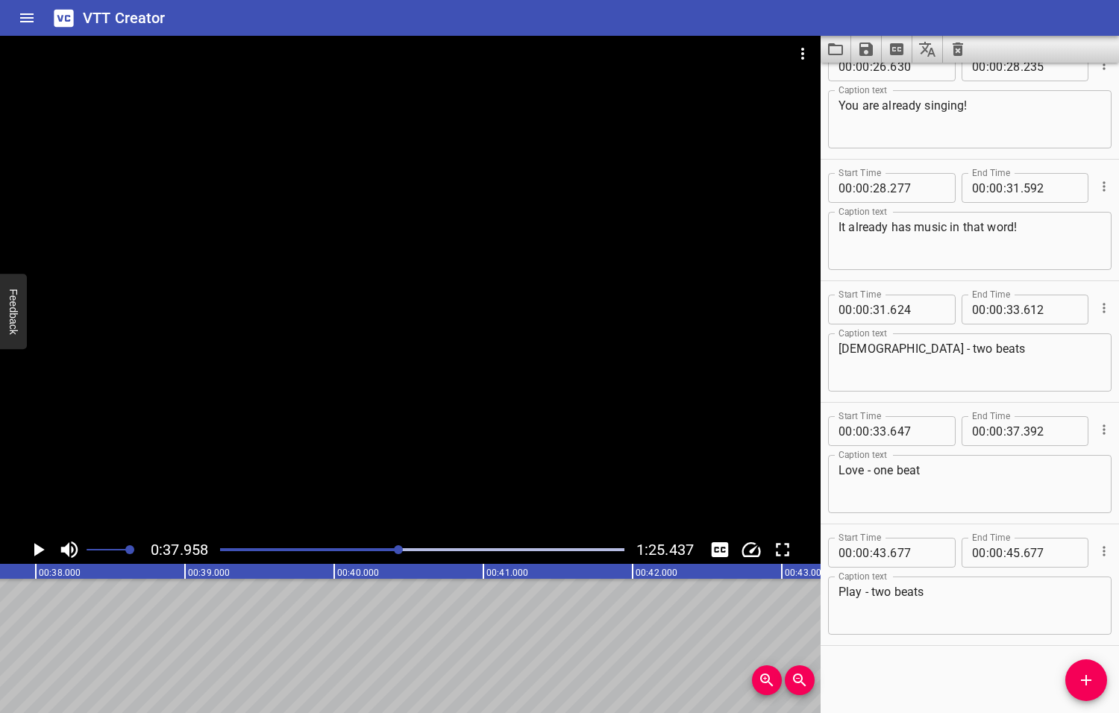
scroll to position [0, 5661]
drag, startPoint x: 394, startPoint y: 535, endPoint x: 371, endPoint y: 546, distance: 25.4
click at [371, 546] on div "0:37.958 1:25.437" at bounding box center [410, 549] width 820 height 28
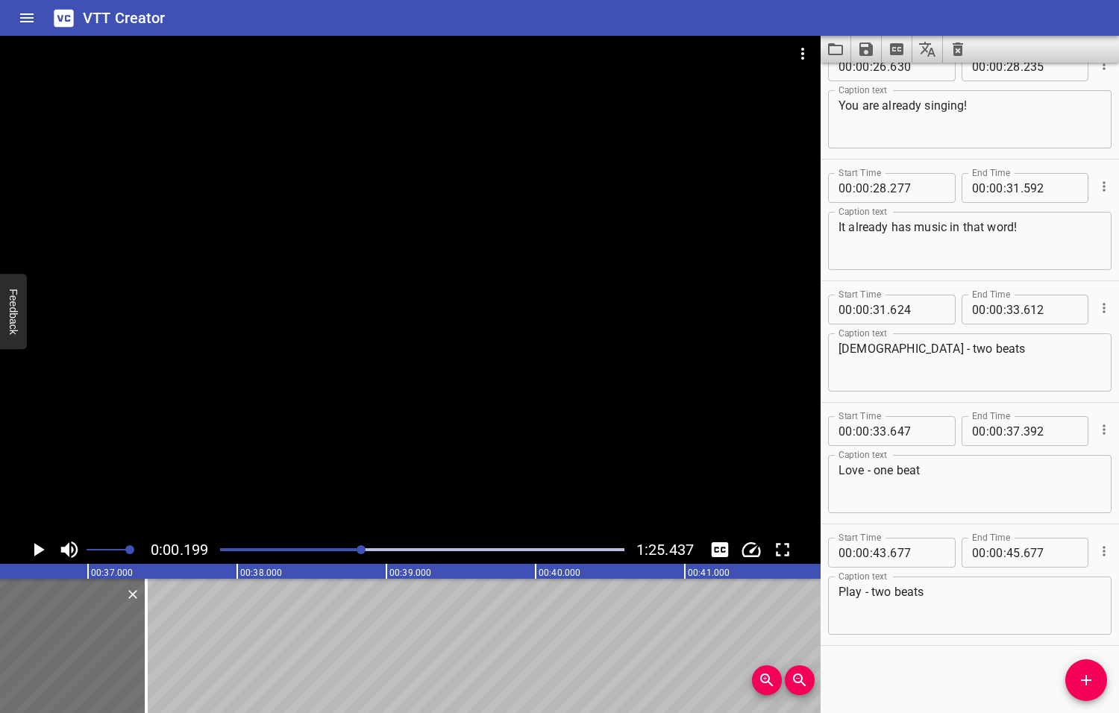
drag, startPoint x: 401, startPoint y: 548, endPoint x: 359, endPoint y: 558, distance: 43.6
click at [359, 558] on div at bounding box center [422, 549] width 422 height 21
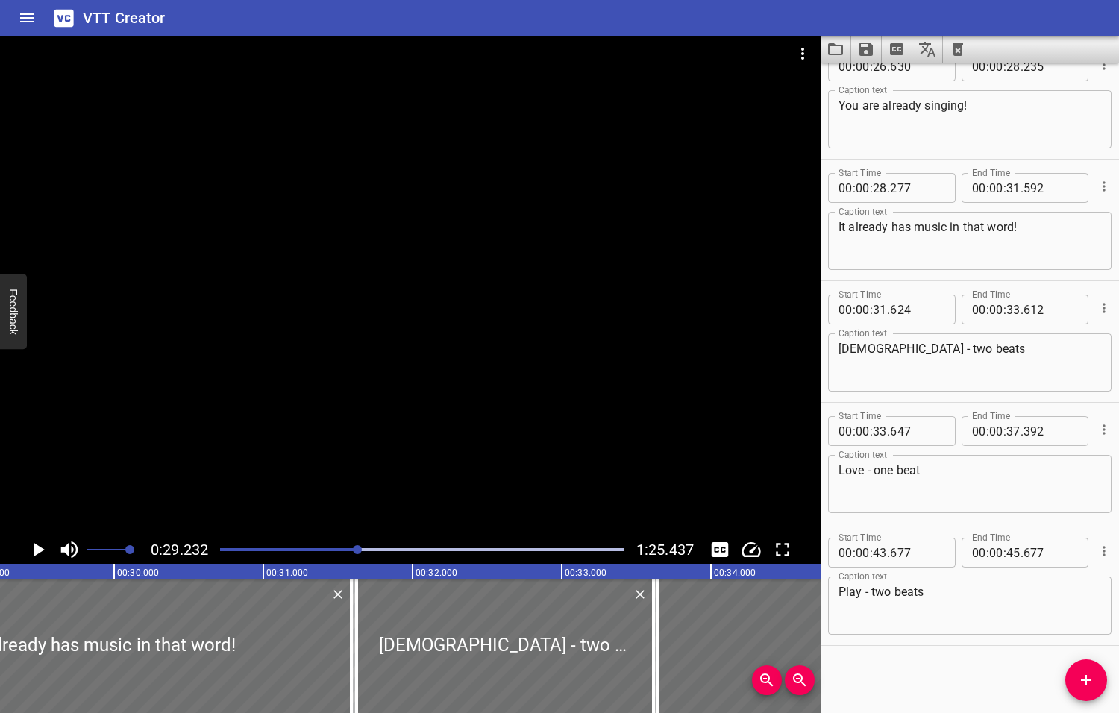
scroll to position [0, 4359]
click at [40, 550] on icon "Play/Pause" at bounding box center [39, 549] width 10 height 13
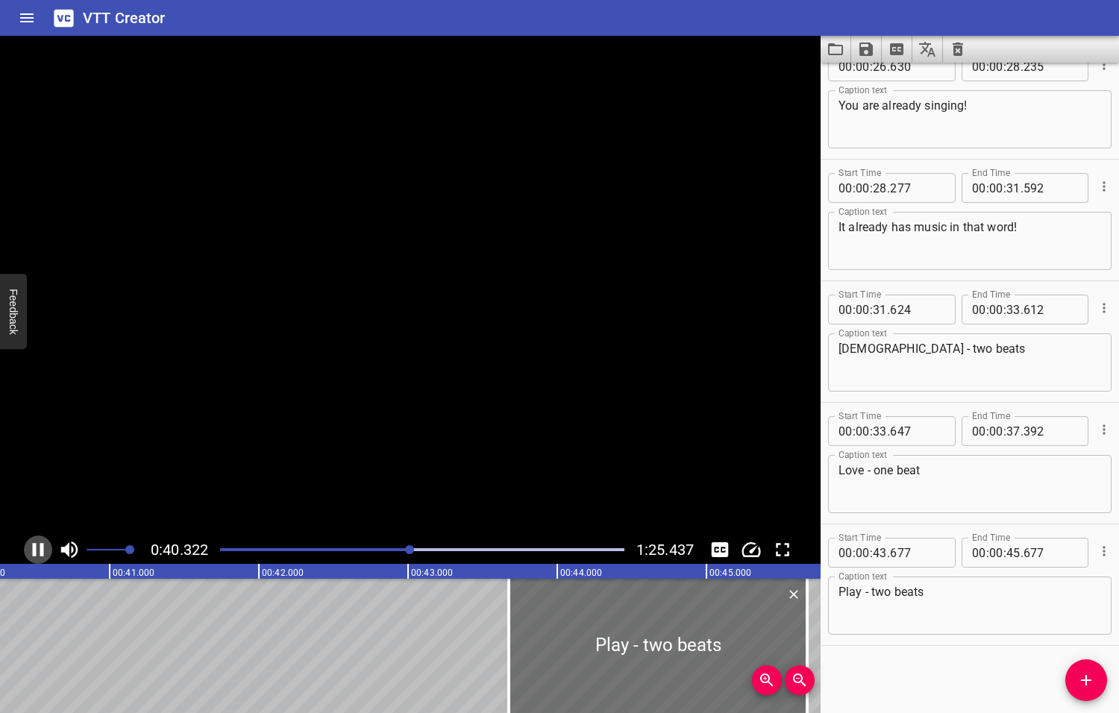
click at [40, 550] on icon "Play/Pause" at bounding box center [38, 549] width 11 height 13
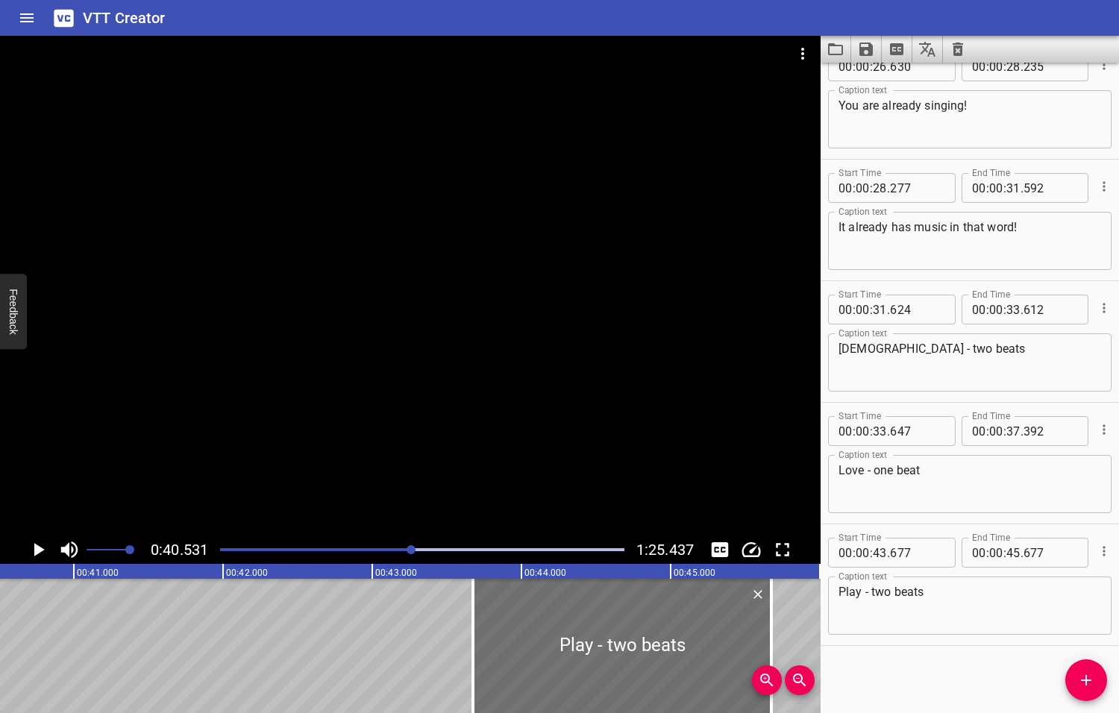
scroll to position [0, 6045]
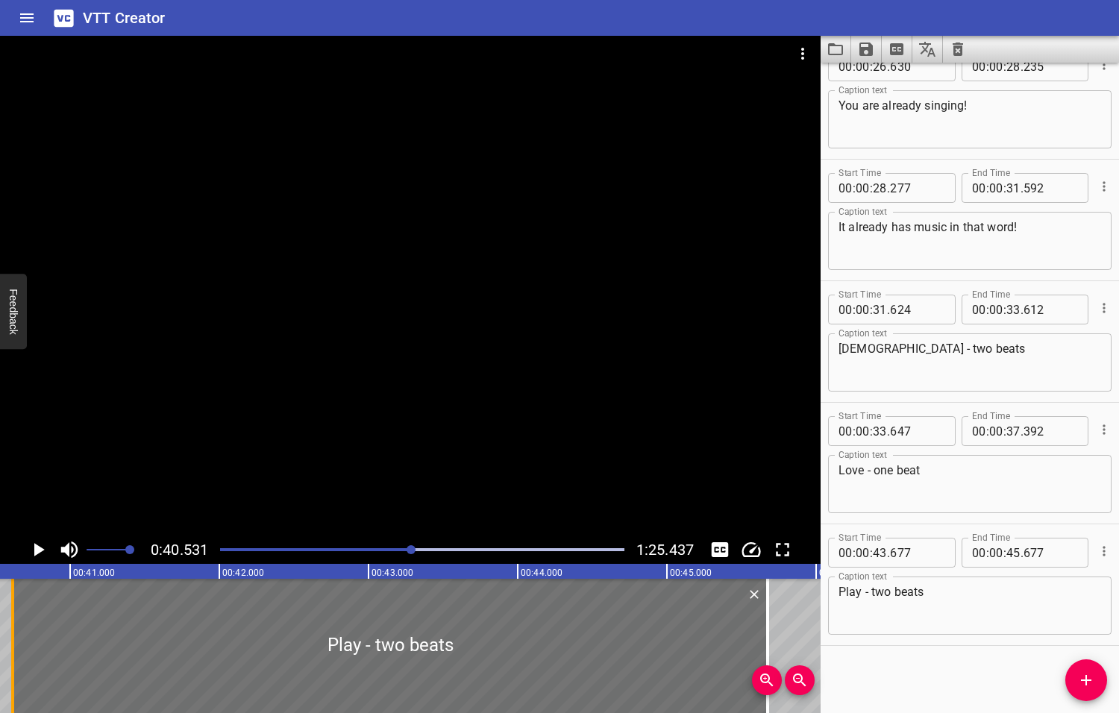
drag, startPoint x: 471, startPoint y: 644, endPoint x: 14, endPoint y: 648, distance: 457.1
click at [14, 648] on div at bounding box center [12, 646] width 15 height 134
type input "40"
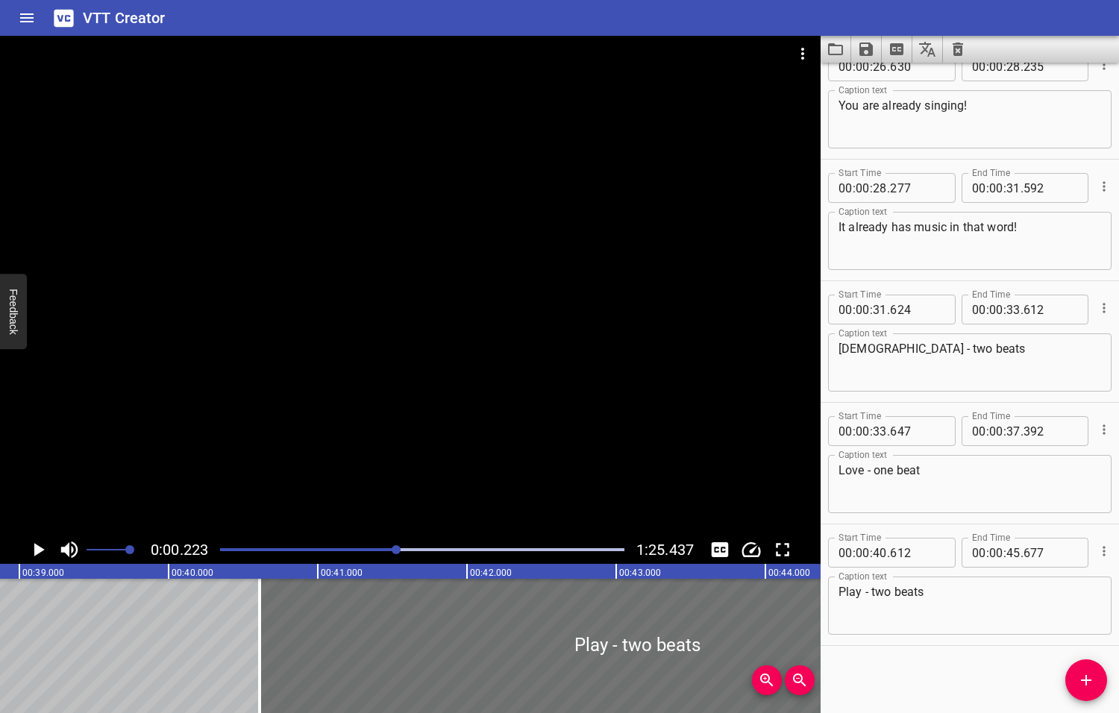
drag, startPoint x: 412, startPoint y: 549, endPoint x: 397, endPoint y: 554, distance: 15.1
click at [397, 554] on div at bounding box center [422, 549] width 422 height 21
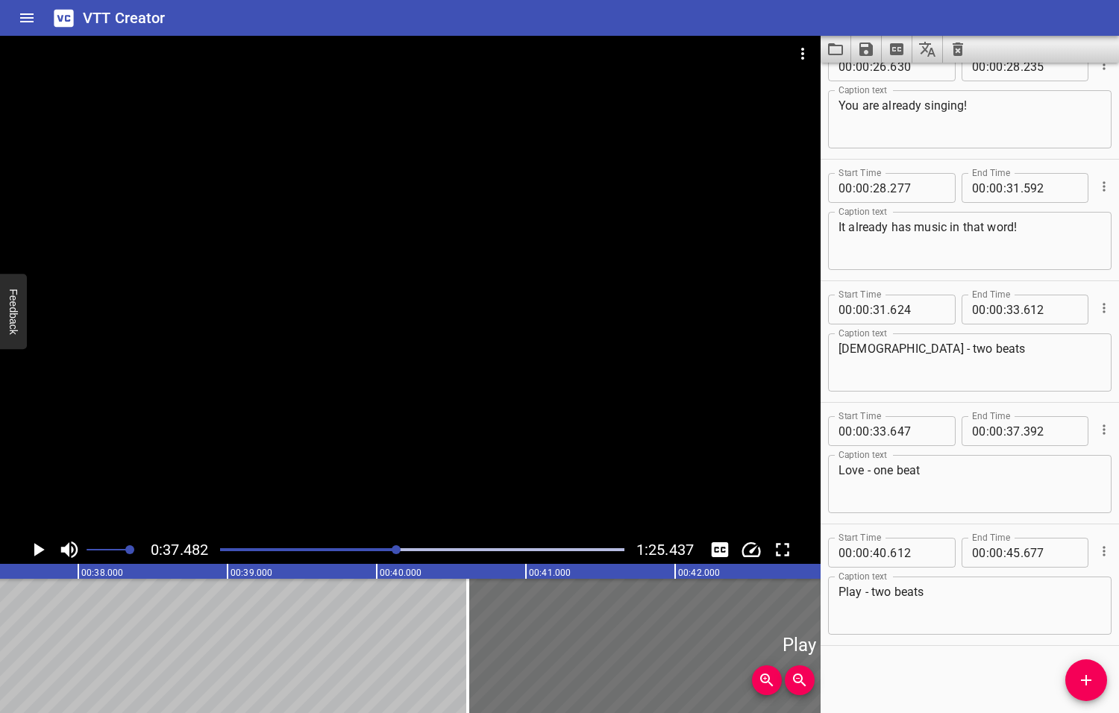
scroll to position [0, 5590]
click at [37, 549] on icon "Play/Pause" at bounding box center [39, 549] width 10 height 13
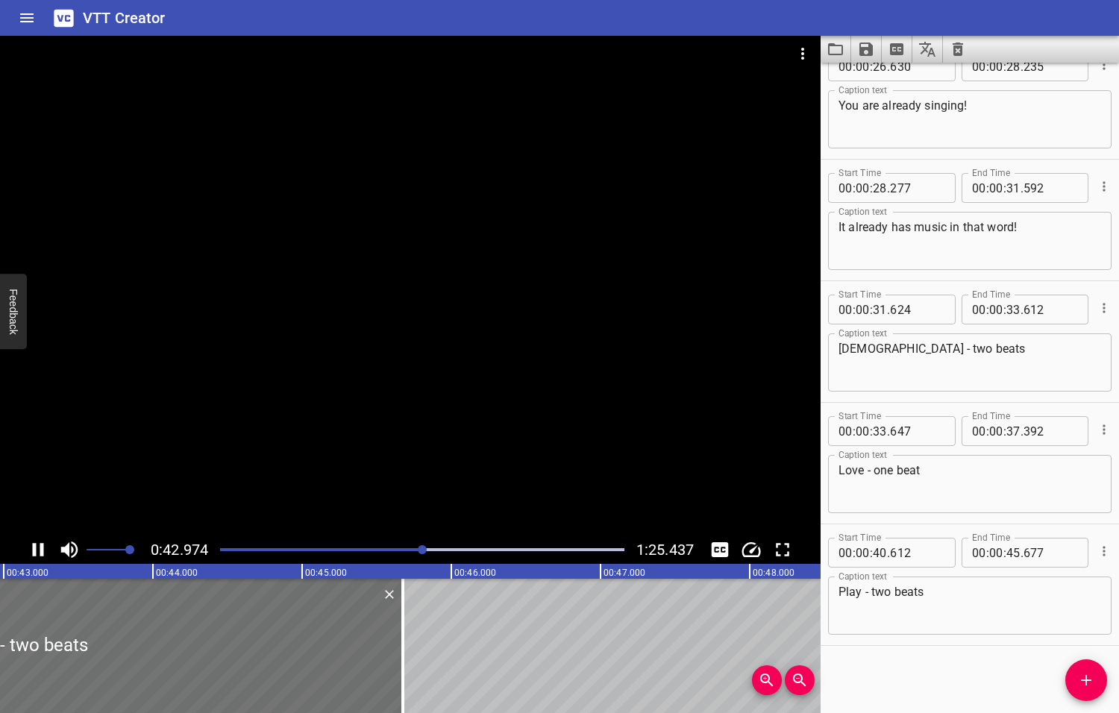
click at [37, 550] on icon "Play/Pause" at bounding box center [38, 549] width 22 height 22
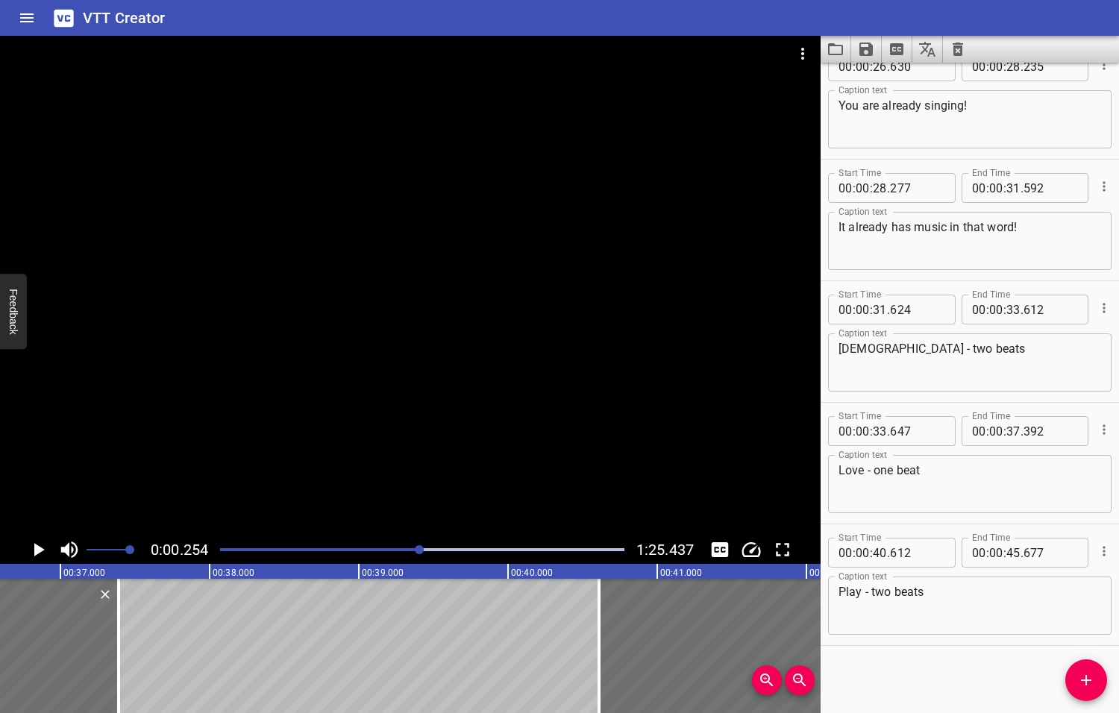
click at [421, 550] on div at bounding box center [419, 549] width 9 height 9
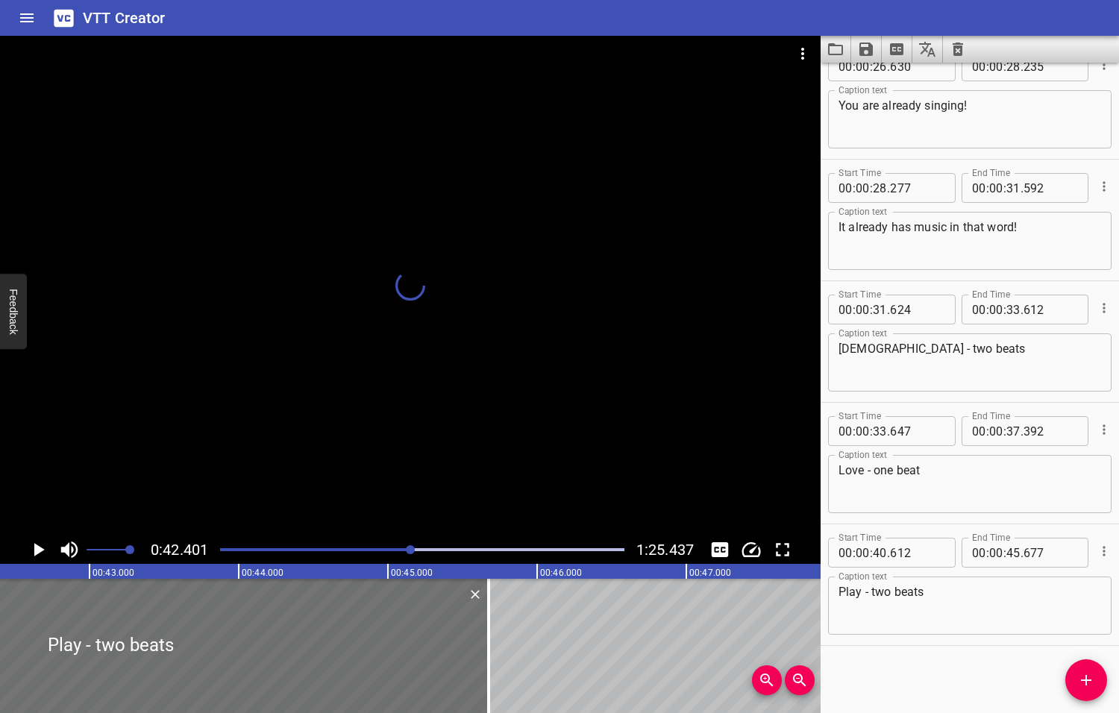
drag, startPoint x: 412, startPoint y: 552, endPoint x: 400, endPoint y: 554, distance: 11.4
click at [400, 554] on div at bounding box center [422, 549] width 422 height 21
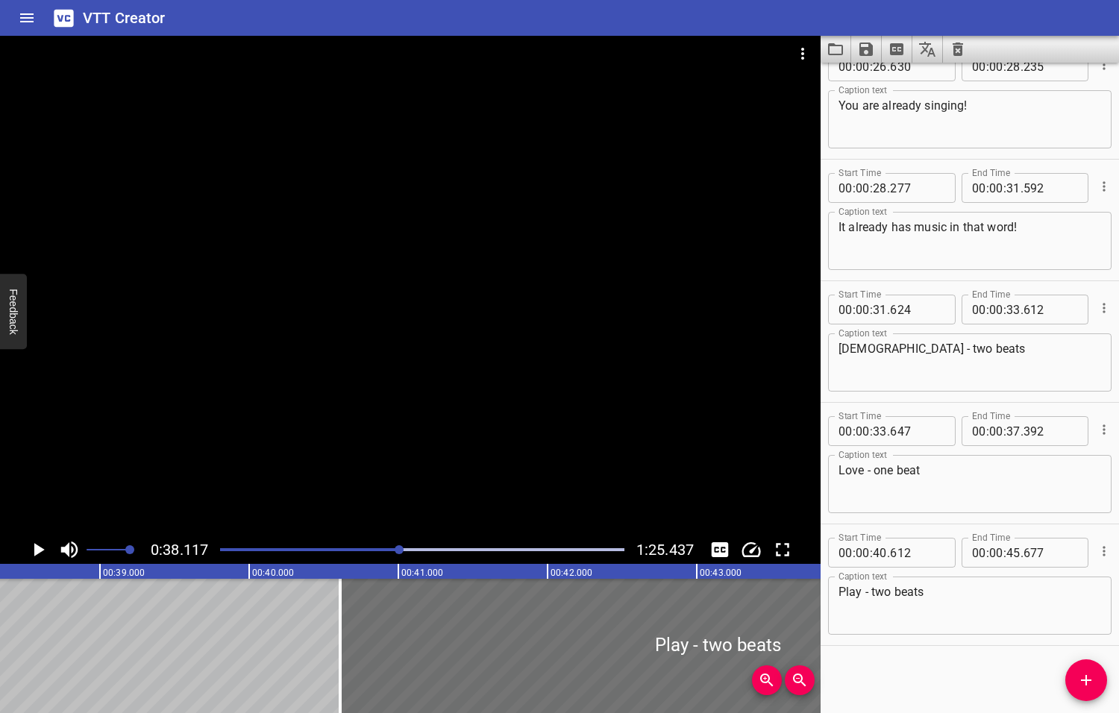
scroll to position [0, 5684]
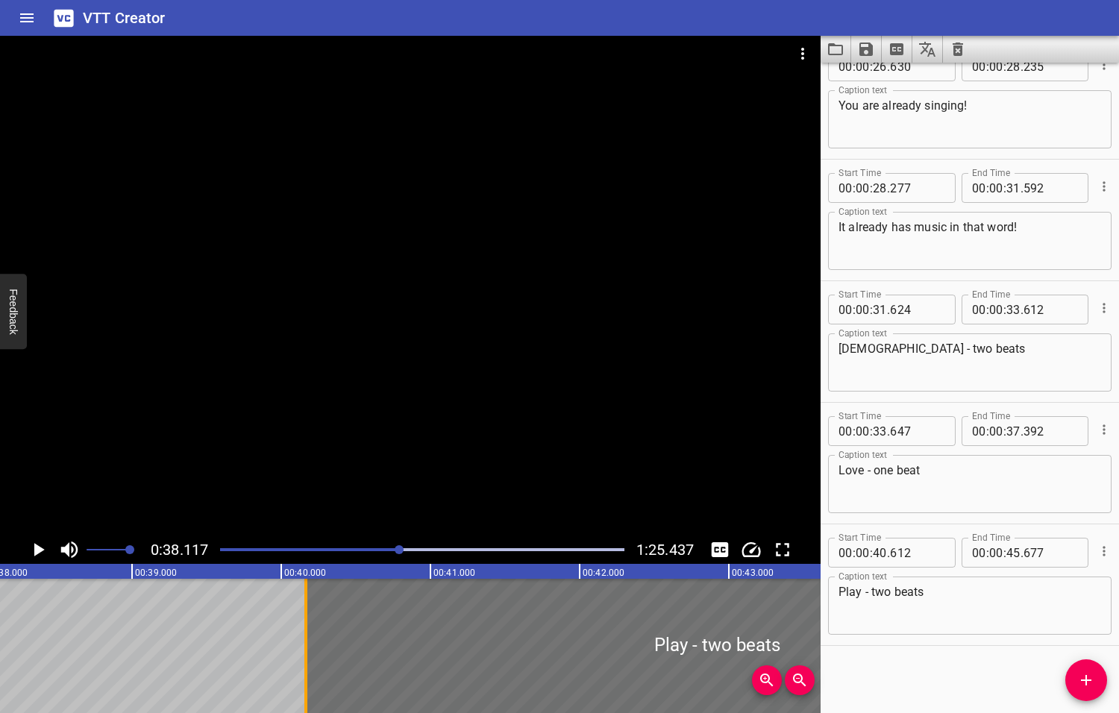
drag, startPoint x: 367, startPoint y: 634, endPoint x: 300, endPoint y: 650, distance: 68.9
click at [301, 650] on div at bounding box center [305, 646] width 15 height 134
type input "167"
click at [40, 548] on icon "Play/Pause" at bounding box center [39, 549] width 10 height 13
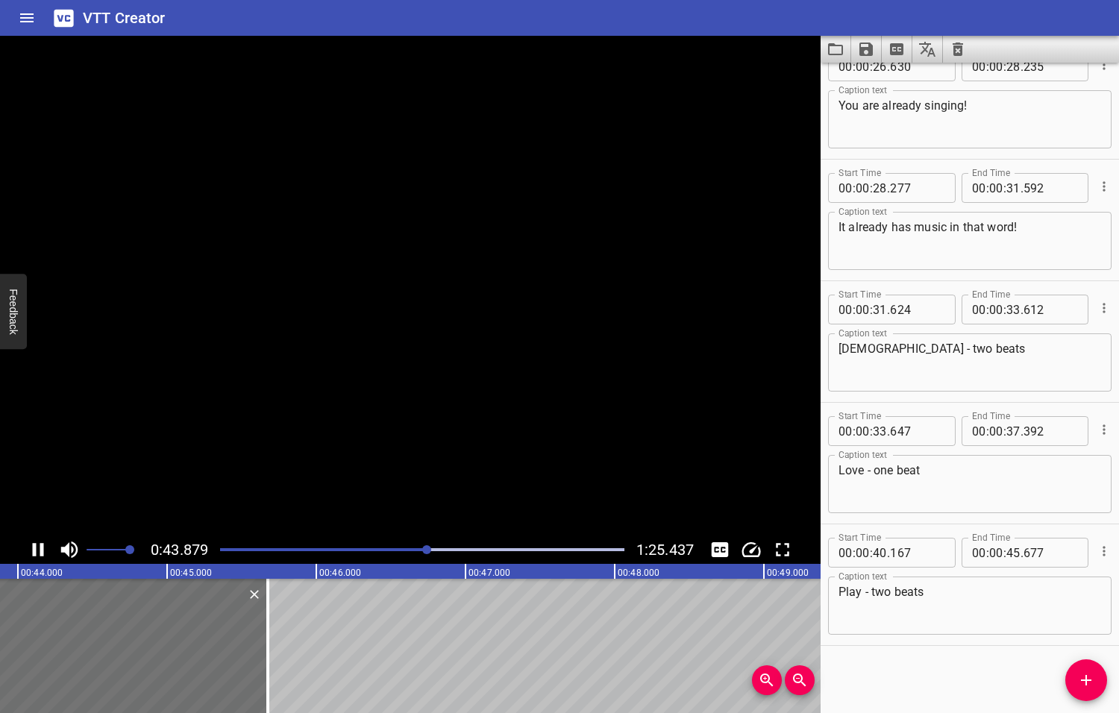
click at [40, 549] on icon "Play/Pause" at bounding box center [38, 549] width 22 height 22
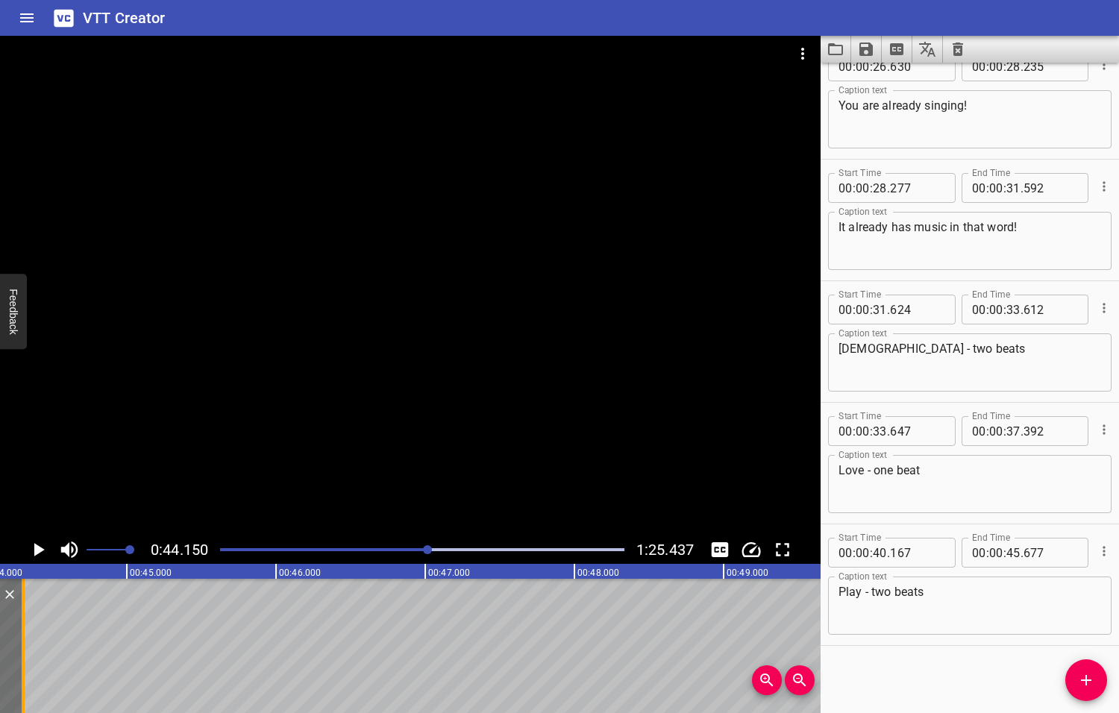
drag, startPoint x: 226, startPoint y: 641, endPoint x: 20, endPoint y: 643, distance: 205.8
click at [22, 643] on div at bounding box center [23, 646] width 3 height 134
type input "44"
type input "297"
click at [40, 549] on icon "Play/Pause" at bounding box center [39, 549] width 10 height 13
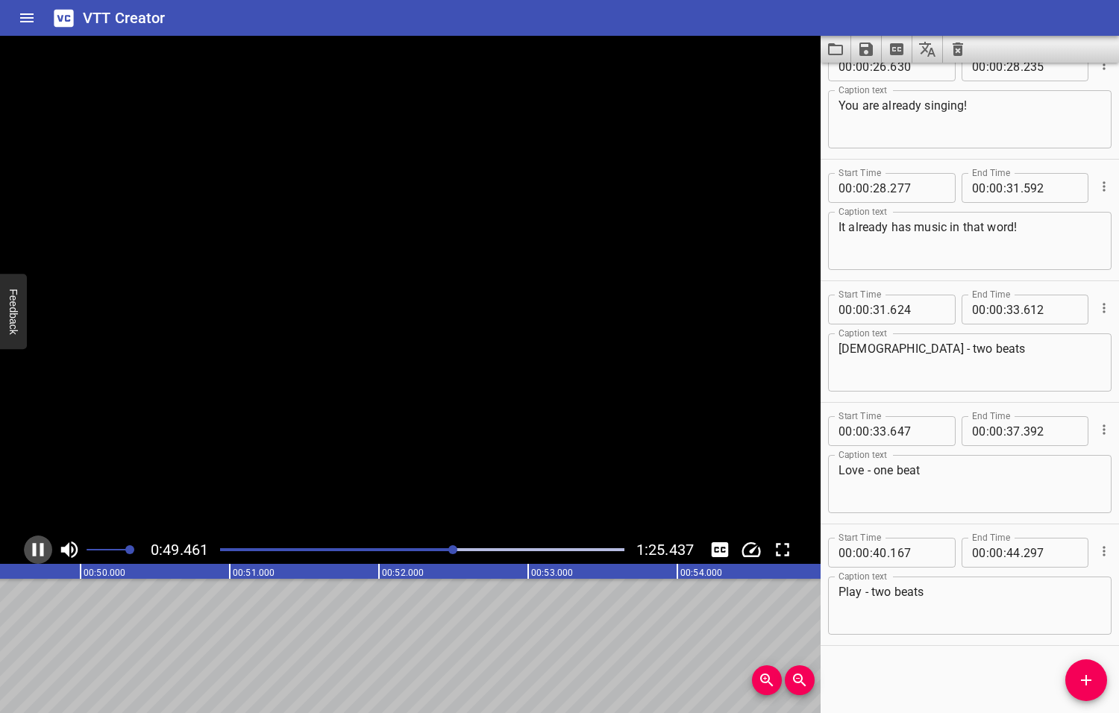
click at [40, 548] on icon "Play/Pause" at bounding box center [38, 549] width 22 height 22
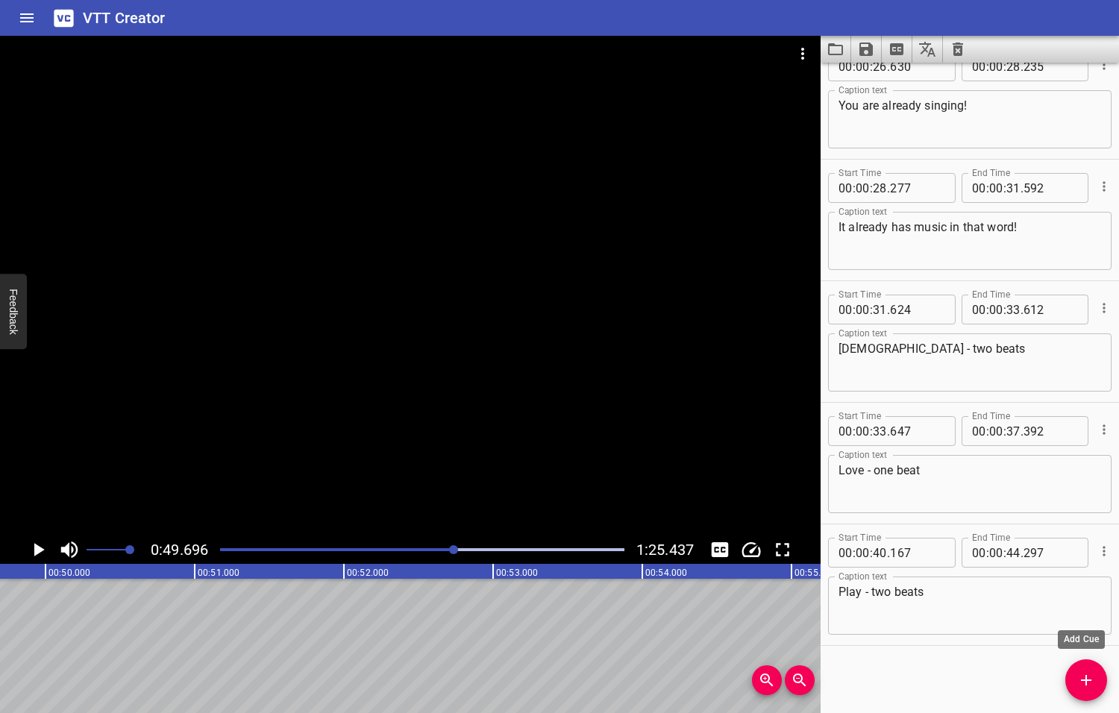
click at [1084, 679] on icon "Add Cue" at bounding box center [1086, 680] width 18 height 18
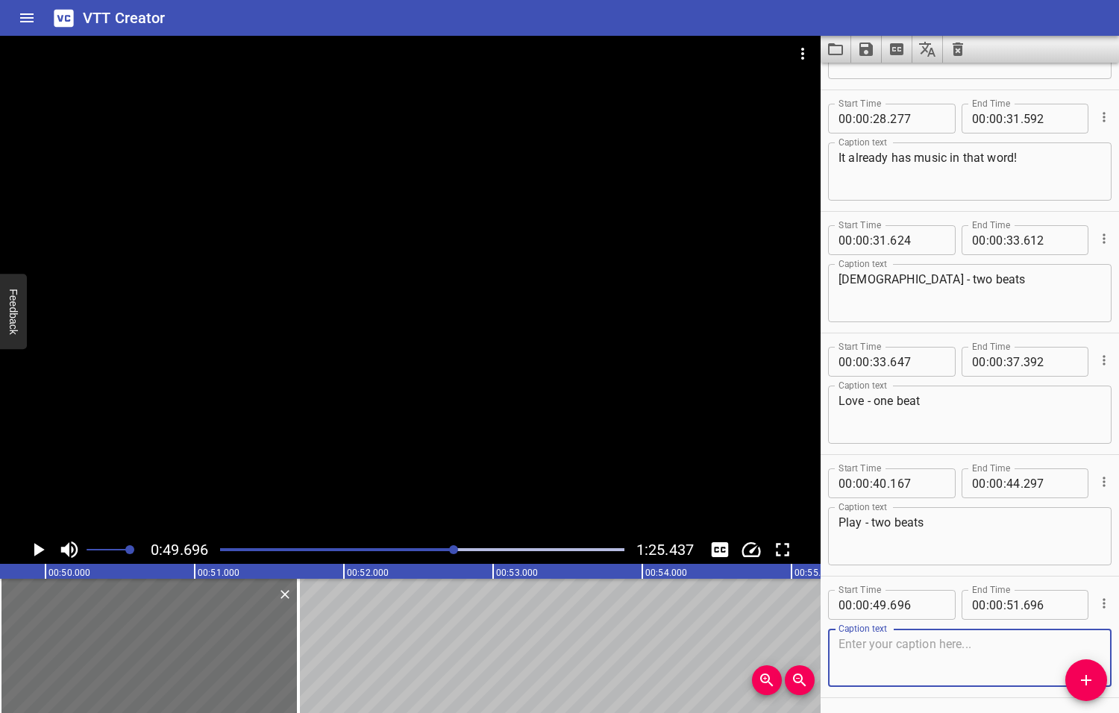
scroll to position [1122, 0]
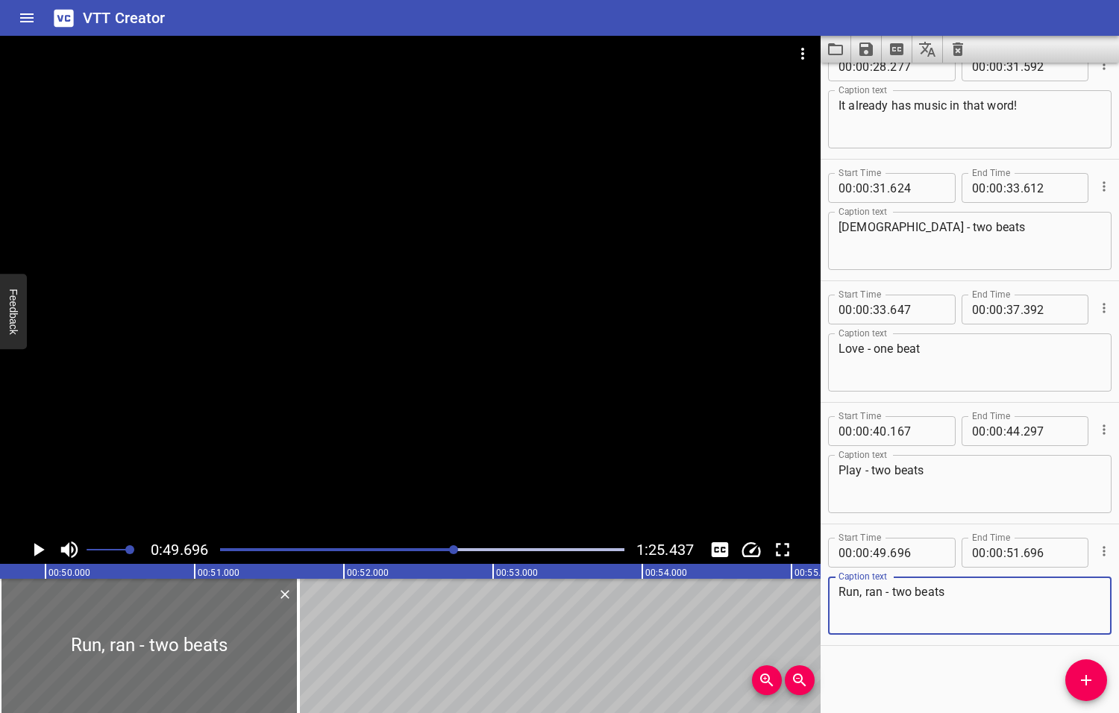
type textarea "Run, ran - two beats"
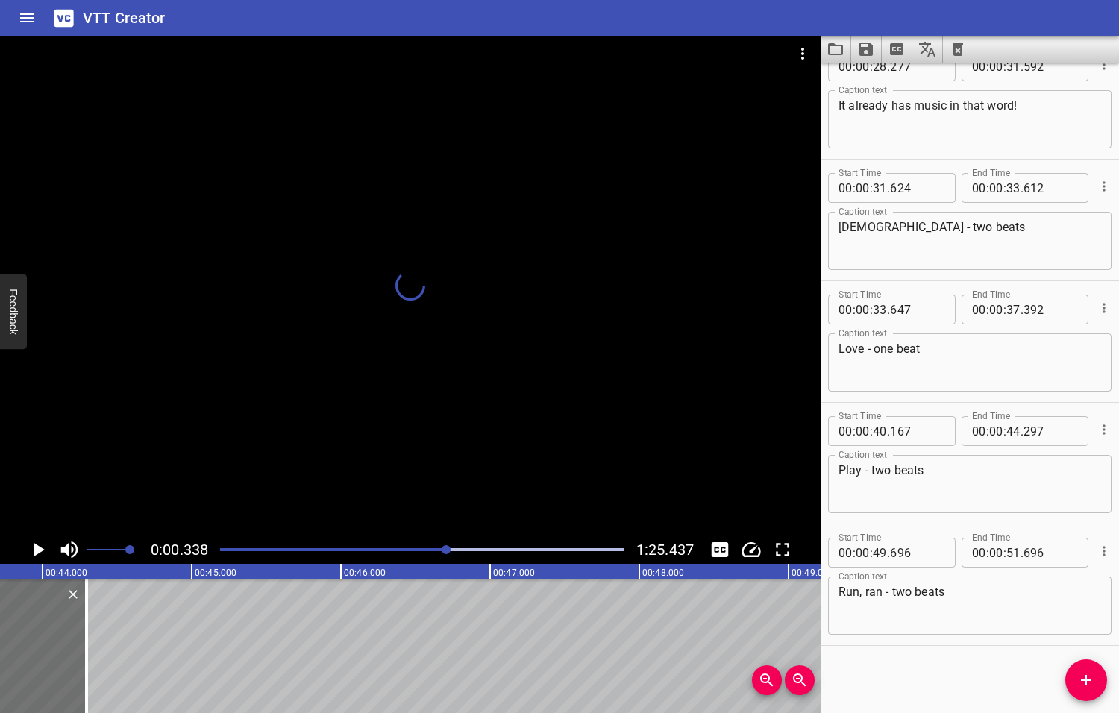
drag, startPoint x: 455, startPoint y: 550, endPoint x: 444, endPoint y: 551, distance: 10.5
click at [445, 551] on div at bounding box center [445, 549] width 9 height 9
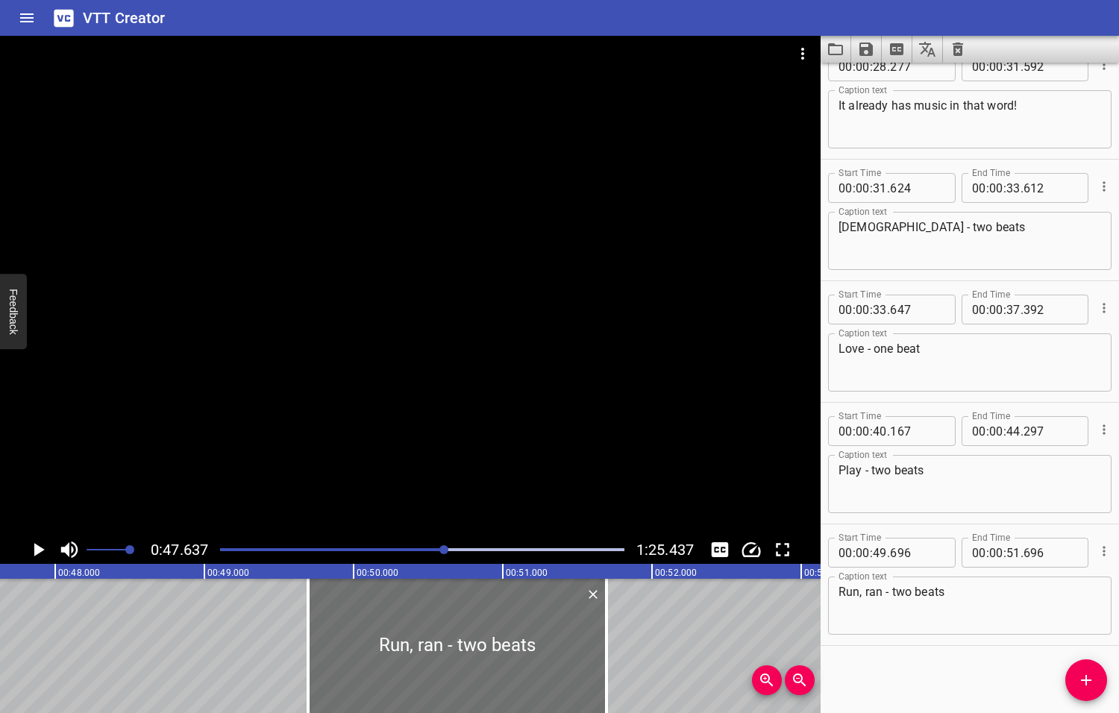
scroll to position [0, 7104]
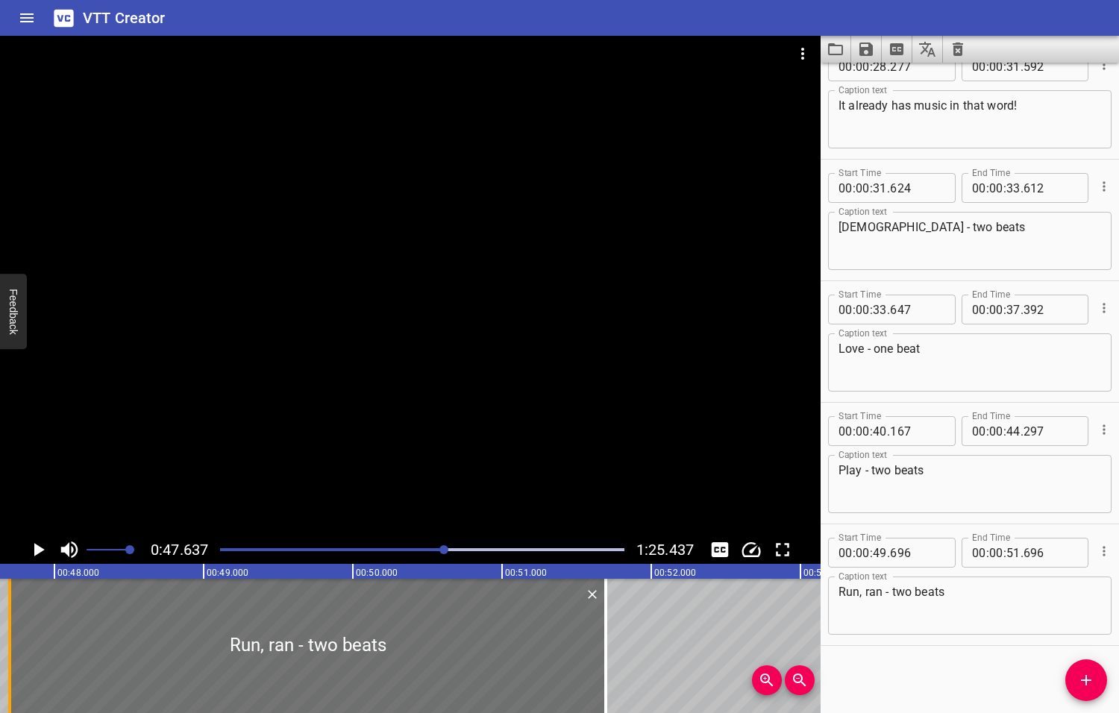
drag, startPoint x: 309, startPoint y: 645, endPoint x: 11, endPoint y: 654, distance: 297.7
click at [11, 654] on div at bounding box center [9, 646] width 15 height 134
type input "47"
type input "701"
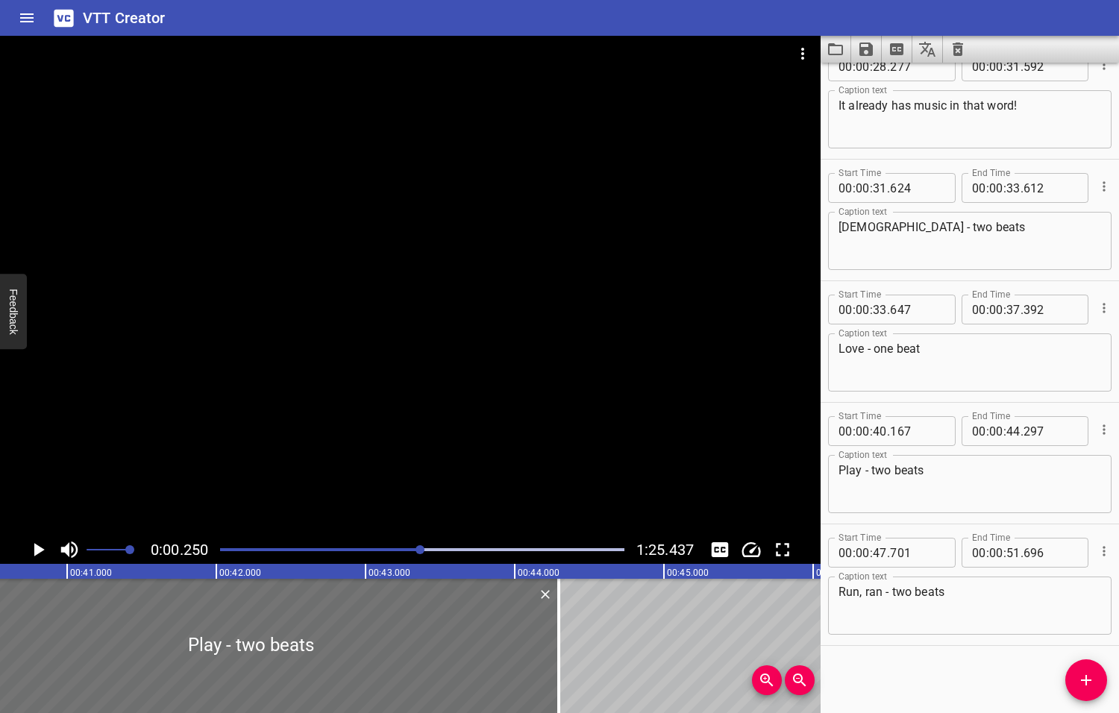
drag, startPoint x: 444, startPoint y: 550, endPoint x: 421, endPoint y: 553, distance: 23.3
click at [421, 553] on div at bounding box center [419, 549] width 9 height 9
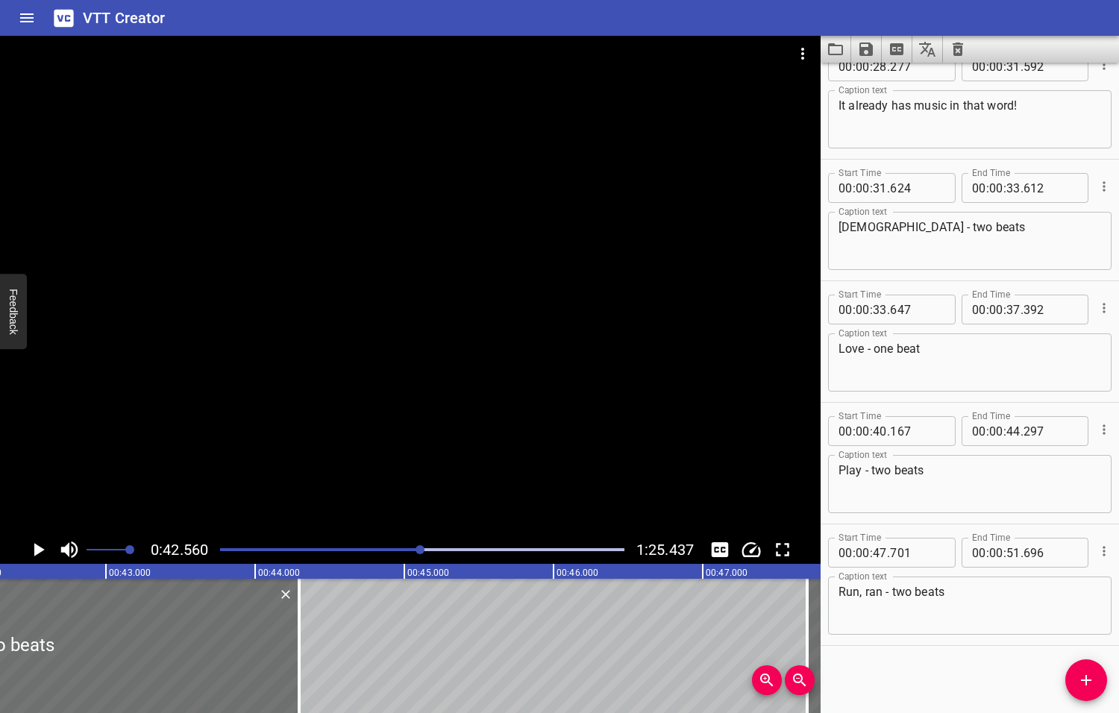
scroll to position [0, 6347]
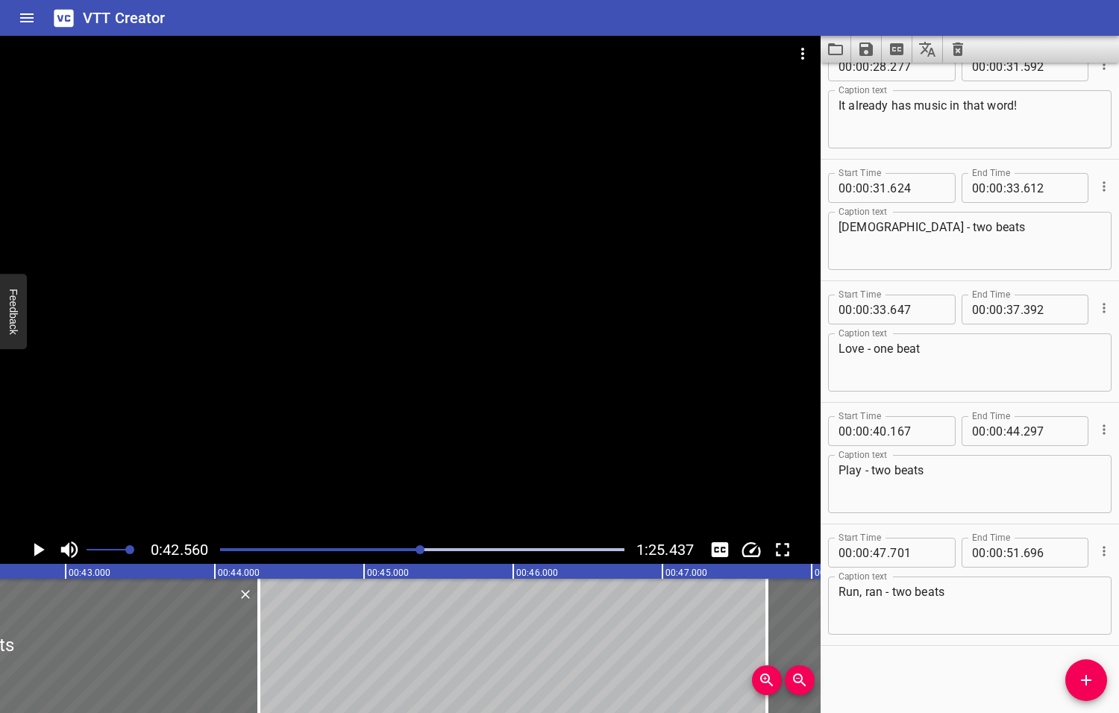
click at [35, 550] on icon "Play/Pause" at bounding box center [39, 549] width 10 height 13
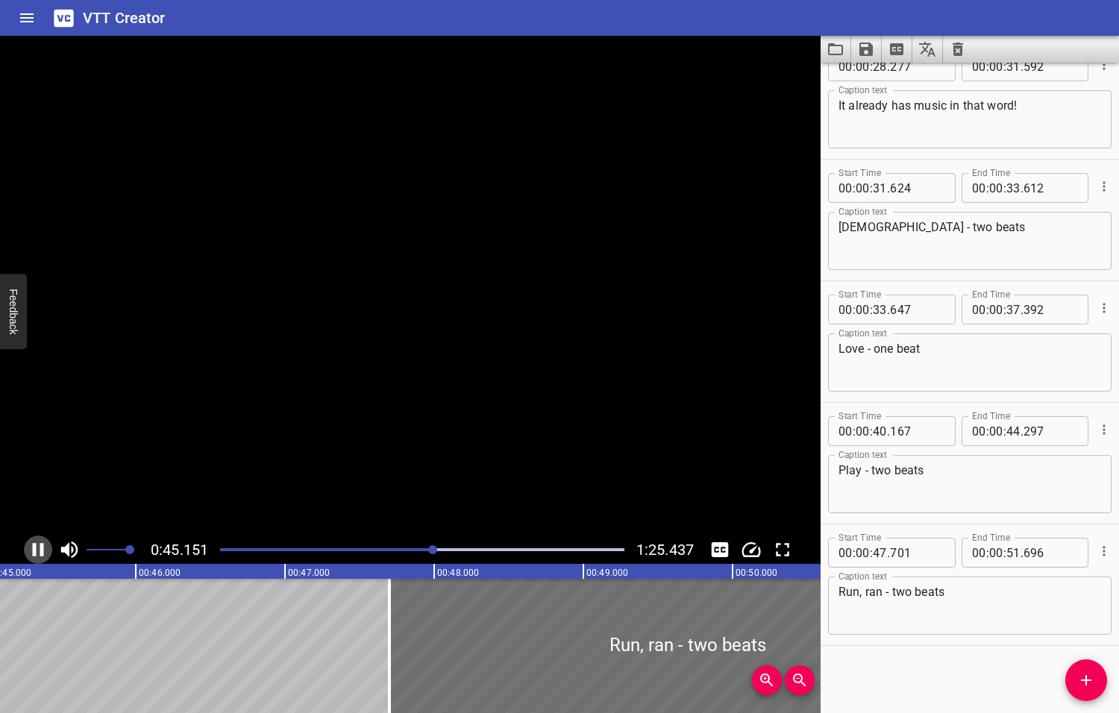
click at [35, 550] on icon "Play/Pause" at bounding box center [38, 549] width 11 height 13
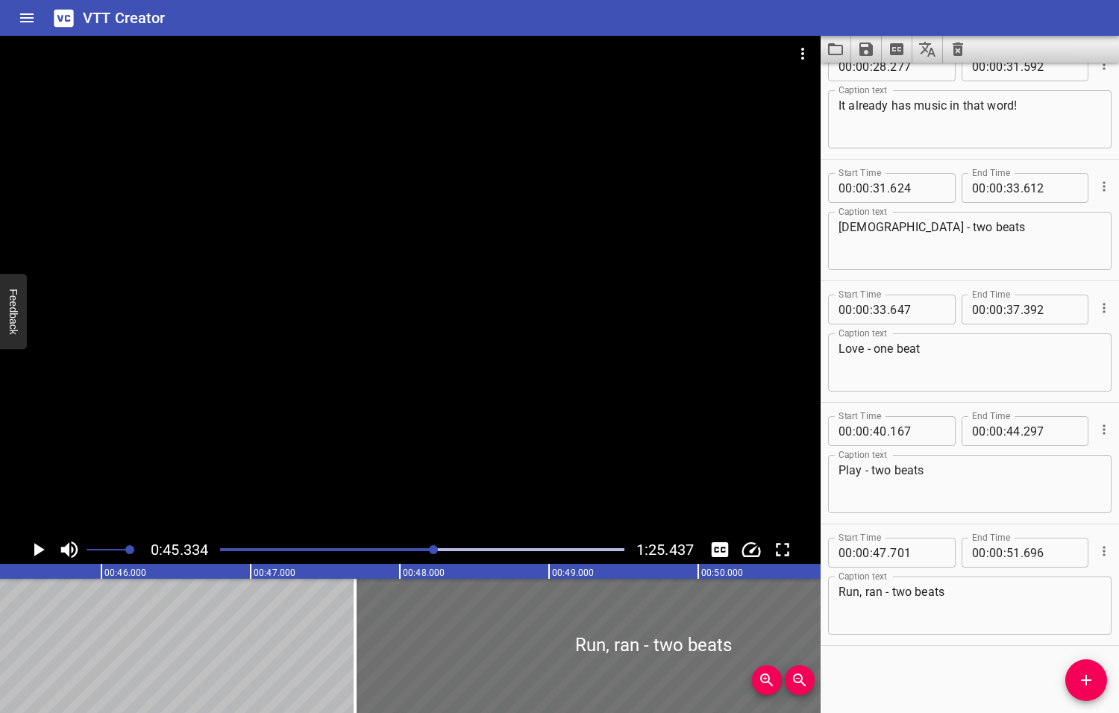
scroll to position [0, 6761]
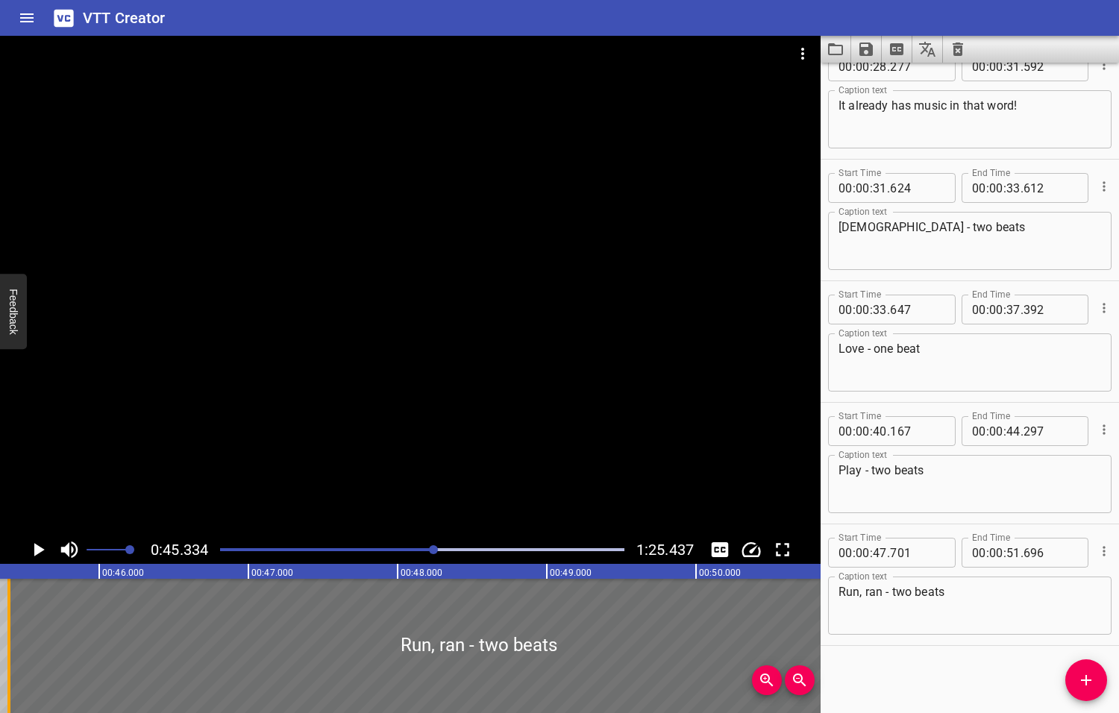
drag, startPoint x: 350, startPoint y: 647, endPoint x: 7, endPoint y: 644, distance: 343.8
click at [7, 644] on div at bounding box center [8, 646] width 15 height 134
type input "45"
type input "396"
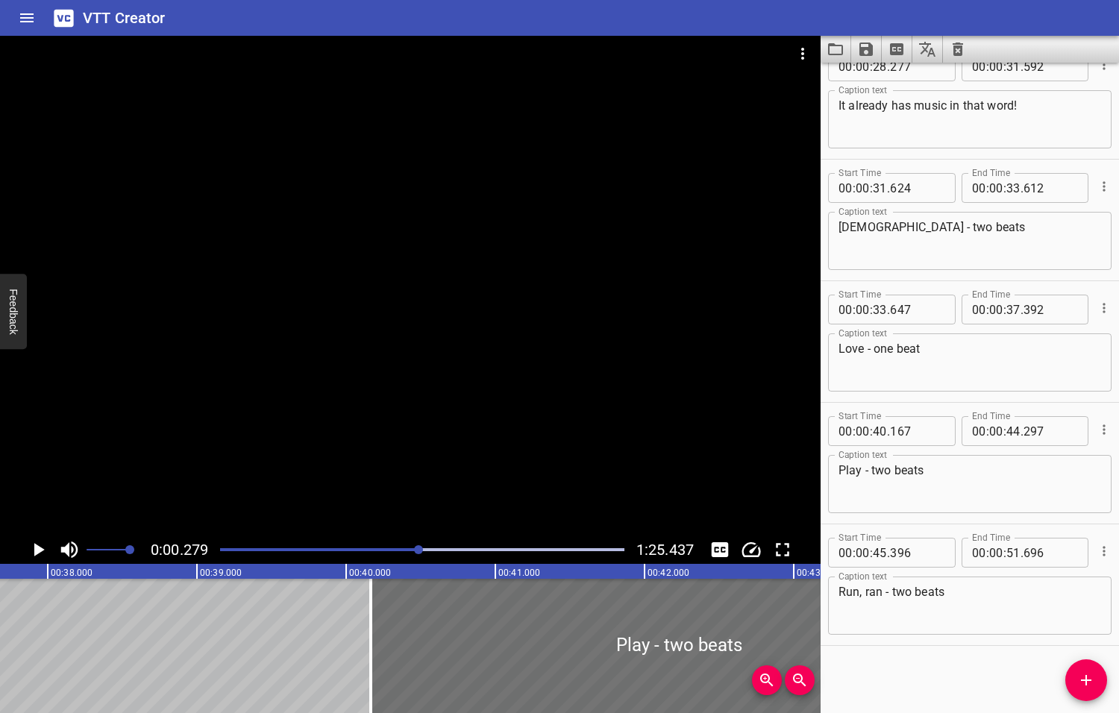
drag, startPoint x: 433, startPoint y: 549, endPoint x: 418, endPoint y: 552, distance: 15.2
click at [420, 551] on div at bounding box center [418, 549] width 9 height 9
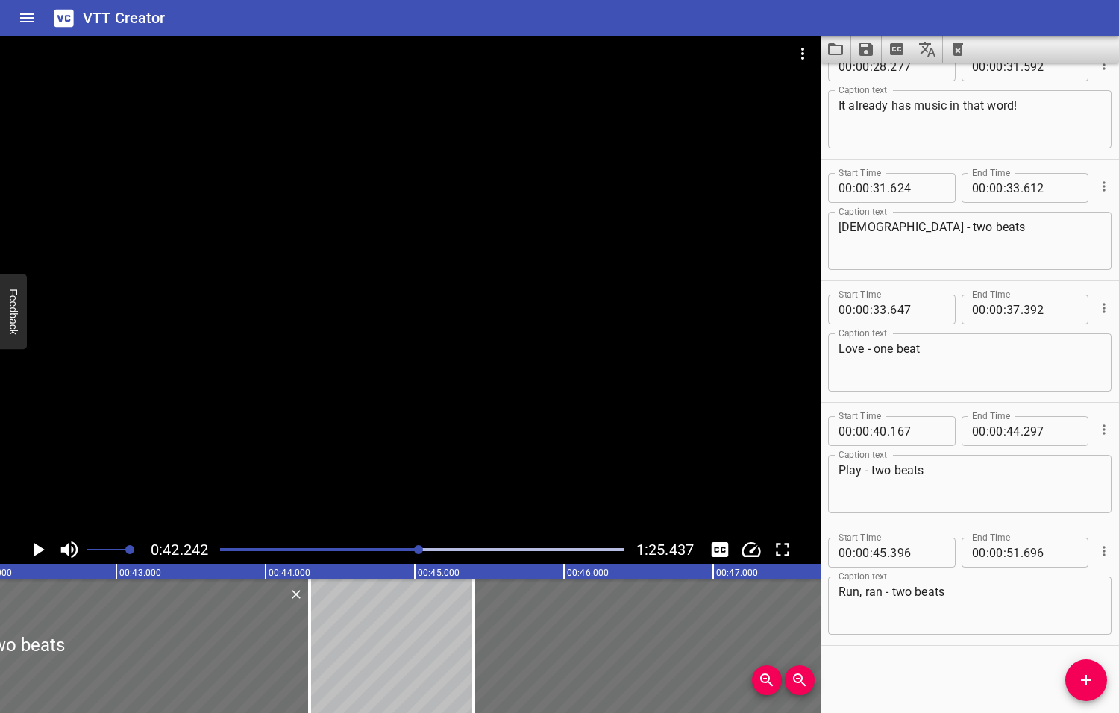
scroll to position [0, 6300]
click at [37, 550] on icon "Play/Pause" at bounding box center [39, 549] width 10 height 13
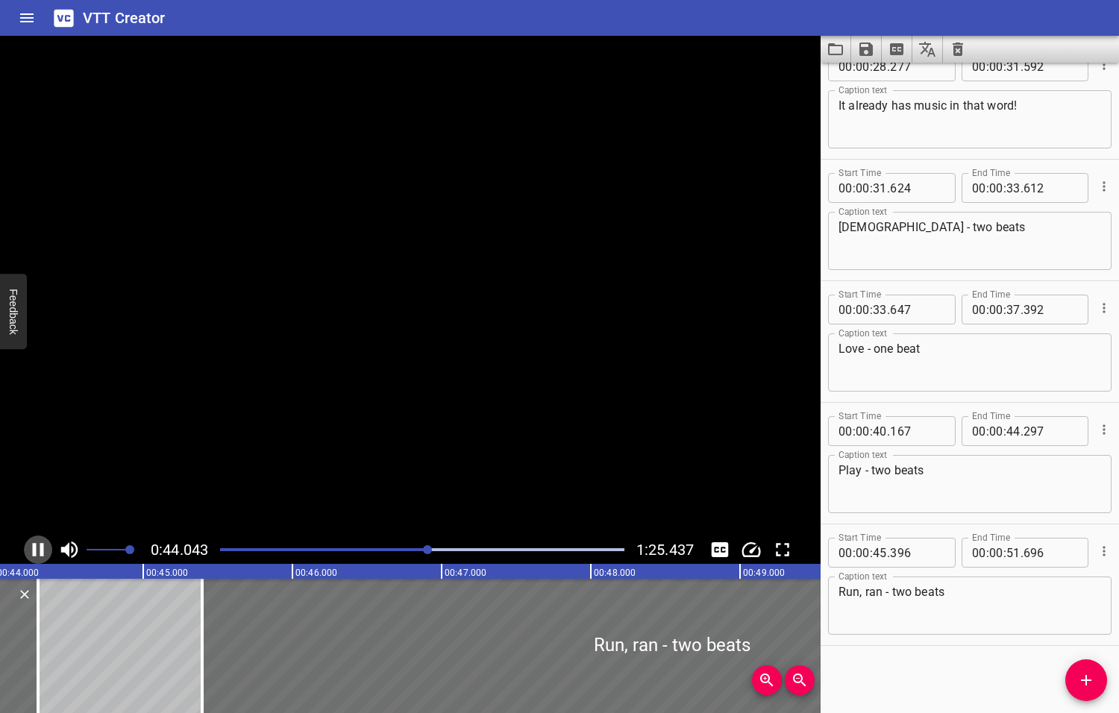
click at [37, 550] on icon "Play/Pause" at bounding box center [38, 549] width 22 height 22
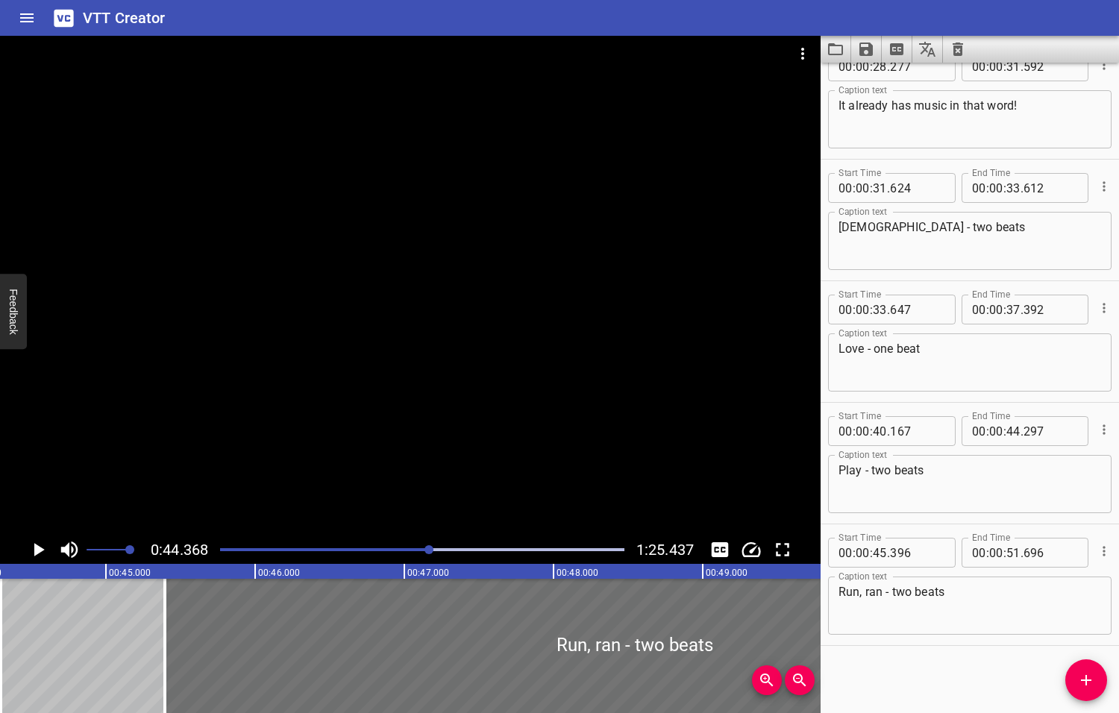
scroll to position [0, 6617]
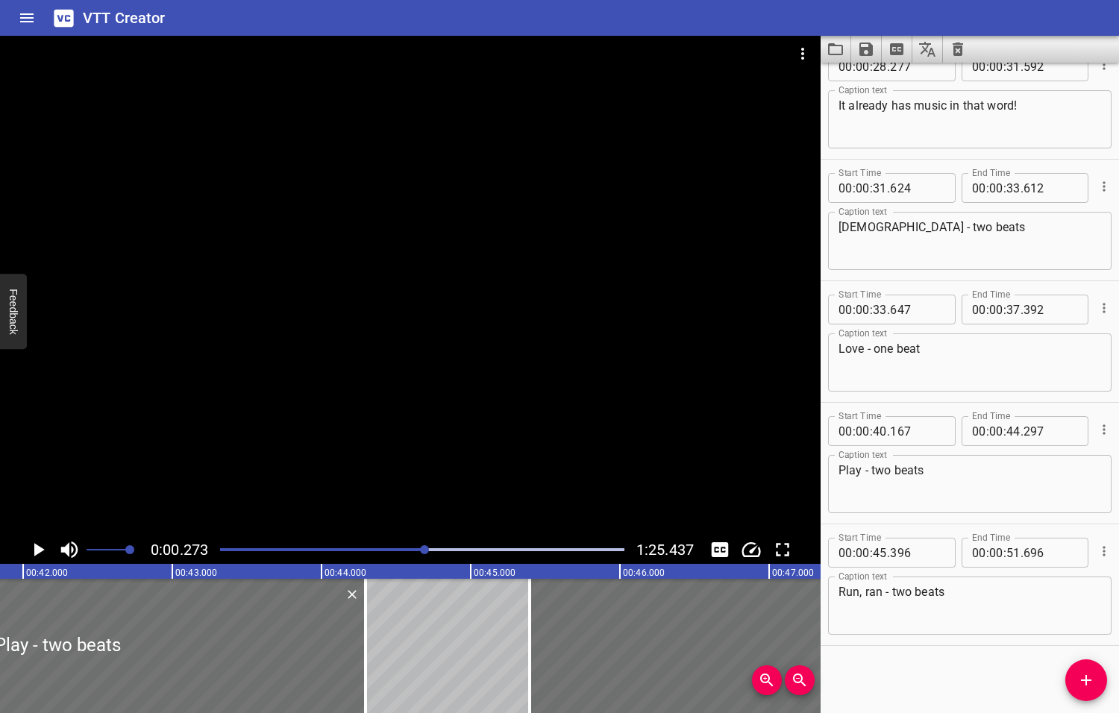
click at [426, 551] on div at bounding box center [424, 549] width 9 height 9
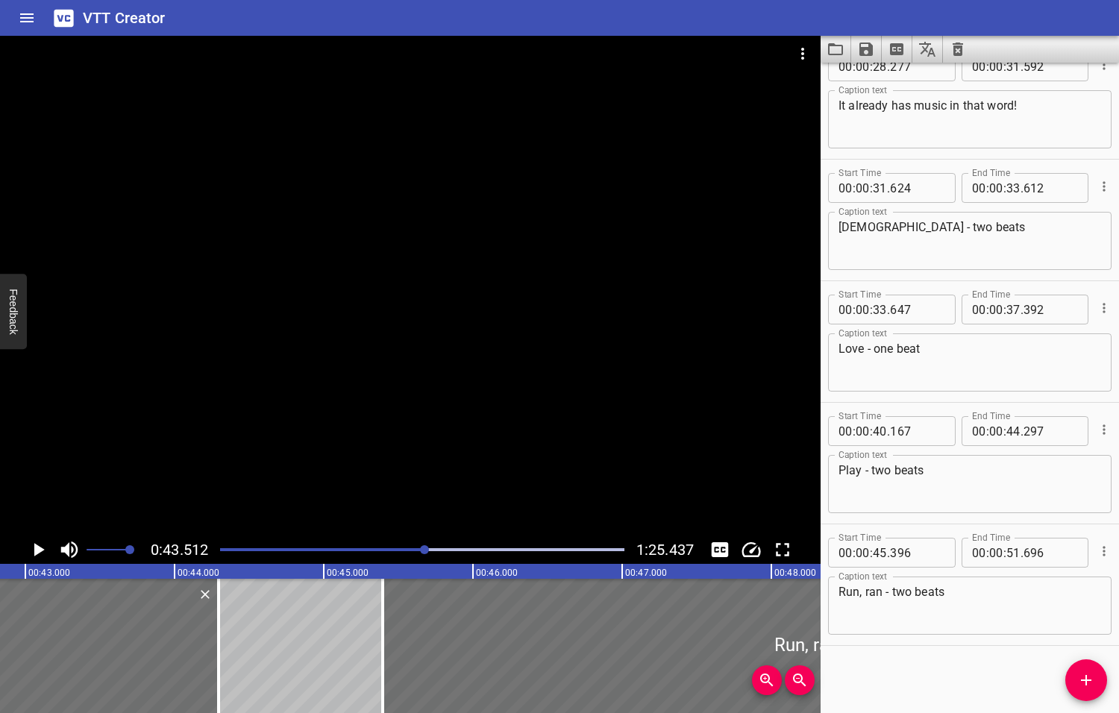
scroll to position [0, 6489]
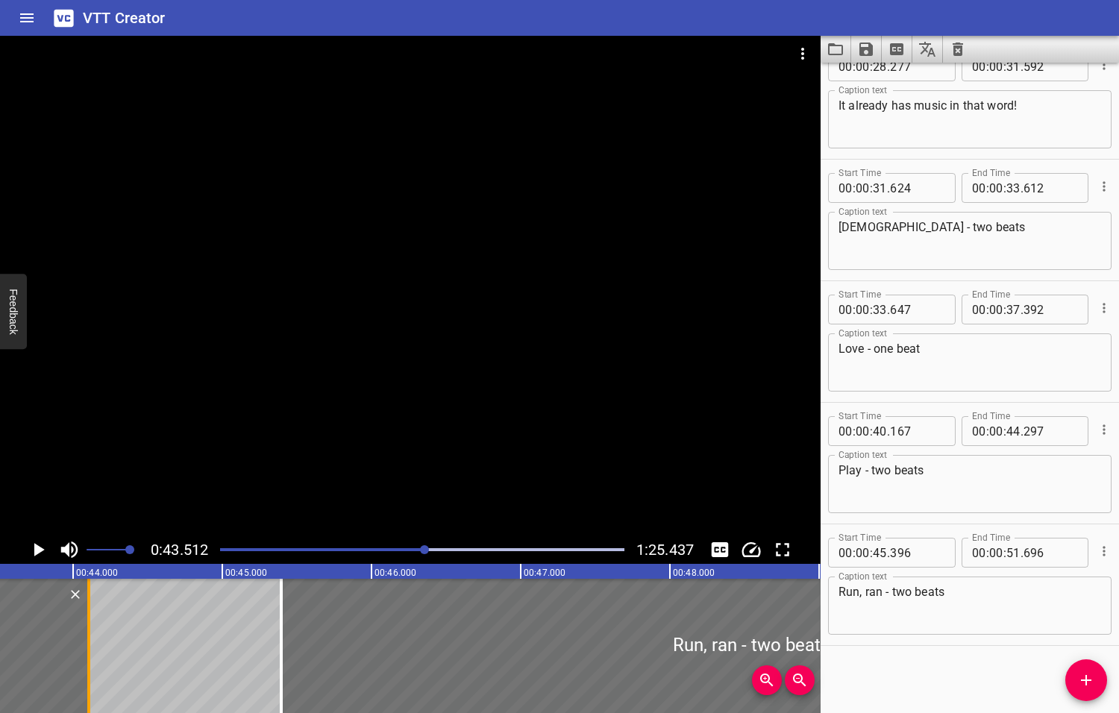
drag, startPoint x: 114, startPoint y: 652, endPoint x: 86, endPoint y: 651, distance: 28.4
click at [86, 651] on div at bounding box center [88, 646] width 15 height 134
type input "107"
click at [40, 547] on icon "Play/Pause" at bounding box center [39, 549] width 10 height 13
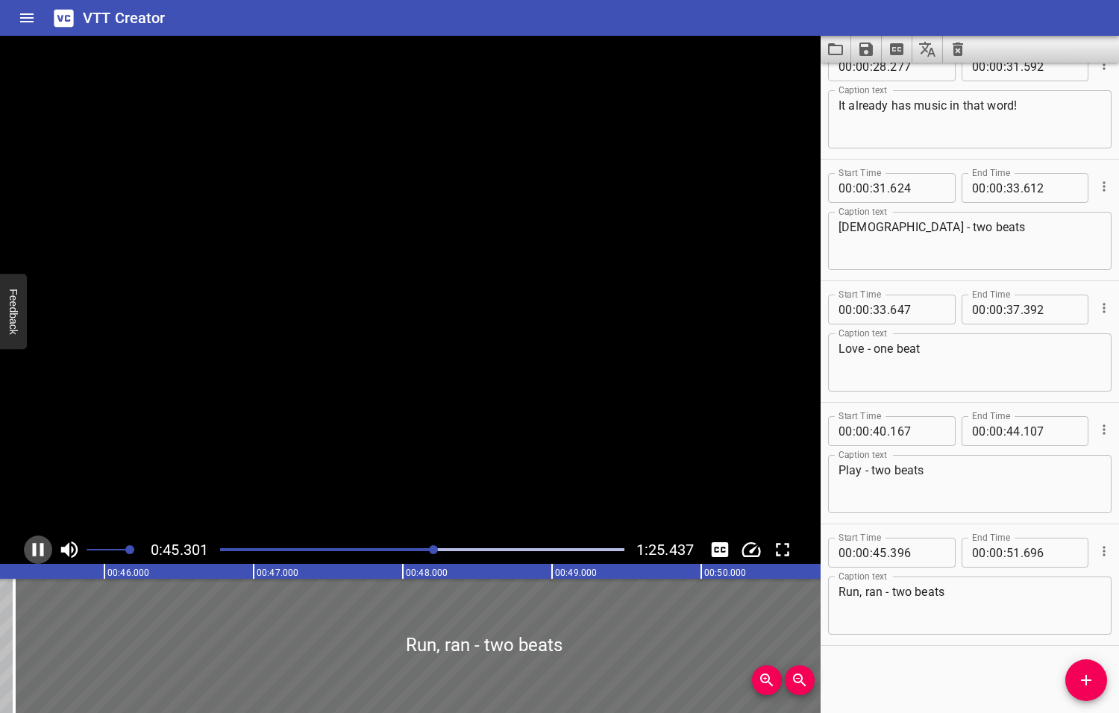
click at [40, 547] on icon "Play/Pause" at bounding box center [38, 549] width 11 height 13
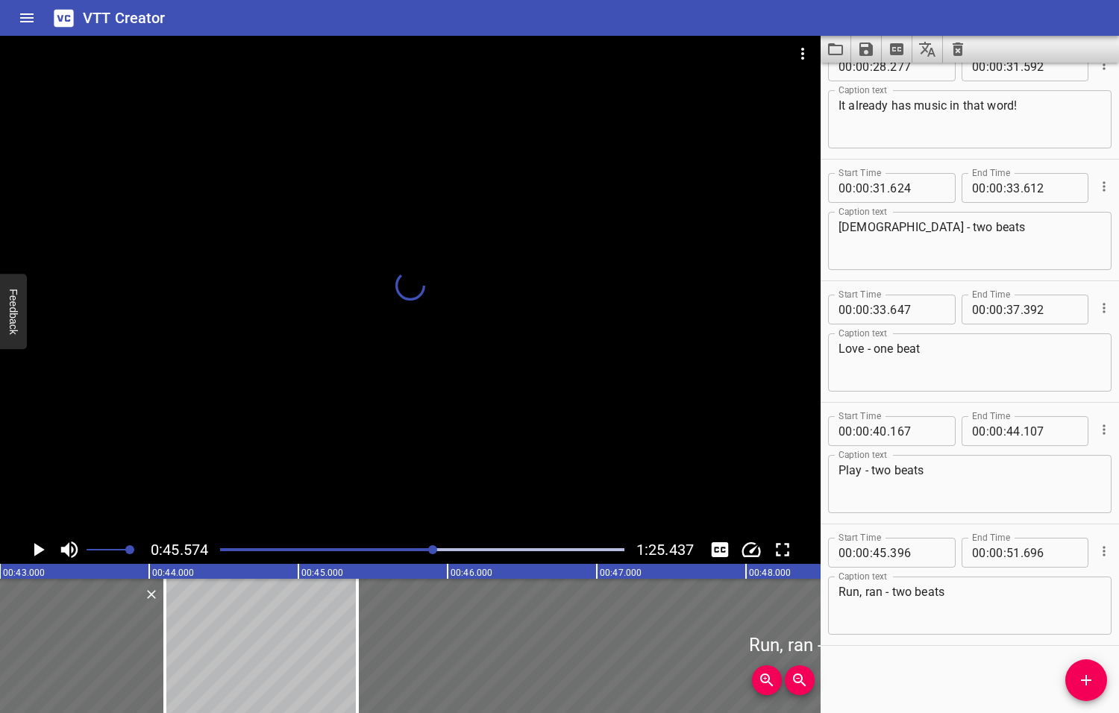
drag, startPoint x: 434, startPoint y: 550, endPoint x: 423, endPoint y: 550, distance: 11.2
click at [428, 550] on div at bounding box center [432, 549] width 9 height 9
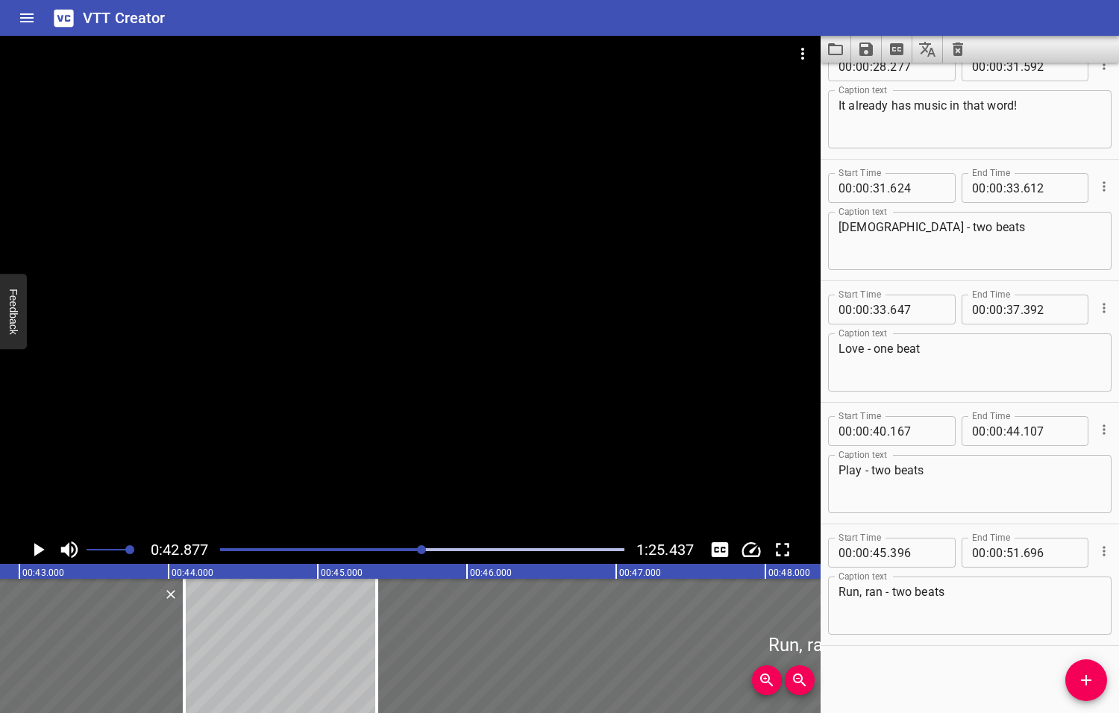
scroll to position [0, 6394]
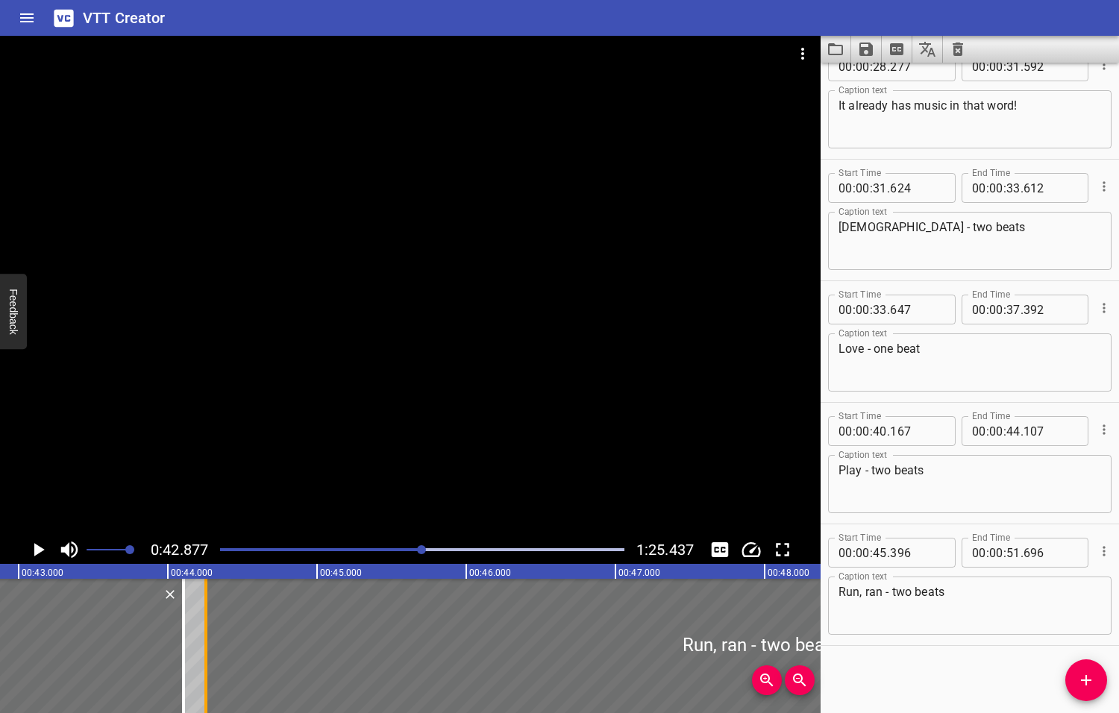
drag, startPoint x: 379, startPoint y: 637, endPoint x: 208, endPoint y: 642, distance: 170.8
click at [208, 642] on div at bounding box center [205, 646] width 15 height 134
type input "44"
type input "251"
drag, startPoint x: 176, startPoint y: 642, endPoint x: 153, endPoint y: 644, distance: 23.2
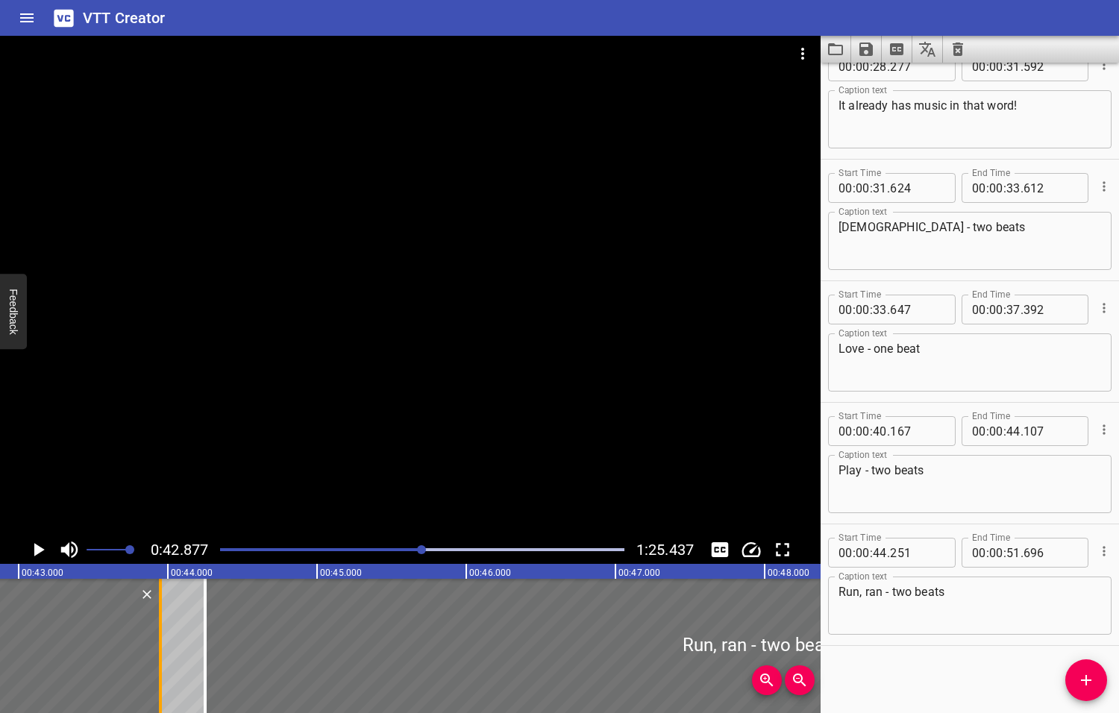
click at [153, 644] on div at bounding box center [160, 646] width 15 height 134
type input "43"
click at [38, 550] on icon "Play/Pause" at bounding box center [39, 549] width 10 height 13
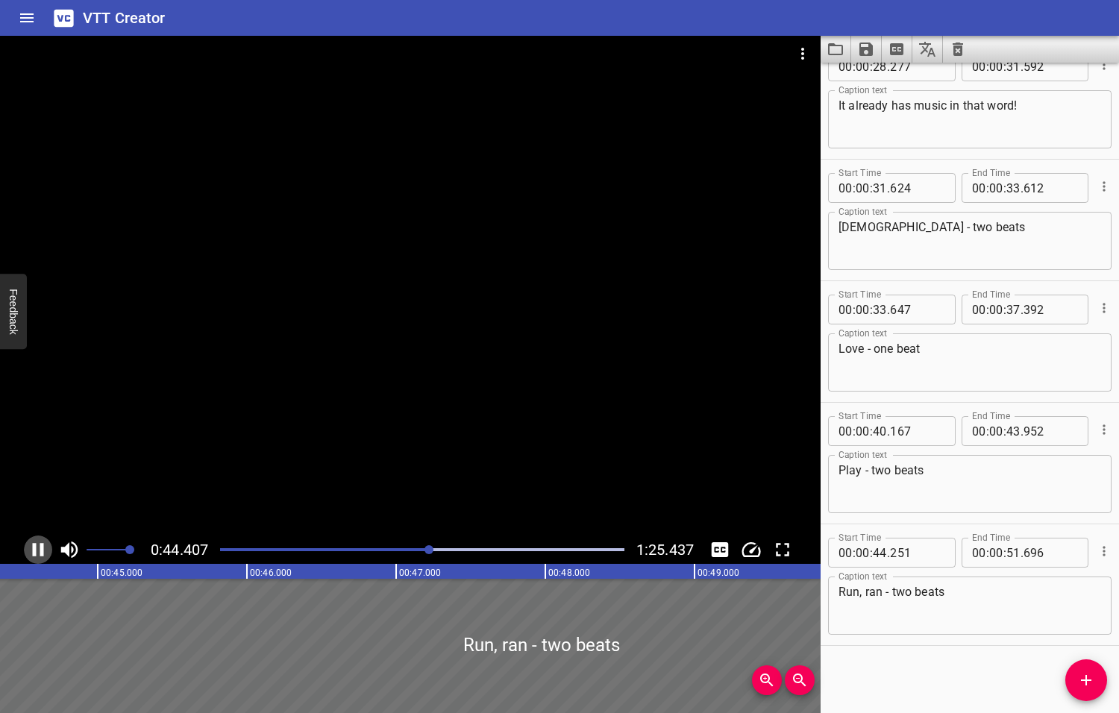
click at [38, 550] on icon "Play/Pause" at bounding box center [38, 549] width 22 height 22
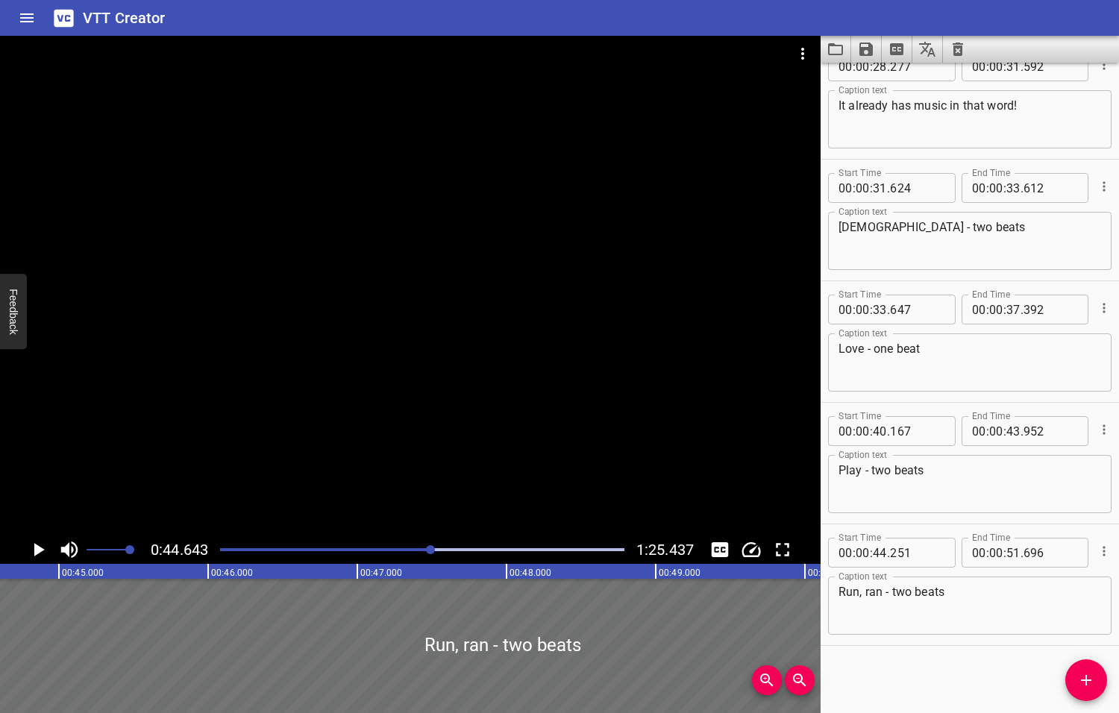
scroll to position [0, 6658]
click at [432, 550] on div at bounding box center [430, 549] width 9 height 9
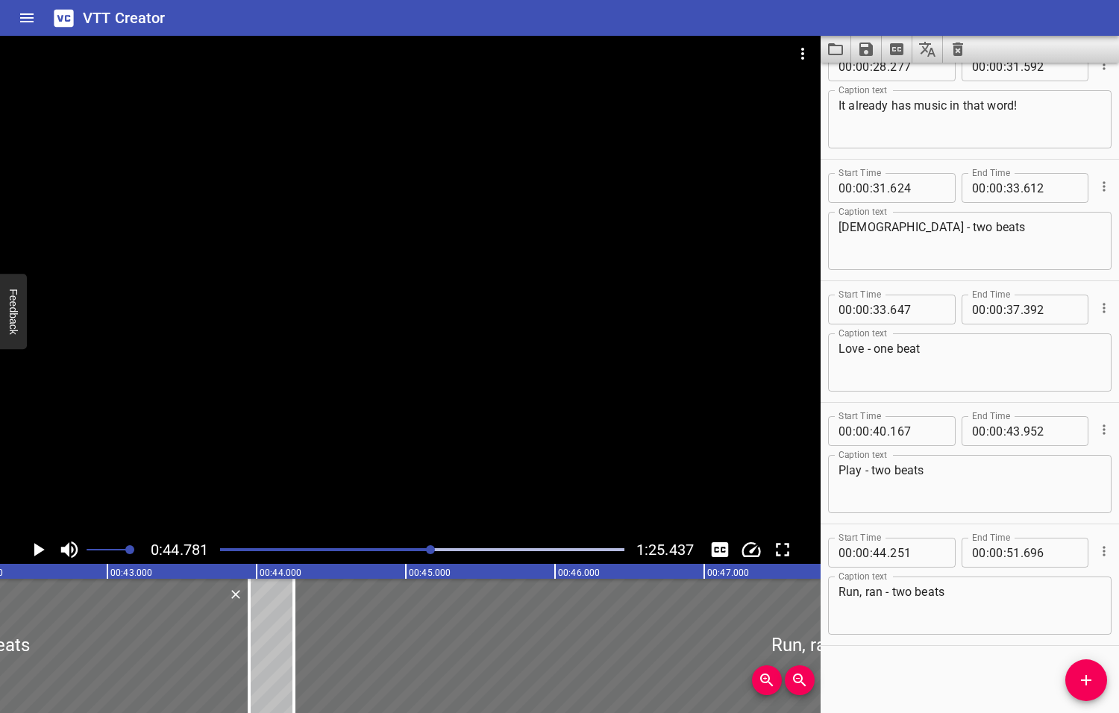
click at [429, 550] on div at bounding box center [430, 549] width 9 height 9
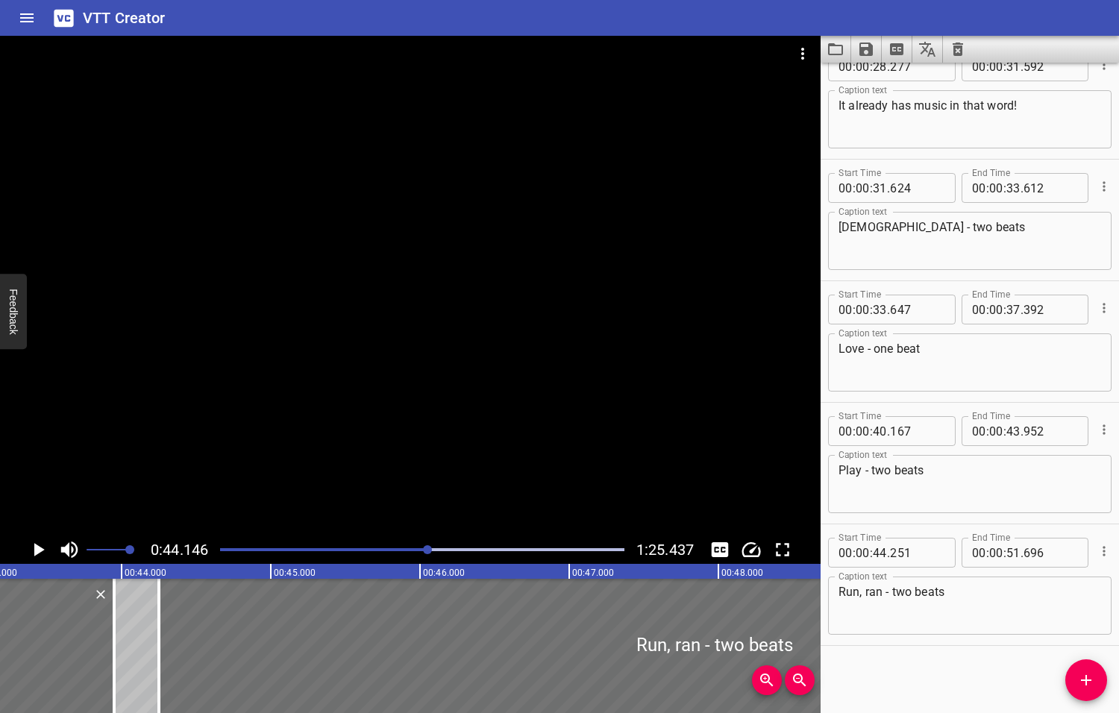
scroll to position [0, 6584]
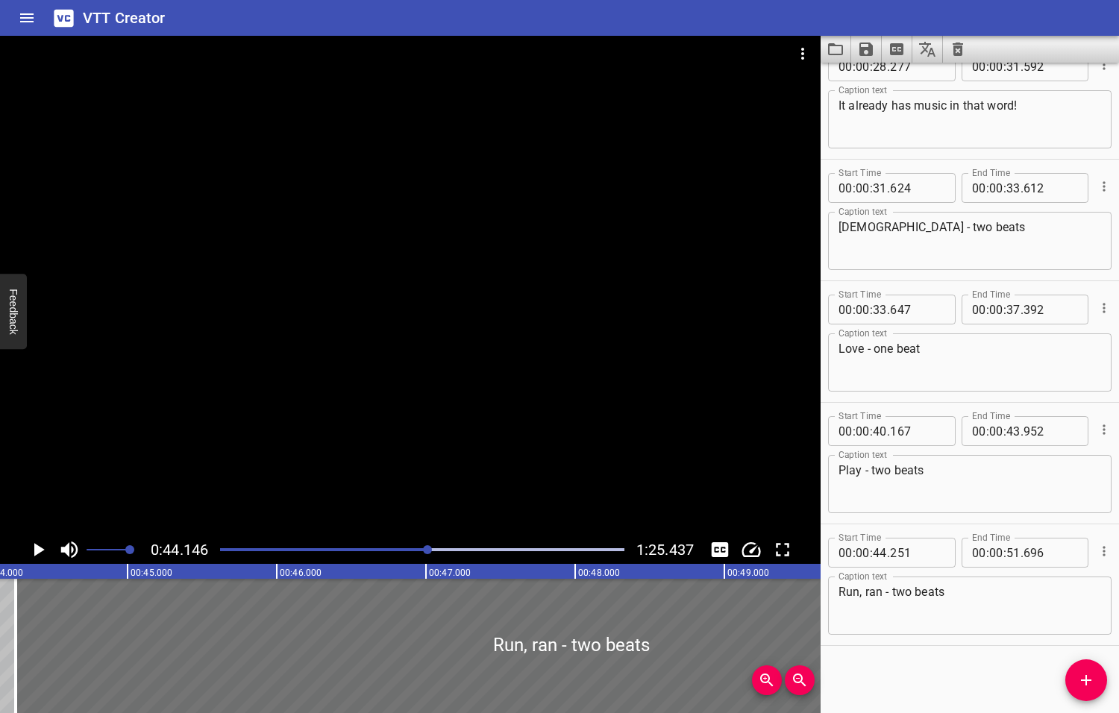
click at [425, 550] on div at bounding box center [427, 549] width 9 height 9
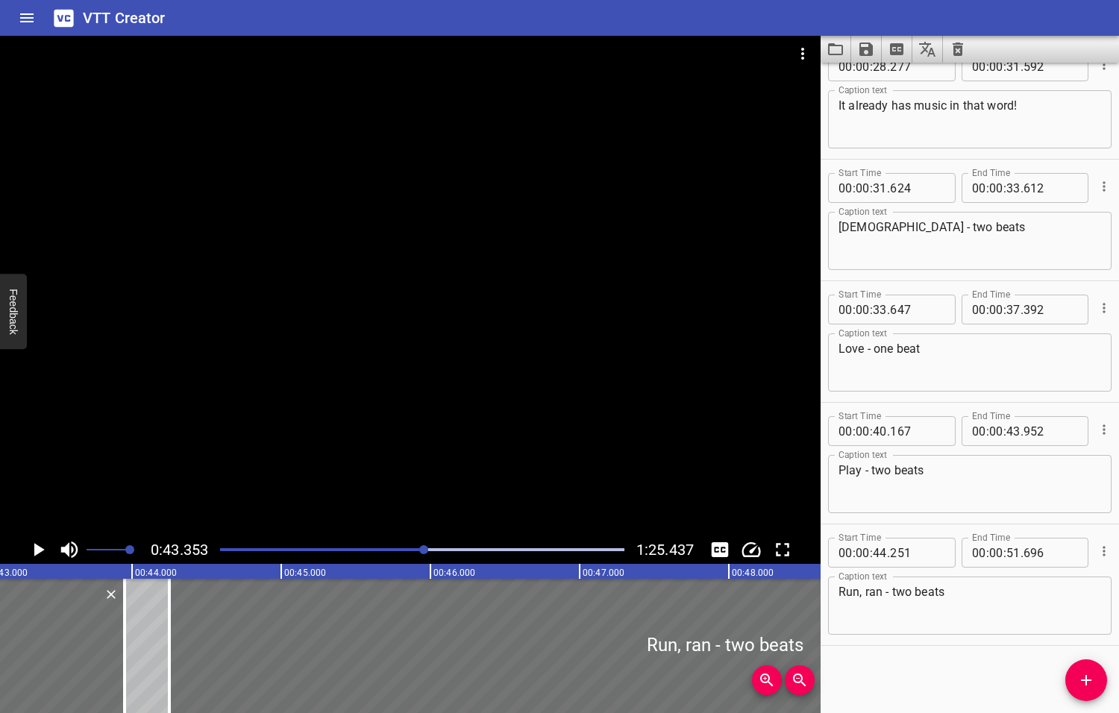
scroll to position [0, 6465]
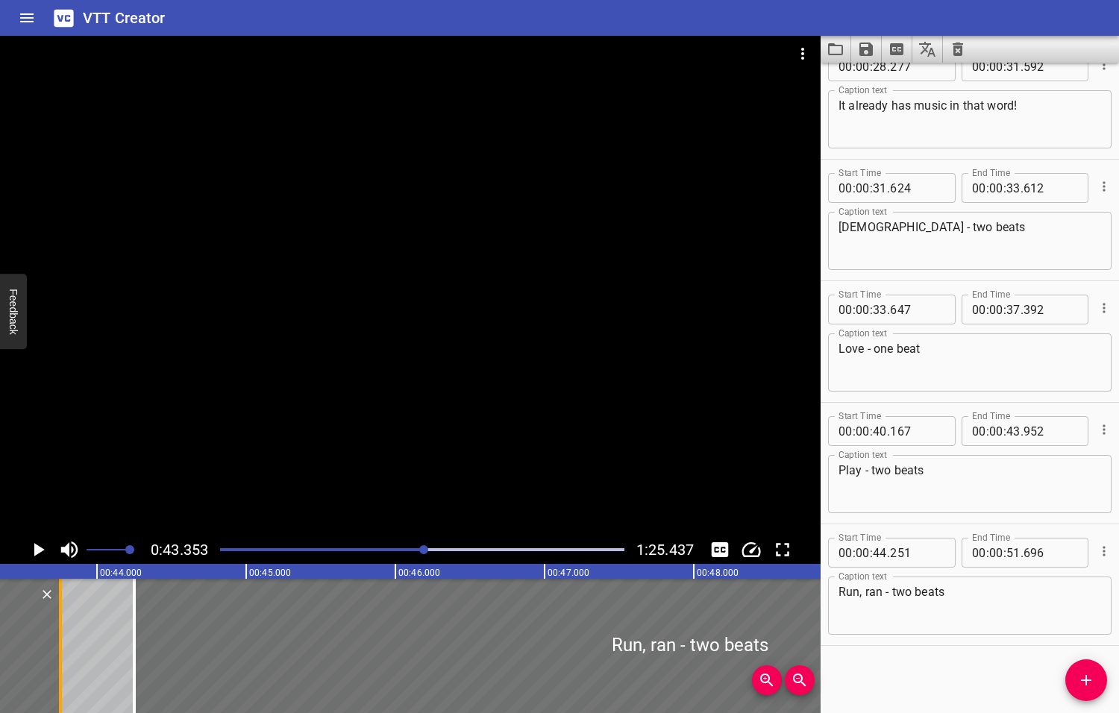
drag, startPoint x: 89, startPoint y: 653, endPoint x: 60, endPoint y: 654, distance: 29.1
click at [60, 654] on div at bounding box center [60, 646] width 3 height 134
type input "757"
click at [40, 550] on icon "Play/Pause" at bounding box center [39, 549] width 10 height 13
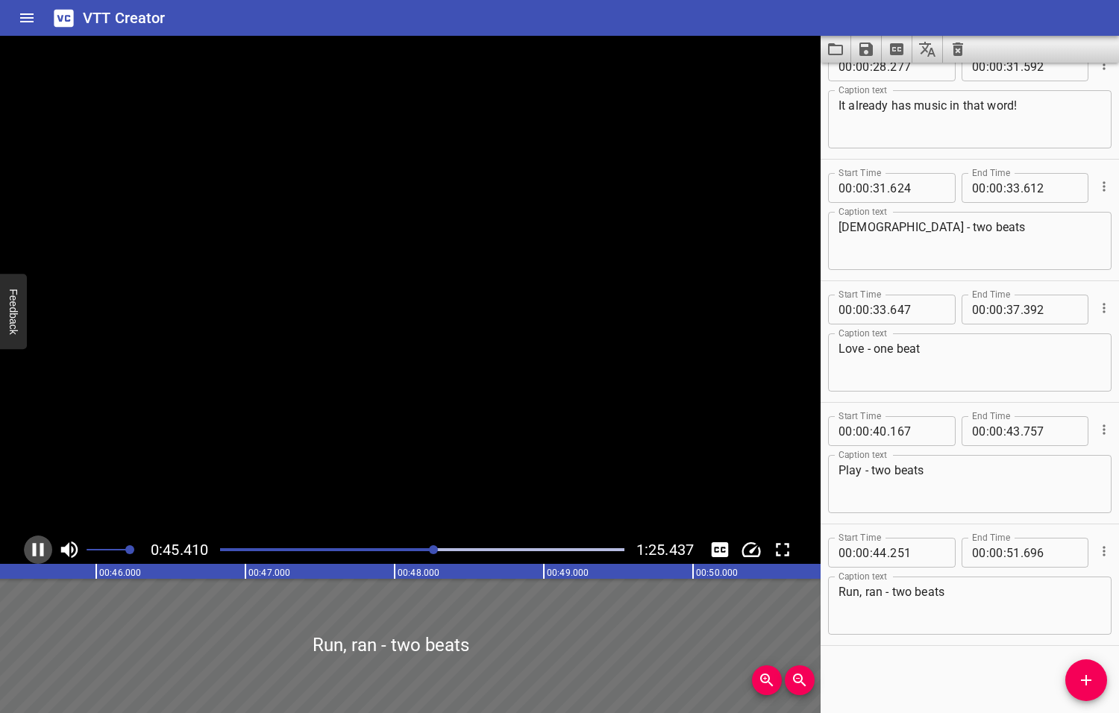
click at [40, 550] on icon "Play/Pause" at bounding box center [38, 549] width 11 height 13
click at [433, 548] on div at bounding box center [431, 549] width 9 height 9
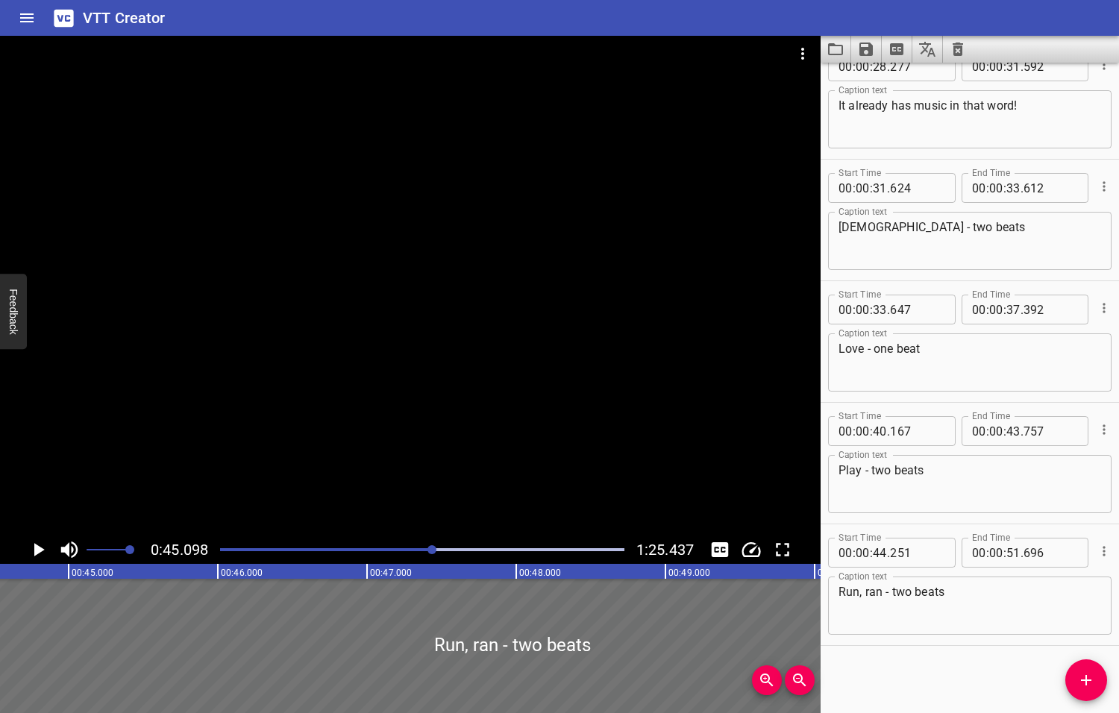
scroll to position [0, 6725]
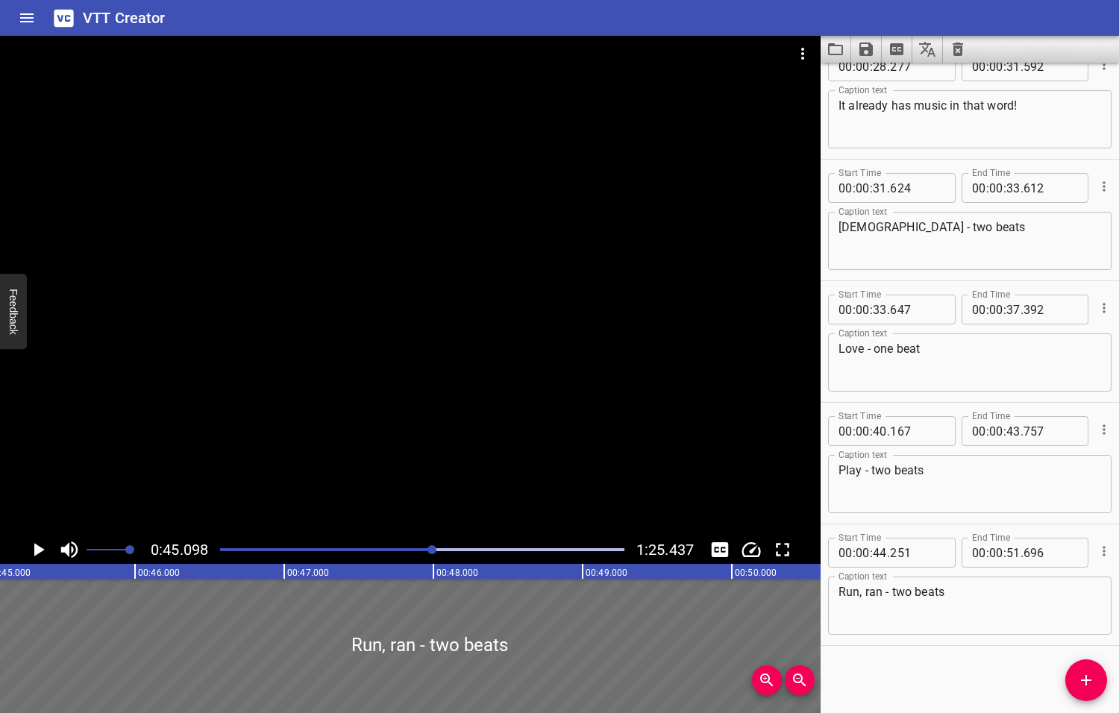
click at [417, 552] on div at bounding box center [422, 549] width 422 height 21
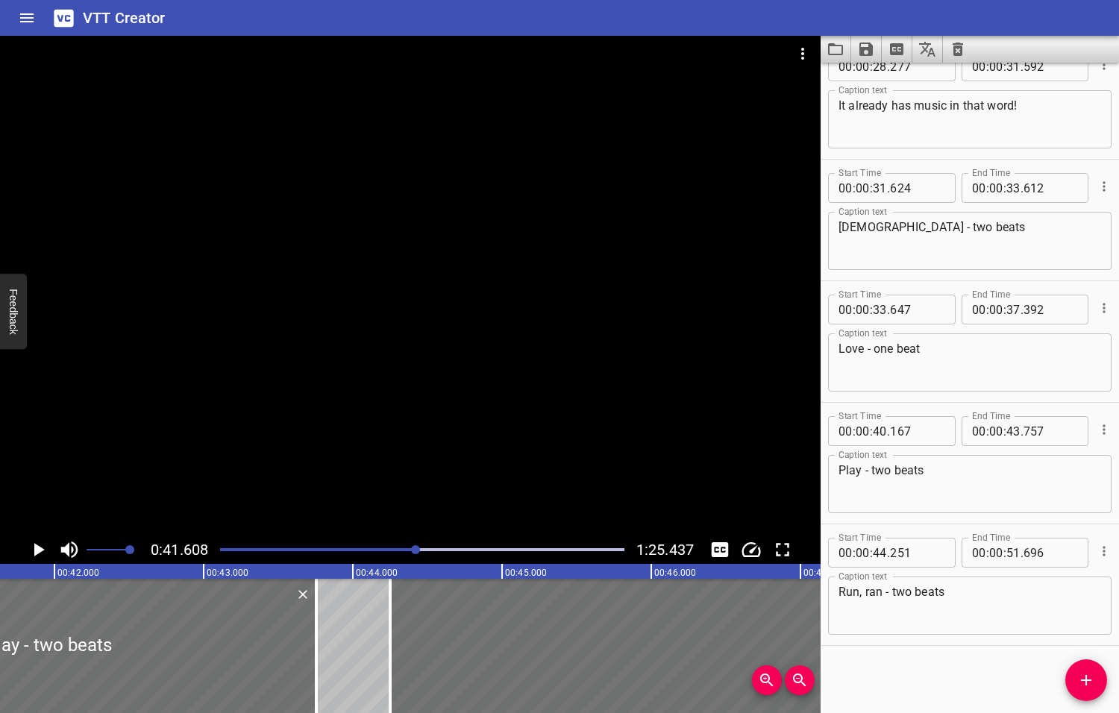
scroll to position [0, 6205]
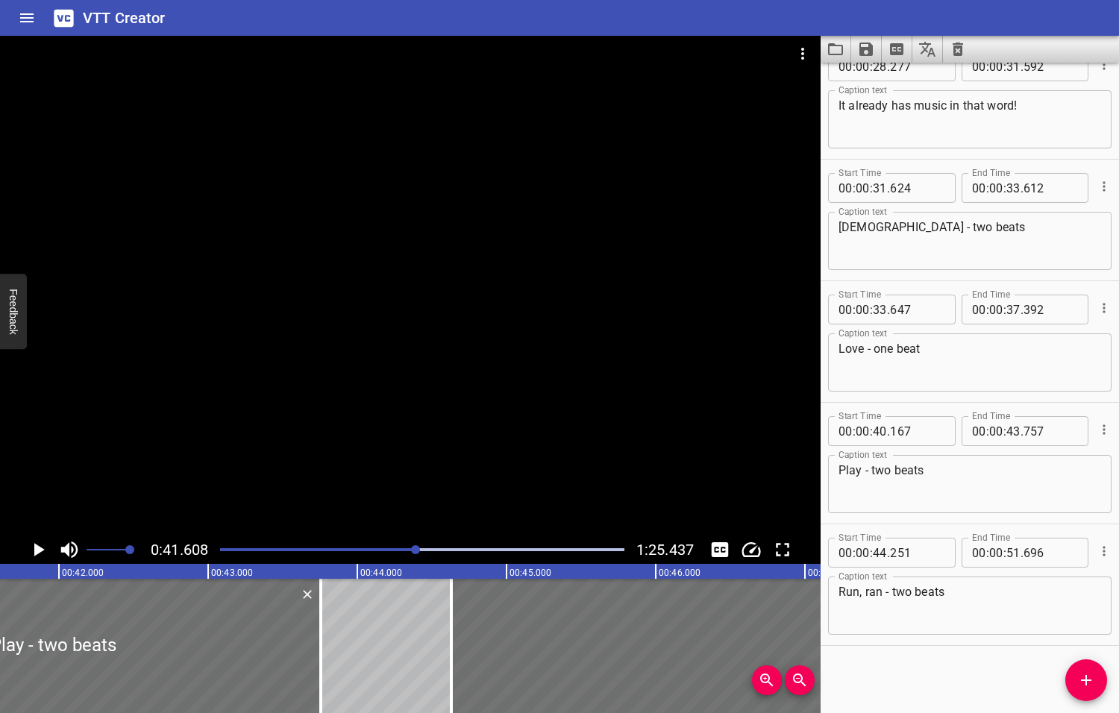
drag, startPoint x: 391, startPoint y: 637, endPoint x: 441, endPoint y: 632, distance: 50.2
click at [448, 635] on div at bounding box center [451, 646] width 15 height 134
type input "631"
click at [37, 552] on icon "Play/Pause" at bounding box center [39, 549] width 10 height 13
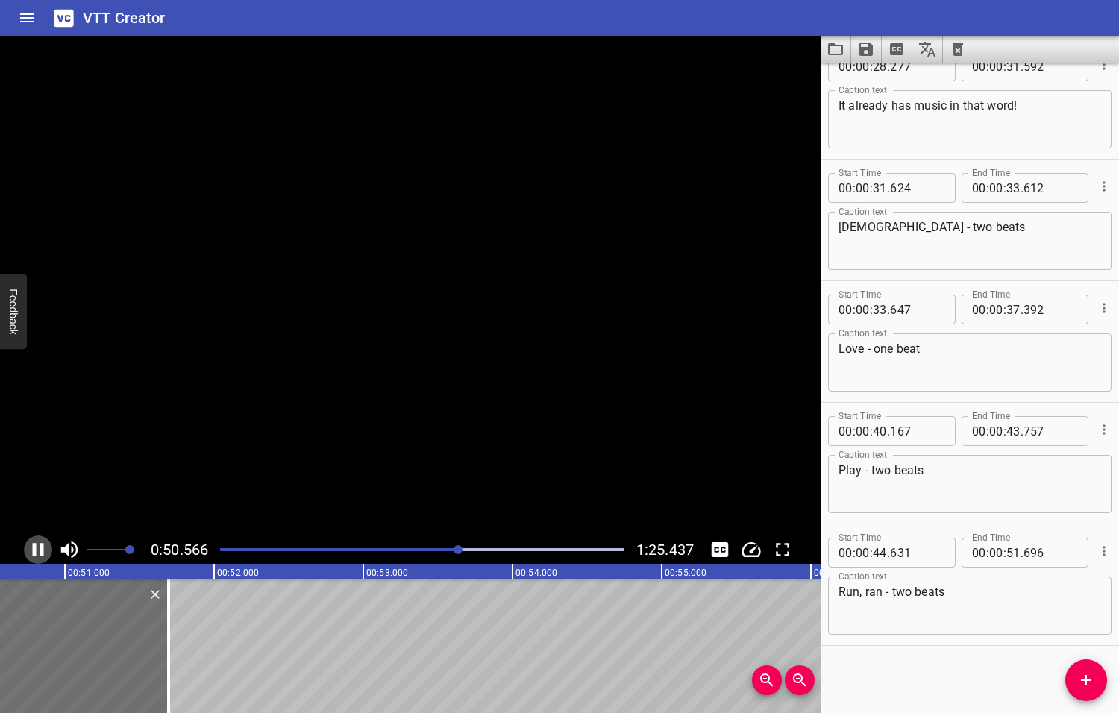
click at [37, 552] on icon "Play/Pause" at bounding box center [38, 549] width 22 height 22
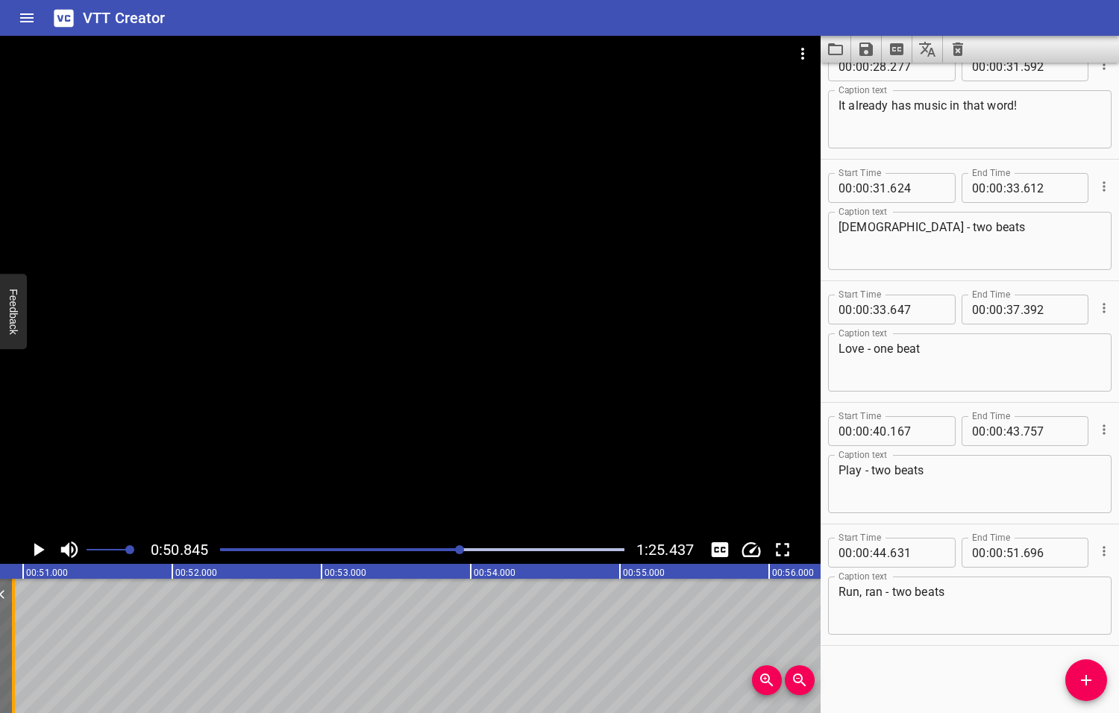
drag, startPoint x: 125, startPoint y: 659, endPoint x: 11, endPoint y: 650, distance: 113.7
click at [11, 650] on div at bounding box center [13, 646] width 15 height 134
type input "50"
type input "936"
click at [876, 591] on textarea "Run, ran - two beats" at bounding box center [969, 606] width 262 height 43
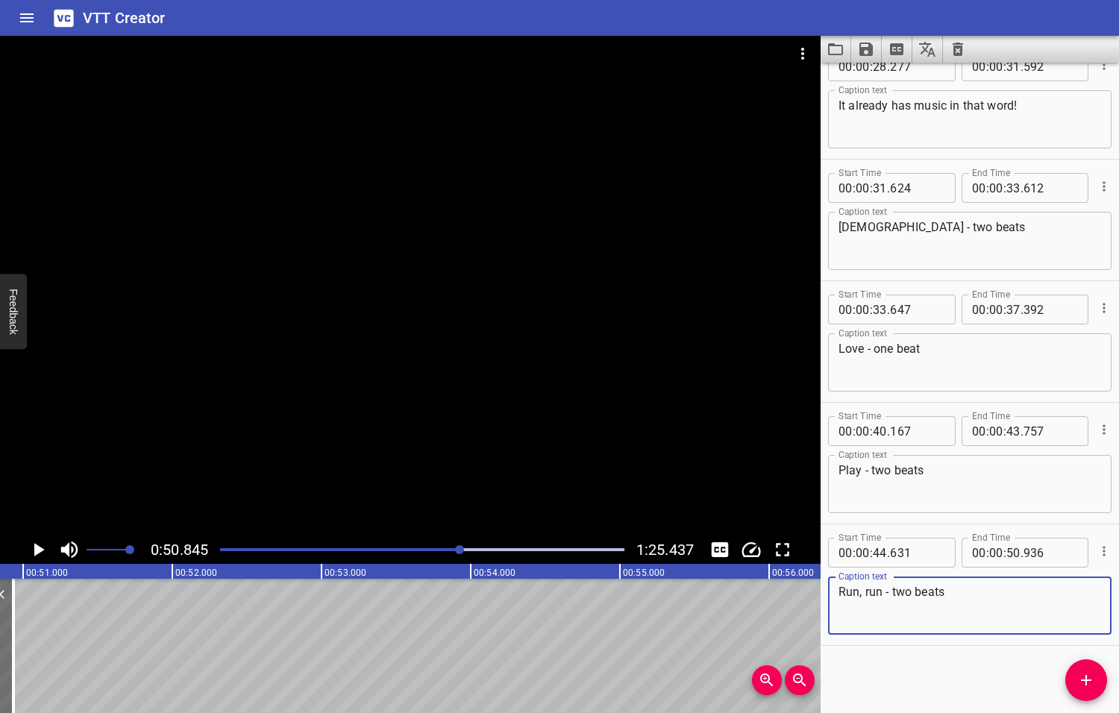
type textarea "Run, run - two beats"
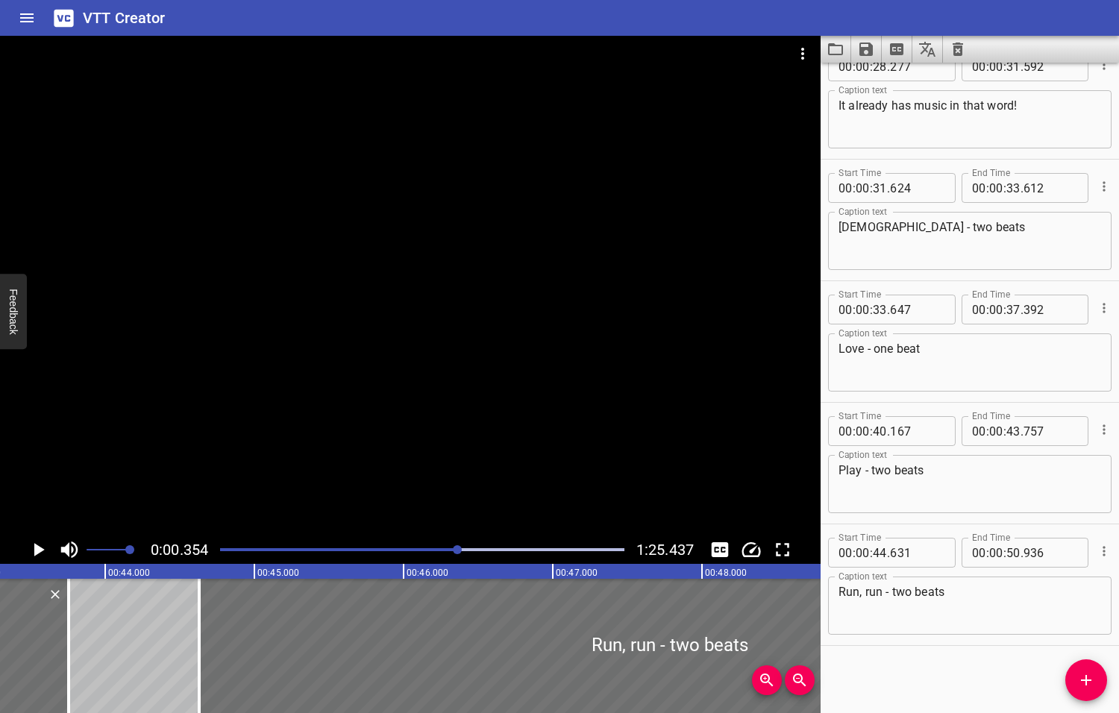
drag, startPoint x: 460, startPoint y: 548, endPoint x: 447, endPoint y: 548, distance: 12.7
click at [453, 548] on div at bounding box center [457, 549] width 9 height 9
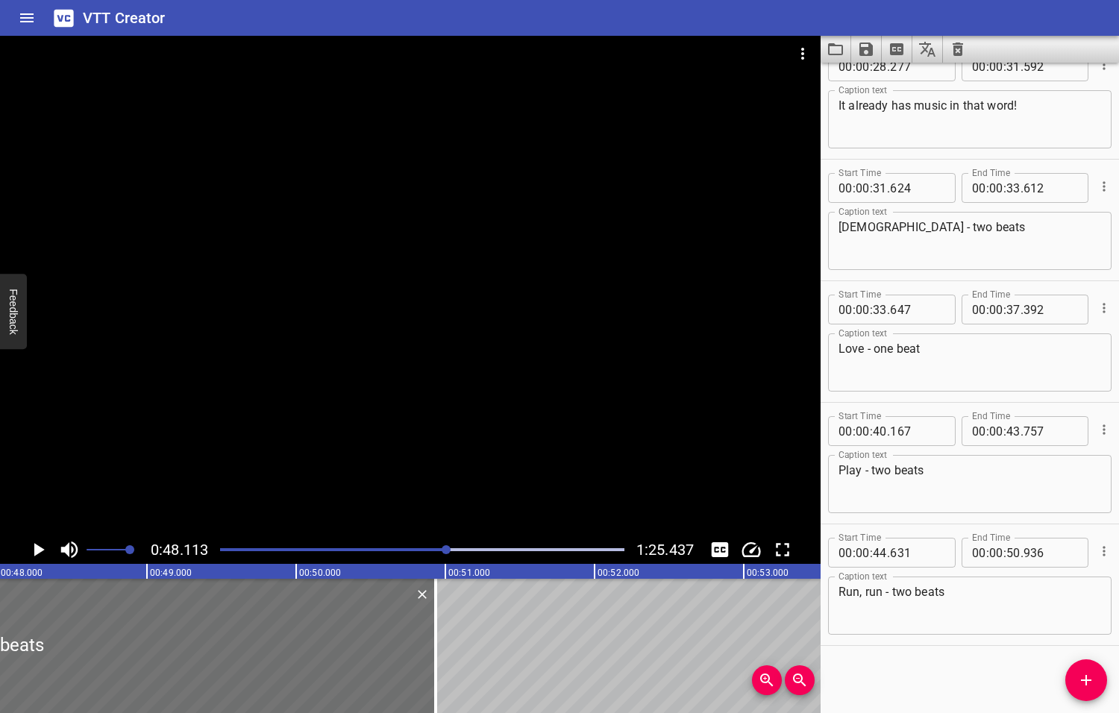
scroll to position [0, 7175]
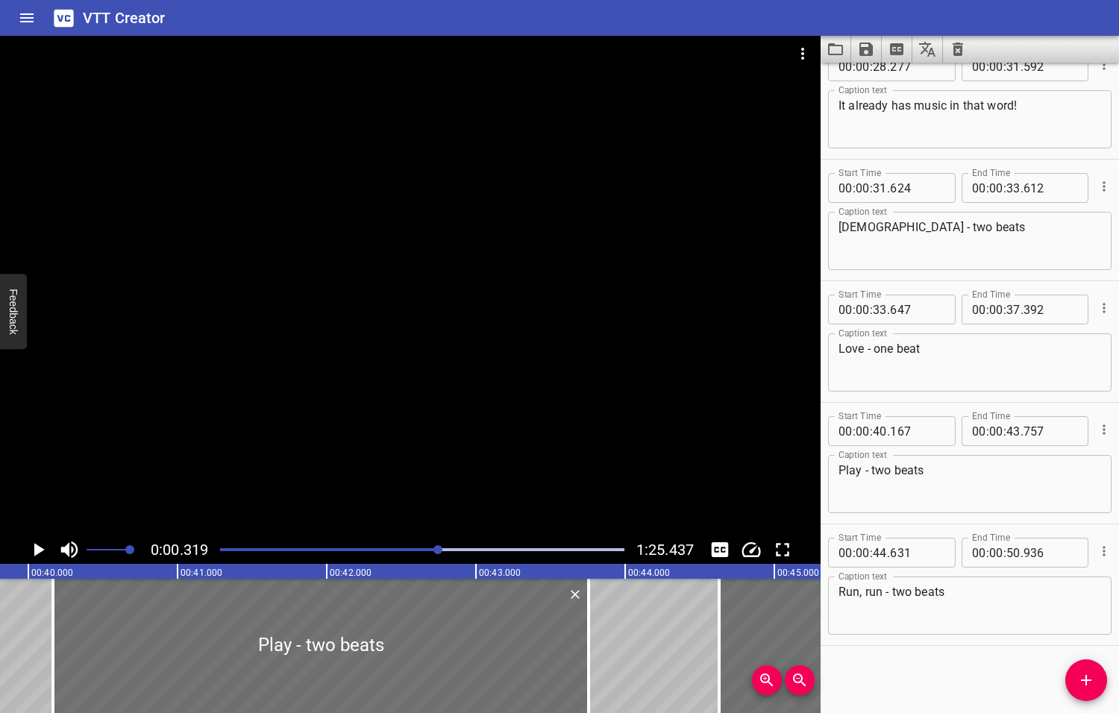
drag, startPoint x: 447, startPoint y: 550, endPoint x: 430, endPoint y: 550, distance: 17.9
click at [433, 550] on div at bounding box center [437, 549] width 9 height 9
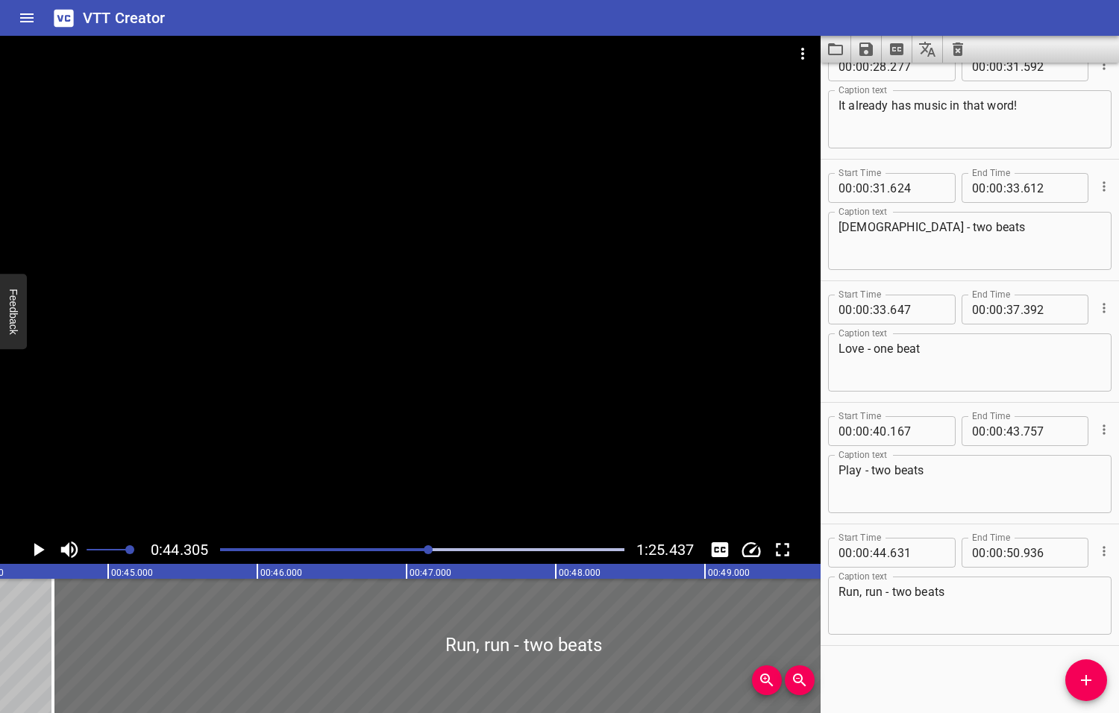
scroll to position [0, 6608]
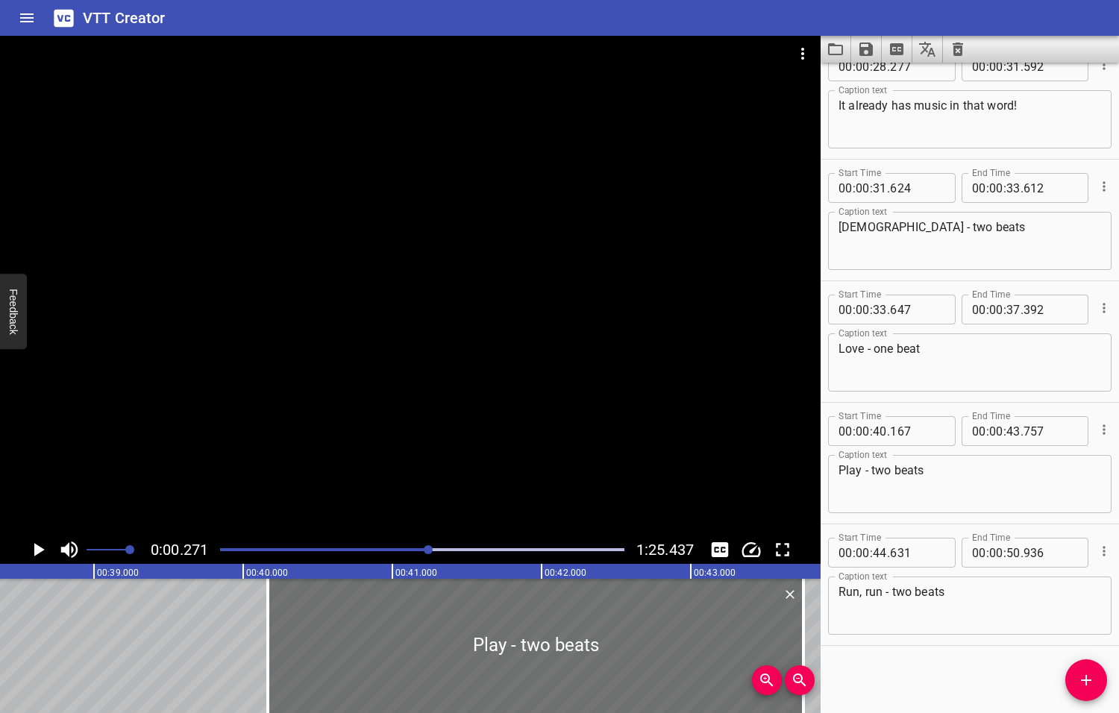
click at [424, 549] on div at bounding box center [428, 549] width 9 height 9
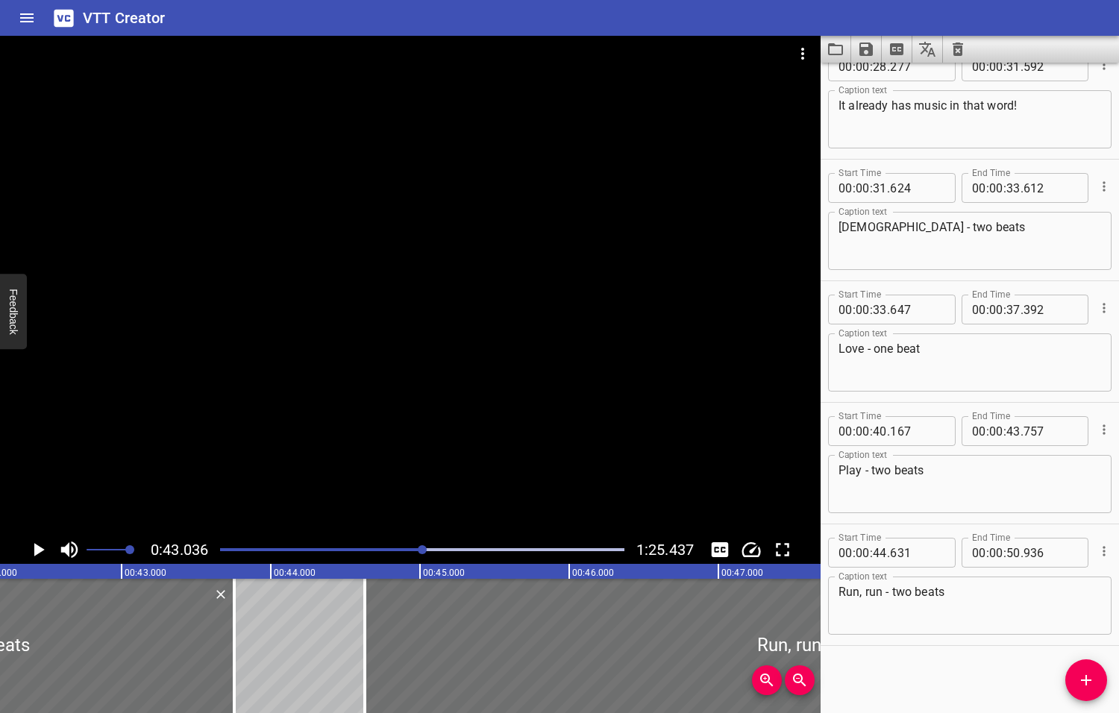
scroll to position [0, 6418]
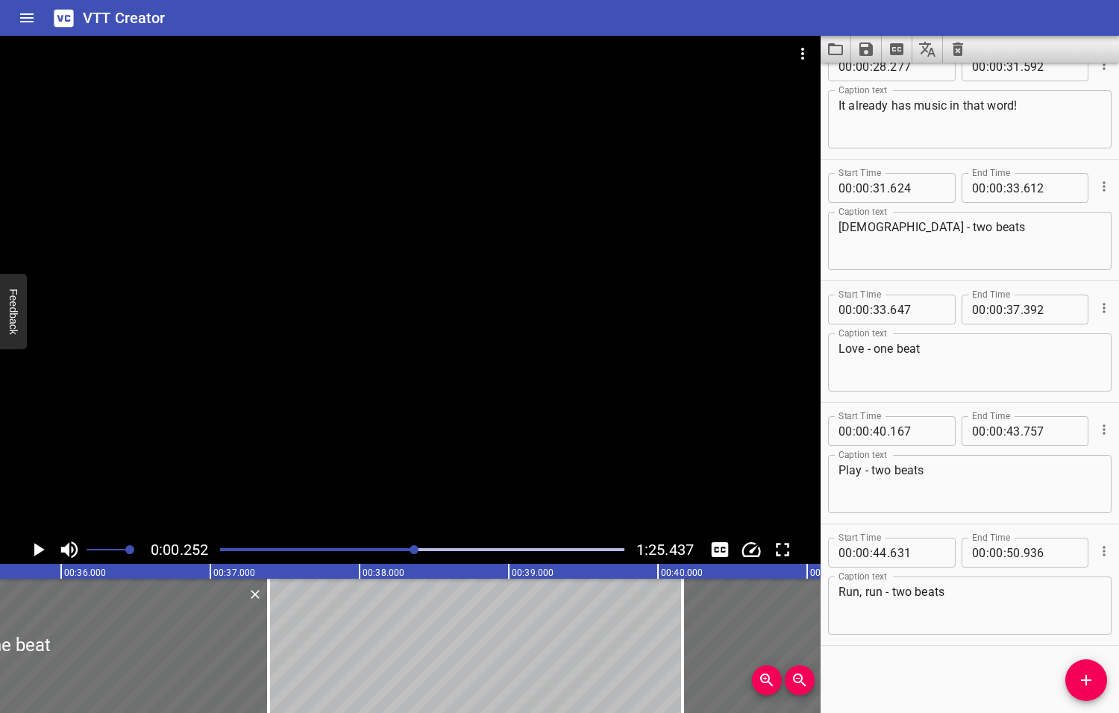
drag, startPoint x: 423, startPoint y: 550, endPoint x: 415, endPoint y: 551, distance: 7.6
click at [415, 551] on div at bounding box center [413, 549] width 9 height 9
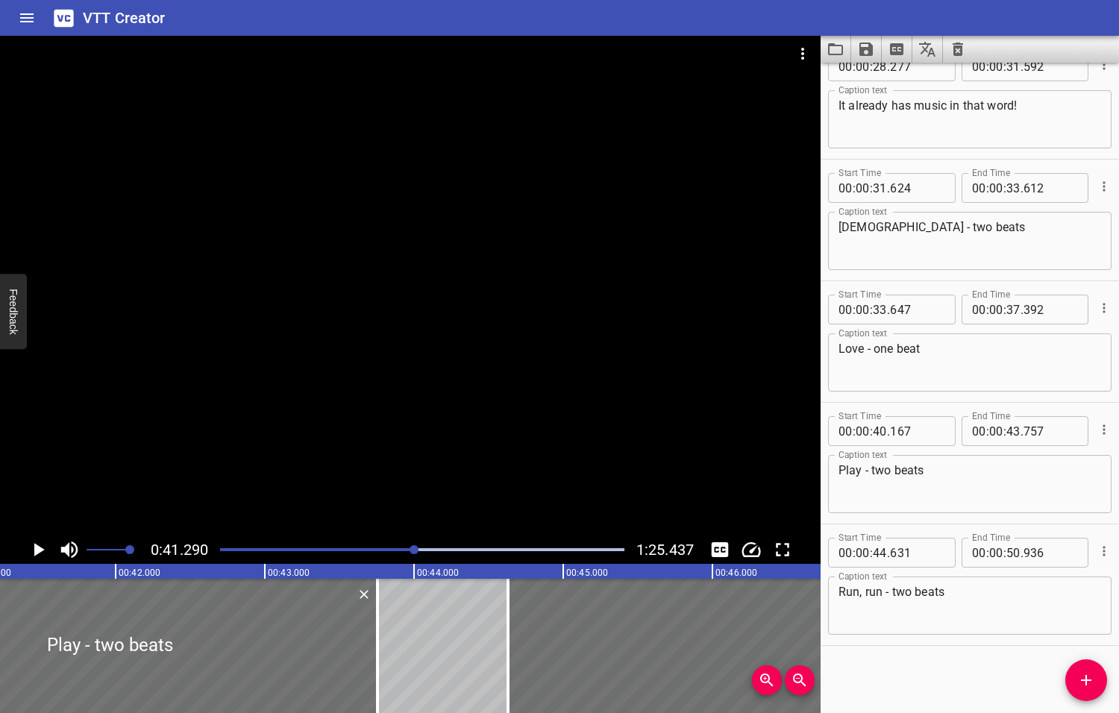
scroll to position [0, 6158]
click at [38, 549] on icon "Play/Pause" at bounding box center [39, 549] width 10 height 13
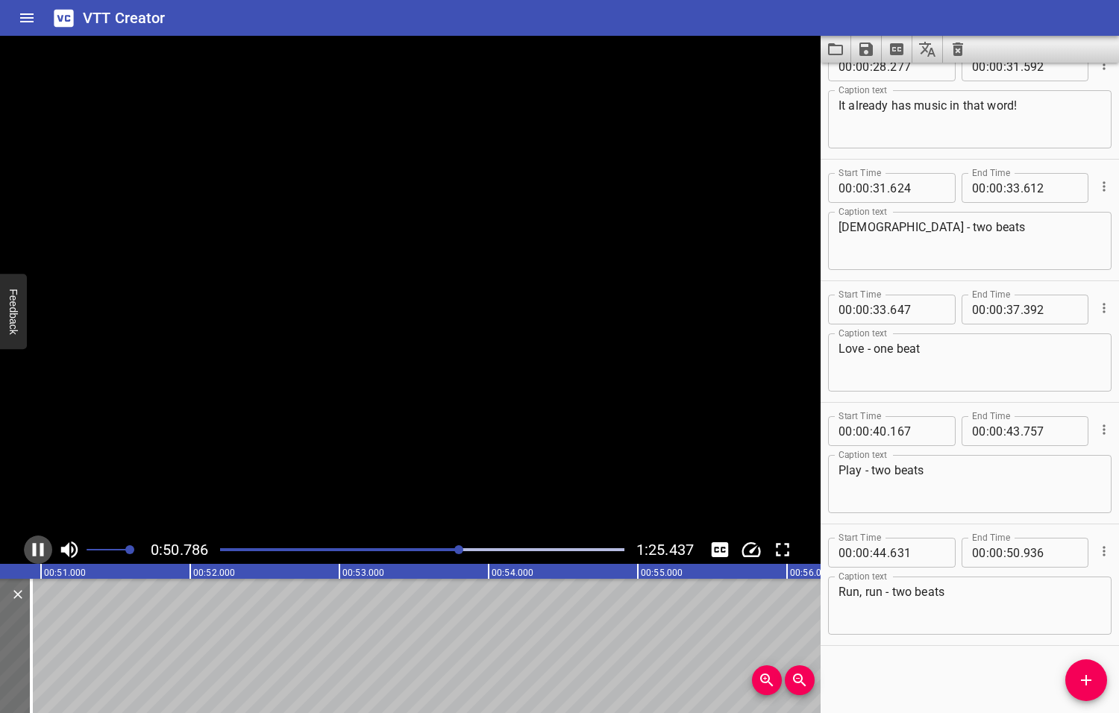
click at [38, 549] on icon "Play/Pause" at bounding box center [38, 549] width 22 height 22
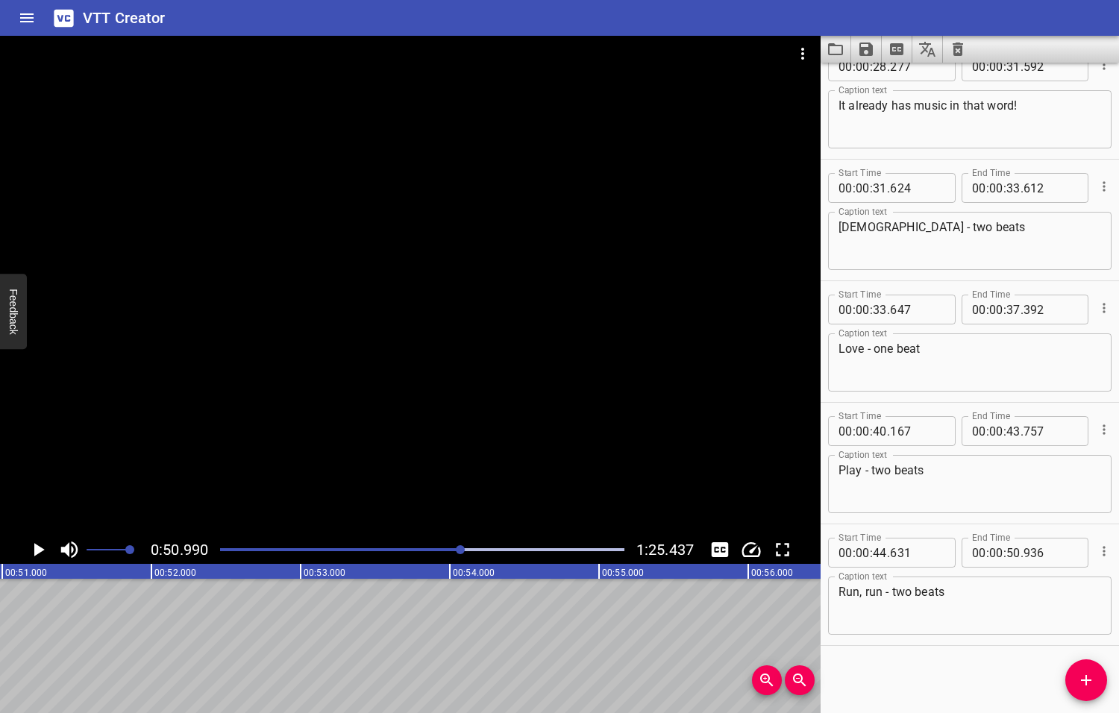
scroll to position [0, 7605]
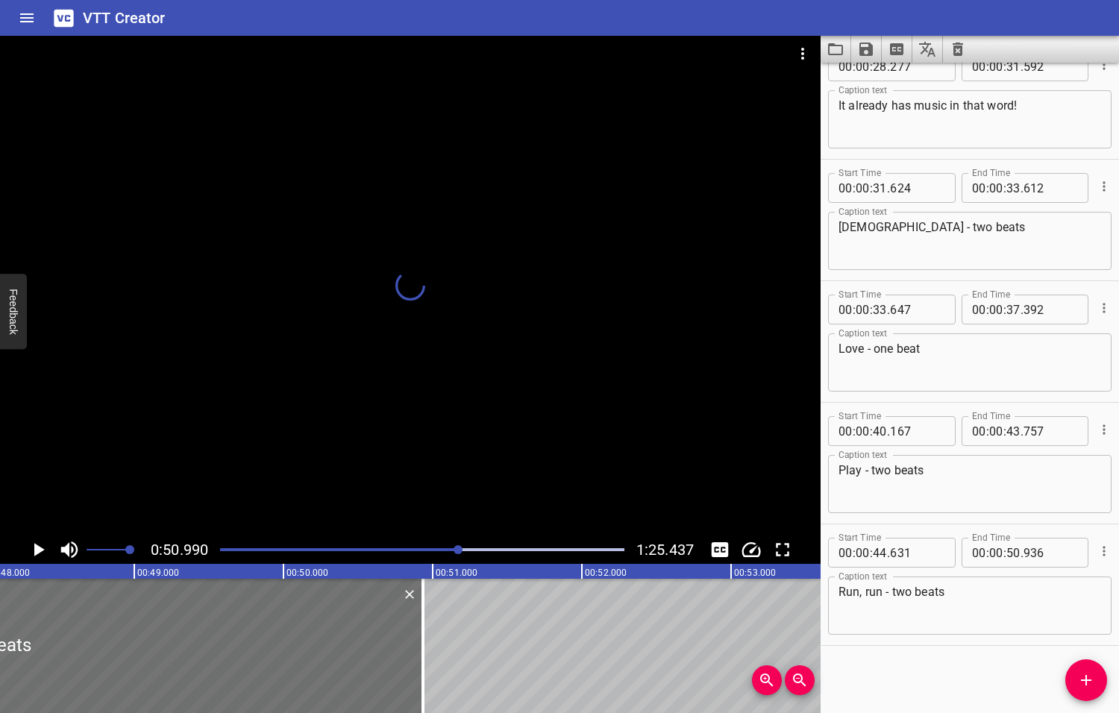
click at [453, 550] on div at bounding box center [457, 549] width 9 height 9
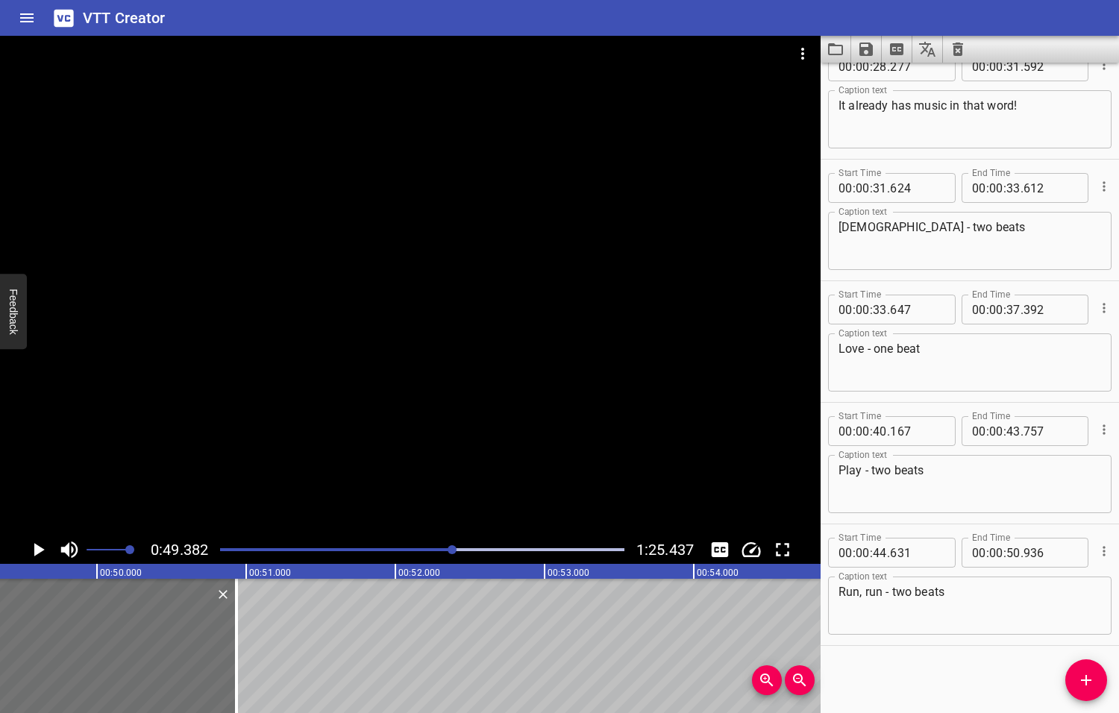
scroll to position [0, 7365]
drag, startPoint x: 228, startPoint y: 639, endPoint x: 186, endPoint y: 647, distance: 42.4
click at [186, 647] on div at bounding box center [190, 646] width 15 height 134
click at [40, 549] on icon "Play/Pause" at bounding box center [39, 549] width 10 height 13
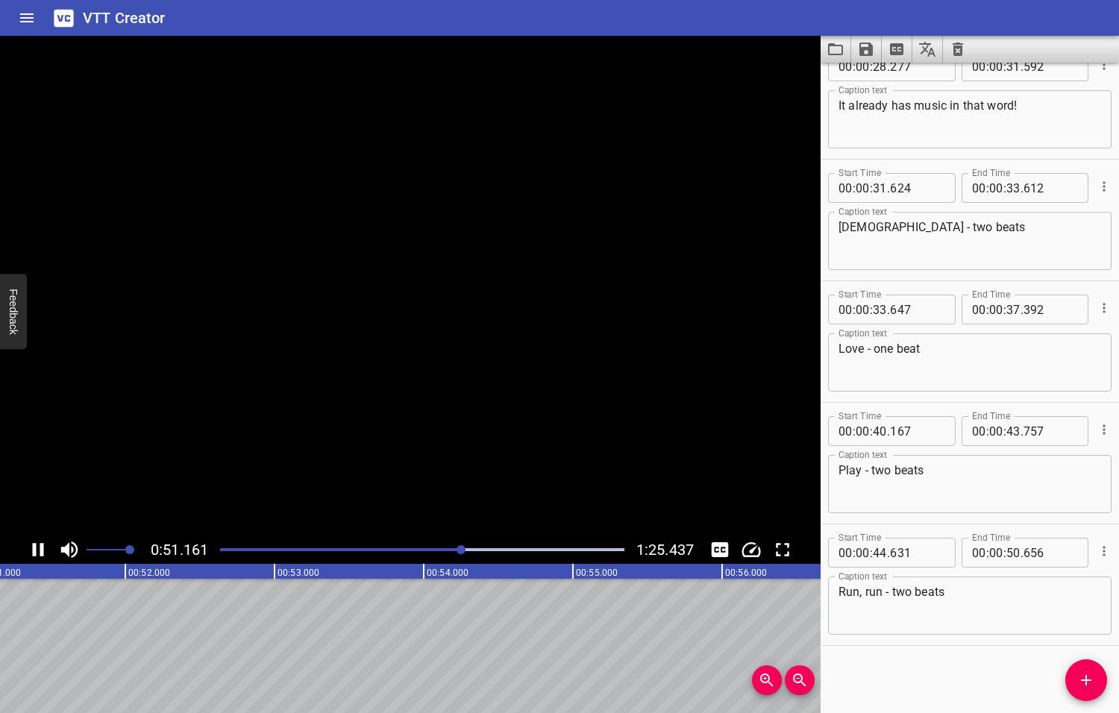
click at [40, 549] on icon "Play/Pause" at bounding box center [38, 549] width 22 height 22
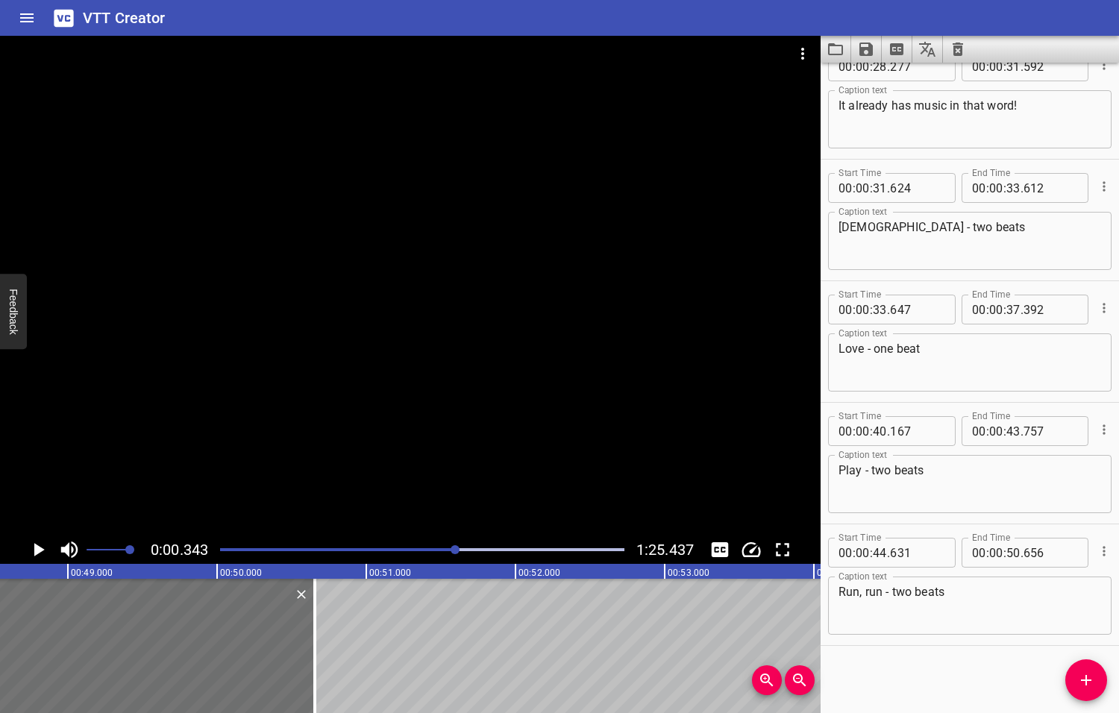
click at [456, 550] on div at bounding box center [454, 549] width 9 height 9
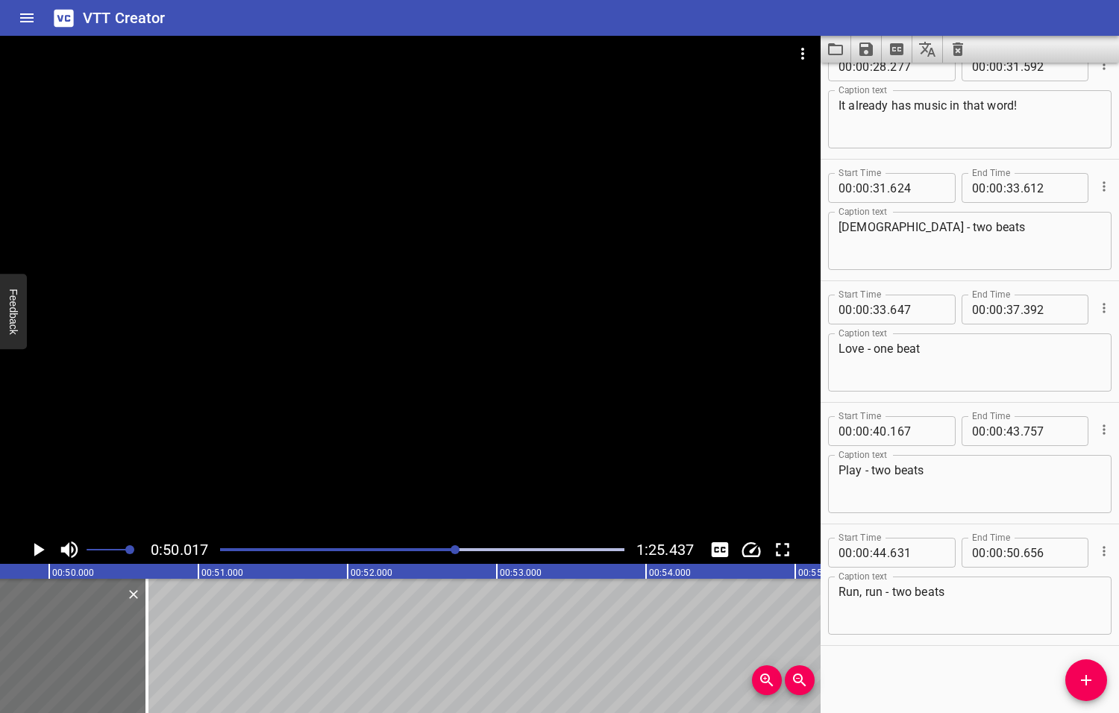
scroll to position [0, 7459]
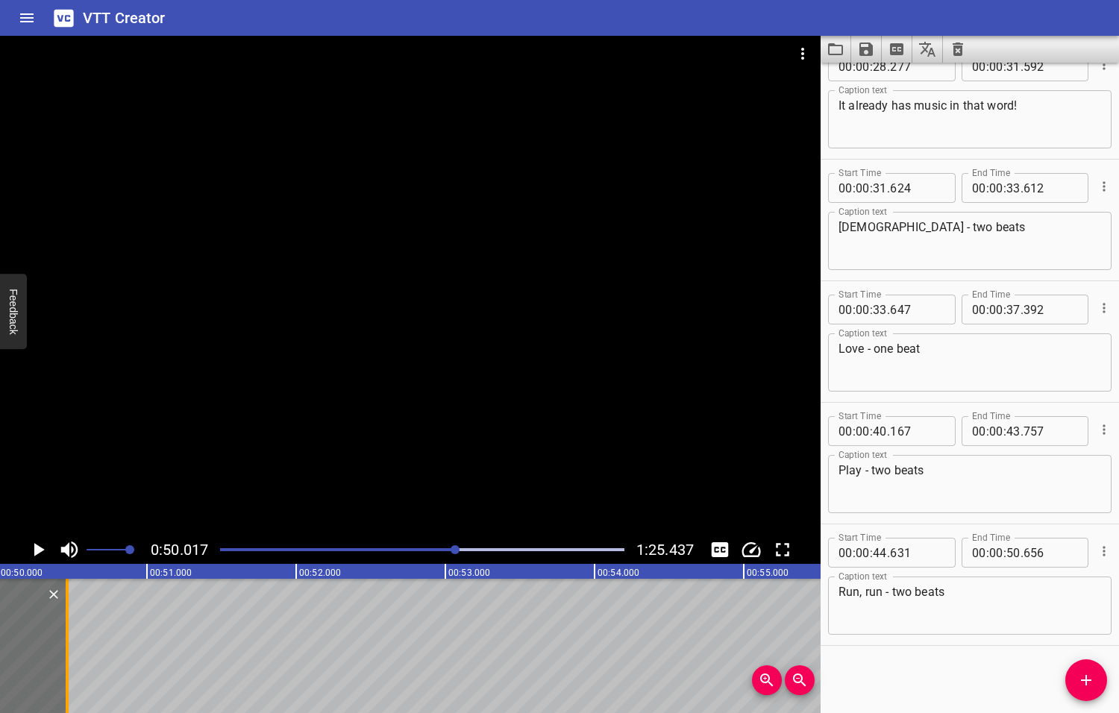
drag, startPoint x: 95, startPoint y: 644, endPoint x: 67, endPoint y: 639, distance: 28.7
click at [67, 639] on div at bounding box center [67, 646] width 3 height 134
type input "466"
click at [37, 549] on icon "Play/Pause" at bounding box center [39, 549] width 10 height 13
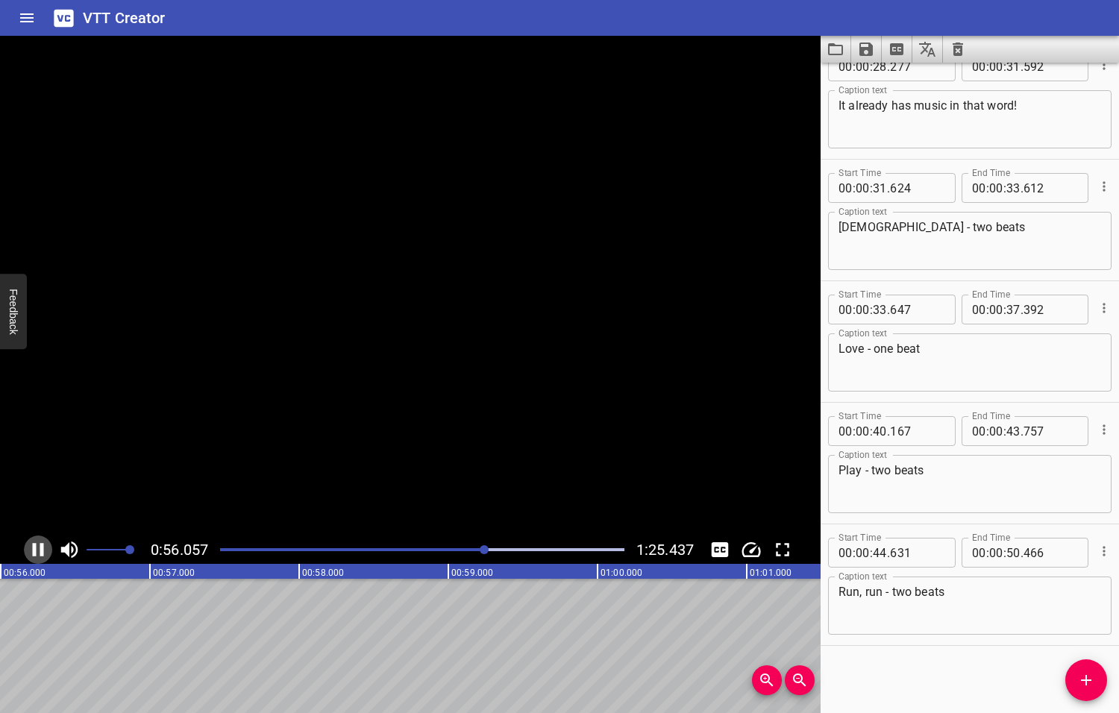
click at [37, 549] on icon "Play/Pause" at bounding box center [38, 549] width 22 height 22
click at [37, 549] on icon "Play/Pause" at bounding box center [39, 549] width 10 height 13
click at [37, 549] on icon "Play/Pause" at bounding box center [38, 549] width 22 height 22
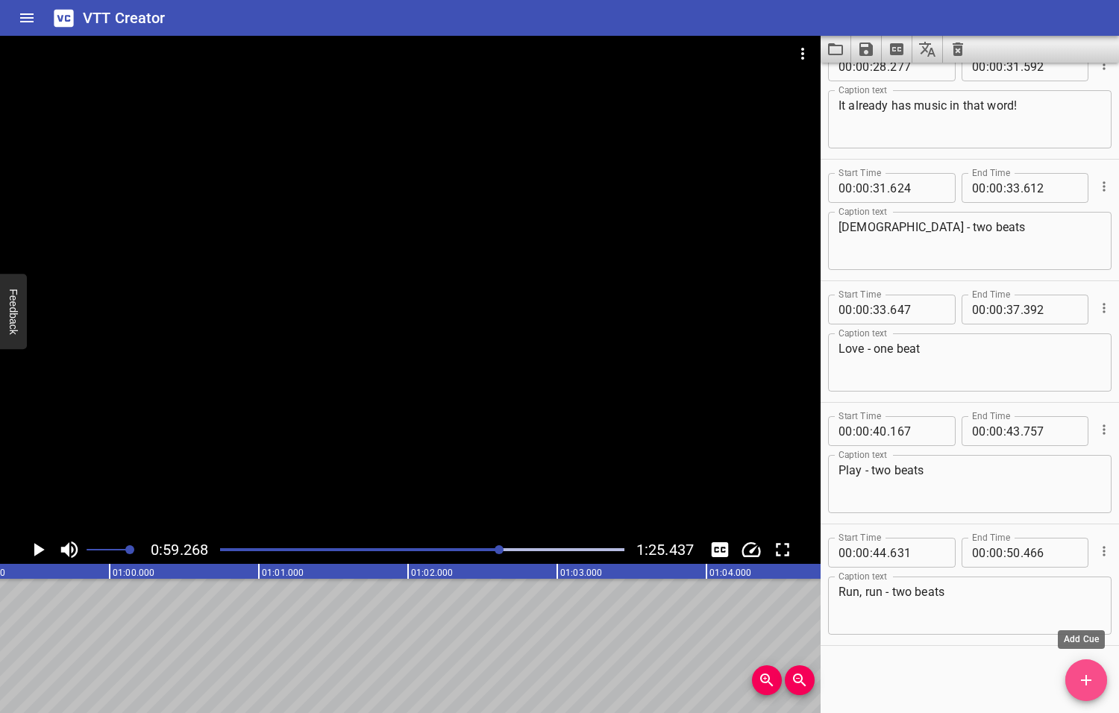
click at [1086, 679] on icon "Add Cue" at bounding box center [1086, 680] width 18 height 18
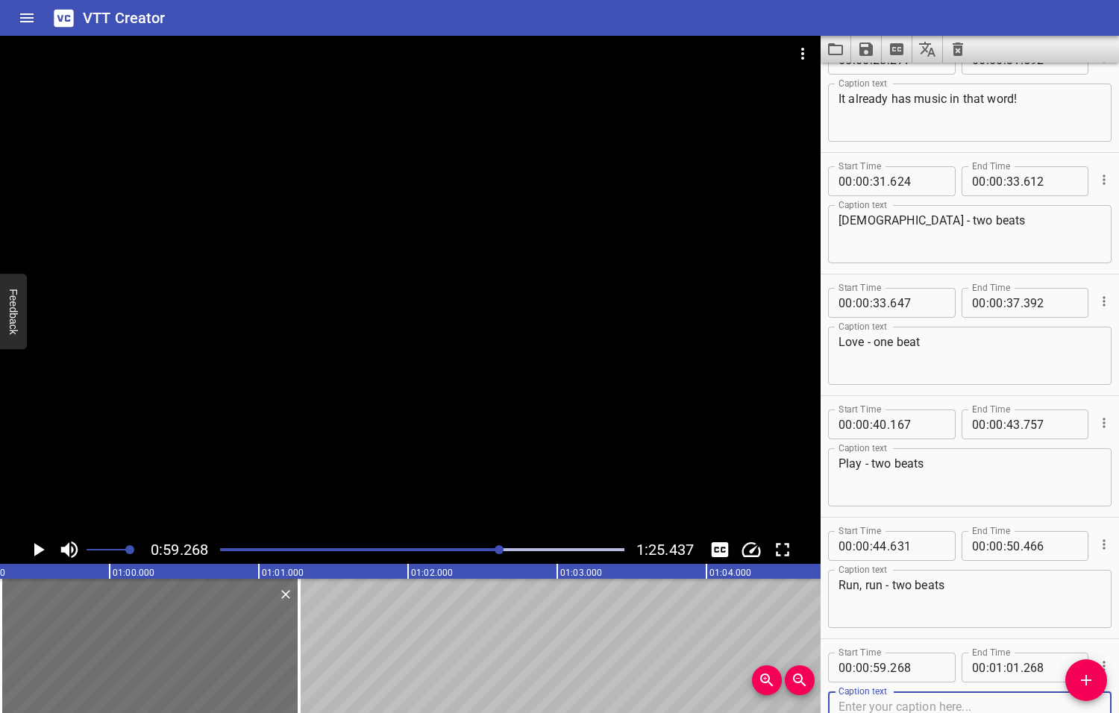
scroll to position [1243, 0]
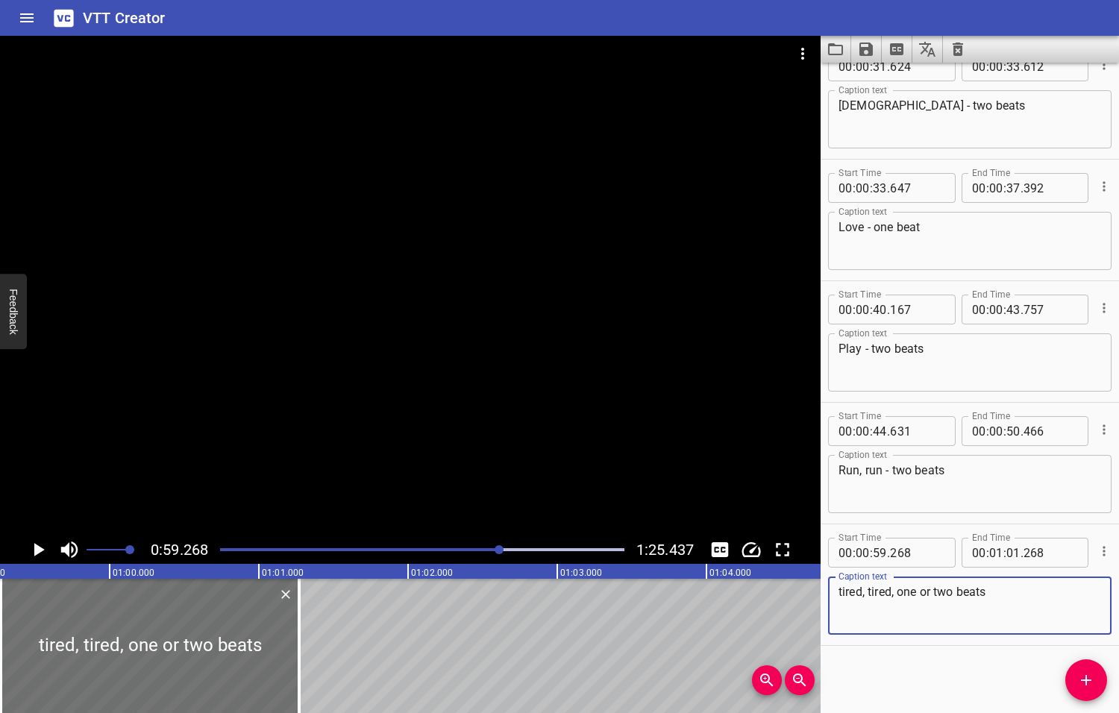
click at [896, 592] on textarea "tired, tired, one or two beats" at bounding box center [969, 606] width 262 height 43
type textarea "tired, tired - one or two beats"
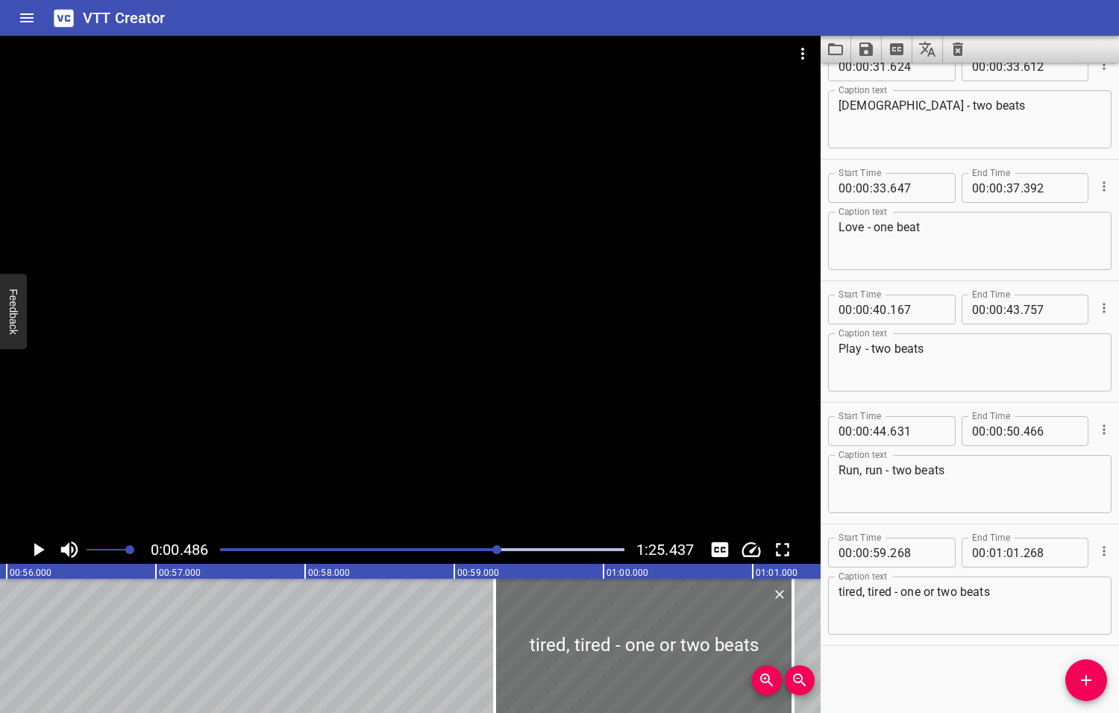
click at [498, 549] on div at bounding box center [496, 549] width 9 height 9
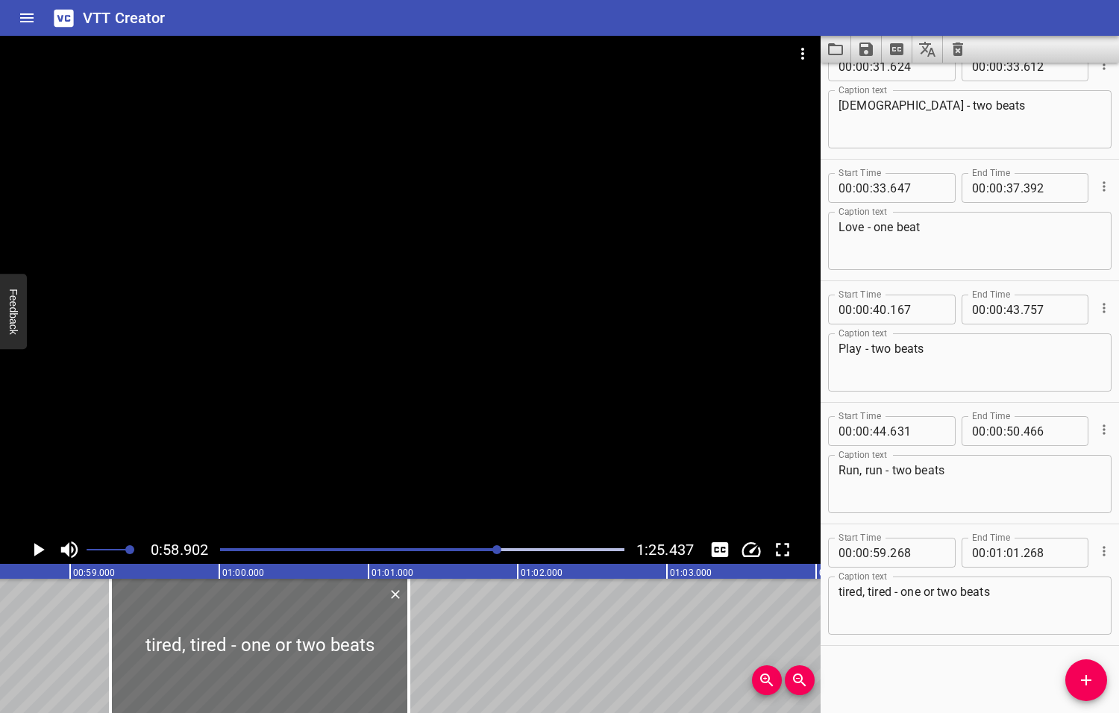
scroll to position [0, 8784]
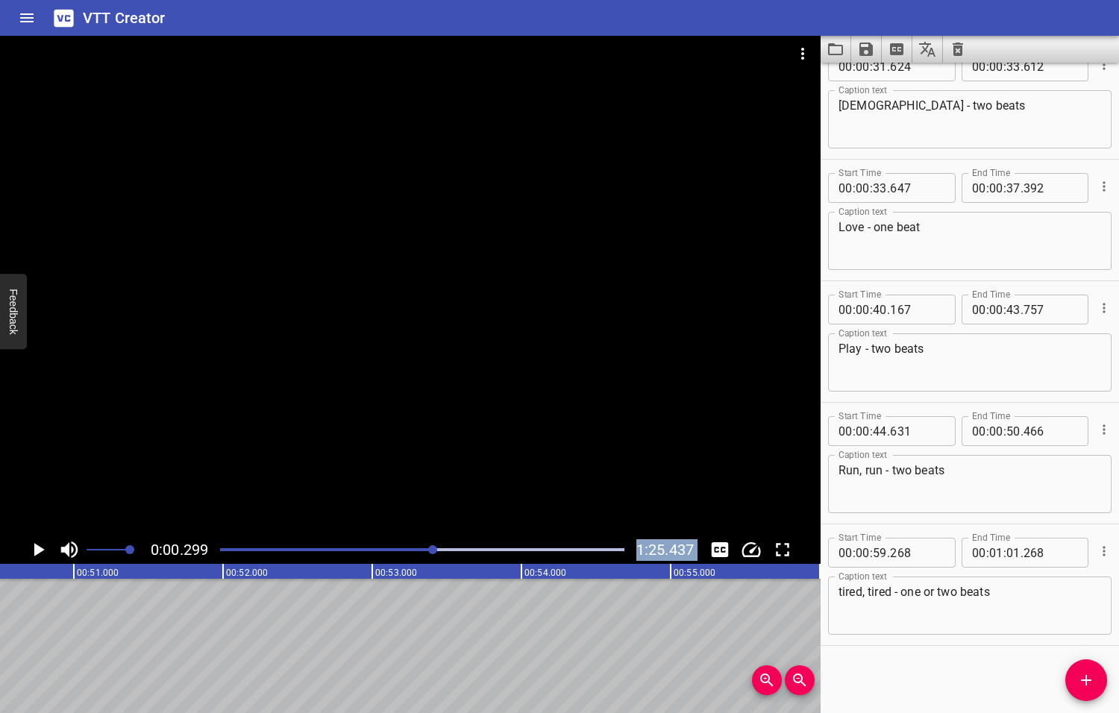
drag, startPoint x: 497, startPoint y: 550, endPoint x: 434, endPoint y: 568, distance: 66.1
click at [434, 568] on div "0:00.299 1:25.437 00:00.000 00:01.000 00:02.000 00:03.000 00:04.000 00:05.000 0…" at bounding box center [410, 374] width 820 height 677
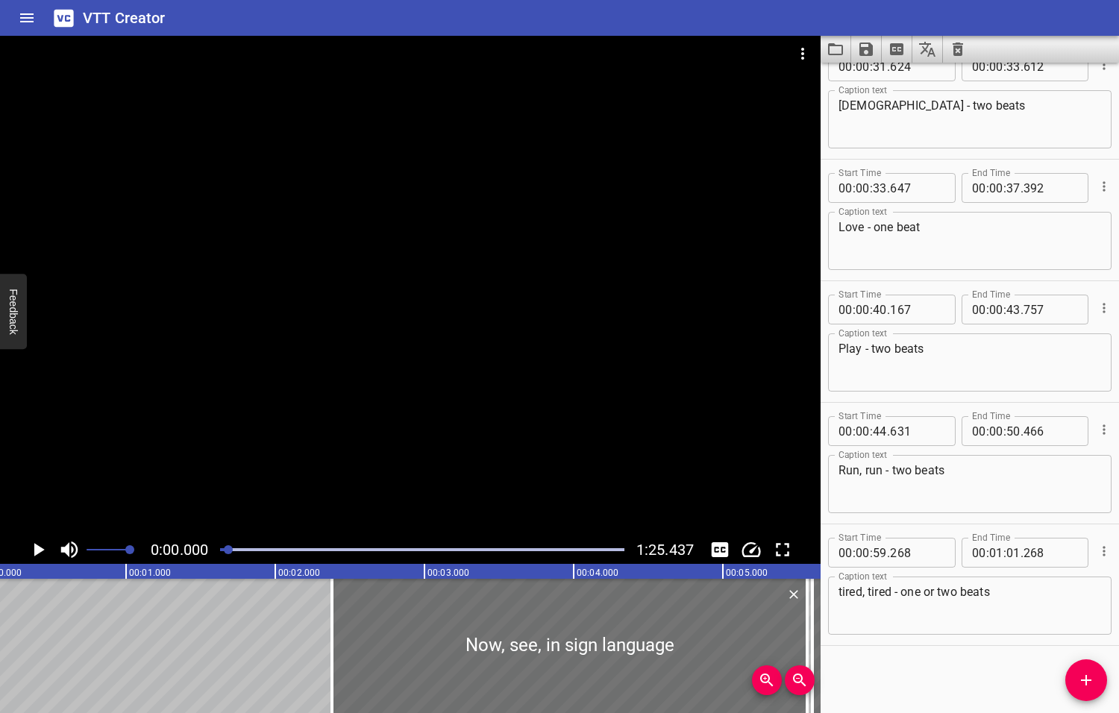
scroll to position [0, 0]
drag, startPoint x: 224, startPoint y: 550, endPoint x: 398, endPoint y: 544, distance: 173.9
click at [384, 545] on div at bounding box center [379, 549] width 9 height 9
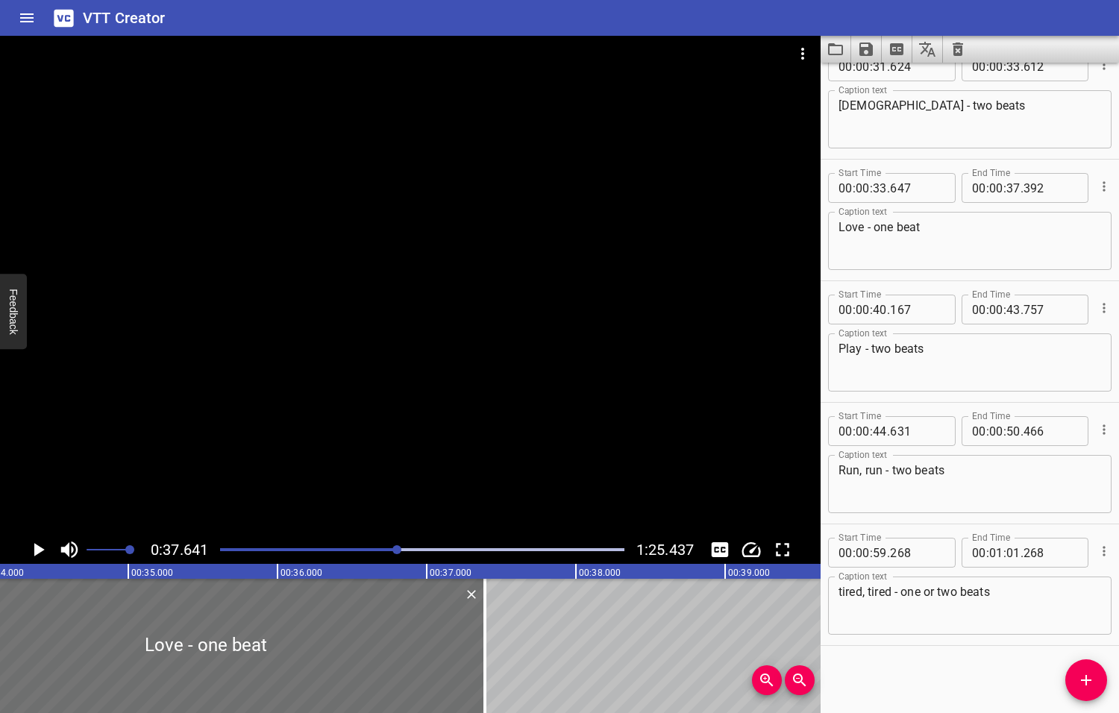
scroll to position [0, 5614]
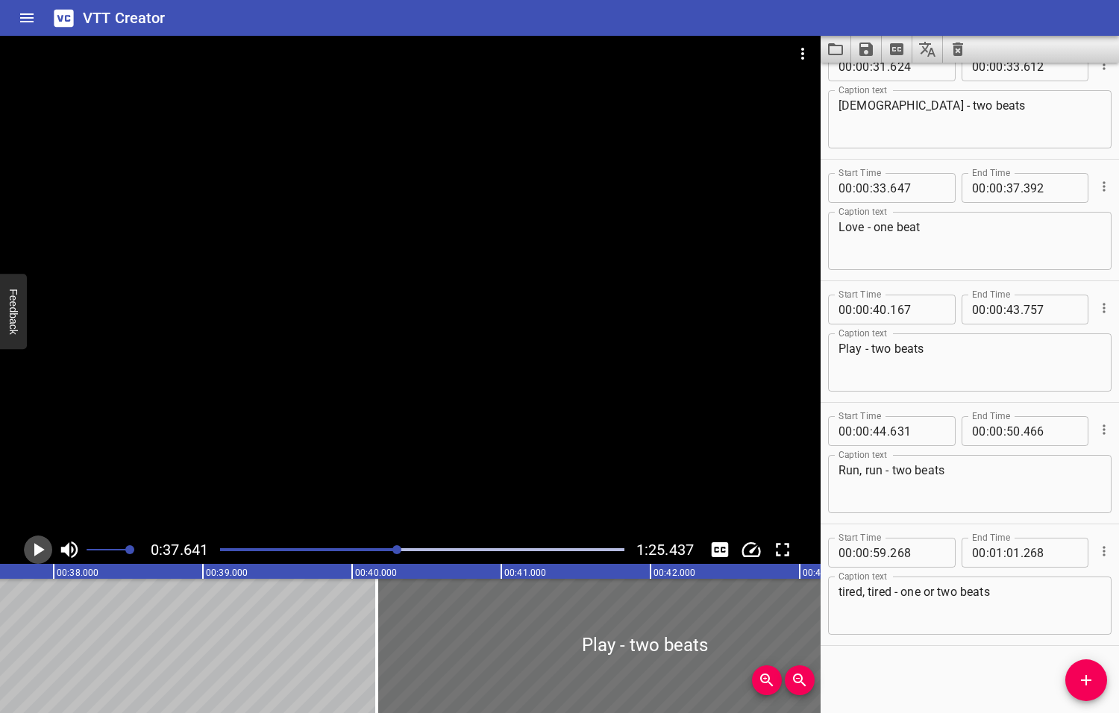
click at [37, 548] on icon "Play/Pause" at bounding box center [39, 549] width 10 height 13
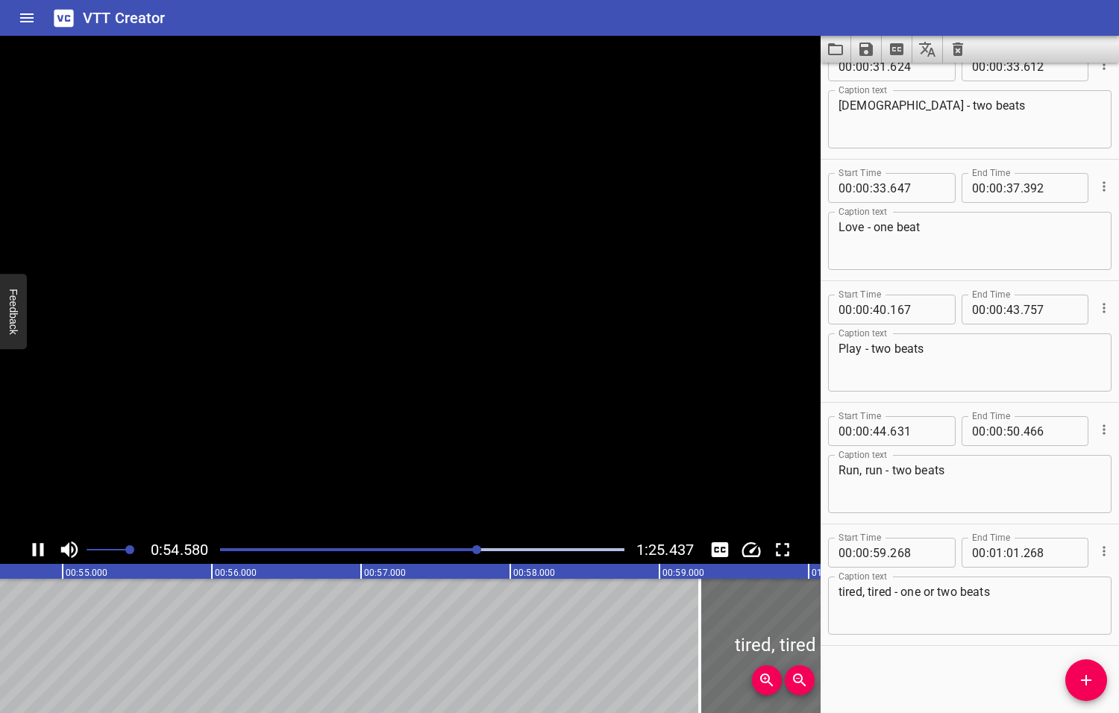
click at [39, 548] on icon "Play/Pause" at bounding box center [38, 549] width 22 height 22
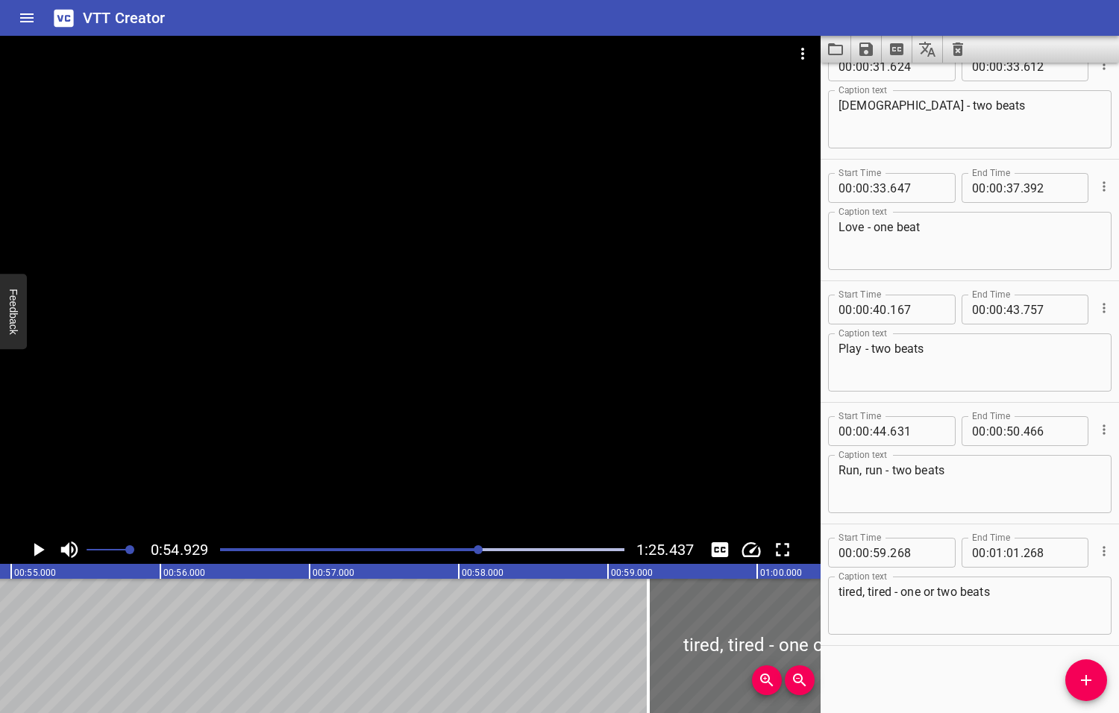
scroll to position [0, 8192]
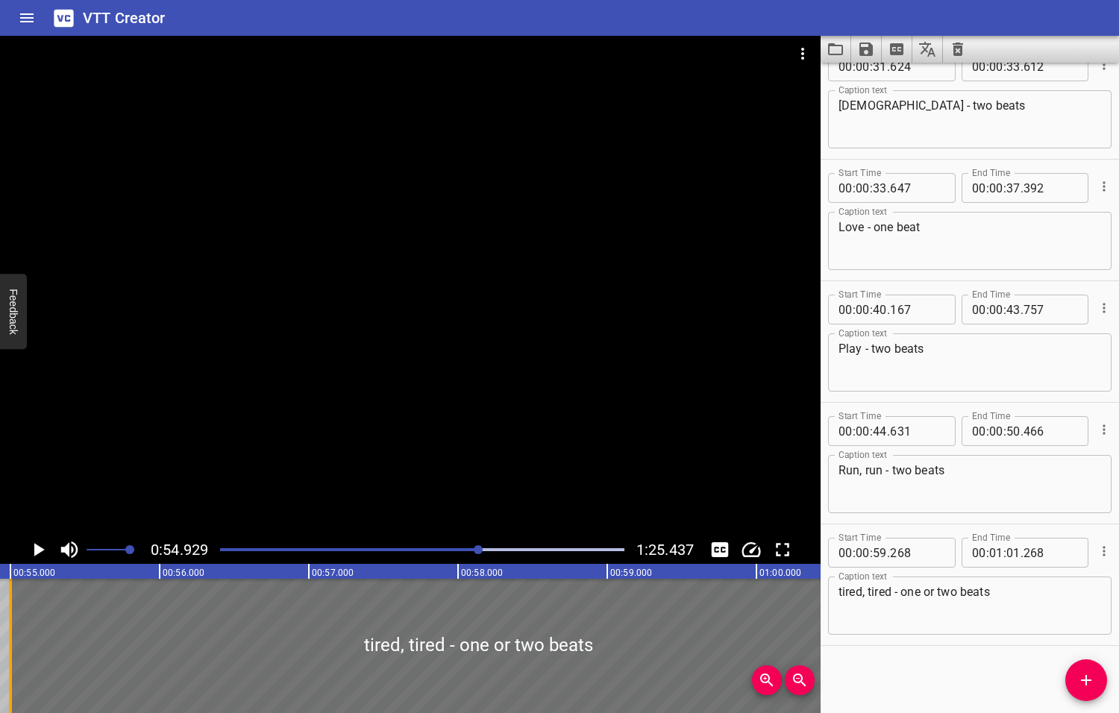
drag, startPoint x: 645, startPoint y: 644, endPoint x: 8, endPoint y: 685, distance: 638.1
click at [8, 685] on div at bounding box center [10, 646] width 15 height 134
type input "54"
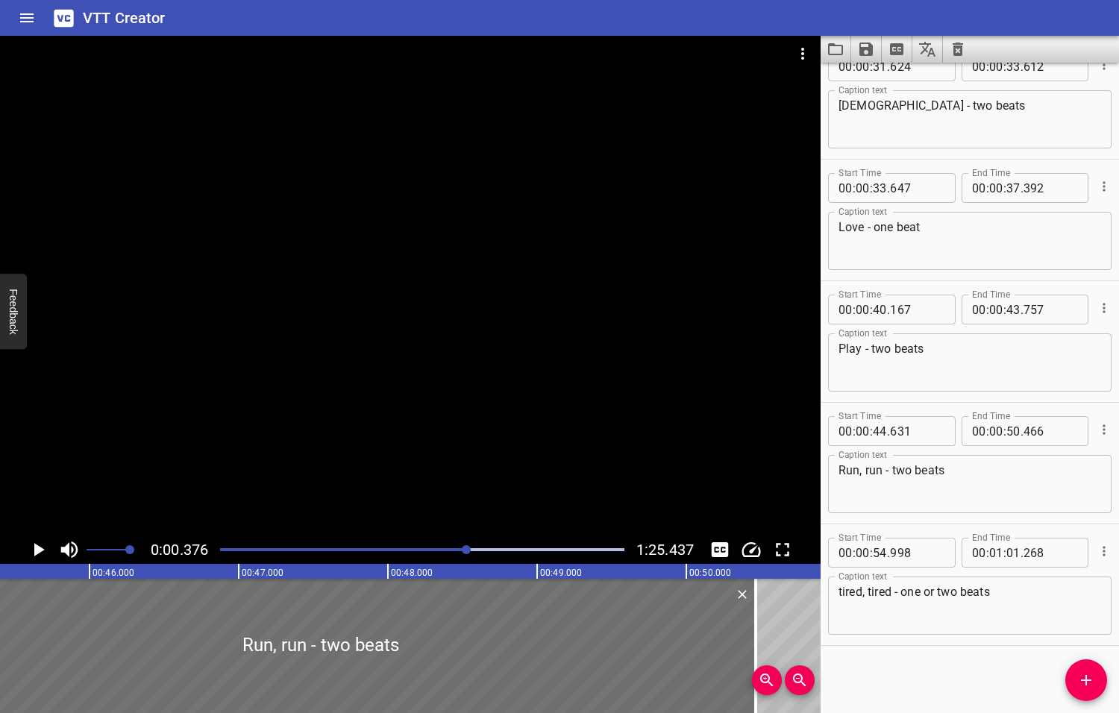
drag, startPoint x: 479, startPoint y: 550, endPoint x: 468, endPoint y: 553, distance: 11.4
click at [468, 553] on div at bounding box center [466, 549] width 9 height 9
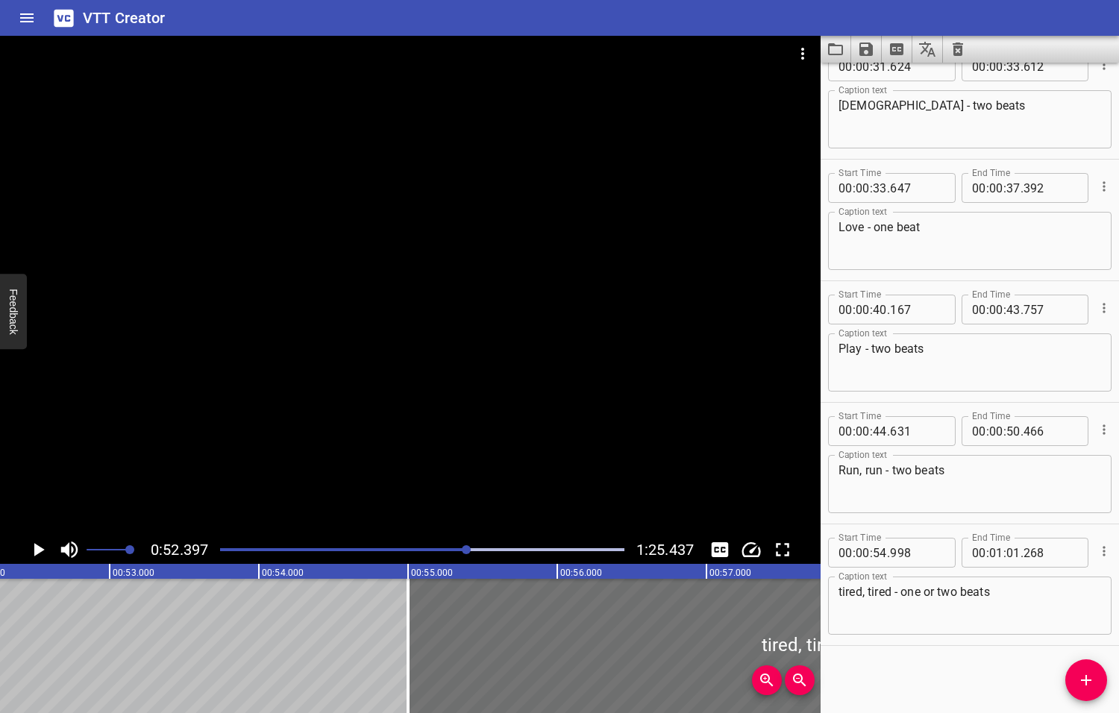
scroll to position [0, 7814]
click at [37, 550] on icon "Play/Pause" at bounding box center [39, 549] width 10 height 13
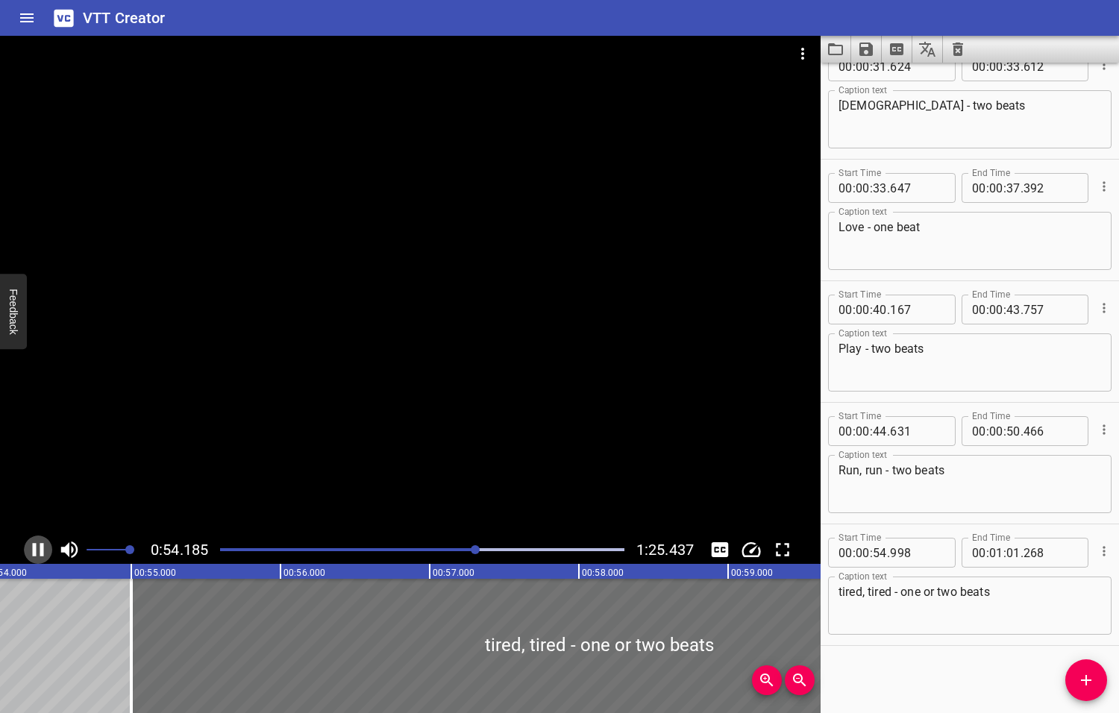
click at [38, 550] on icon "Play/Pause" at bounding box center [38, 549] width 22 height 22
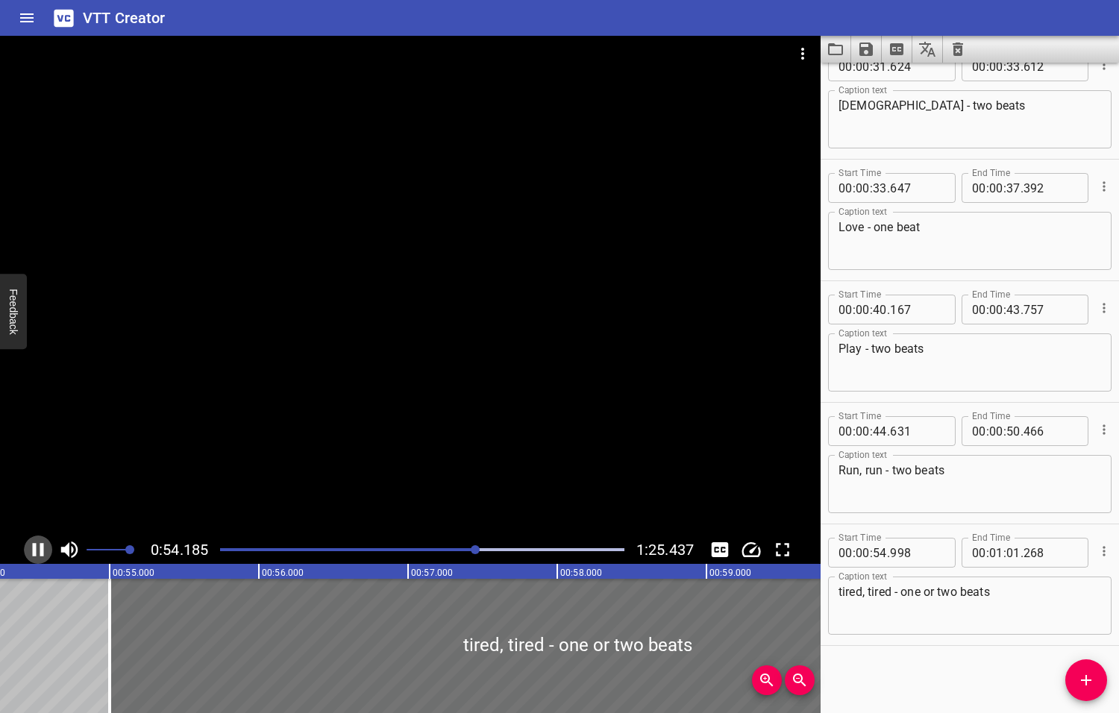
scroll to position [0, 8105]
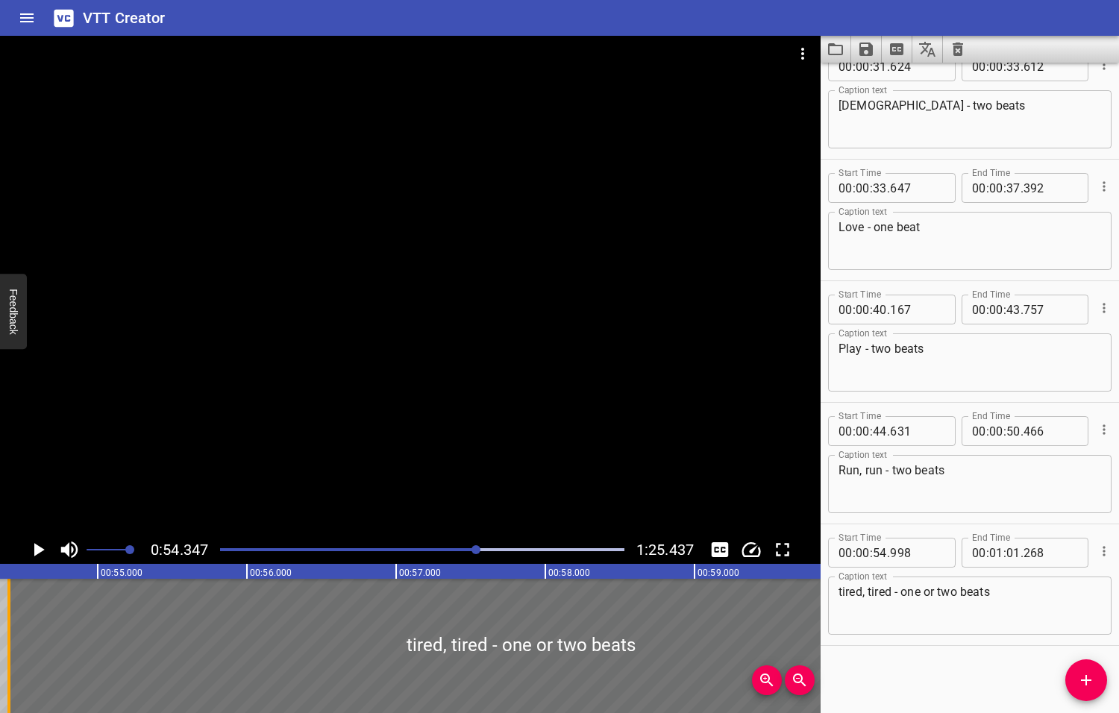
drag, startPoint x: 97, startPoint y: 632, endPoint x: 7, endPoint y: 635, distance: 89.5
click at [7, 635] on div at bounding box center [8, 646] width 3 height 134
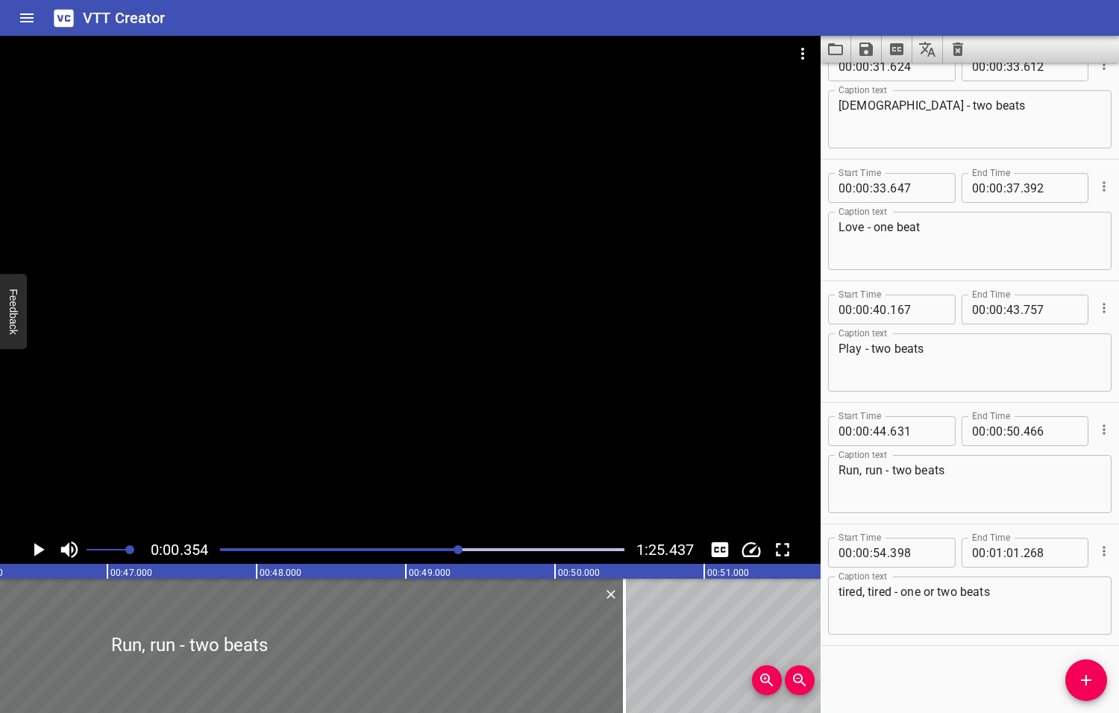
drag, startPoint x: 478, startPoint y: 549, endPoint x: 457, endPoint y: 556, distance: 21.9
click at [459, 556] on div at bounding box center [422, 549] width 422 height 21
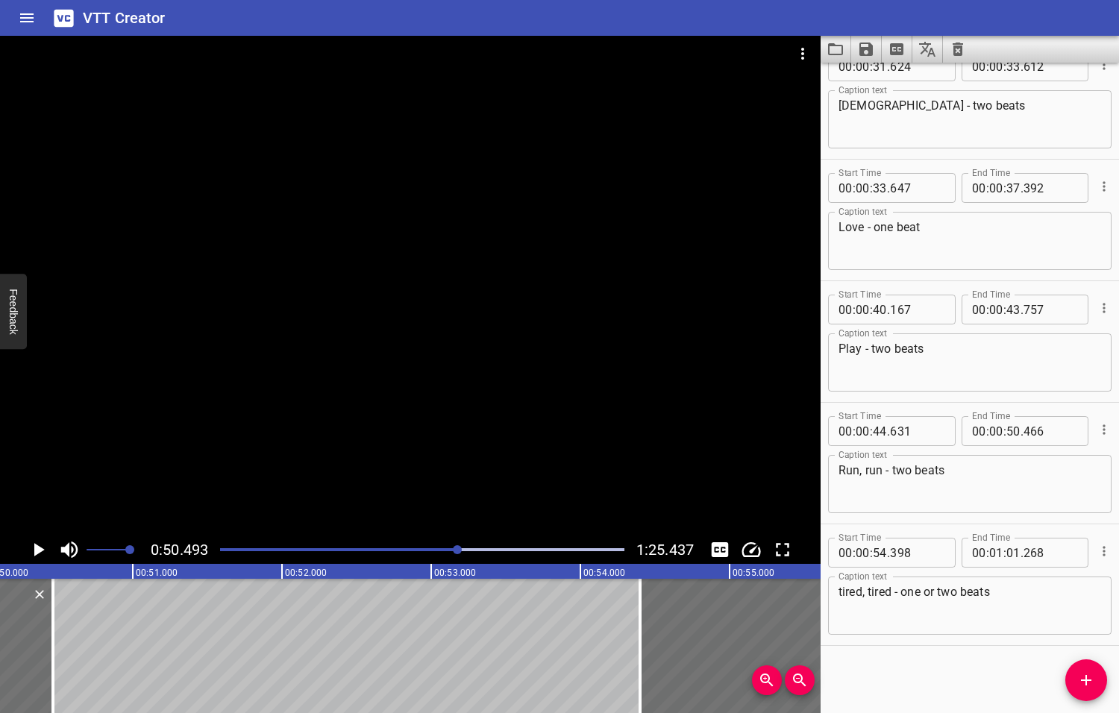
scroll to position [0, 7530]
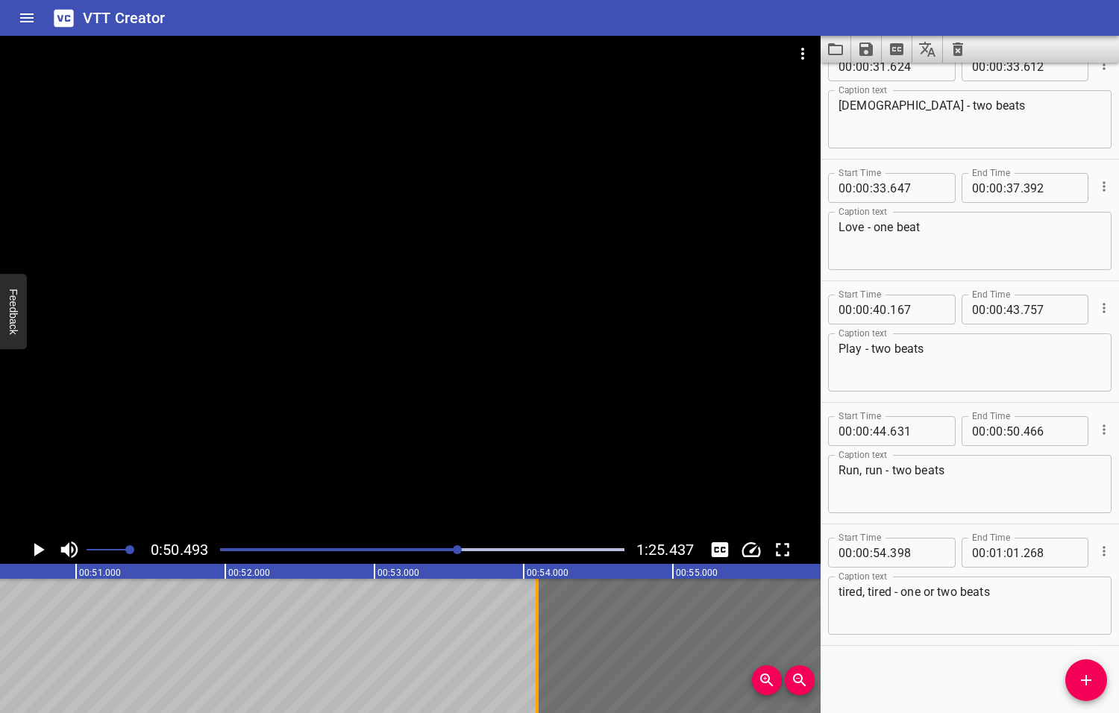
drag, startPoint x: 584, startPoint y: 634, endPoint x: 538, endPoint y: 647, distance: 48.1
click at [538, 647] on div at bounding box center [536, 646] width 3 height 134
type input "088"
click at [39, 549] on icon "Play/Pause" at bounding box center [39, 549] width 10 height 13
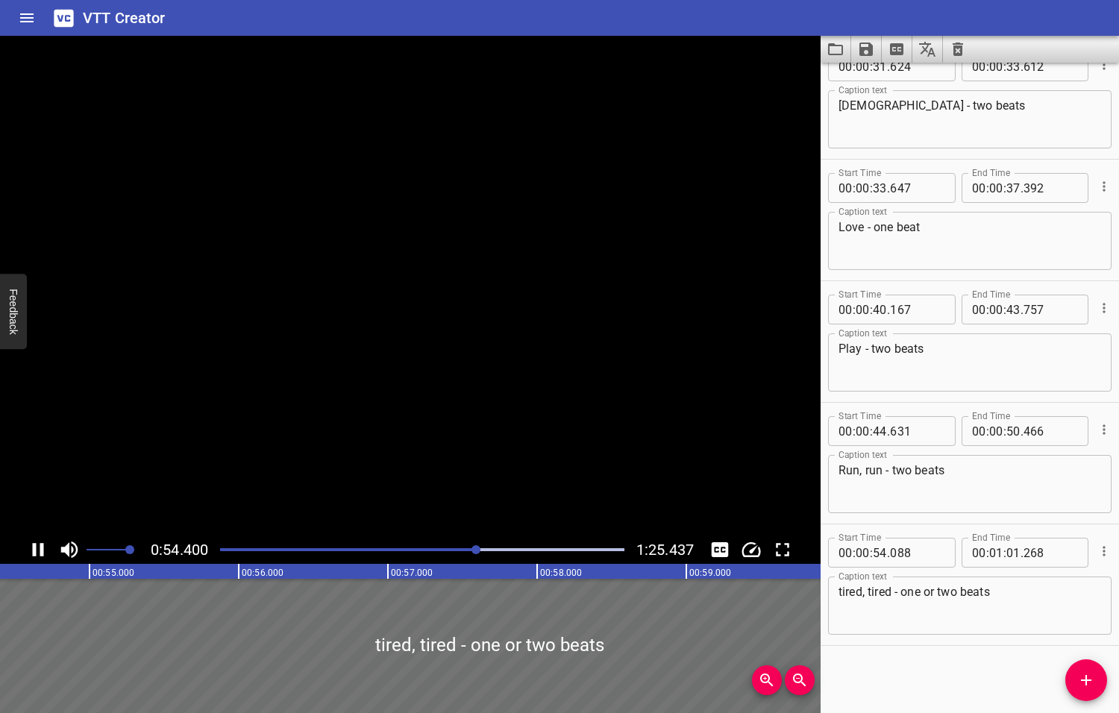
click at [39, 549] on icon "Play/Pause" at bounding box center [38, 549] width 22 height 22
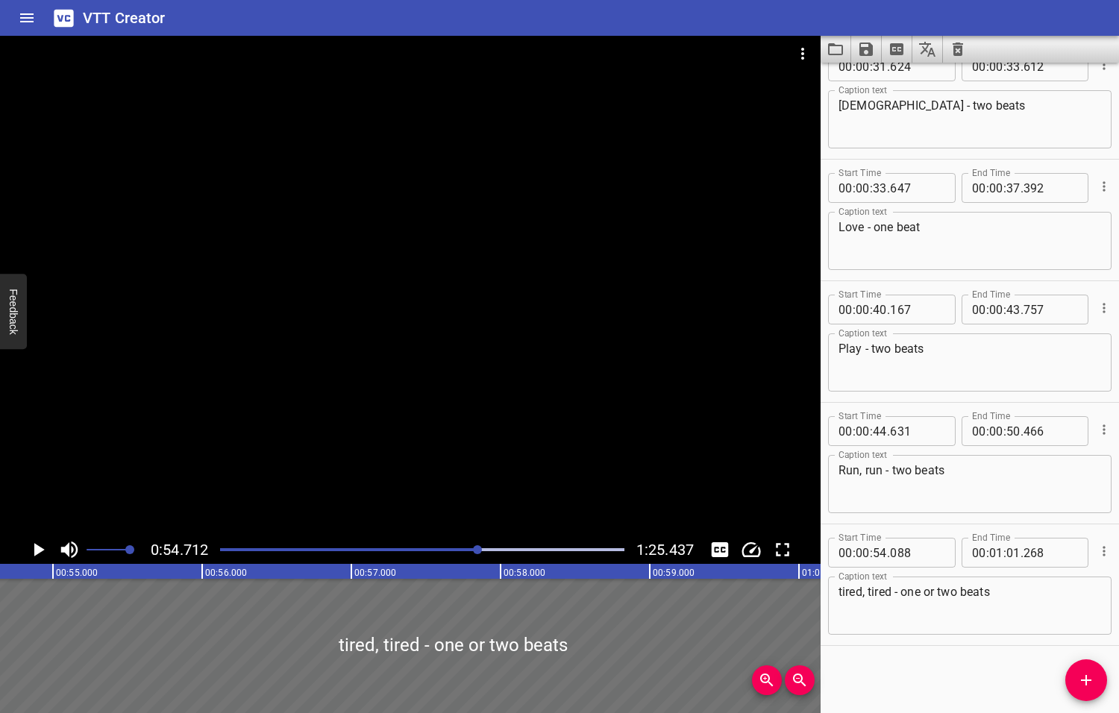
scroll to position [0, 8159]
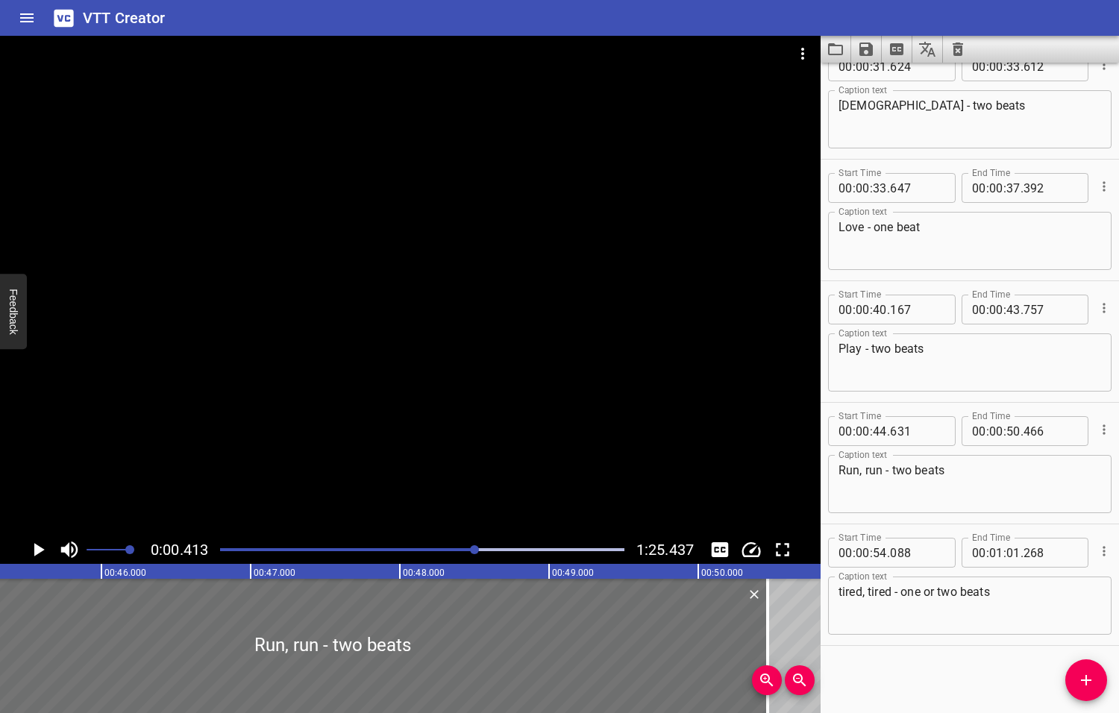
click at [476, 551] on div at bounding box center [474, 549] width 9 height 9
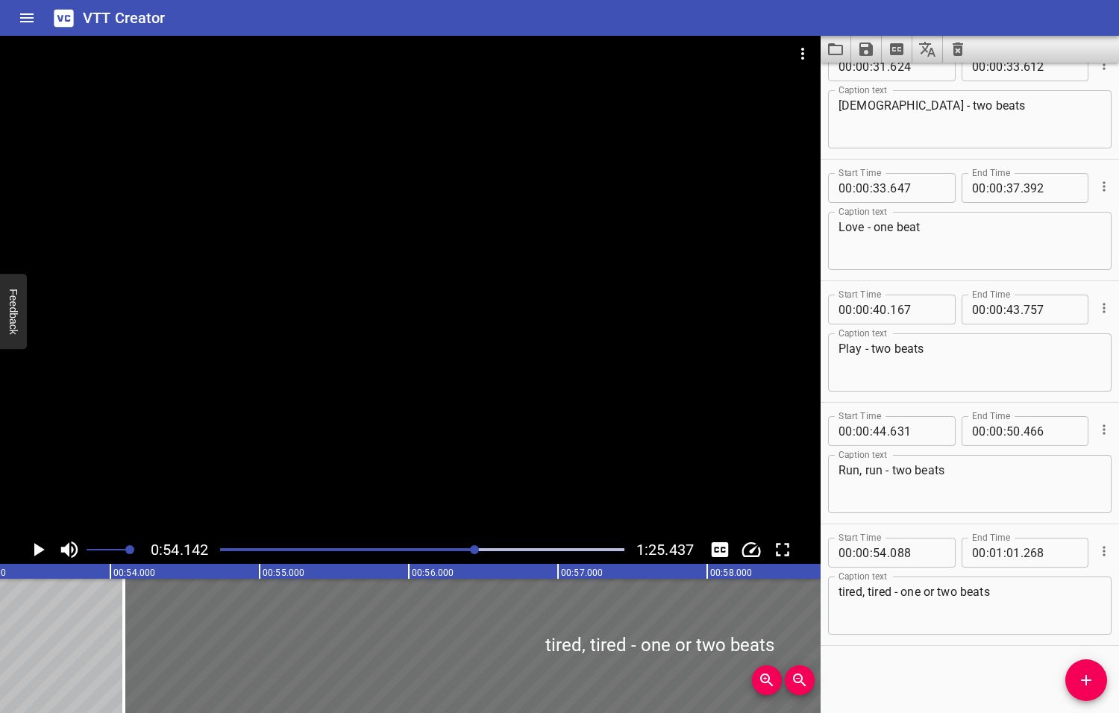
scroll to position [0, 8074]
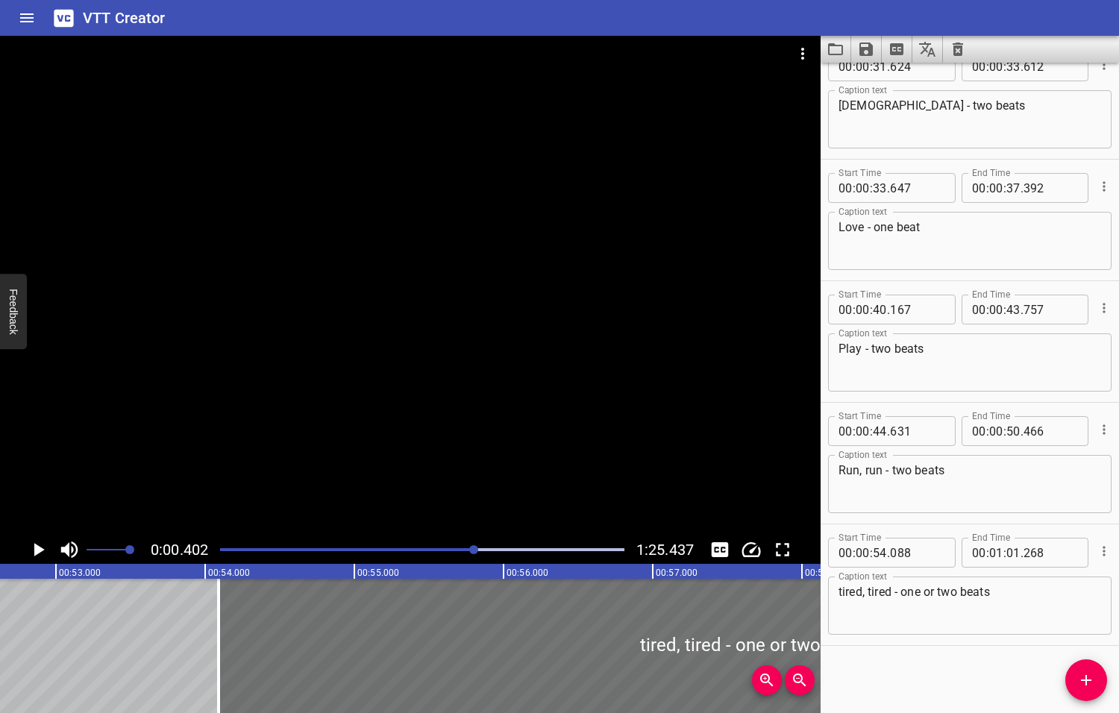
click at [474, 551] on div at bounding box center [473, 549] width 9 height 9
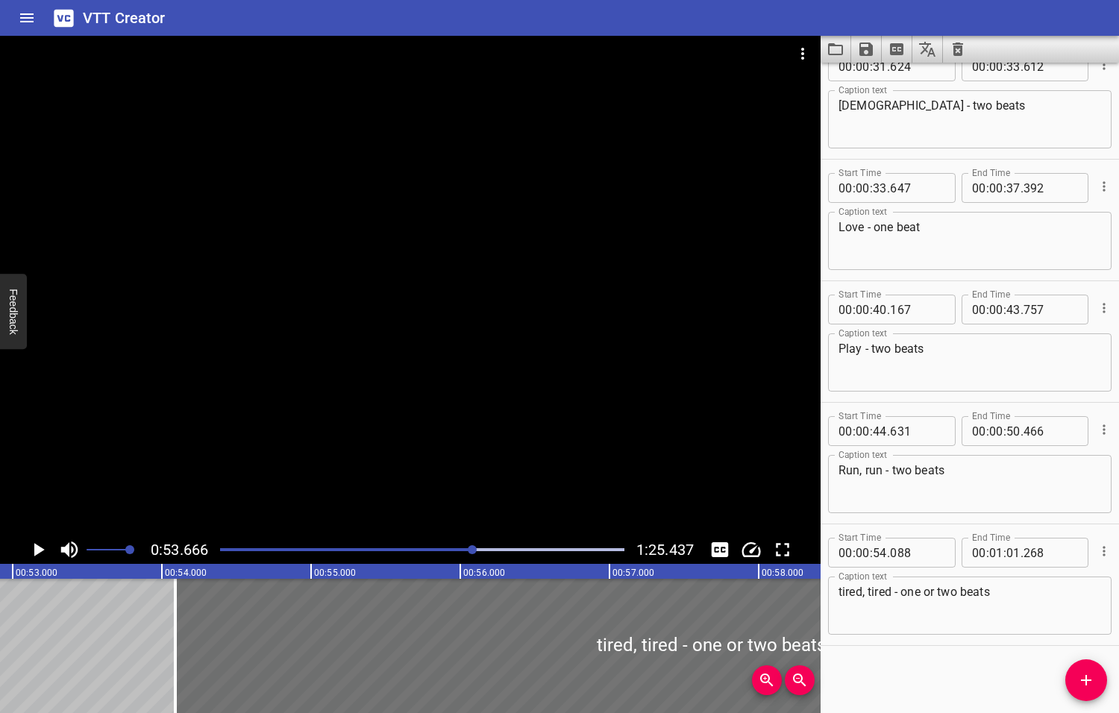
scroll to position [0, 8004]
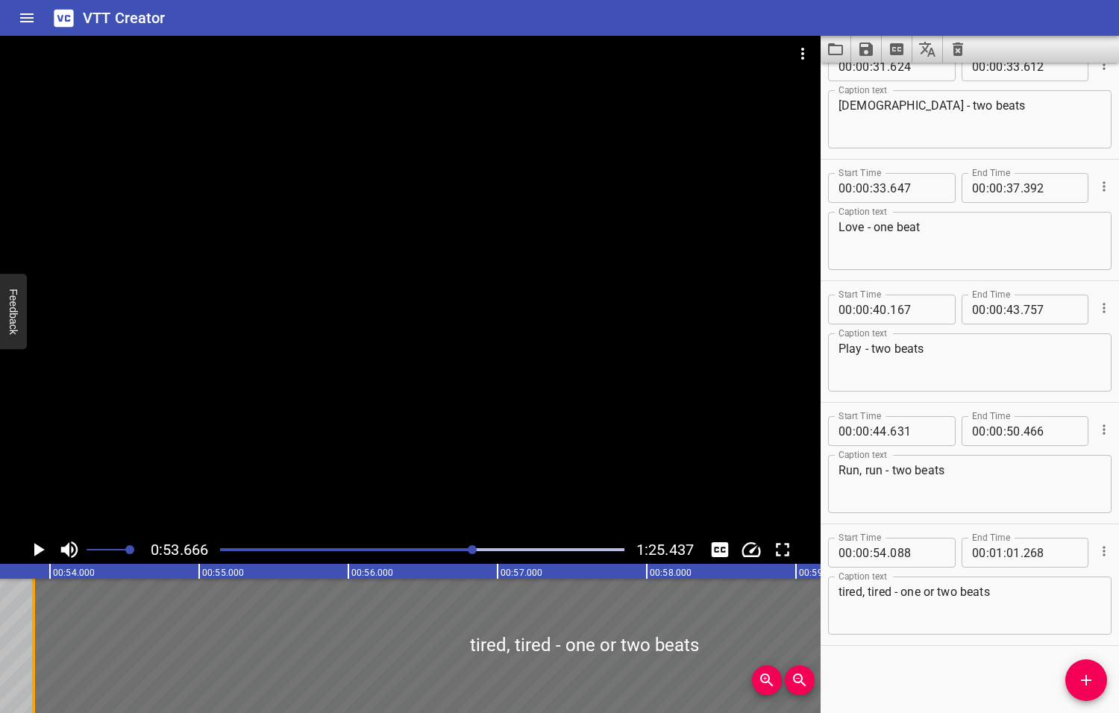
drag, startPoint x: 64, startPoint y: 644, endPoint x: 34, endPoint y: 643, distance: 29.9
click at [34, 643] on div at bounding box center [33, 646] width 15 height 134
type input "53"
click at [39, 549] on icon "Play/Pause" at bounding box center [39, 549] width 10 height 13
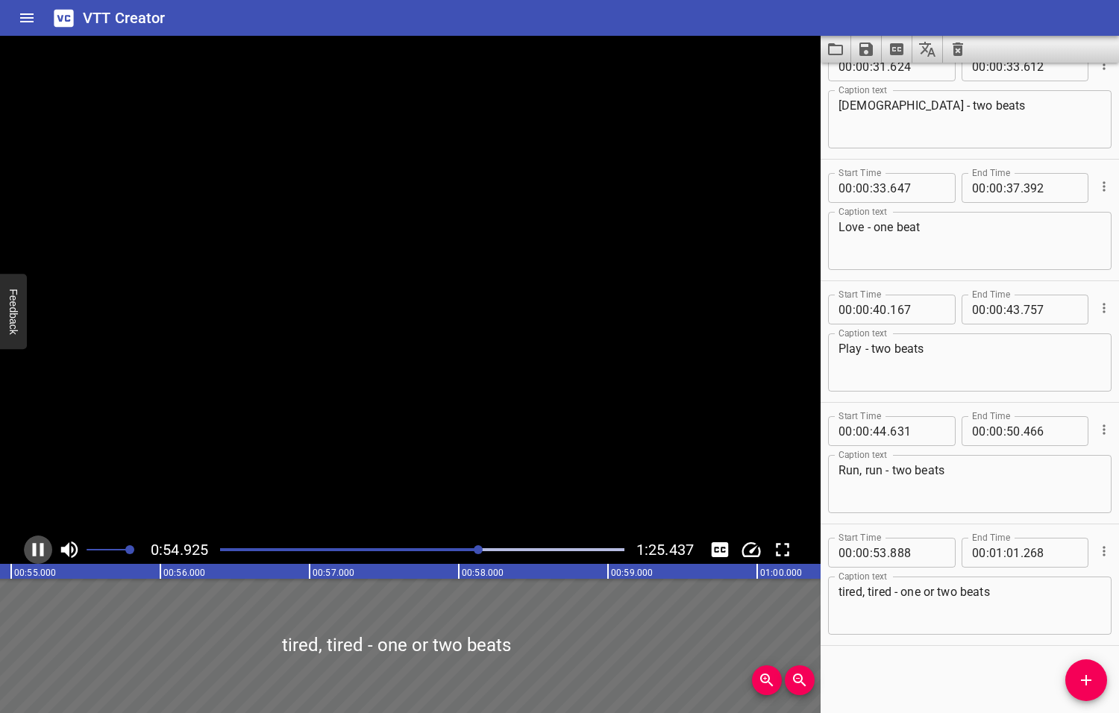
click at [39, 549] on icon "Play/Pause" at bounding box center [38, 549] width 22 height 22
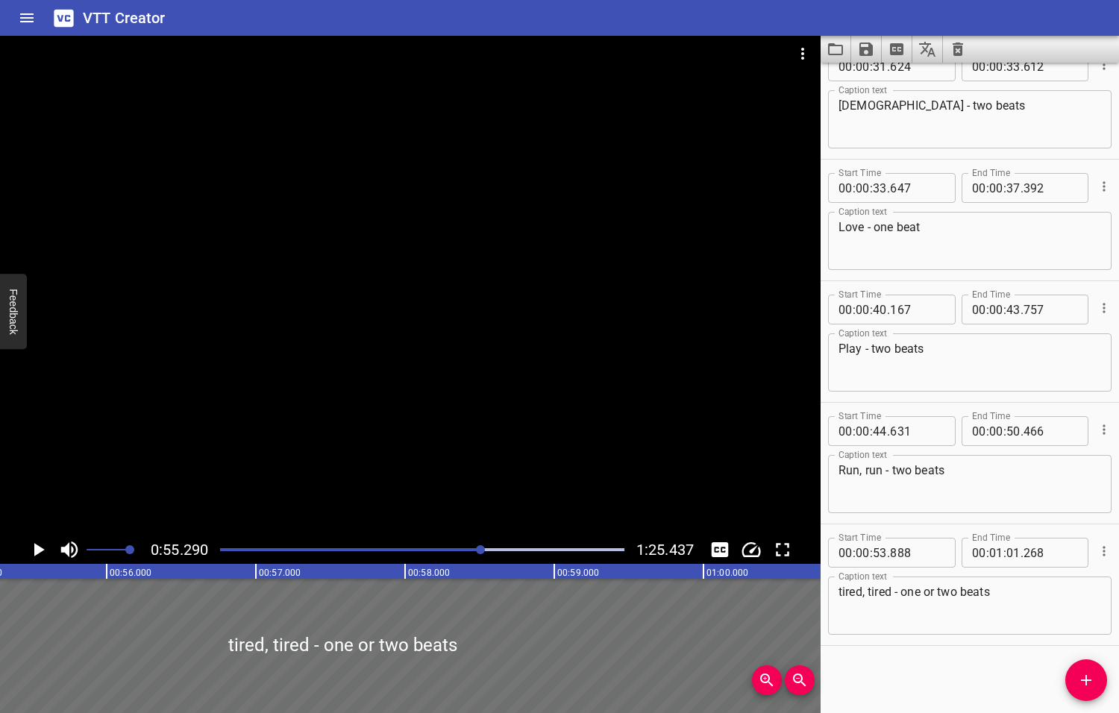
scroll to position [0, 8246]
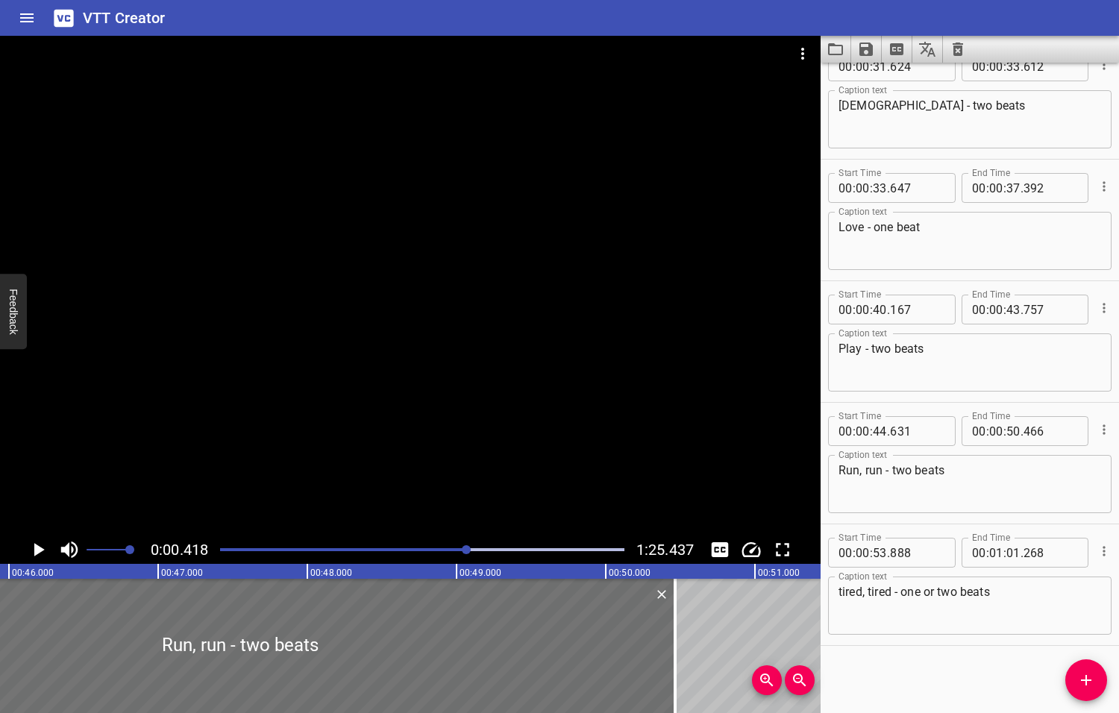
drag, startPoint x: 481, startPoint y: 550, endPoint x: 450, endPoint y: 554, distance: 30.9
click at [450, 554] on div at bounding box center [422, 549] width 422 height 21
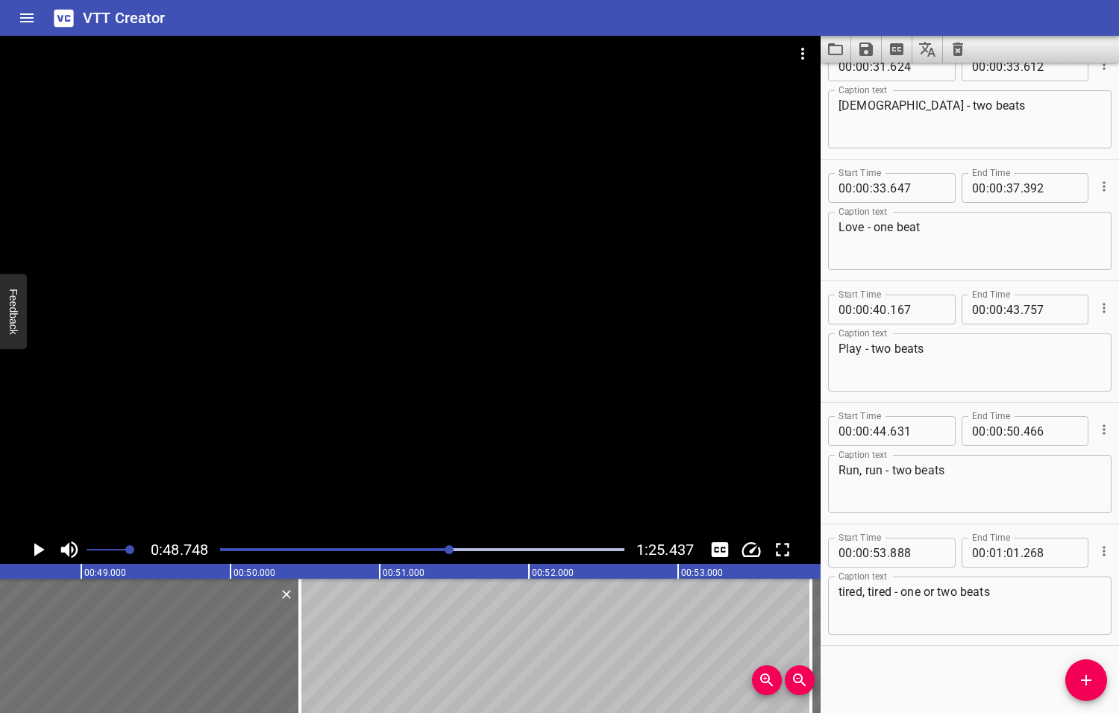
scroll to position [0, 7270]
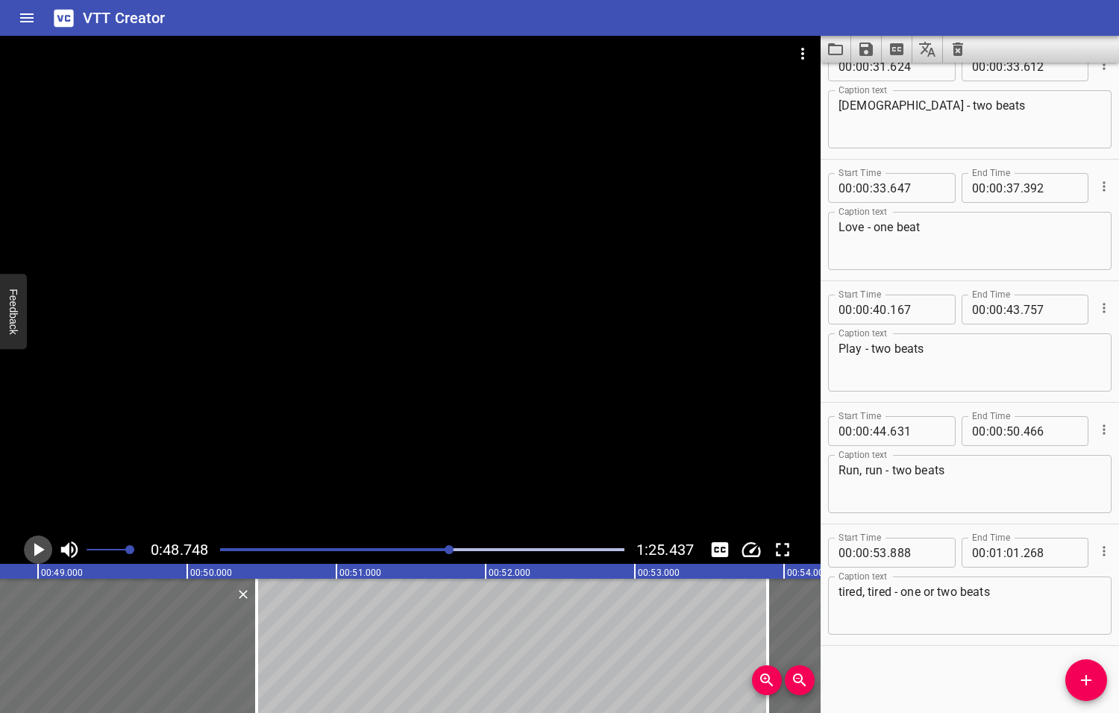
click at [39, 548] on icon "Play/Pause" at bounding box center [39, 549] width 10 height 13
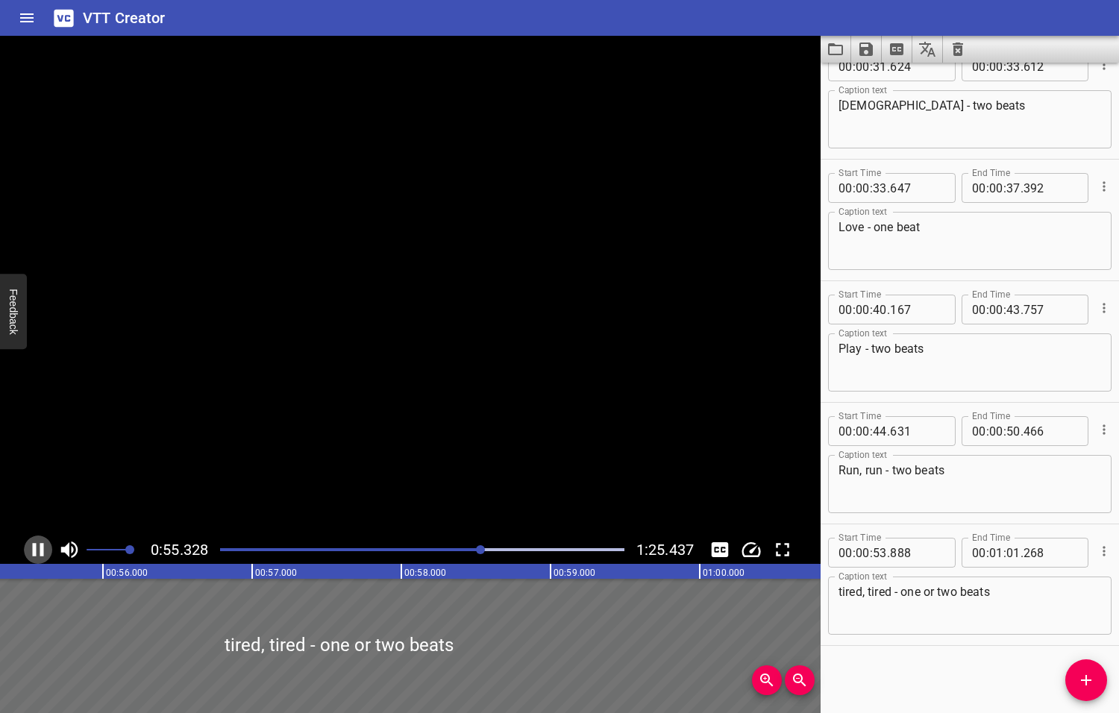
click at [39, 548] on icon "Play/Pause" at bounding box center [38, 549] width 22 height 22
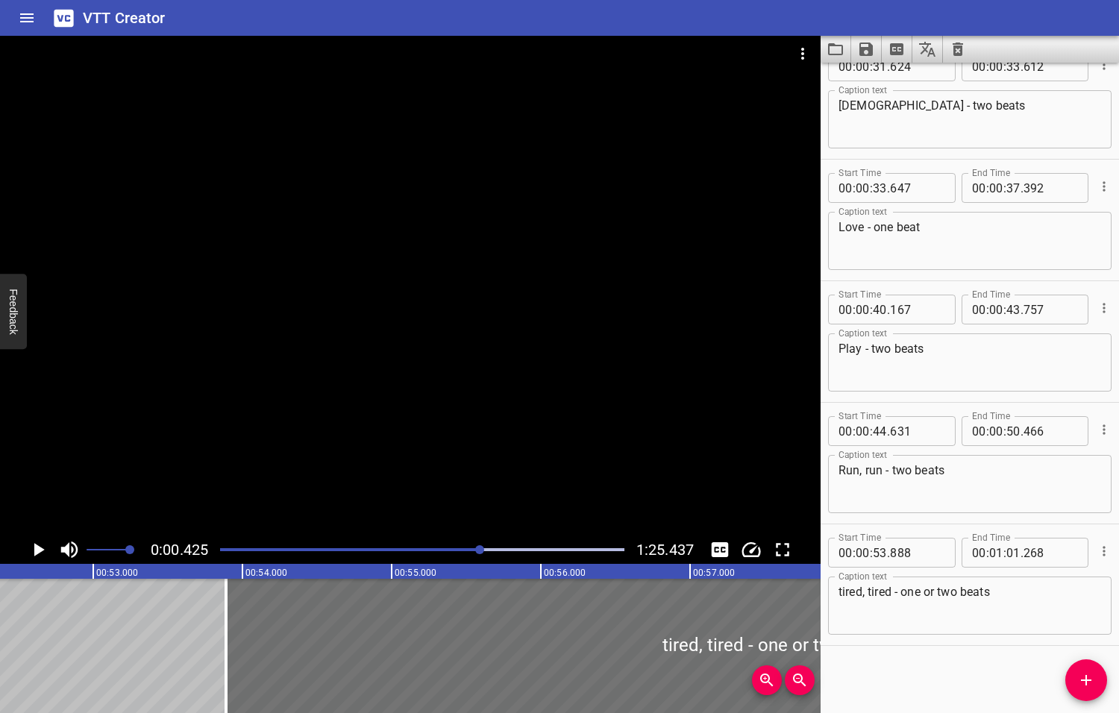
drag, startPoint x: 483, startPoint y: 549, endPoint x: 476, endPoint y: 550, distance: 7.6
click at [476, 550] on div at bounding box center [479, 549] width 9 height 9
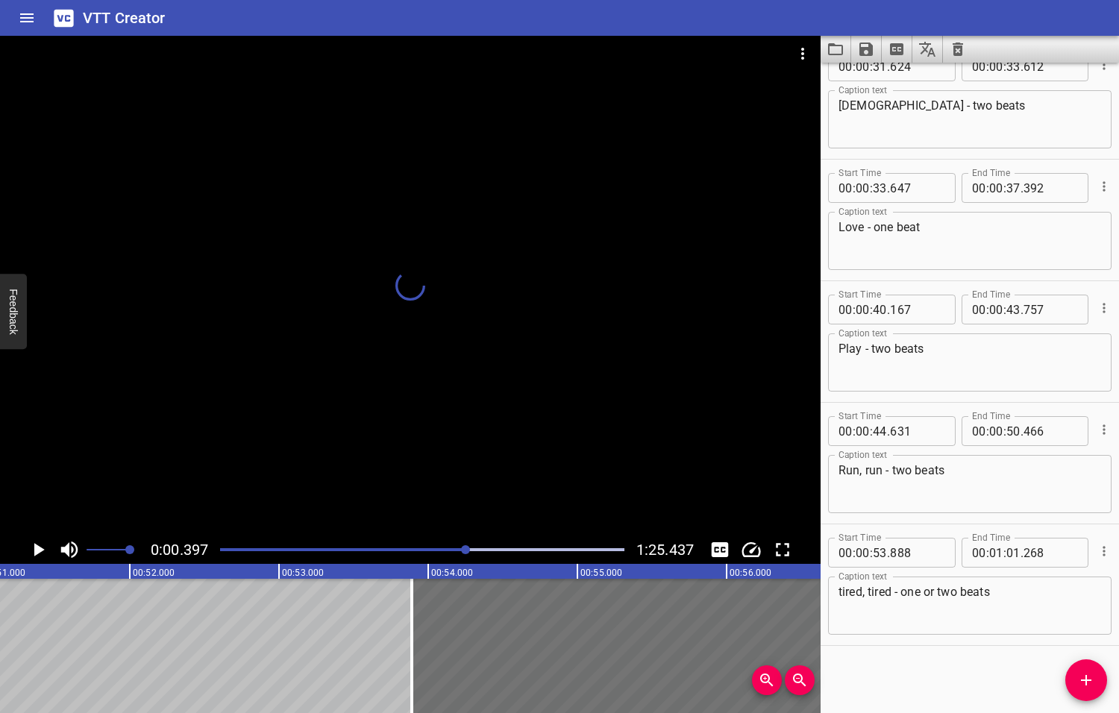
drag, startPoint x: 474, startPoint y: 549, endPoint x: 467, endPoint y: 553, distance: 8.7
click at [467, 553] on div at bounding box center [465, 549] width 9 height 9
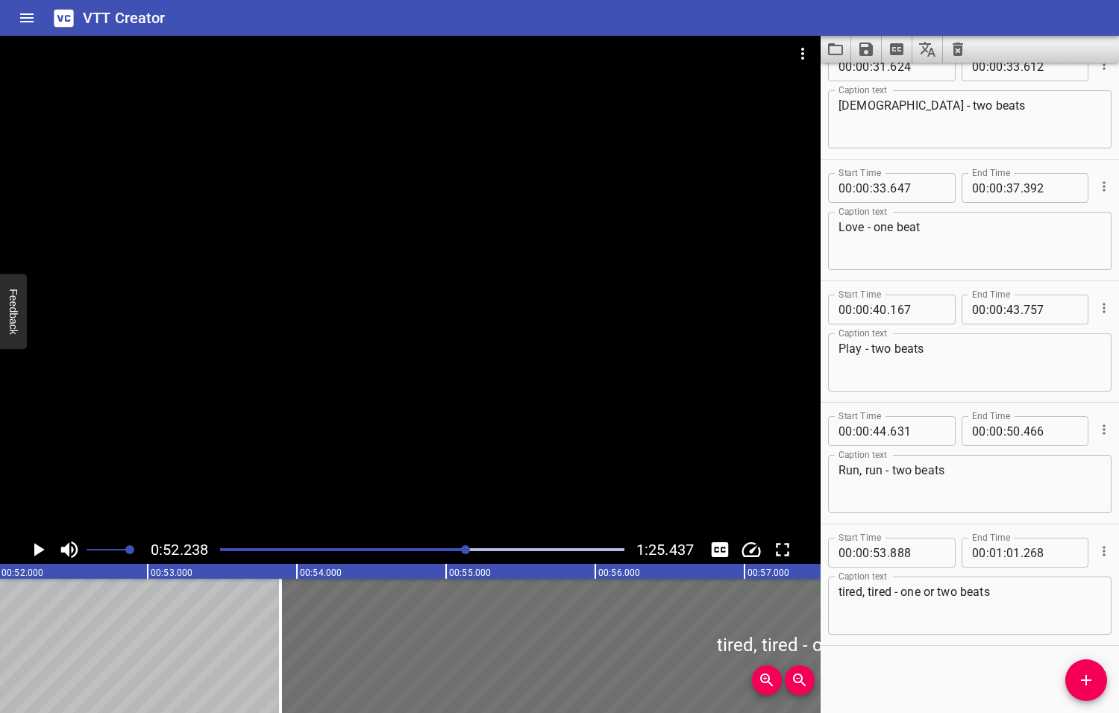
scroll to position [0, 7790]
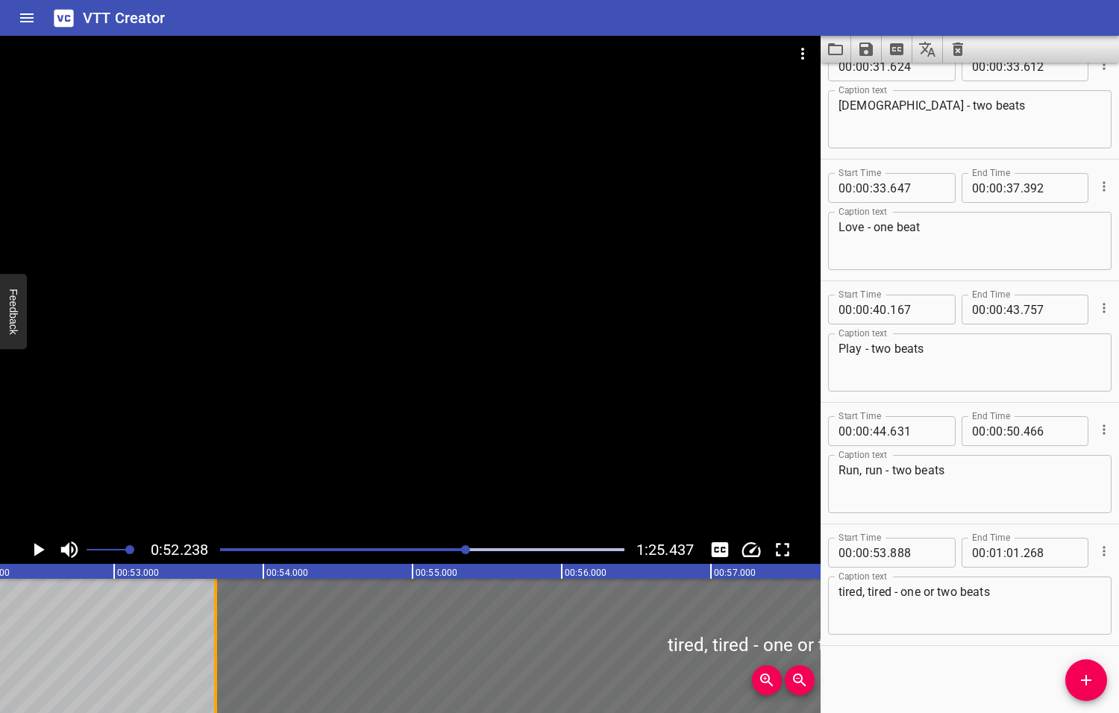
drag, startPoint x: 247, startPoint y: 671, endPoint x: 216, endPoint y: 679, distance: 32.2
click at [216, 679] on div at bounding box center [215, 646] width 3 height 134
type input "678"
click at [37, 551] on icon "Play/Pause" at bounding box center [39, 549] width 10 height 13
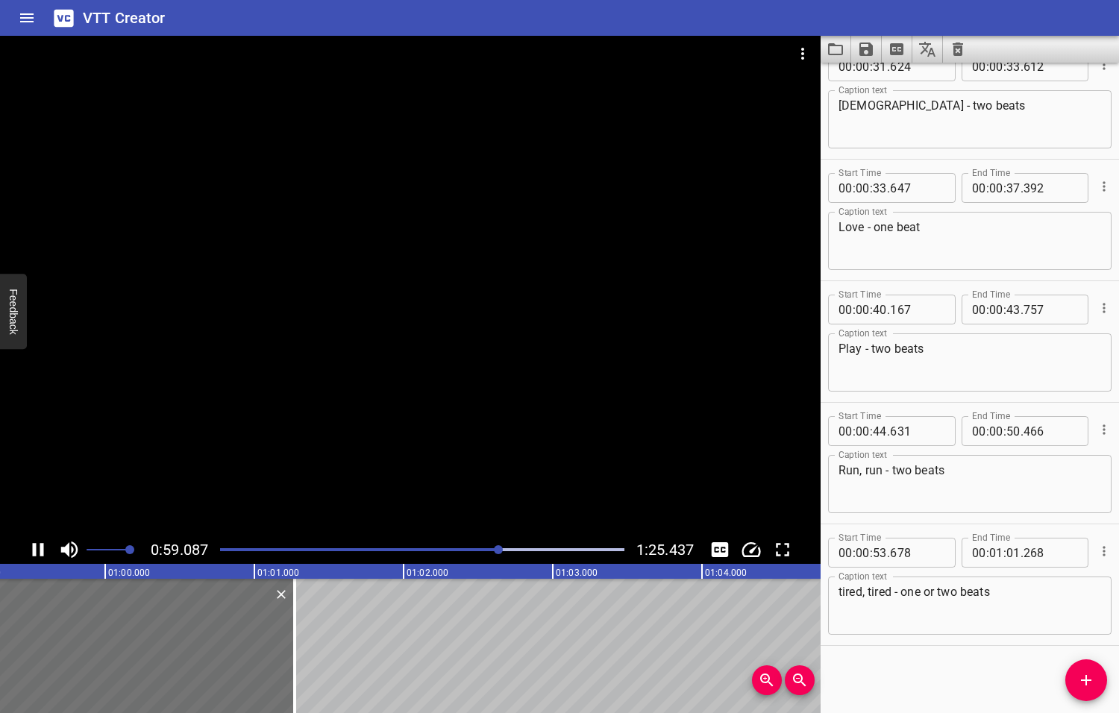
click at [37, 551] on icon "Play/Pause" at bounding box center [38, 549] width 22 height 22
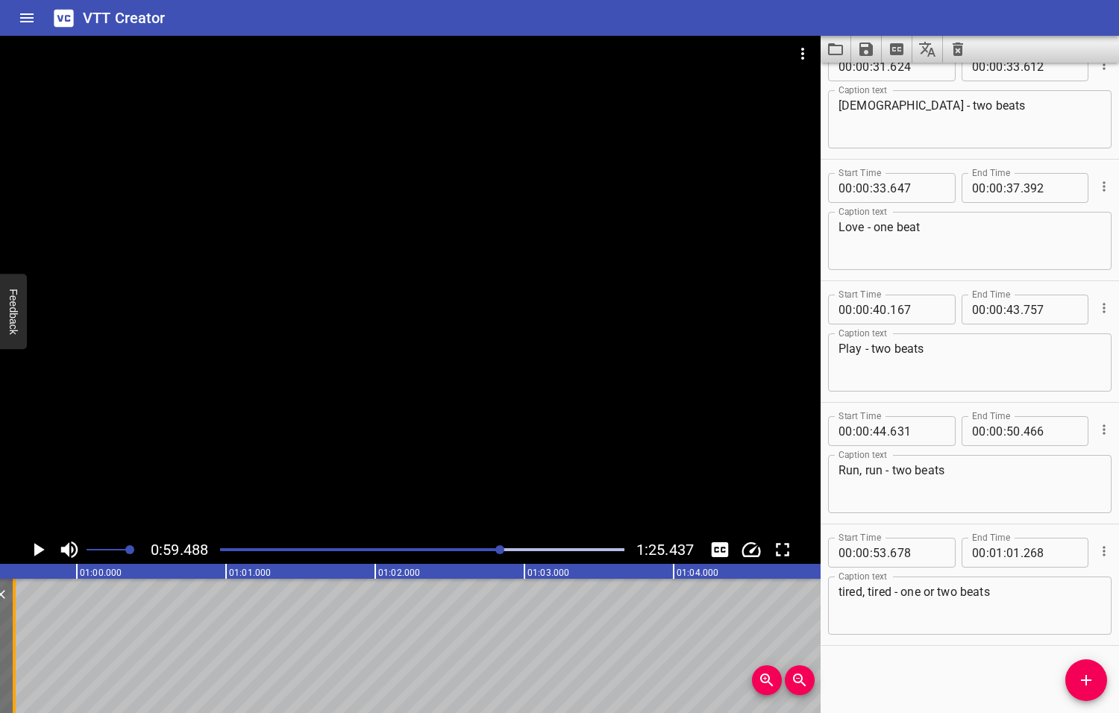
drag, startPoint x: 265, startPoint y: 641, endPoint x: 13, endPoint y: 644, distance: 252.1
click at [13, 644] on div at bounding box center [14, 646] width 3 height 134
type input "00"
type input "59"
type input "578"
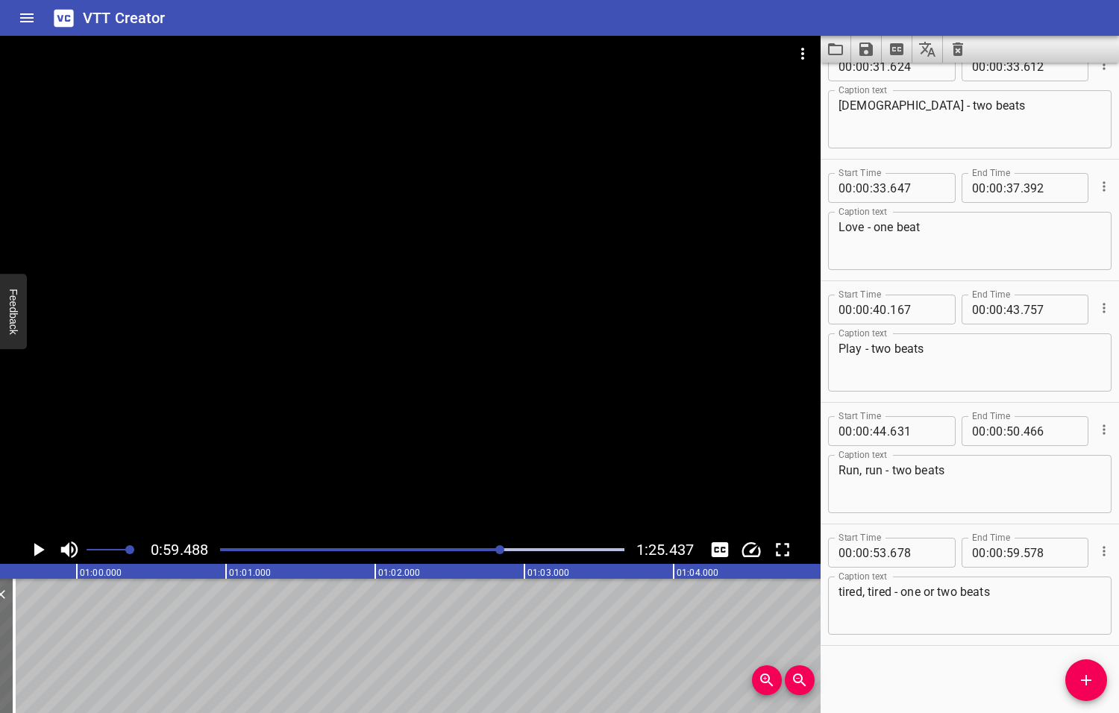
click at [39, 549] on icon "Play/Pause" at bounding box center [39, 549] width 10 height 13
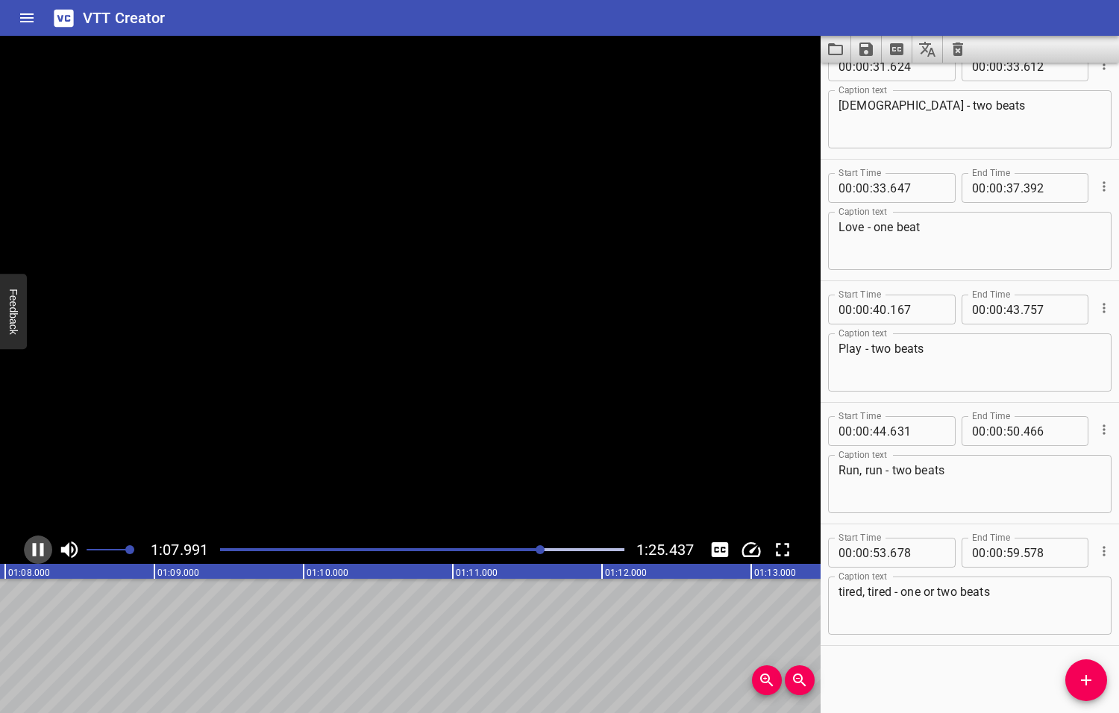
click at [39, 549] on icon "Play/Pause" at bounding box center [38, 549] width 22 height 22
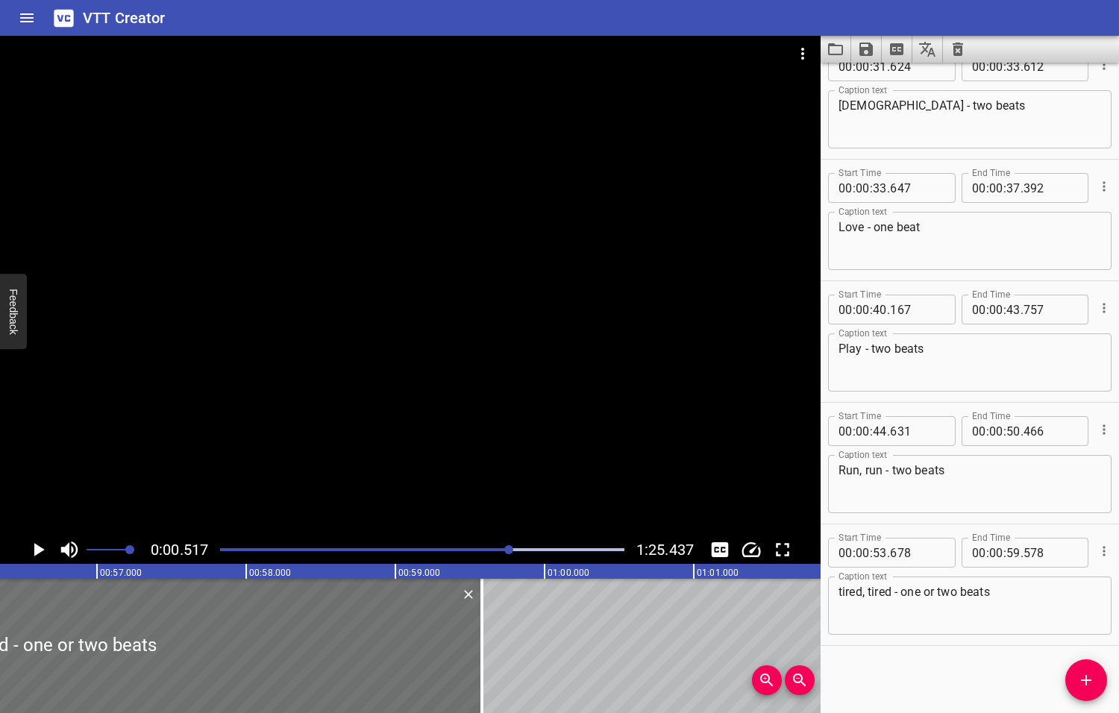
drag, startPoint x: 543, startPoint y: 547, endPoint x: 510, endPoint y: 562, distance: 35.7
click at [510, 562] on div "0:00.517 1:25.437" at bounding box center [410, 549] width 820 height 28
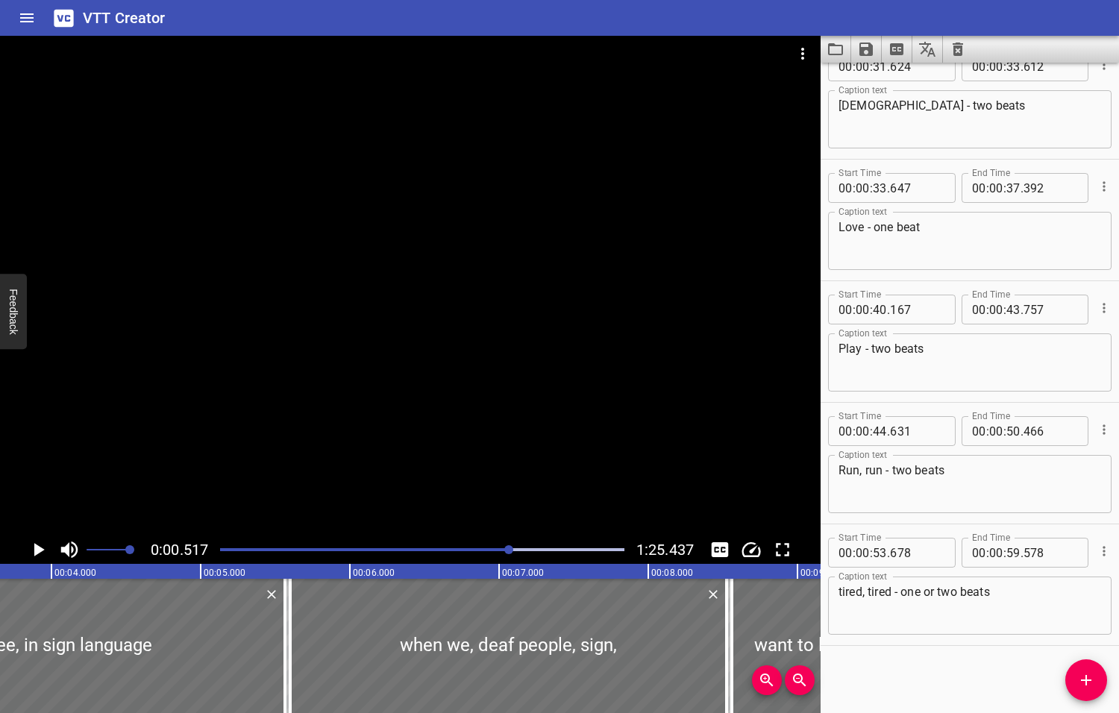
scroll to position [0, 77]
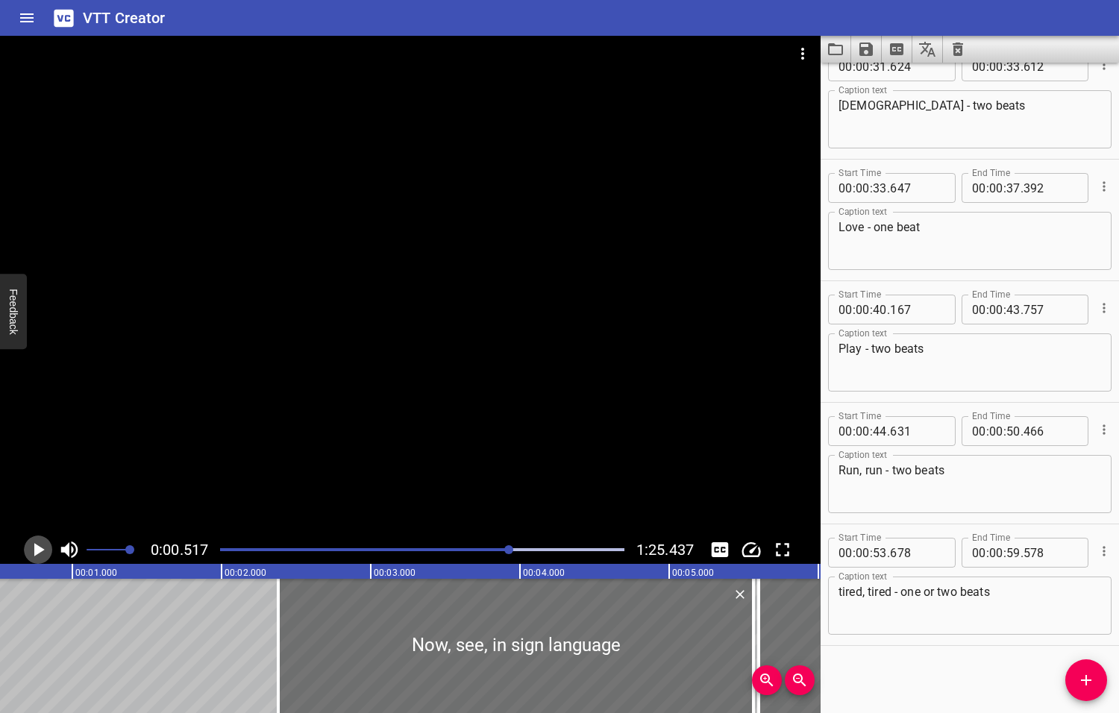
click at [37, 548] on icon "Play/Pause" at bounding box center [39, 549] width 10 height 13
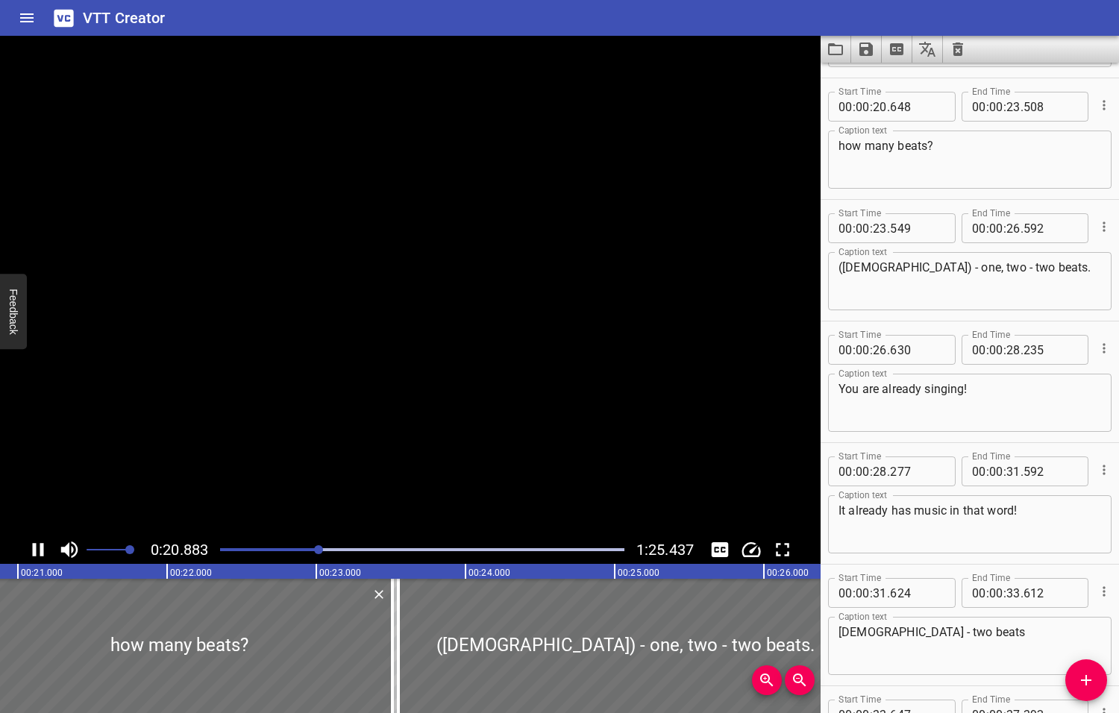
scroll to position [729, 0]
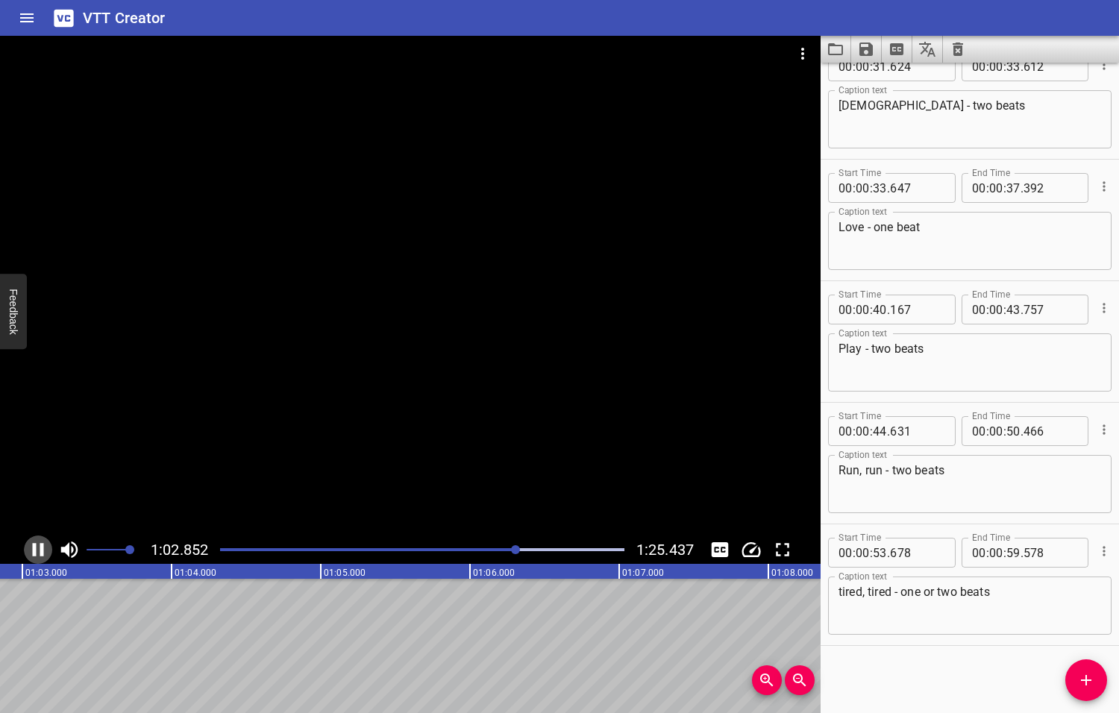
click at [40, 547] on icon "Play/Pause" at bounding box center [38, 549] width 11 height 13
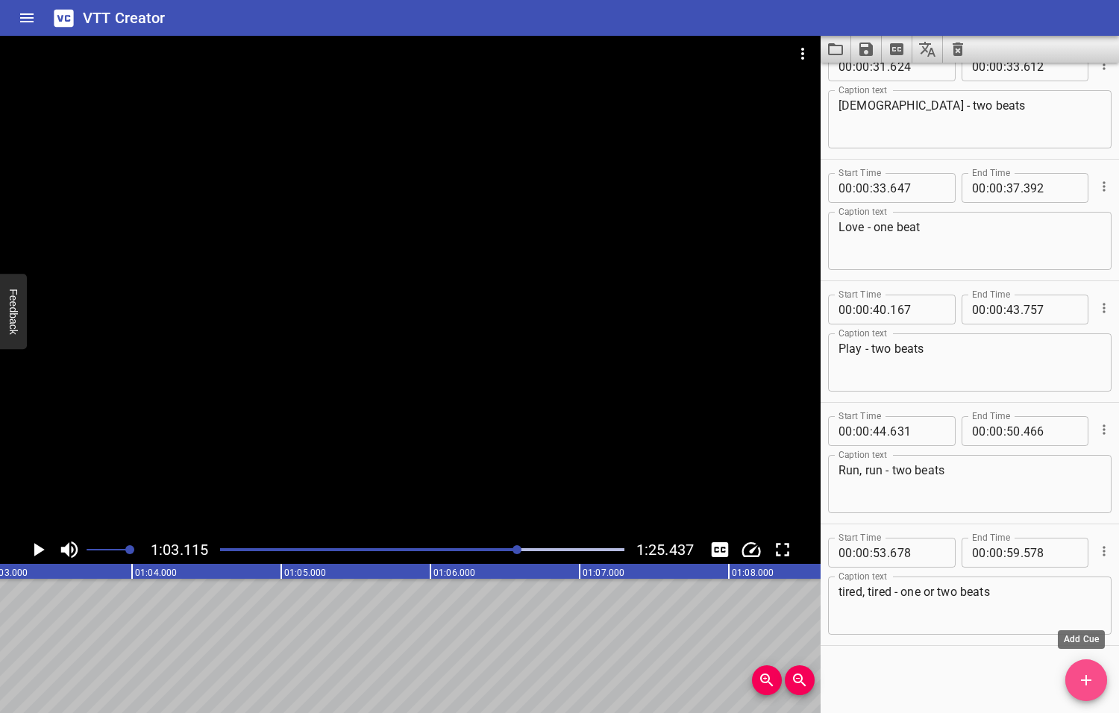
click at [1084, 685] on icon "Add Cue" at bounding box center [1086, 680] width 18 height 18
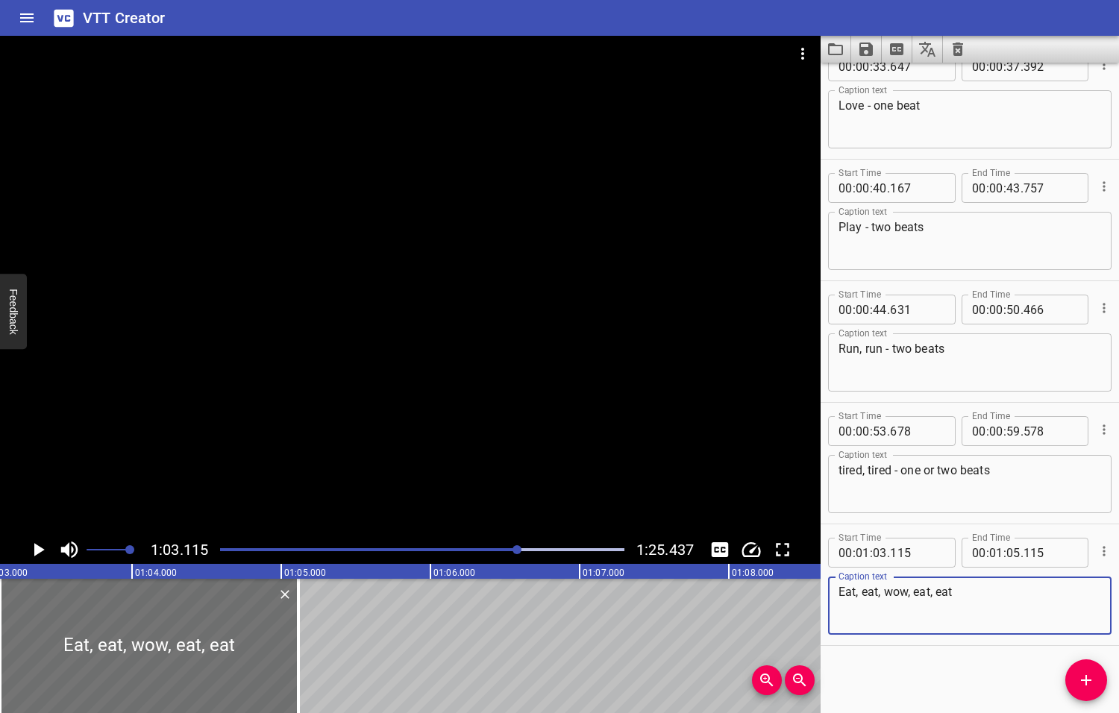
type textarea "Eat, eat, wow, eat, eat"
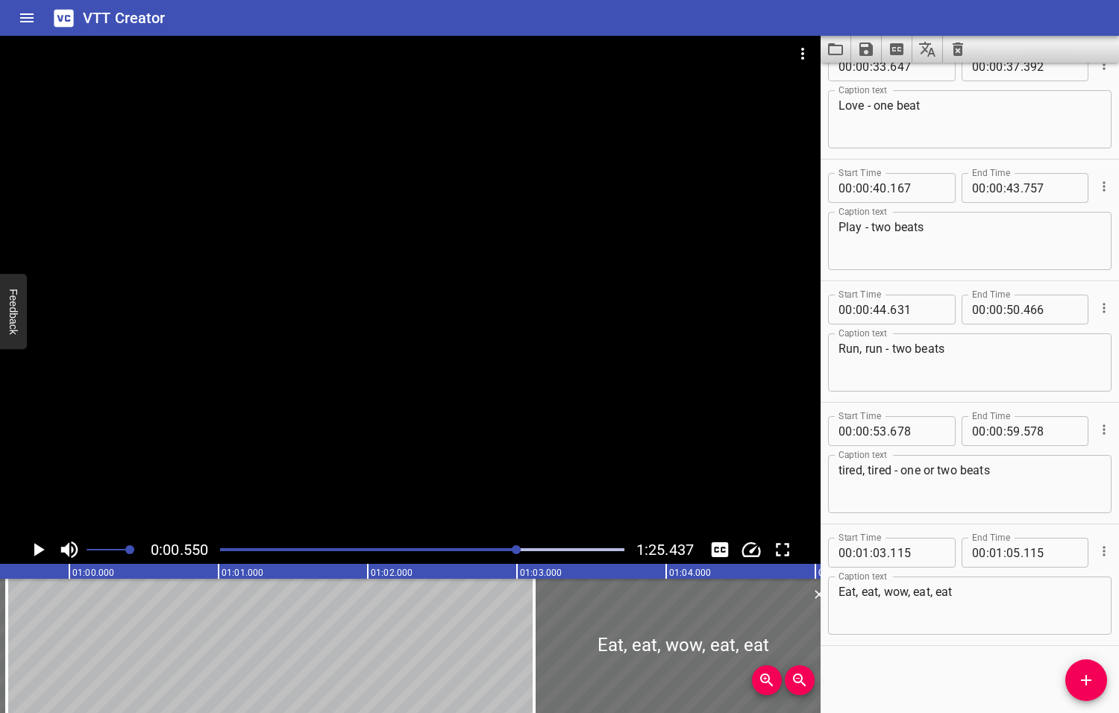
drag, startPoint x: 518, startPoint y: 547, endPoint x: 508, endPoint y: 547, distance: 9.7
click at [512, 547] on div at bounding box center [516, 549] width 9 height 9
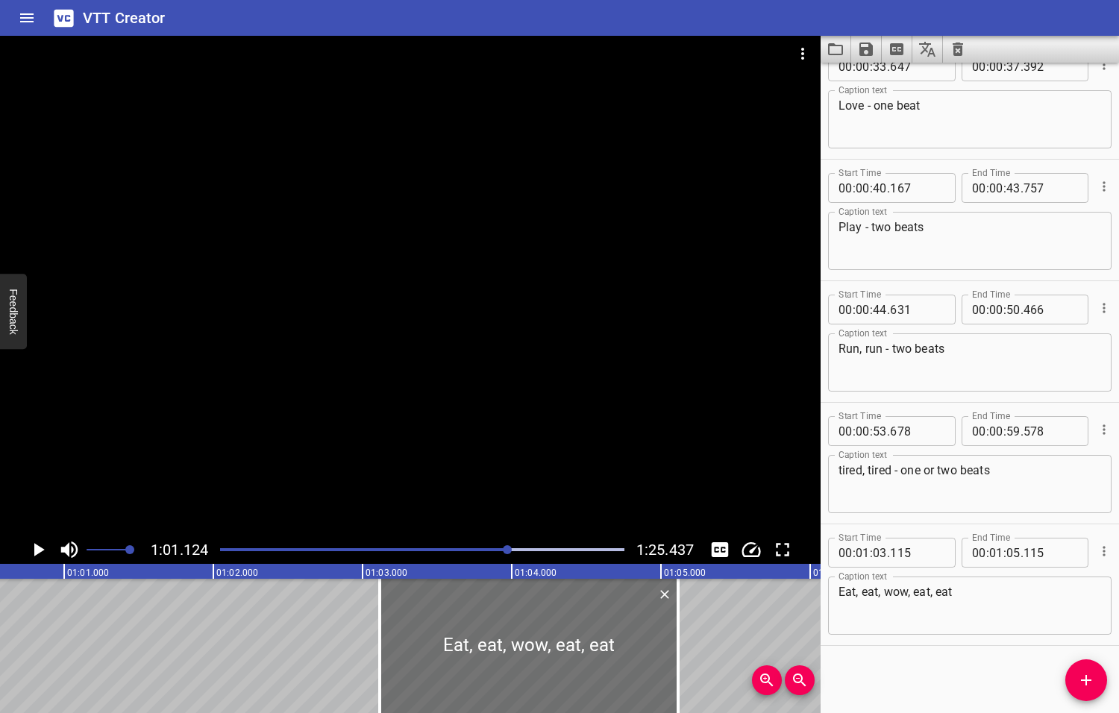
scroll to position [0, 9115]
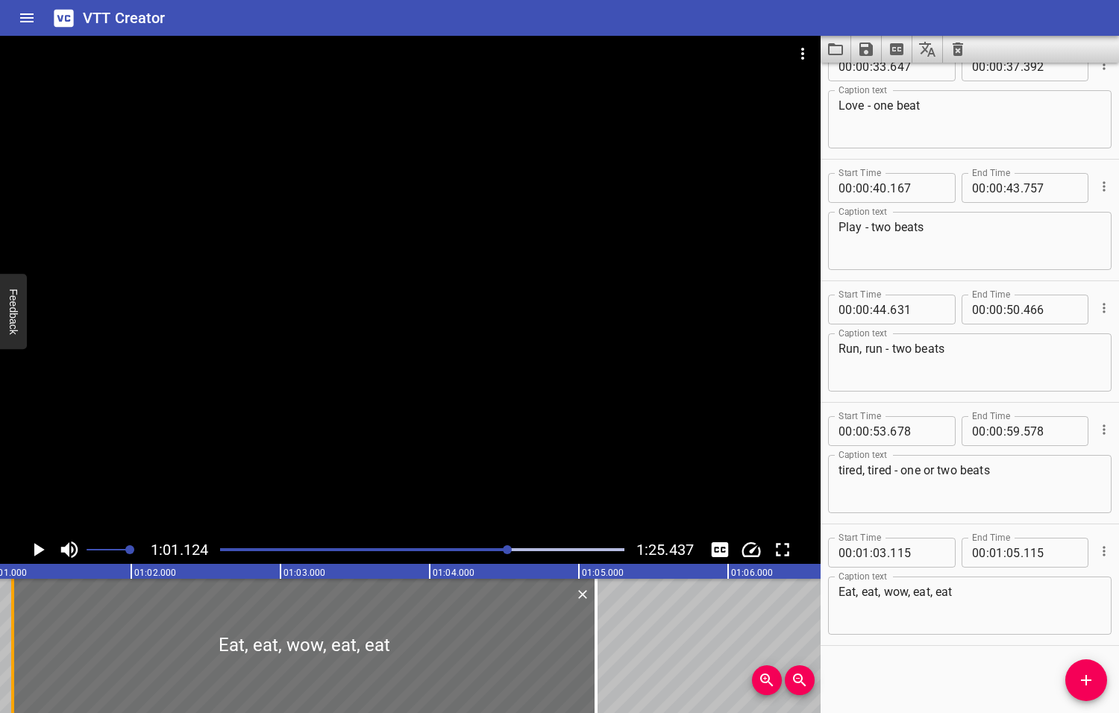
drag, startPoint x: 299, startPoint y: 651, endPoint x: 14, endPoint y: 664, distance: 285.2
click at [14, 664] on div at bounding box center [12, 646] width 15 height 134
type input "01"
type input "205"
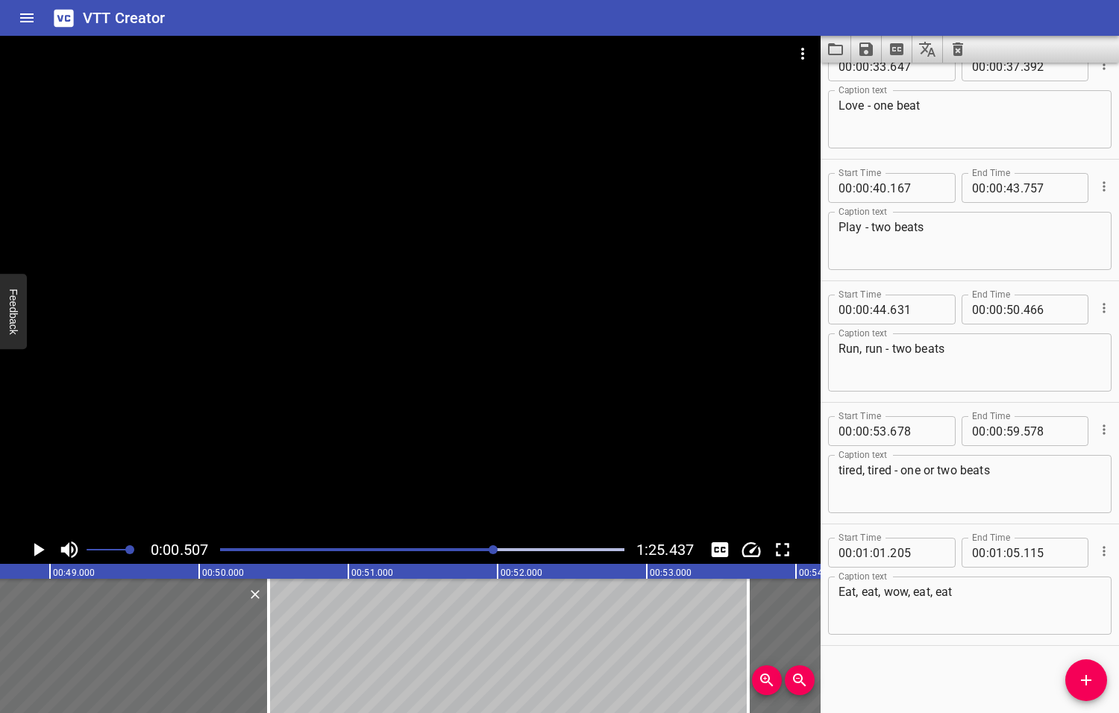
drag, startPoint x: 508, startPoint y: 550, endPoint x: 493, endPoint y: 553, distance: 15.1
click at [494, 553] on div at bounding box center [492, 549] width 9 height 9
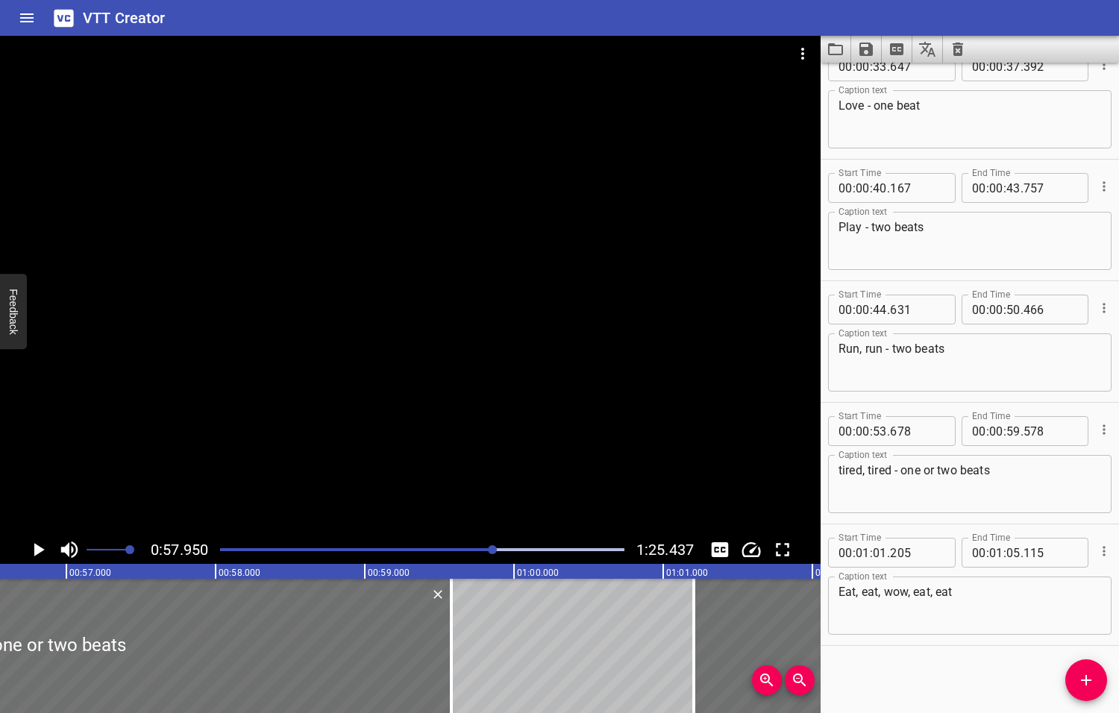
scroll to position [0, 8643]
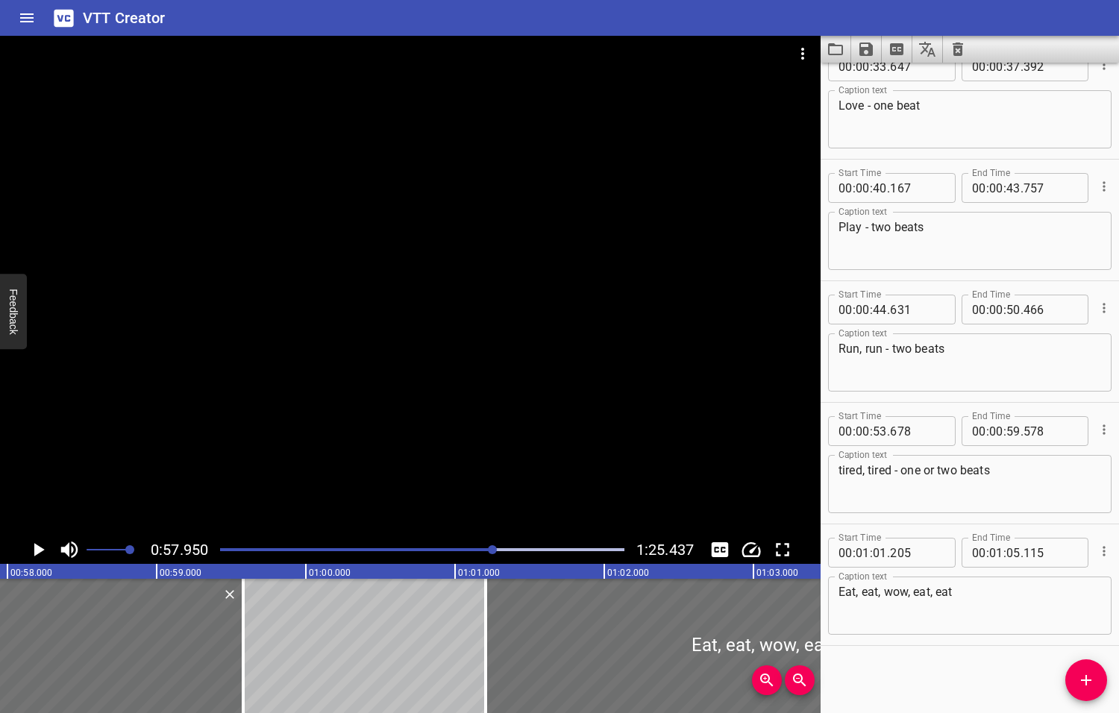
click at [37, 548] on icon "Play/Pause" at bounding box center [39, 549] width 10 height 13
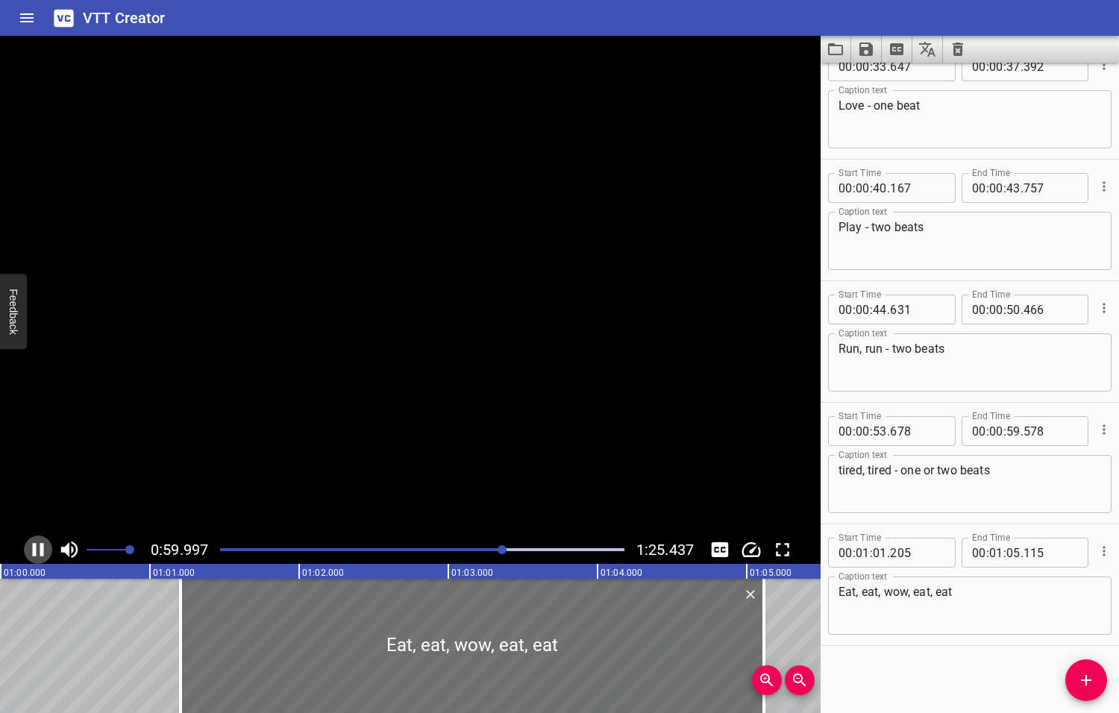
click at [37, 548] on icon "Play/Pause" at bounding box center [38, 549] width 22 height 22
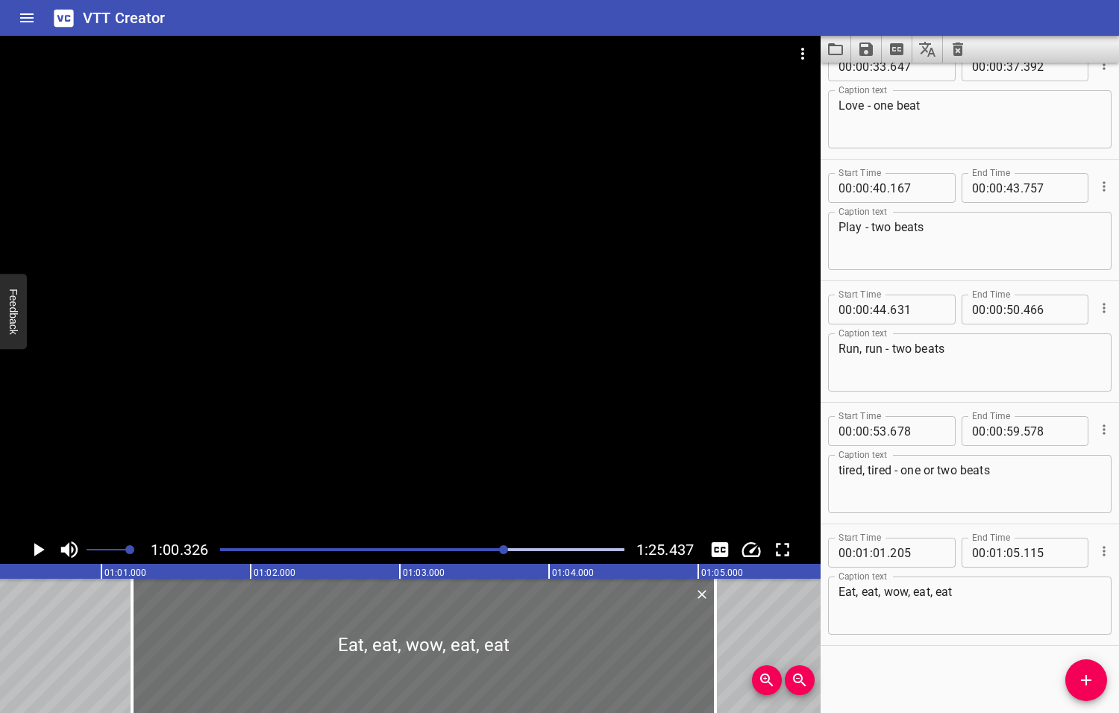
scroll to position [0, 8997]
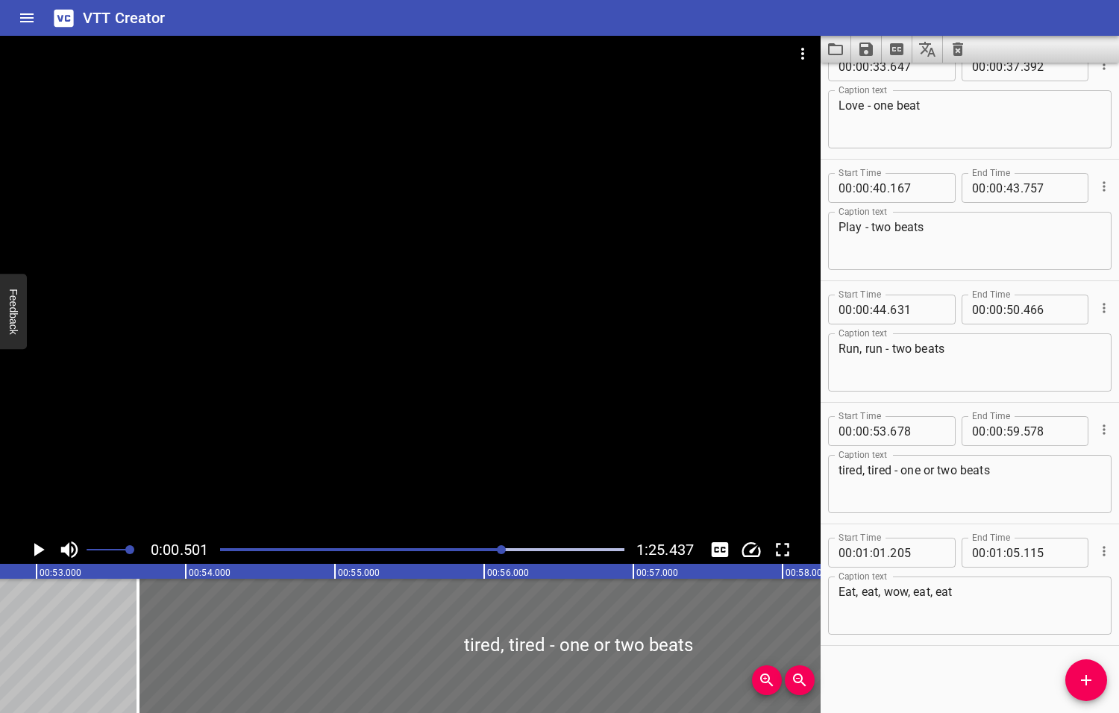
click at [500, 550] on div at bounding box center [501, 549] width 9 height 9
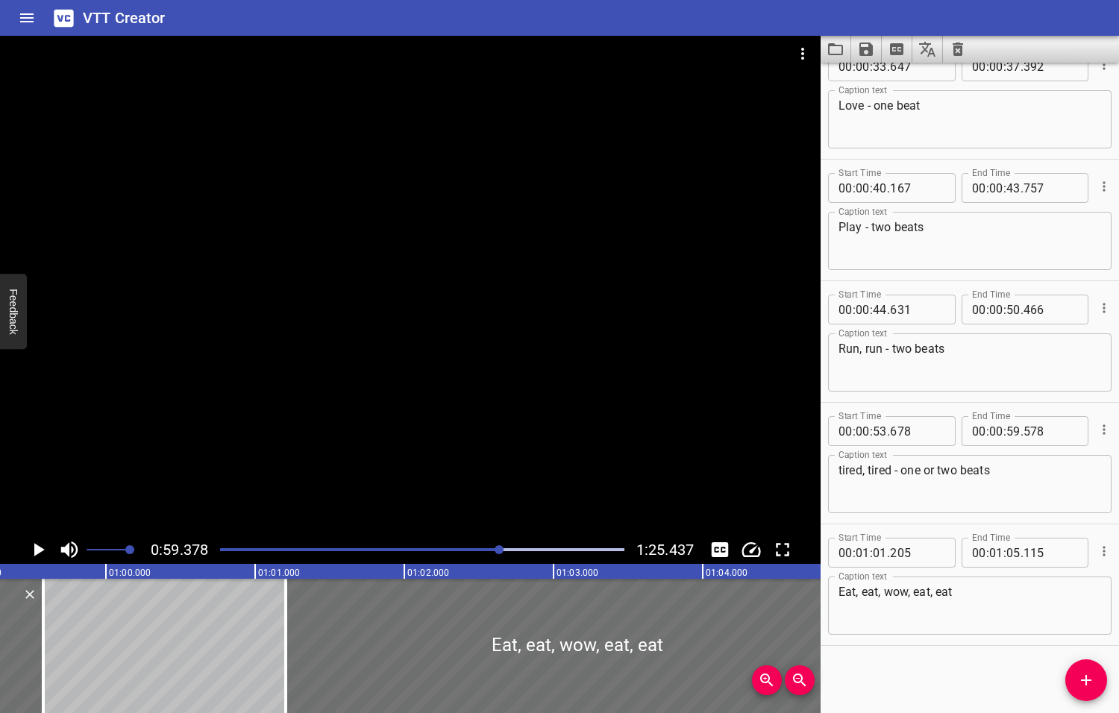
scroll to position [0, 8855]
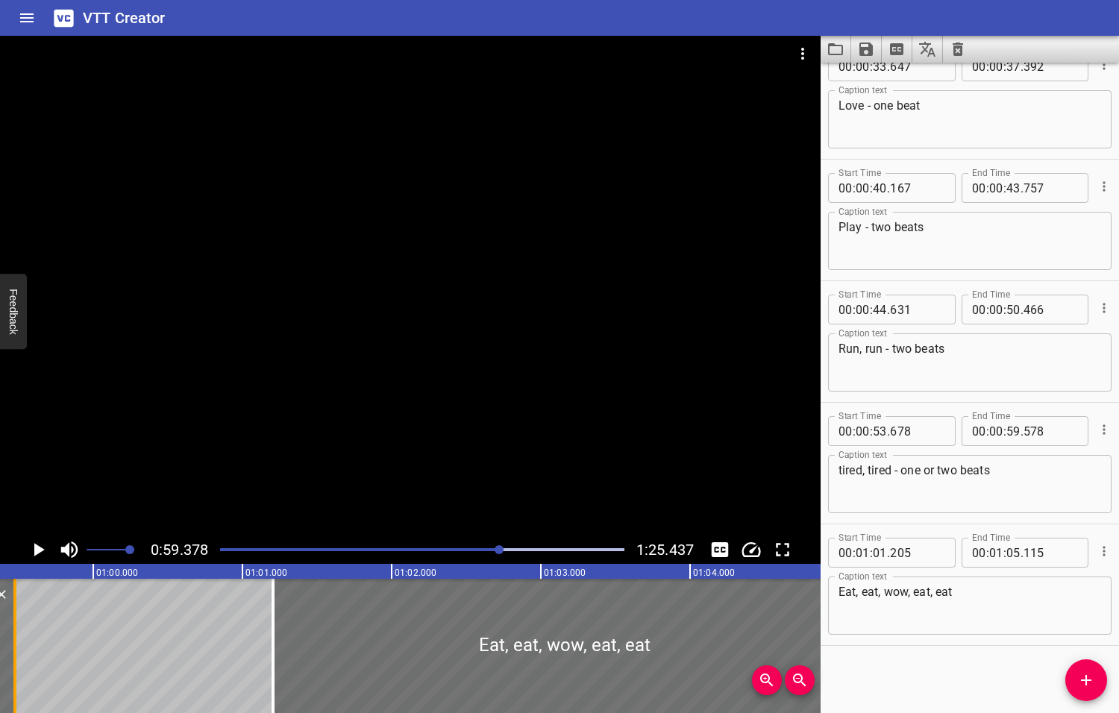
drag, startPoint x: 27, startPoint y: 642, endPoint x: 10, endPoint y: 639, distance: 16.7
click at [10, 639] on div at bounding box center [14, 646] width 15 height 134
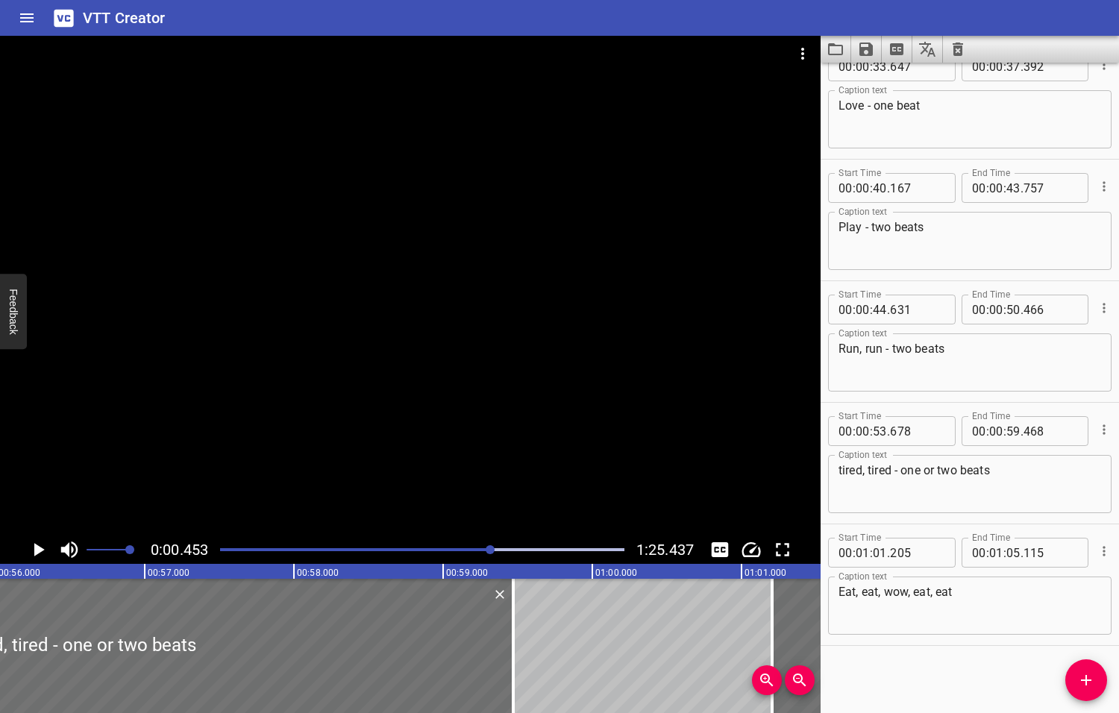
drag, startPoint x: 501, startPoint y: 548, endPoint x: 491, endPoint y: 549, distance: 9.7
click at [491, 549] on div at bounding box center [489, 549] width 9 height 9
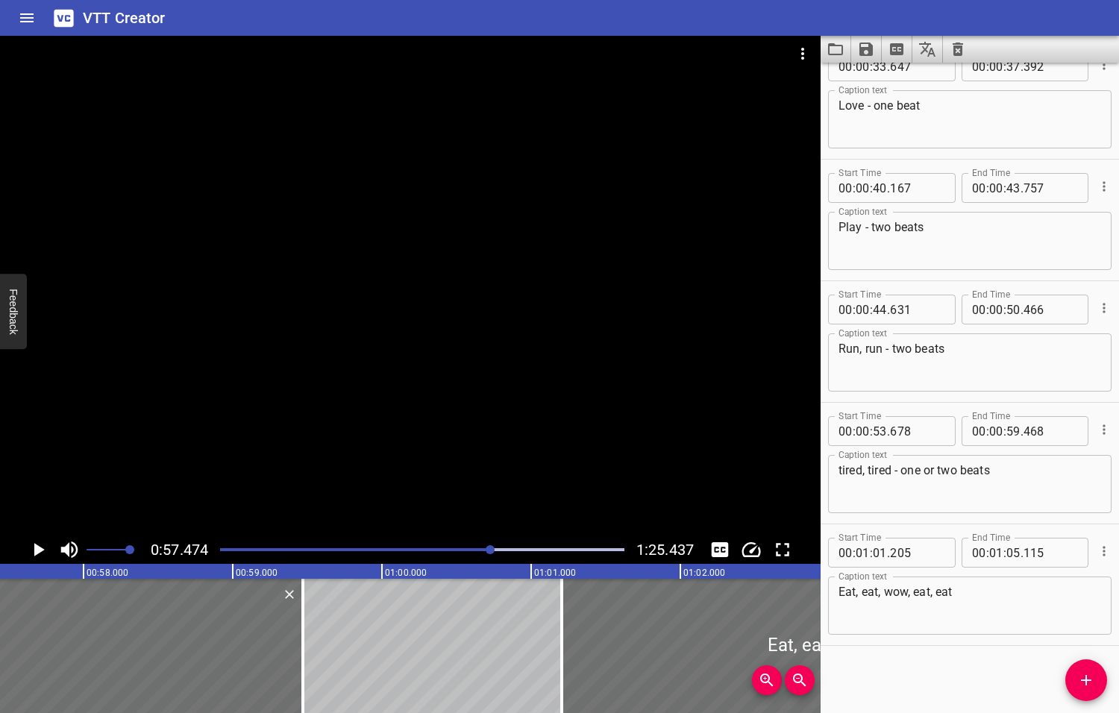
scroll to position [0, 8572]
click at [37, 547] on icon "Play/Pause" at bounding box center [39, 549] width 10 height 13
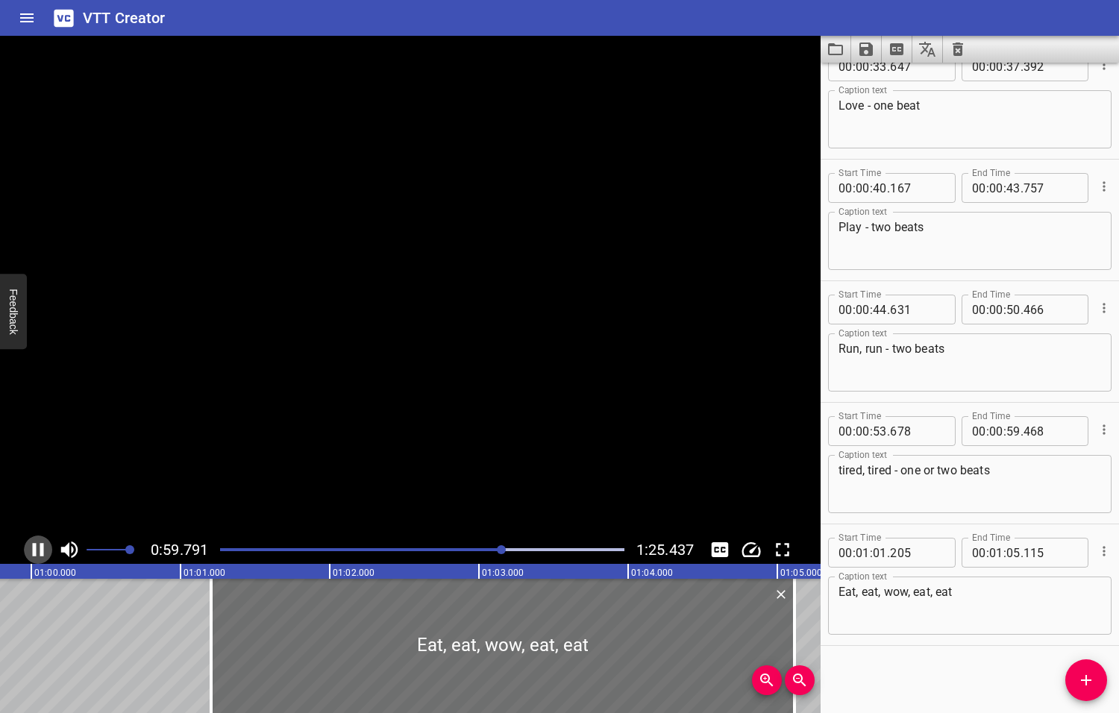
click at [37, 547] on icon "Play/Pause" at bounding box center [38, 549] width 22 height 22
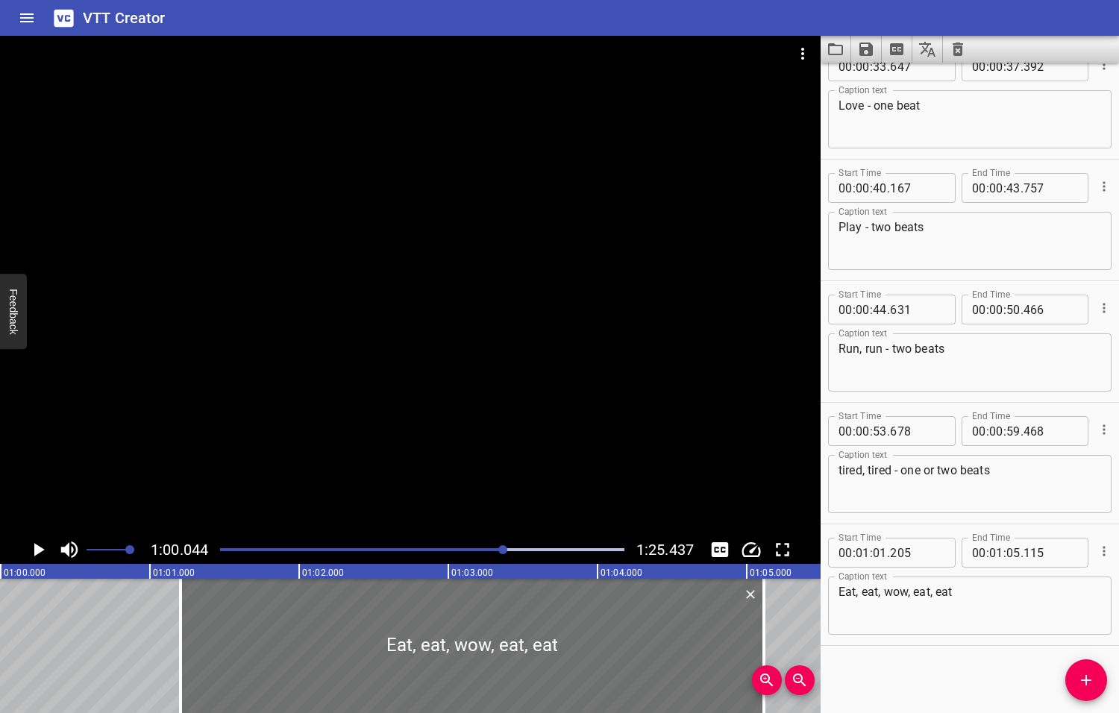
scroll to position [0, 8955]
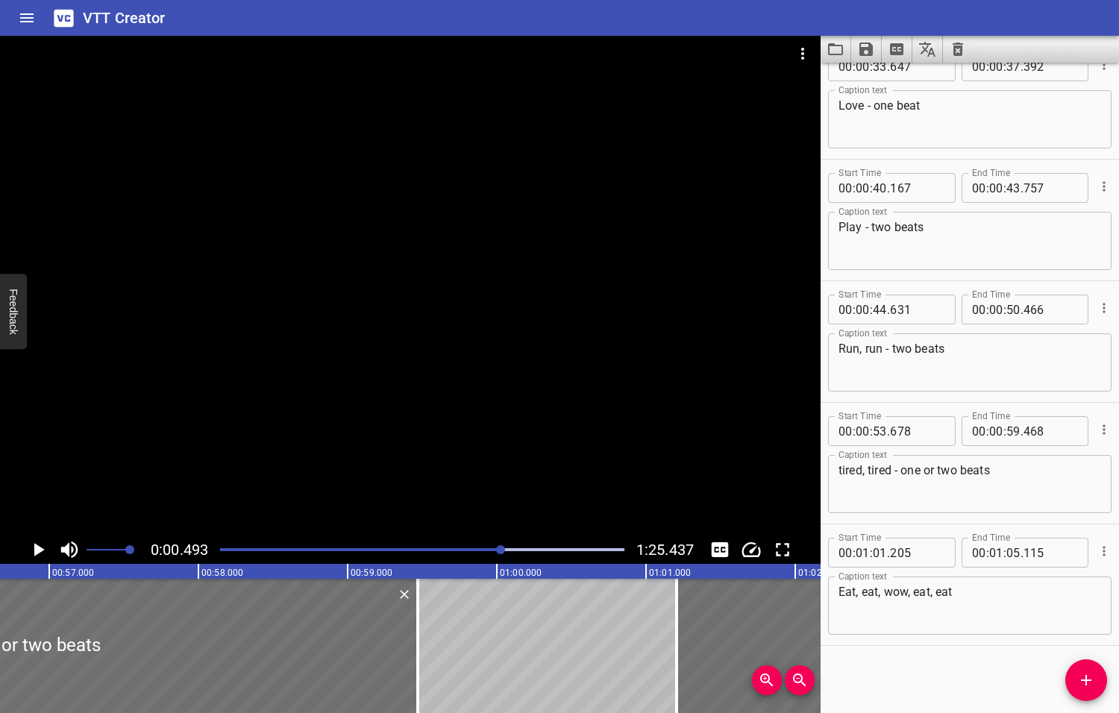
click at [502, 549] on div at bounding box center [500, 549] width 9 height 9
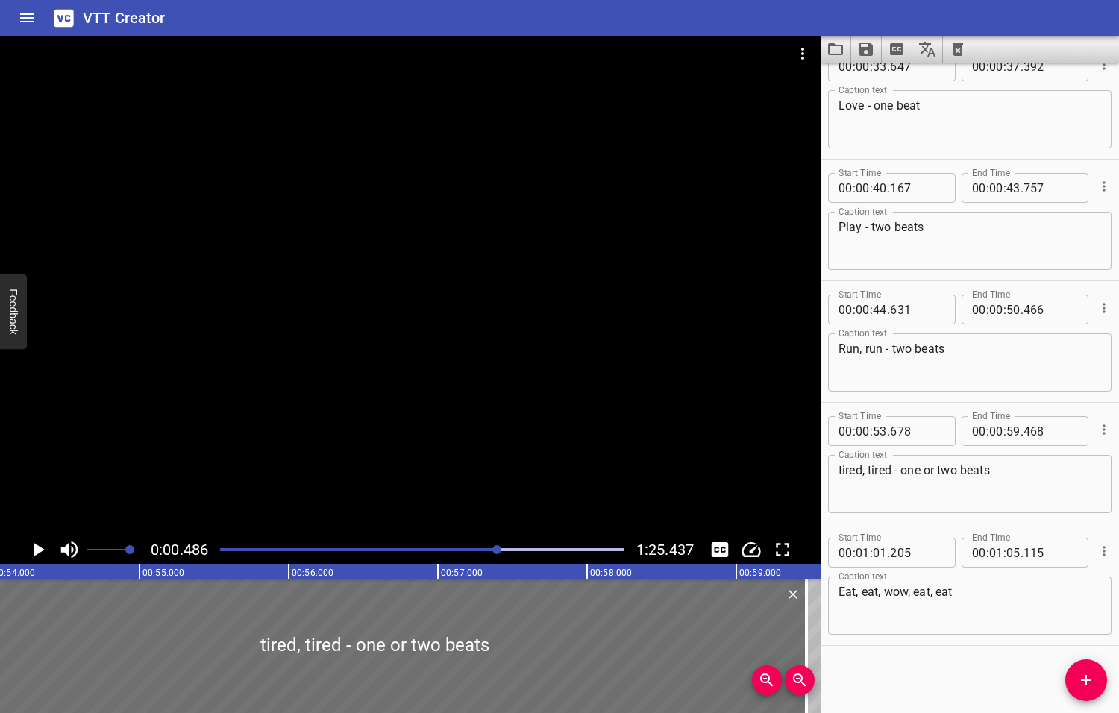
click at [498, 549] on div at bounding box center [496, 549] width 9 height 9
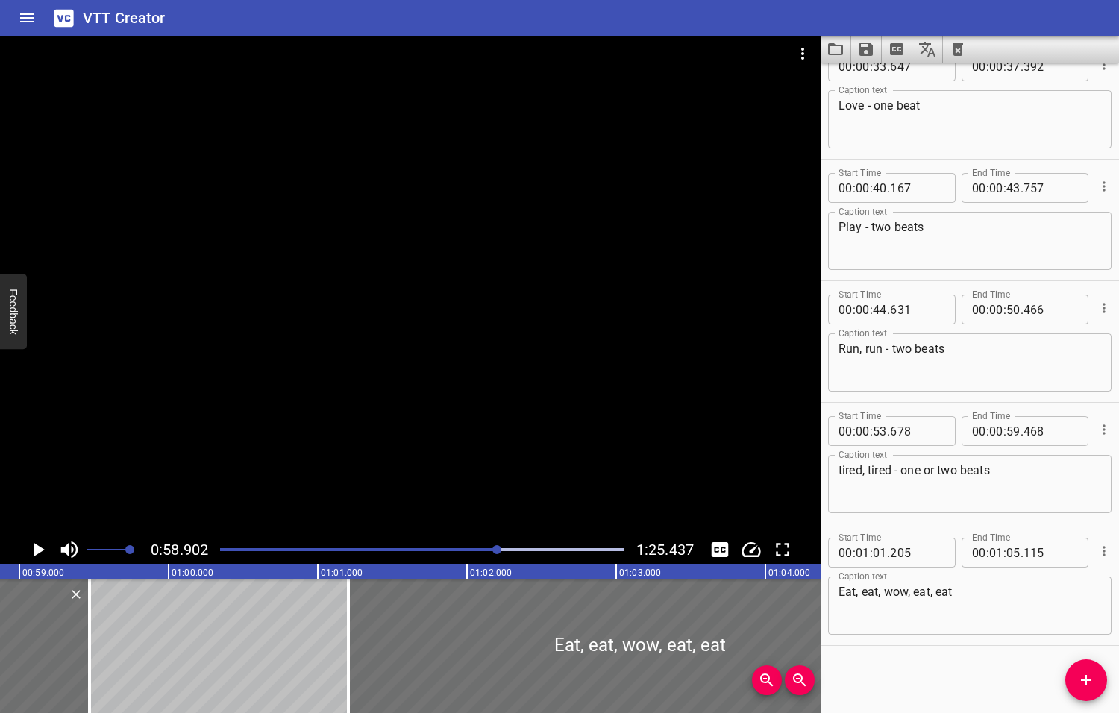
scroll to position [0, 8784]
drag, startPoint x: 71, startPoint y: 656, endPoint x: 50, endPoint y: 658, distance: 21.0
click at [50, 658] on div at bounding box center [51, 646] width 3 height 134
type input "243"
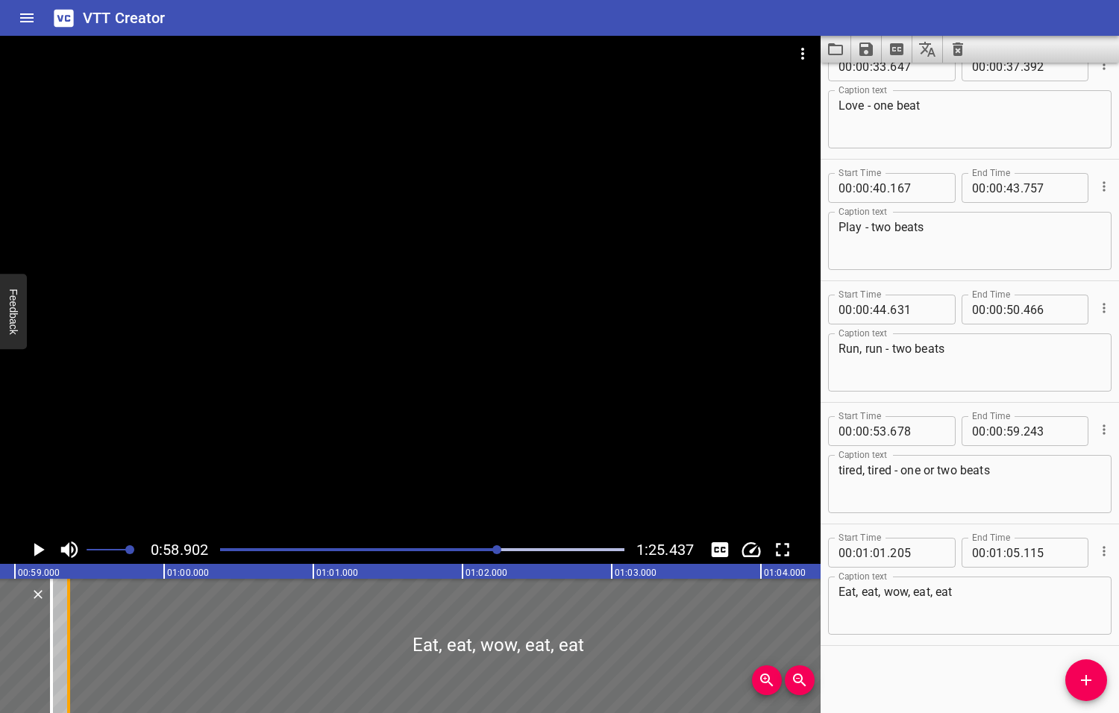
drag, startPoint x: 345, startPoint y: 660, endPoint x: 69, endPoint y: 670, distance: 275.4
click at [69, 670] on div at bounding box center [68, 646] width 3 height 134
type input "00"
type input "59"
type input "360"
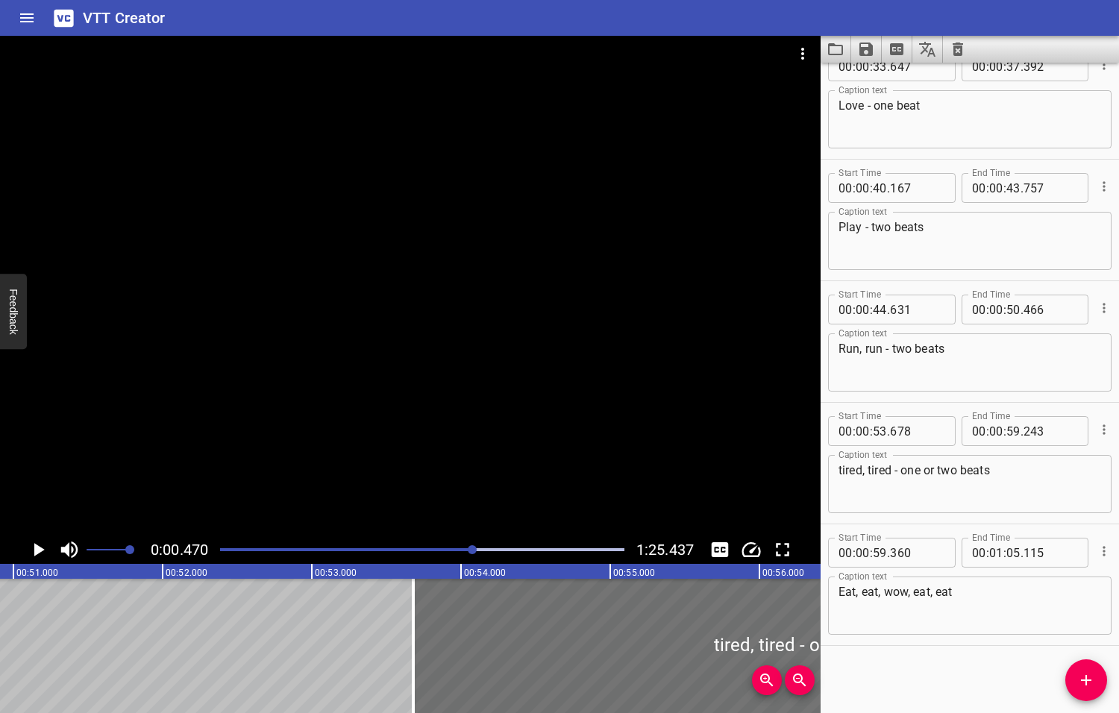
drag, startPoint x: 497, startPoint y: 548, endPoint x: 471, endPoint y: 551, distance: 26.3
click at [473, 551] on div at bounding box center [472, 549] width 9 height 9
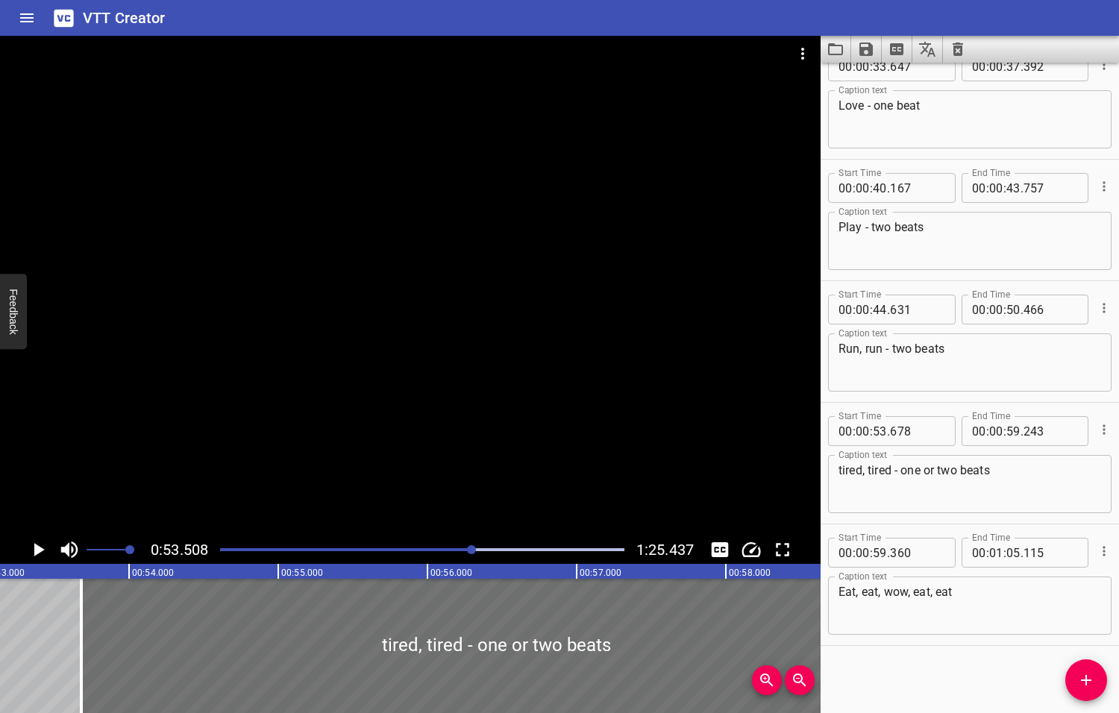
scroll to position [0, 7980]
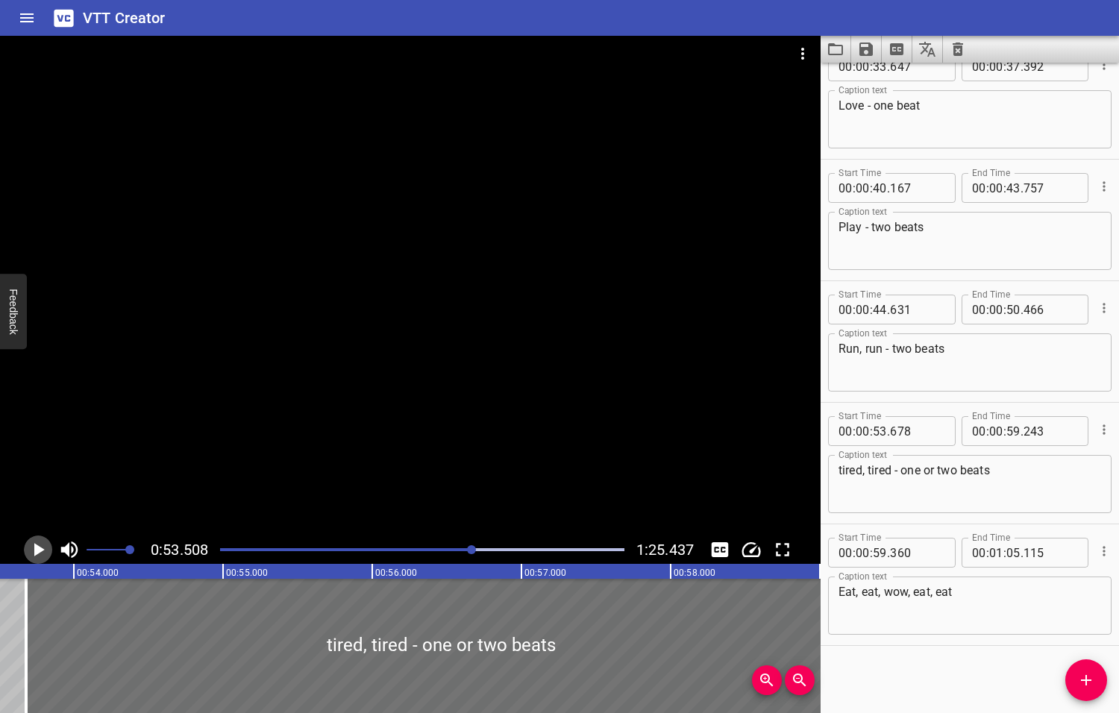
click at [38, 546] on icon "Play/Pause" at bounding box center [39, 549] width 10 height 13
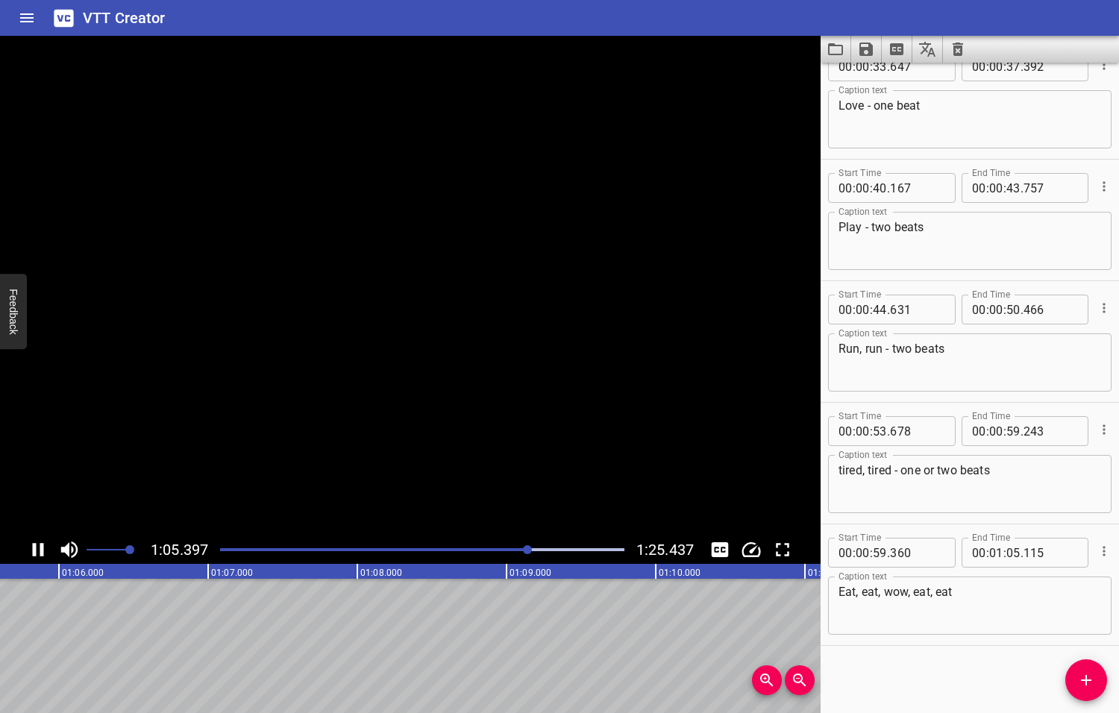
click at [38, 546] on icon "Play/Pause" at bounding box center [38, 549] width 22 height 22
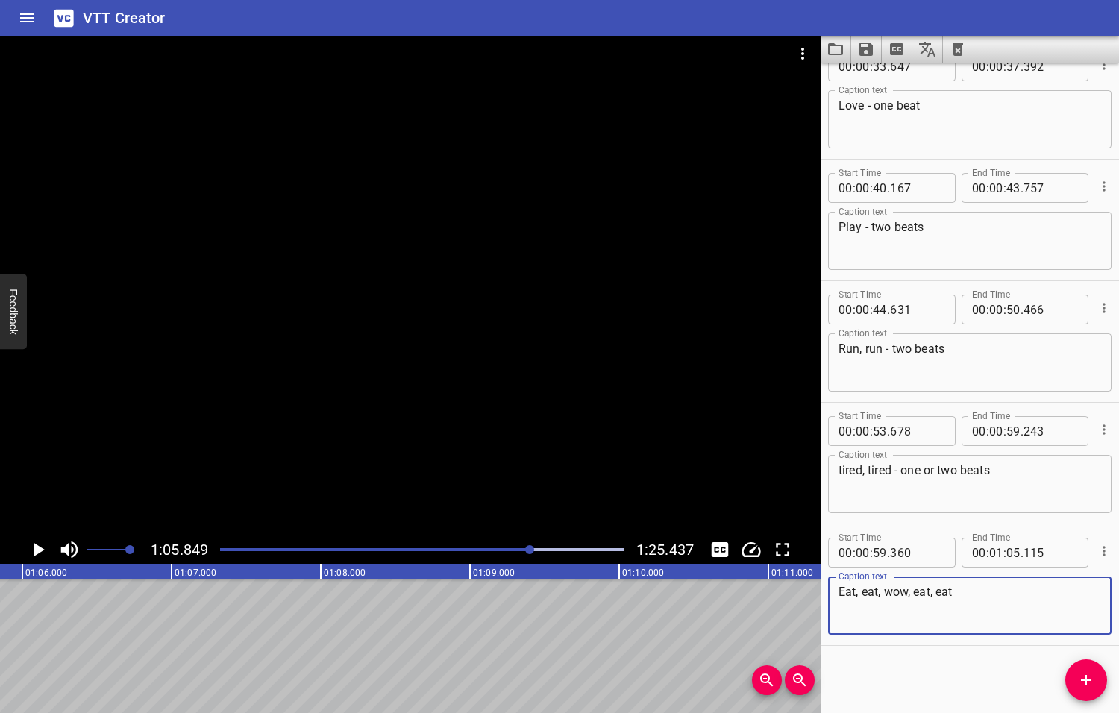
click at [914, 594] on textarea "Eat, eat, wow, eat, eat" at bounding box center [969, 606] width 262 height 43
type textarea "Eat, eat, wow, I eat, eat"
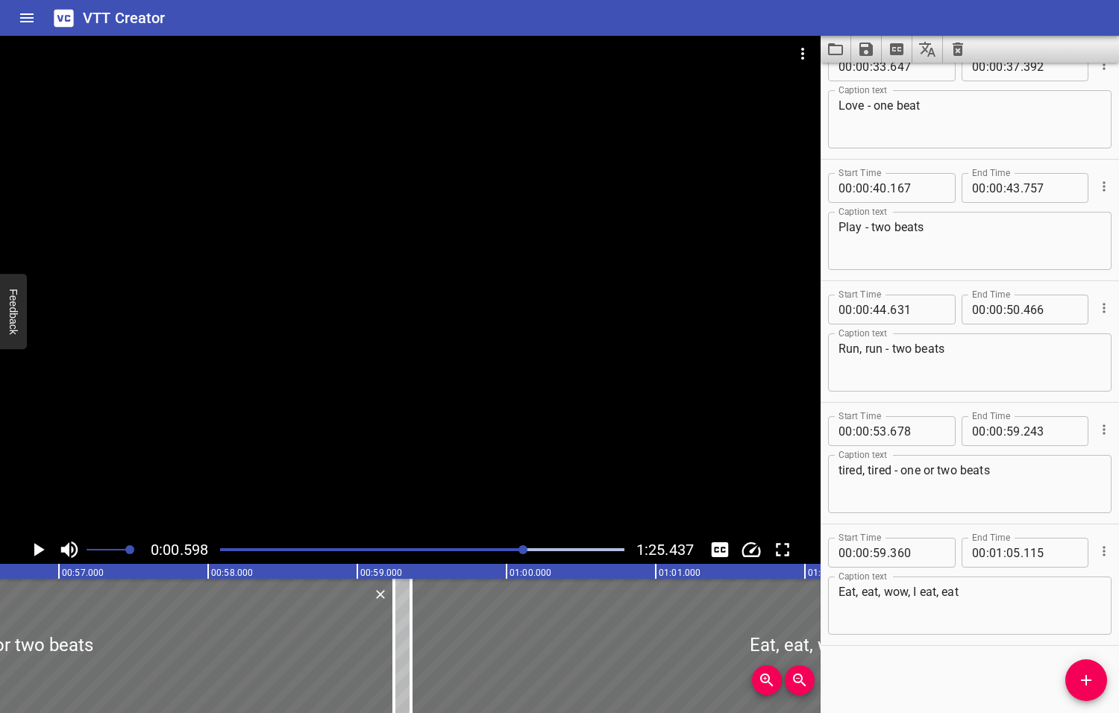
click at [524, 550] on div at bounding box center [522, 549] width 9 height 9
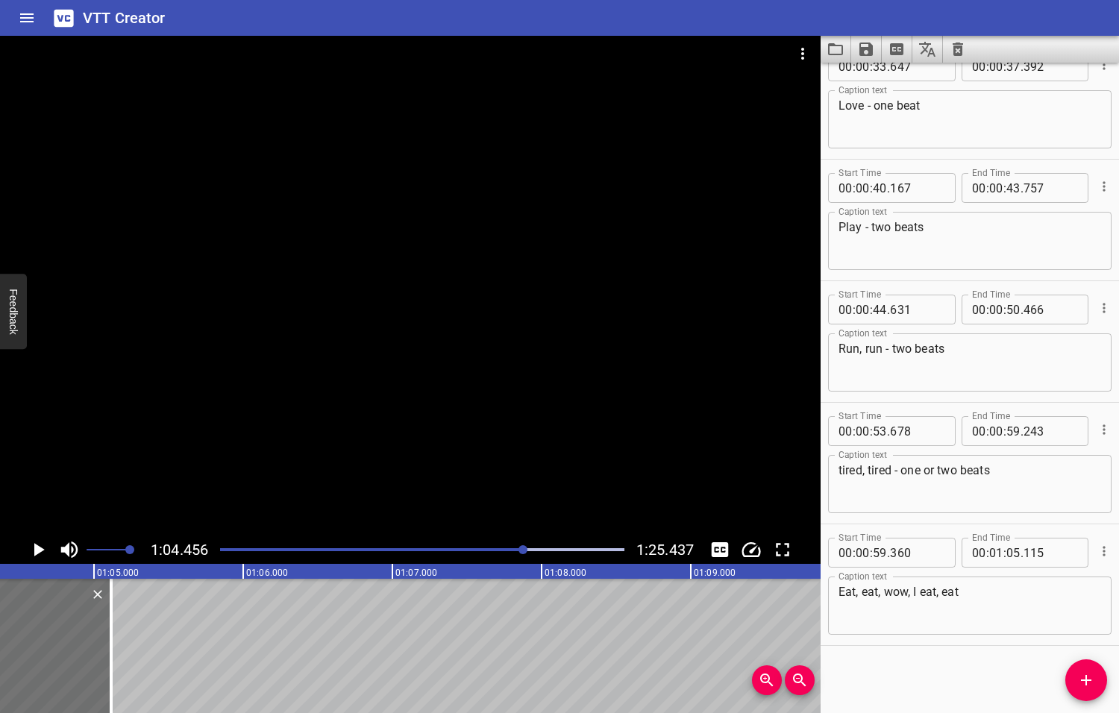
scroll to position [0, 9613]
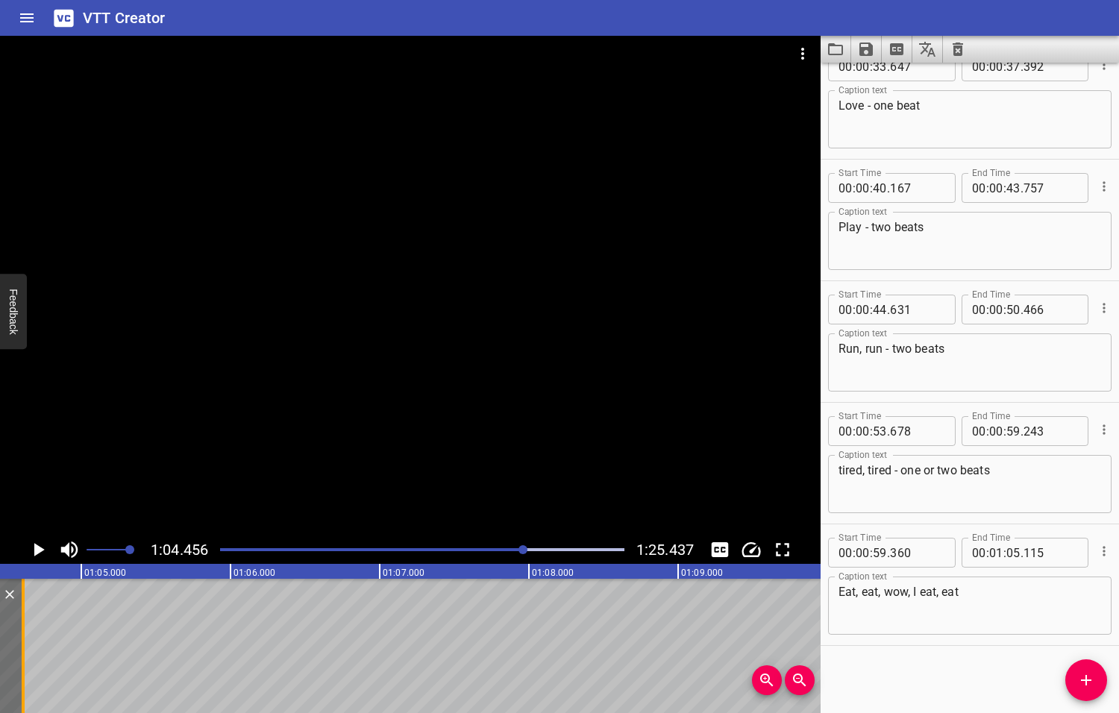
drag, startPoint x: 97, startPoint y: 635, endPoint x: 22, endPoint y: 644, distance: 75.8
click at [22, 644] on div at bounding box center [23, 646] width 3 height 134
type input "04"
type input "610"
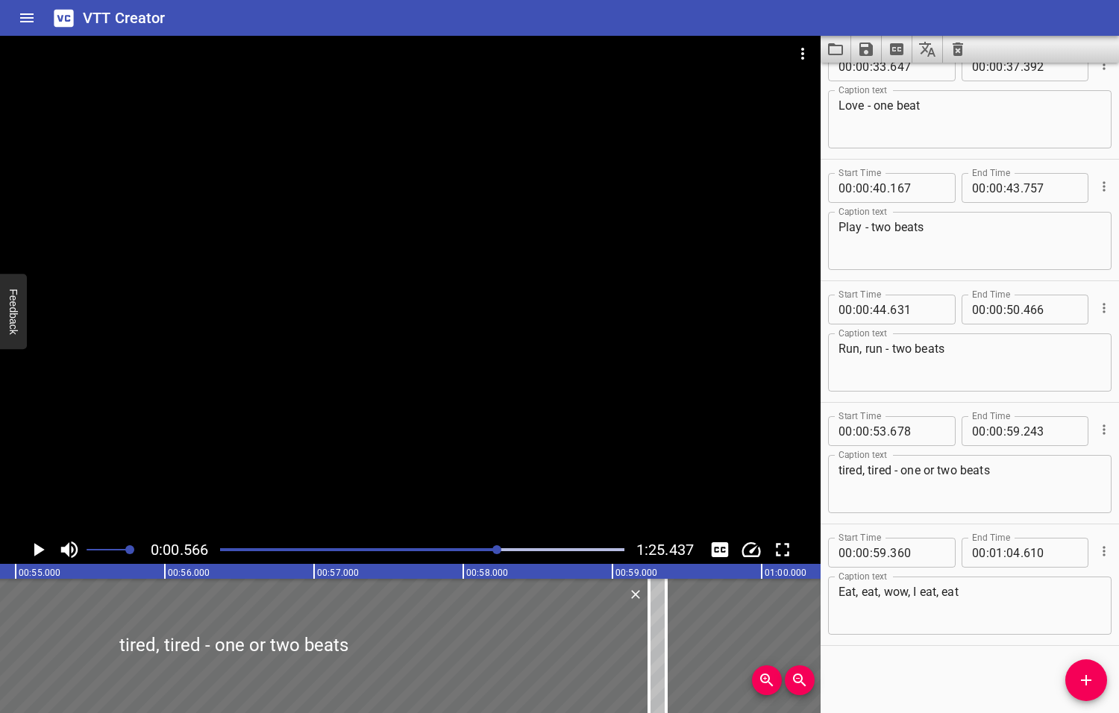
drag, startPoint x: 524, startPoint y: 550, endPoint x: 496, endPoint y: 552, distance: 28.4
click at [496, 552] on div at bounding box center [496, 549] width 9 height 9
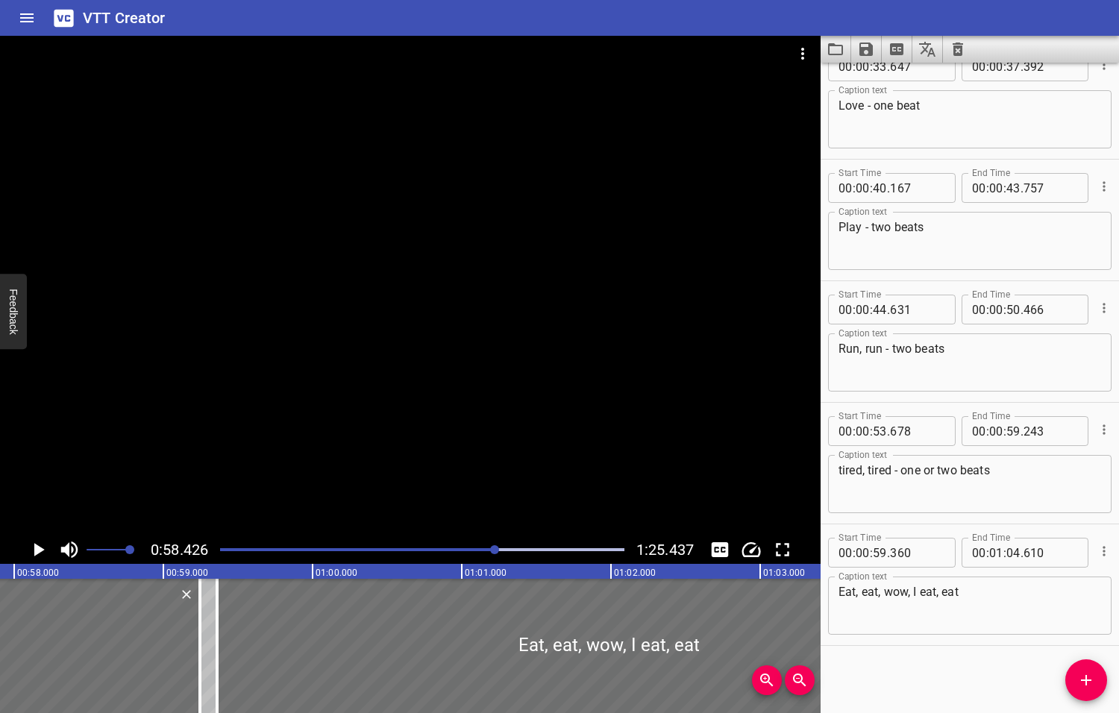
scroll to position [0, 8713]
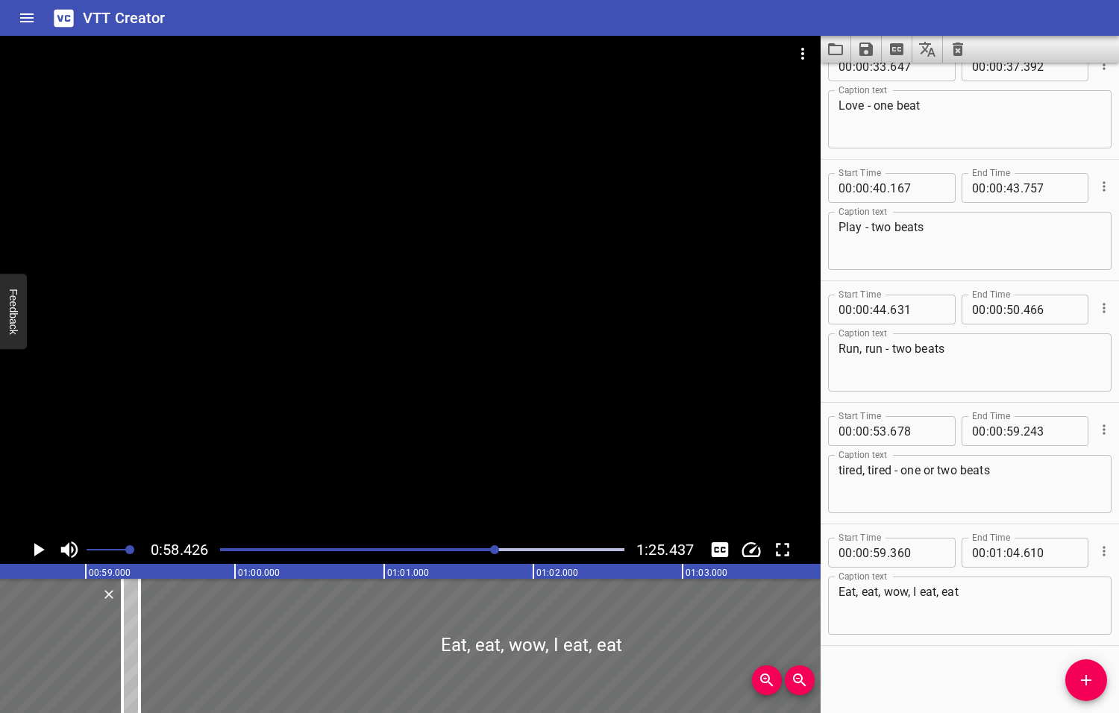
click at [40, 550] on icon "Play/Pause" at bounding box center [39, 549] width 10 height 13
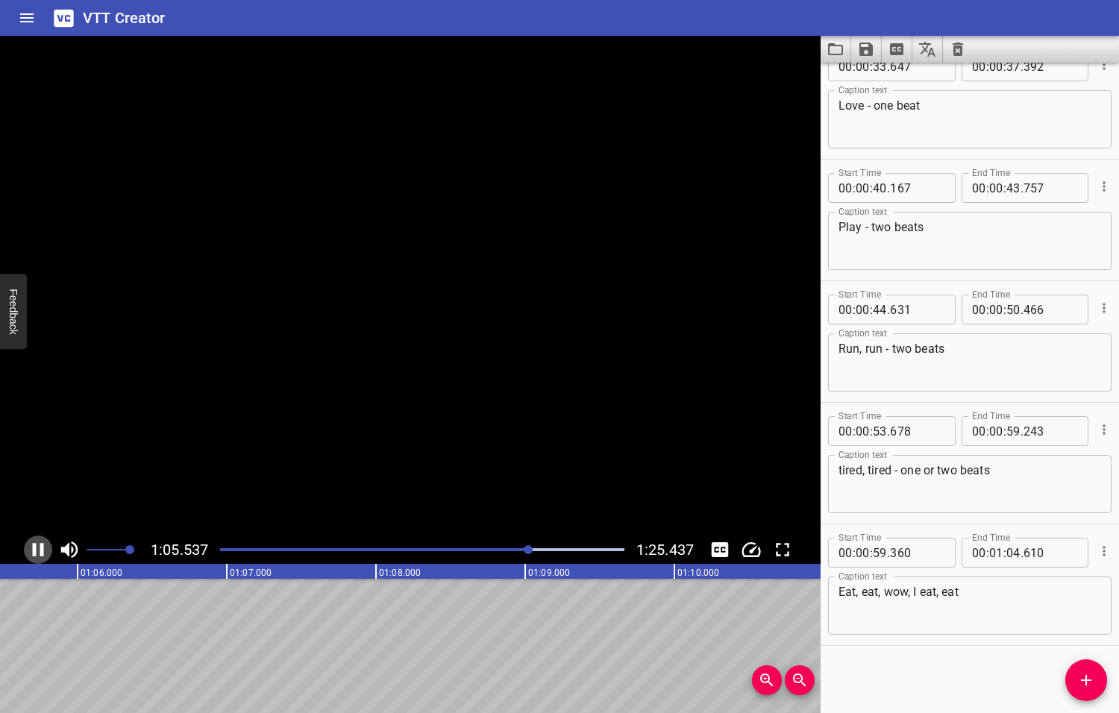
click at [40, 550] on icon "Play/Pause" at bounding box center [38, 549] width 11 height 13
click at [885, 589] on textarea "Eat, eat, wow, I eat, eat" at bounding box center [969, 606] width 262 height 43
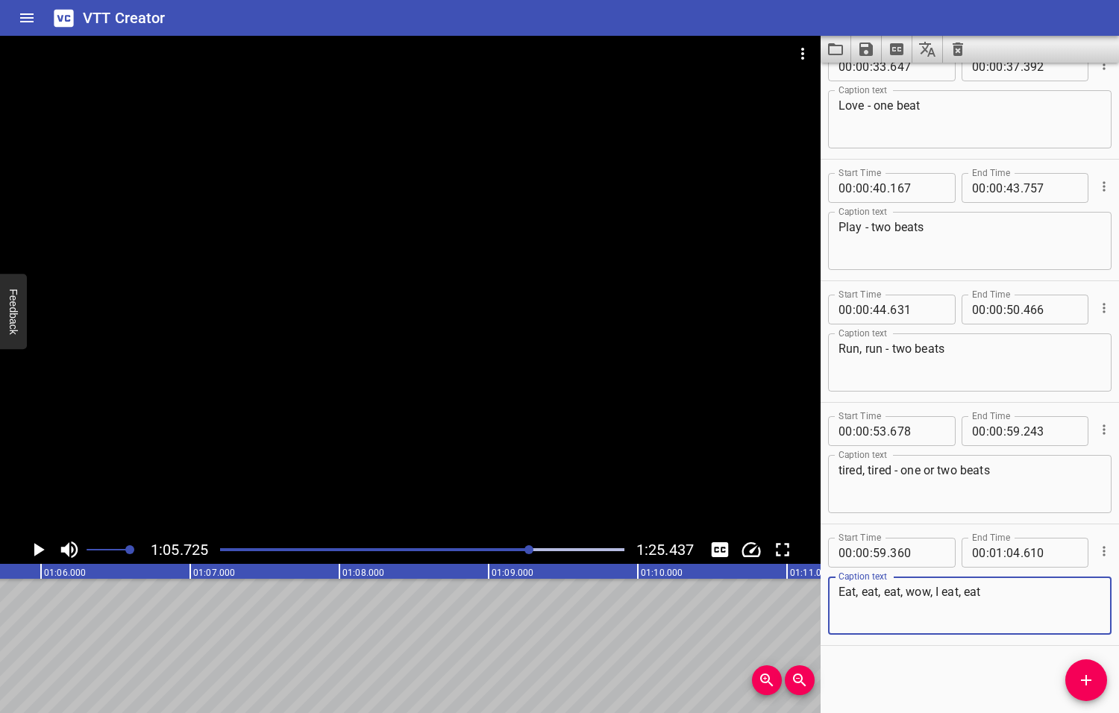
click at [984, 595] on textarea "Eat, eat, eat, wow, I eat, eat" at bounding box center [969, 606] width 262 height 43
type textarea "Eat, eat, eat, wow, I eat, eat, eat"
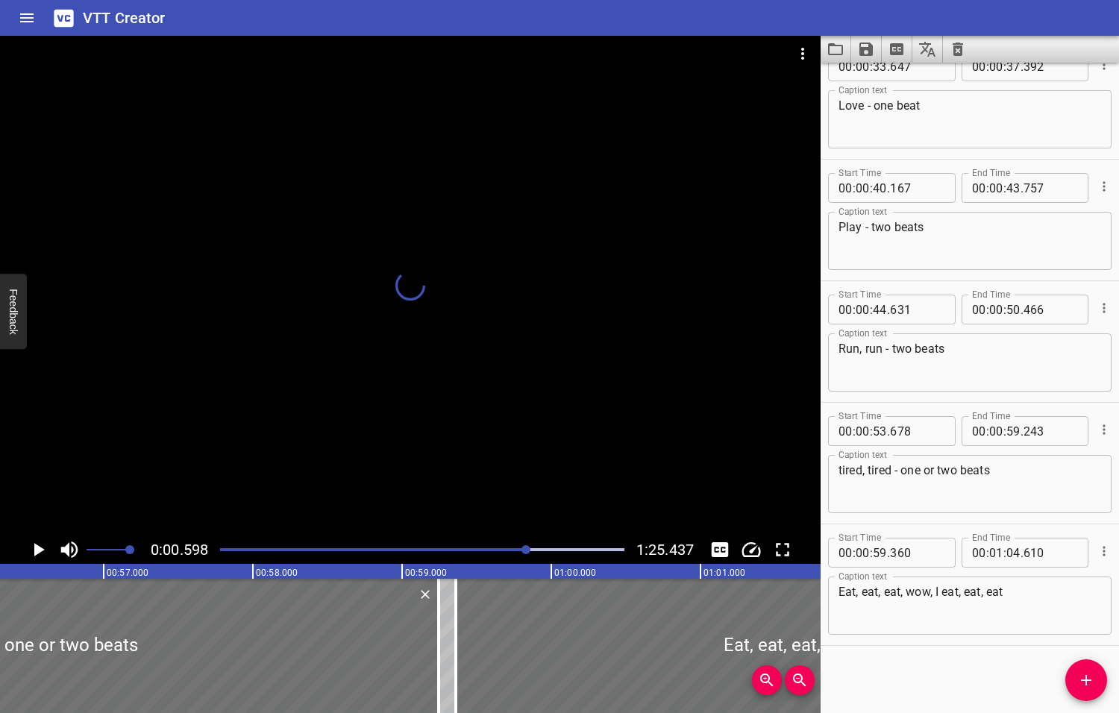
click at [527, 550] on div at bounding box center [525, 549] width 9 height 9
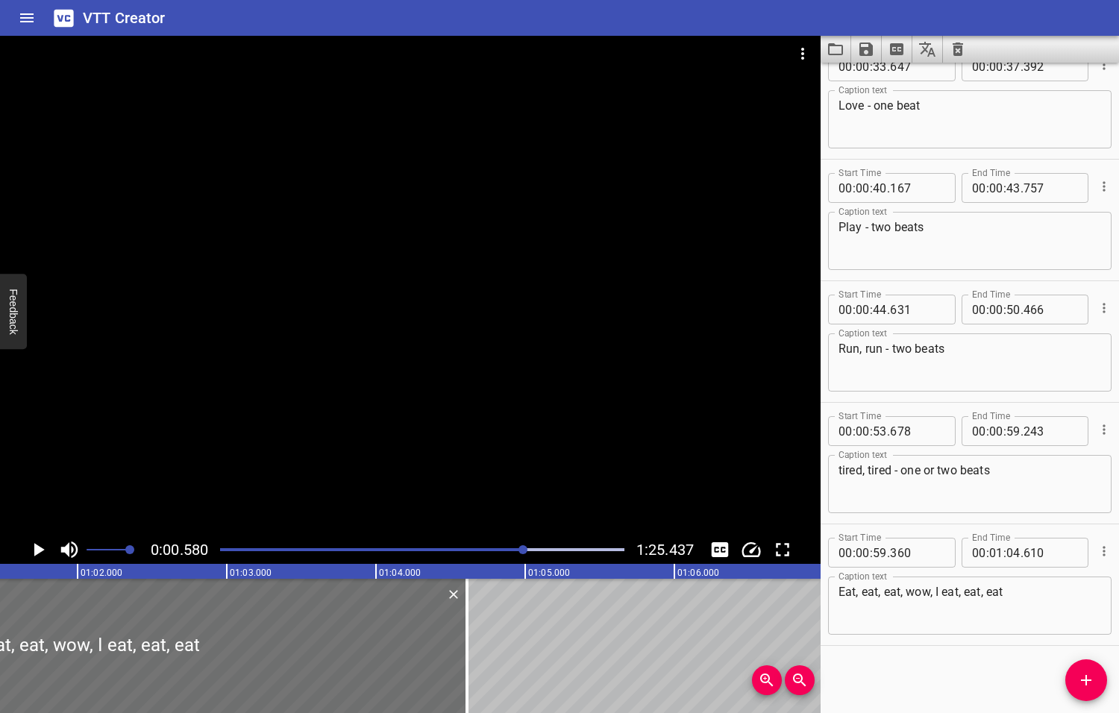
click at [524, 551] on div at bounding box center [522, 549] width 9 height 9
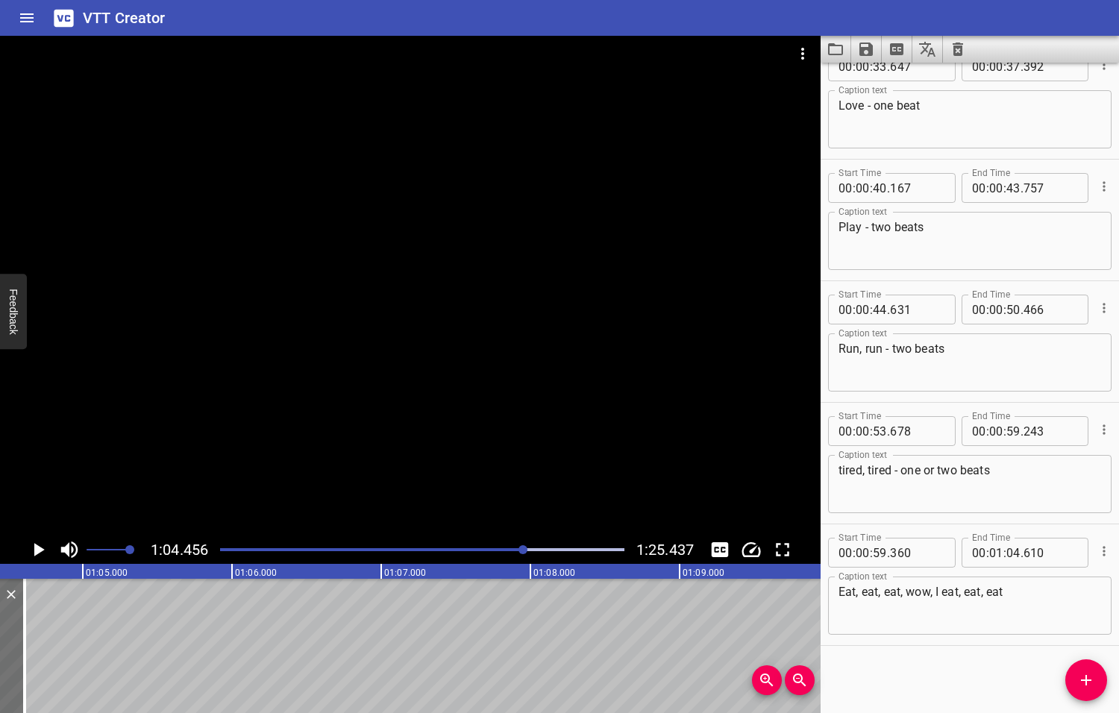
scroll to position [0, 9613]
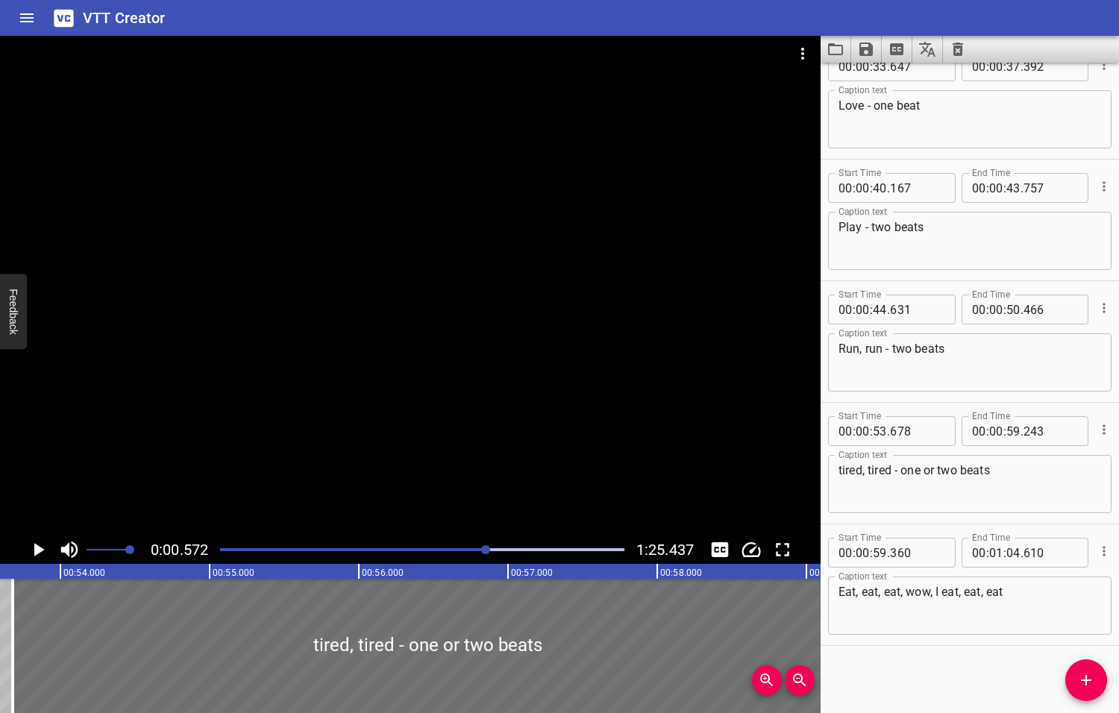
drag, startPoint x: 525, startPoint y: 549, endPoint x: 486, endPoint y: 558, distance: 39.8
click at [486, 558] on div at bounding box center [422, 549] width 422 height 21
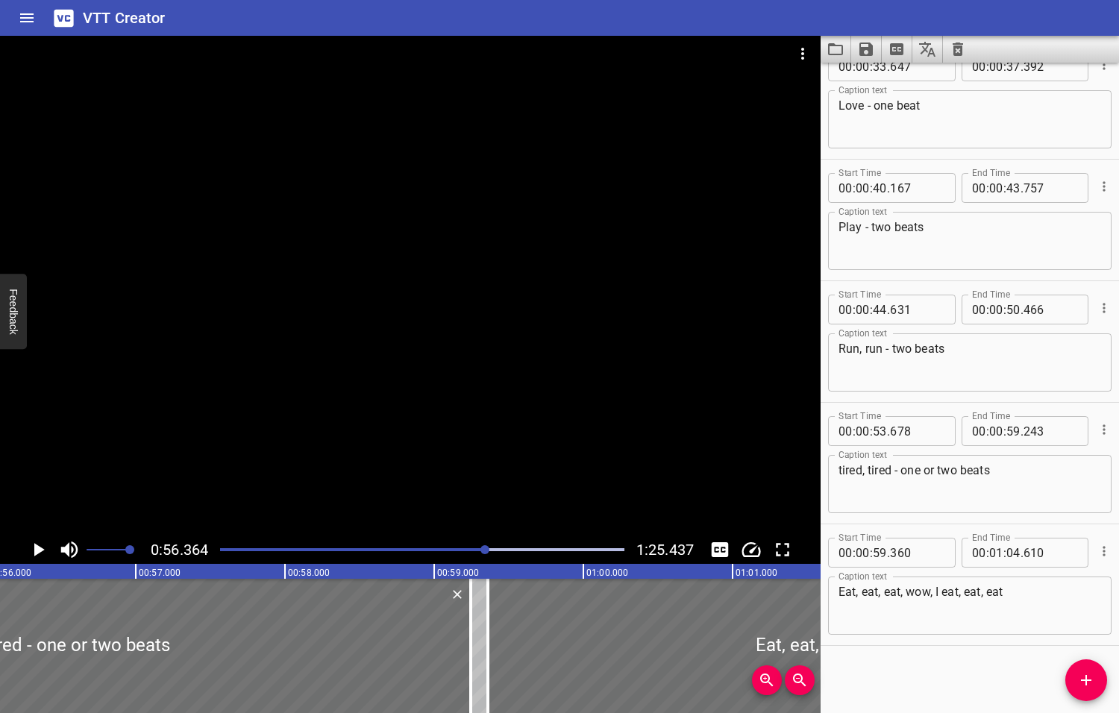
scroll to position [0, 8406]
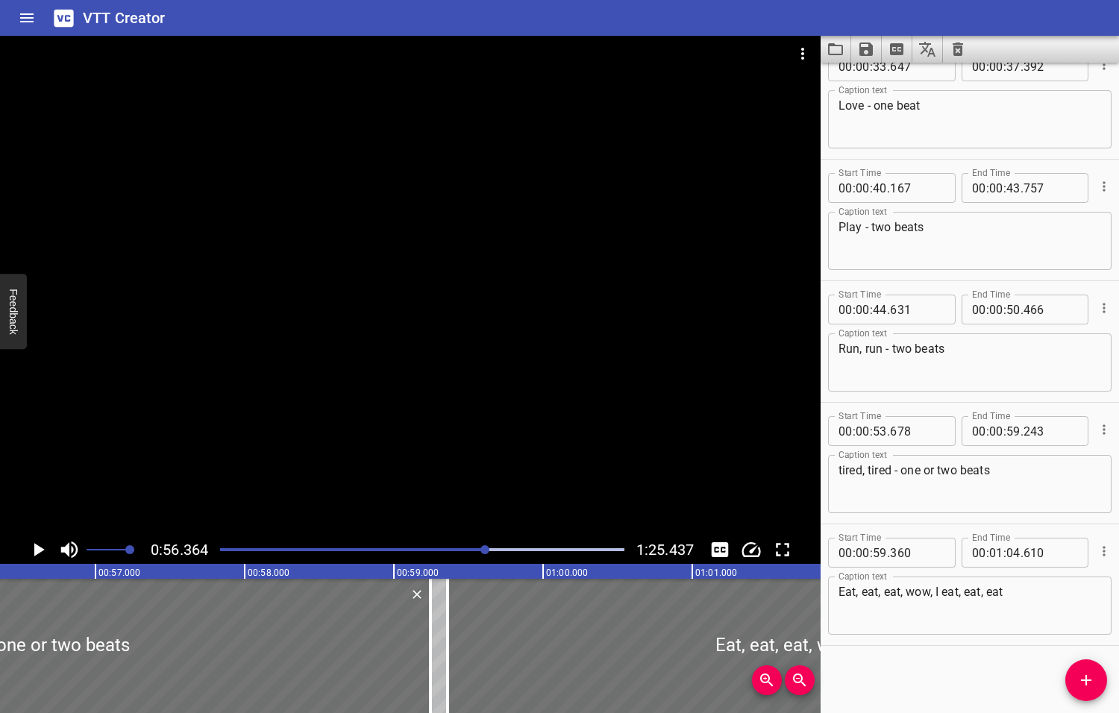
click at [41, 549] on icon "Play/Pause" at bounding box center [39, 549] width 10 height 13
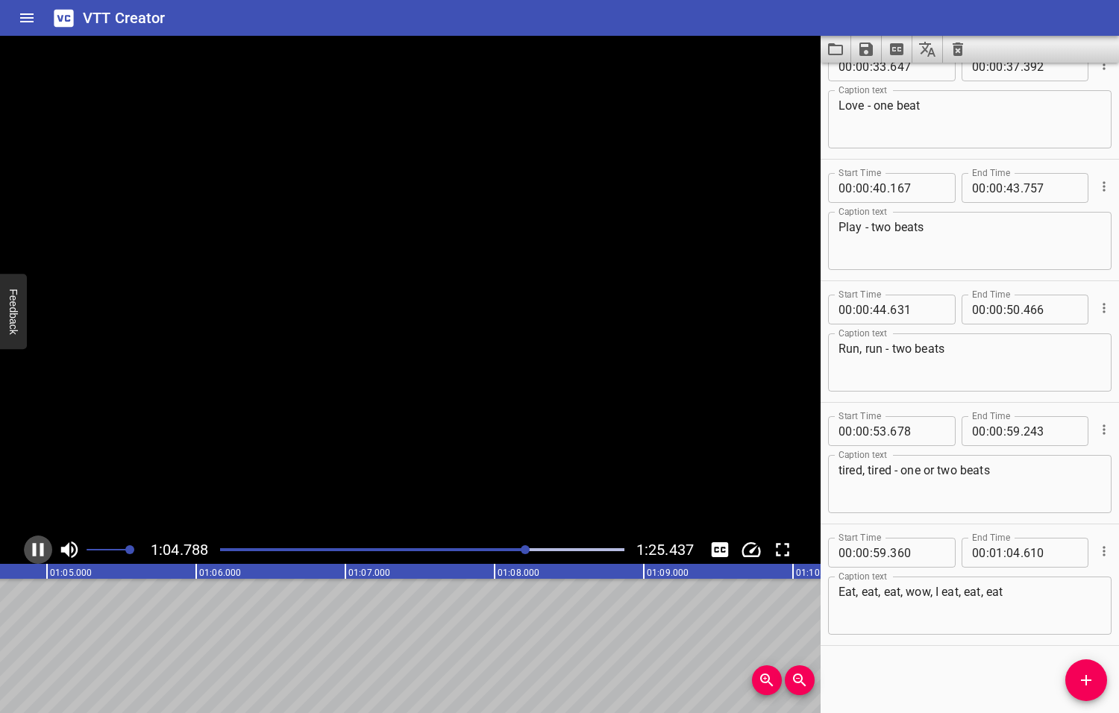
click at [41, 549] on icon "Play/Pause" at bounding box center [38, 549] width 11 height 13
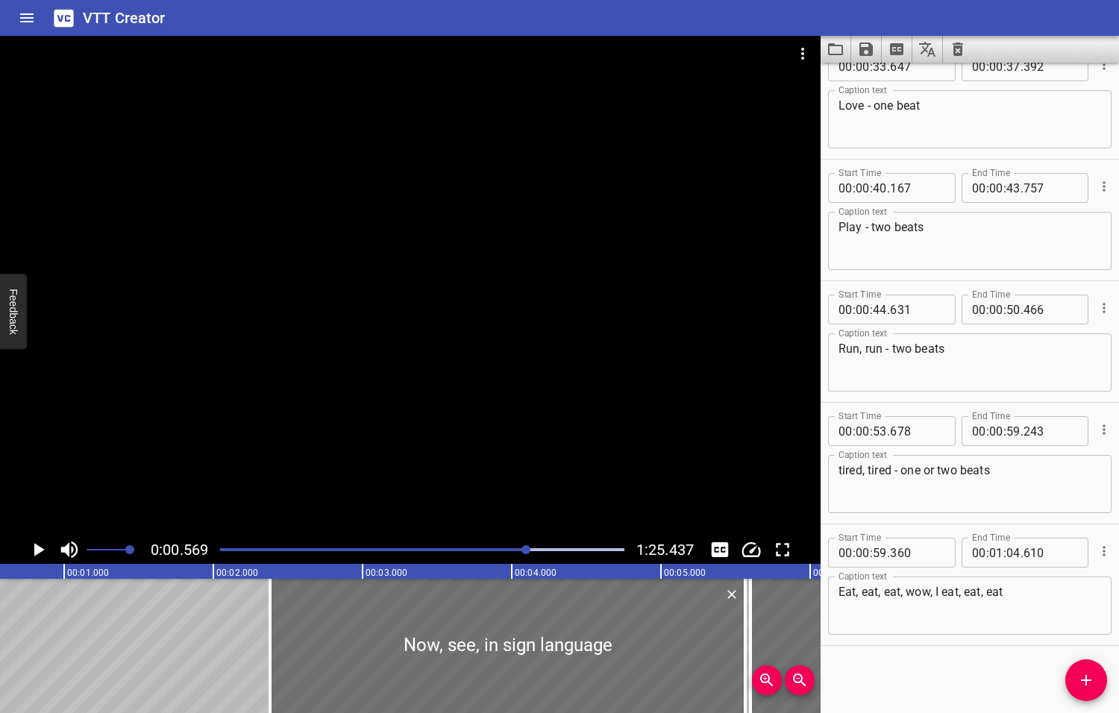
click at [530, 548] on div at bounding box center [525, 549] width 9 height 9
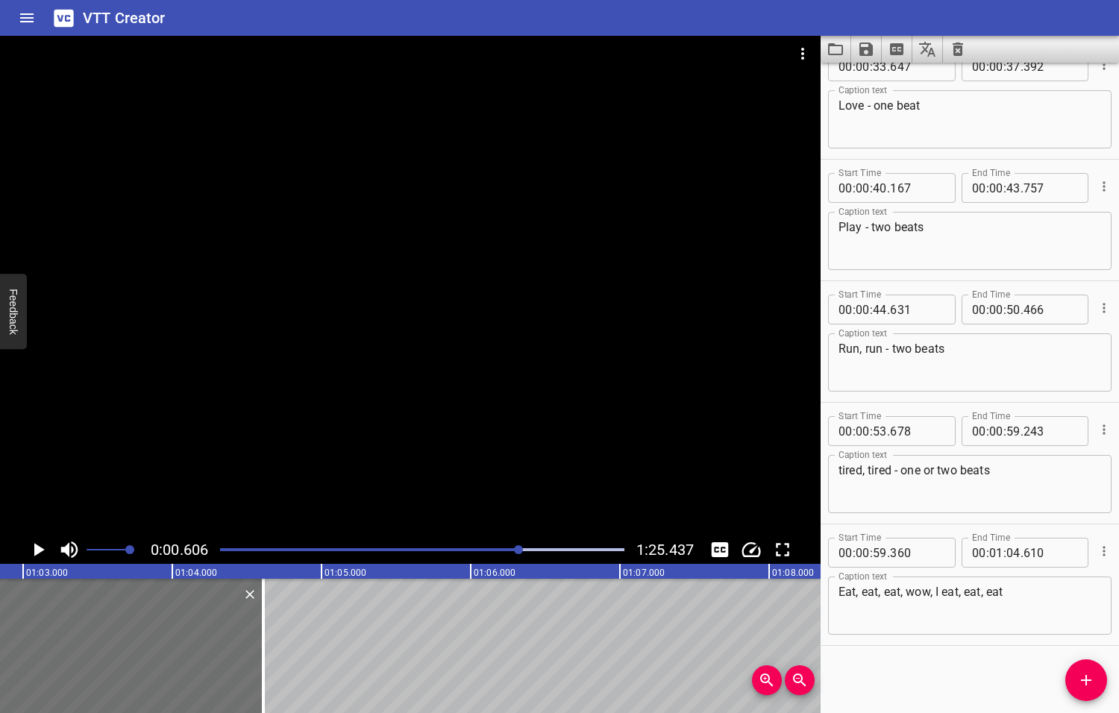
drag, startPoint x: 534, startPoint y: 549, endPoint x: 520, endPoint y: 555, distance: 15.4
click at [520, 555] on div at bounding box center [422, 549] width 422 height 21
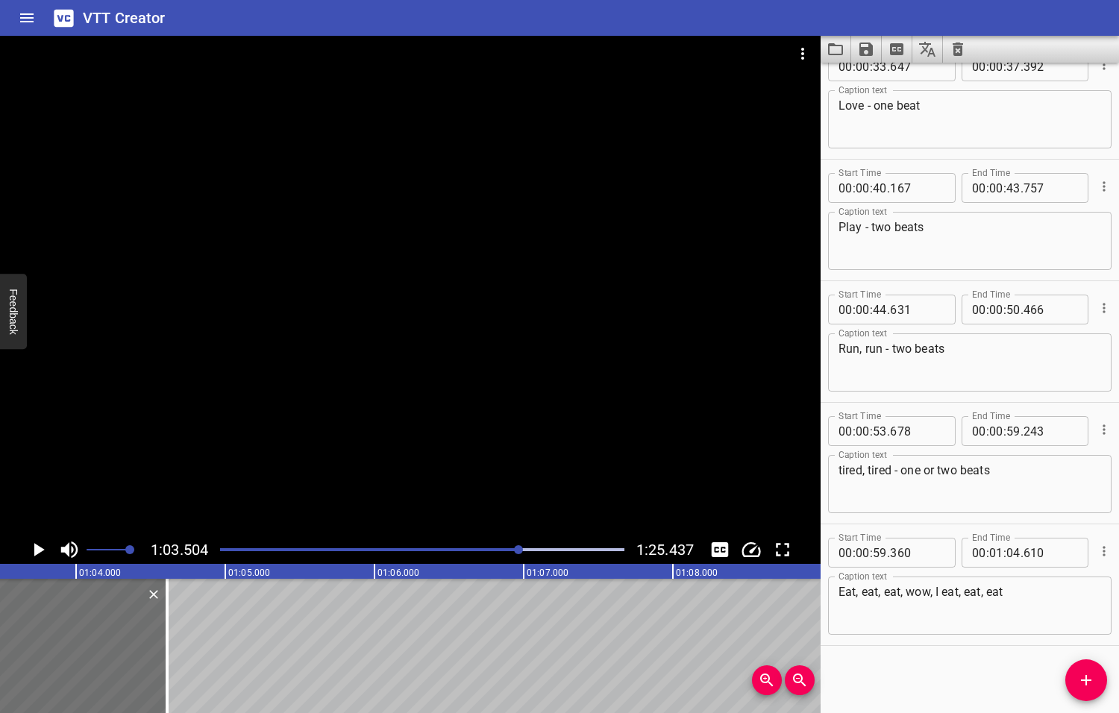
scroll to position [0, 9470]
drag, startPoint x: 161, startPoint y: 653, endPoint x: 127, endPoint y: 657, distance: 34.5
click at [127, 657] on div at bounding box center [131, 646] width 15 height 134
type input "380"
click at [37, 548] on icon "Play/Pause" at bounding box center [39, 549] width 10 height 13
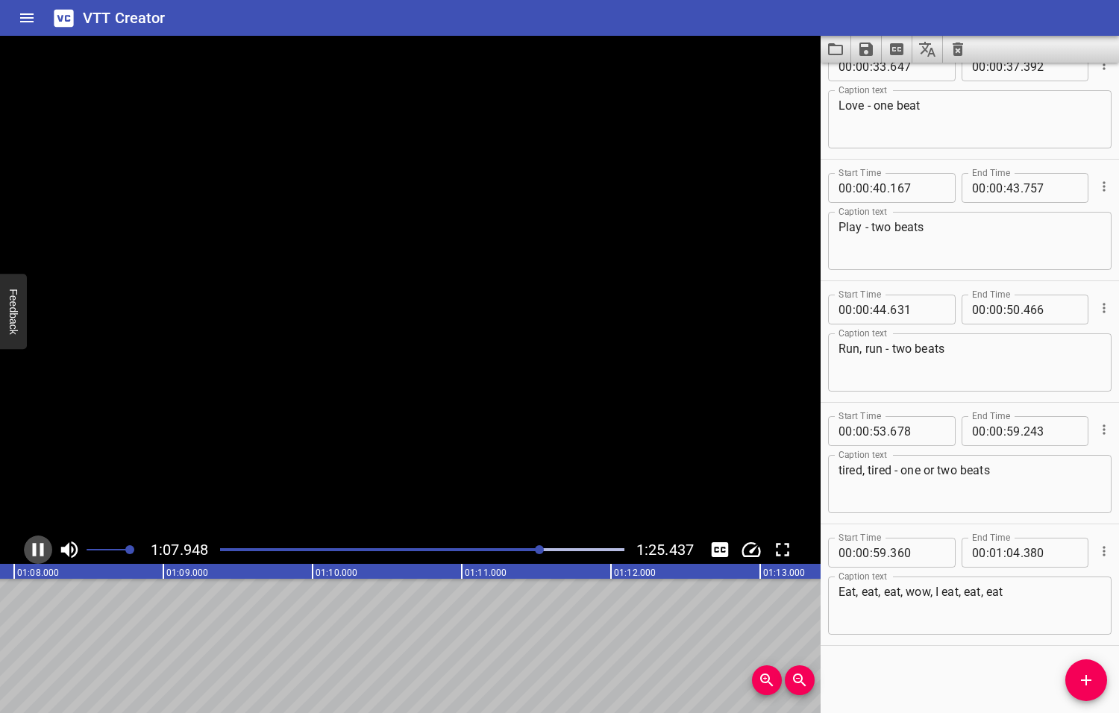
click at [37, 548] on icon "Play/Pause" at bounding box center [38, 549] width 22 height 22
click at [1086, 685] on icon "Add Cue" at bounding box center [1086, 680] width 10 height 10
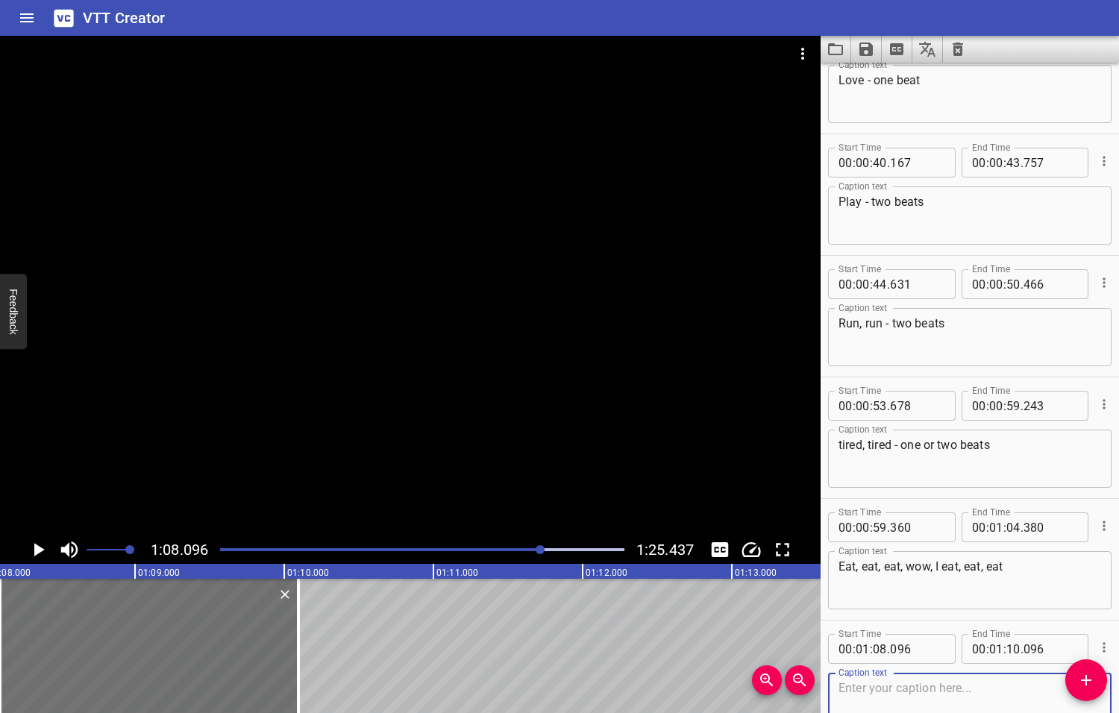
scroll to position [1486, 0]
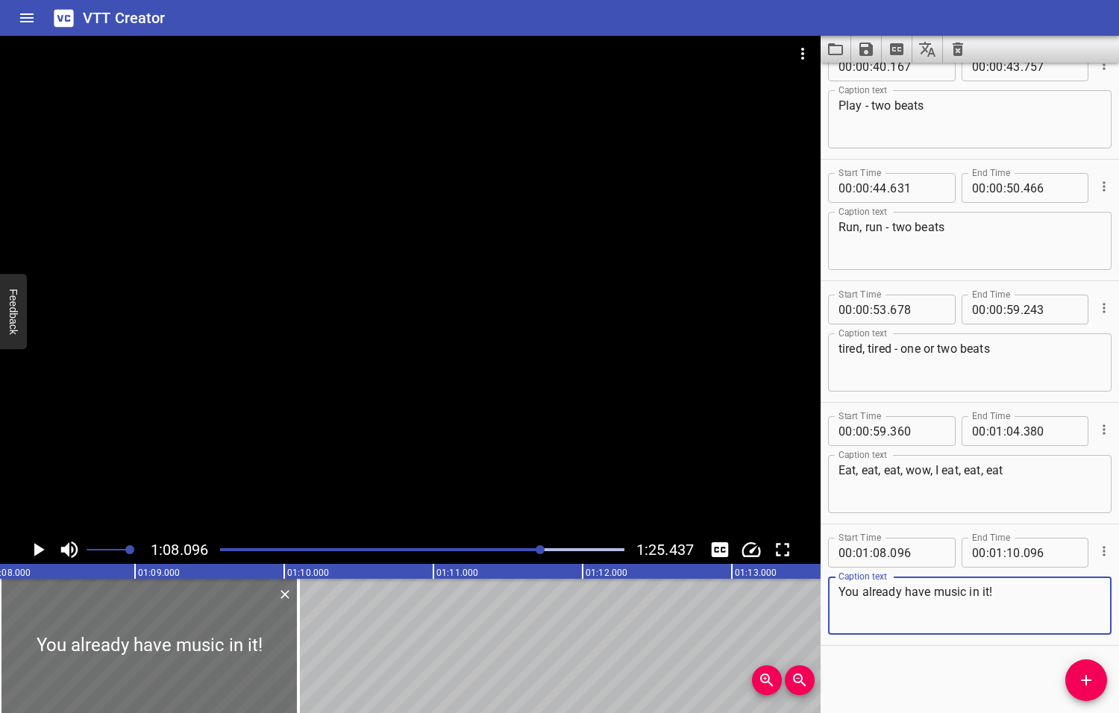
type textarea "You already have music in it!"
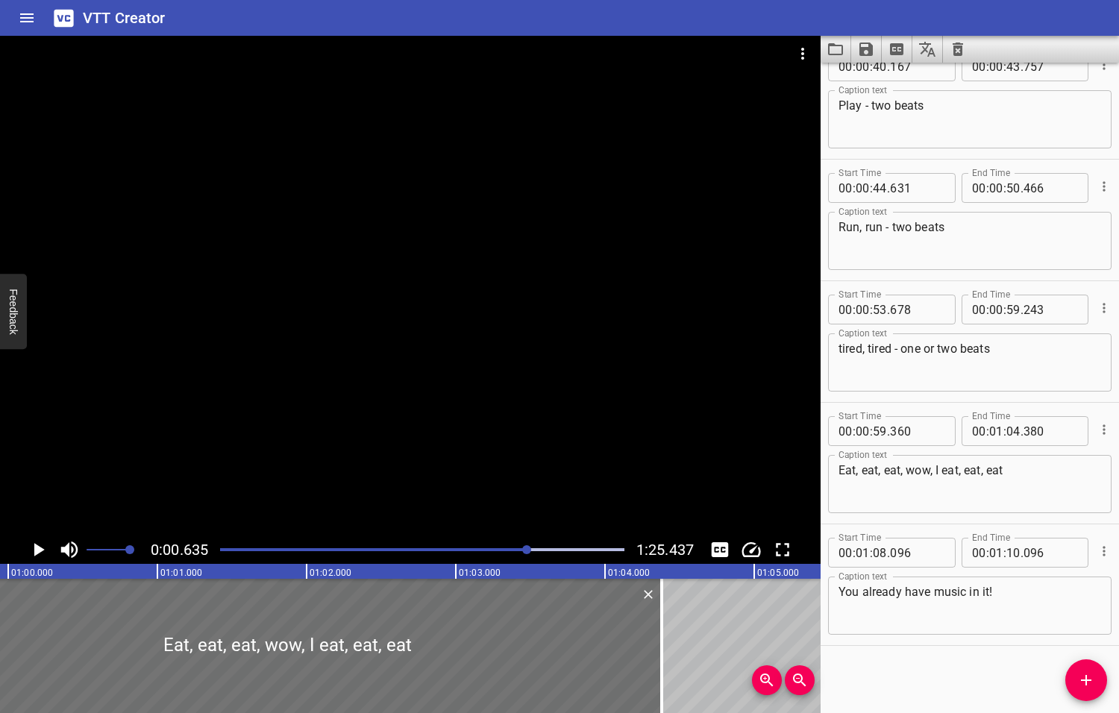
drag, startPoint x: 542, startPoint y: 548, endPoint x: 528, endPoint y: 551, distance: 14.5
click at [528, 551] on div at bounding box center [526, 549] width 9 height 9
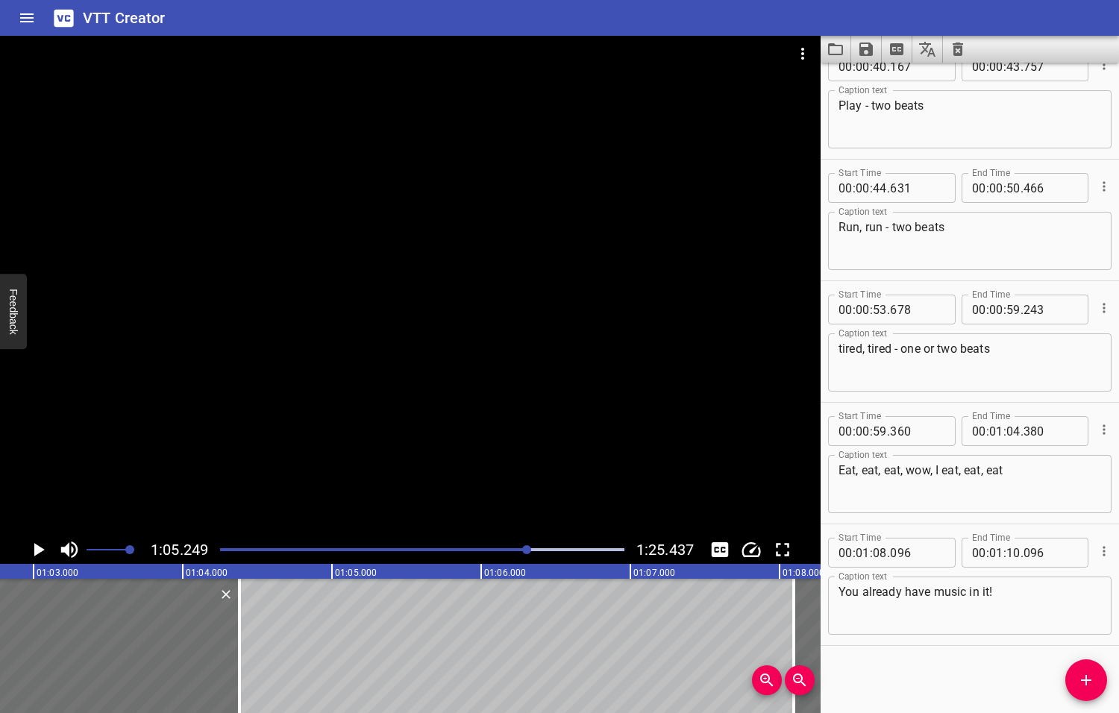
scroll to position [0, 9731]
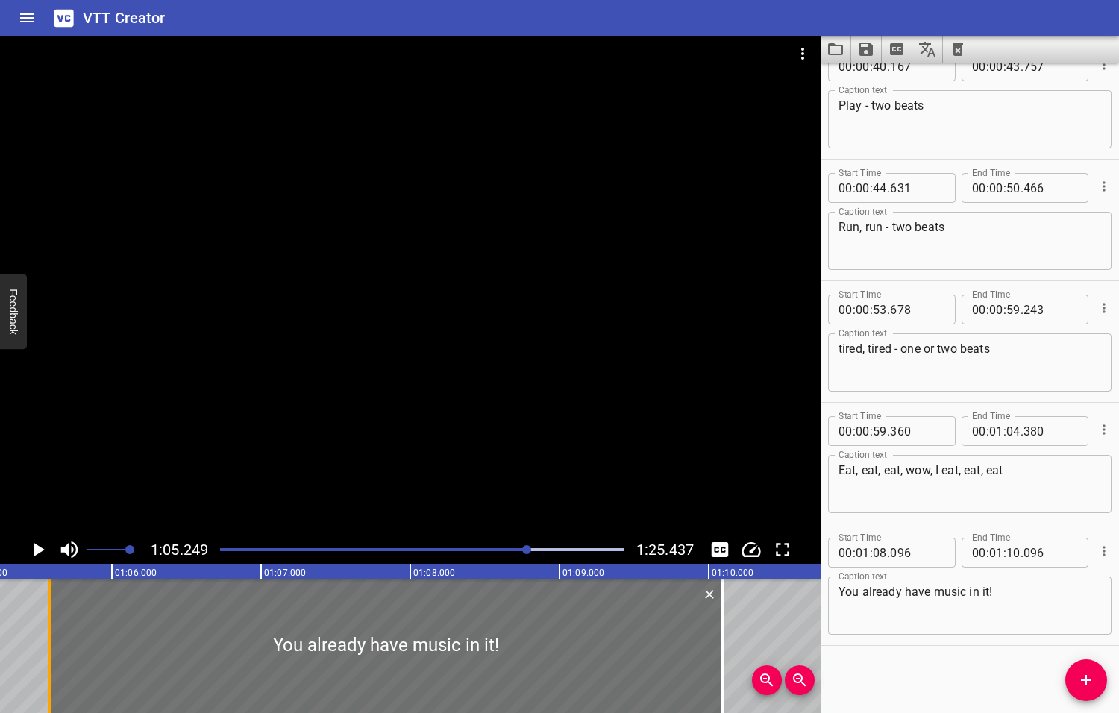
drag, startPoint x: 425, startPoint y: 638, endPoint x: 50, endPoint y: 677, distance: 377.1
click at [50, 677] on div at bounding box center [49, 646] width 3 height 134
type input "05"
type input "581"
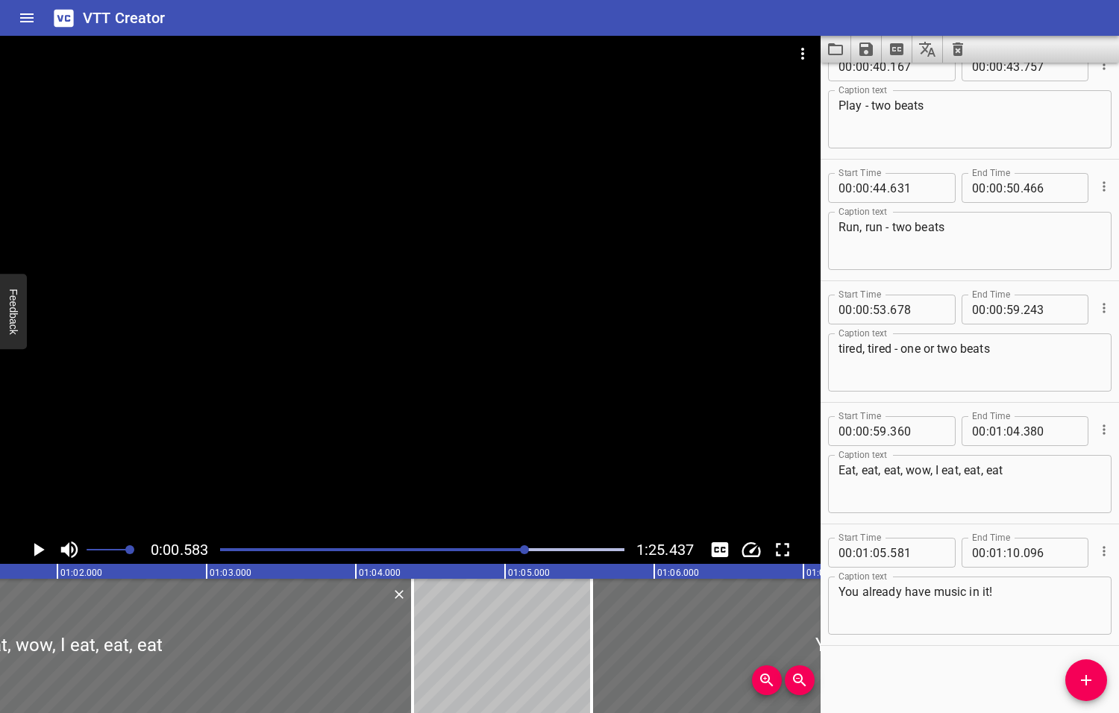
drag, startPoint x: 528, startPoint y: 549, endPoint x: 518, endPoint y: 553, distance: 11.4
click at [520, 553] on div at bounding box center [524, 549] width 9 height 9
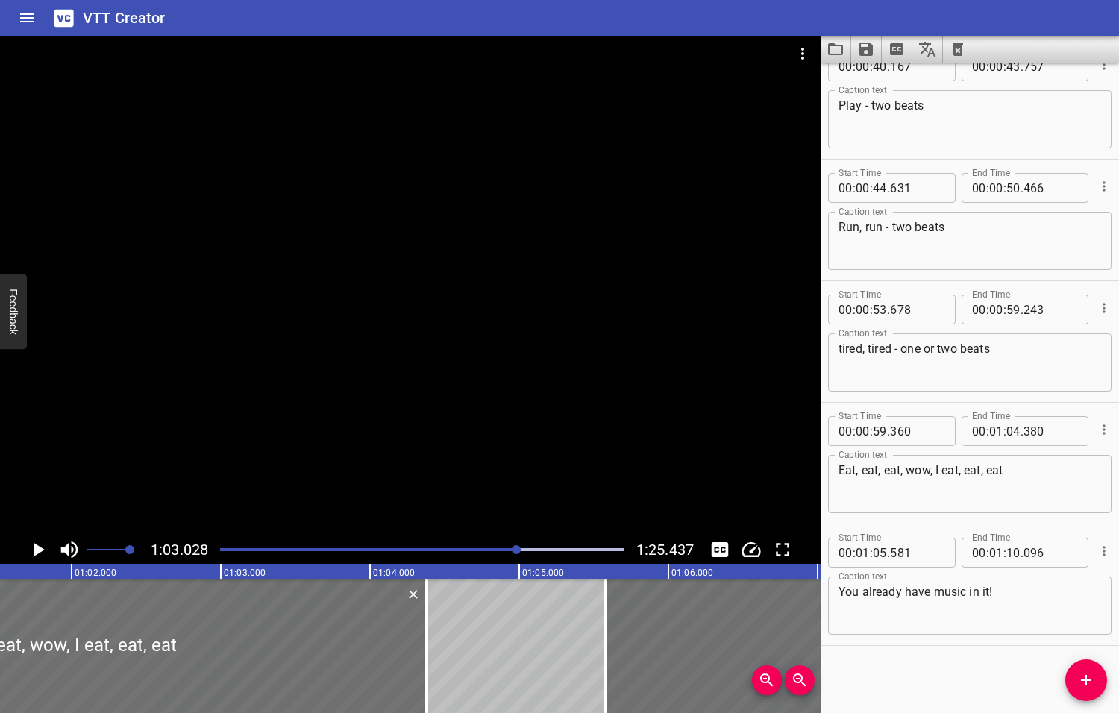
scroll to position [0, 9400]
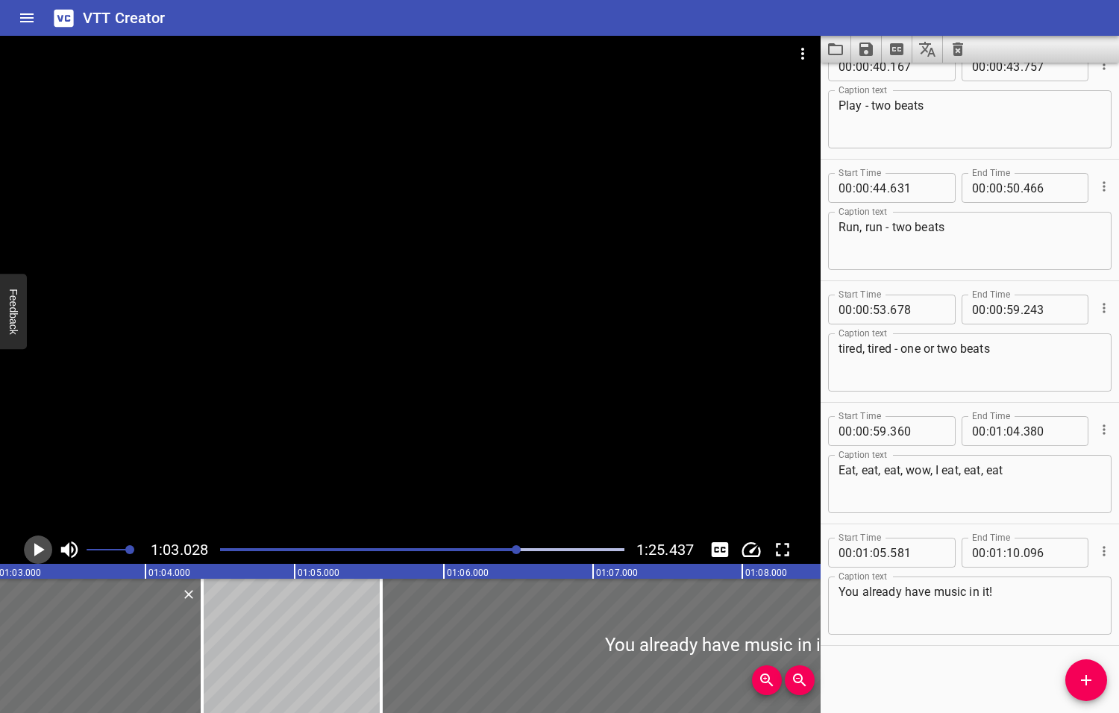
click at [40, 549] on icon "Play/Pause" at bounding box center [39, 549] width 10 height 13
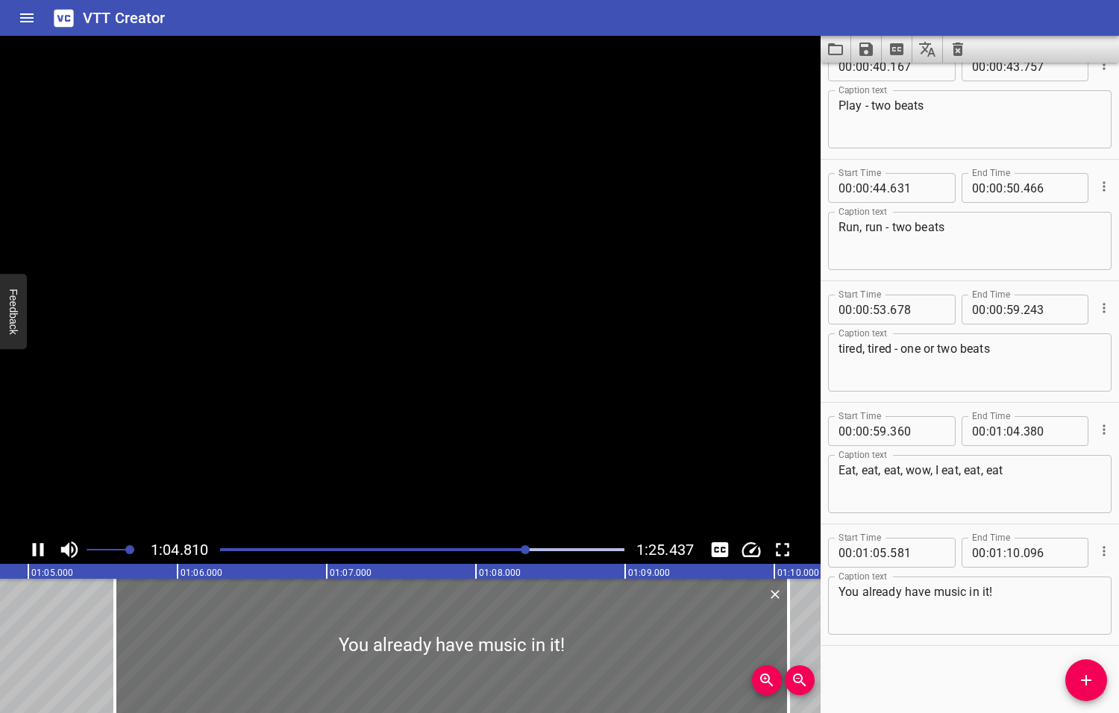
click at [40, 549] on icon "Play/Pause" at bounding box center [38, 549] width 22 height 22
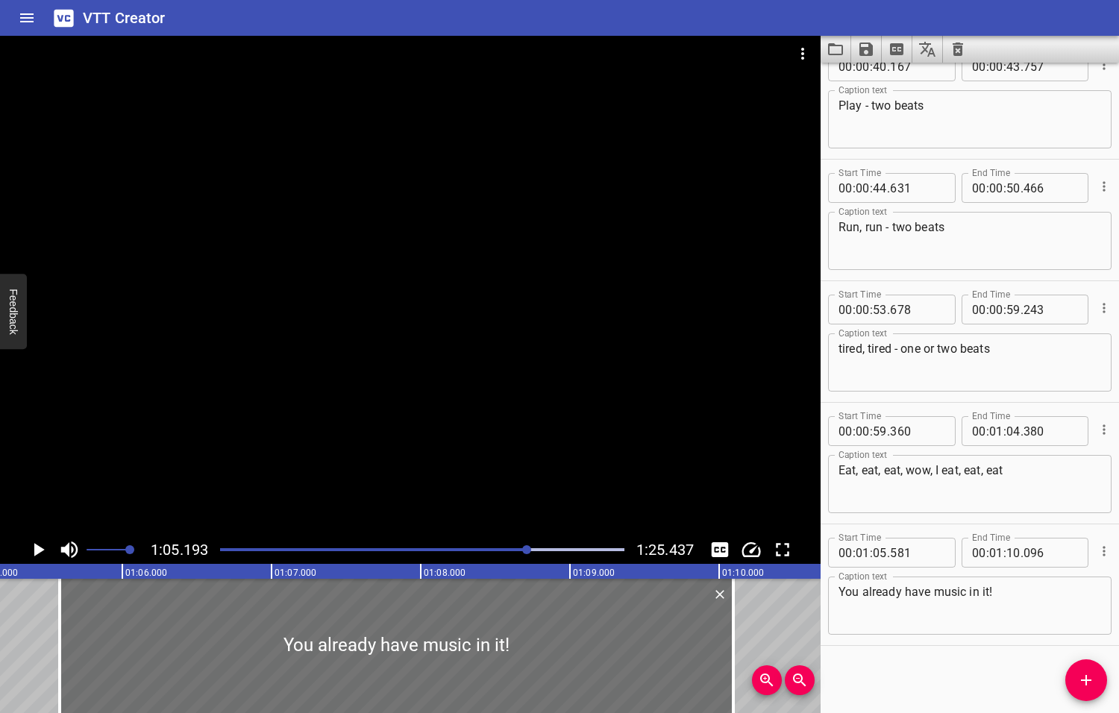
scroll to position [0, 9722]
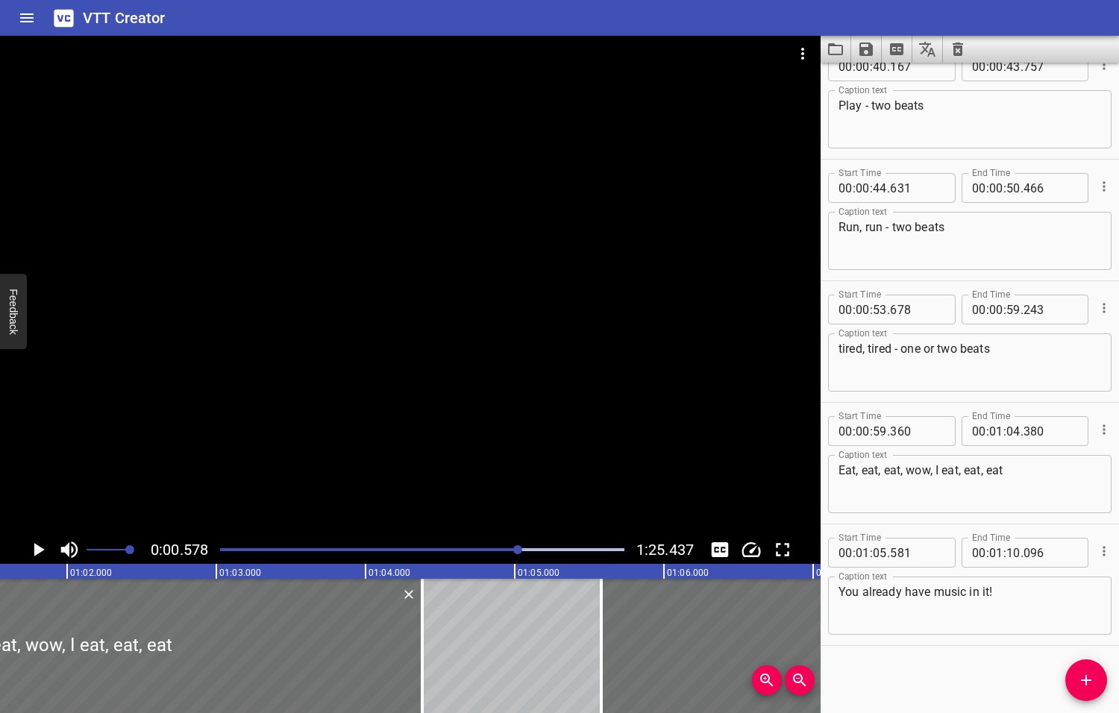
drag, startPoint x: 526, startPoint y: 549, endPoint x: 519, endPoint y: 551, distance: 7.8
click at [519, 551] on div at bounding box center [517, 549] width 9 height 9
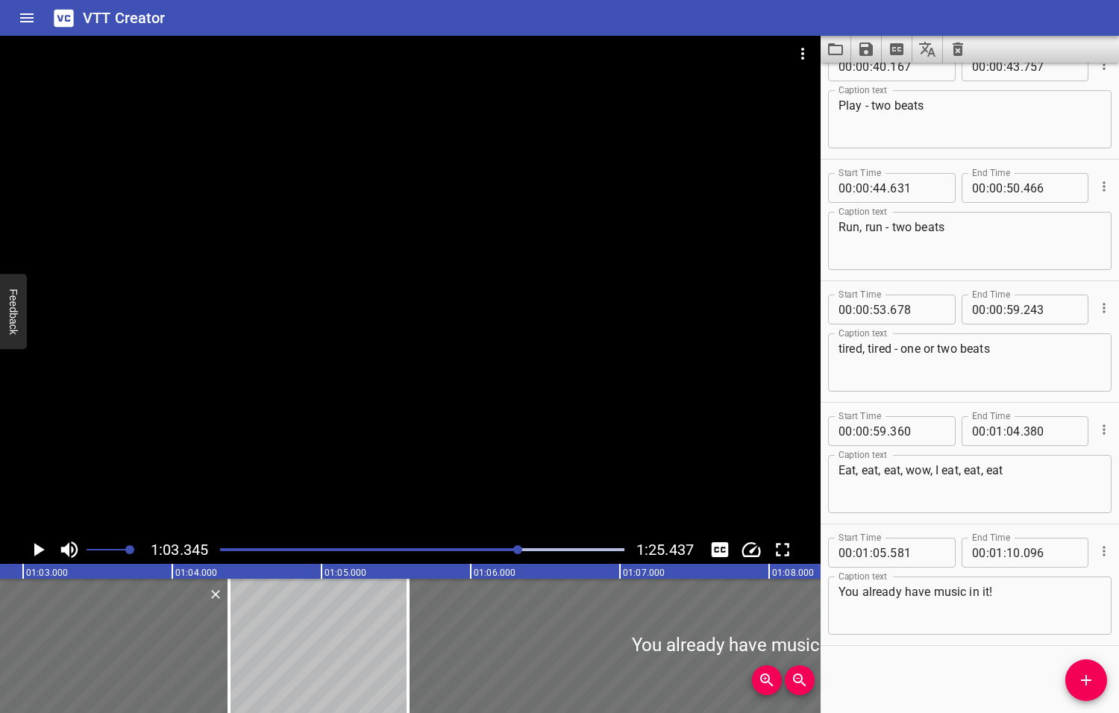
scroll to position [0, 9447]
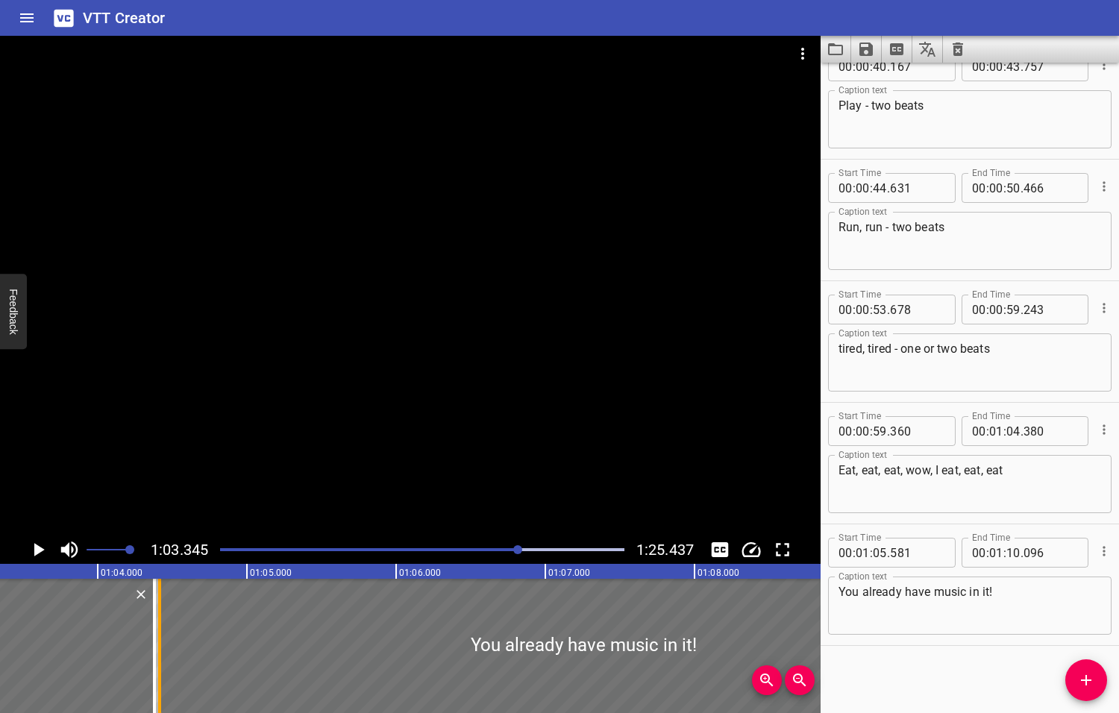
drag, startPoint x: 332, startPoint y: 649, endPoint x: 163, endPoint y: 664, distance: 169.9
click at [163, 664] on div at bounding box center [159, 646] width 15 height 134
type input "04"
type input "416"
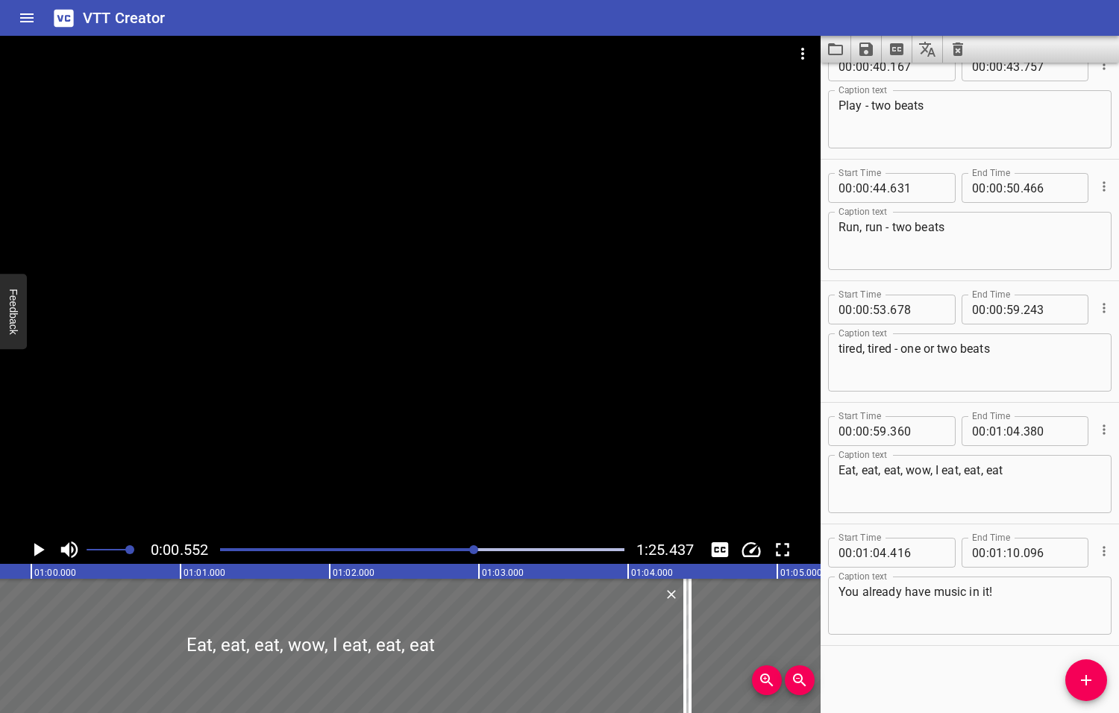
drag, startPoint x: 520, startPoint y: 547, endPoint x: 475, endPoint y: 559, distance: 46.3
click at [475, 559] on div at bounding box center [422, 549] width 422 height 21
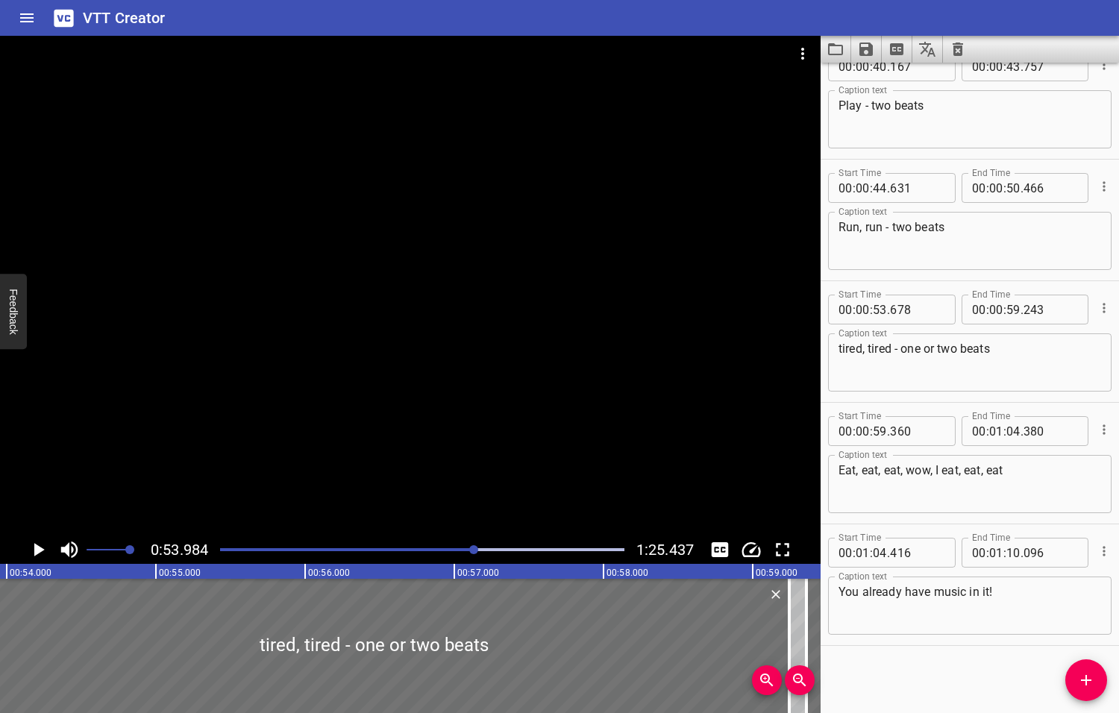
scroll to position [0, 8051]
click at [37, 550] on icon "Play/Pause" at bounding box center [39, 549] width 10 height 13
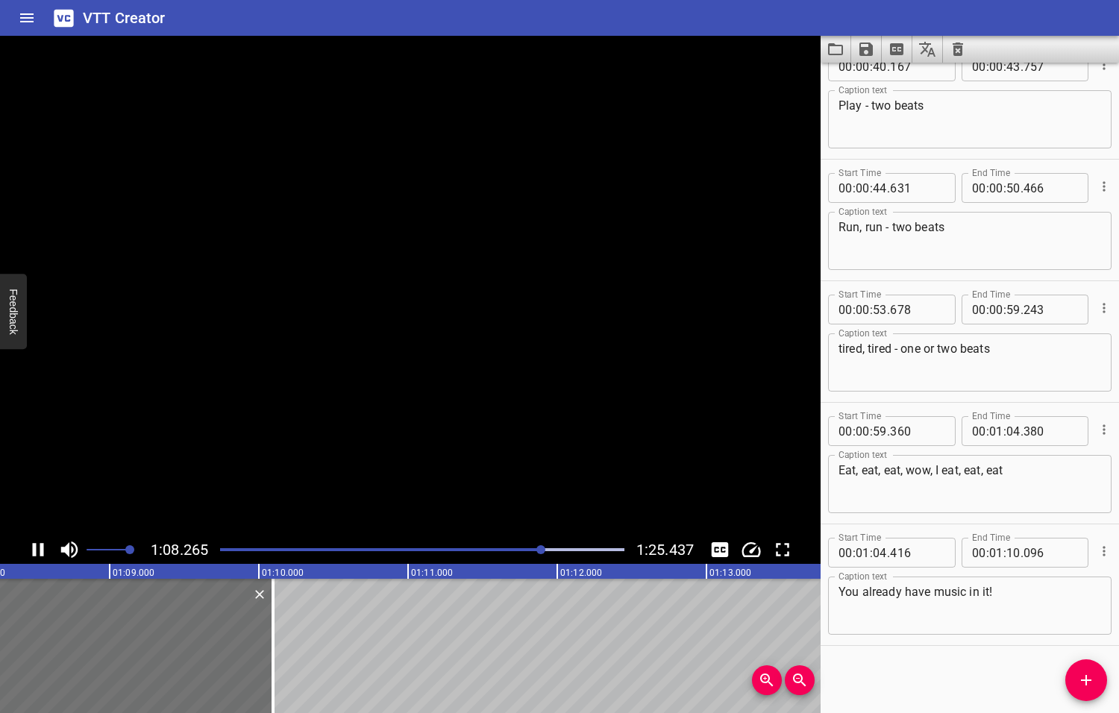
click at [37, 550] on icon "Play/Pause" at bounding box center [38, 549] width 22 height 22
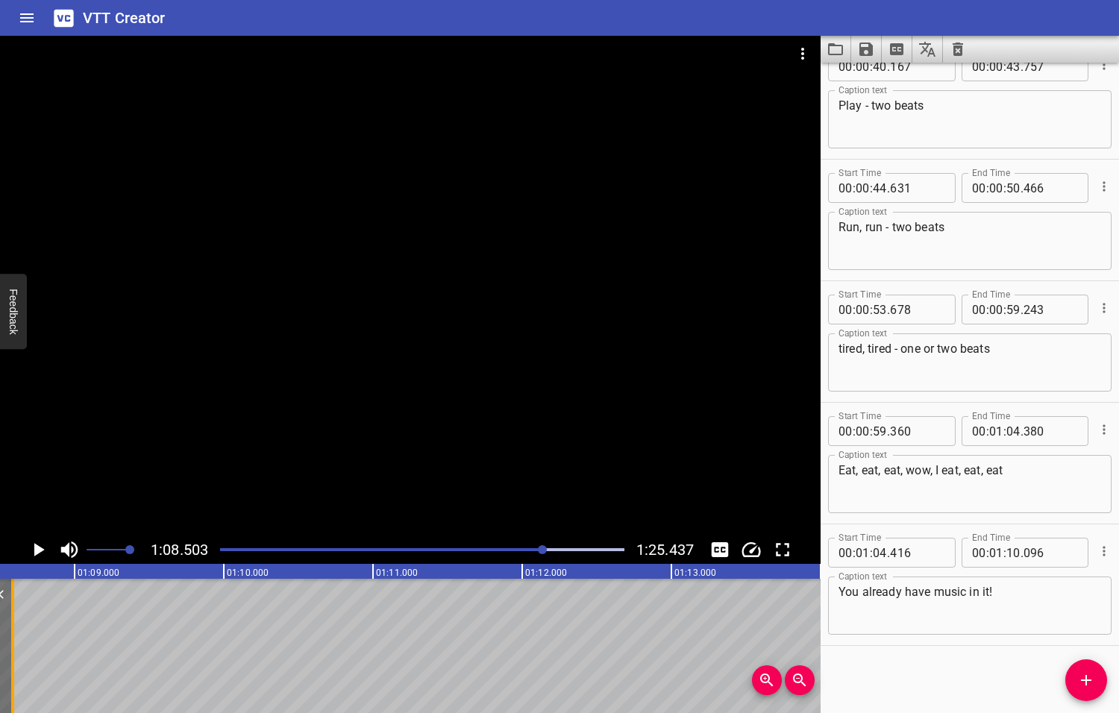
drag, startPoint x: 236, startPoint y: 652, endPoint x: 11, endPoint y: 637, distance: 225.7
click at [11, 637] on div at bounding box center [12, 646] width 3 height 134
type input "08"
click at [36, 549] on icon "Play/Pause" at bounding box center [39, 549] width 10 height 13
click at [37, 550] on icon "Play/Pause" at bounding box center [38, 549] width 22 height 22
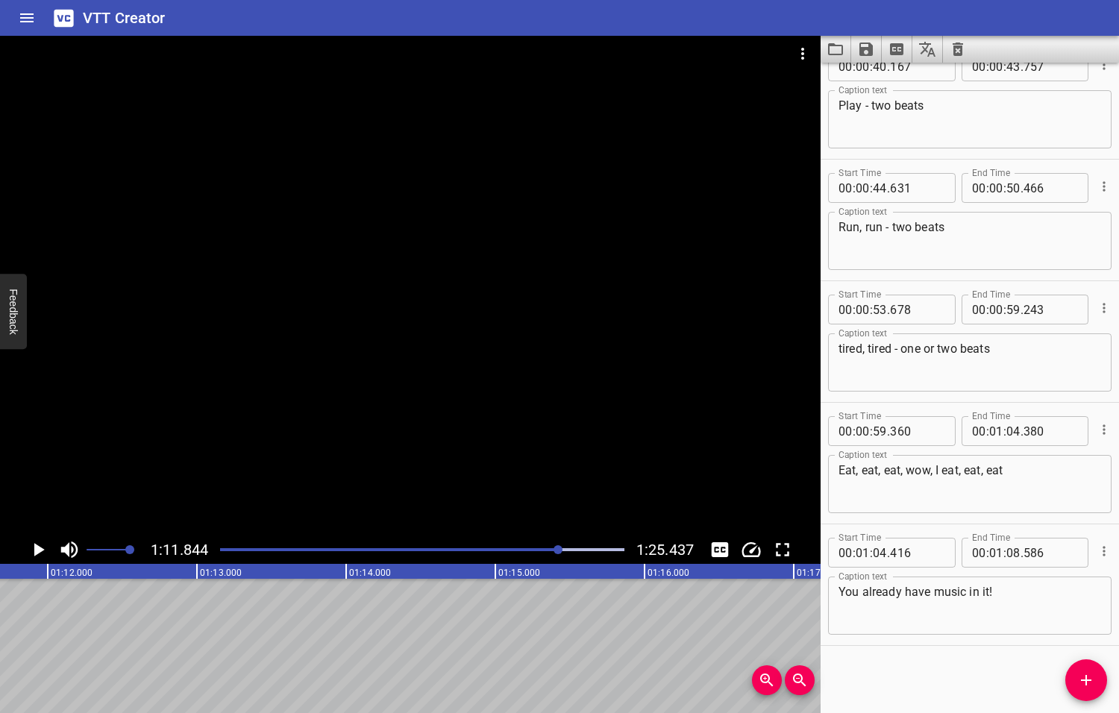
scroll to position [0, 10715]
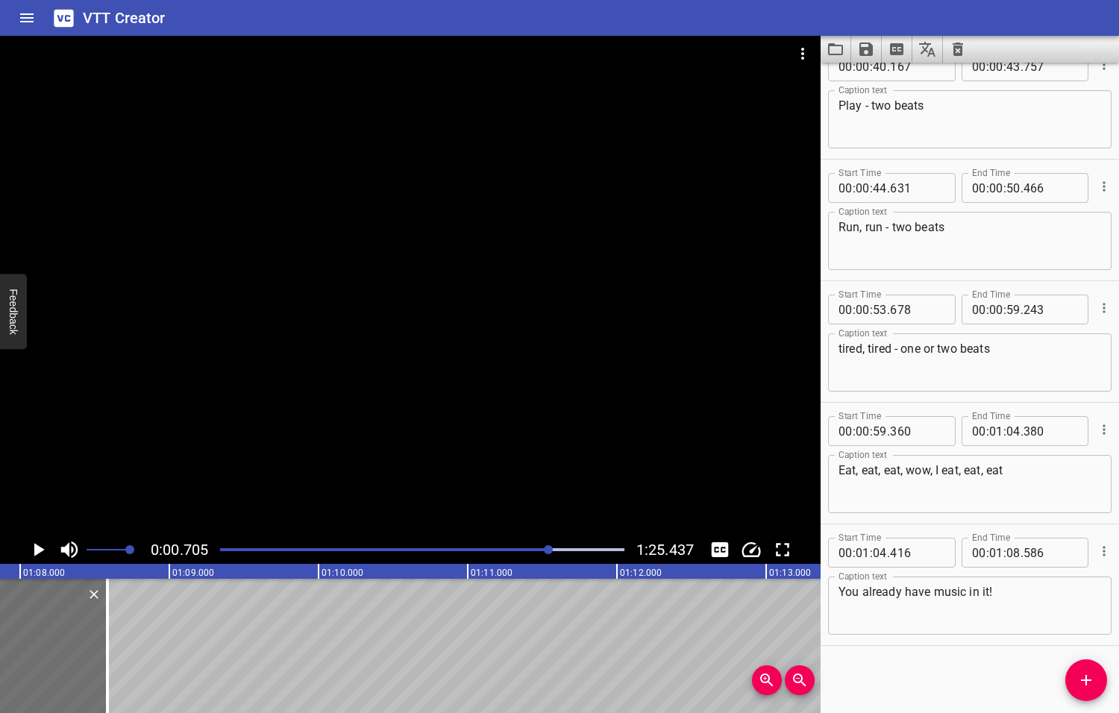
drag, startPoint x: 559, startPoint y: 549, endPoint x: 549, endPoint y: 551, distance: 9.9
click at [549, 551] on div at bounding box center [548, 549] width 9 height 9
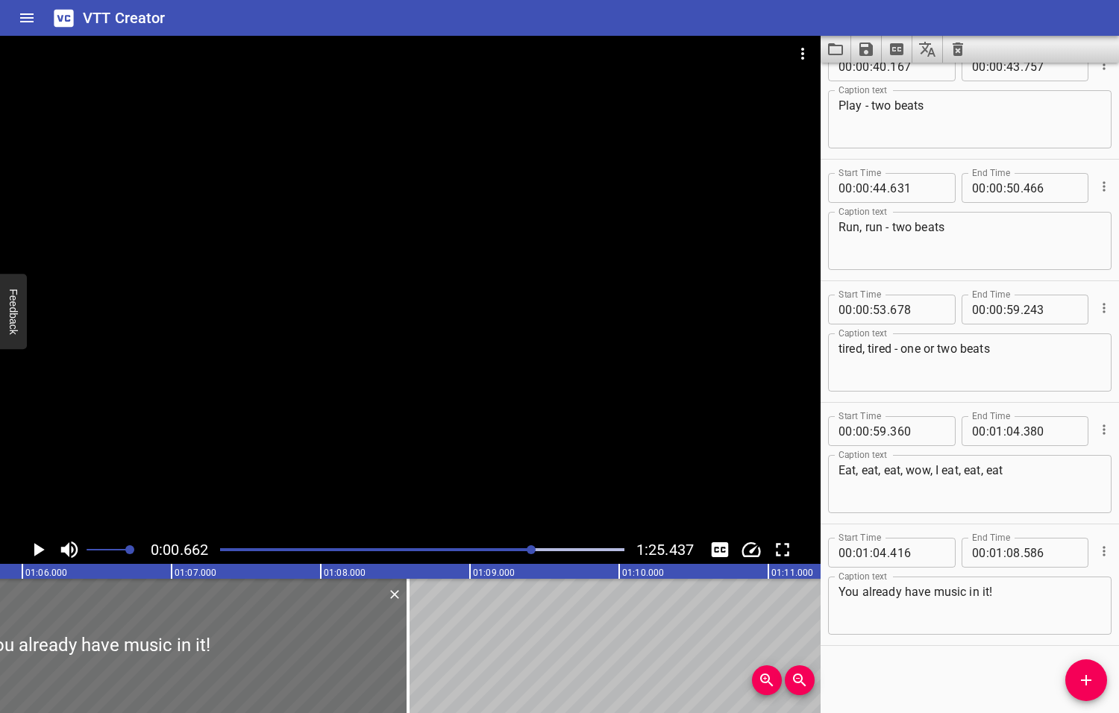
drag, startPoint x: 549, startPoint y: 551, endPoint x: 532, endPoint y: 553, distance: 17.3
click at [532, 553] on div at bounding box center [530, 549] width 9 height 9
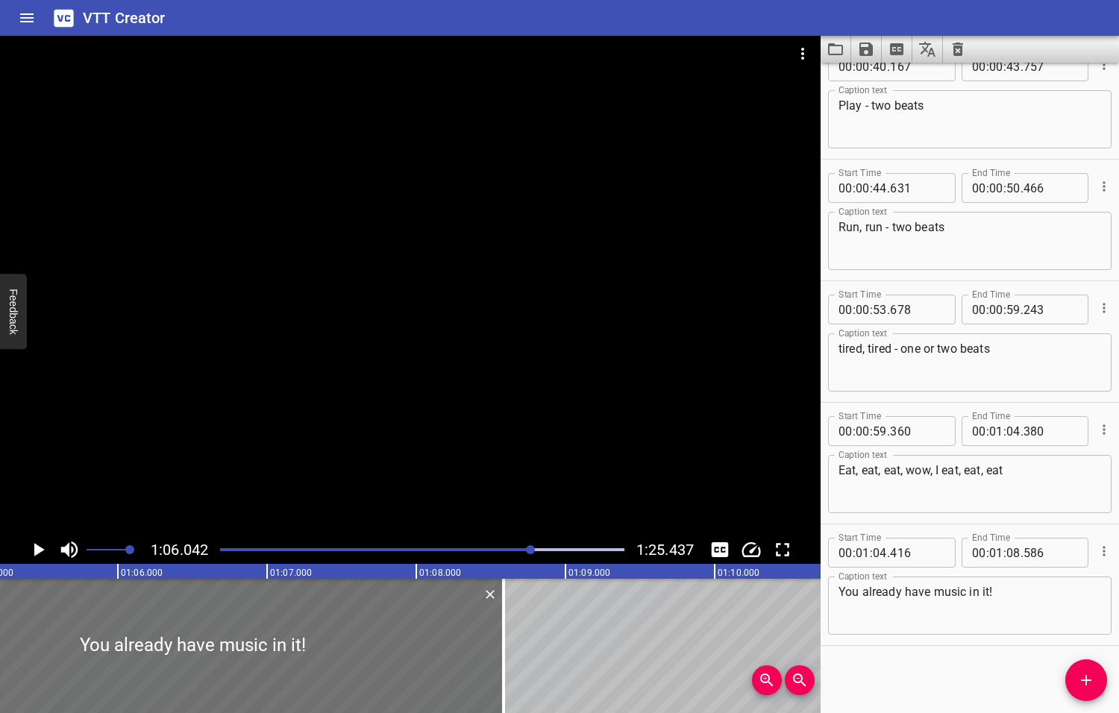
scroll to position [0, 9849]
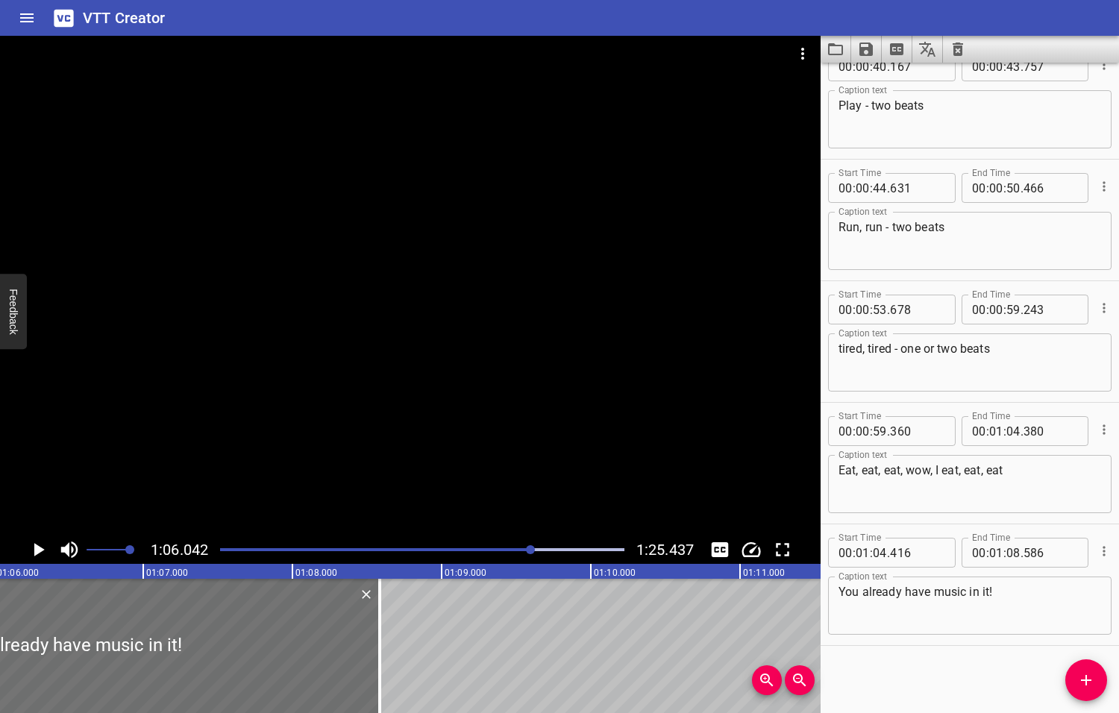
click at [40, 550] on icon "Play/Pause" at bounding box center [39, 549] width 10 height 13
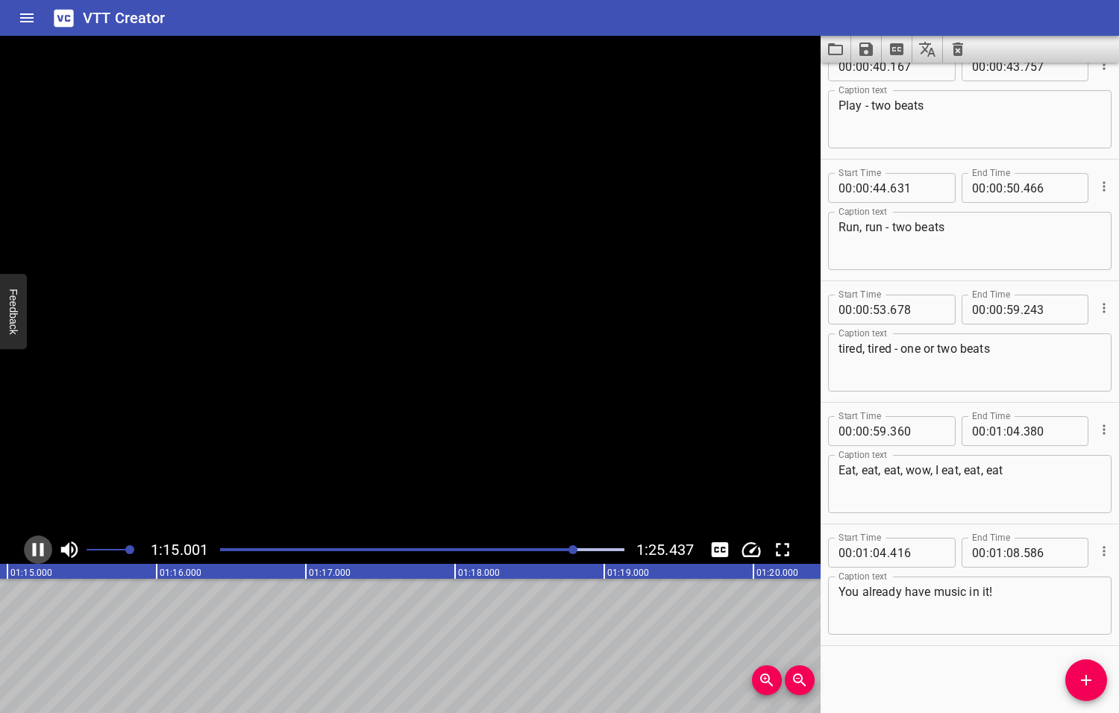
click at [40, 550] on icon "Play/Pause" at bounding box center [38, 549] width 22 height 22
drag, startPoint x: 575, startPoint y: 550, endPoint x: 556, endPoint y: 553, distance: 18.9
click at [569, 553] on div at bounding box center [573, 549] width 9 height 9
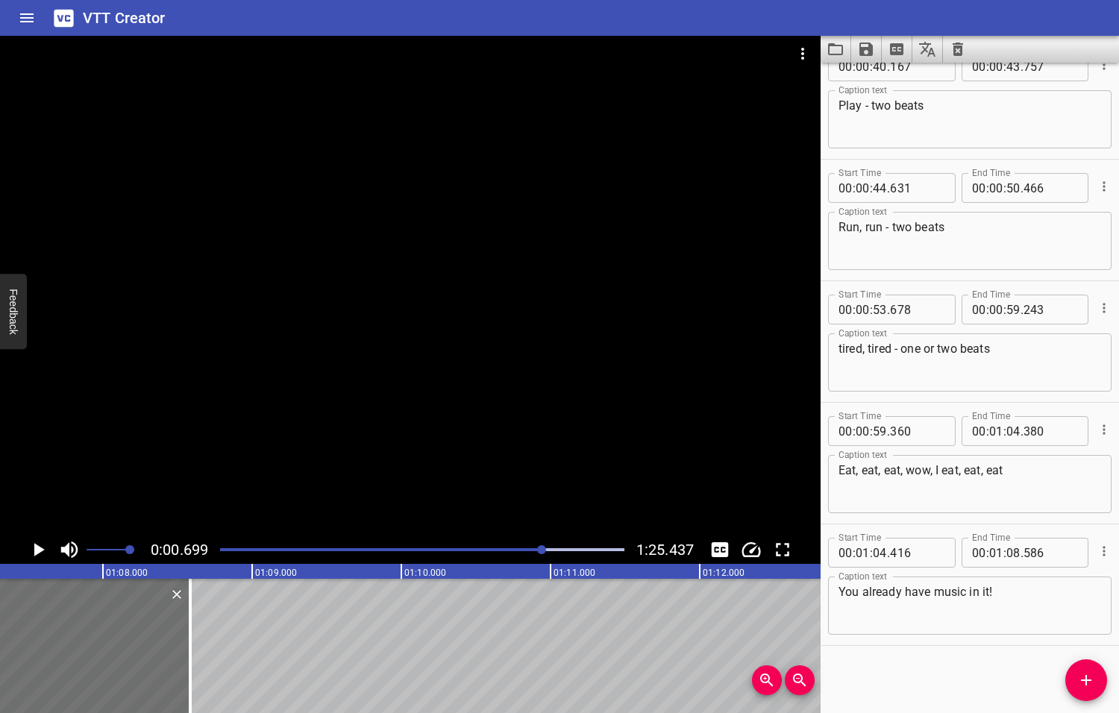
drag, startPoint x: 557, startPoint y: 549, endPoint x: 543, endPoint y: 553, distance: 14.9
click at [543, 553] on div at bounding box center [541, 549] width 9 height 9
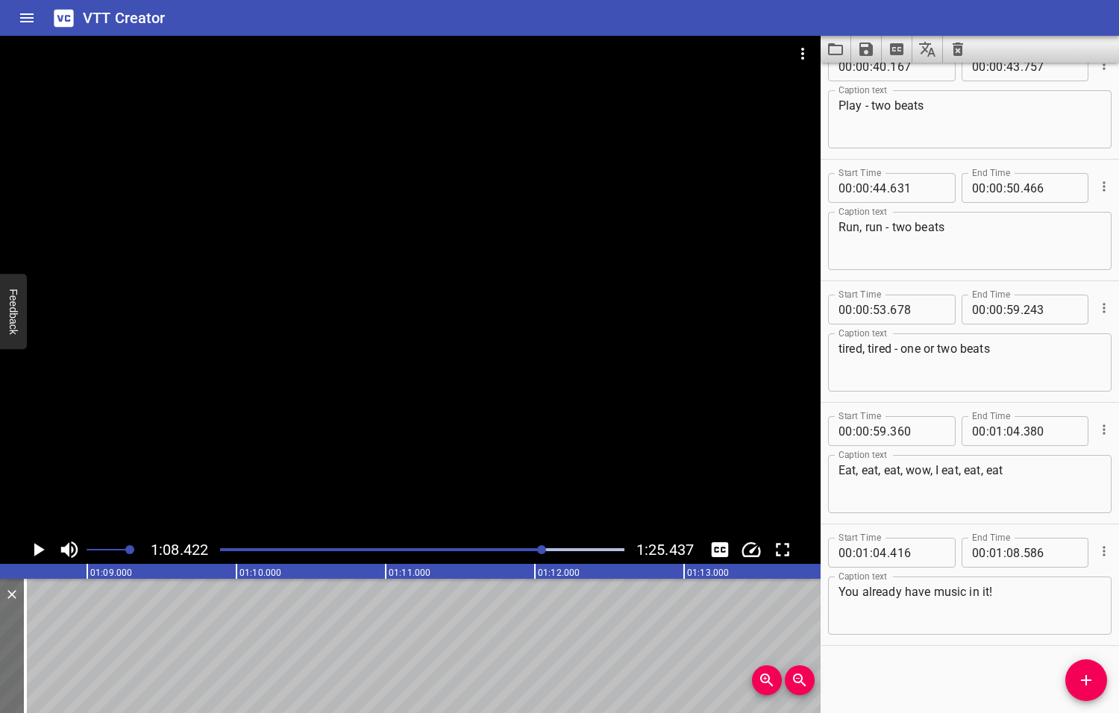
scroll to position [0, 10204]
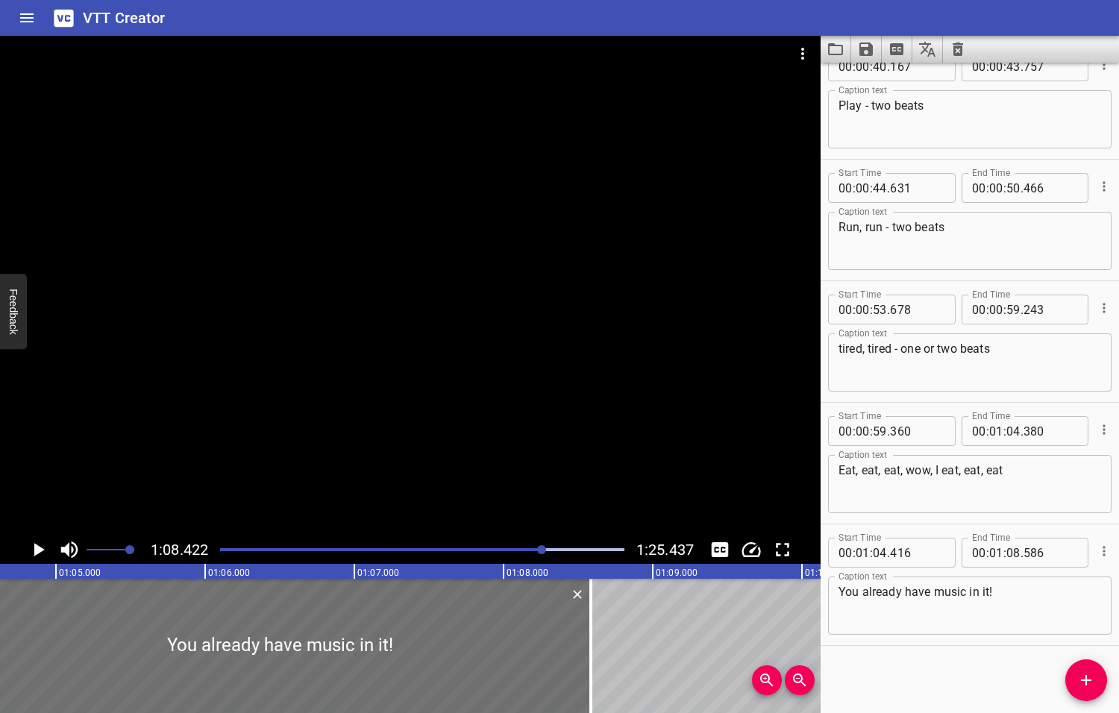
click at [538, 553] on div at bounding box center [422, 549] width 422 height 21
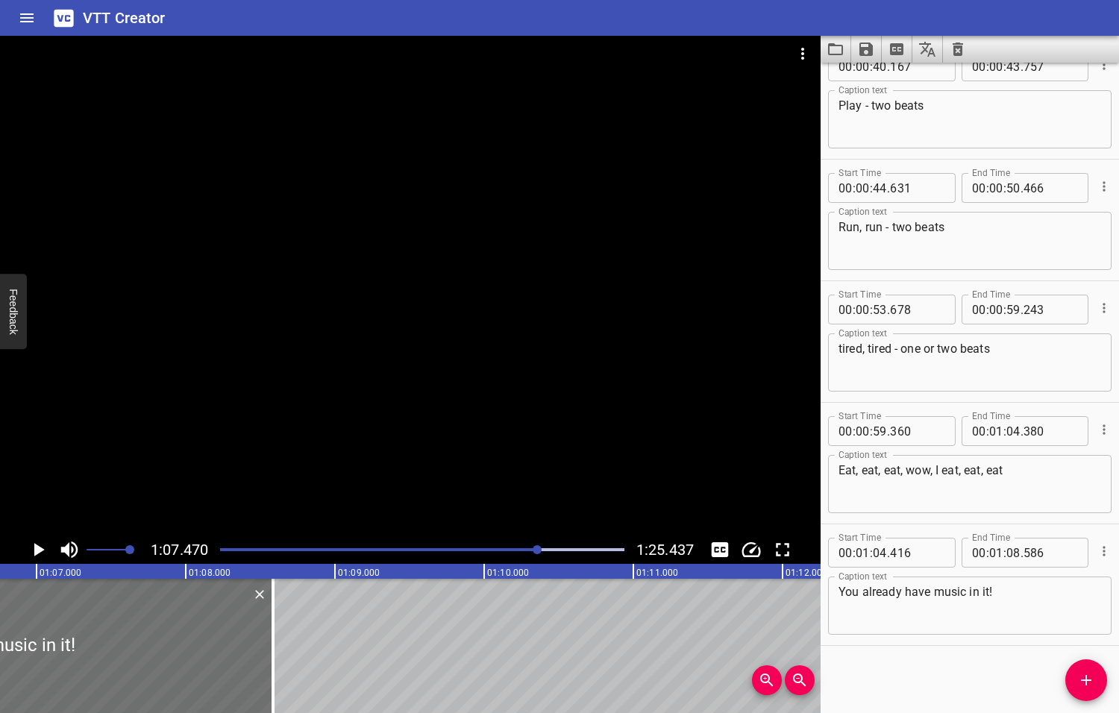
scroll to position [0, 10062]
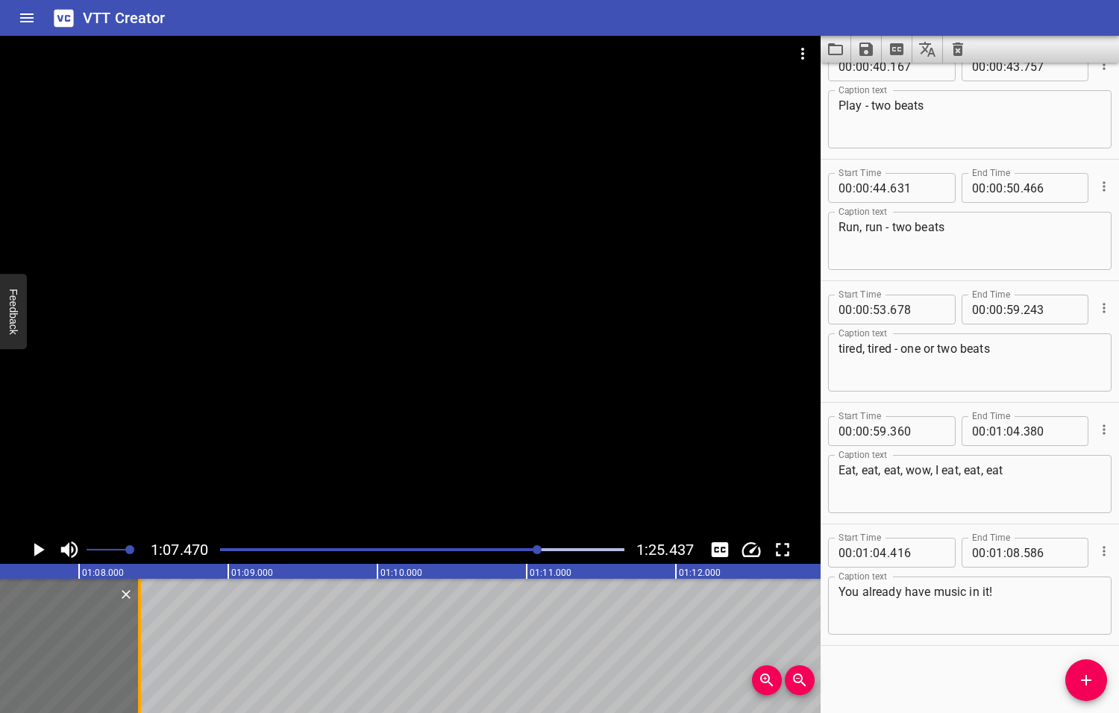
drag, startPoint x: 163, startPoint y: 658, endPoint x: 136, endPoint y: 658, distance: 26.8
click at [136, 658] on div at bounding box center [139, 646] width 15 height 134
click at [37, 548] on icon "Play/Pause" at bounding box center [39, 549] width 10 height 13
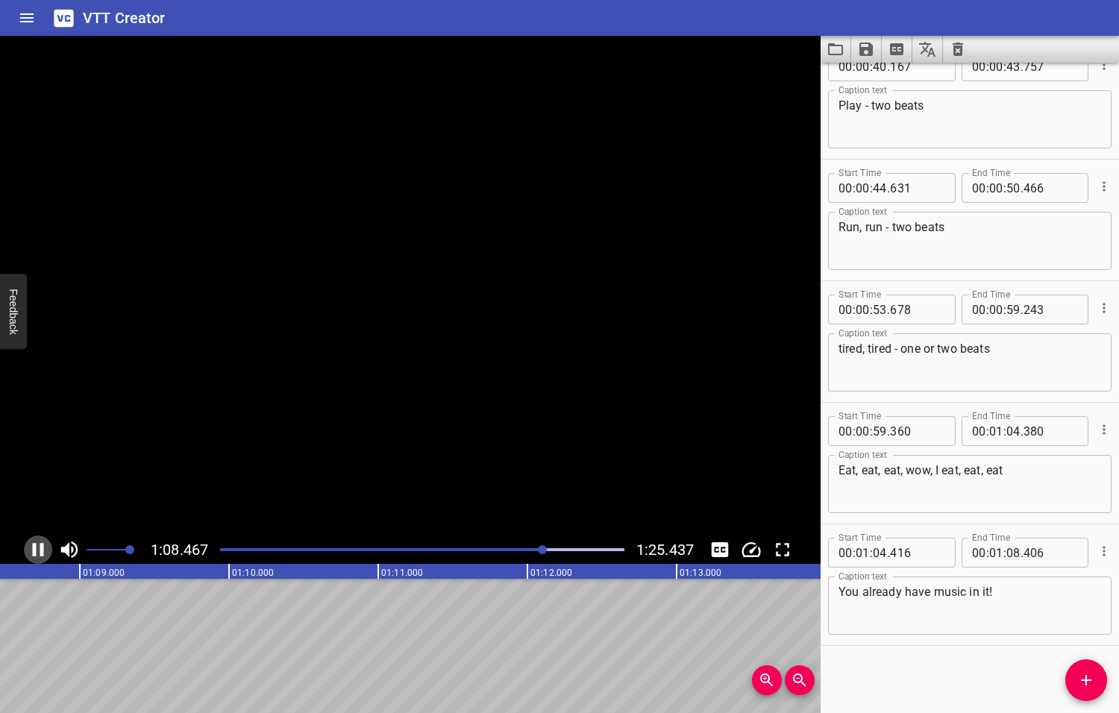
click at [37, 548] on icon "Play/Pause" at bounding box center [38, 549] width 22 height 22
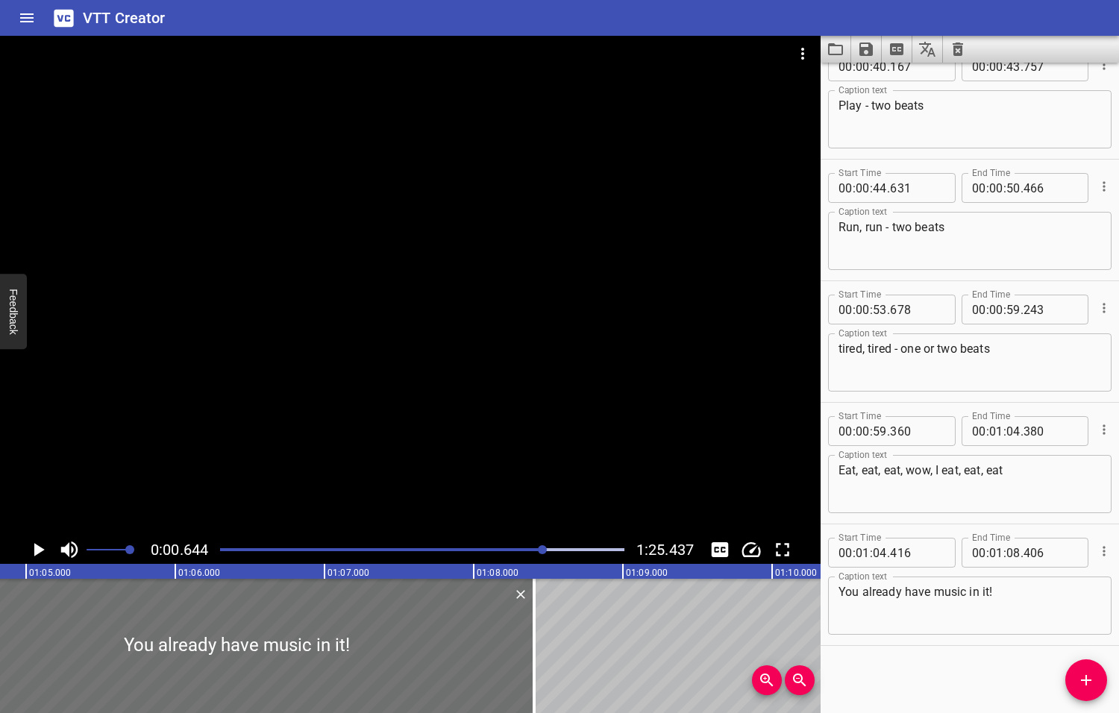
click at [541, 549] on div at bounding box center [542, 549] width 9 height 9
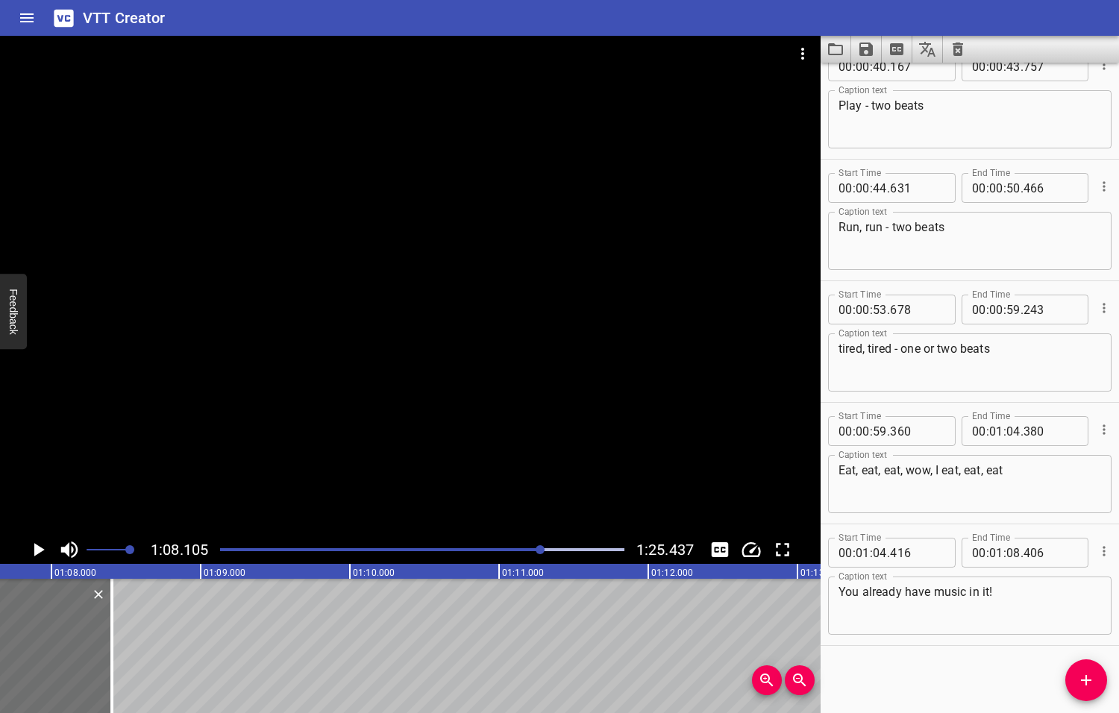
scroll to position [0, 10157]
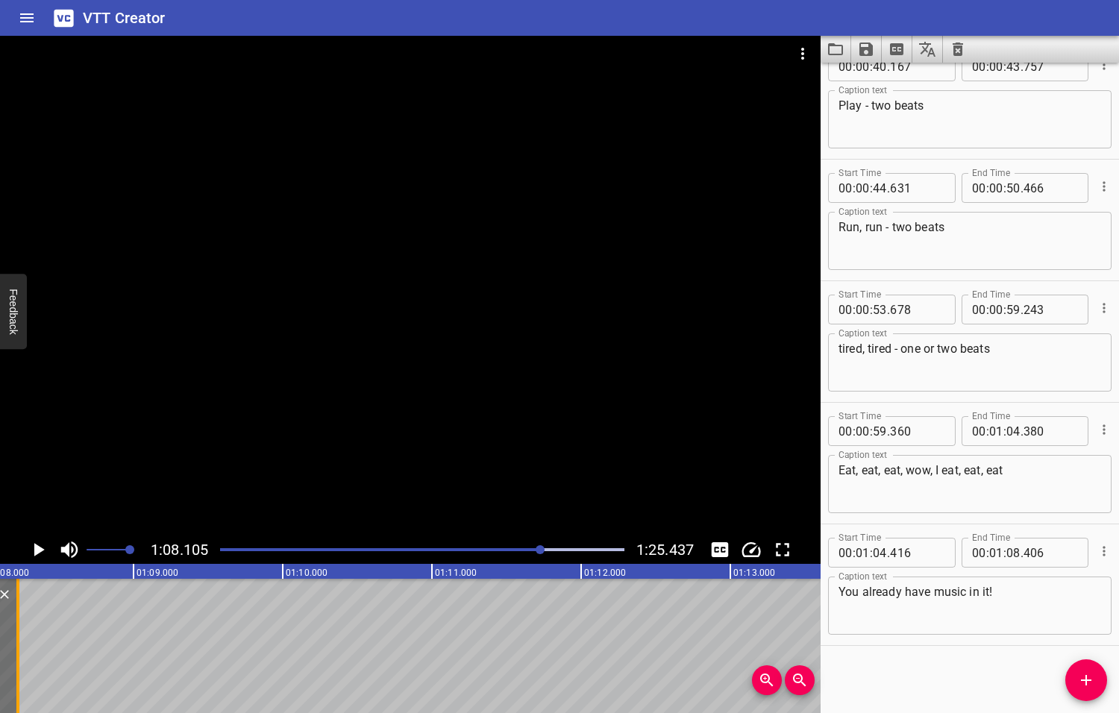
drag, startPoint x: 44, startPoint y: 653, endPoint x: 17, endPoint y: 653, distance: 26.8
click at [17, 653] on div at bounding box center [17, 646] width 3 height 134
type input "226"
click at [1088, 683] on icon "Add Cue" at bounding box center [1086, 680] width 18 height 18
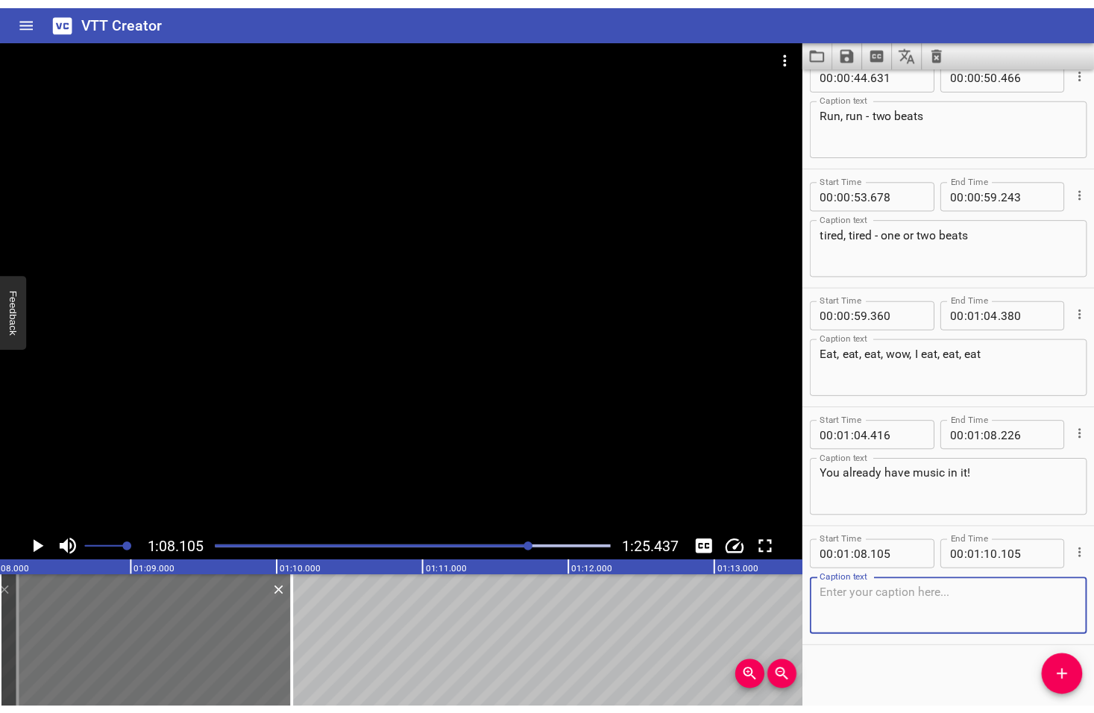
scroll to position [1608, 0]
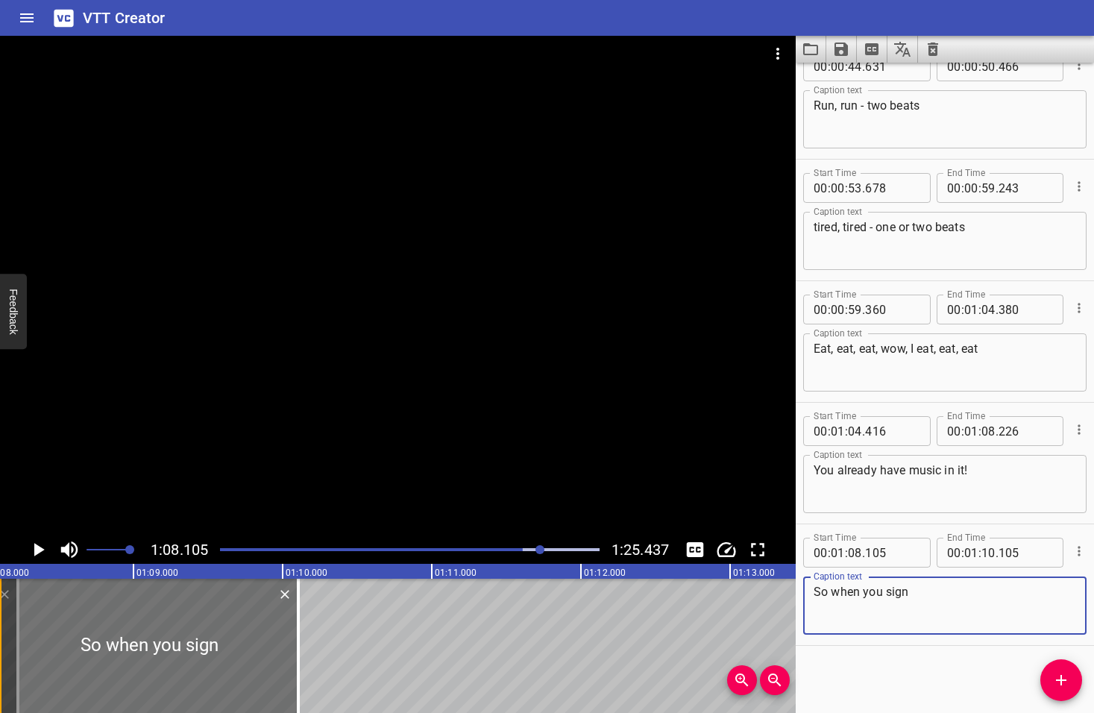
type textarea "So when you sign"
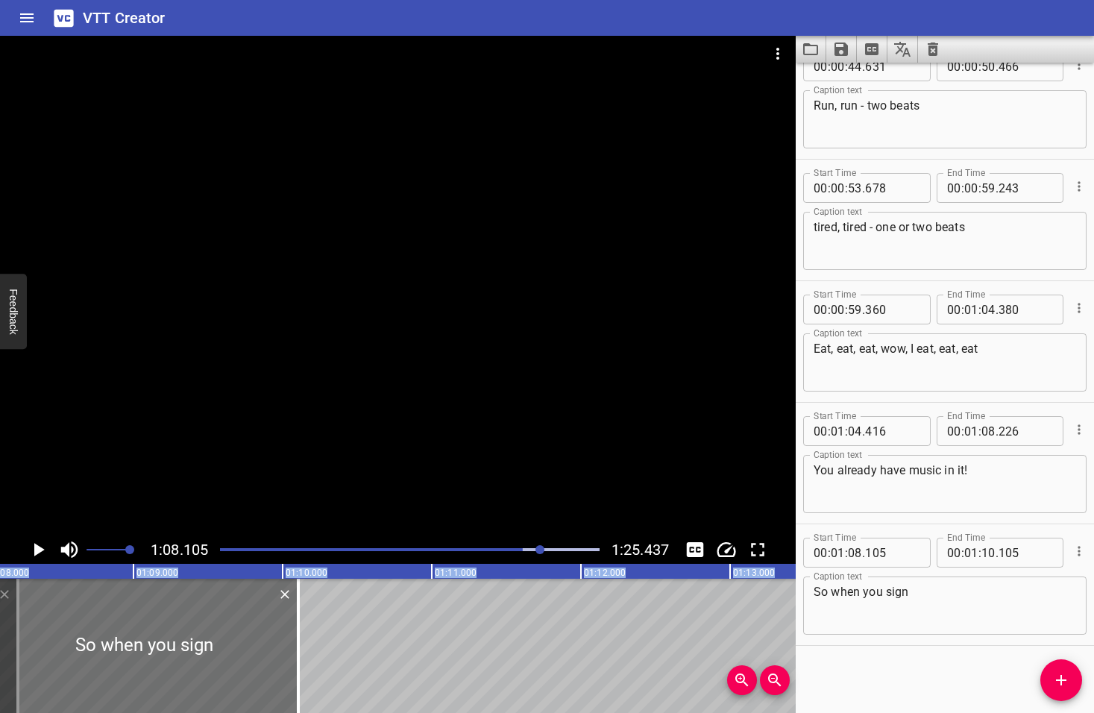
drag, startPoint x: 2, startPoint y: 645, endPoint x: -9, endPoint y: 647, distance: 11.4
click at [0, 647] on html "VTT Creator Caption Editor Batch Transcribe Login Sign Up Privacy Contact 1:08.…" at bounding box center [547, 356] width 1094 height 713
click at [1, 646] on div at bounding box center [143, 646] width 309 height 134
type input "035"
type input "110"
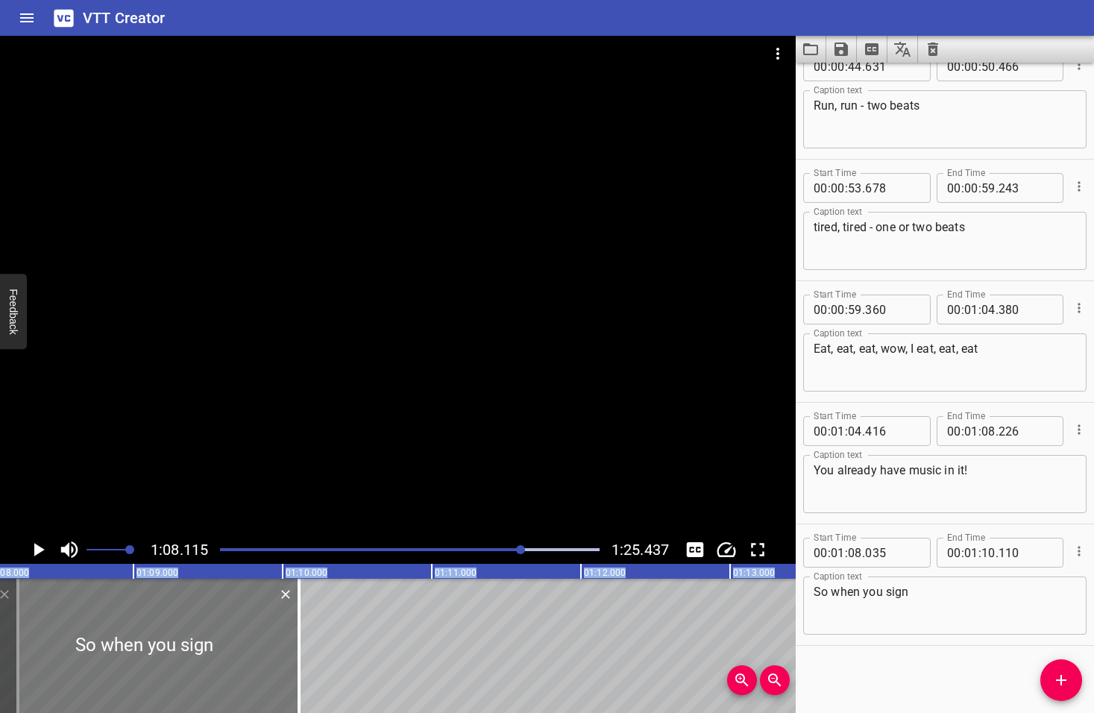
scroll to position [0, 10159]
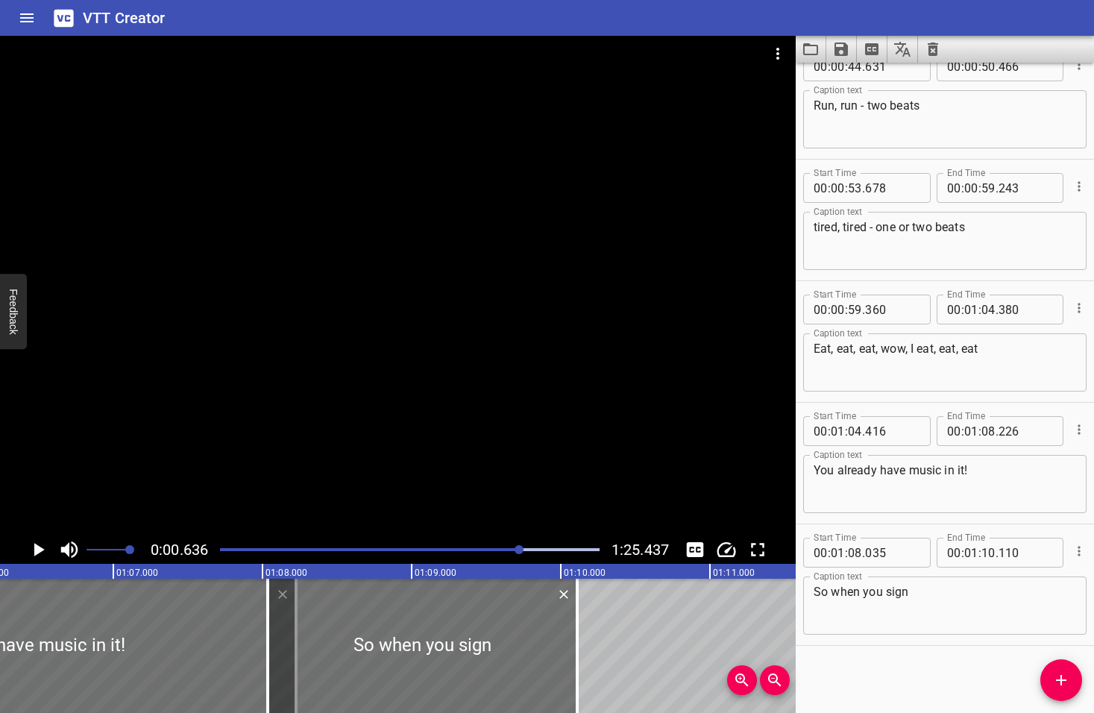
click at [520, 548] on div at bounding box center [519, 549] width 9 height 9
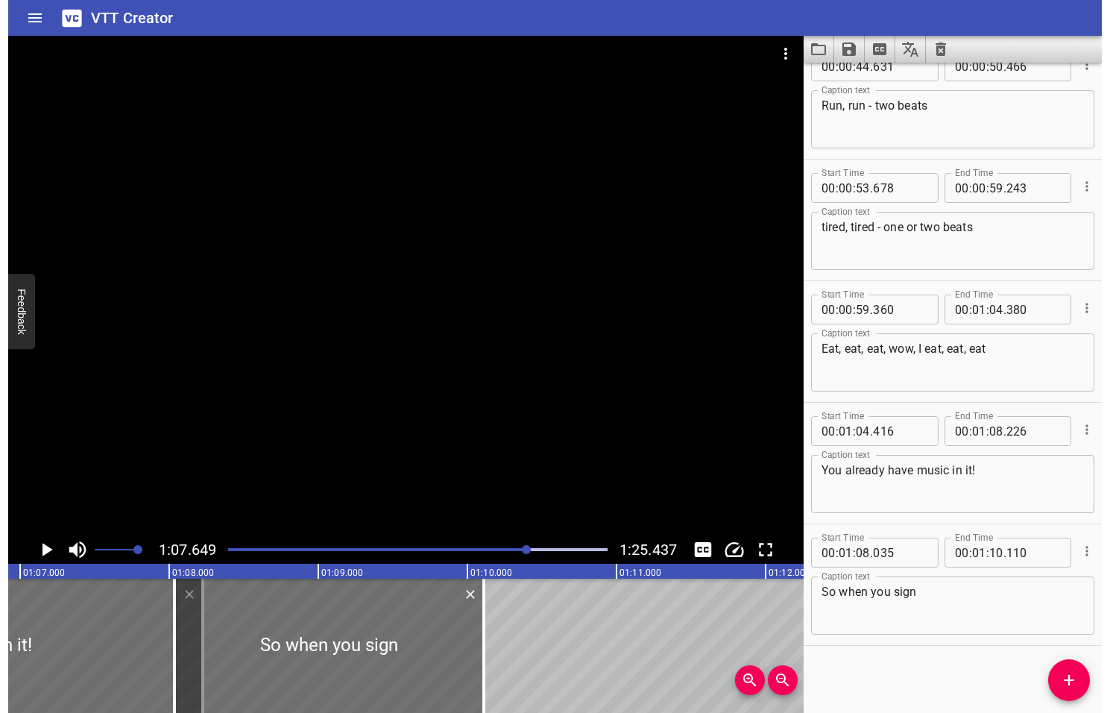
scroll to position [0, 10089]
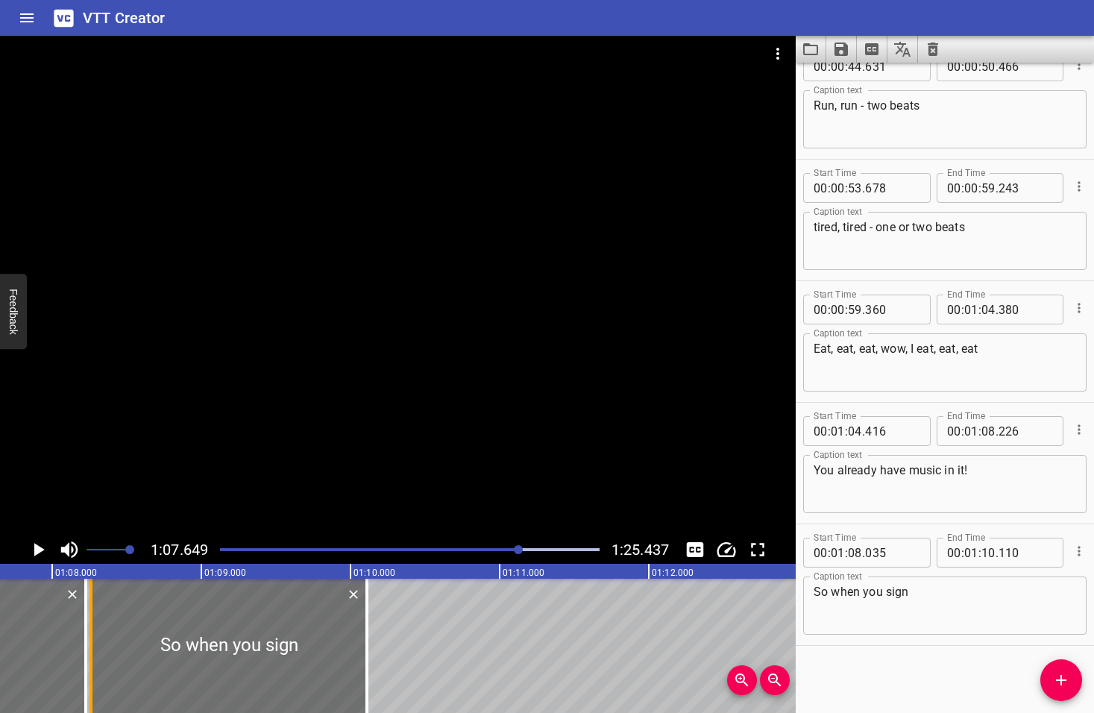
drag, startPoint x: 58, startPoint y: 652, endPoint x: 92, endPoint y: 658, distance: 34.1
click at [92, 658] on div at bounding box center [90, 646] width 3 height 134
type input "260"
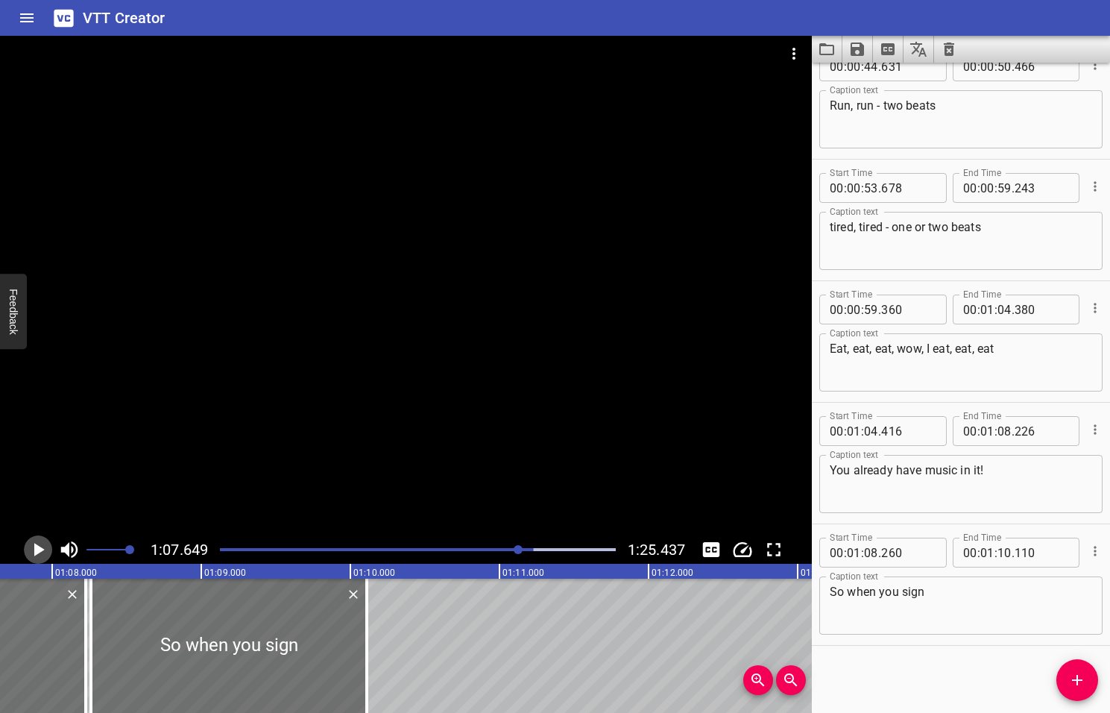
click at [39, 550] on icon "Play/Pause" at bounding box center [39, 549] width 10 height 13
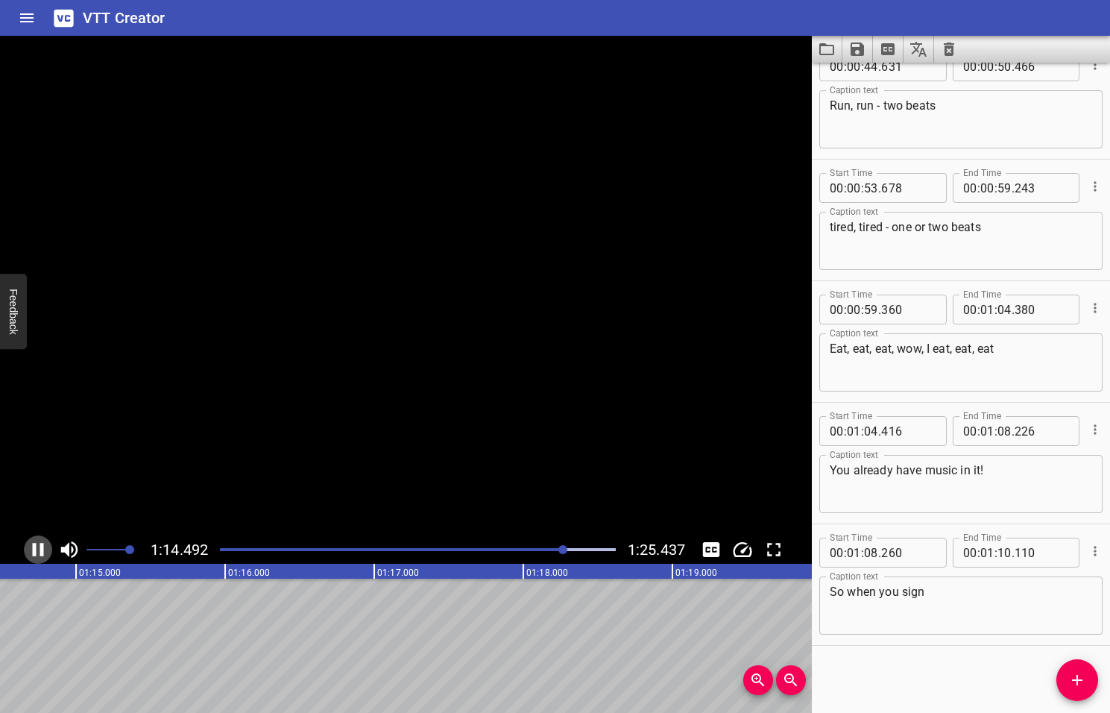
click at [39, 550] on icon "Play/Pause" at bounding box center [38, 549] width 22 height 22
click at [928, 597] on textarea "So when you sign" at bounding box center [961, 606] width 262 height 43
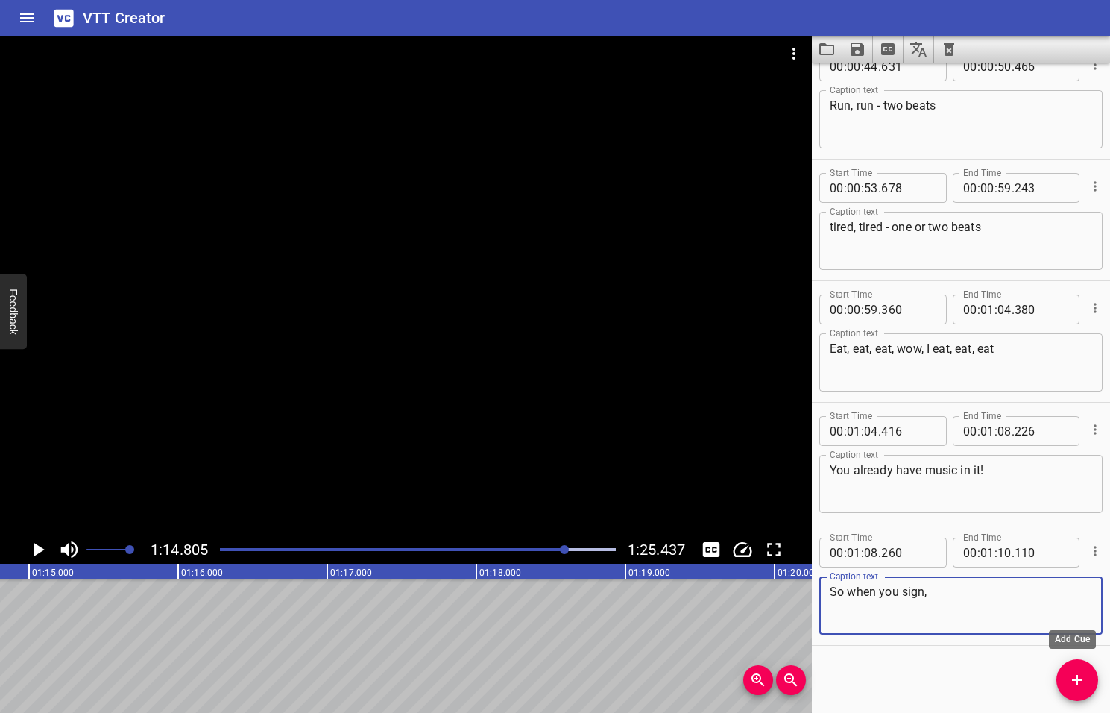
type textarea "So when you sign,"
click at [1072, 682] on icon "Add Cue" at bounding box center [1078, 680] width 18 height 18
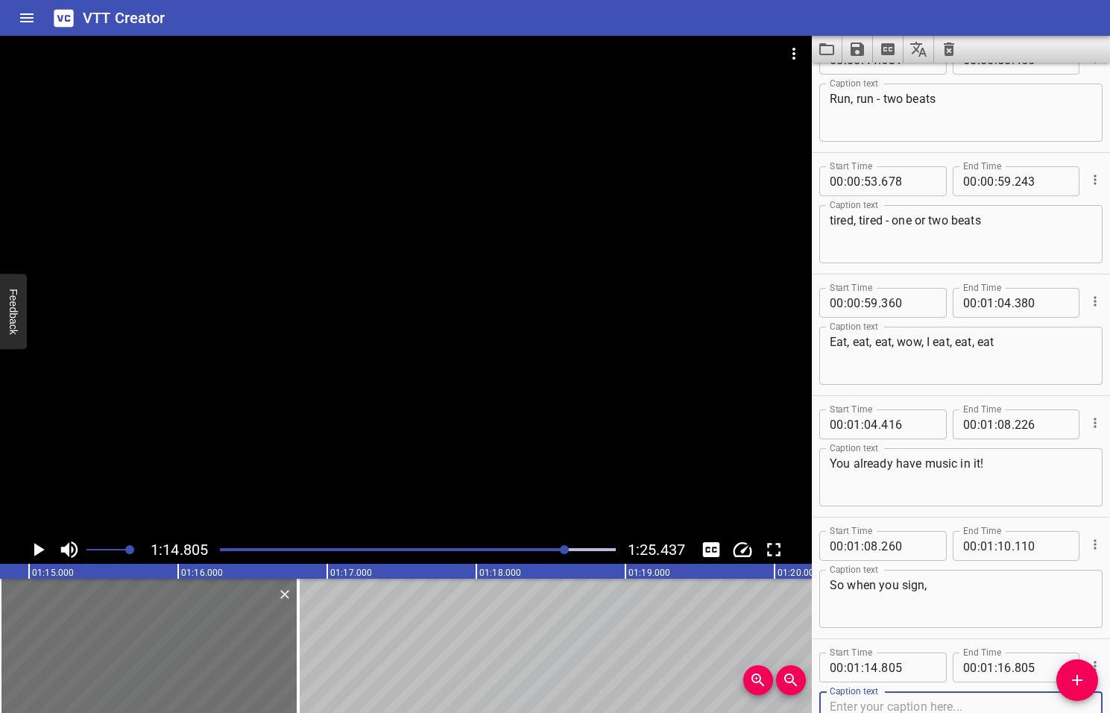
scroll to position [1729, 0]
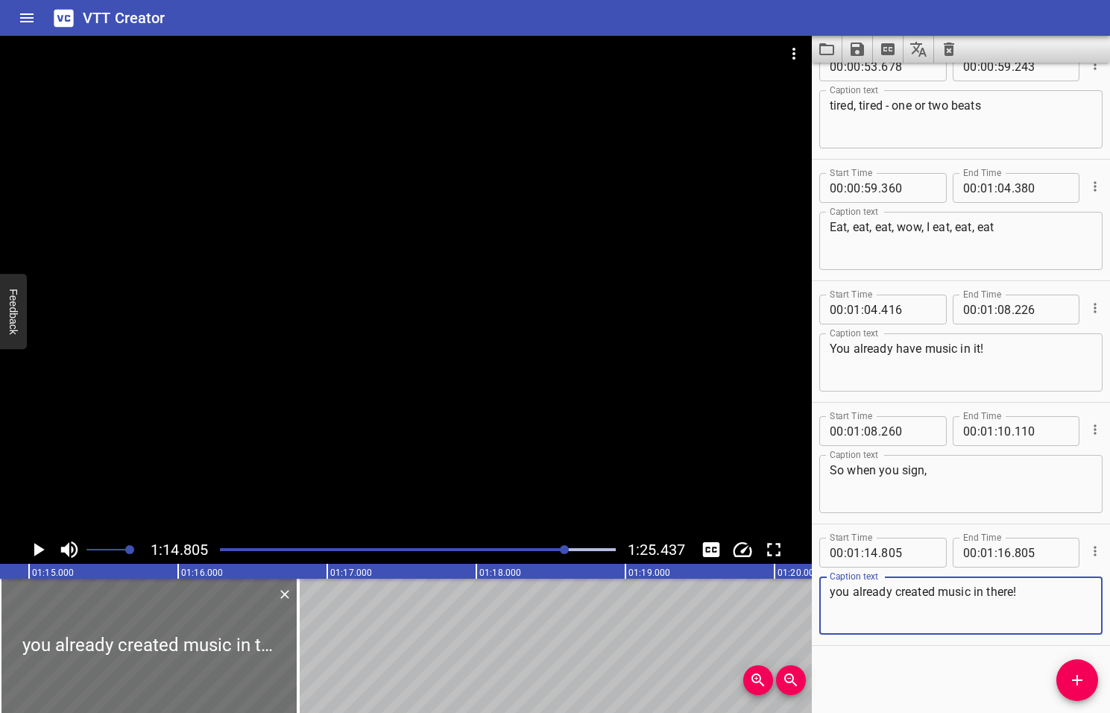
type textarea "you already created music in there!"
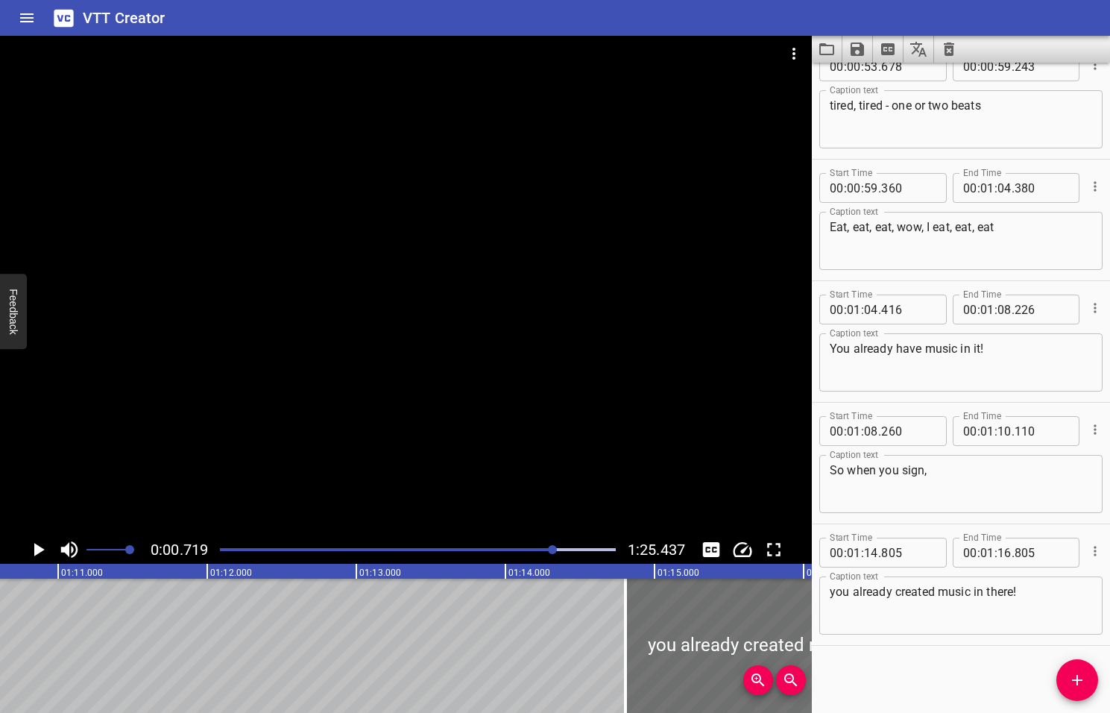
drag, startPoint x: 567, startPoint y: 548, endPoint x: 554, endPoint y: 550, distance: 12.9
click at [554, 550] on div at bounding box center [552, 549] width 9 height 9
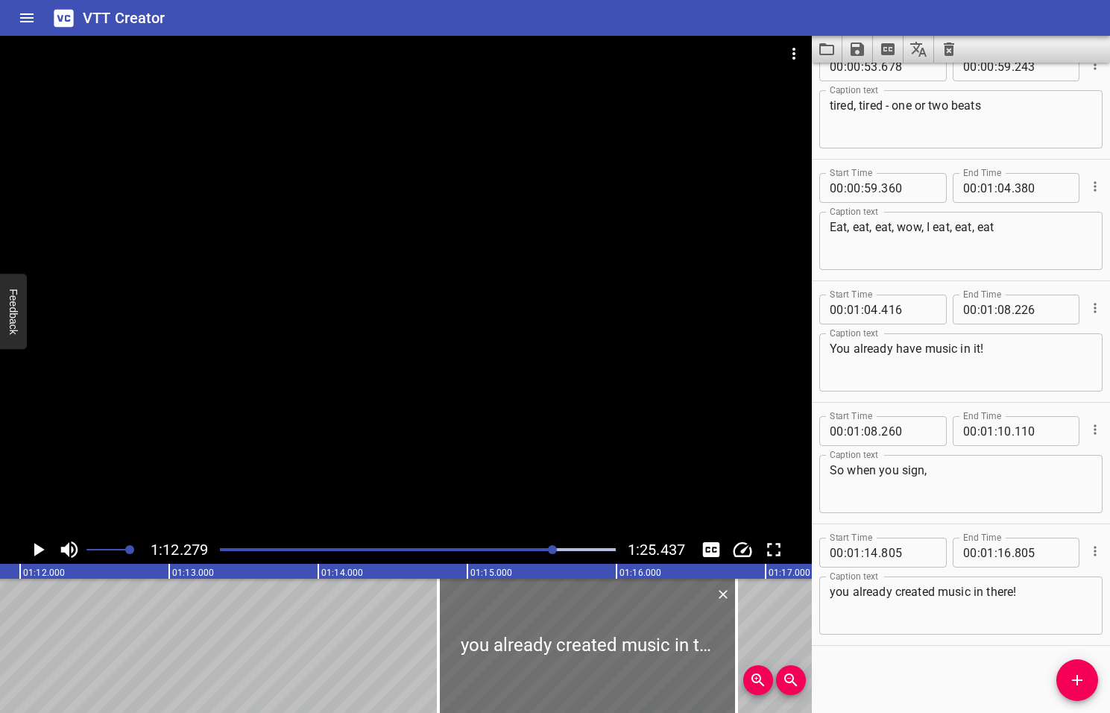
scroll to position [0, 10779]
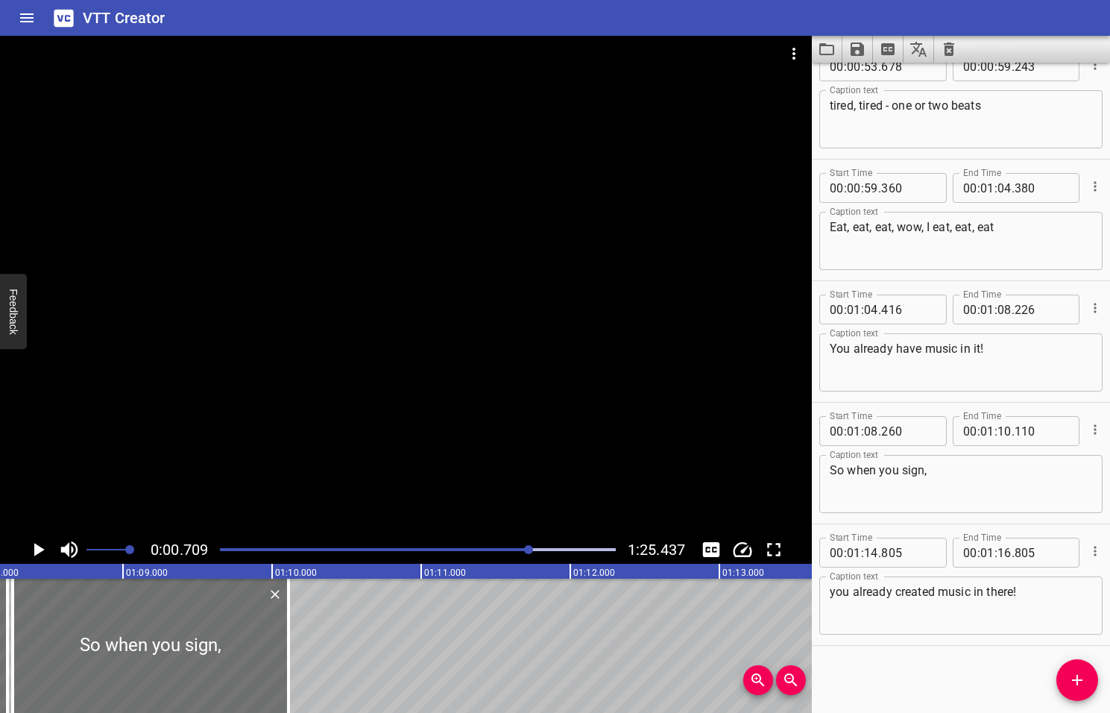
drag, startPoint x: 553, startPoint y: 548, endPoint x: 530, endPoint y: 557, distance: 24.1
click at [530, 557] on div at bounding box center [418, 549] width 414 height 21
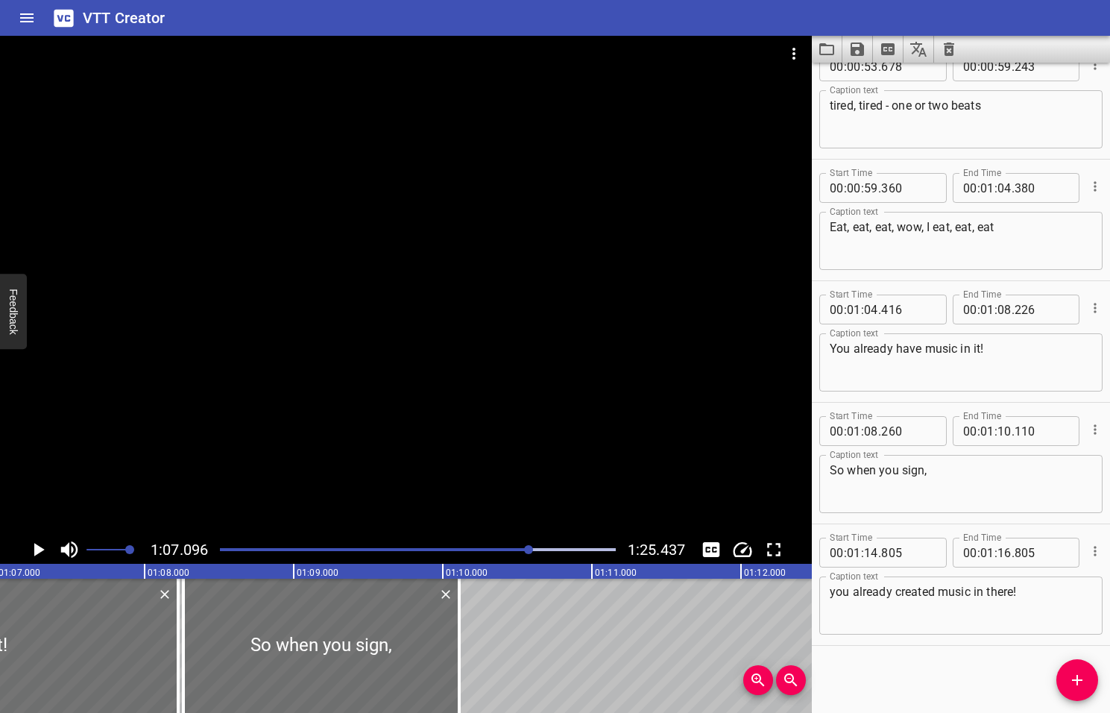
scroll to position [0, 10007]
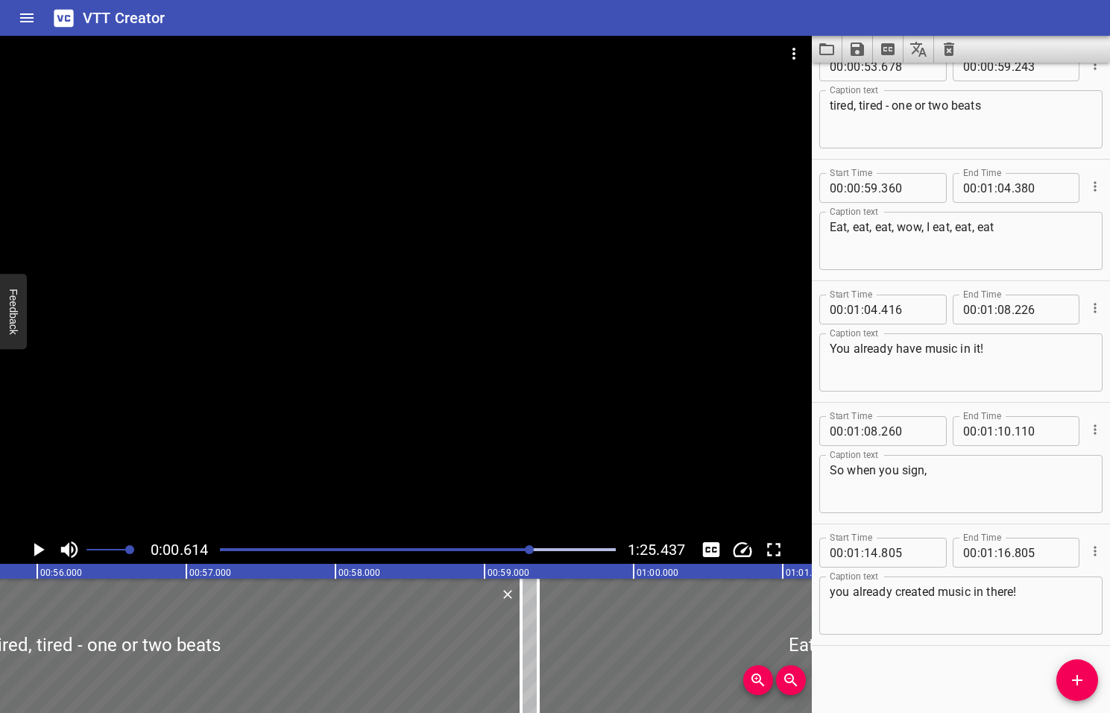
click at [531, 550] on div at bounding box center [529, 549] width 9 height 9
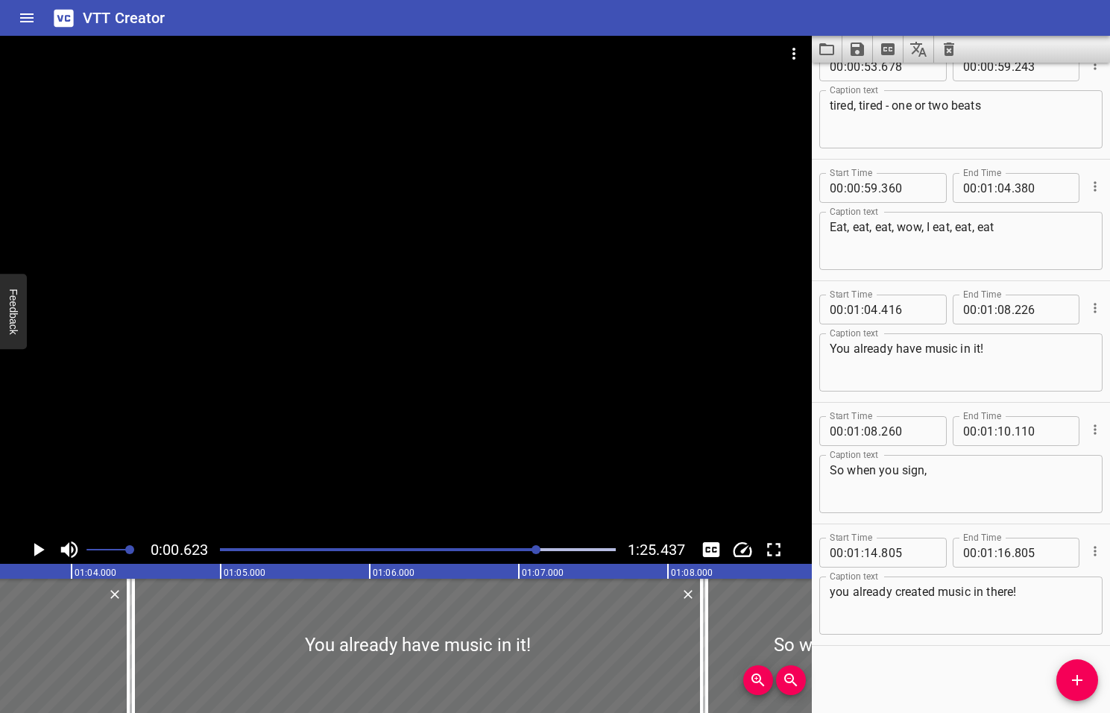
click at [538, 552] on div at bounding box center [536, 549] width 9 height 9
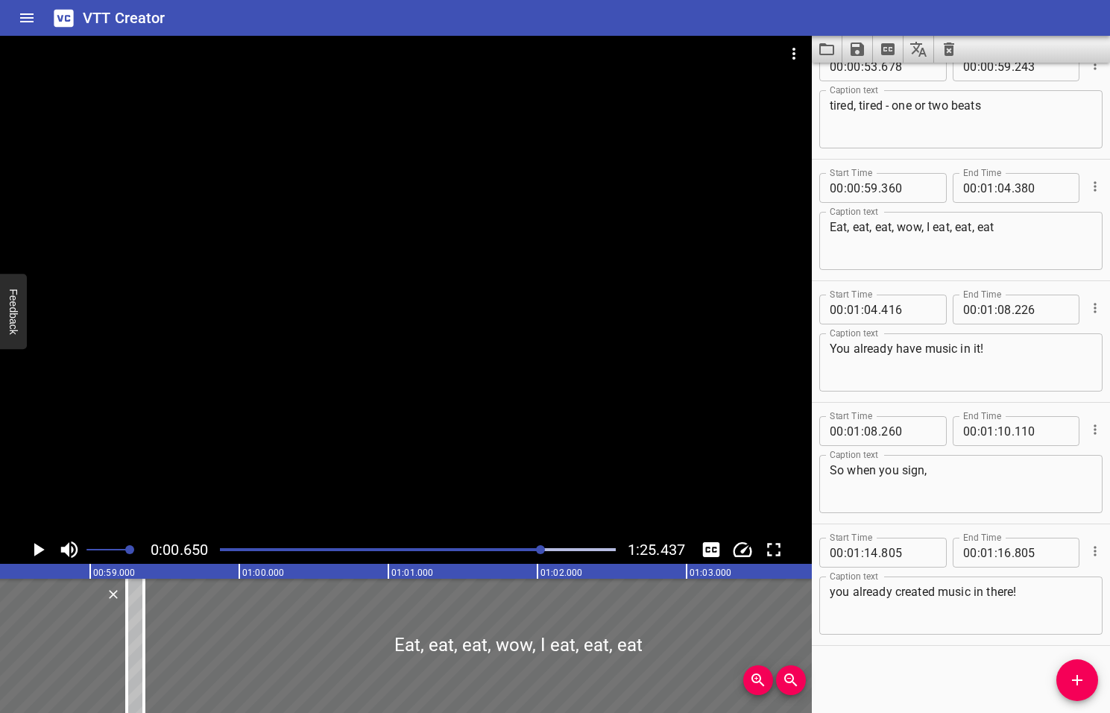
click at [542, 552] on div at bounding box center [540, 549] width 9 height 9
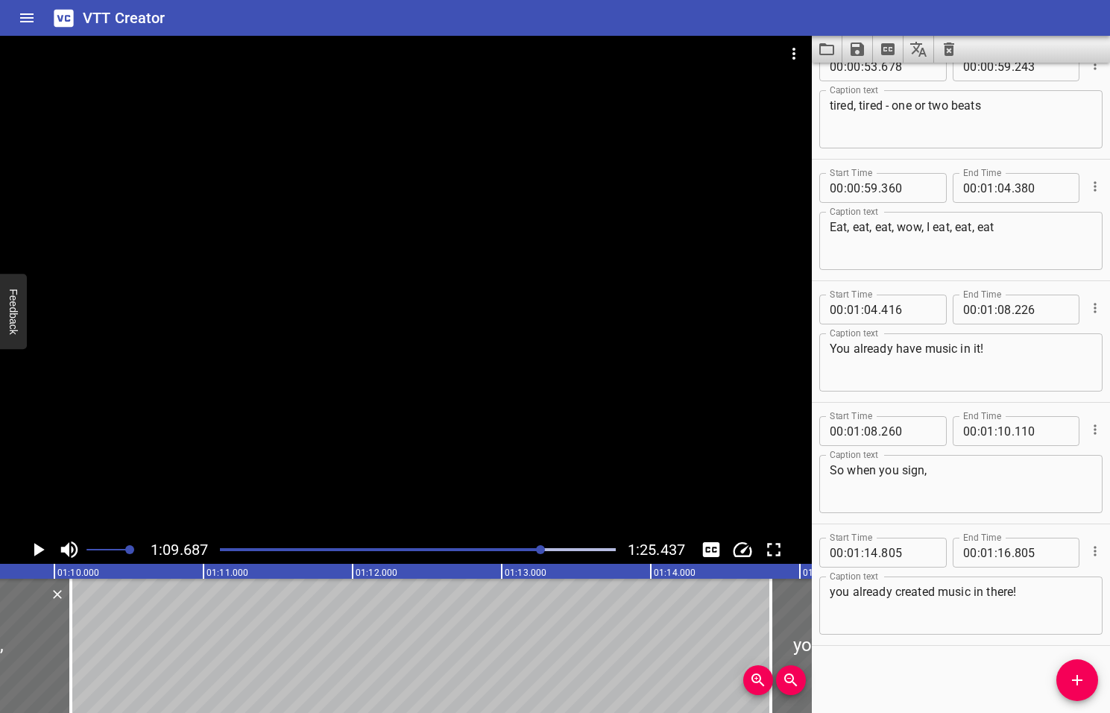
scroll to position [0, 10393]
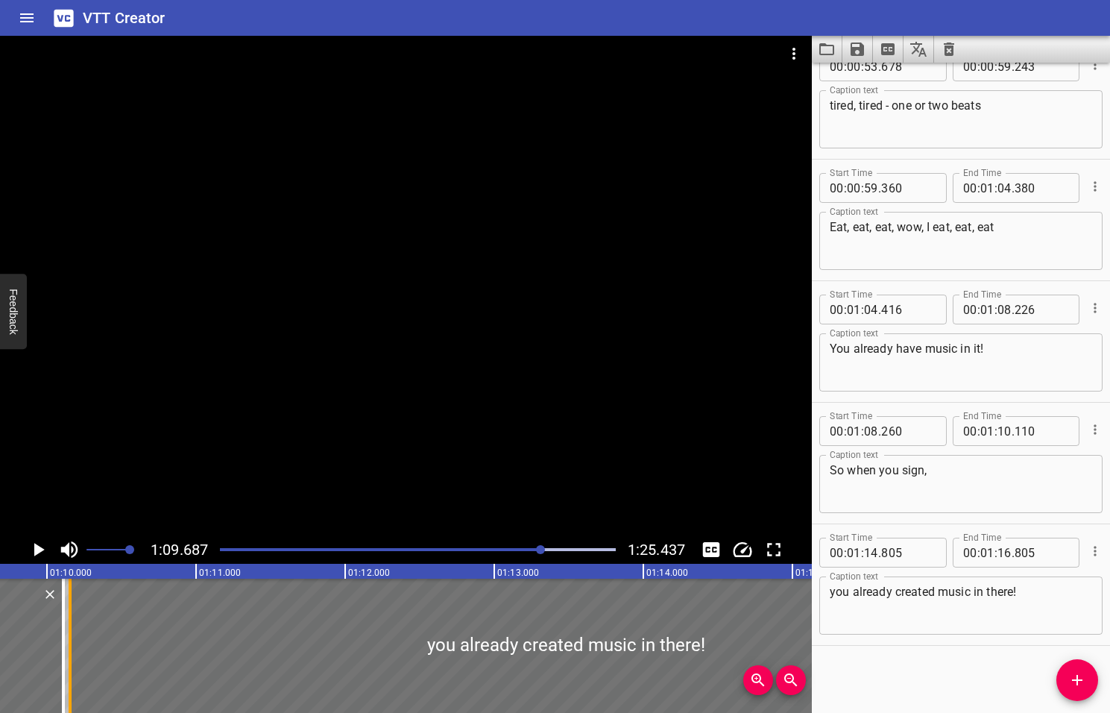
drag, startPoint x: 761, startPoint y: 644, endPoint x: 68, endPoint y: 668, distance: 693.9
click at [69, 668] on div at bounding box center [70, 646] width 3 height 134
type input "10"
type input "155"
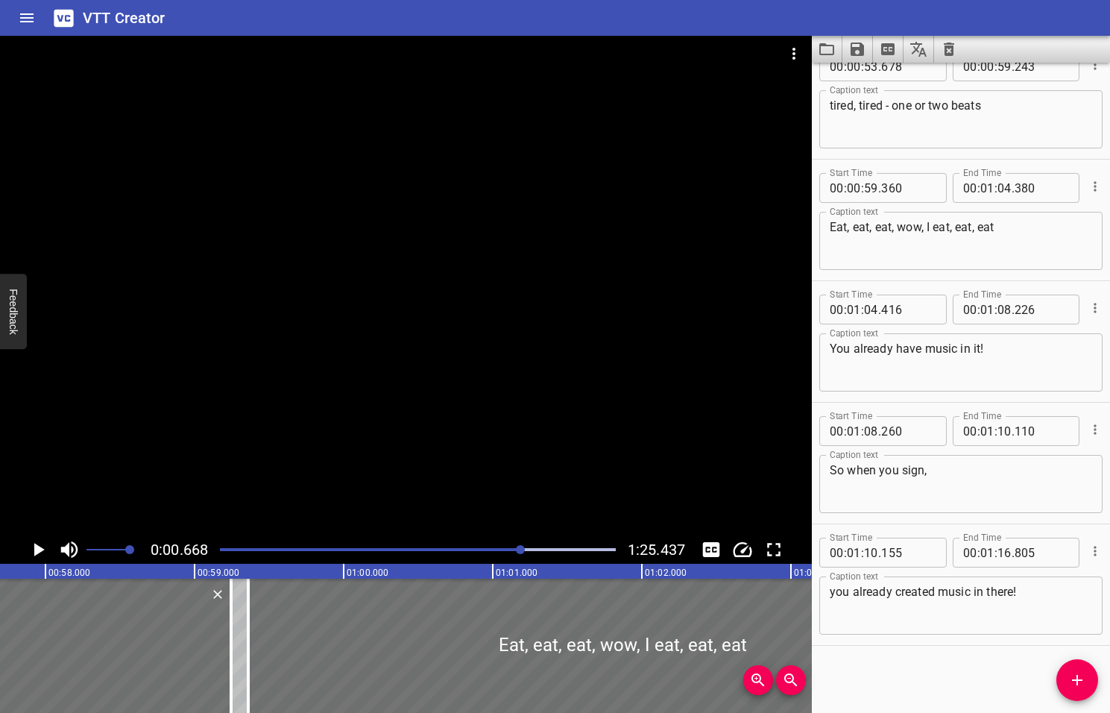
drag, startPoint x: 543, startPoint y: 549, endPoint x: 519, endPoint y: 553, distance: 24.2
click at [519, 553] on div at bounding box center [520, 549] width 9 height 9
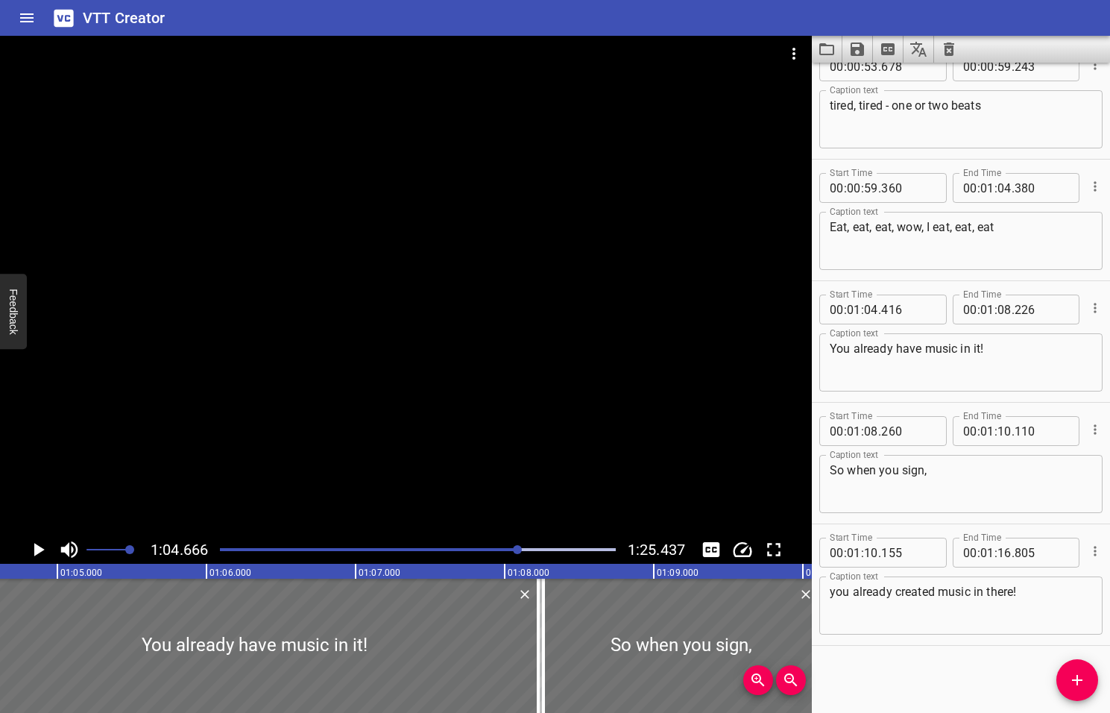
scroll to position [0, 9644]
click at [39, 550] on icon "Play/Pause" at bounding box center [39, 549] width 10 height 13
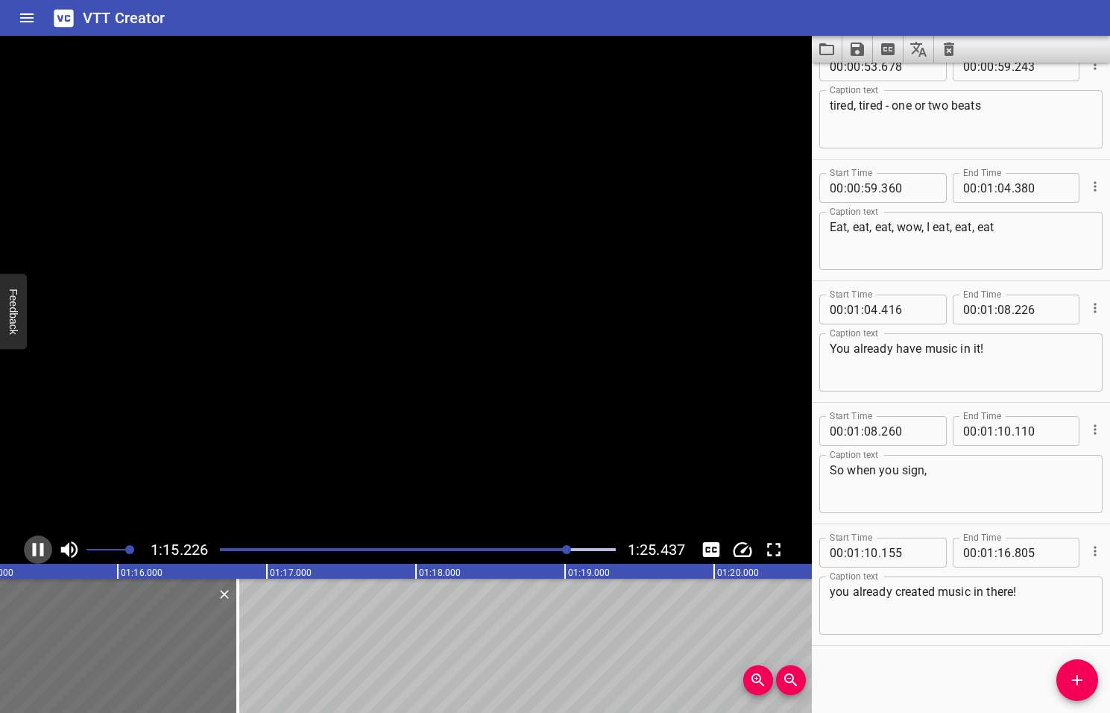
click at [41, 549] on icon "Play/Pause" at bounding box center [38, 549] width 11 height 13
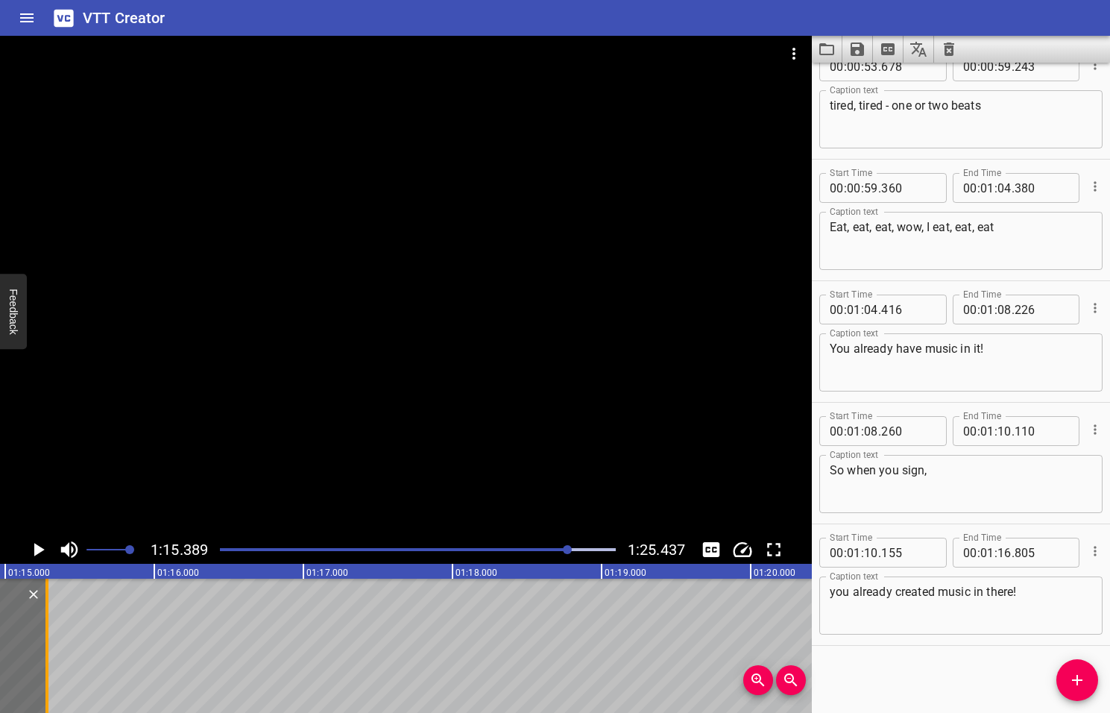
drag, startPoint x: 210, startPoint y: 662, endPoint x: 1, endPoint y: 664, distance: 208.8
click at [40, 664] on div at bounding box center [47, 646] width 15 height 134
type input "14"
type input "927"
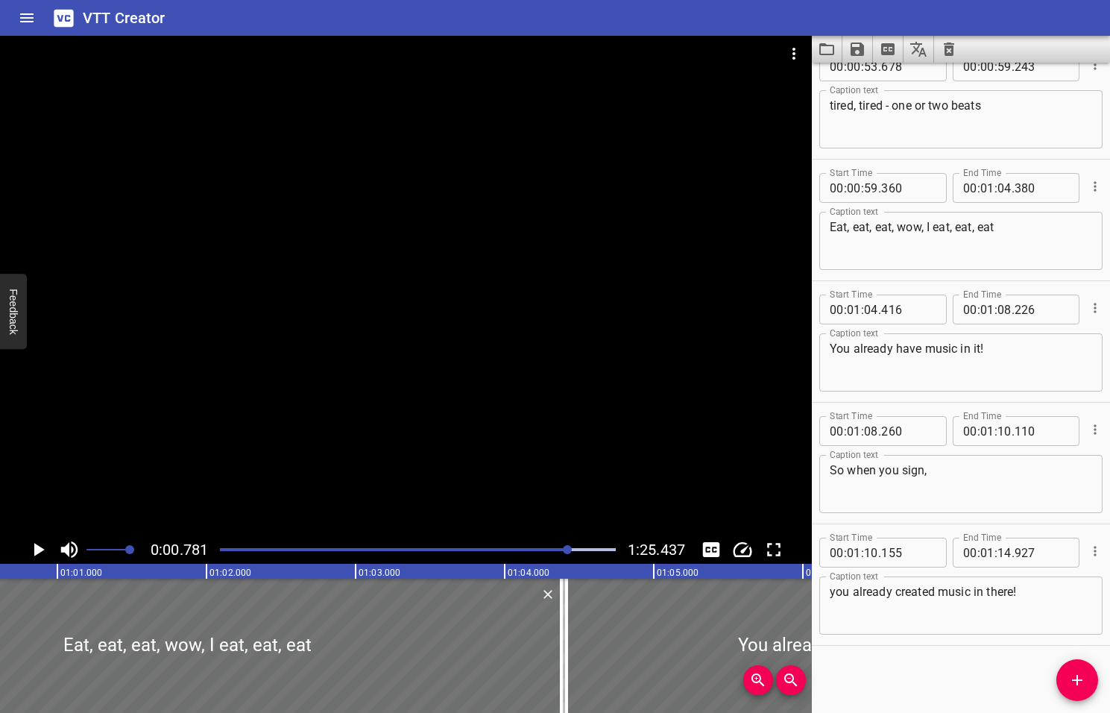
drag, startPoint x: 569, startPoint y: 548, endPoint x: 546, endPoint y: 557, distance: 24.8
click at [546, 557] on div at bounding box center [418, 549] width 414 height 21
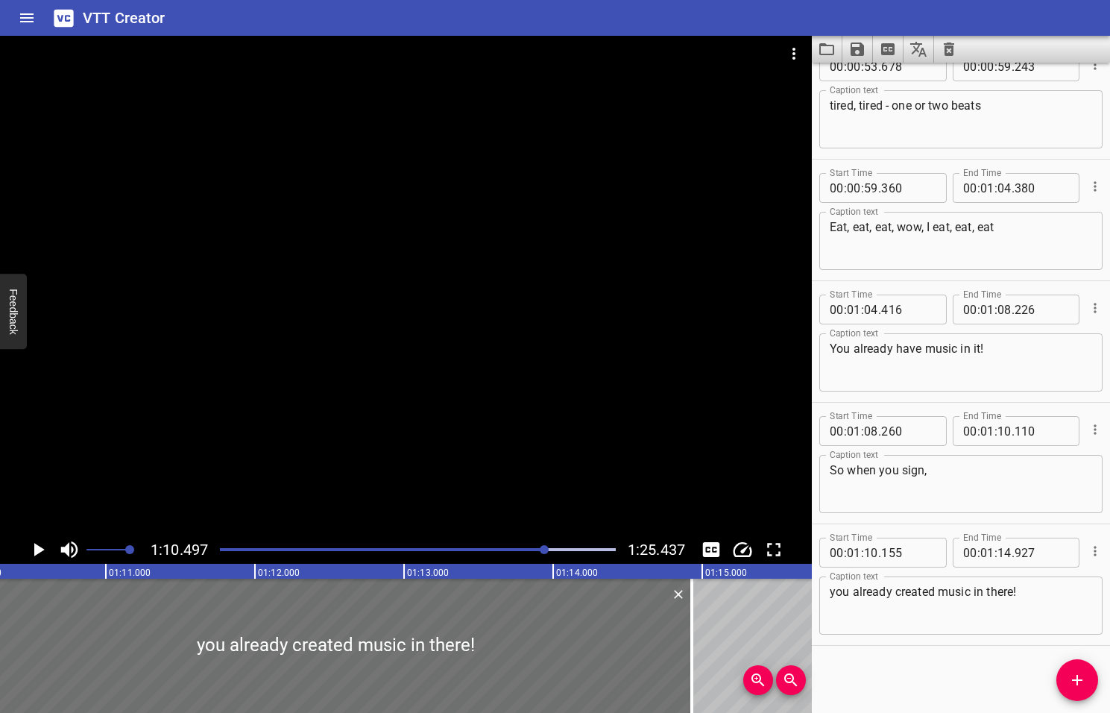
scroll to position [0, 10514]
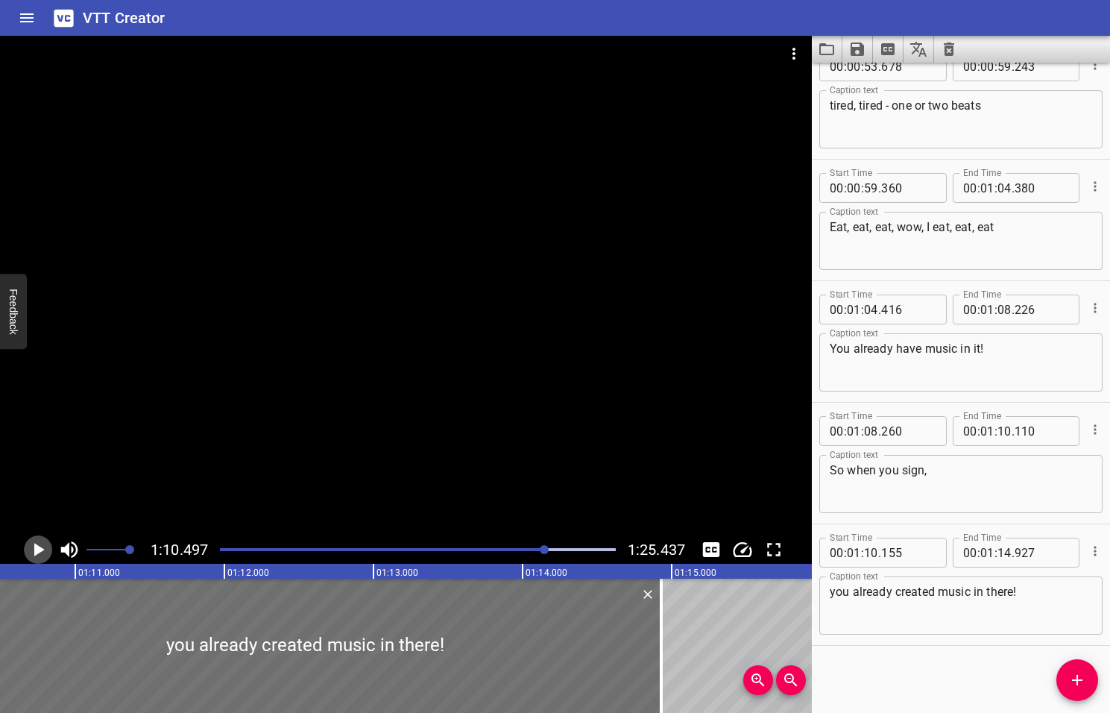
click at [37, 551] on icon "Play/Pause" at bounding box center [39, 549] width 10 height 13
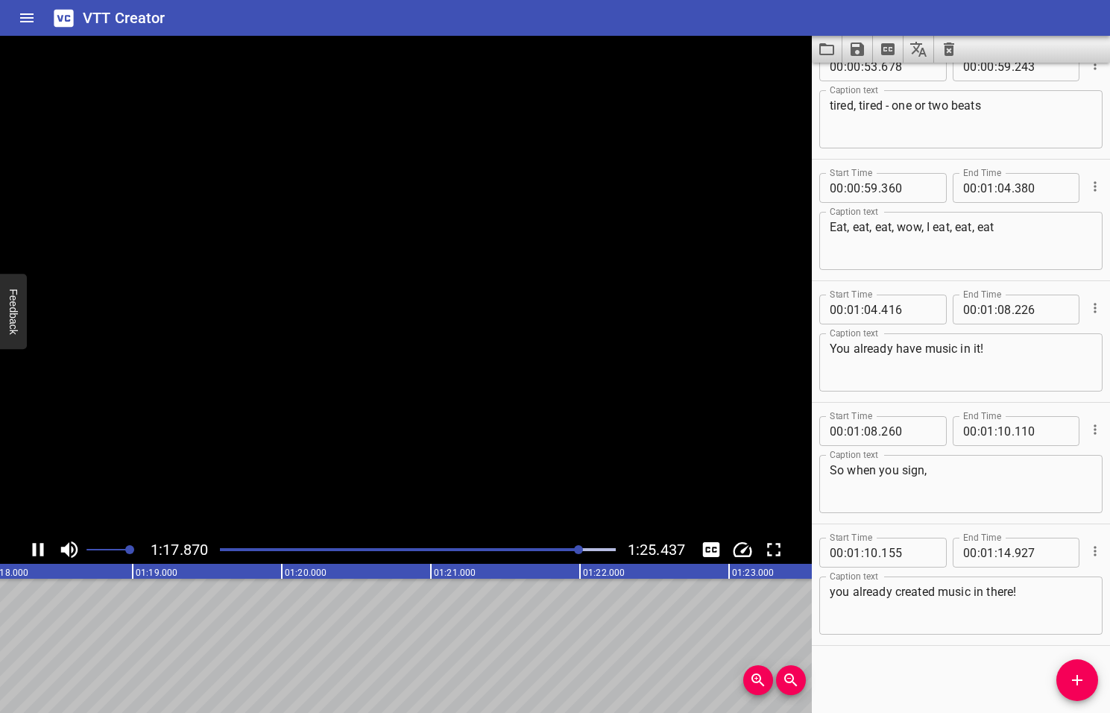
click at [37, 551] on icon "Play/Pause" at bounding box center [38, 549] width 22 height 22
click at [1074, 685] on icon "Add Cue" at bounding box center [1078, 680] width 18 height 18
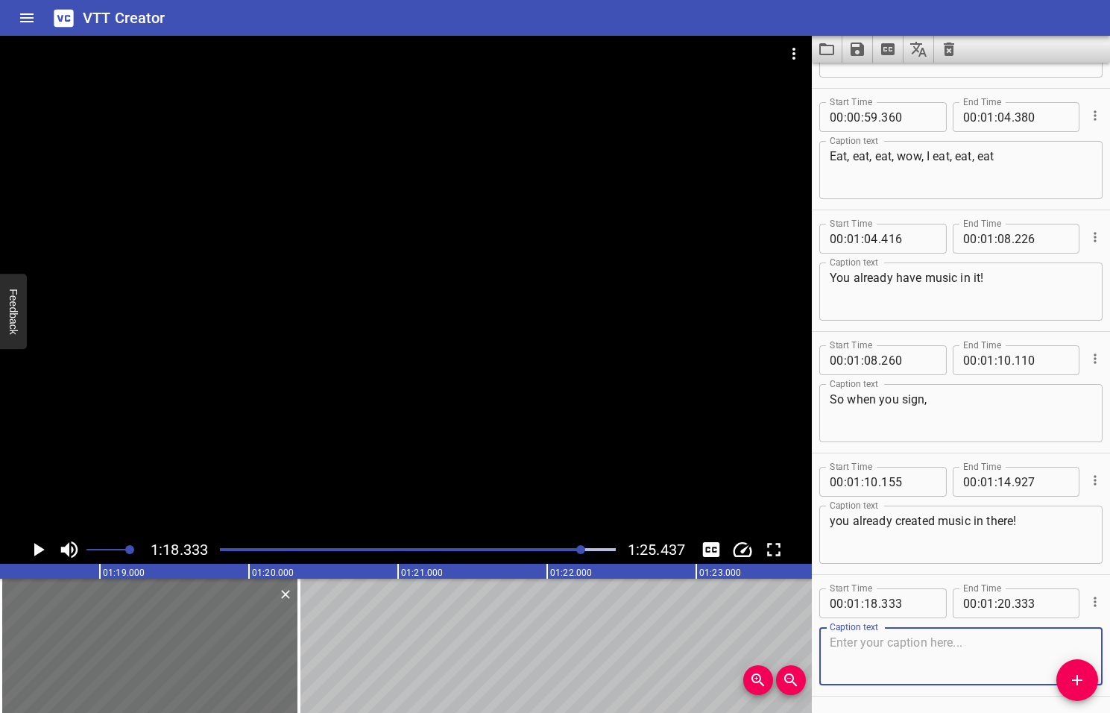
scroll to position [1851, 0]
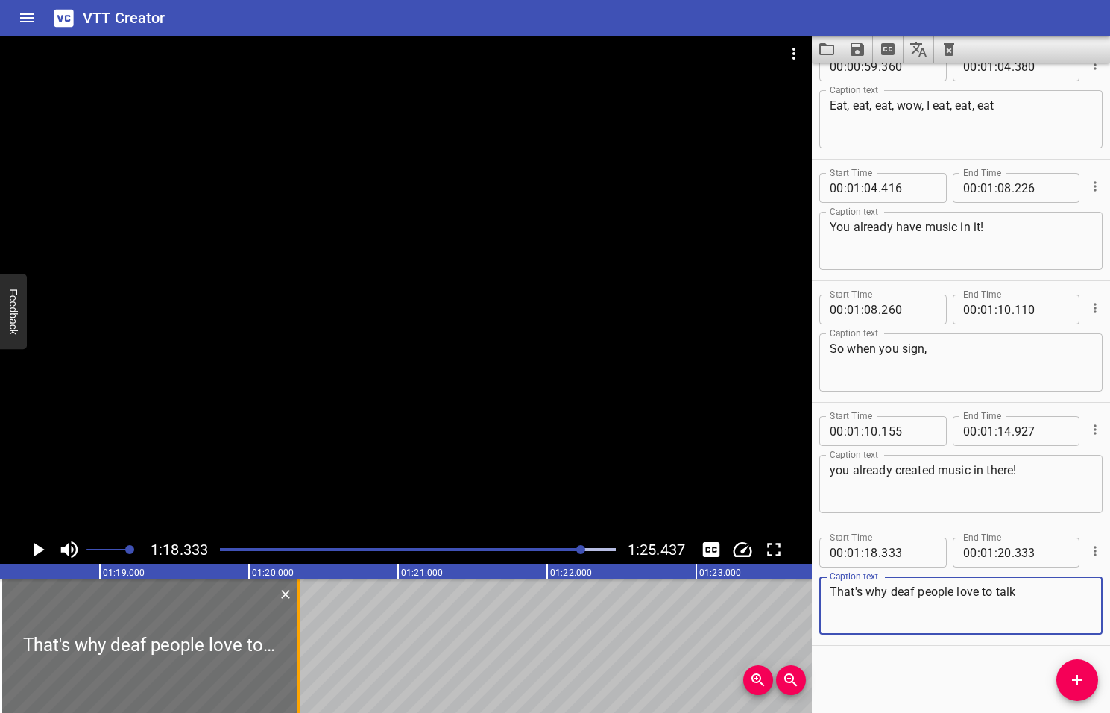
type textarea "That's why deaf people love to talk"
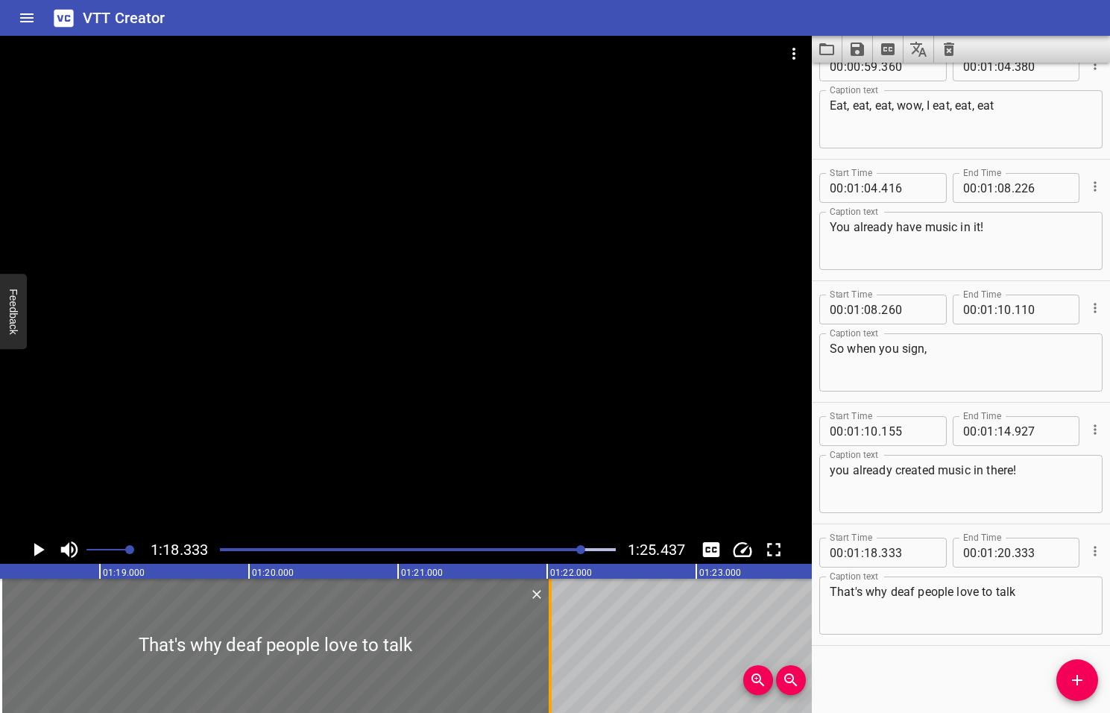
drag, startPoint x: 298, startPoint y: 650, endPoint x: 550, endPoint y: 647, distance: 251.3
click at [550, 647] on div at bounding box center [550, 646] width 3 height 134
type input "22"
type input "018"
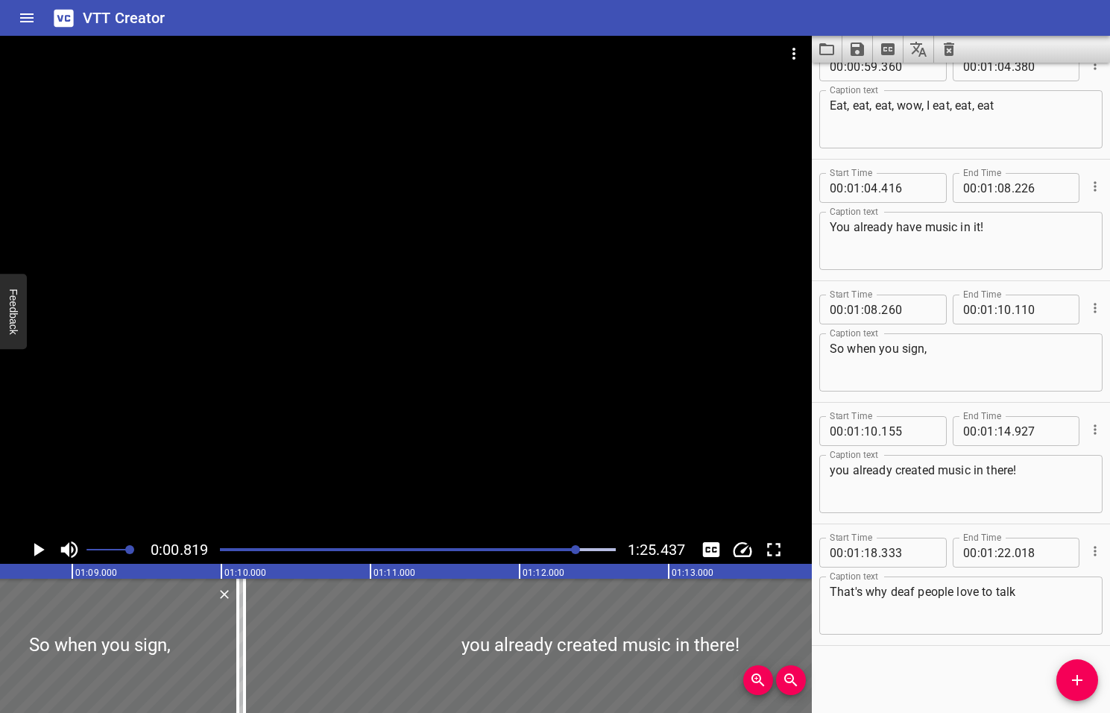
click at [576, 549] on div at bounding box center [575, 549] width 9 height 9
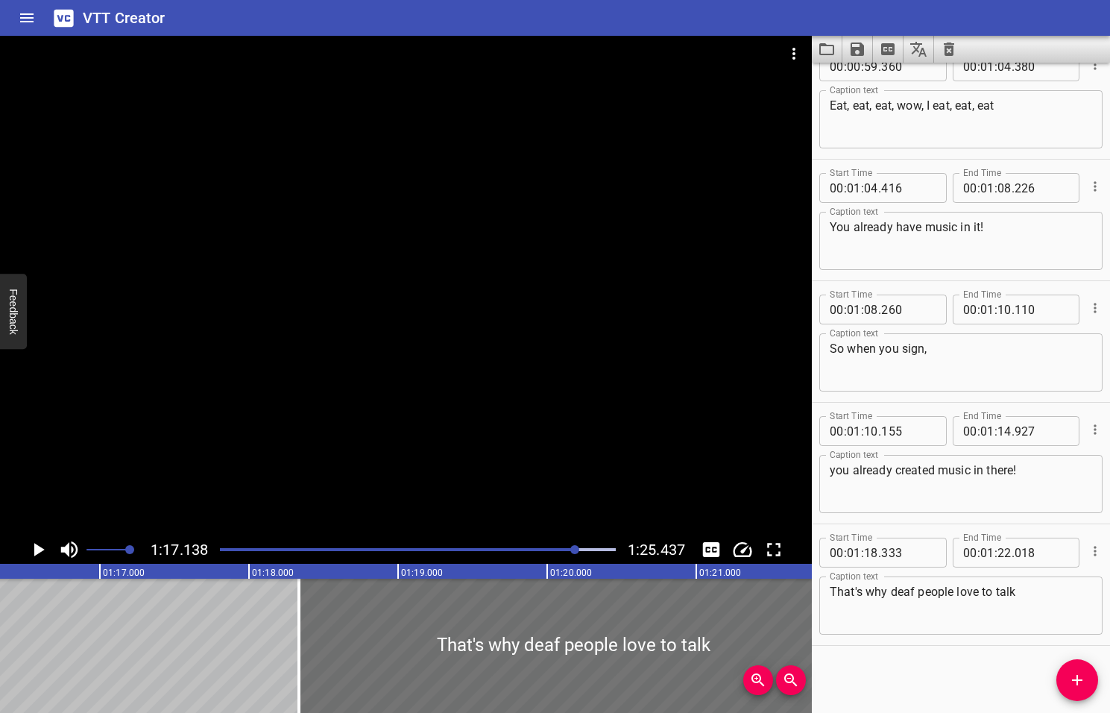
scroll to position [0, 11504]
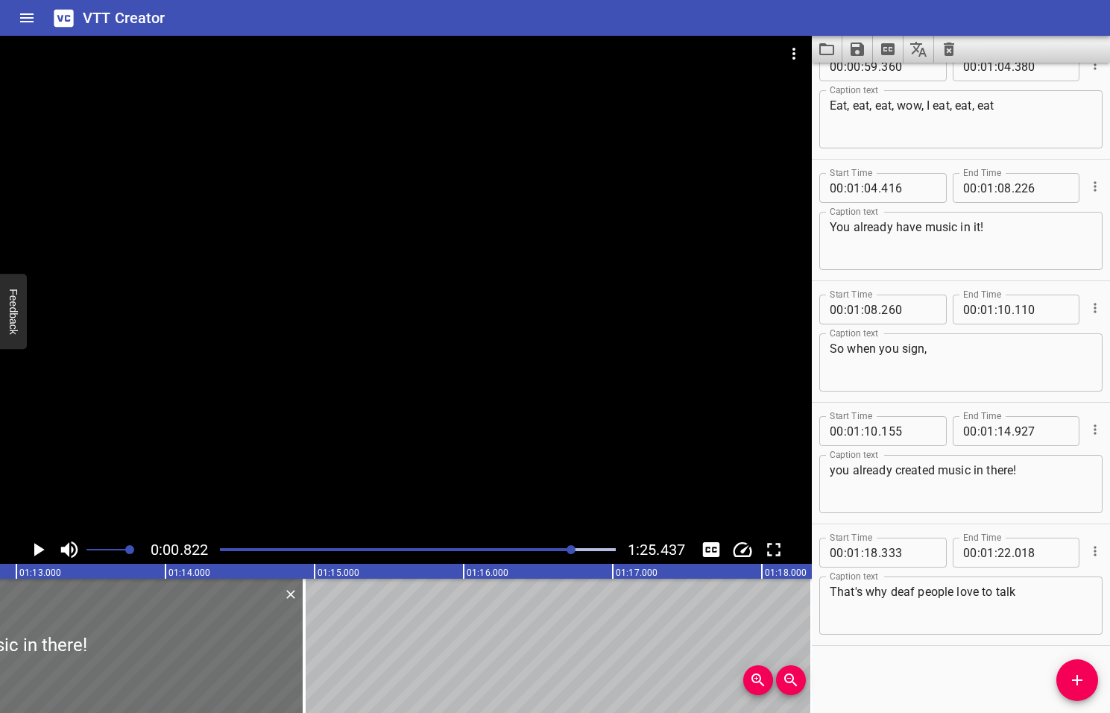
drag, startPoint x: 578, startPoint y: 549, endPoint x: 568, endPoint y: 548, distance: 9.7
click at [572, 550] on div at bounding box center [571, 549] width 9 height 9
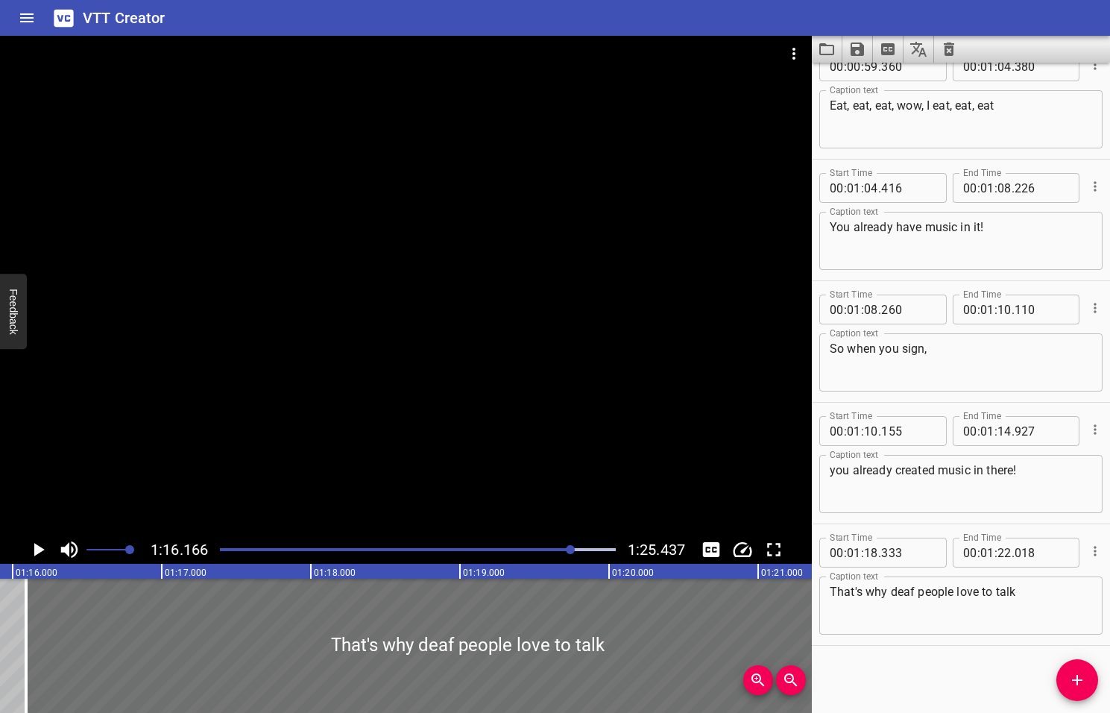
scroll to position [0, 11245]
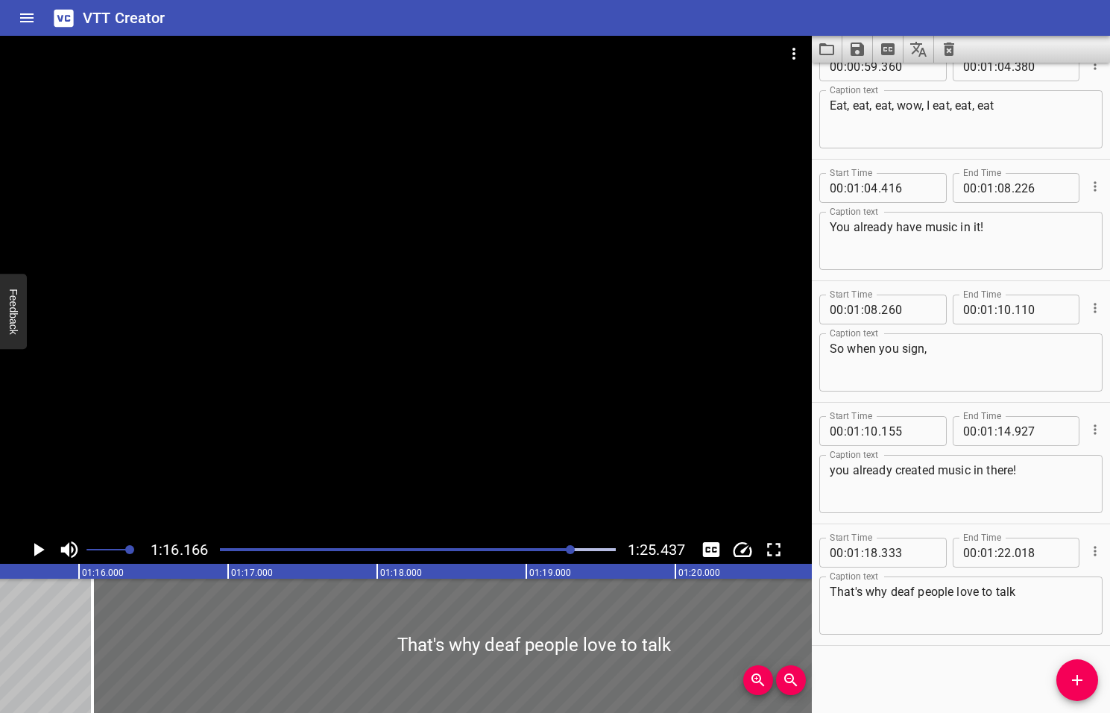
drag, startPoint x: 321, startPoint y: 655, endPoint x: -1, endPoint y: 678, distance: 323.7
click at [0, 678] on html "VTT Creator Caption Editor Batch Transcribe Login Sign Up Privacy Contact 1:16.…" at bounding box center [555, 356] width 1110 height 713
type input "15"
type input "403"
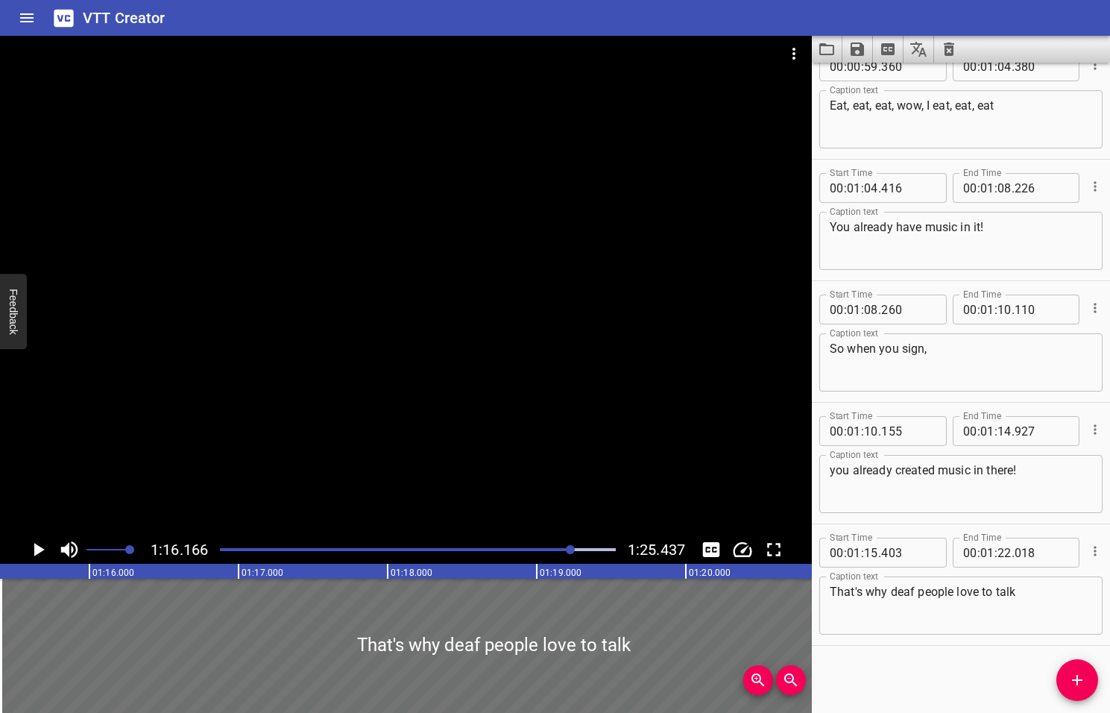
click at [567, 550] on div at bounding box center [570, 549] width 9 height 9
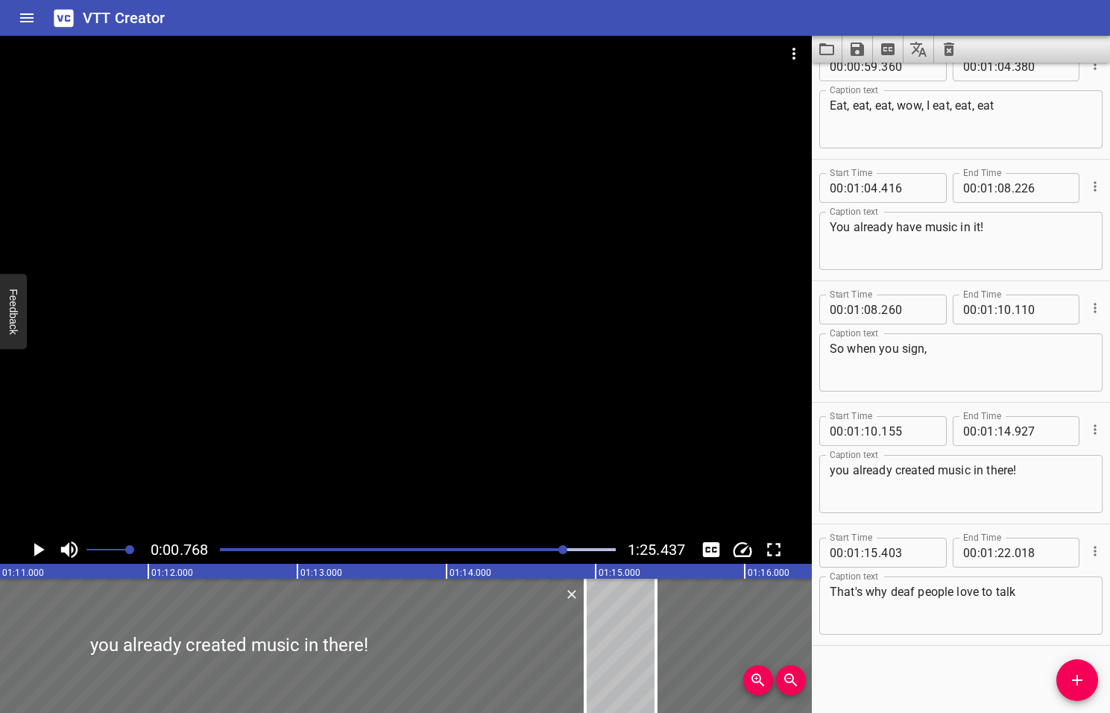
drag, startPoint x: 564, startPoint y: 548, endPoint x: 542, endPoint y: 556, distance: 23.6
click at [542, 556] on div at bounding box center [418, 549] width 414 height 21
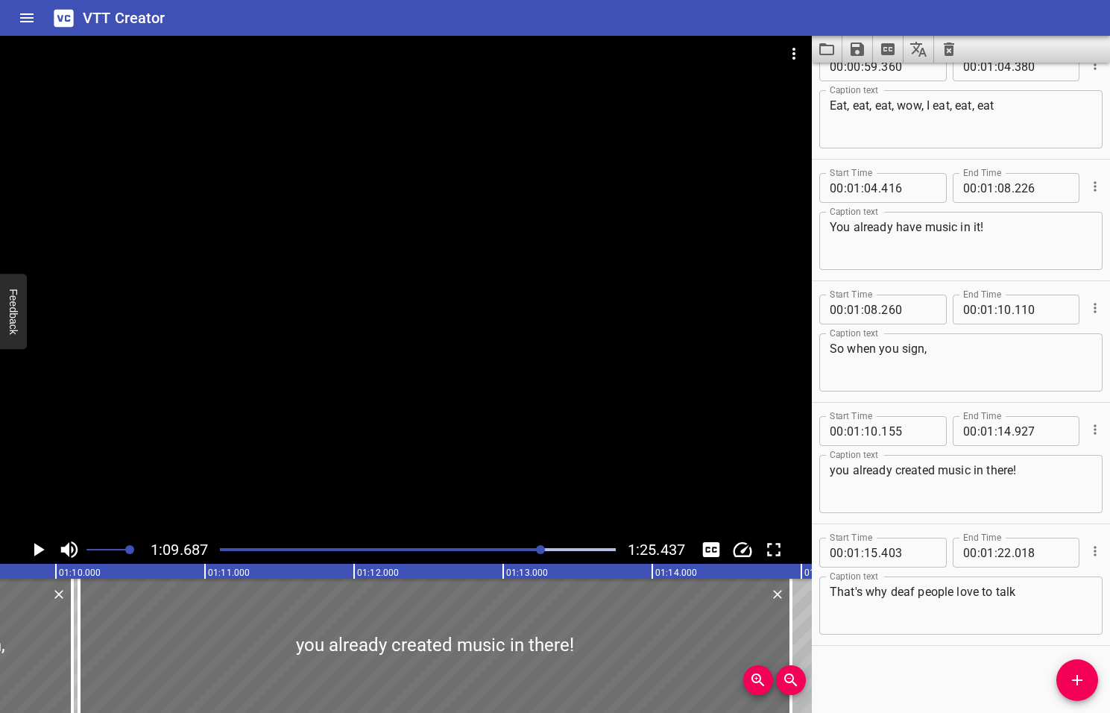
scroll to position [0, 10393]
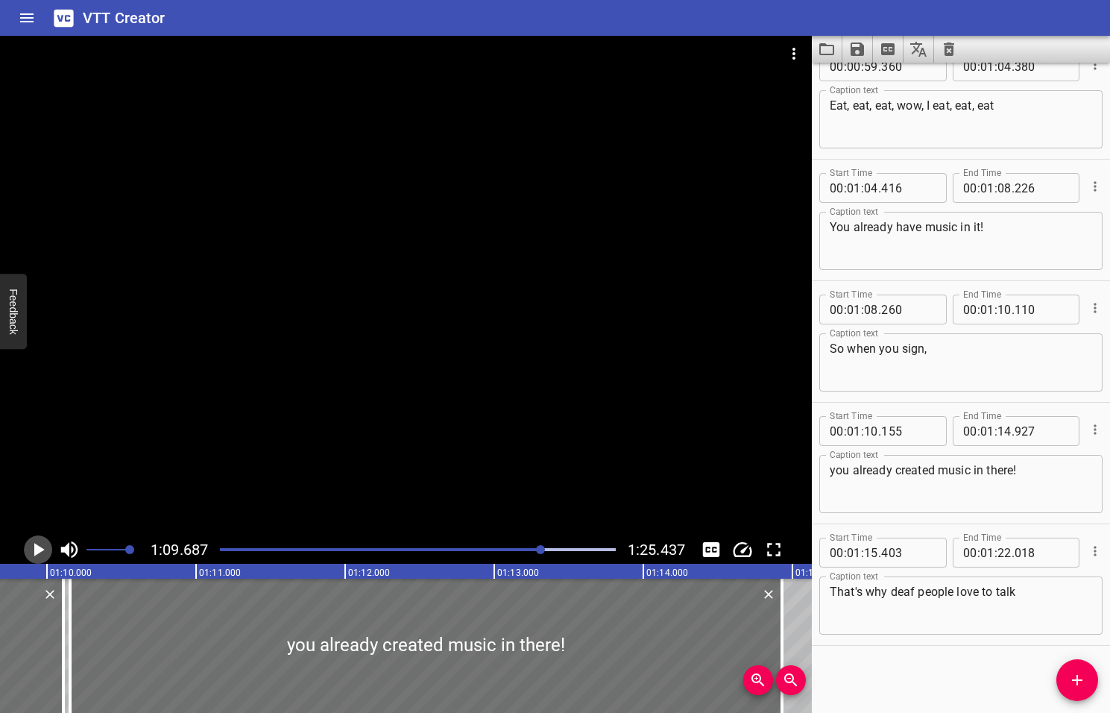
click at [38, 550] on icon "Play/Pause" at bounding box center [39, 549] width 10 height 13
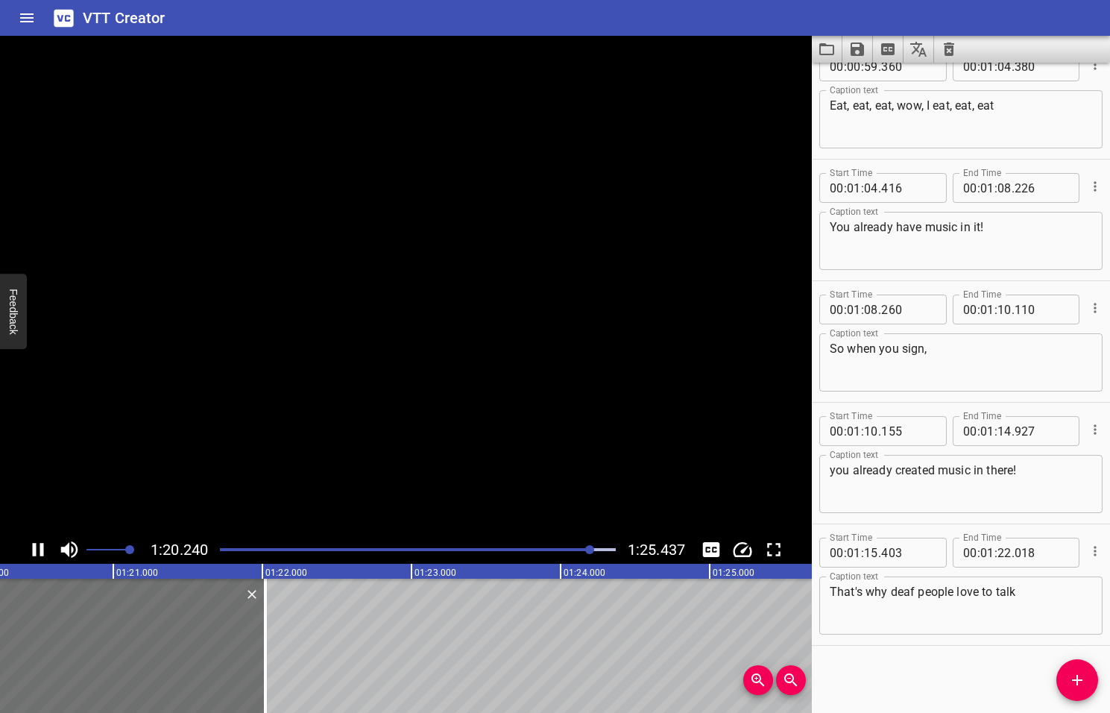
click at [38, 550] on icon "Play/Pause" at bounding box center [38, 549] width 22 height 22
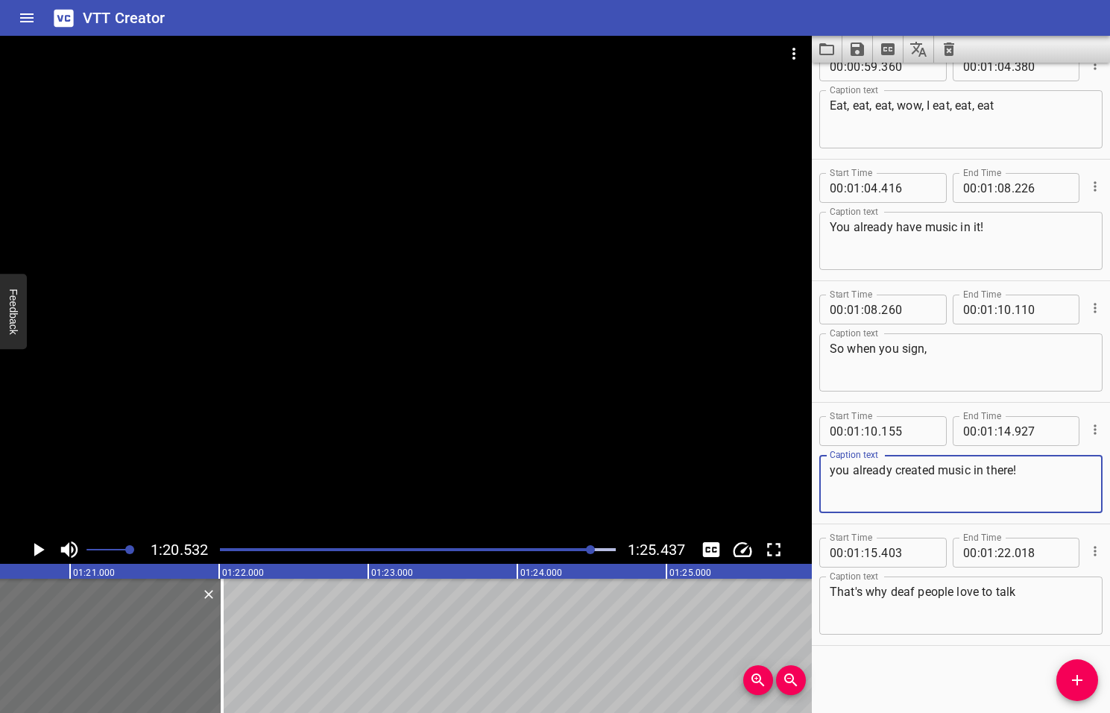
click at [986, 471] on textarea "you already created music in there!" at bounding box center [961, 484] width 262 height 43
type textarea "you already created music there!"
click at [1019, 593] on textarea "That's why deaf people love to talk" at bounding box center [961, 606] width 262 height 43
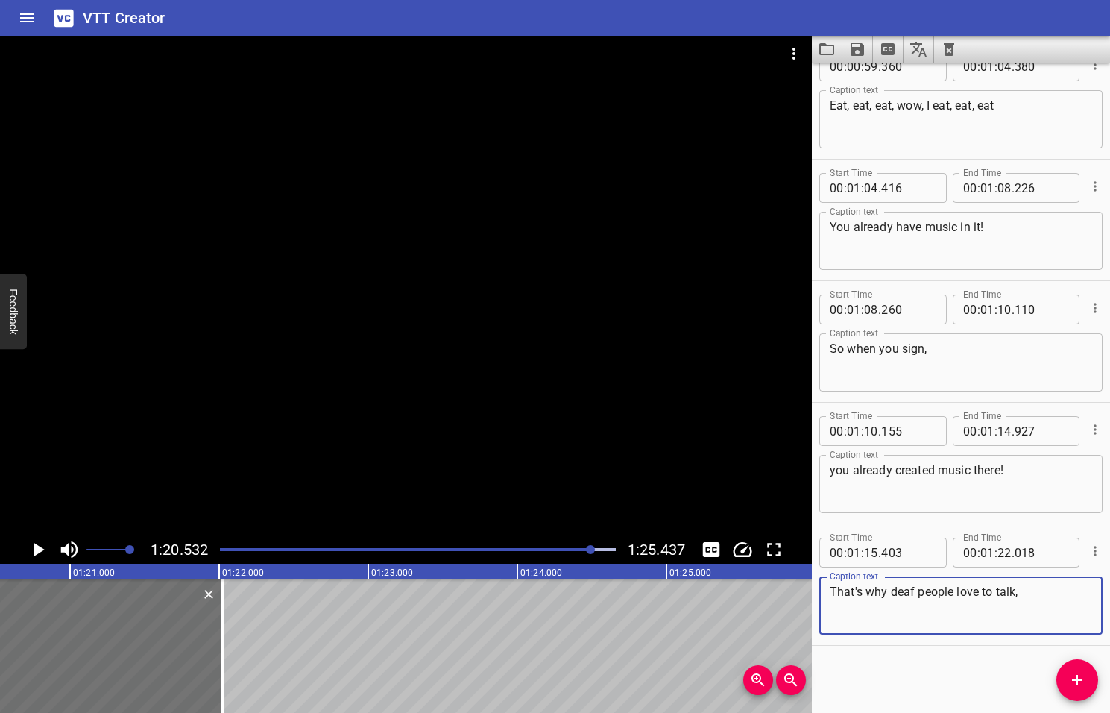
type textarea "That's why deaf people love to talk,"
click at [40, 549] on icon "Play/Pause" at bounding box center [39, 549] width 10 height 13
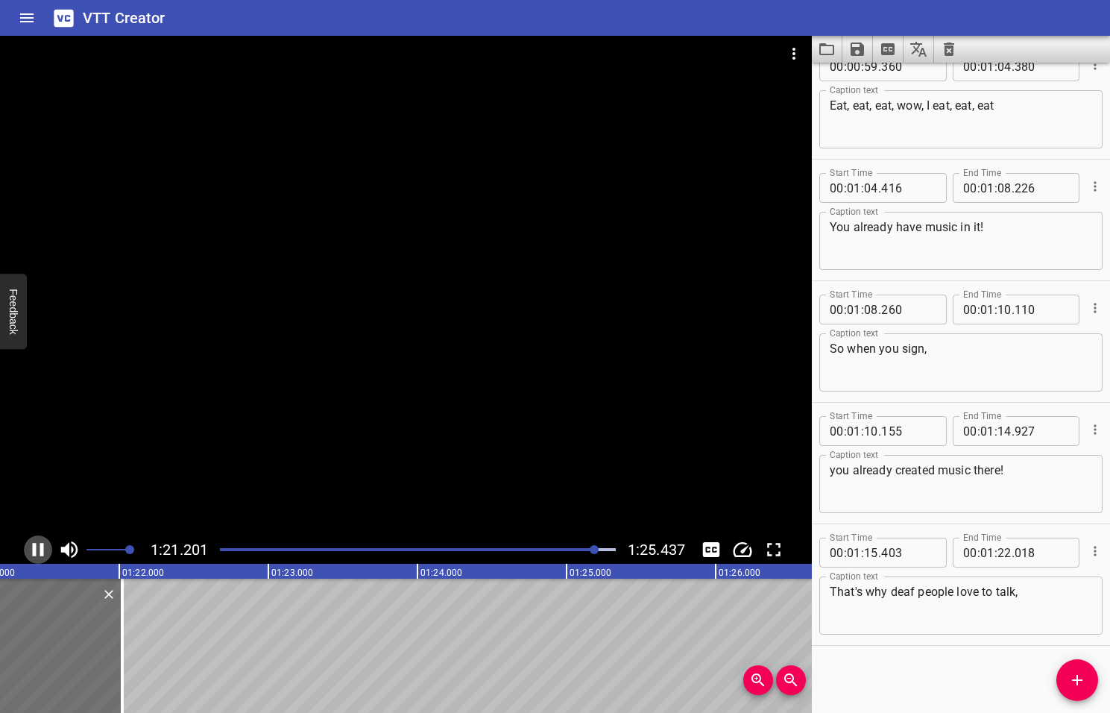
click at [40, 549] on icon "Play/Pause" at bounding box center [38, 549] width 11 height 13
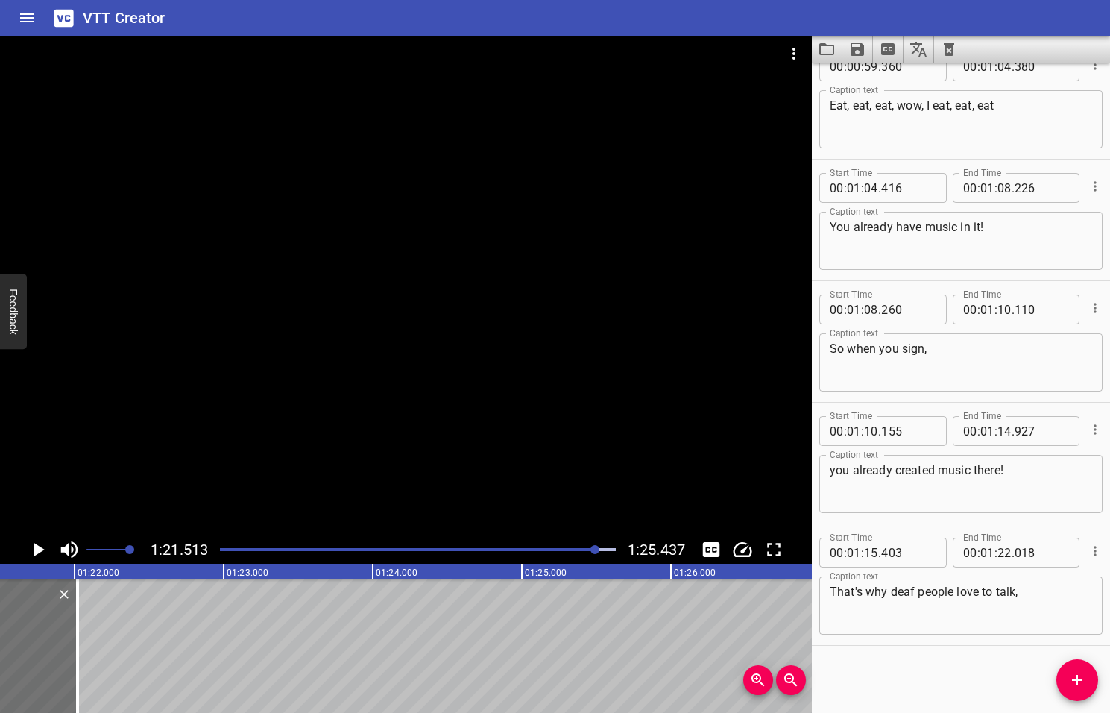
scroll to position [0, 12156]
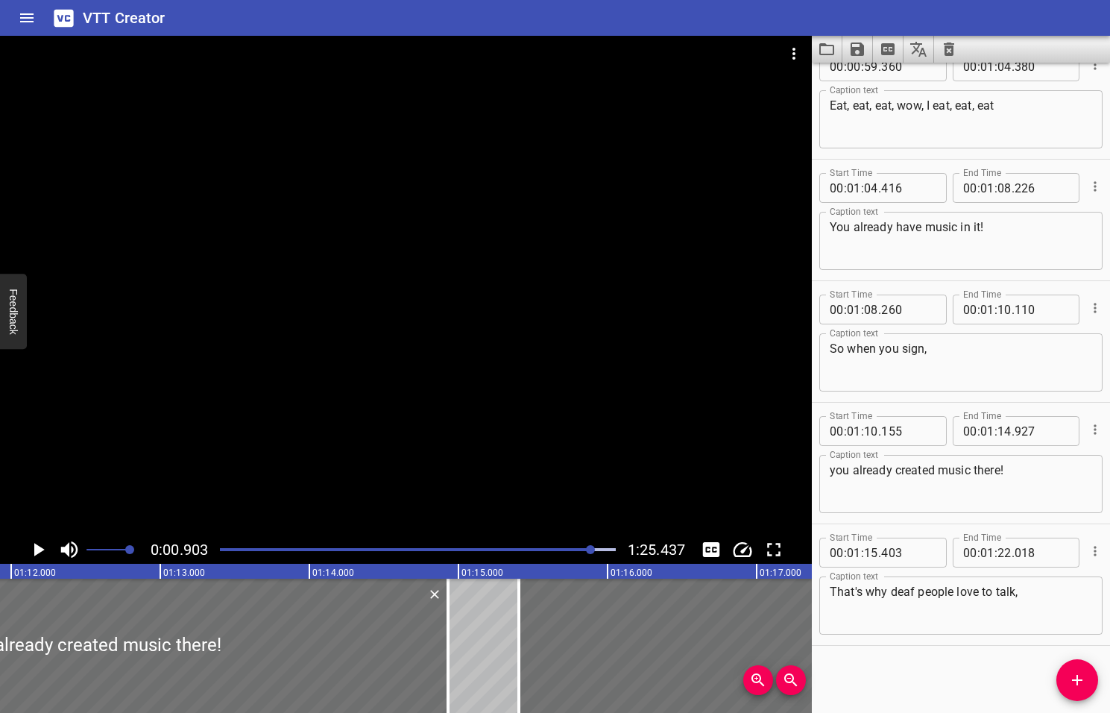
drag, startPoint x: 596, startPoint y: 547, endPoint x: 580, endPoint y: 552, distance: 16.3
click at [586, 552] on div at bounding box center [590, 549] width 9 height 9
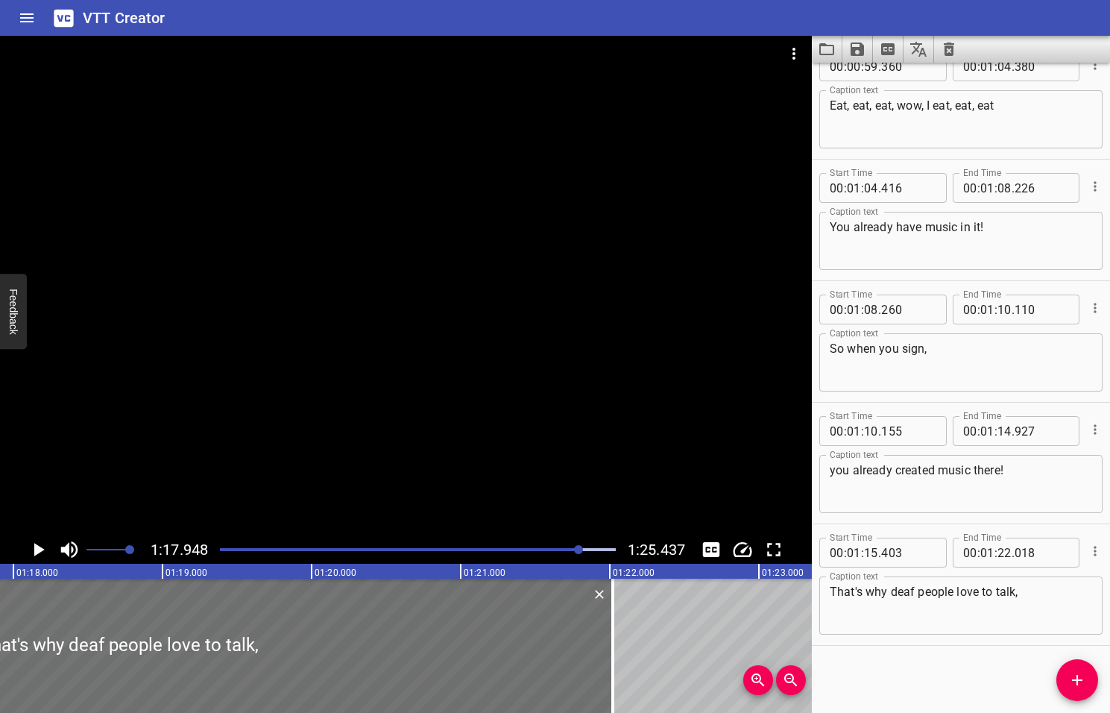
scroll to position [0, 11625]
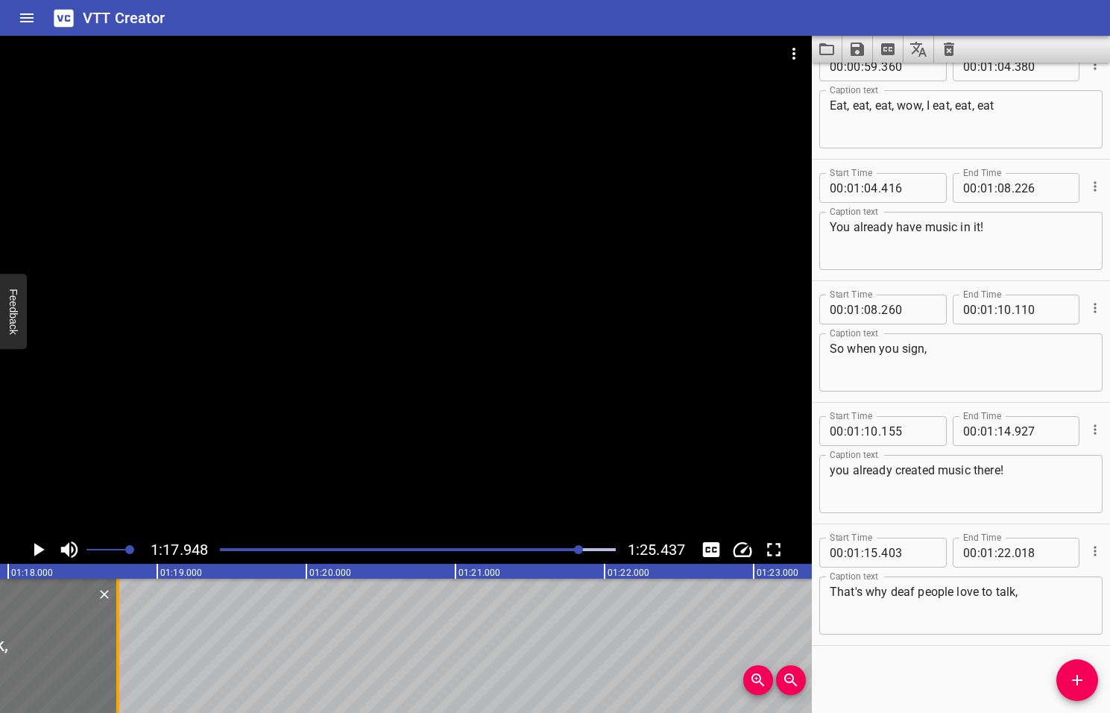
drag, startPoint x: 606, startPoint y: 648, endPoint x: 116, endPoint y: 661, distance: 490.1
click at [116, 661] on div at bounding box center [117, 646] width 3 height 134
type input "18"
click at [37, 549] on icon "Play/Pause" at bounding box center [39, 549] width 10 height 13
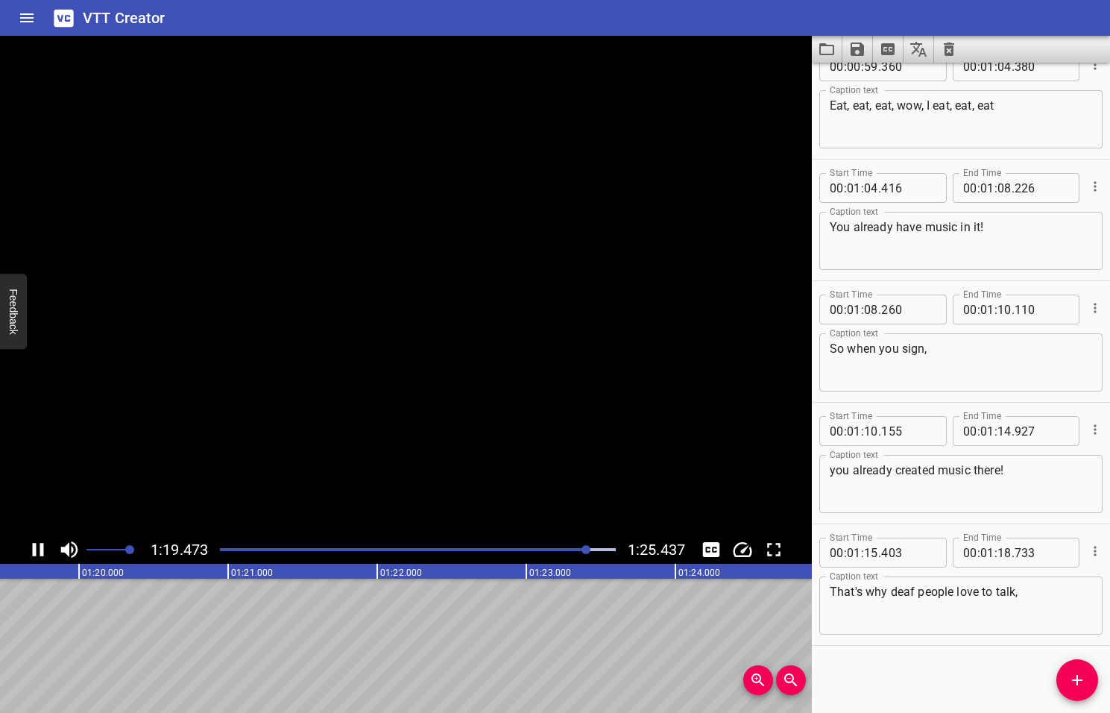
click at [37, 549] on icon "Play/Pause" at bounding box center [38, 549] width 22 height 22
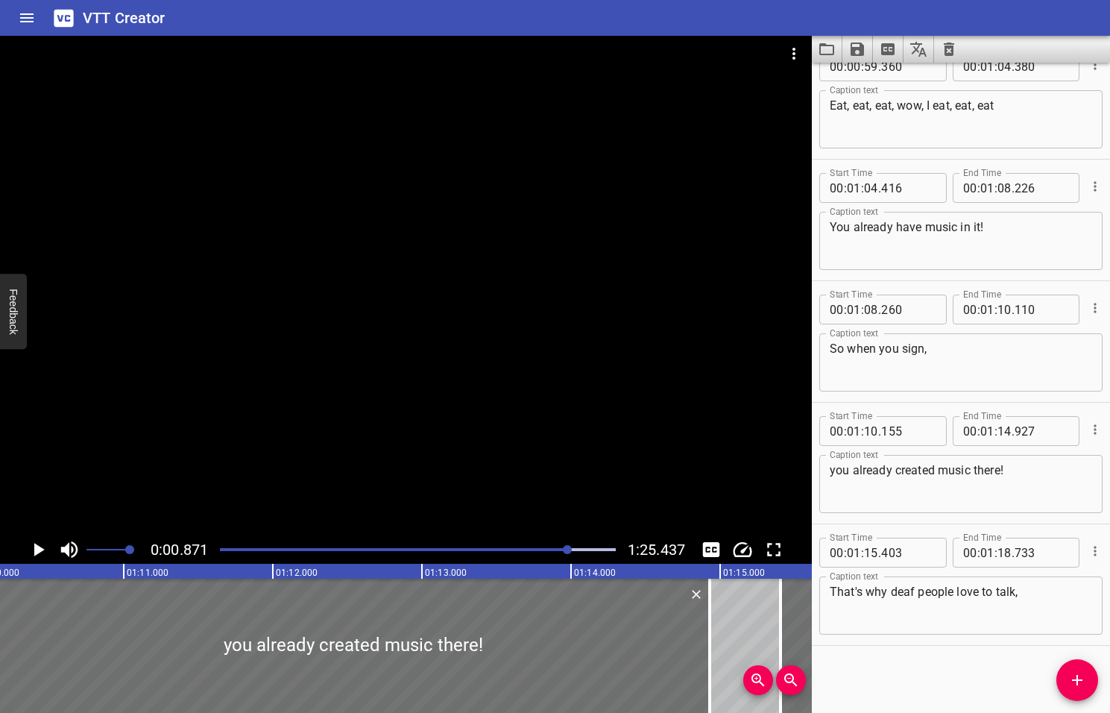
drag, startPoint x: 589, startPoint y: 549, endPoint x: 564, endPoint y: 555, distance: 26.0
click at [564, 555] on div at bounding box center [418, 549] width 414 height 21
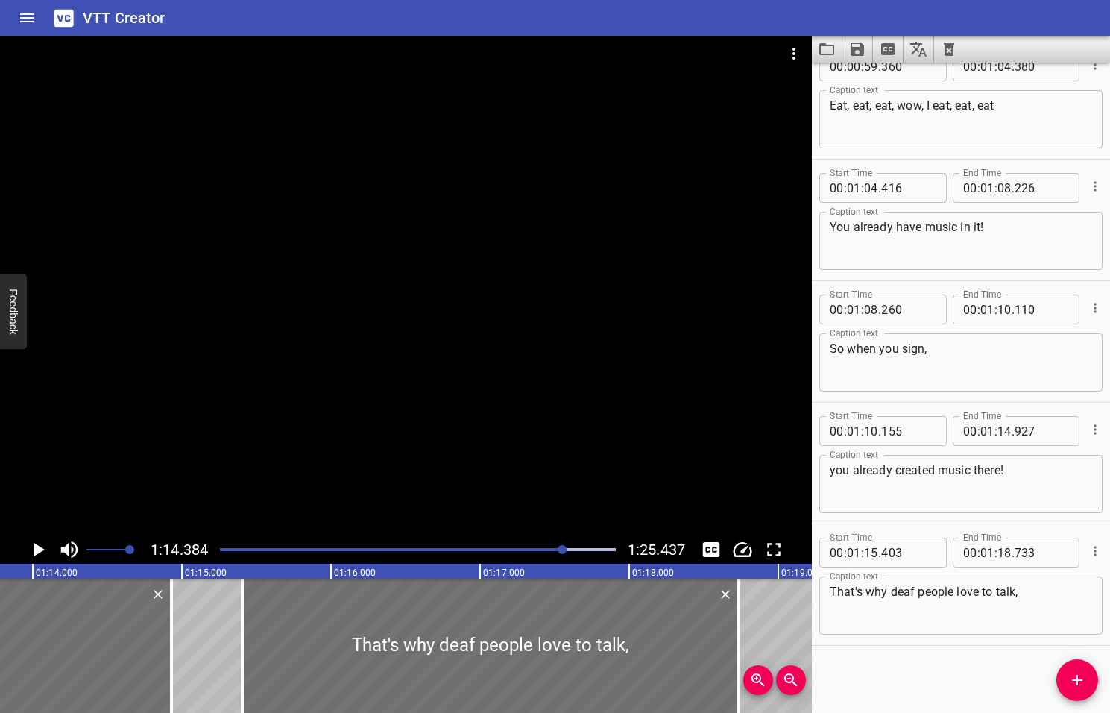
scroll to position [0, 11094]
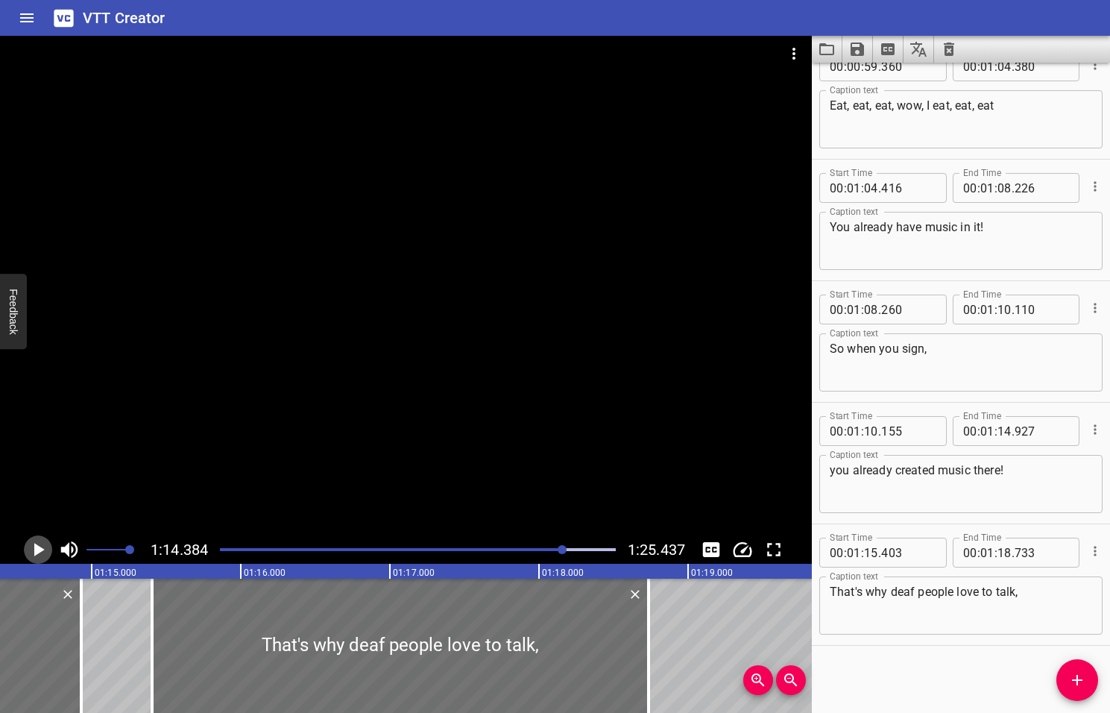
click at [37, 550] on icon "Play/Pause" at bounding box center [39, 549] width 10 height 13
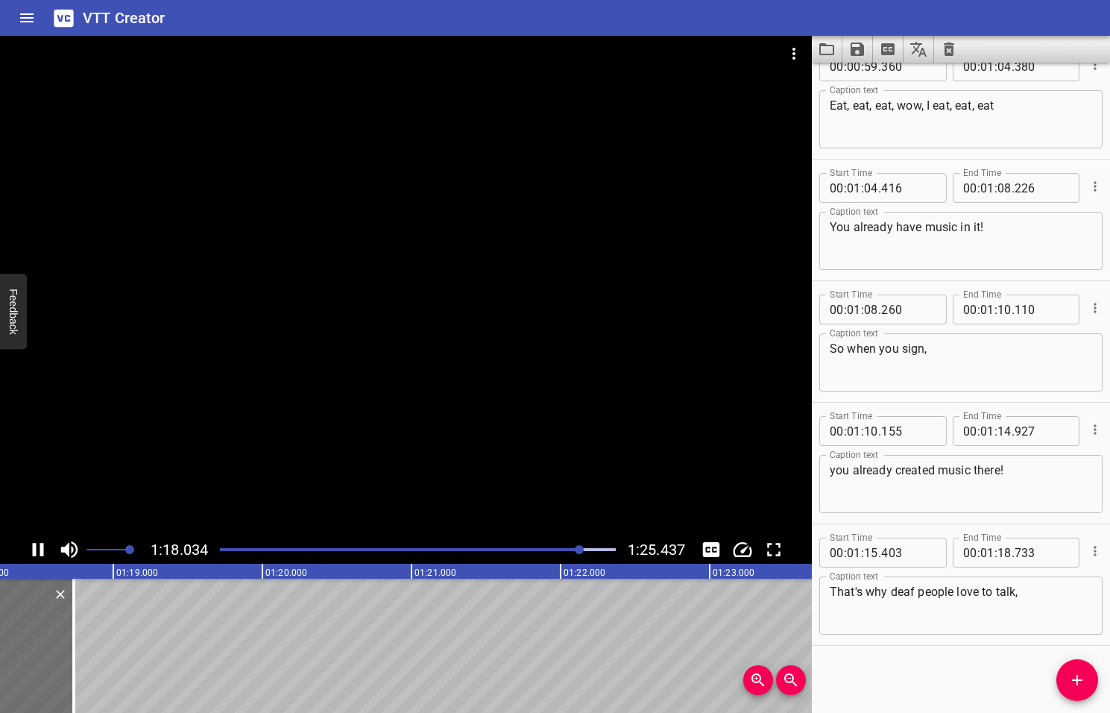
click at [37, 550] on icon "Play/Pause" at bounding box center [38, 549] width 22 height 22
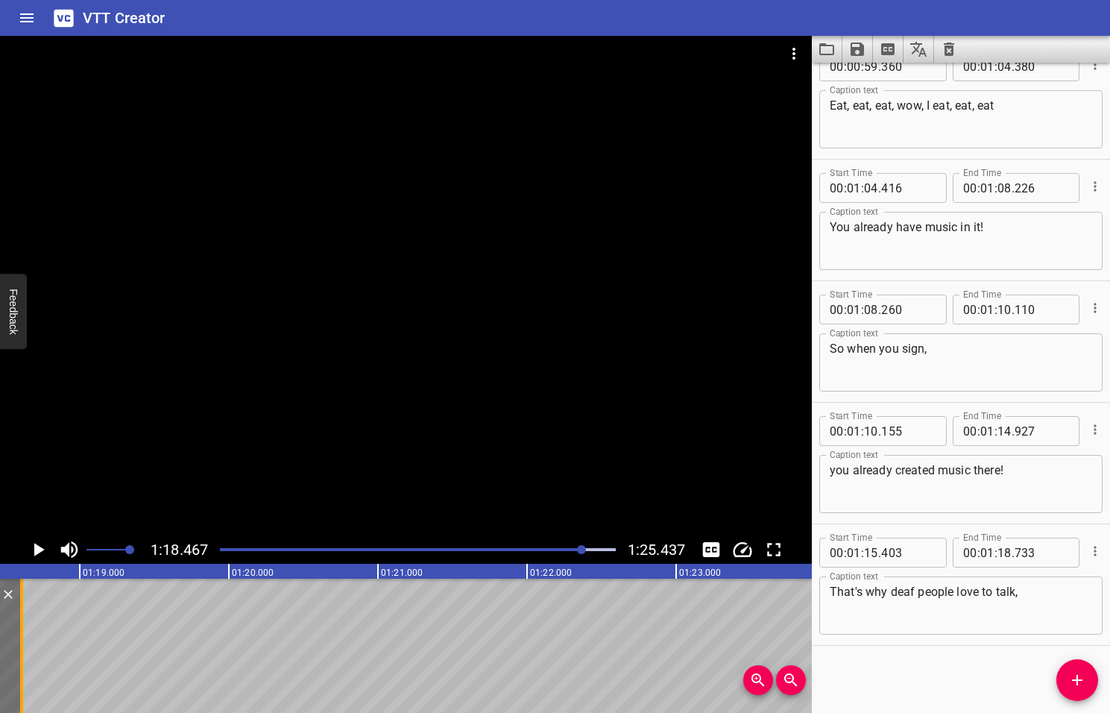
drag, startPoint x: 40, startPoint y: 656, endPoint x: 21, endPoint y: 661, distance: 19.2
click at [21, 661] on div at bounding box center [21, 646] width 3 height 134
type input "608"
click at [1074, 680] on icon "Add Cue" at bounding box center [1077, 680] width 10 height 10
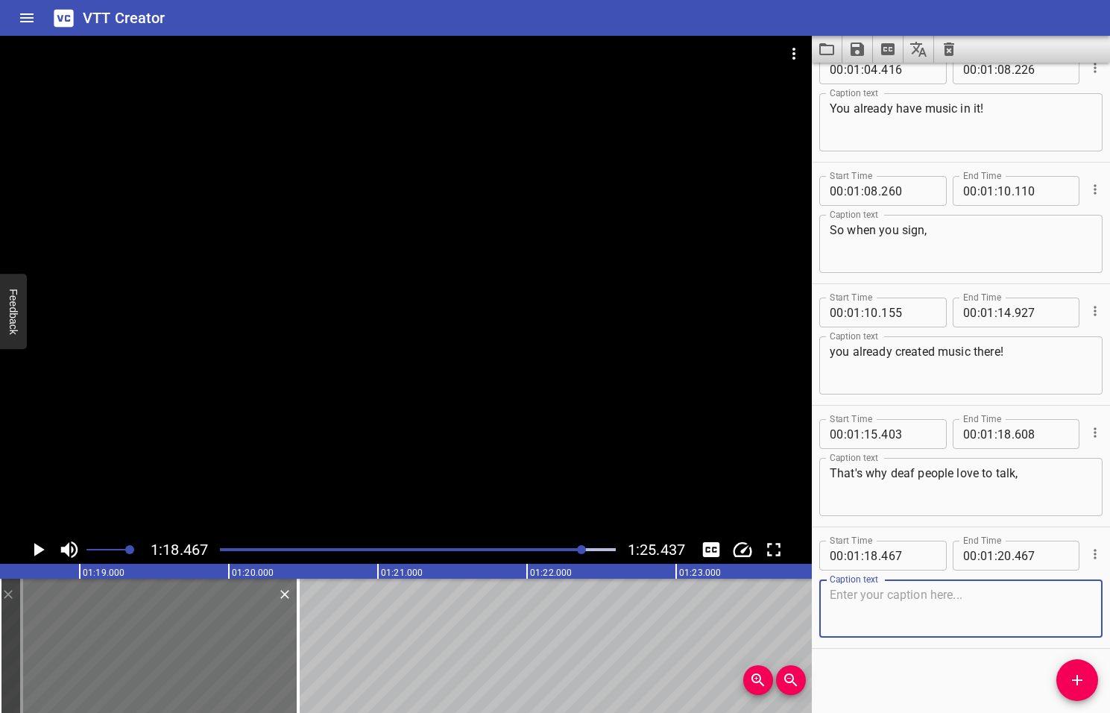
scroll to position [1972, 0]
type textarea "signing away!"
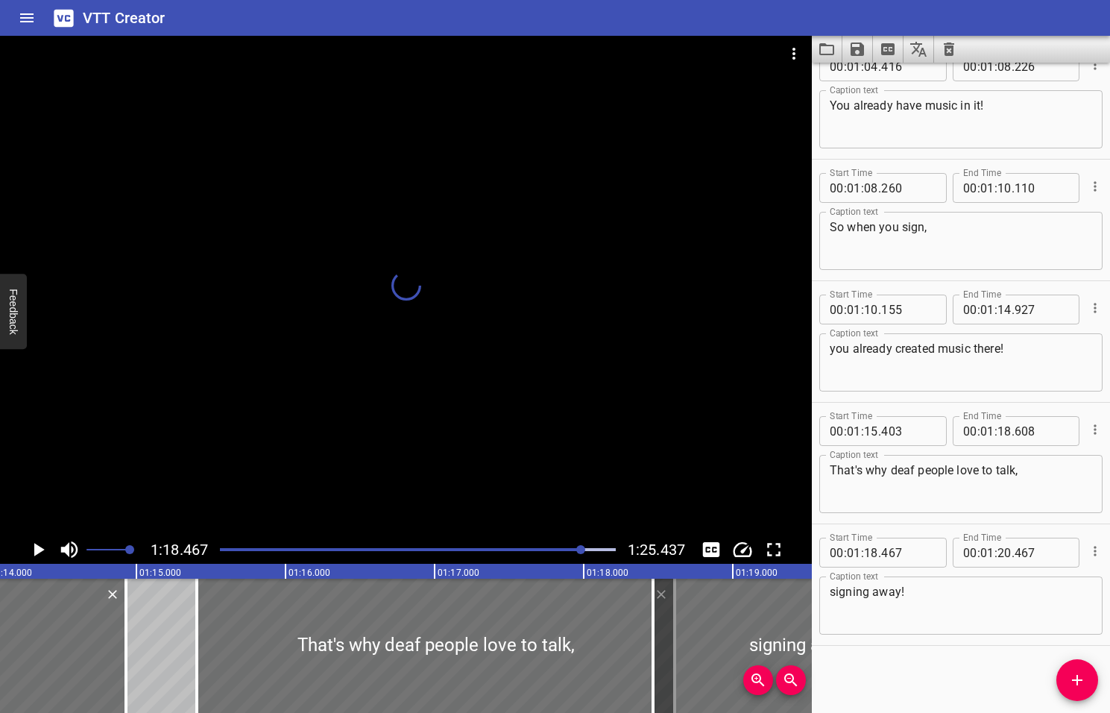
click at [576, 551] on div at bounding box center [580, 549] width 9 height 9
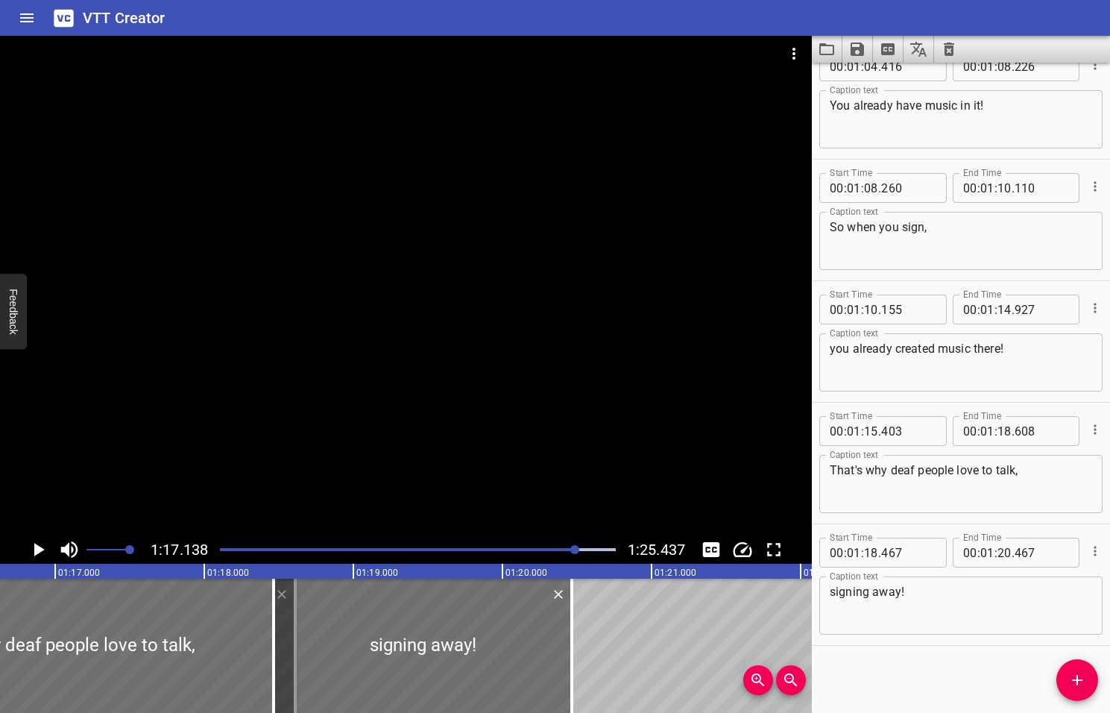
scroll to position [0, 11504]
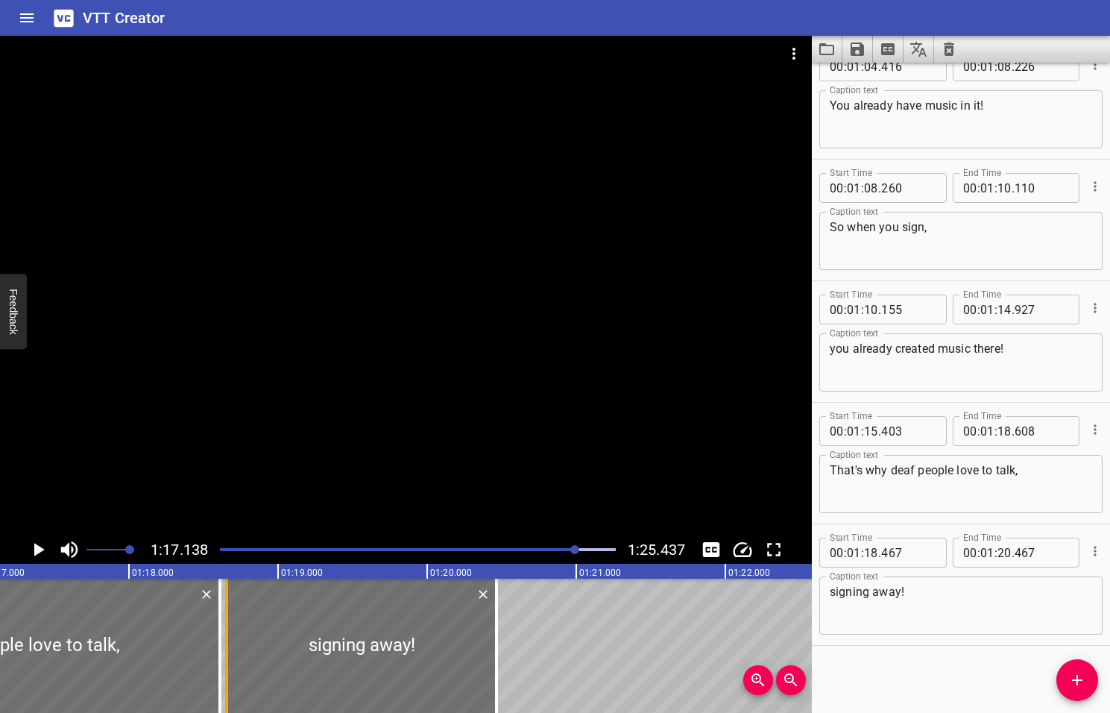
drag, startPoint x: 199, startPoint y: 636, endPoint x: 227, endPoint y: 639, distance: 28.5
click at [227, 639] on div at bounding box center [226, 646] width 15 height 134
type input "657"
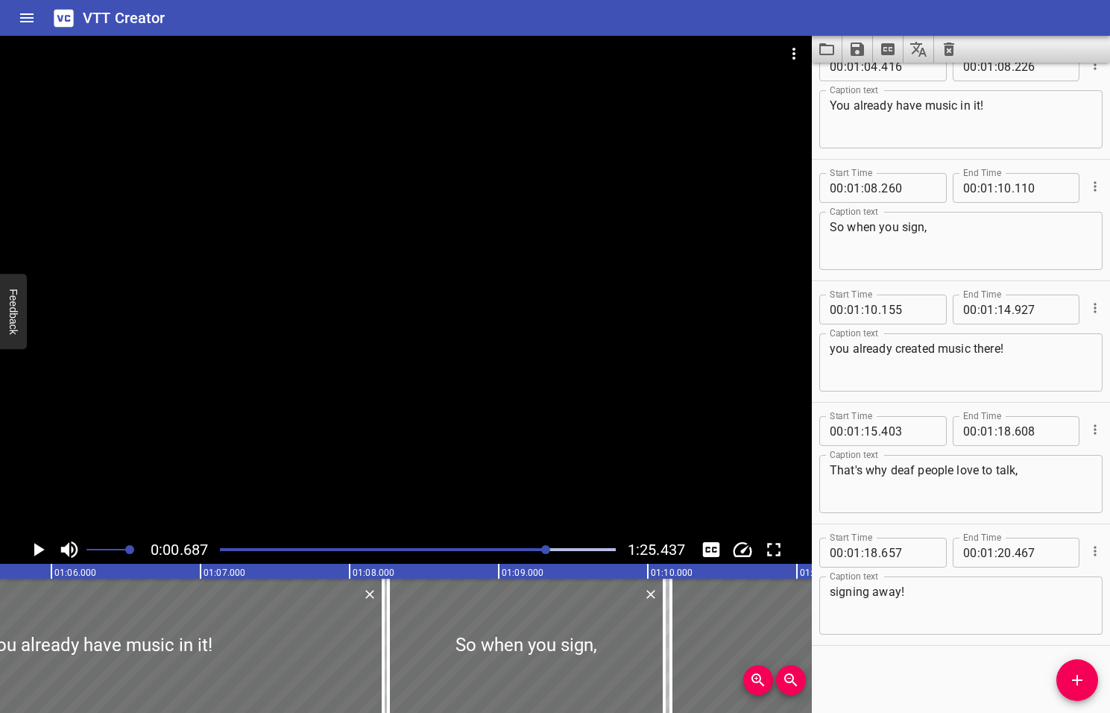
drag, startPoint x: 577, startPoint y: 549, endPoint x: 547, endPoint y: 559, distance: 31.4
click at [547, 559] on div at bounding box center [418, 549] width 414 height 21
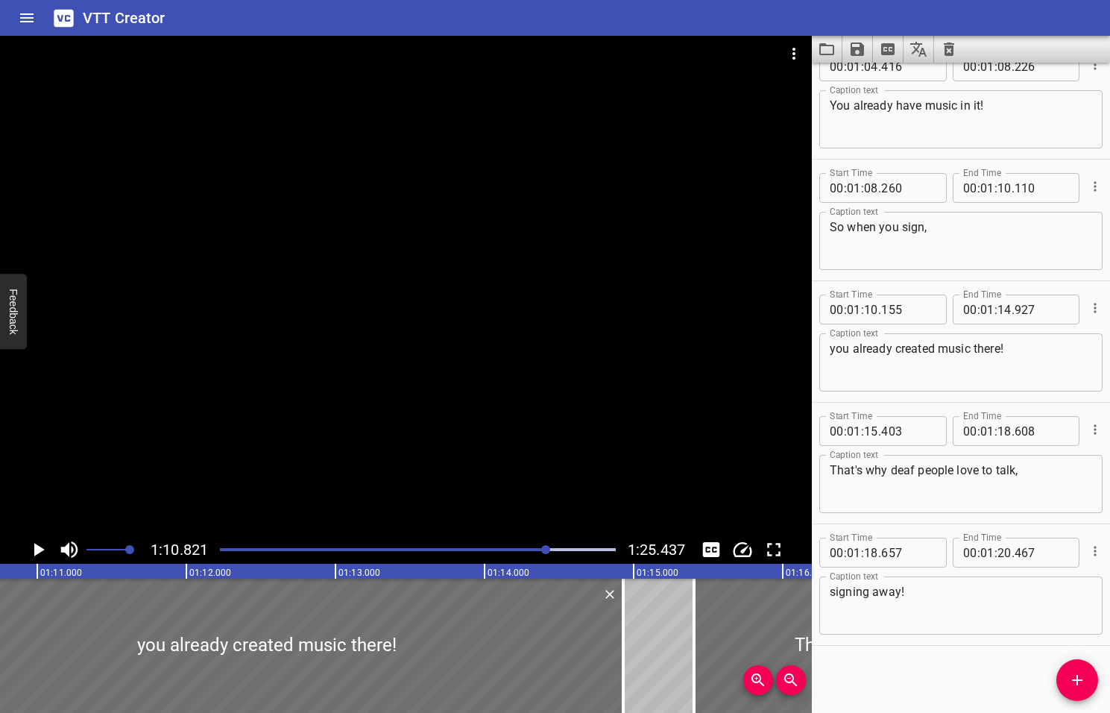
scroll to position [0, 10562]
click at [37, 549] on icon "Play/Pause" at bounding box center [39, 549] width 10 height 13
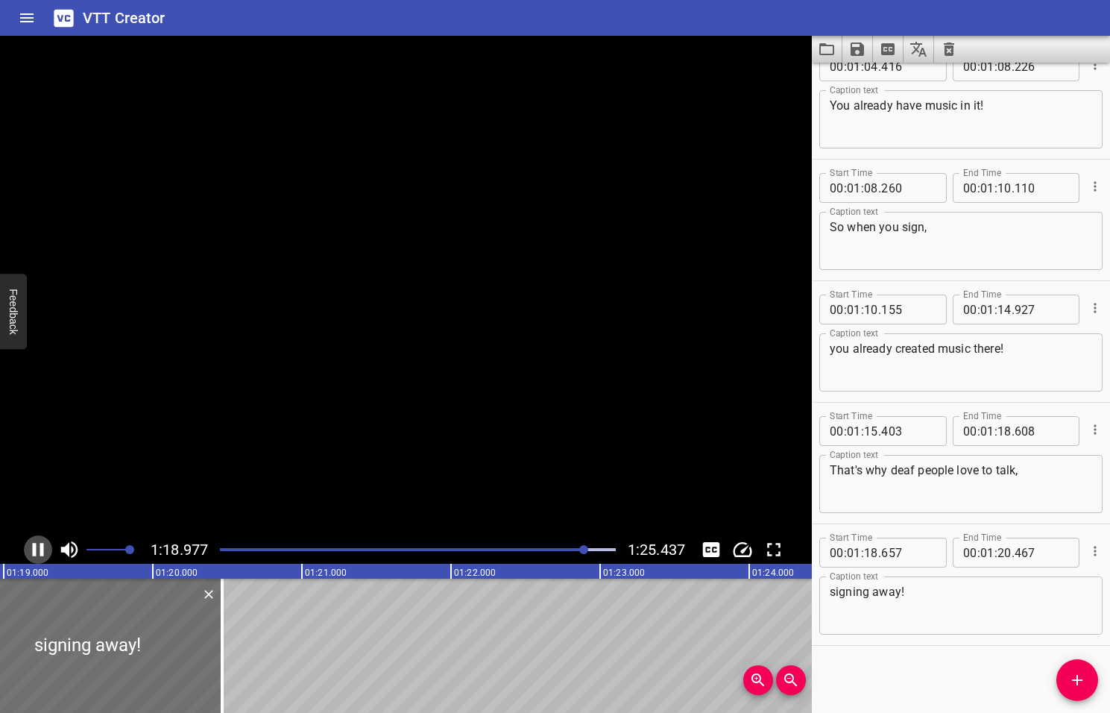
click at [37, 549] on icon "Play/Pause" at bounding box center [38, 549] width 22 height 22
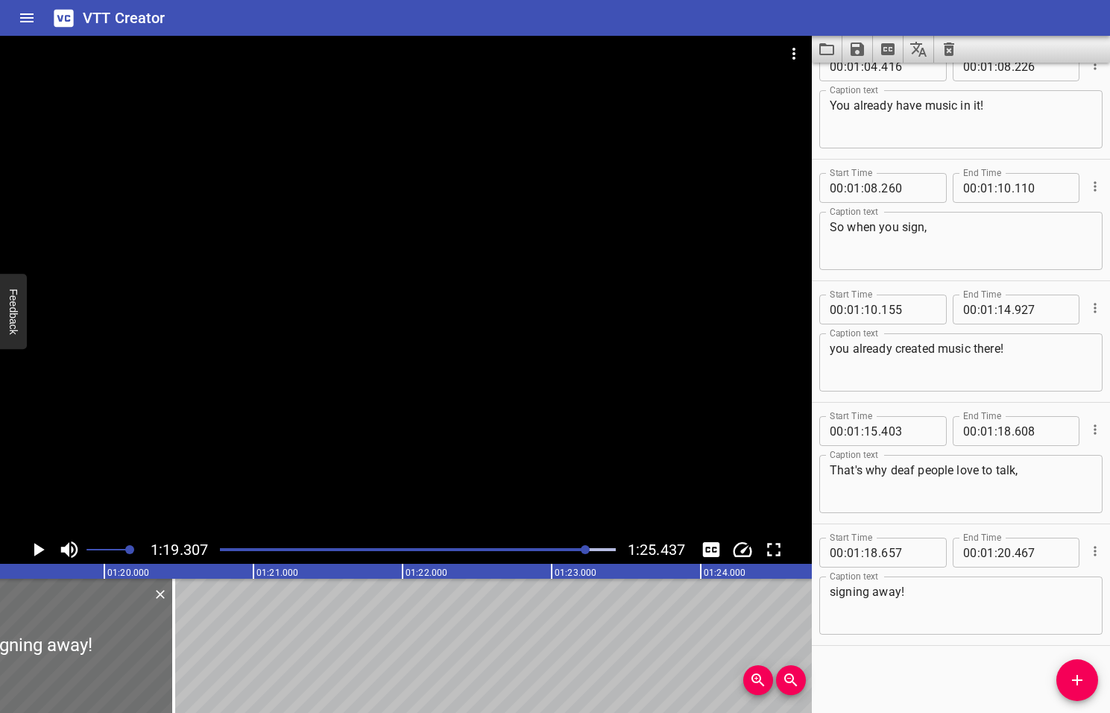
scroll to position [0, 11828]
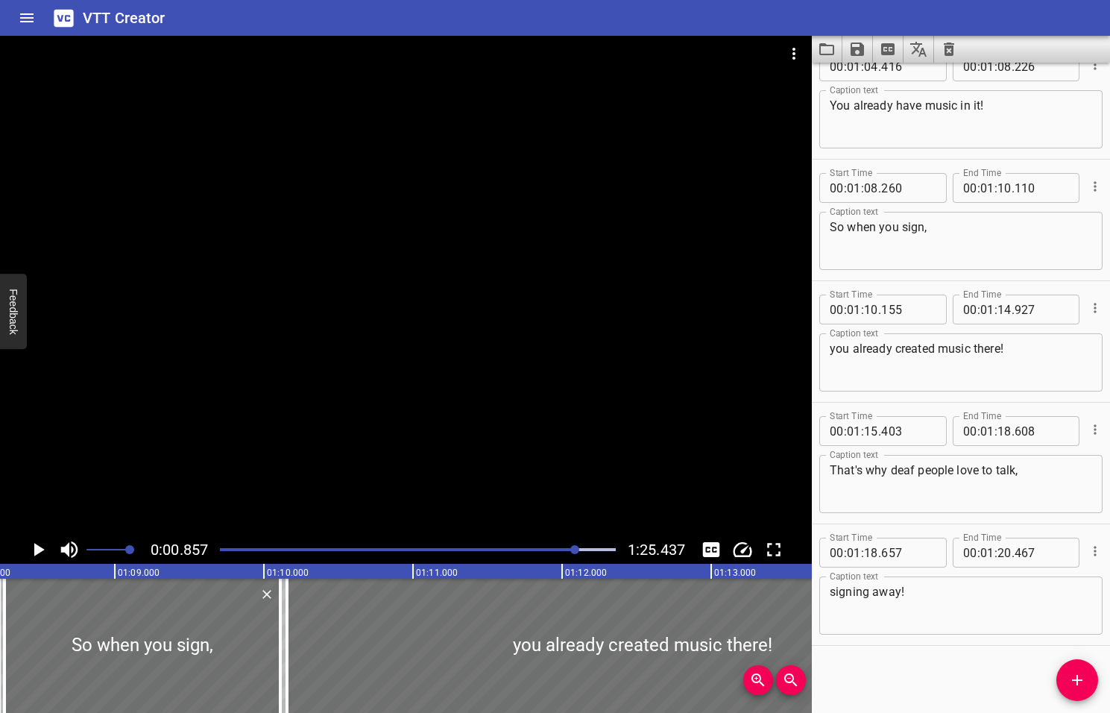
drag, startPoint x: 585, startPoint y: 549, endPoint x: 576, endPoint y: 552, distance: 9.4
click at [576, 552] on div at bounding box center [574, 549] width 9 height 9
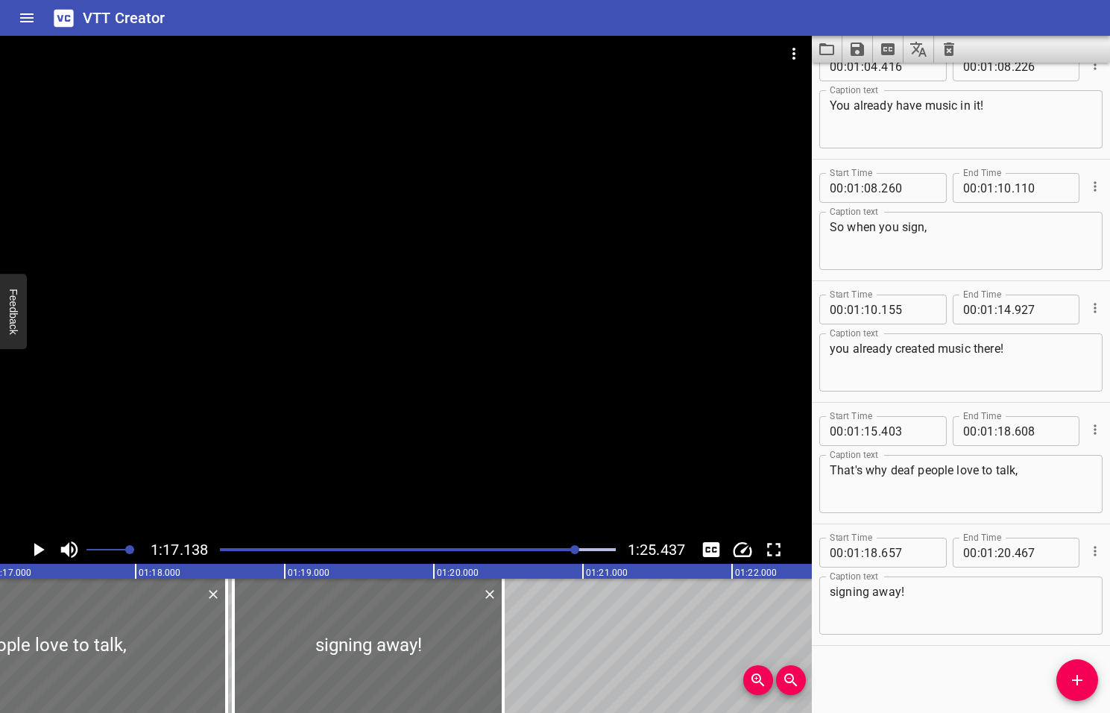
scroll to position [0, 11504]
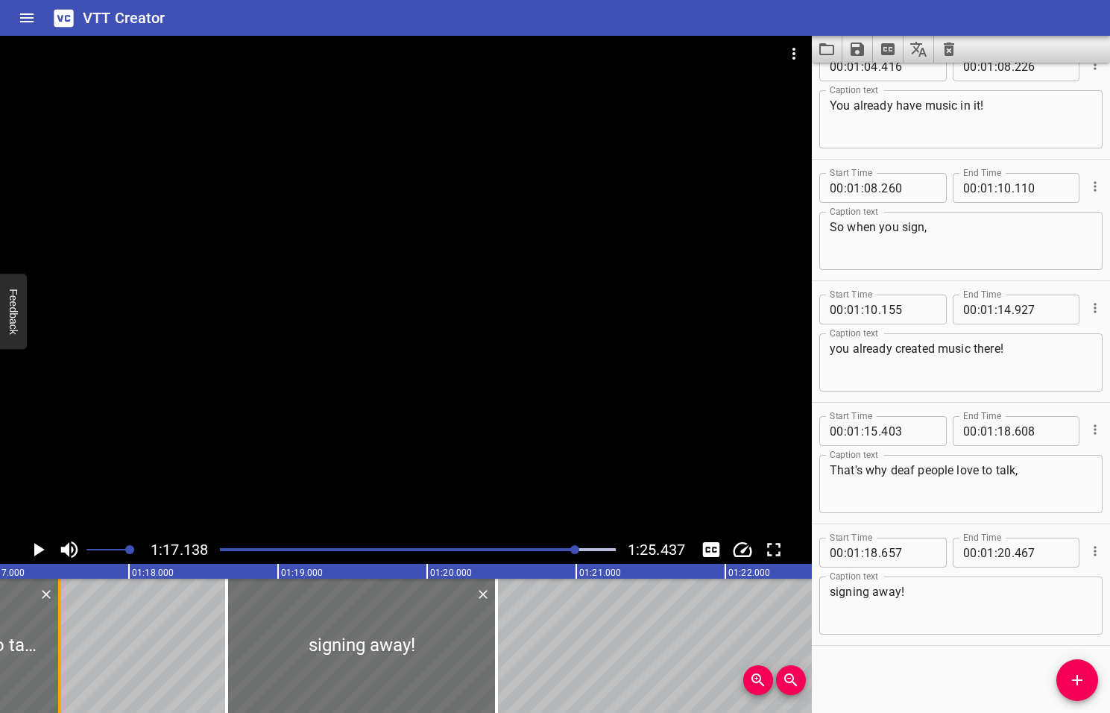
drag, startPoint x: 214, startPoint y: 657, endPoint x: 54, endPoint y: 670, distance: 160.8
click at [54, 670] on div at bounding box center [59, 646] width 15 height 134
type input "17"
type input "533"
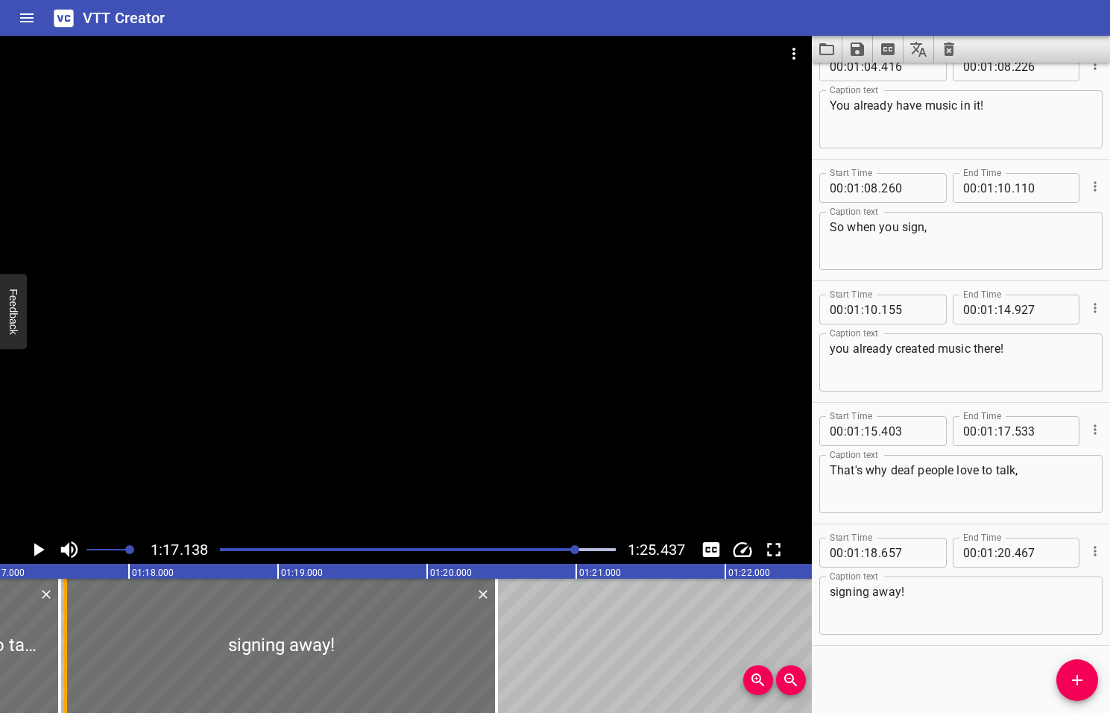
drag, startPoint x: 223, startPoint y: 670, endPoint x: 62, endPoint y: 678, distance: 161.3
click at [62, 678] on div at bounding box center [65, 646] width 15 height 134
type input "17"
type input "577"
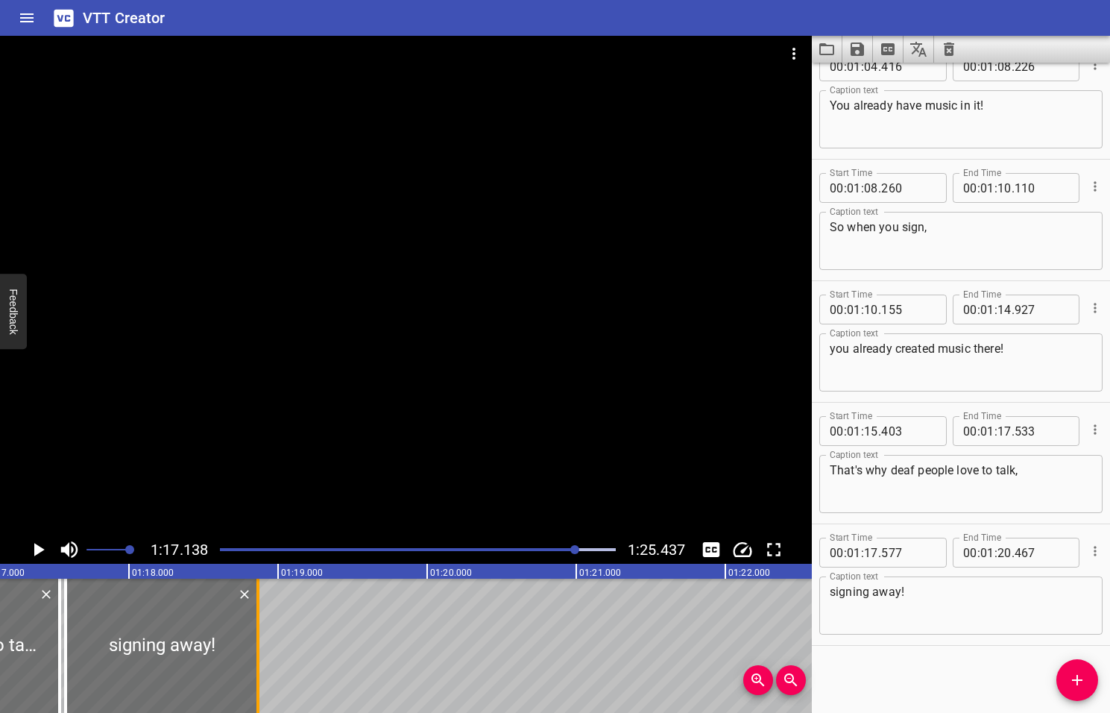
drag, startPoint x: 492, startPoint y: 650, endPoint x: 251, endPoint y: 676, distance: 242.2
click at [251, 676] on div at bounding box center [258, 646] width 15 height 134
type input "18"
type input "852"
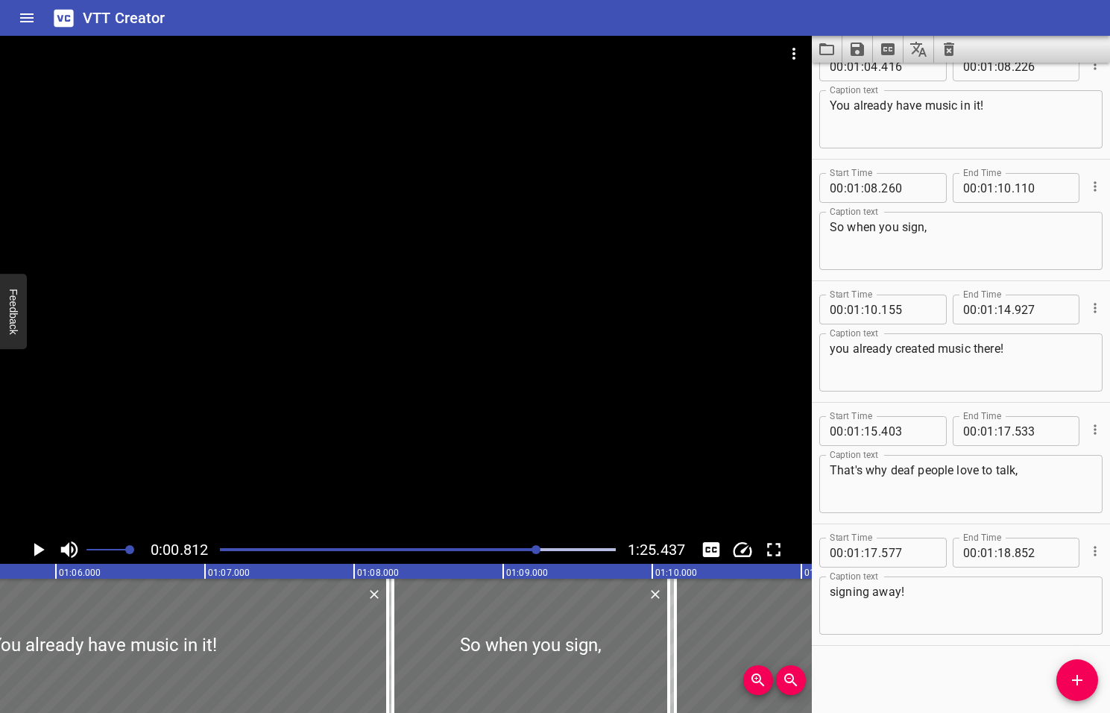
drag, startPoint x: 576, startPoint y: 548, endPoint x: 529, endPoint y: 551, distance: 47.1
click at [533, 553] on div at bounding box center [536, 549] width 9 height 9
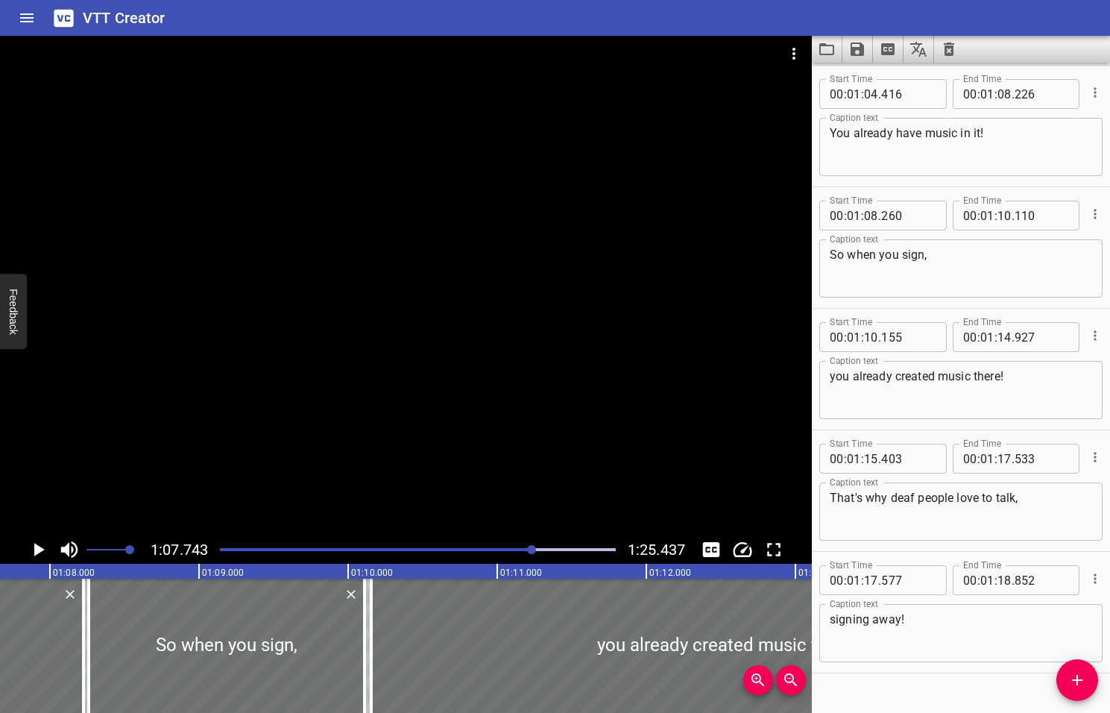
scroll to position [0, 10103]
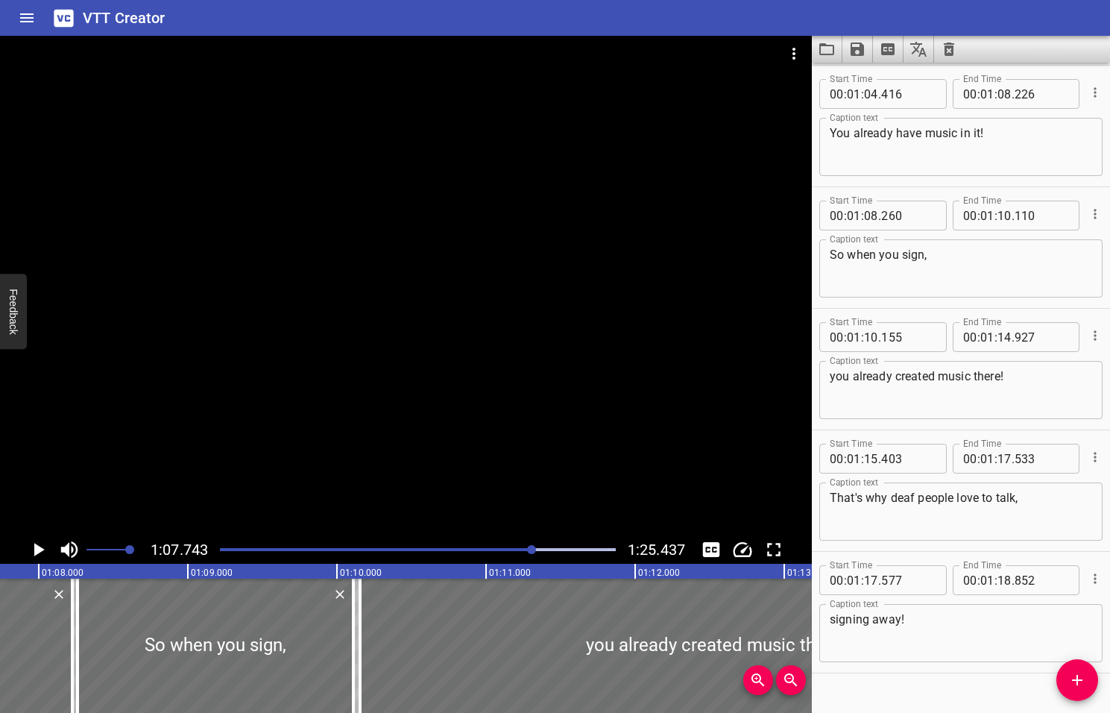
click at [34, 550] on icon "Play/Pause" at bounding box center [39, 549] width 10 height 13
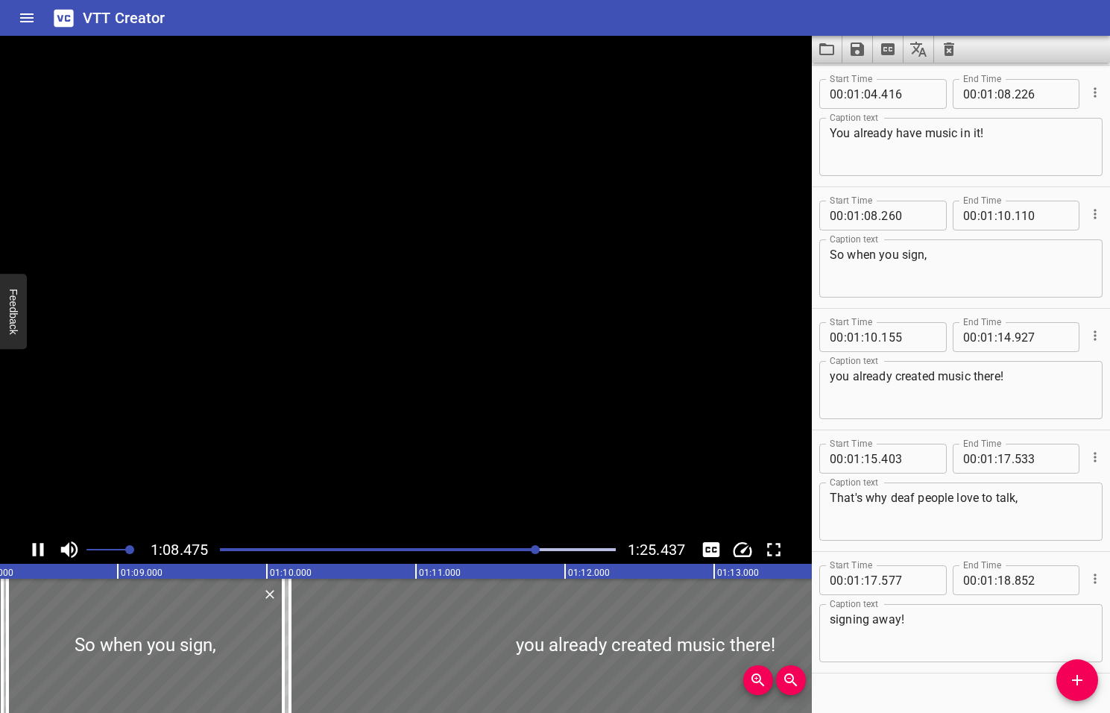
scroll to position [1972, 0]
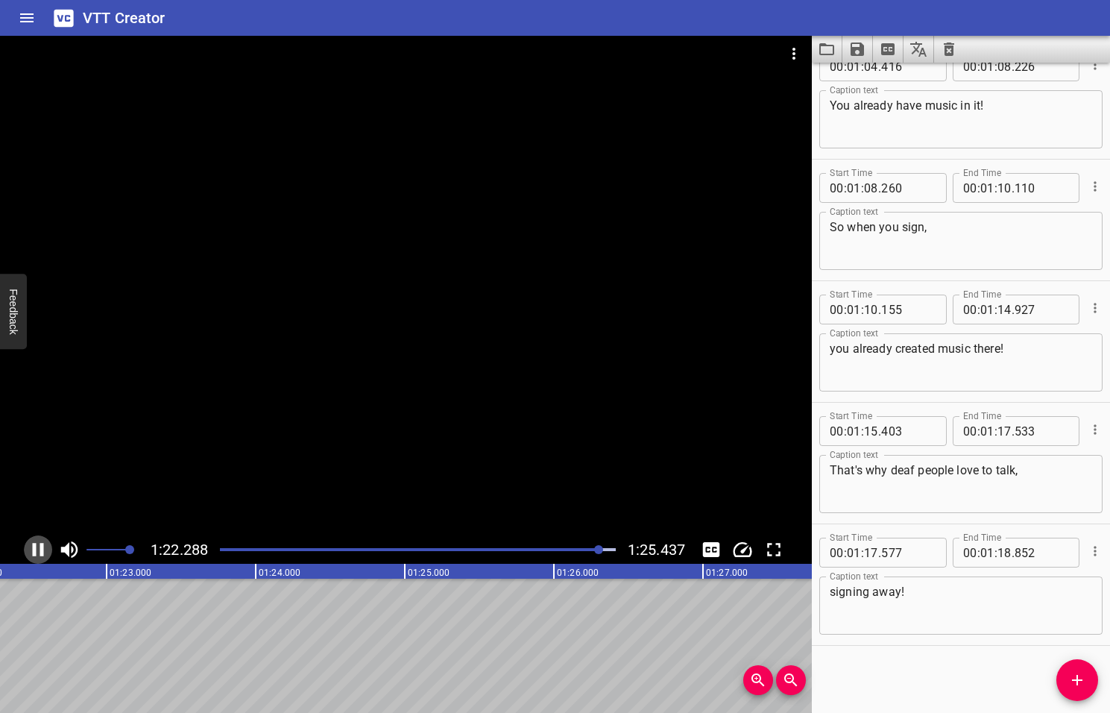
click at [35, 550] on icon "Play/Pause" at bounding box center [38, 549] width 11 height 13
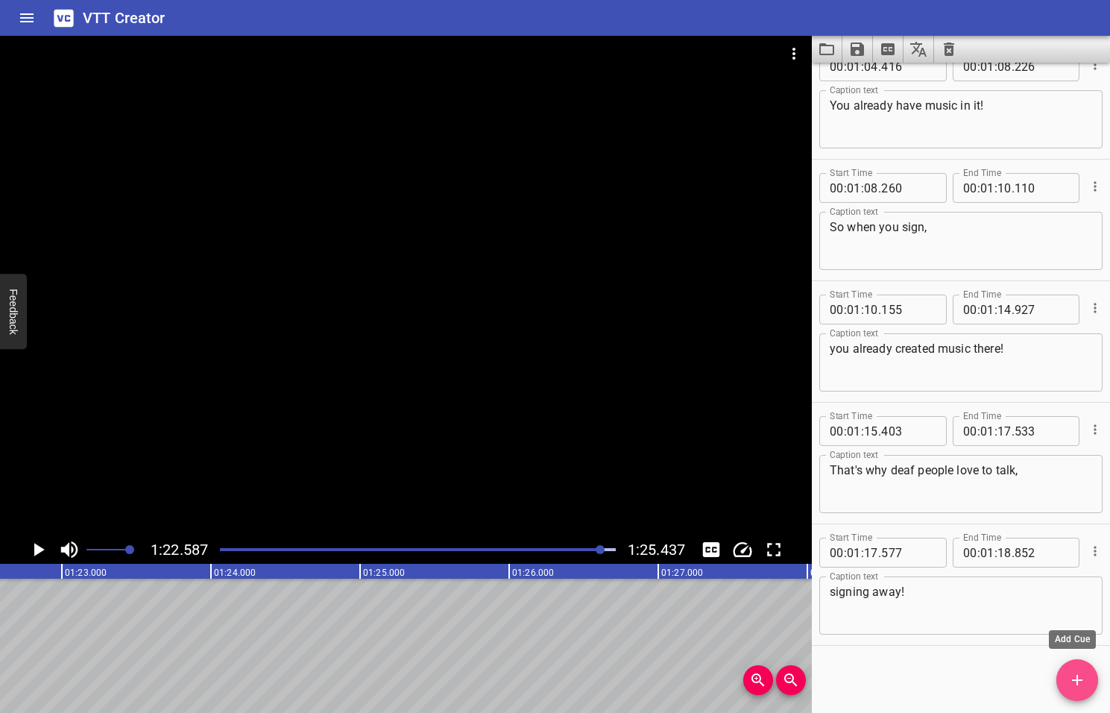
click at [1085, 674] on icon "Add Cue" at bounding box center [1078, 680] width 18 height 18
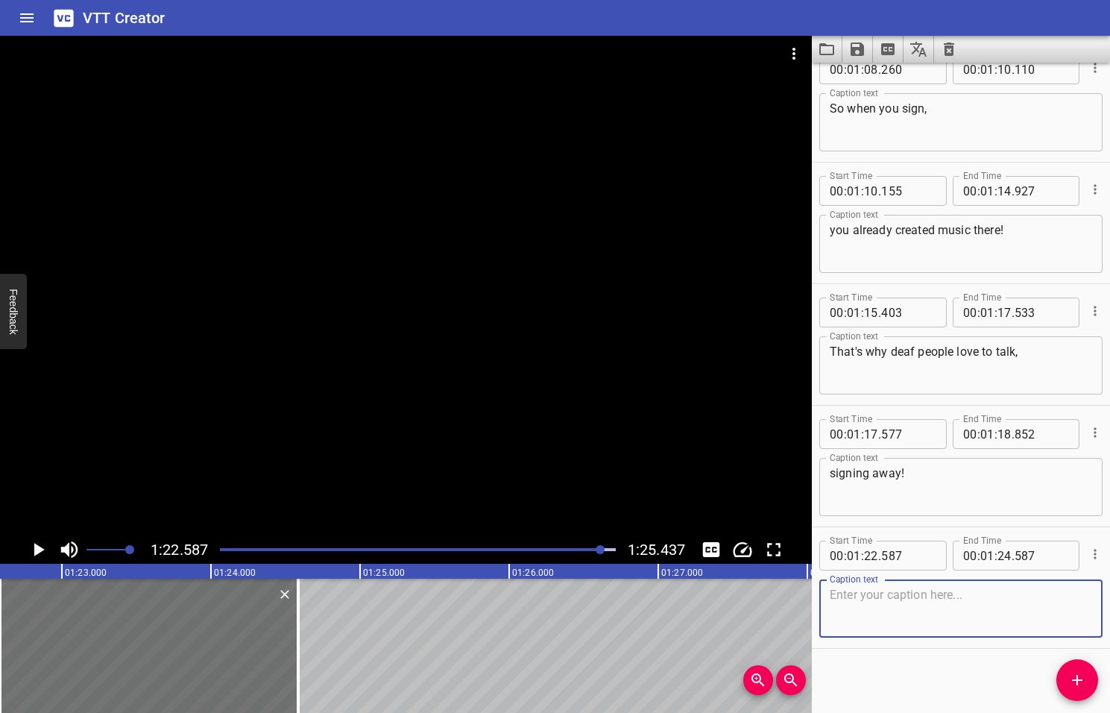
scroll to position [2094, 0]
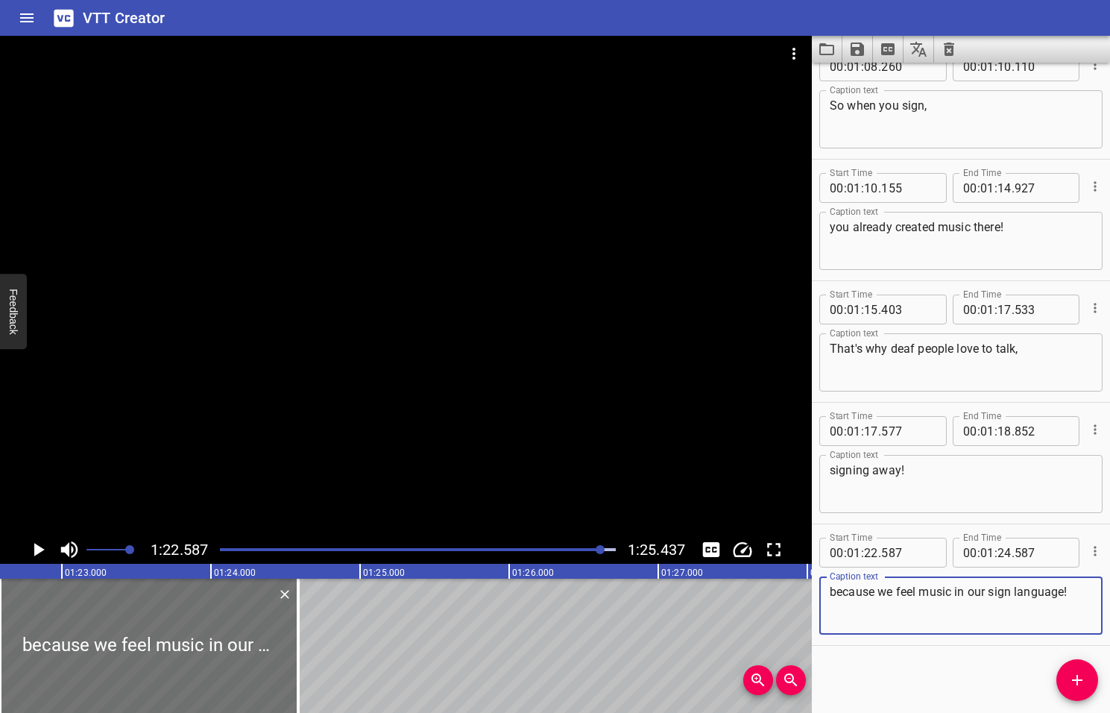
type textarea "because we feel music in our sign language!"
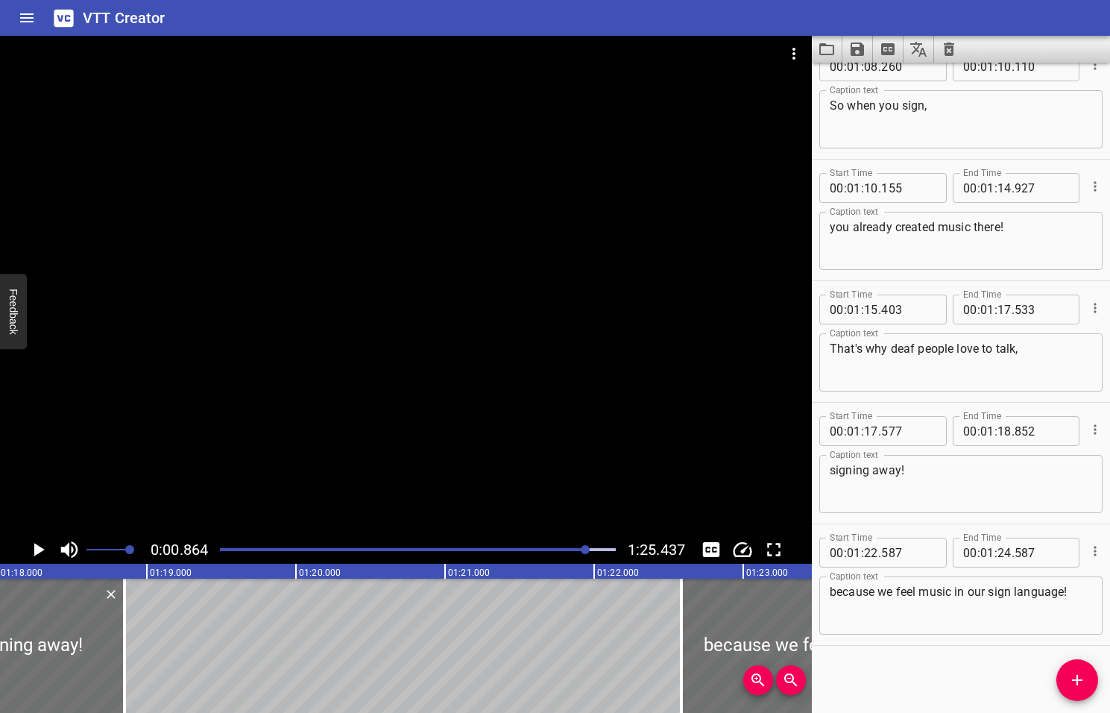
drag, startPoint x: 601, startPoint y: 549, endPoint x: 587, endPoint y: 550, distance: 14.2
click at [587, 550] on div at bounding box center [585, 549] width 9 height 9
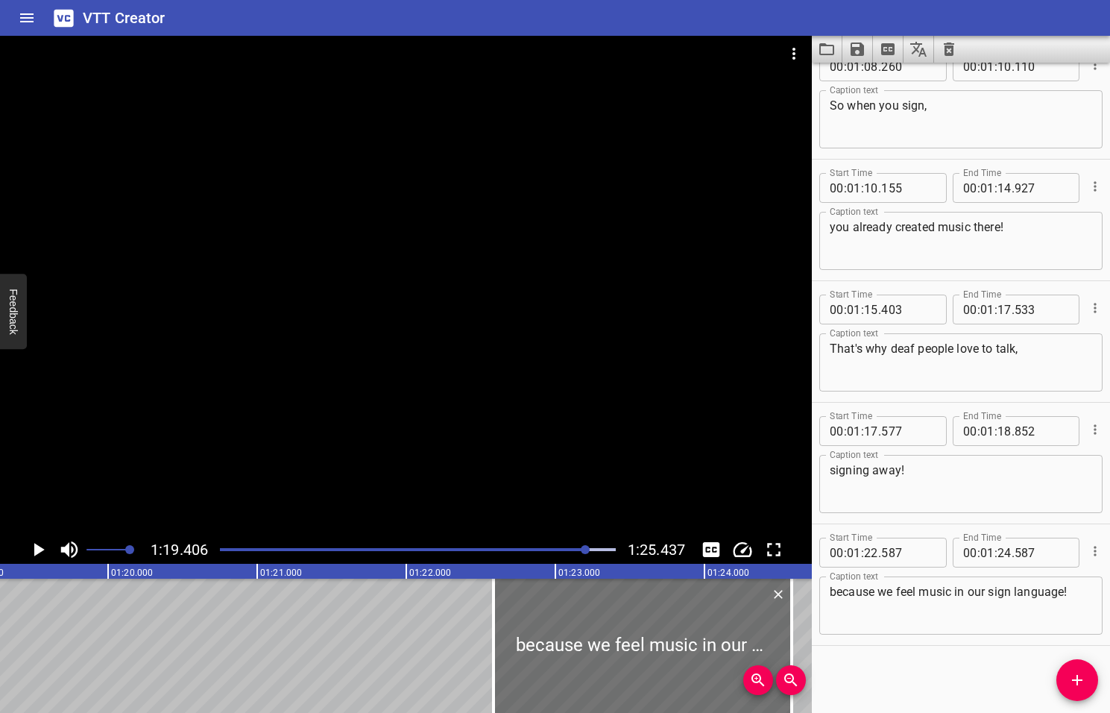
scroll to position [0, 11842]
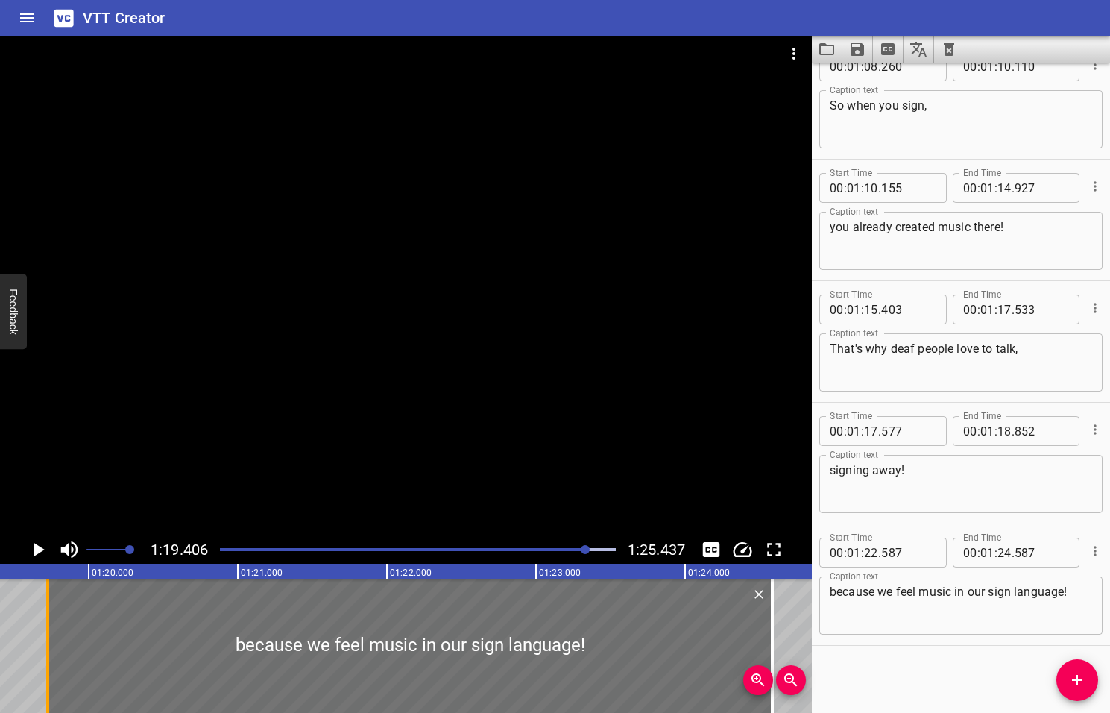
drag, startPoint x: 477, startPoint y: 657, endPoint x: 50, endPoint y: 693, distance: 428.1
click at [50, 693] on div at bounding box center [47, 646] width 15 height 134
type input "19"
type input "727"
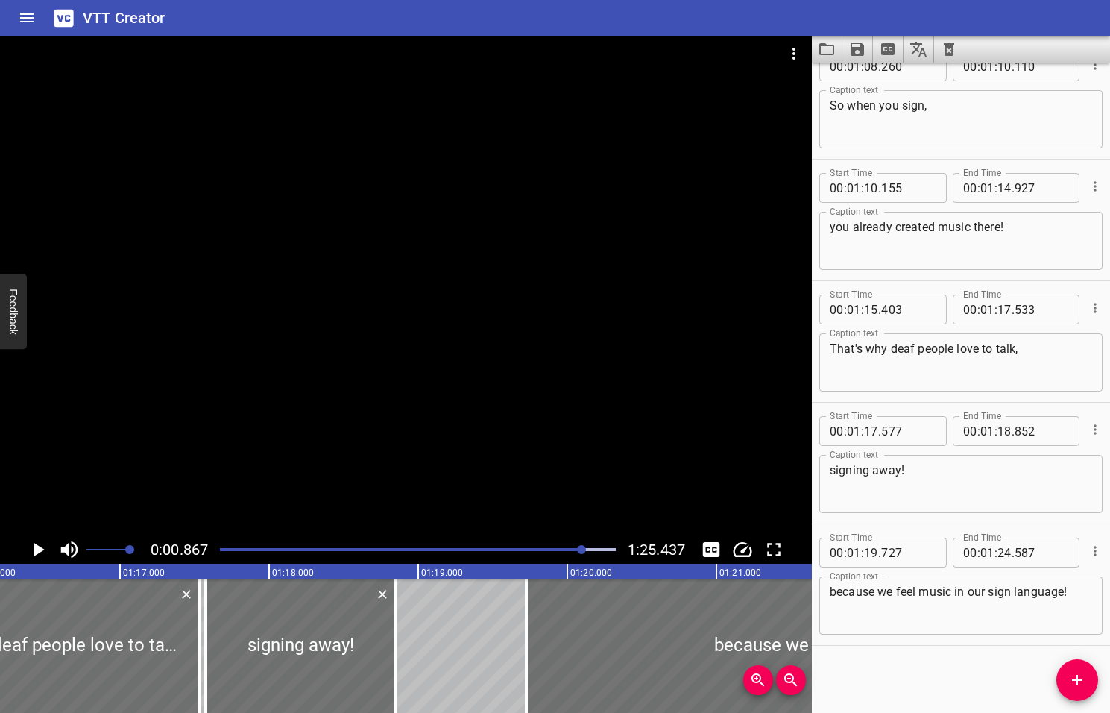
click at [582, 550] on div at bounding box center [581, 549] width 9 height 9
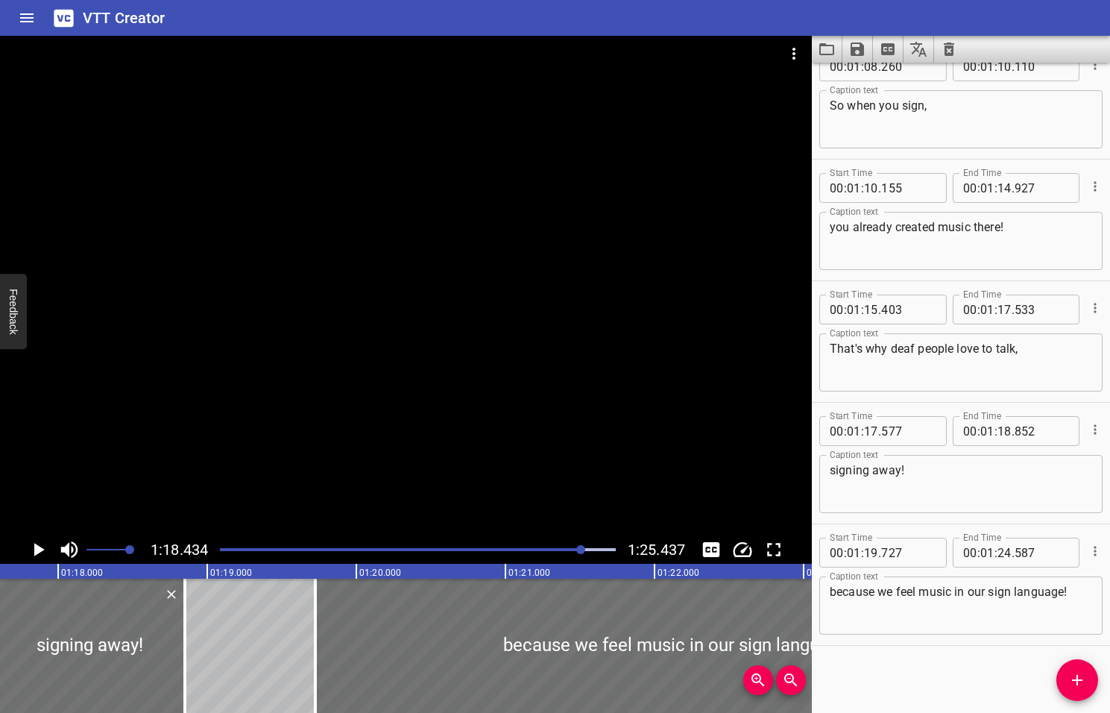
scroll to position [0, 11698]
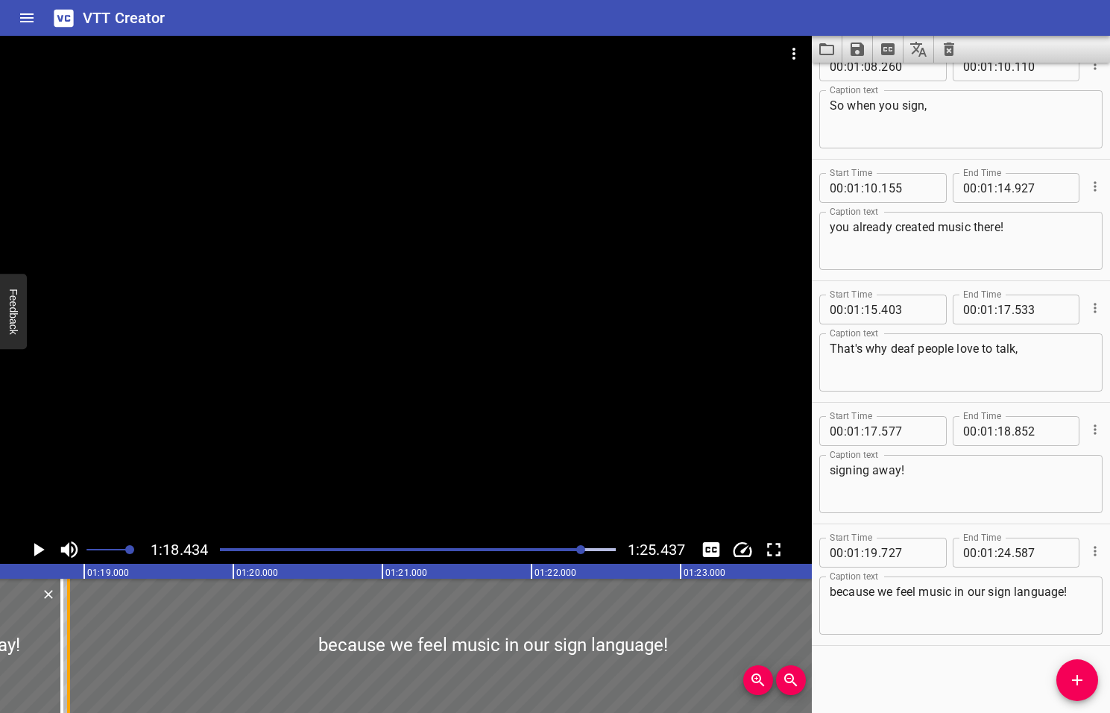
drag, startPoint x: 192, startPoint y: 673, endPoint x: 69, endPoint y: 676, distance: 123.8
click at [69, 676] on div at bounding box center [68, 646] width 3 height 134
type input "18"
type input "897"
click at [37, 550] on icon "Play/Pause" at bounding box center [39, 549] width 10 height 13
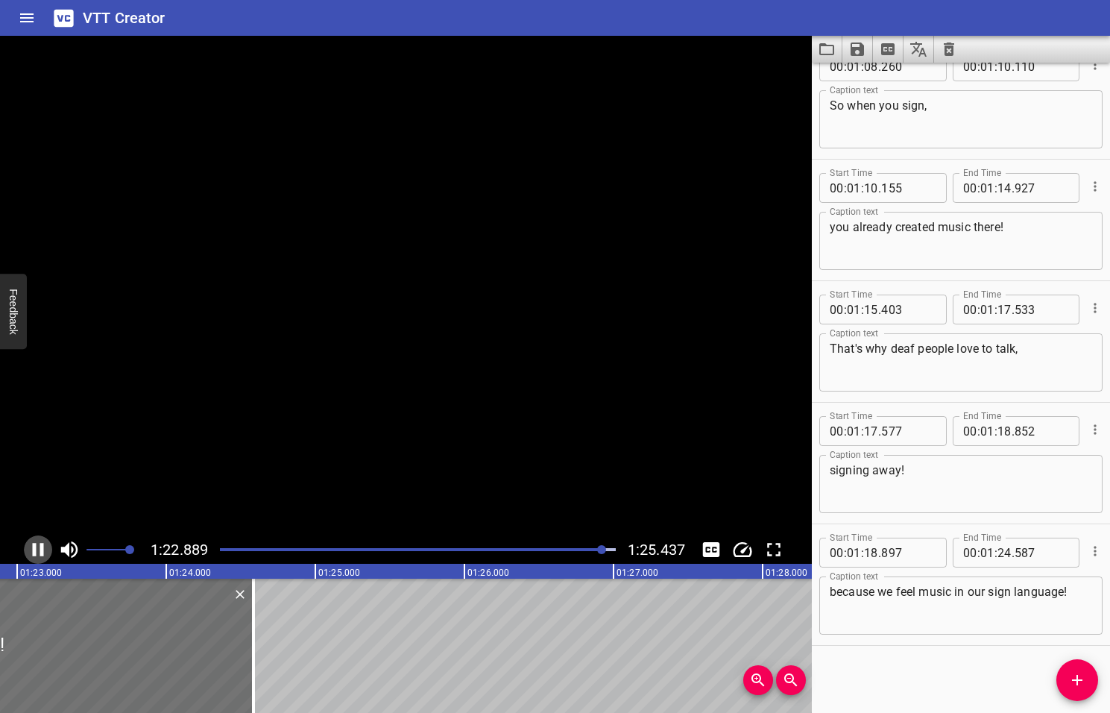
click at [37, 550] on icon "Play/Pause" at bounding box center [38, 549] width 22 height 22
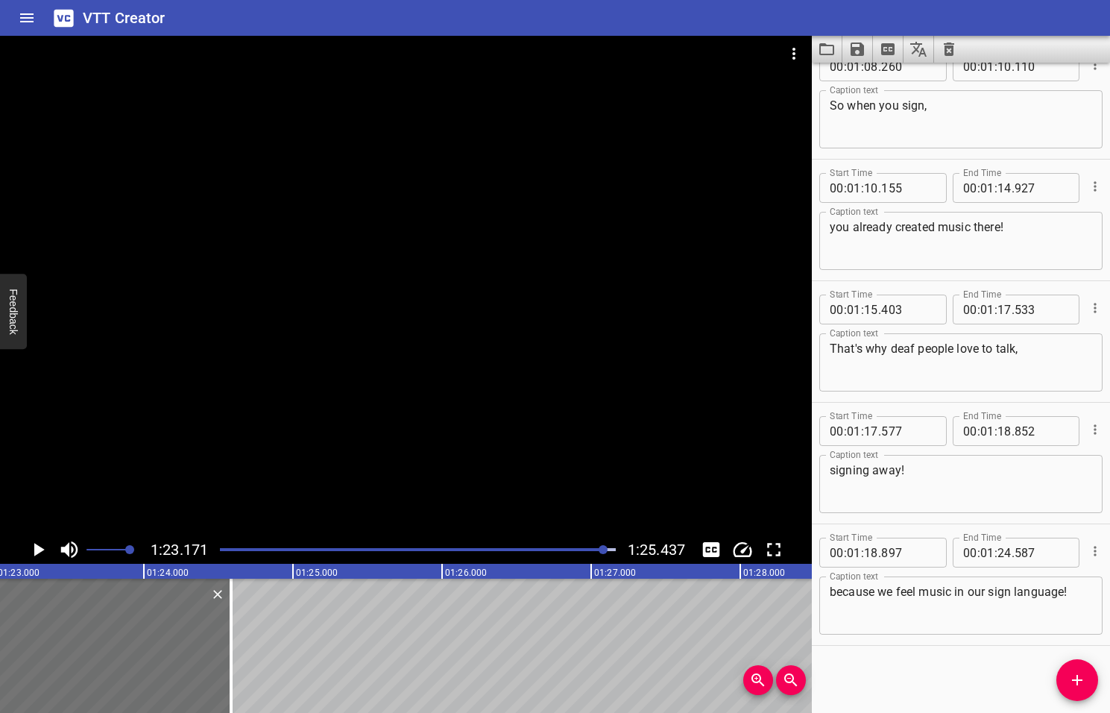
scroll to position [0, 12404]
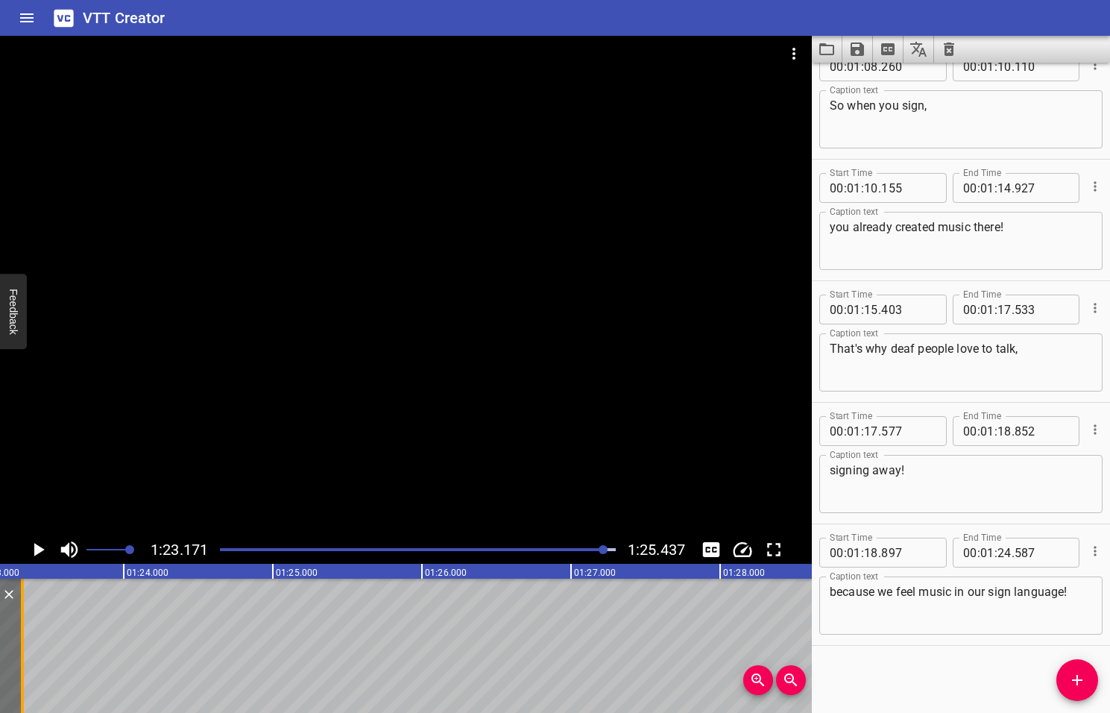
drag, startPoint x: 208, startPoint y: 666, endPoint x: 18, endPoint y: 652, distance: 190.6
click at [18, 652] on div at bounding box center [22, 646] width 15 height 134
type input "23"
type input "312"
click at [917, 467] on textarea "signing away!" at bounding box center [961, 484] width 262 height 43
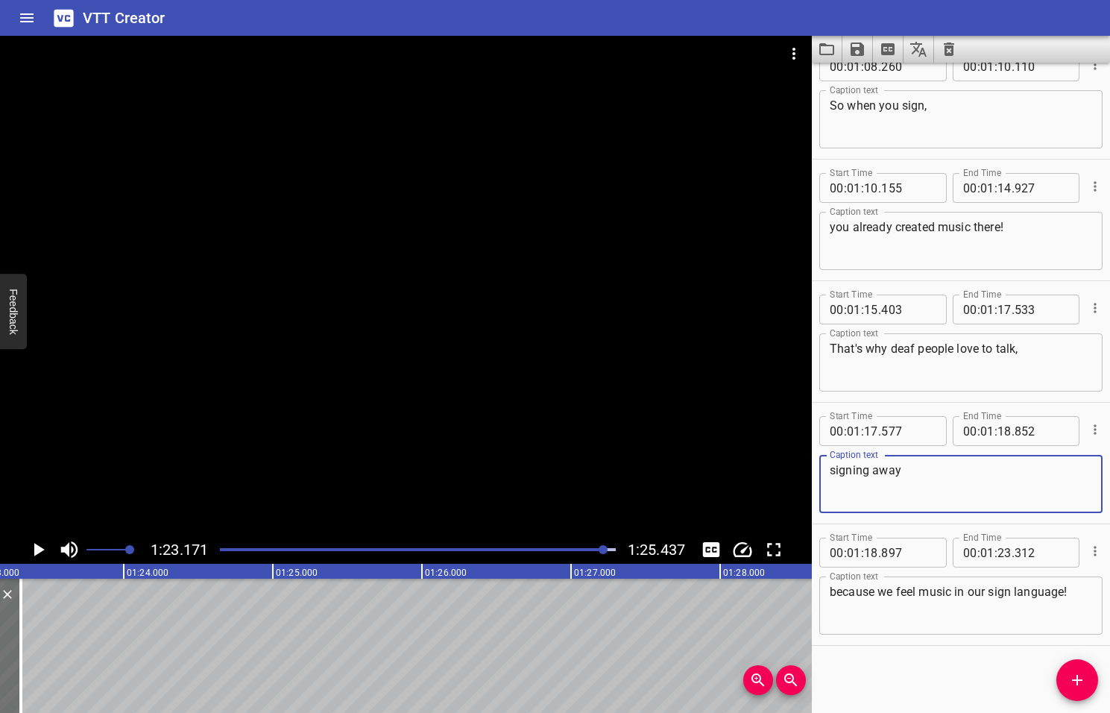
type textarea "signing away"
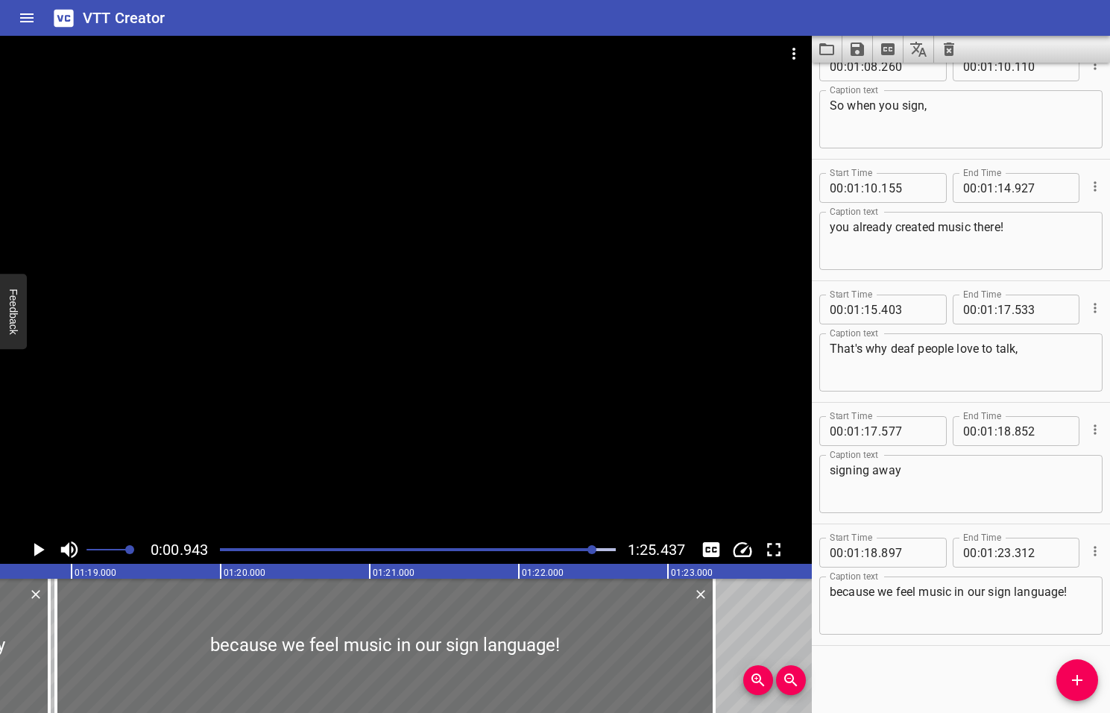
drag, startPoint x: 604, startPoint y: 549, endPoint x: 592, endPoint y: 550, distance: 12.0
click at [592, 550] on div at bounding box center [592, 549] width 9 height 9
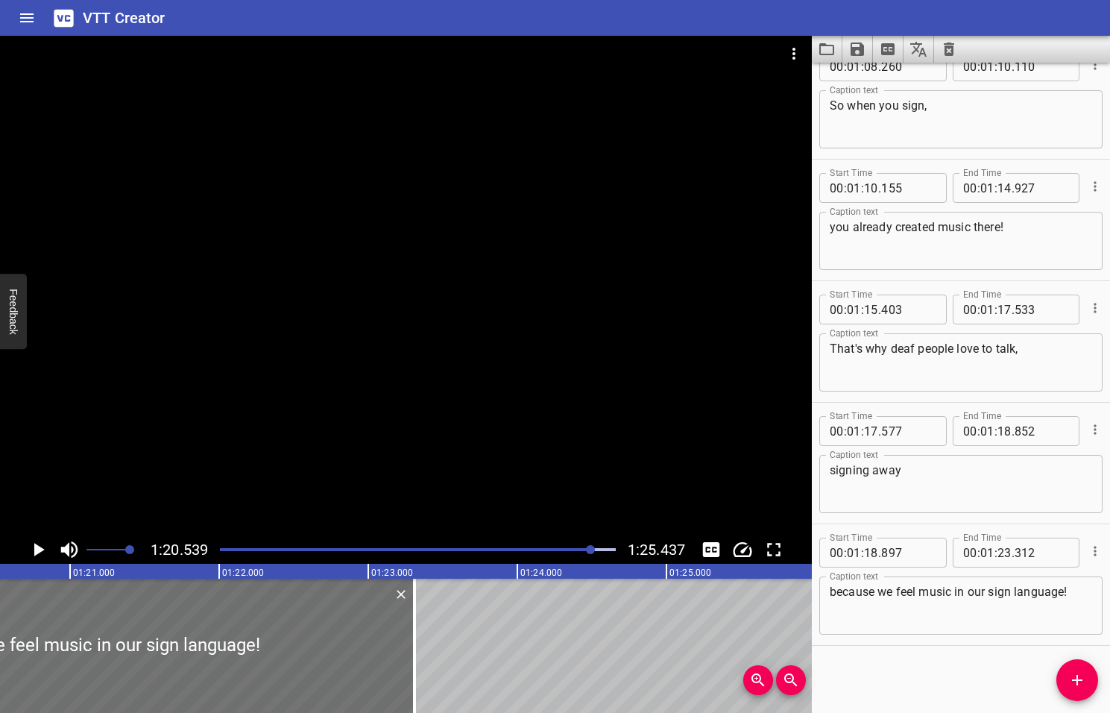
scroll to position [0, 12012]
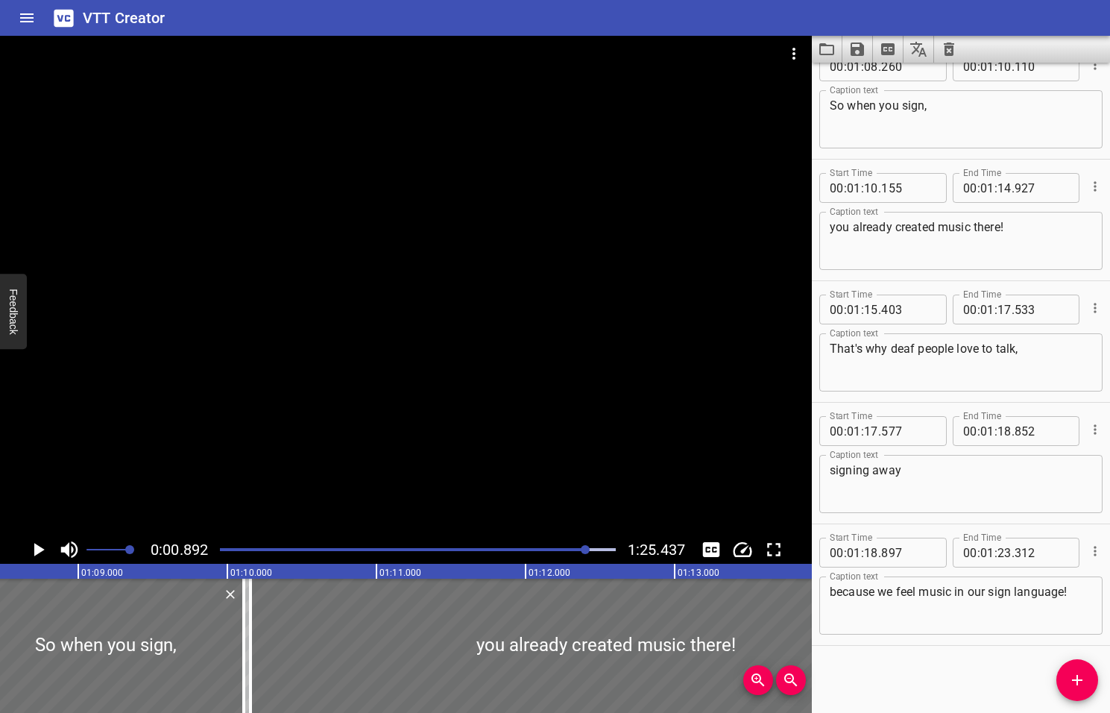
drag, startPoint x: 594, startPoint y: 550, endPoint x: 568, endPoint y: 556, distance: 26.2
click at [569, 556] on div at bounding box center [418, 549] width 414 height 21
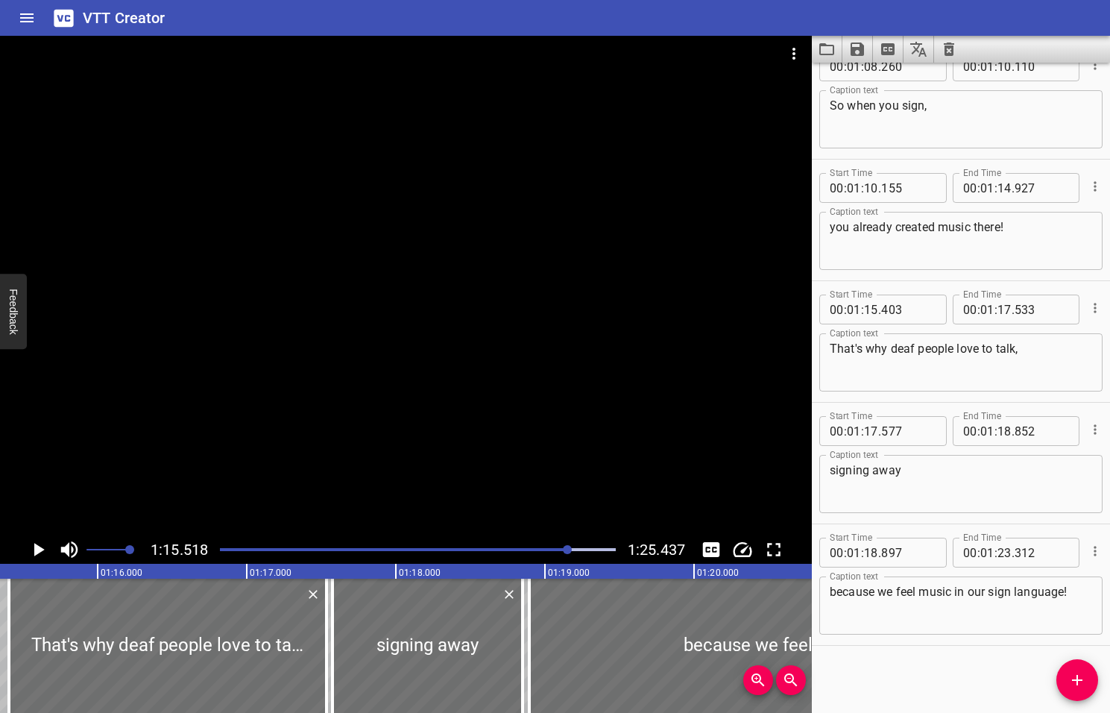
scroll to position [0, 11262]
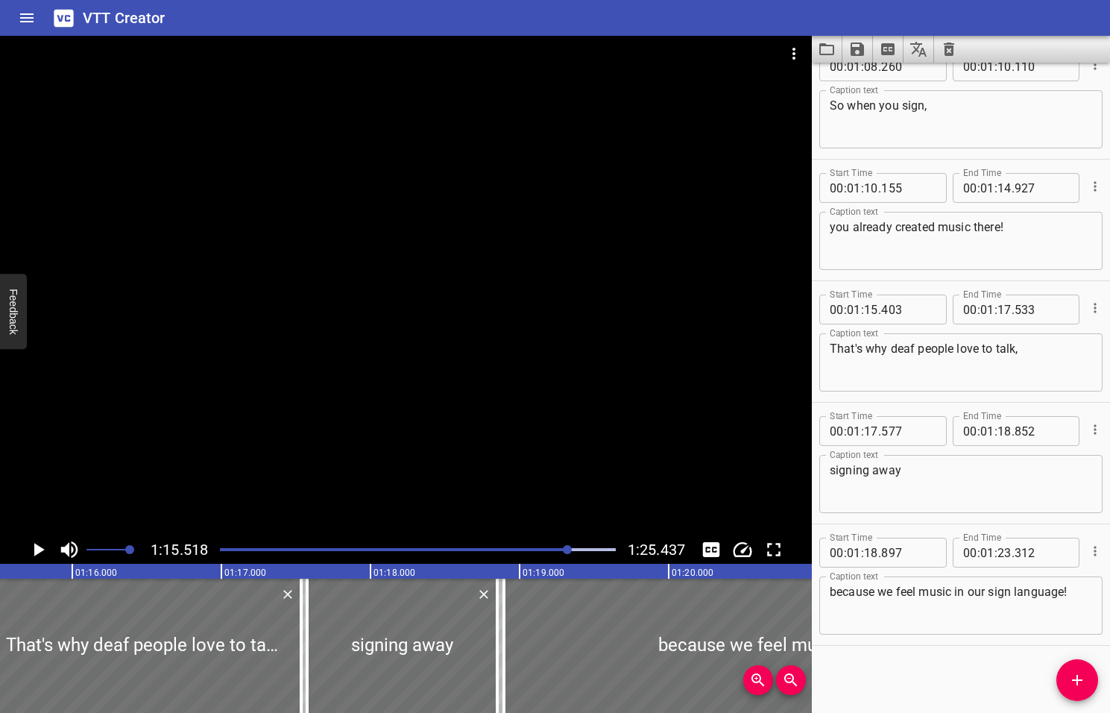
click at [38, 550] on icon "Play/Pause" at bounding box center [39, 549] width 10 height 13
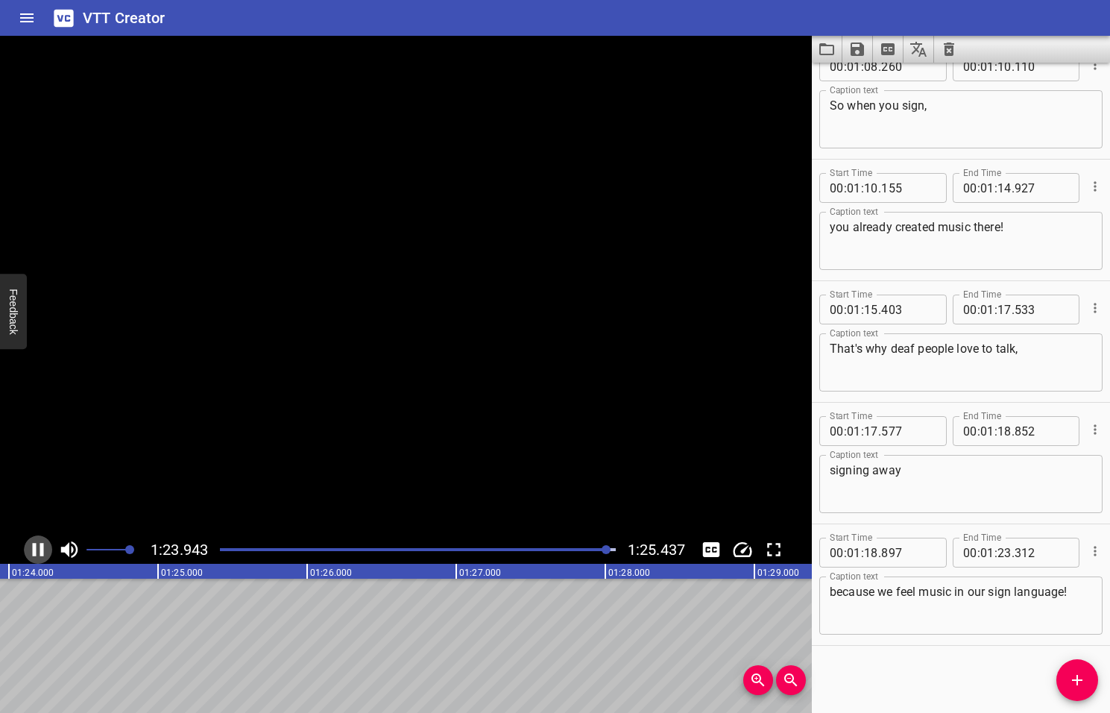
click at [38, 547] on icon "Play/Pause" at bounding box center [38, 549] width 22 height 22
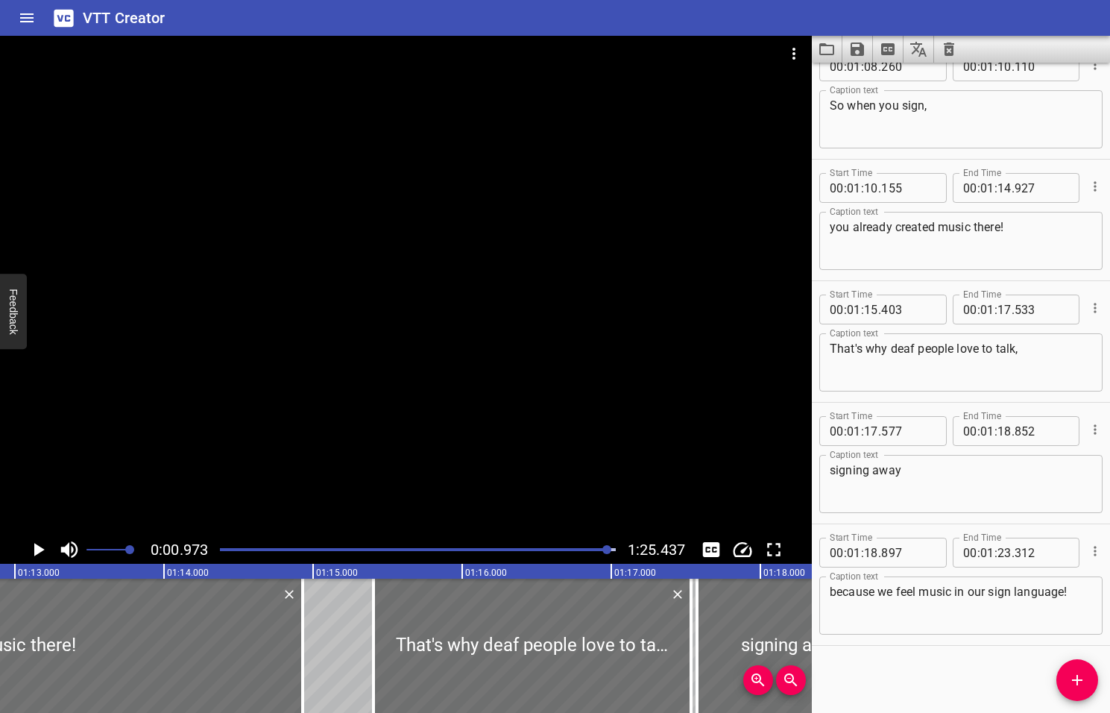
click at [604, 550] on div at bounding box center [607, 549] width 9 height 9
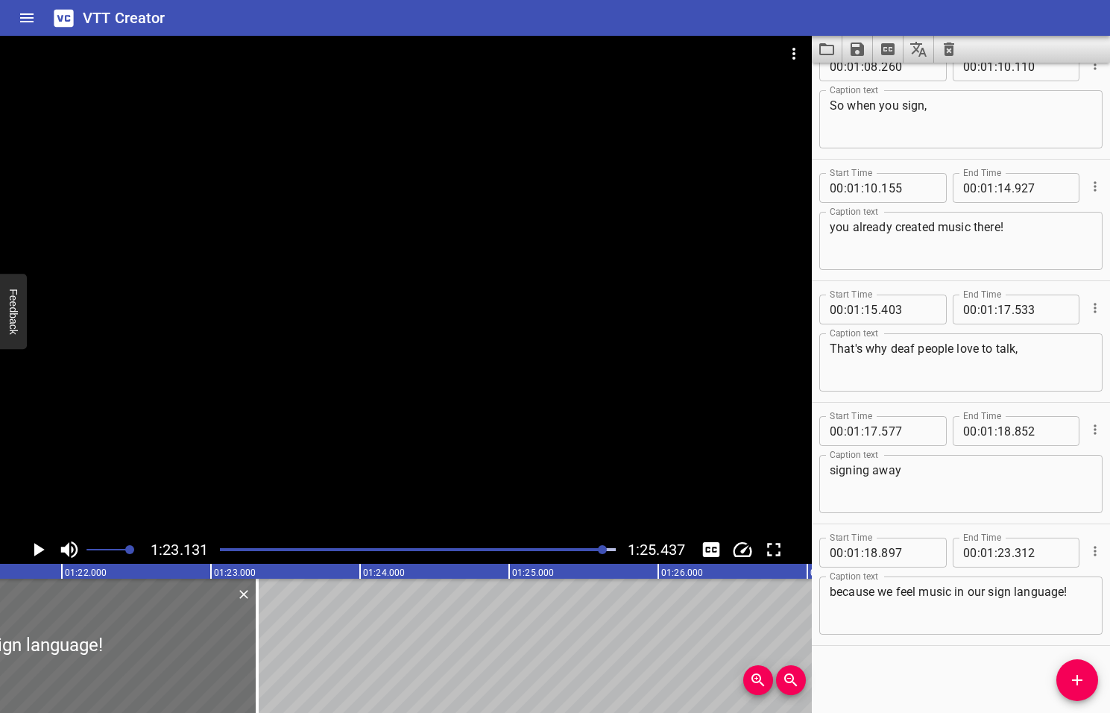
scroll to position [0, 12398]
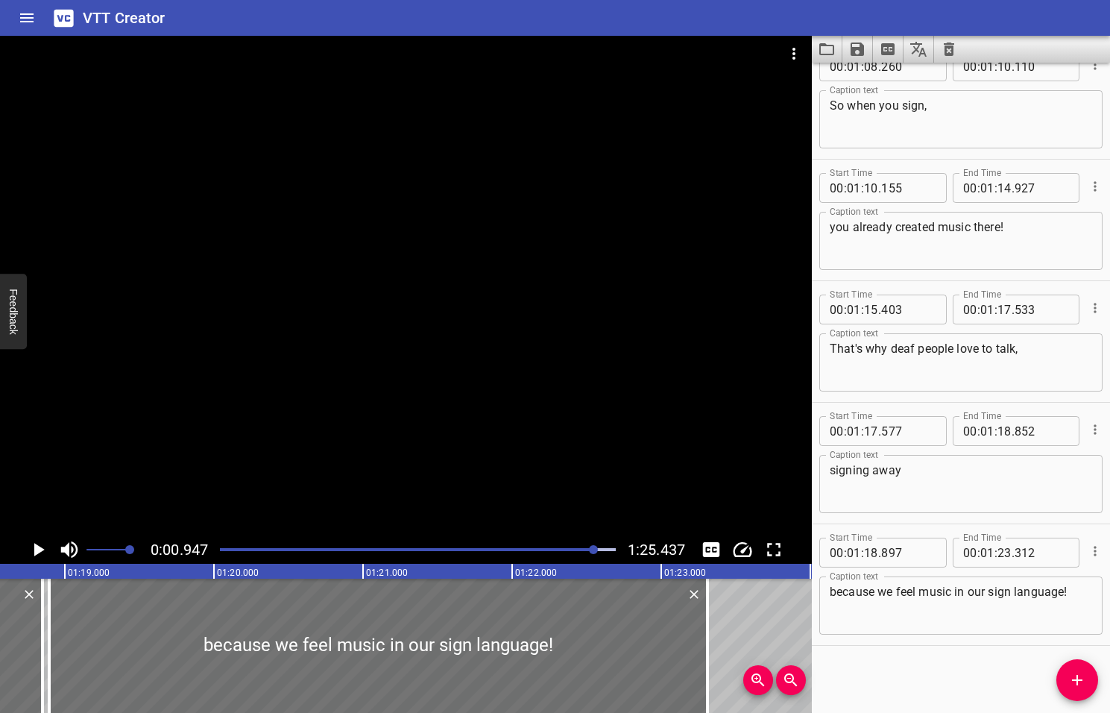
drag, startPoint x: 603, startPoint y: 550, endPoint x: 595, endPoint y: 552, distance: 8.5
click at [595, 552] on div at bounding box center [593, 549] width 9 height 9
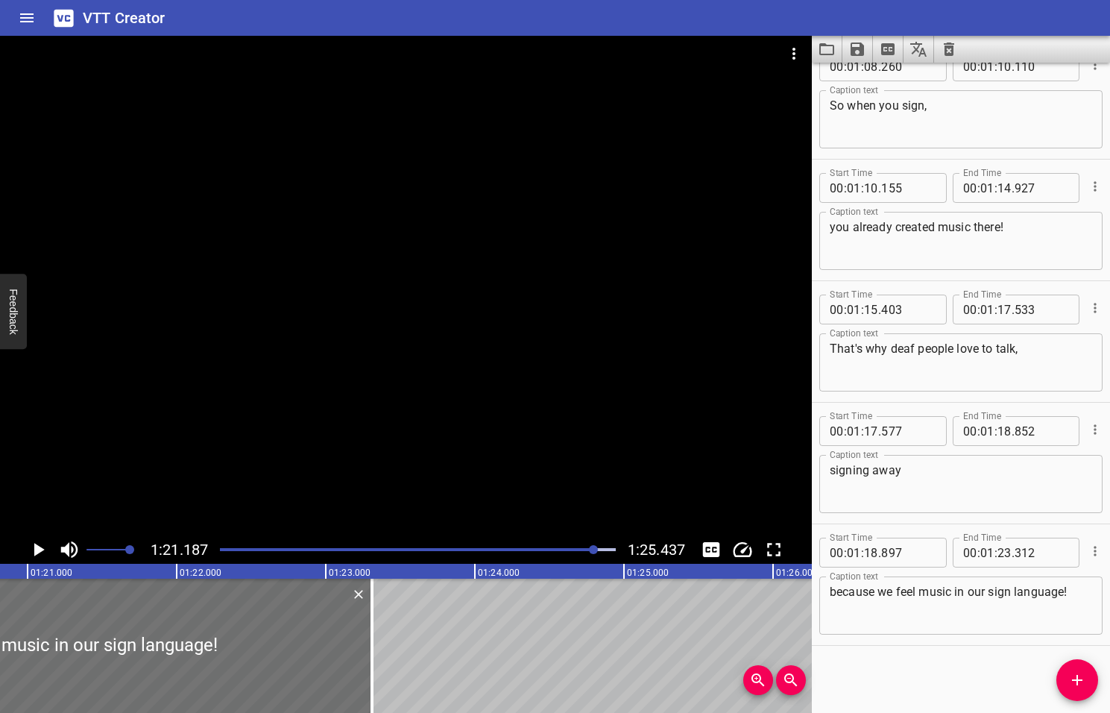
scroll to position [0, 12108]
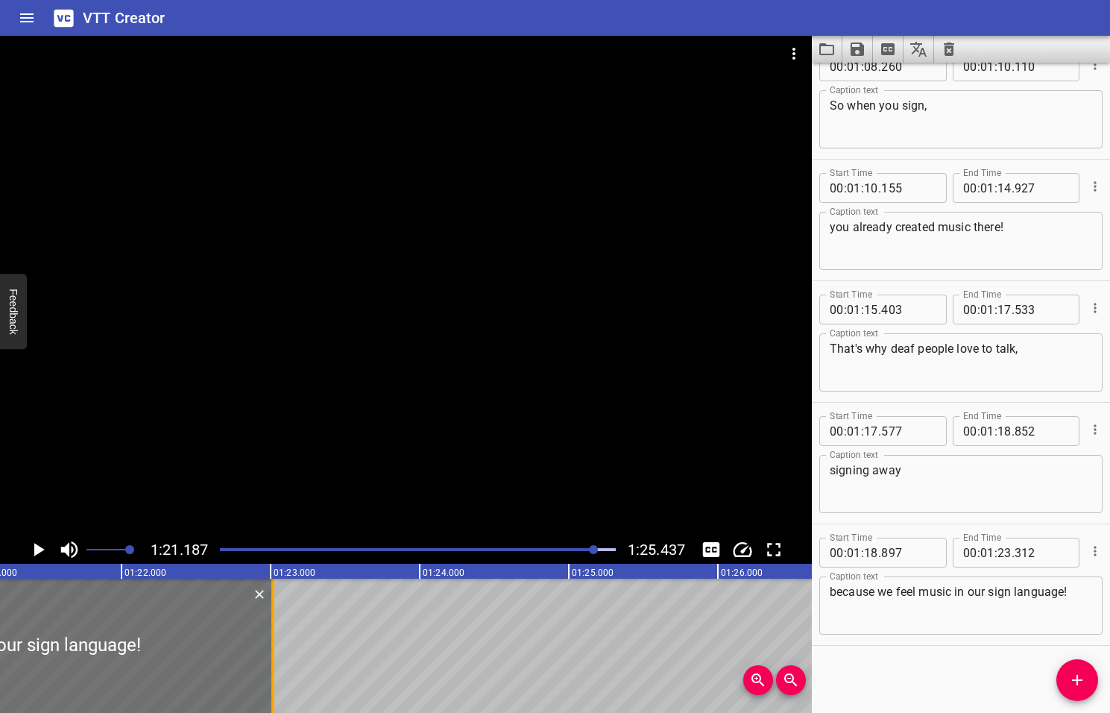
drag, startPoint x: 315, startPoint y: 658, endPoint x: 271, endPoint y: 660, distance: 44.1
click at [271, 660] on div at bounding box center [272, 646] width 3 height 134
type input "017"
click at [37, 550] on icon "Play/Pause" at bounding box center [39, 549] width 10 height 13
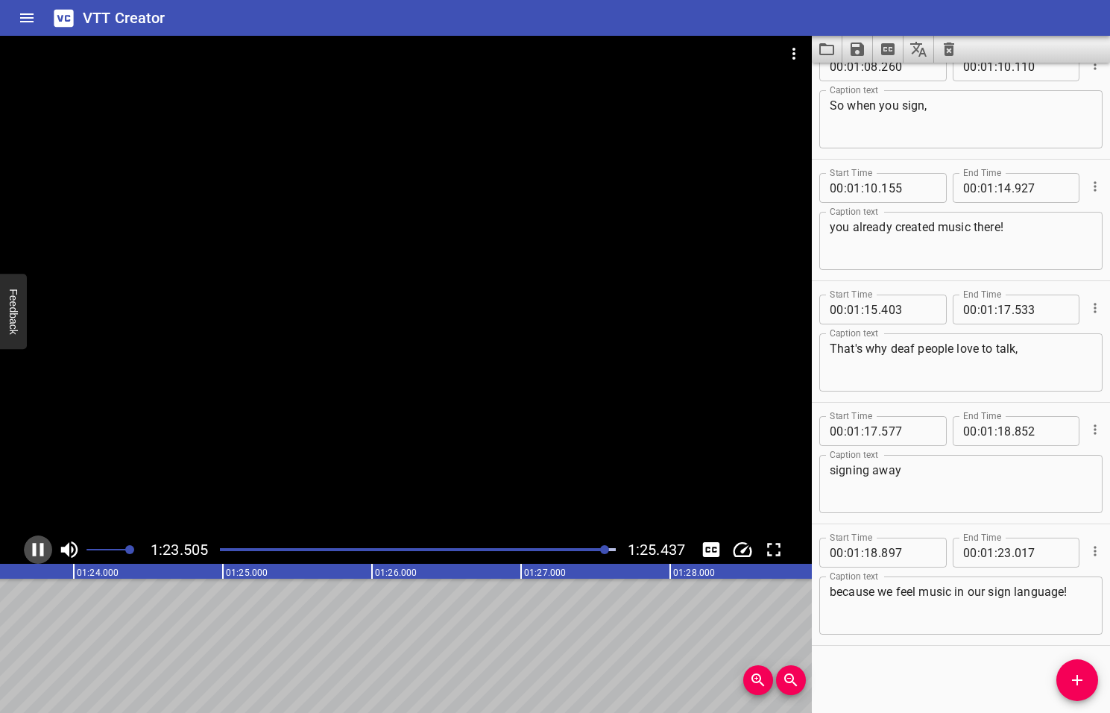
click at [37, 550] on icon "Play/Pause" at bounding box center [38, 549] width 22 height 22
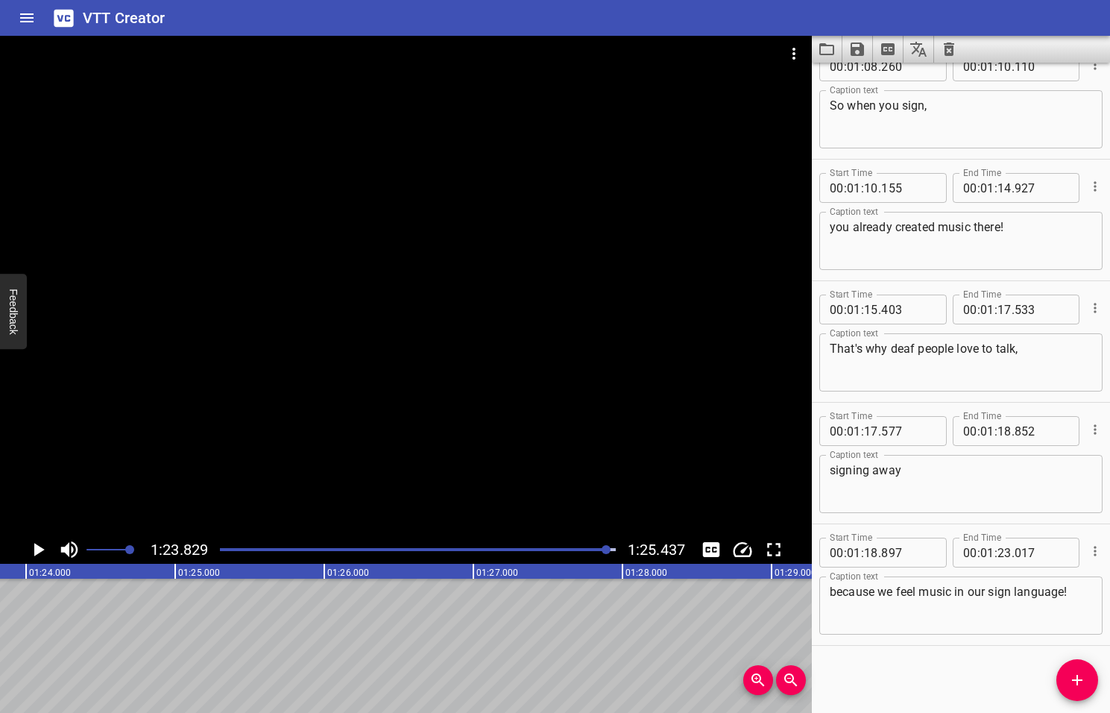
scroll to position [0, 12502]
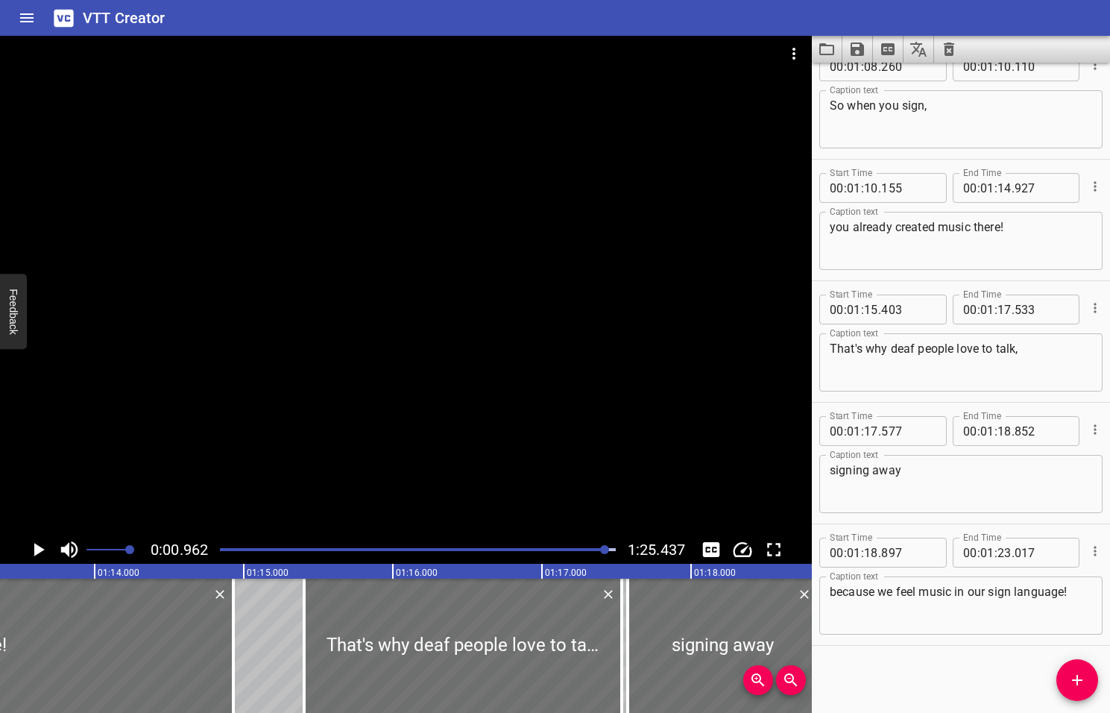
click at [604, 550] on div at bounding box center [604, 549] width 9 height 9
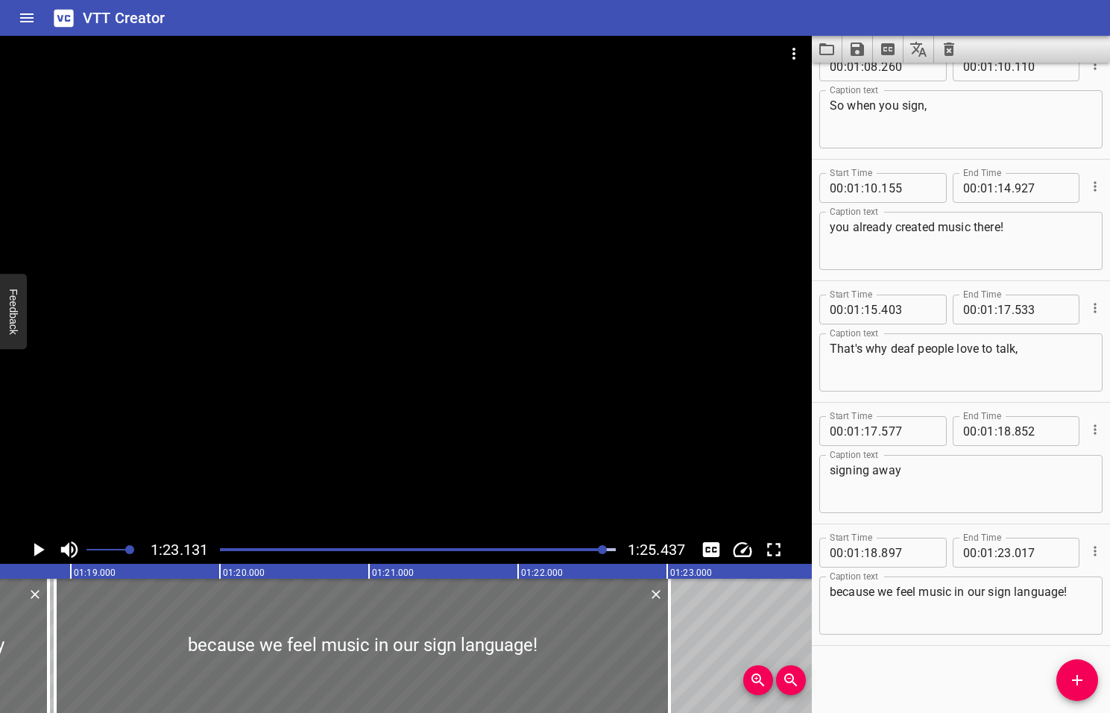
click at [599, 551] on div at bounding box center [602, 549] width 9 height 9
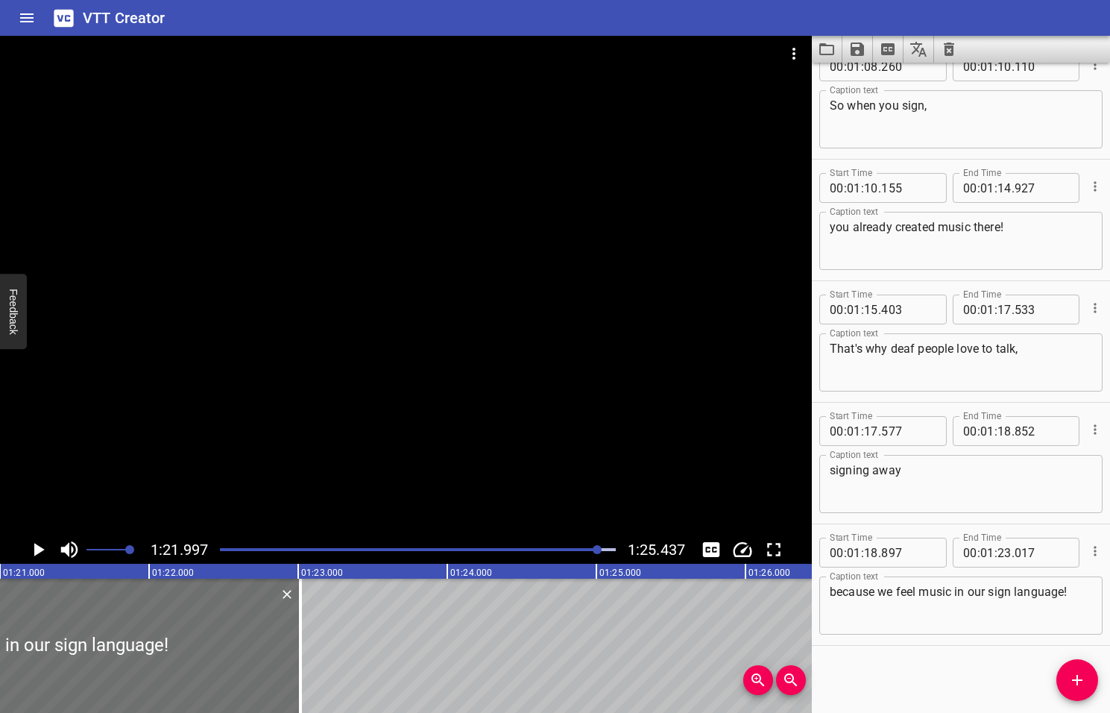
scroll to position [0, 12229]
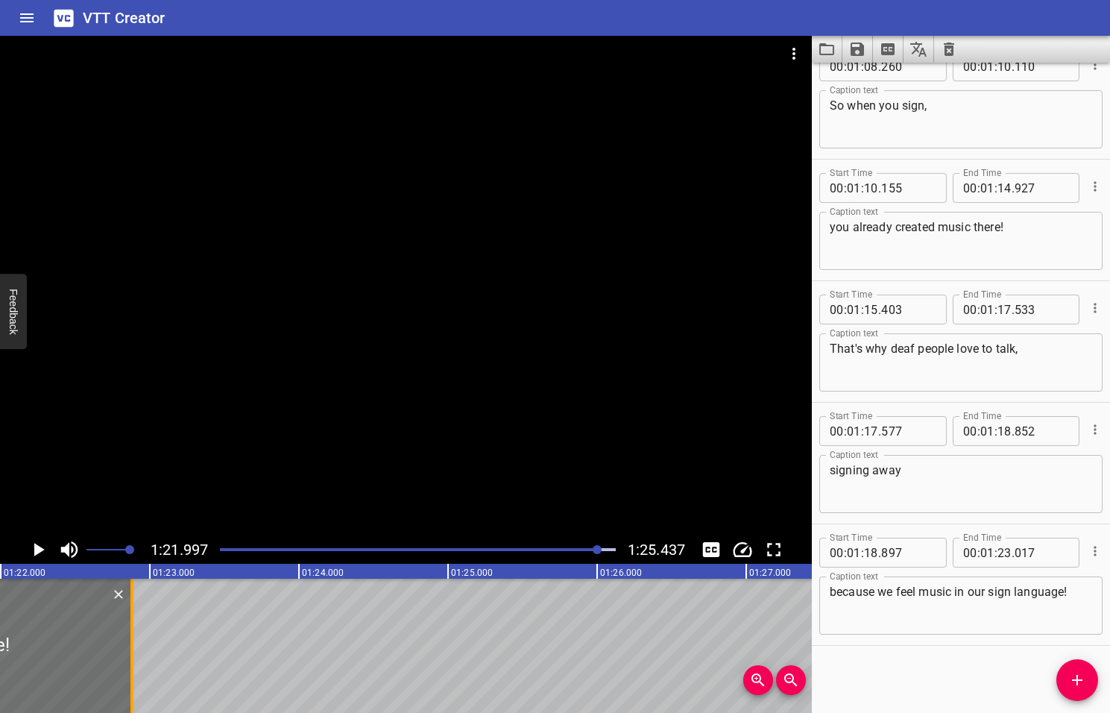
drag, startPoint x: 150, startPoint y: 645, endPoint x: 130, endPoint y: 645, distance: 20.1
click at [130, 645] on div at bounding box center [131, 646] width 3 height 134
type input "22"
click at [37, 550] on icon "Play/Pause" at bounding box center [39, 549] width 10 height 13
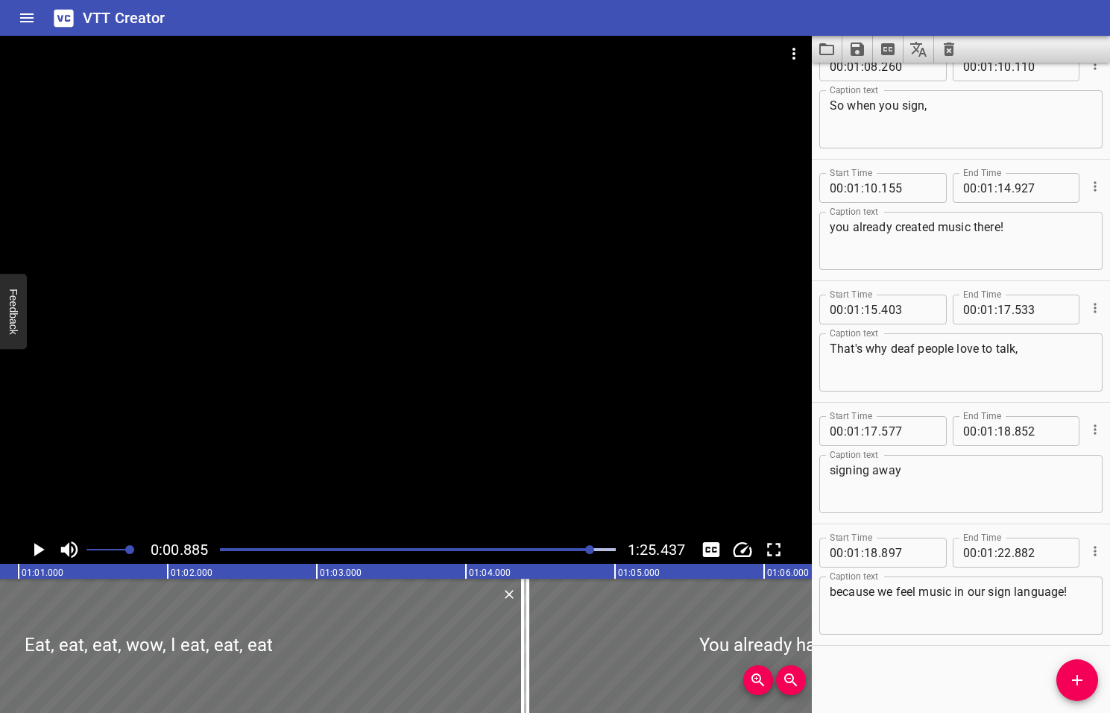
drag, startPoint x: 613, startPoint y: 549, endPoint x: 591, endPoint y: 558, distance: 24.1
click at [591, 558] on div at bounding box center [418, 549] width 414 height 21
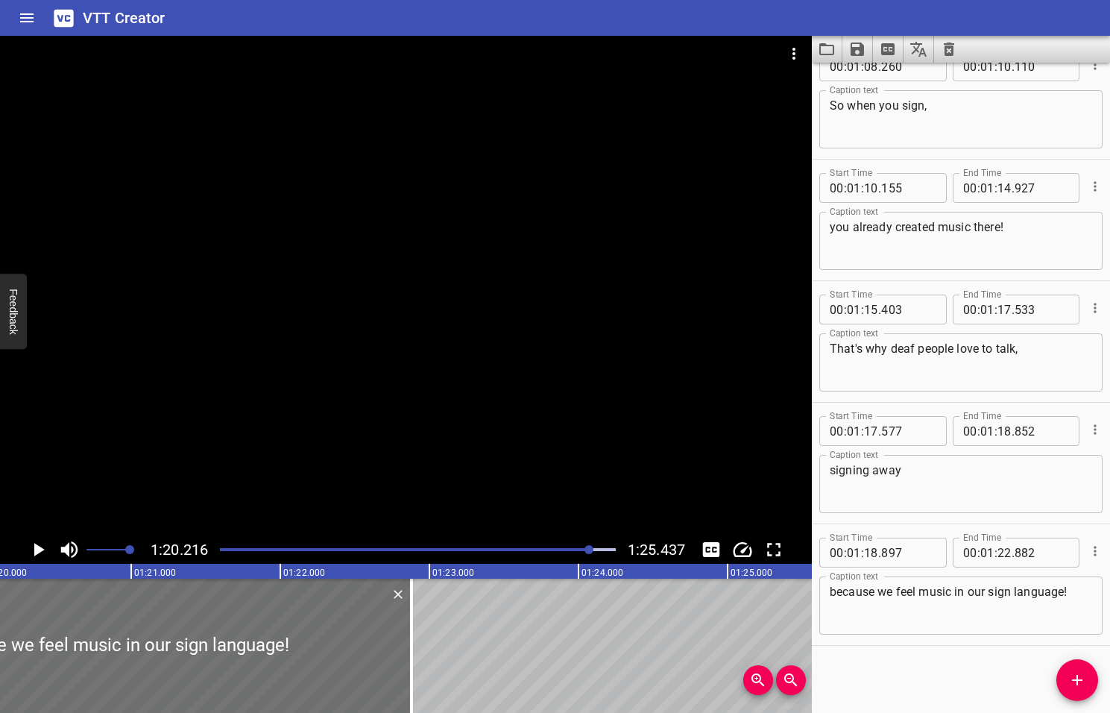
scroll to position [0, 11963]
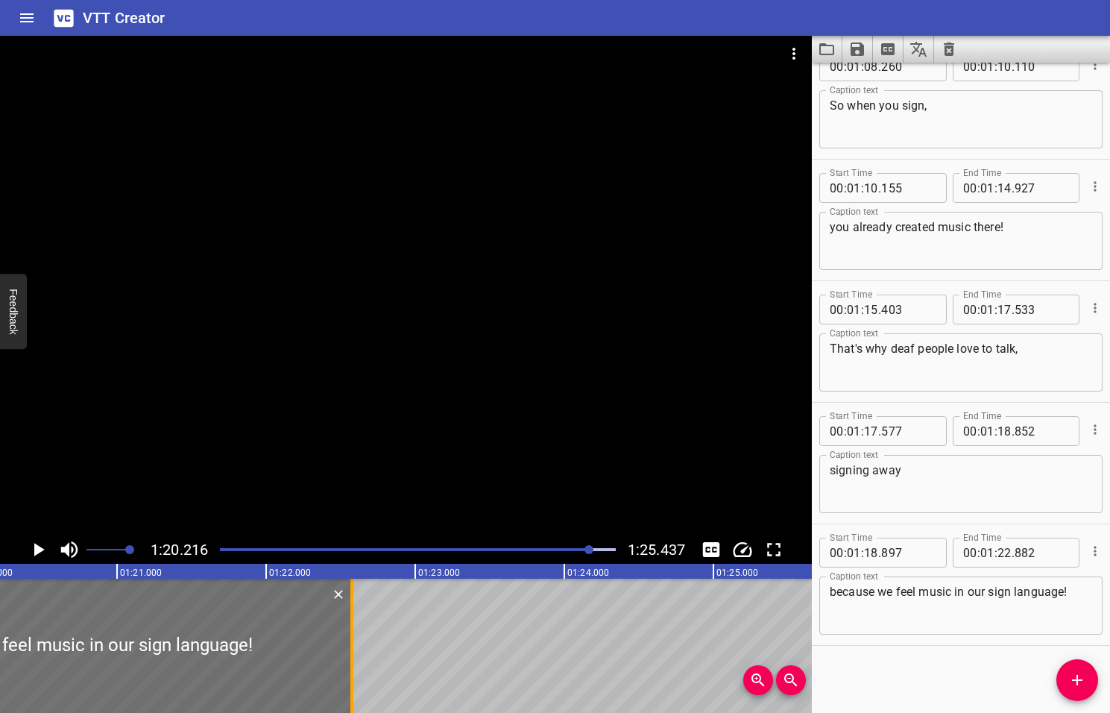
drag, startPoint x: 396, startPoint y: 649, endPoint x: 350, endPoint y: 652, distance: 45.6
click at [350, 652] on div at bounding box center [351, 646] width 3 height 134
click at [38, 549] on icon "Play/Pause" at bounding box center [39, 549] width 10 height 13
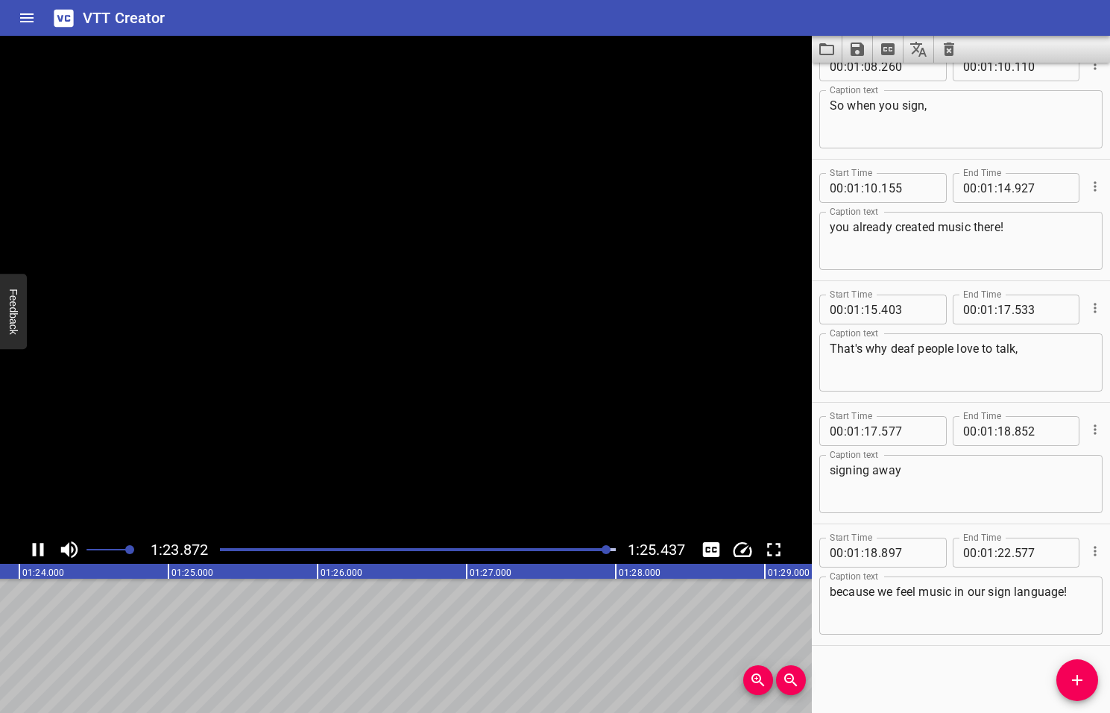
click at [40, 549] on icon "Play/Pause" at bounding box center [38, 549] width 22 height 22
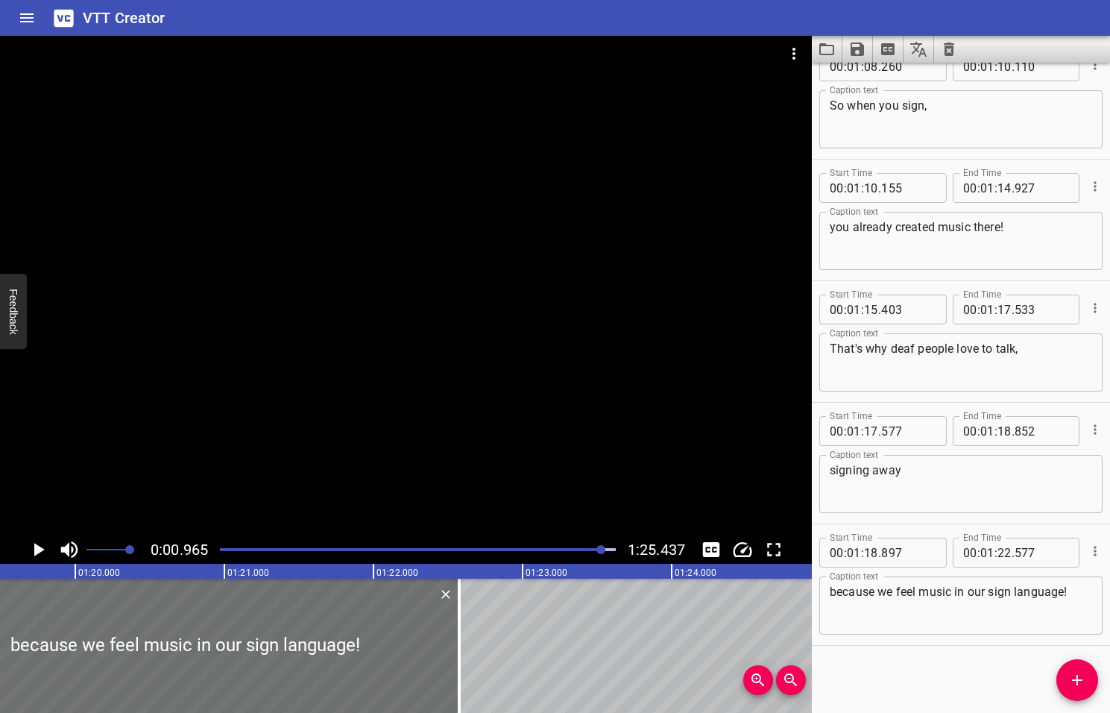
click at [603, 550] on div at bounding box center [601, 549] width 9 height 9
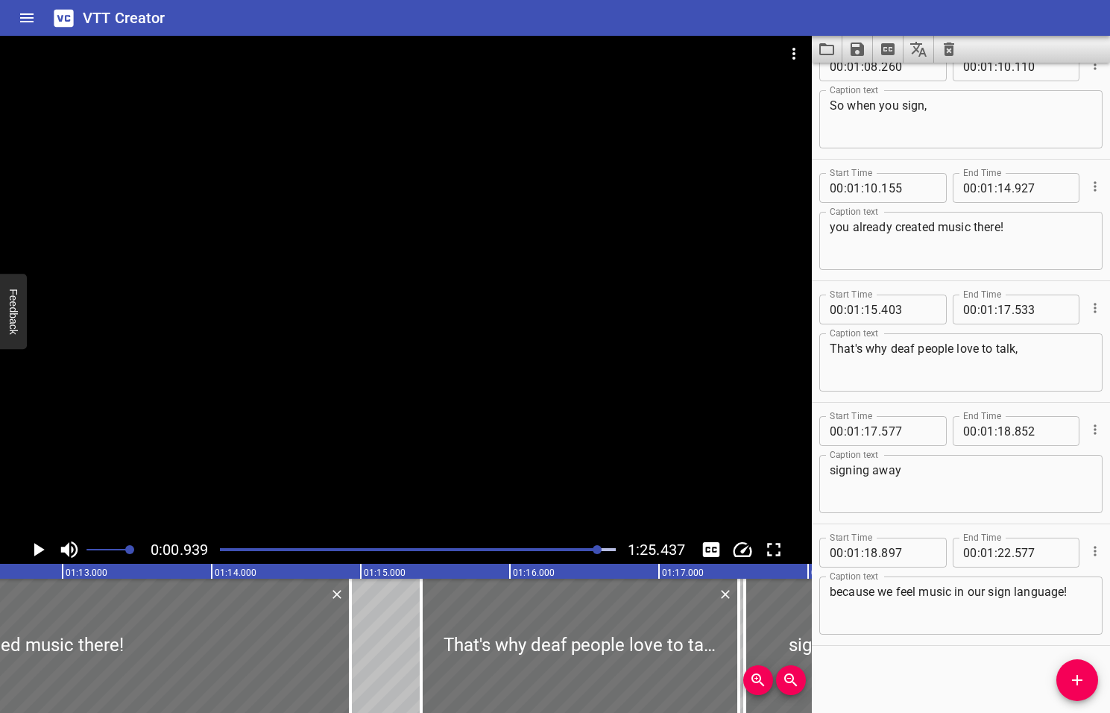
click at [599, 550] on div at bounding box center [597, 549] width 9 height 9
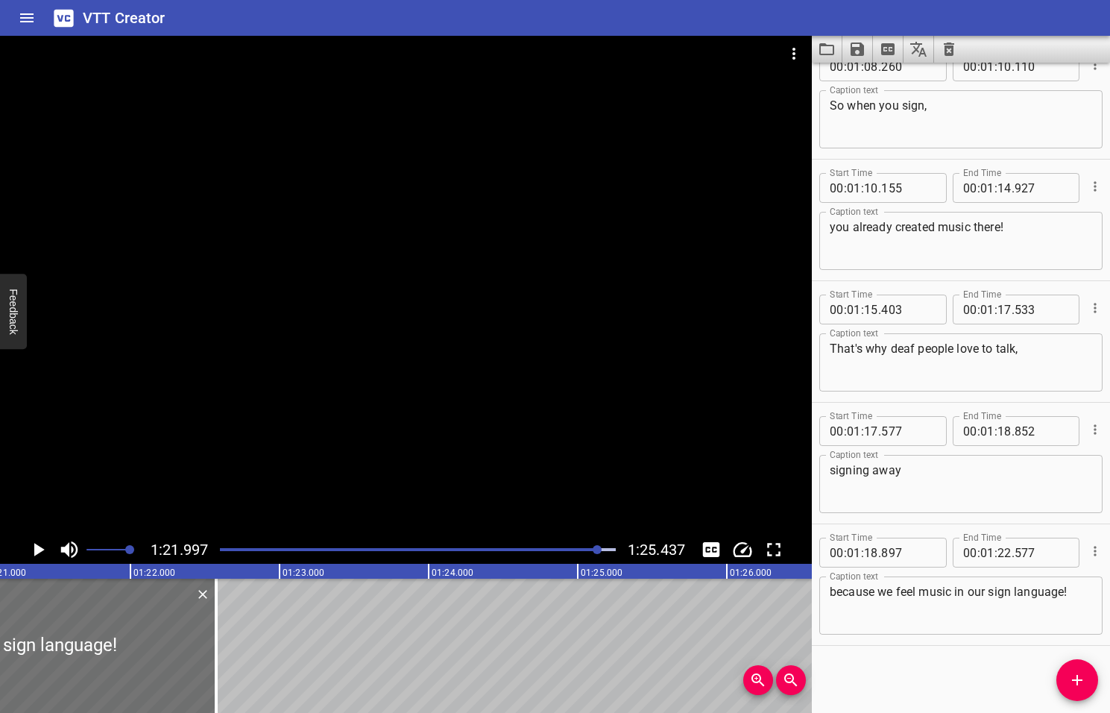
scroll to position [0, 12229]
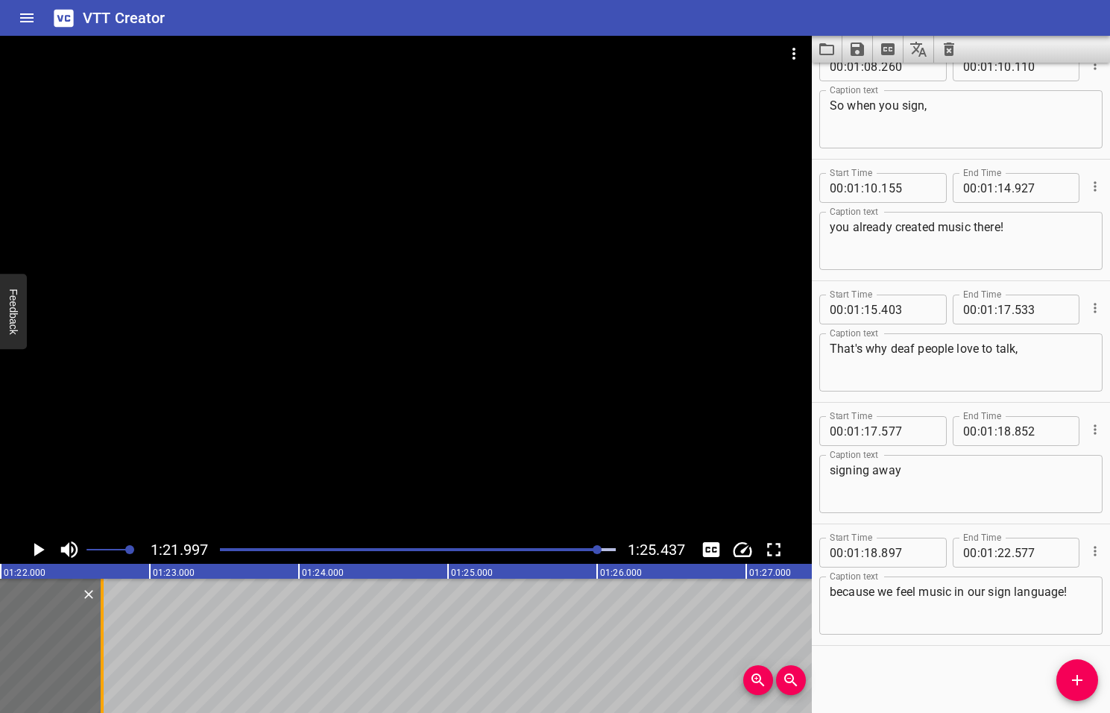
drag, startPoint x: 85, startPoint y: 654, endPoint x: 101, endPoint y: 654, distance: 15.7
click at [101, 654] on div at bounding box center [102, 646] width 3 height 134
type input "682"
click at [37, 550] on icon "Play/Pause" at bounding box center [39, 549] width 10 height 13
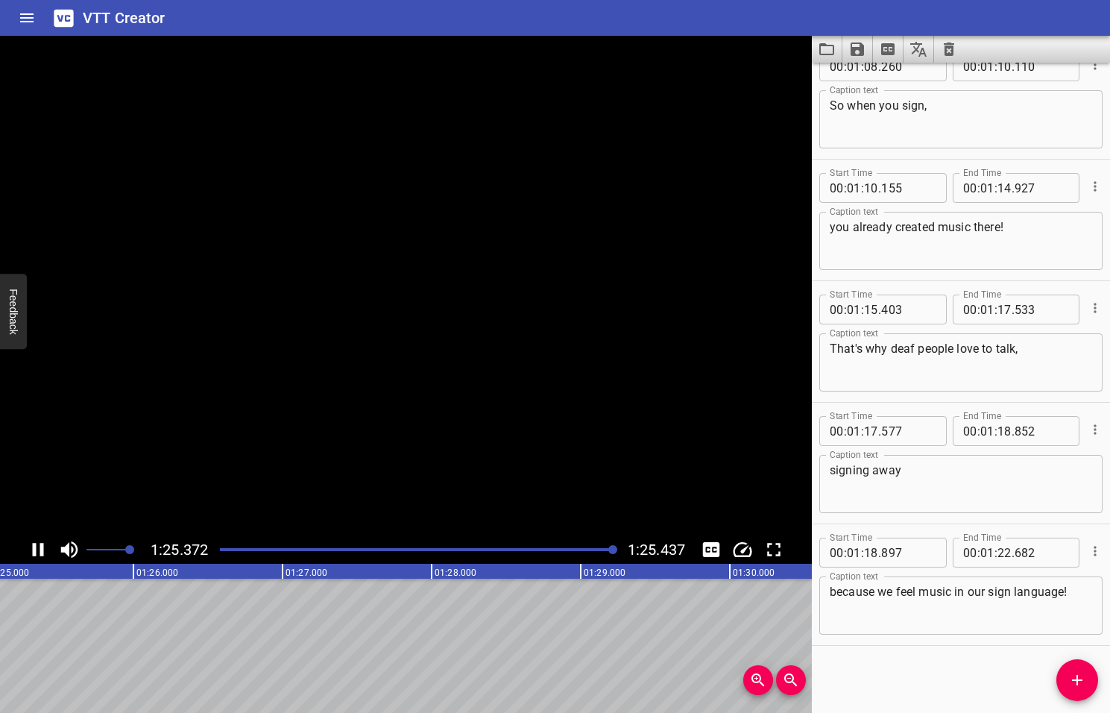
scroll to position [0, 12742]
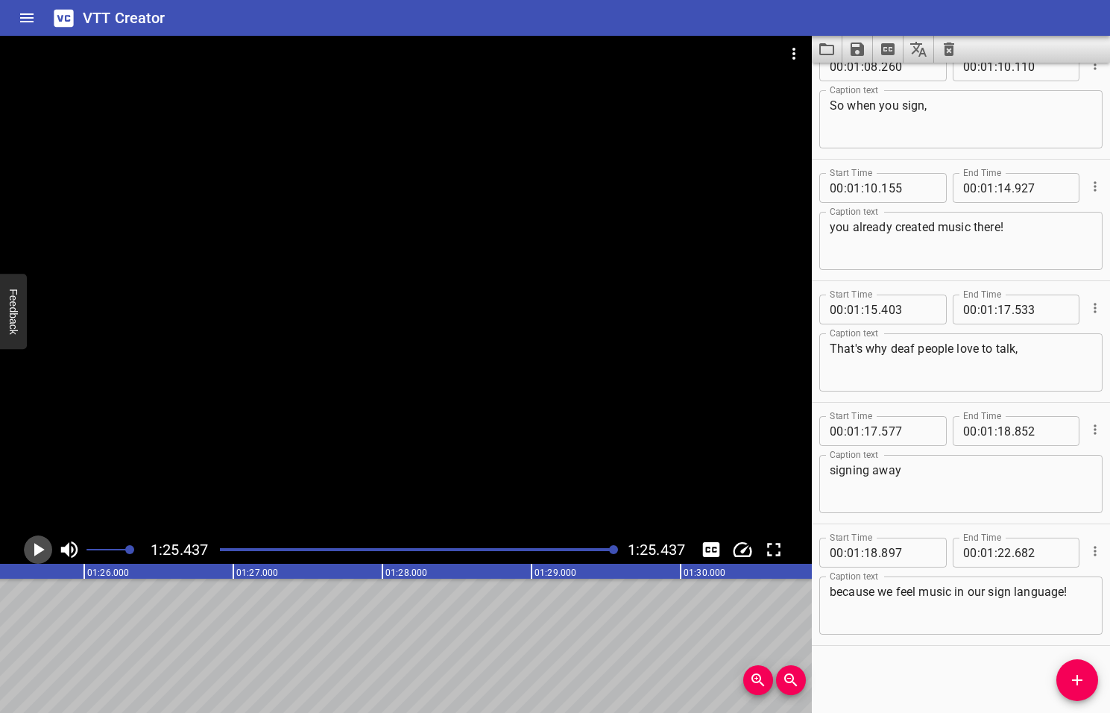
click at [37, 551] on icon "Play/Pause" at bounding box center [39, 549] width 10 height 13
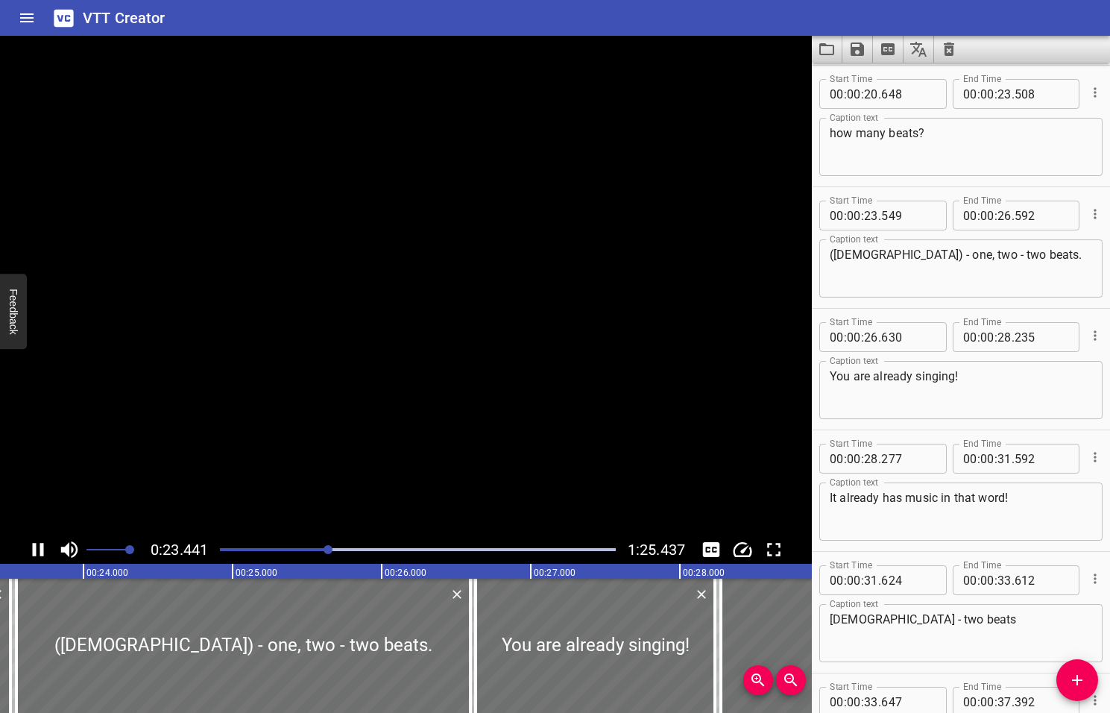
scroll to position [767, 0]
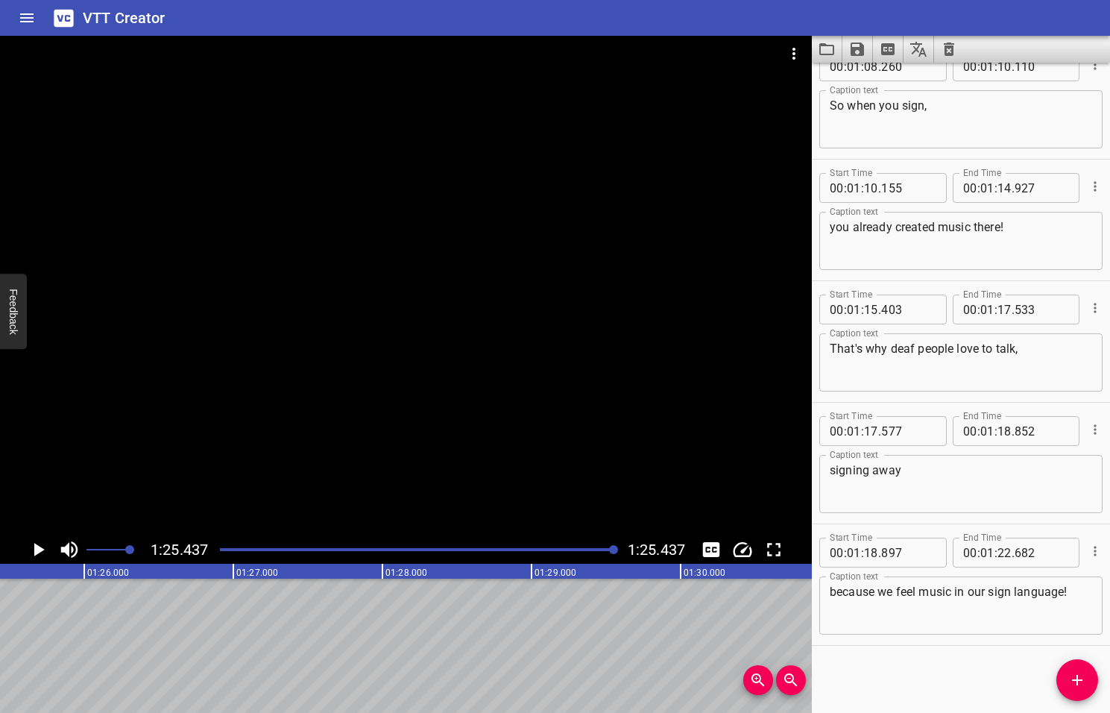
click at [38, 549] on icon "Play/Pause" at bounding box center [39, 549] width 10 height 13
click at [858, 47] on icon "Save captions to file" at bounding box center [857, 49] width 13 height 13
click at [876, 81] on li "Save to VTT file" at bounding box center [898, 82] width 110 height 27
click at [793, 54] on icon "Video Options" at bounding box center [794, 54] width 3 height 12
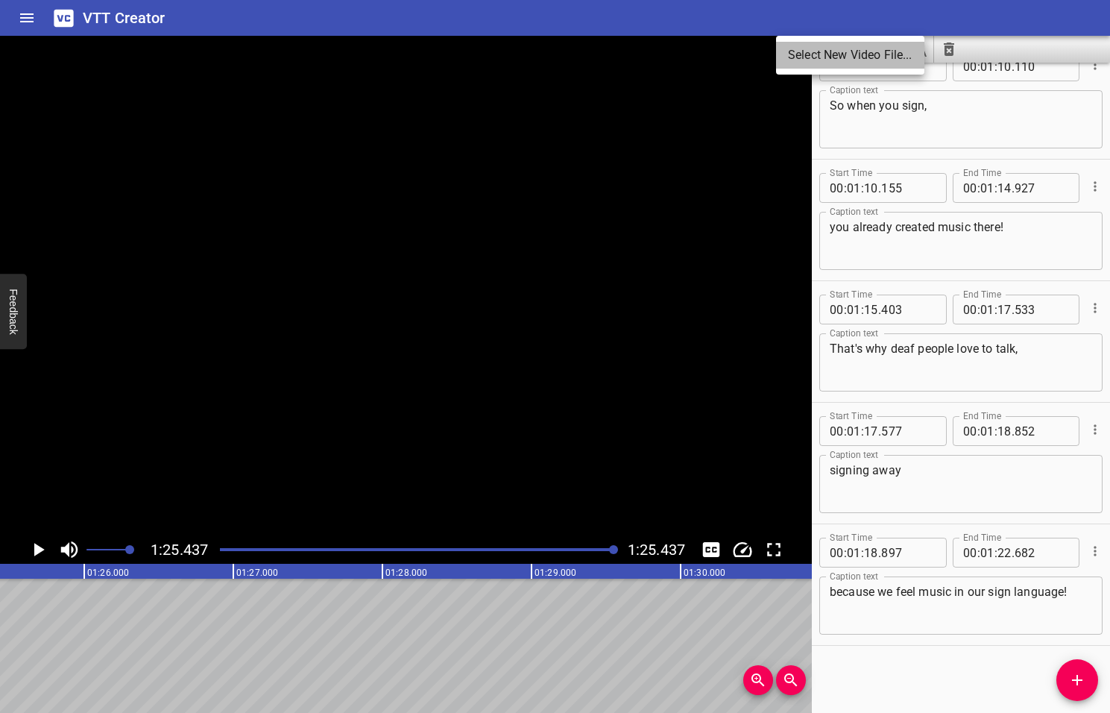
click at [818, 57] on li "Select New Video File..." at bounding box center [850, 55] width 148 height 27
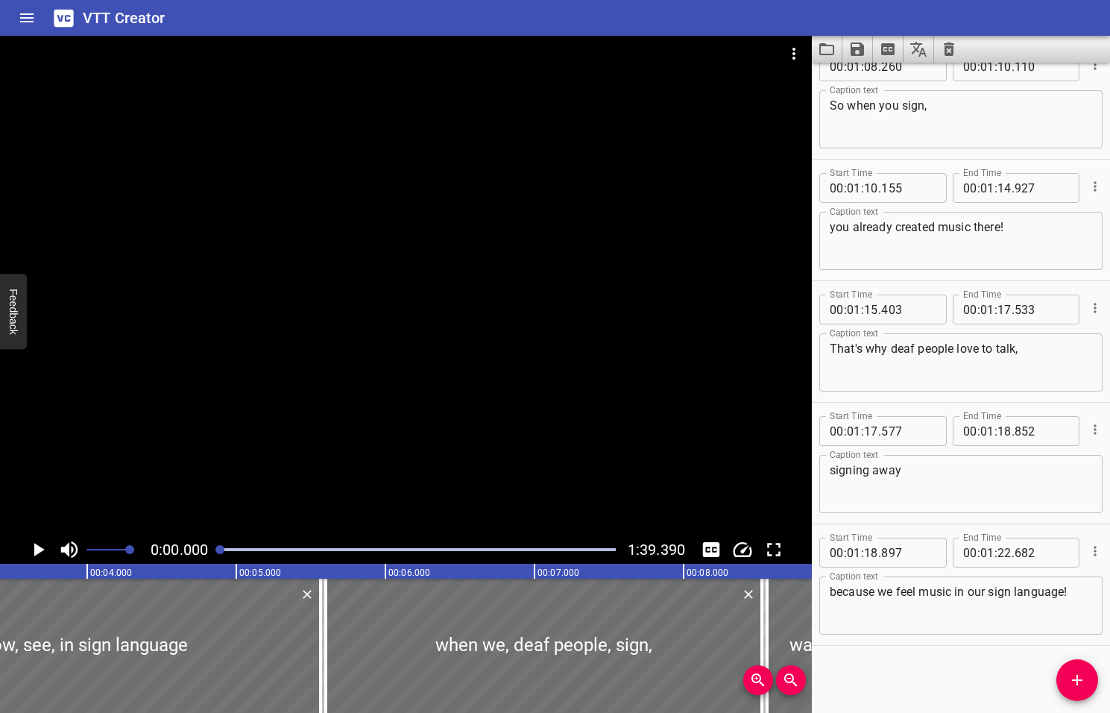
scroll to position [0, 0]
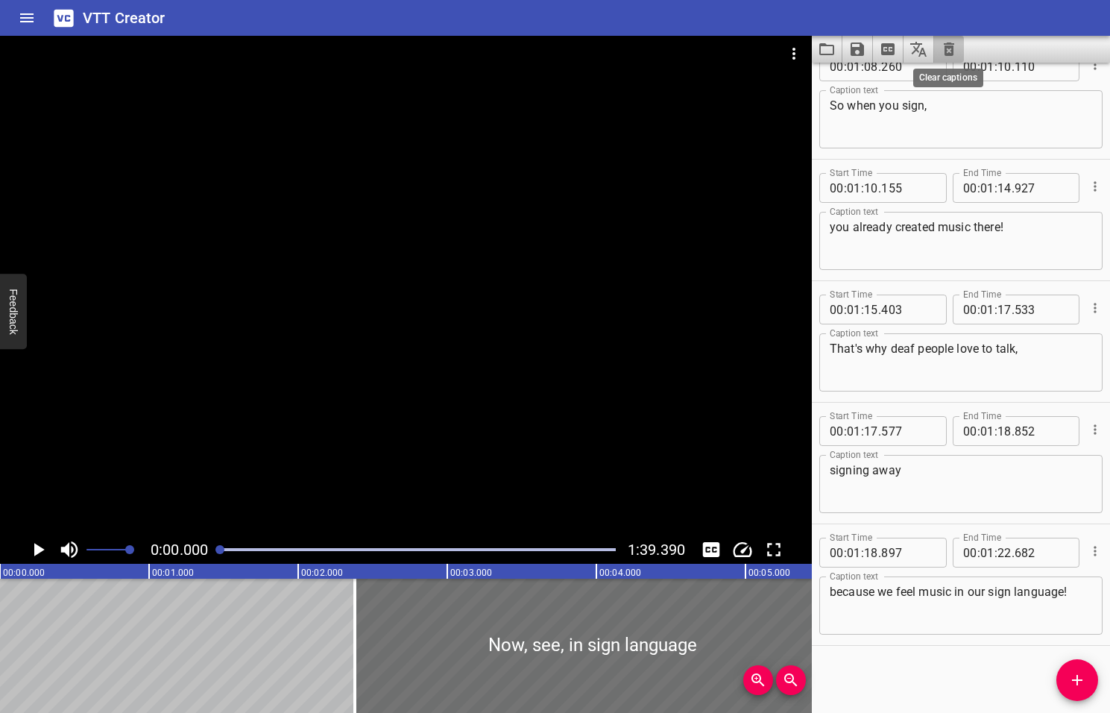
click at [950, 48] on icon "Clear captions" at bounding box center [949, 49] width 18 height 18
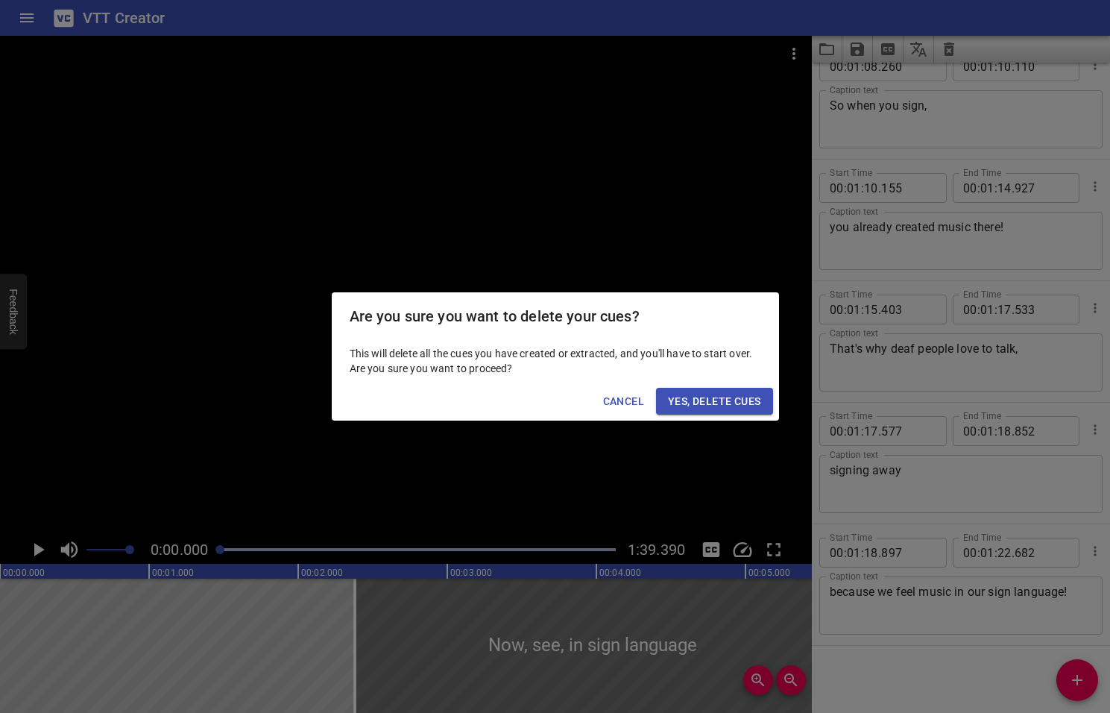
click at [693, 403] on span "Yes, Delete Cues" at bounding box center [714, 401] width 92 height 19
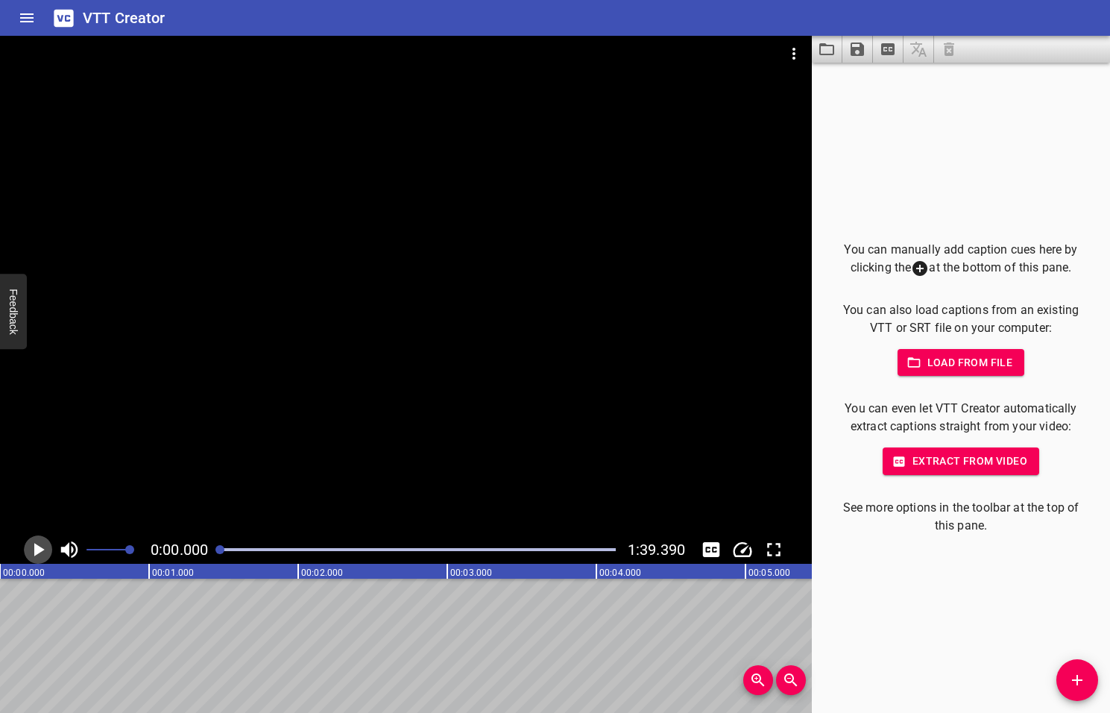
click at [38, 550] on icon "Play/Pause" at bounding box center [39, 549] width 10 height 13
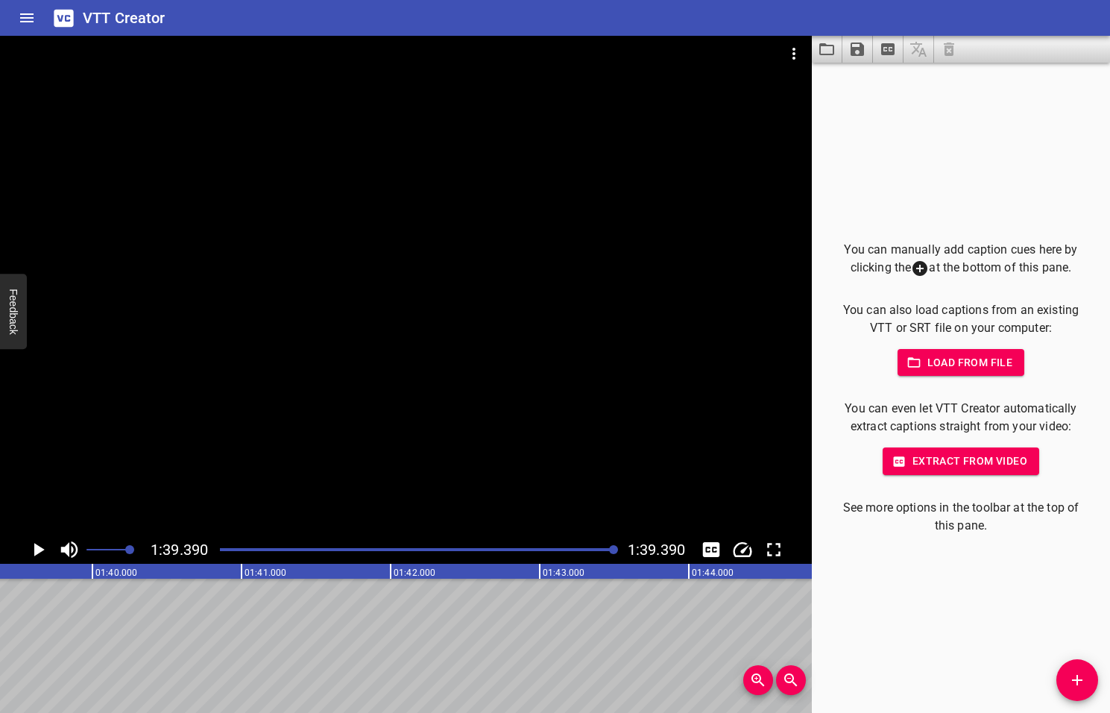
scroll to position [0, 14823]
